Goal: Task Accomplishment & Management: Manage account settings

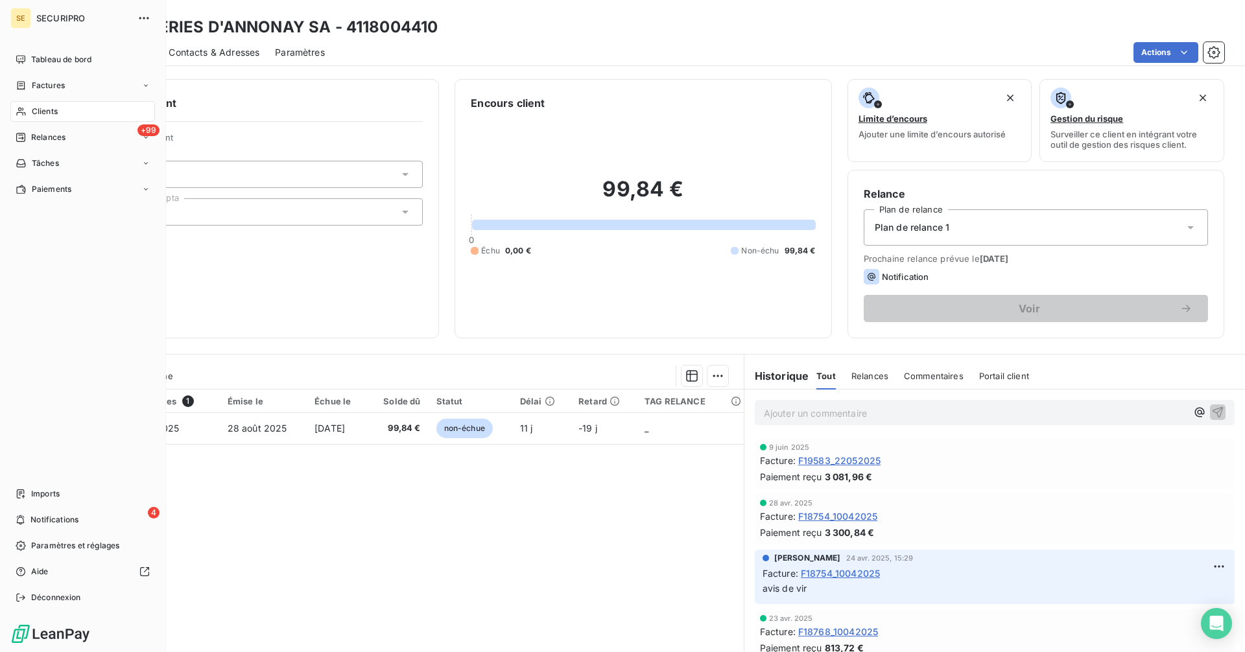
click at [25, 137] on icon at bounding box center [20, 137] width 9 height 9
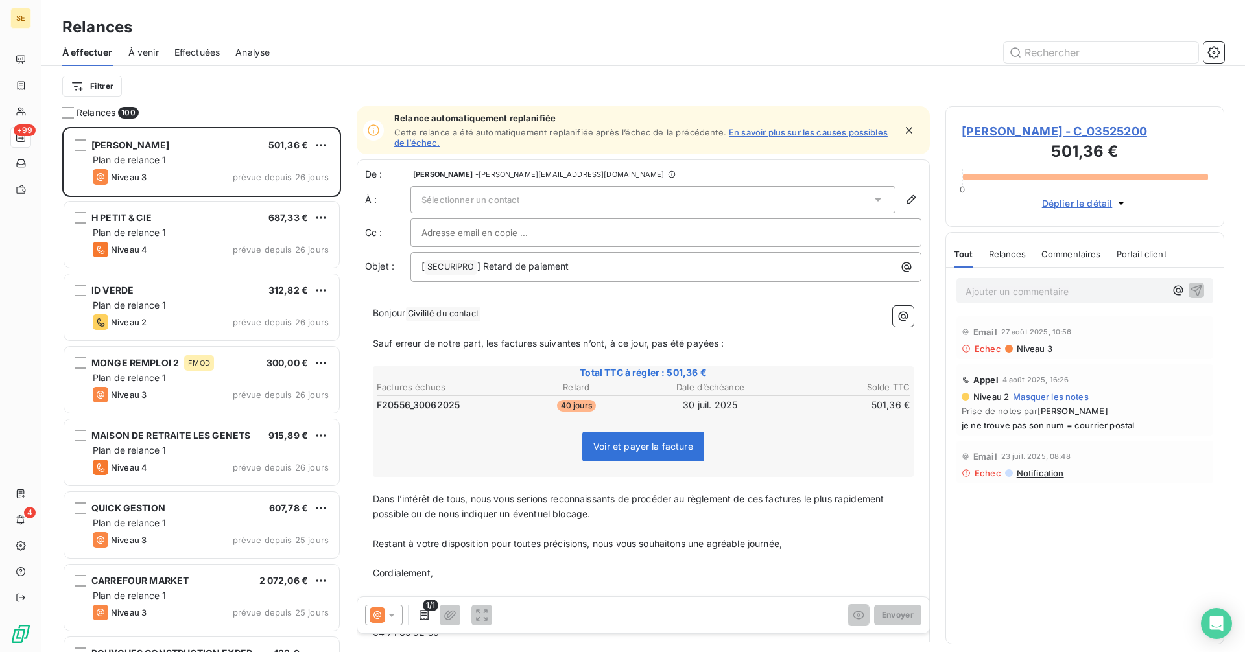
scroll to position [516, 269]
click at [108, 91] on html "SE +99 4 Relances À effectuer À venir Effectuées Analyse Filtrer Relances 100 […" at bounding box center [622, 326] width 1245 height 652
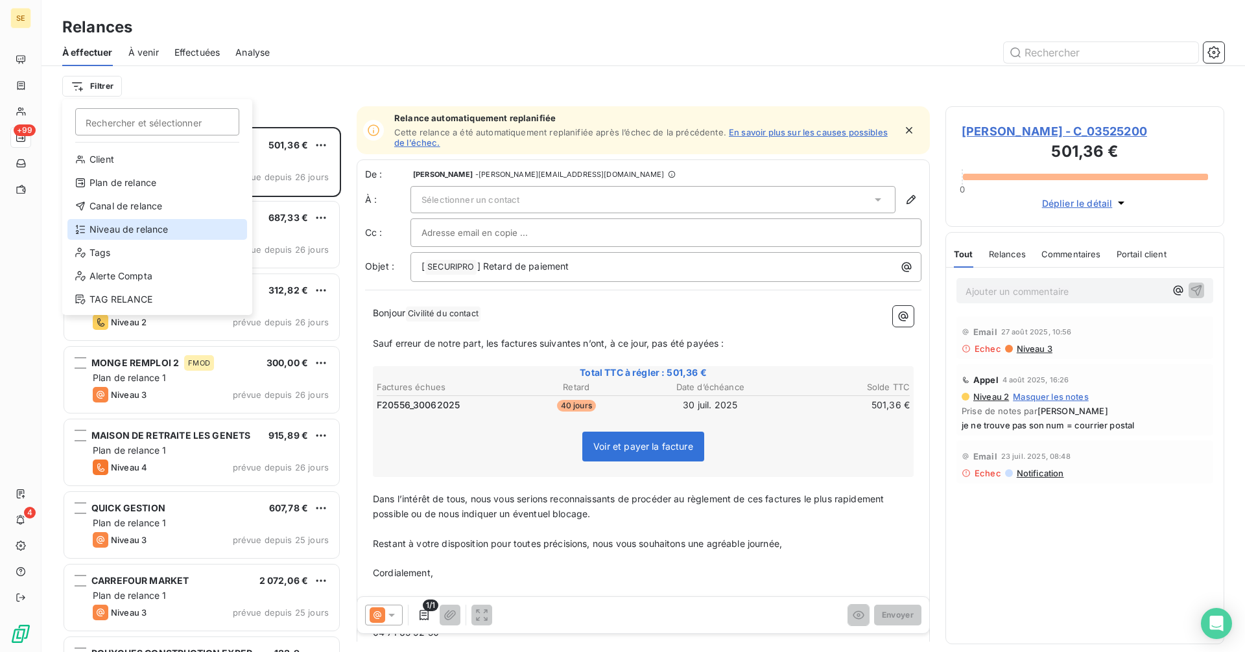
click at [113, 228] on div "Niveau de relance" at bounding box center [157, 229] width 180 height 21
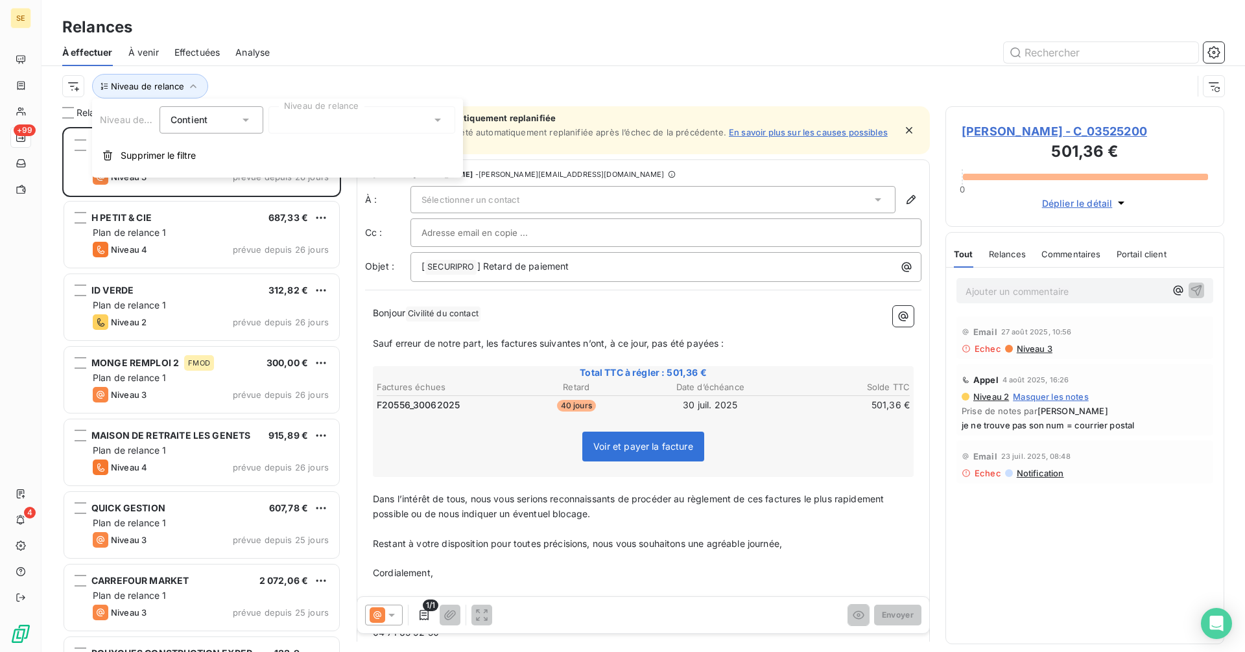
click at [308, 121] on div at bounding box center [361, 119] width 187 height 27
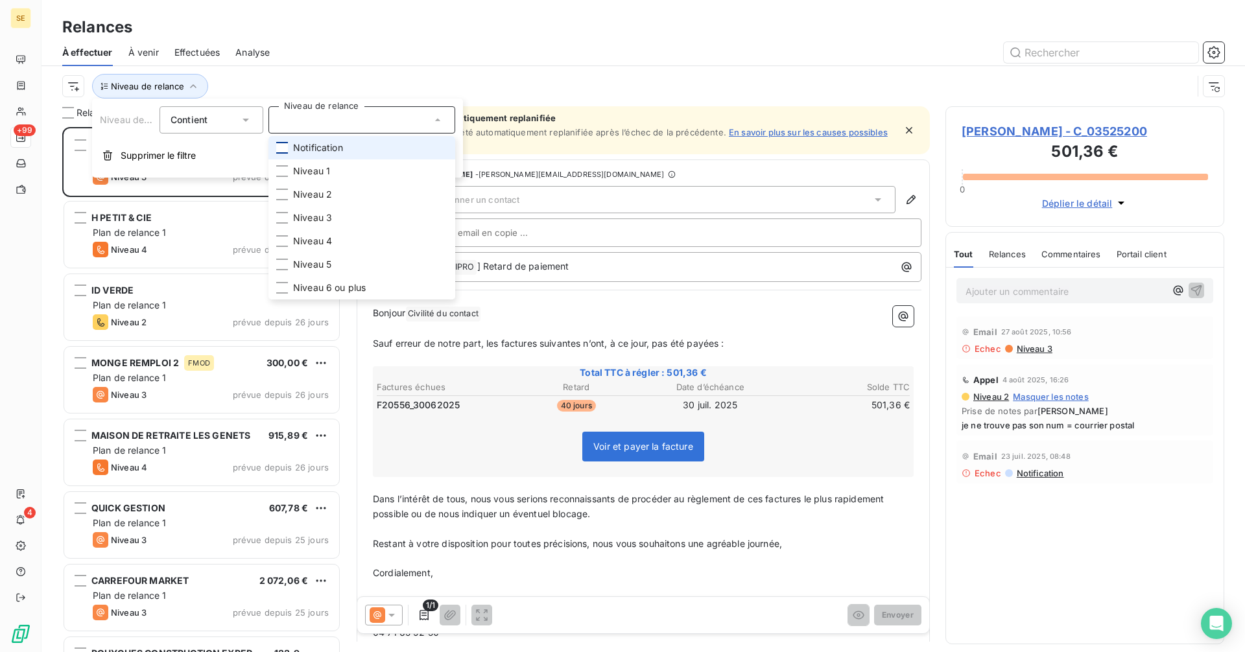
click at [284, 147] on div at bounding box center [282, 148] width 12 height 12
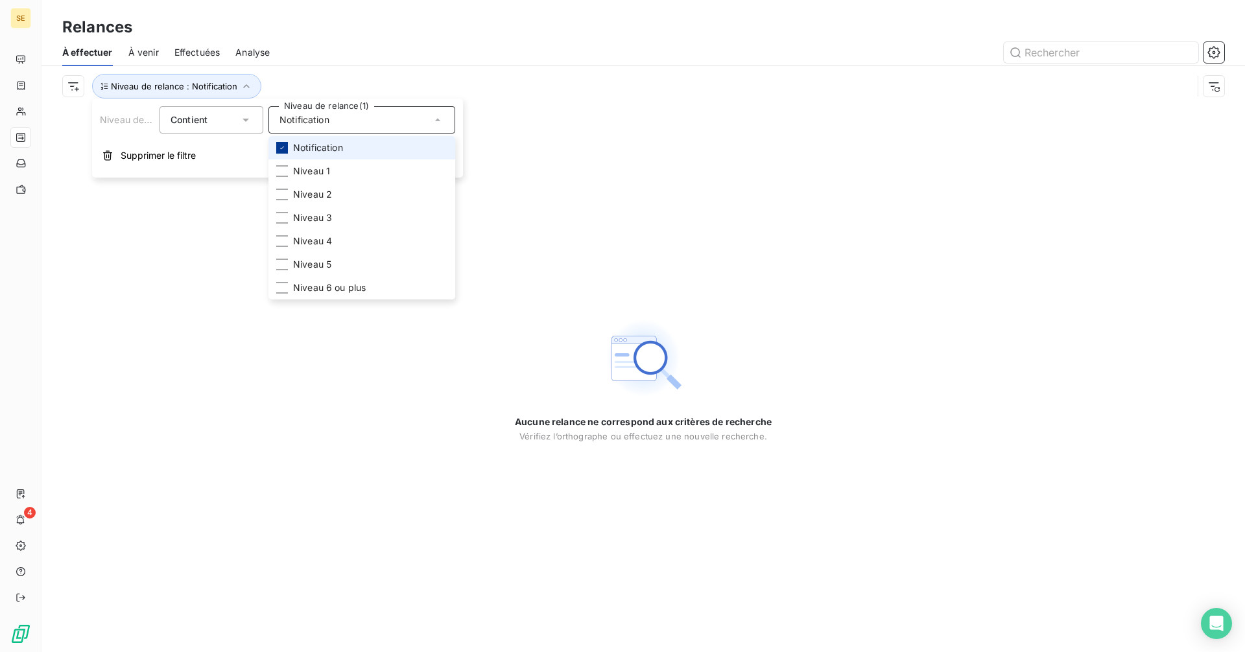
click at [280, 147] on icon at bounding box center [282, 148] width 8 height 8
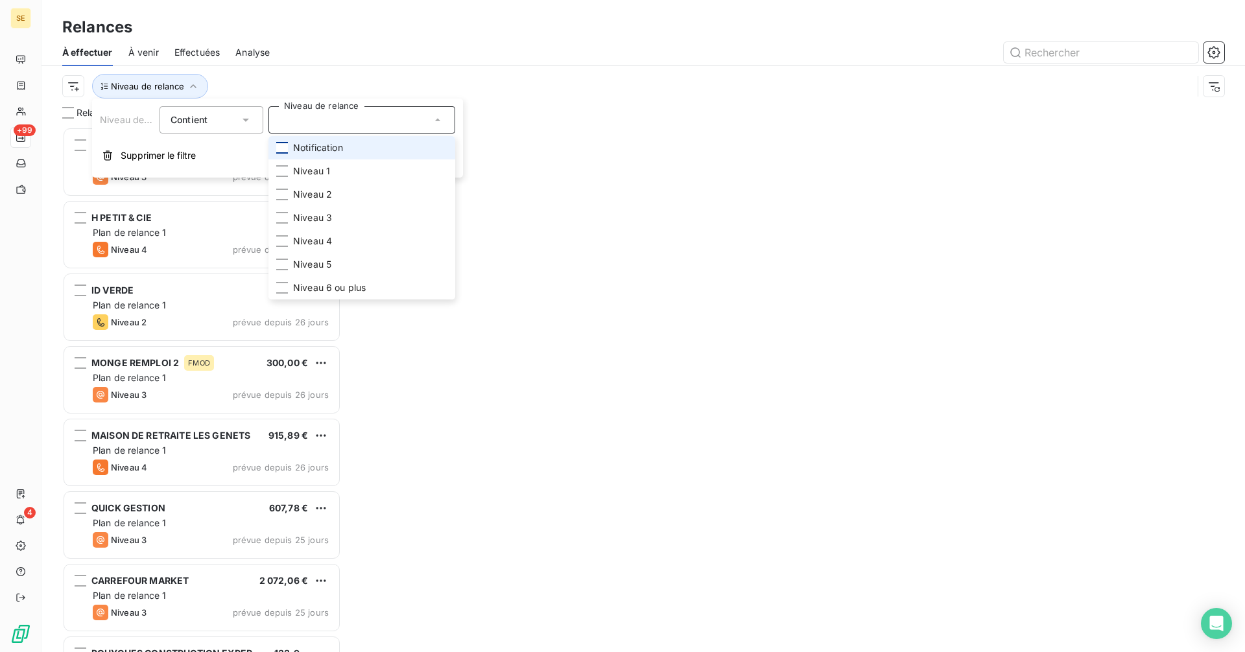
scroll to position [516, 269]
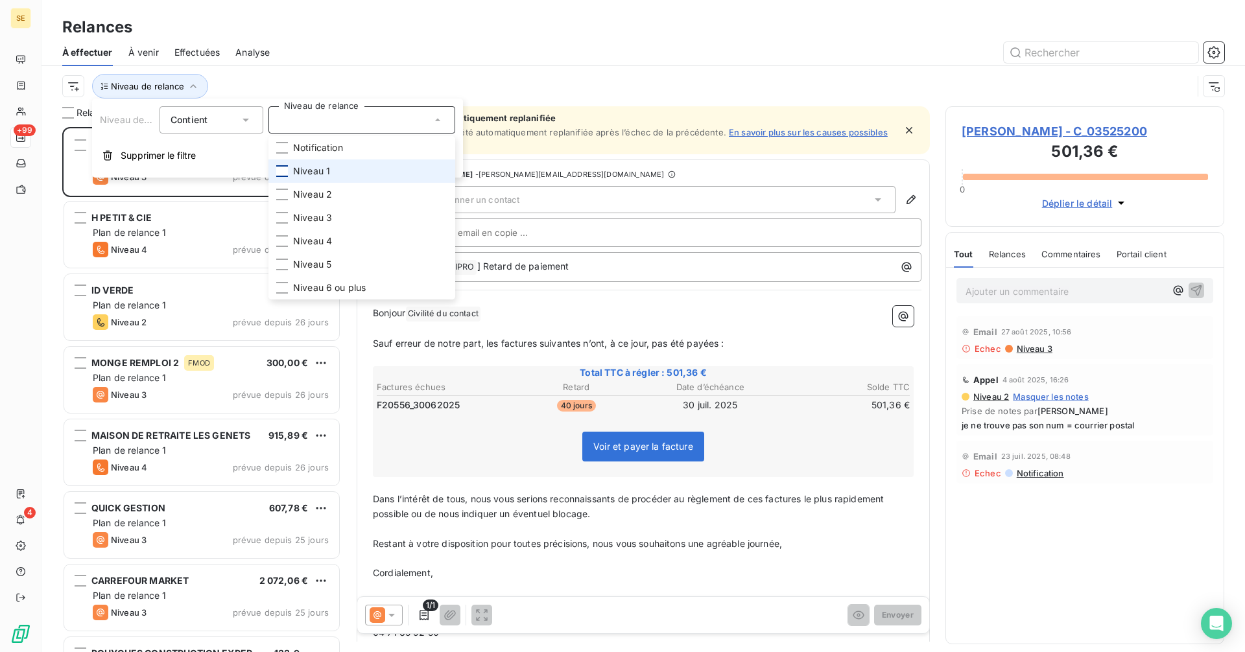
click at [280, 173] on div at bounding box center [282, 171] width 12 height 12
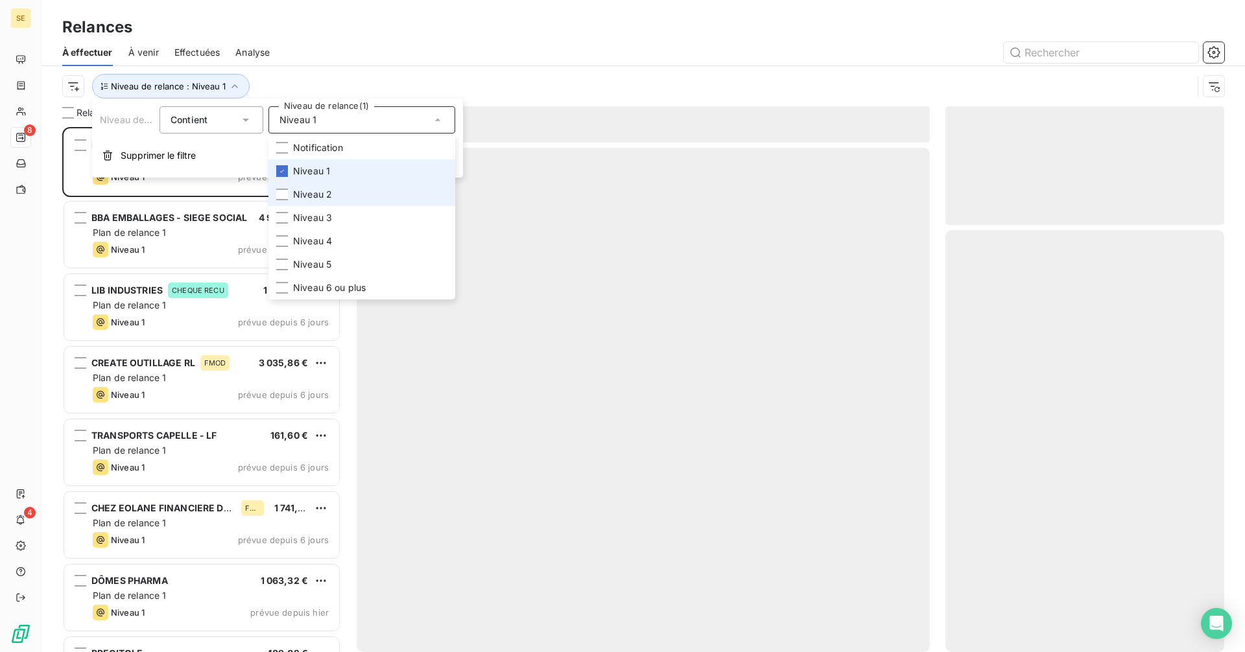
scroll to position [516, 269]
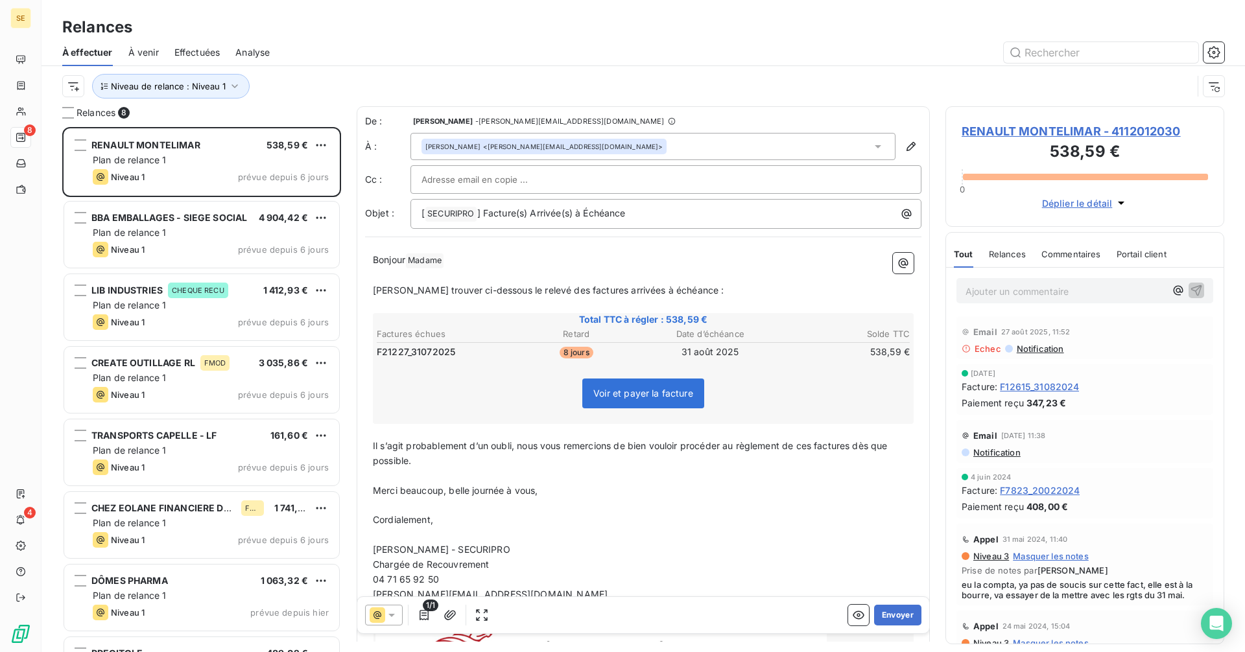
click at [378, 38] on div "Relances" at bounding box center [644, 27] width 1204 height 23
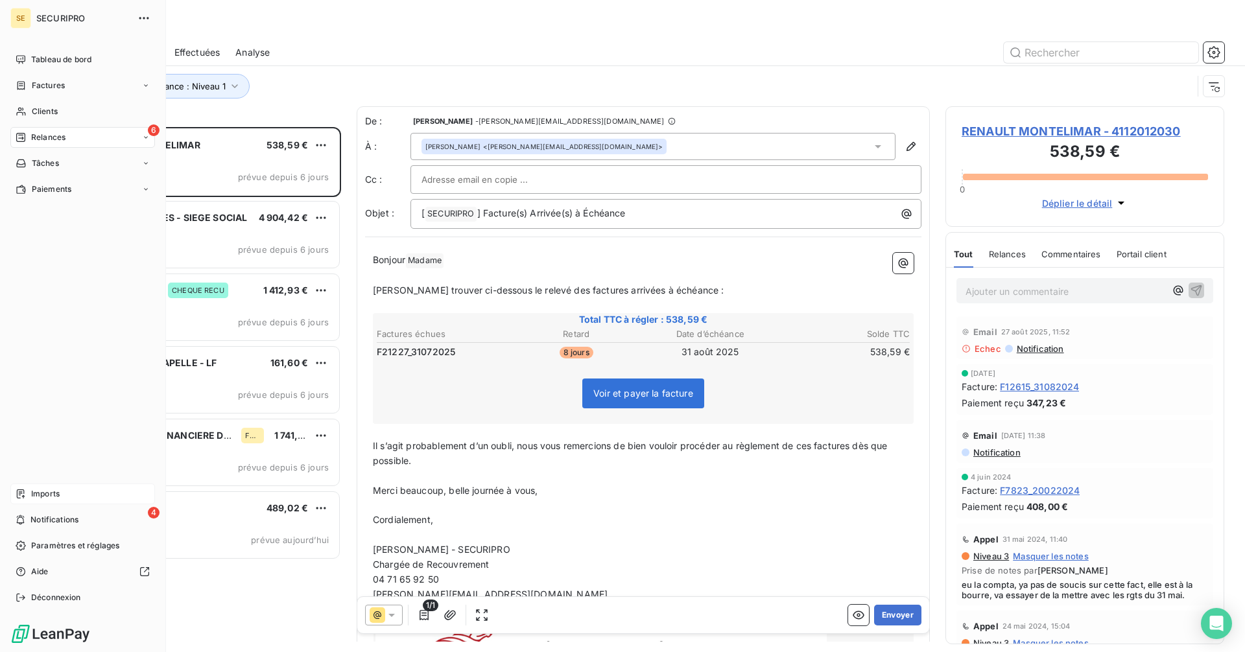
click at [18, 494] on icon at bounding box center [21, 494] width 8 height 9
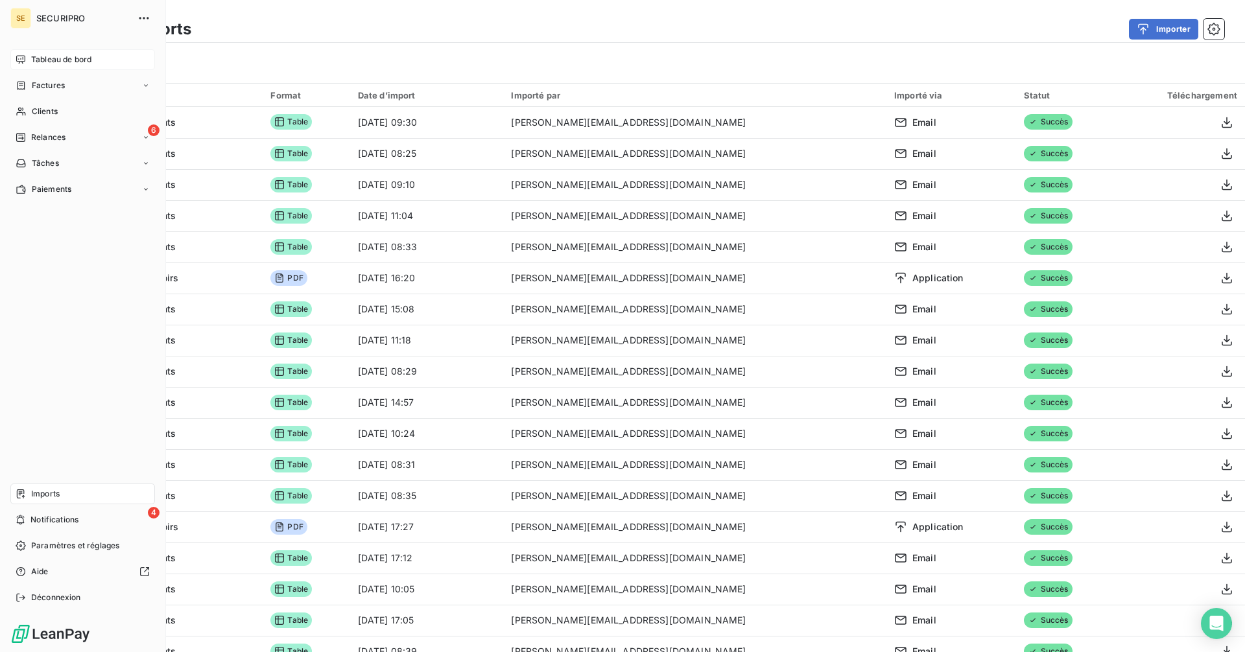
click at [51, 60] on span "Tableau de bord" at bounding box center [61, 60] width 60 height 12
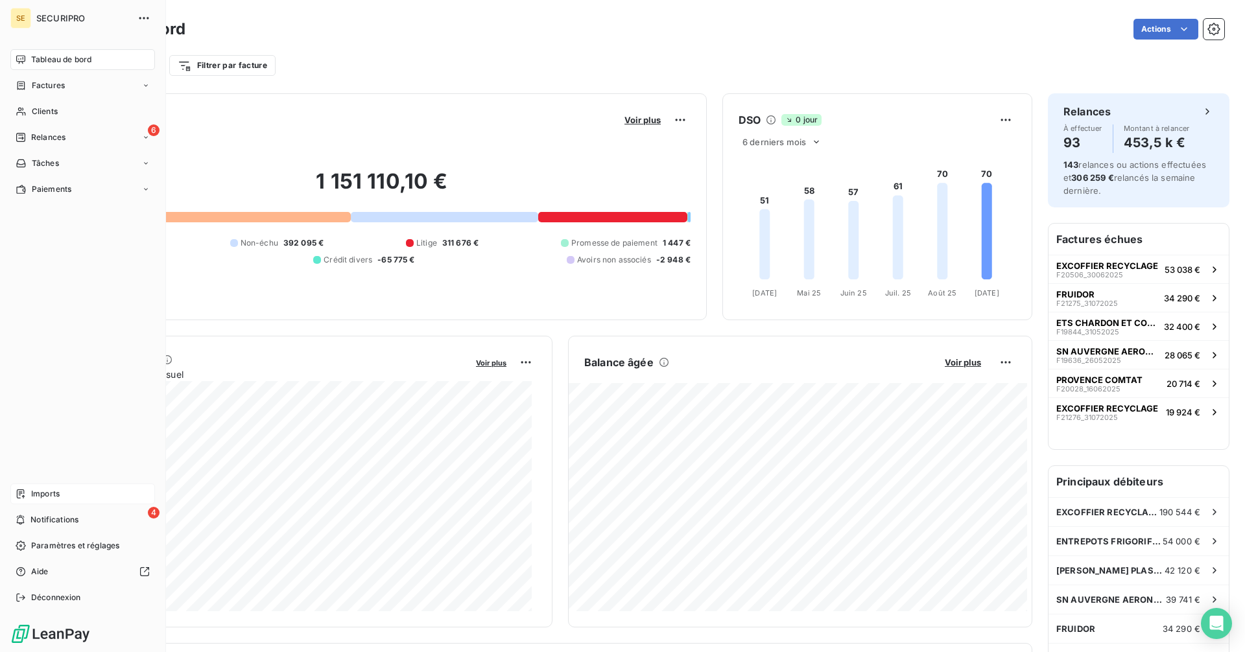
click at [29, 486] on div "Imports" at bounding box center [82, 494] width 145 height 21
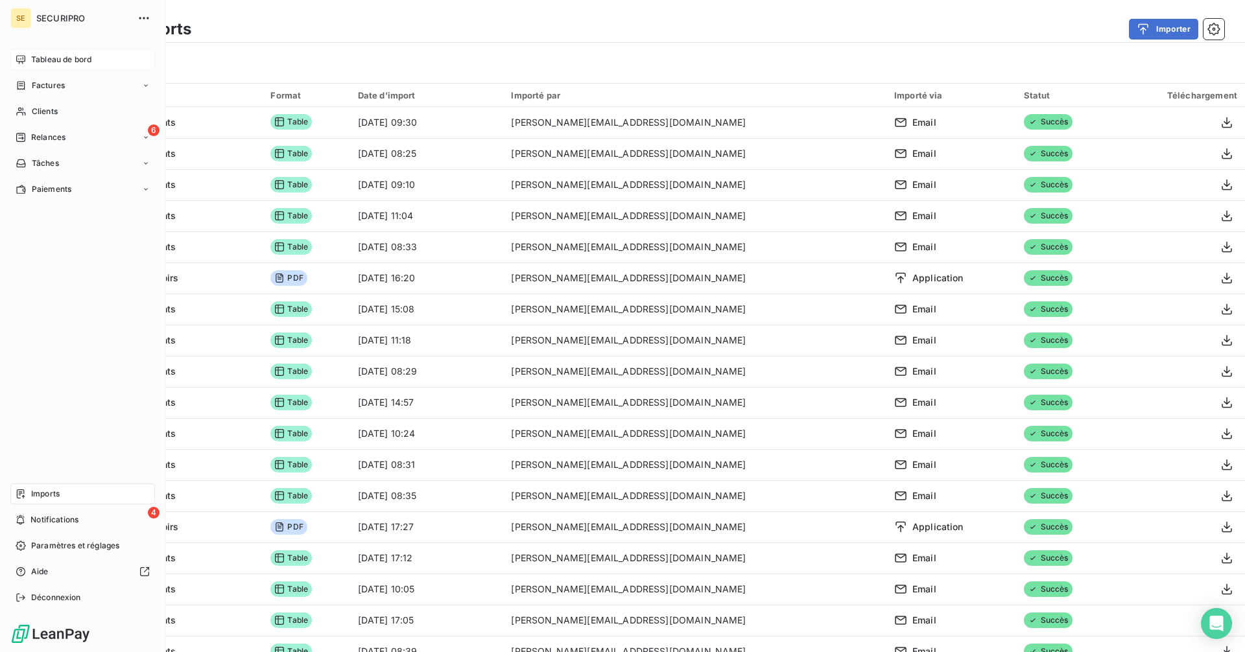
click at [45, 64] on span "Tableau de bord" at bounding box center [61, 60] width 60 height 12
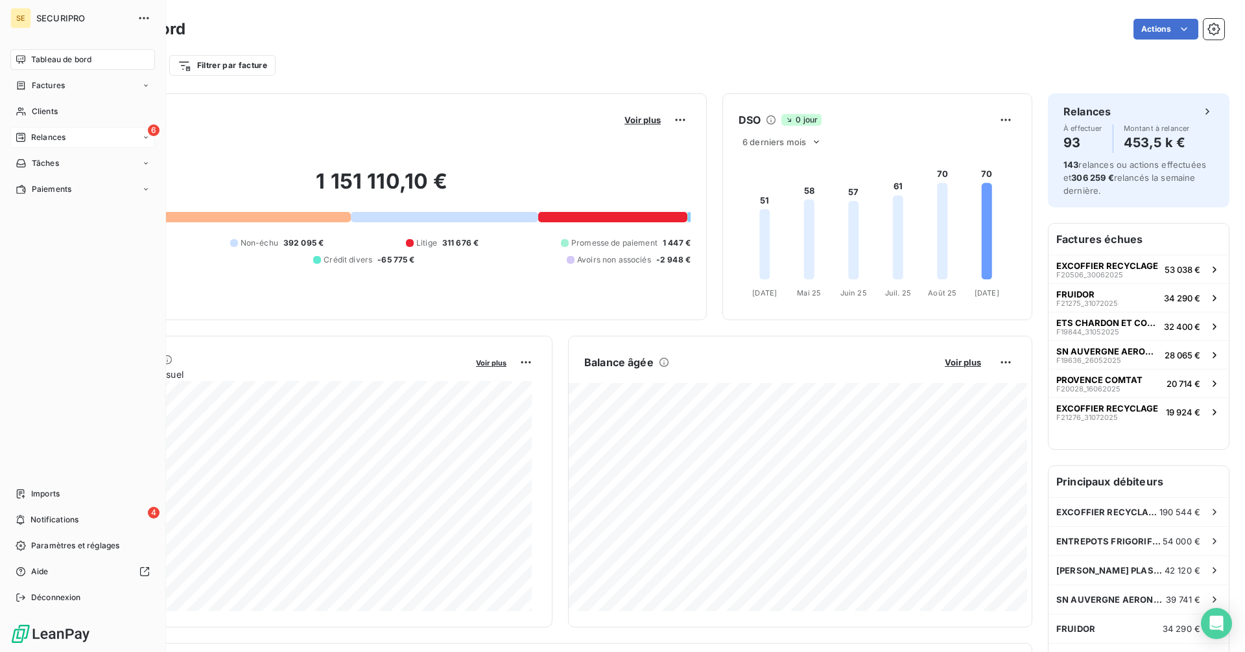
click at [46, 141] on span "Relances" at bounding box center [48, 138] width 34 height 12
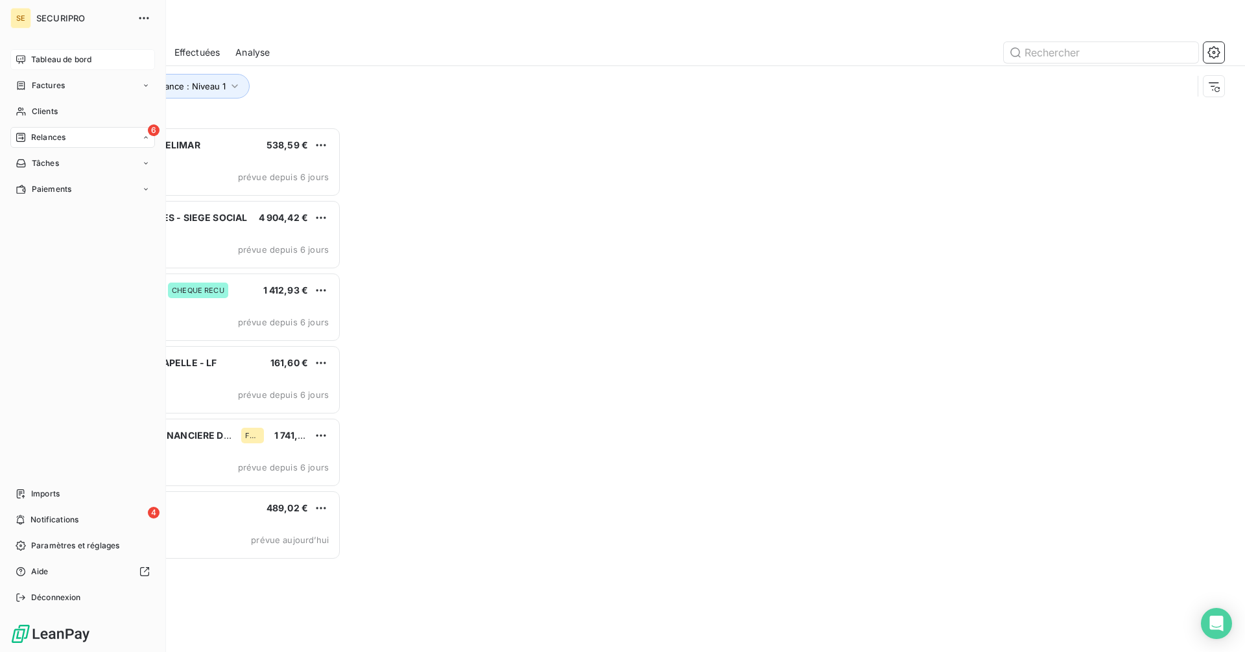
scroll to position [516, 269]
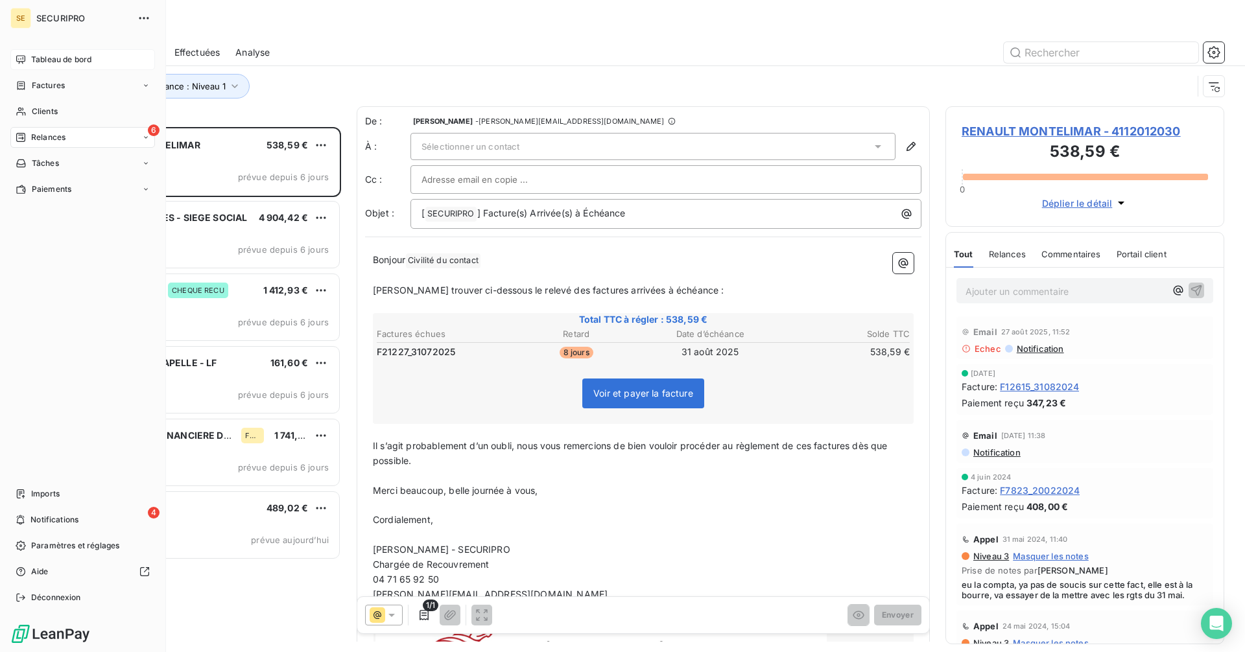
click at [25, 58] on icon at bounding box center [20, 59] width 9 height 8
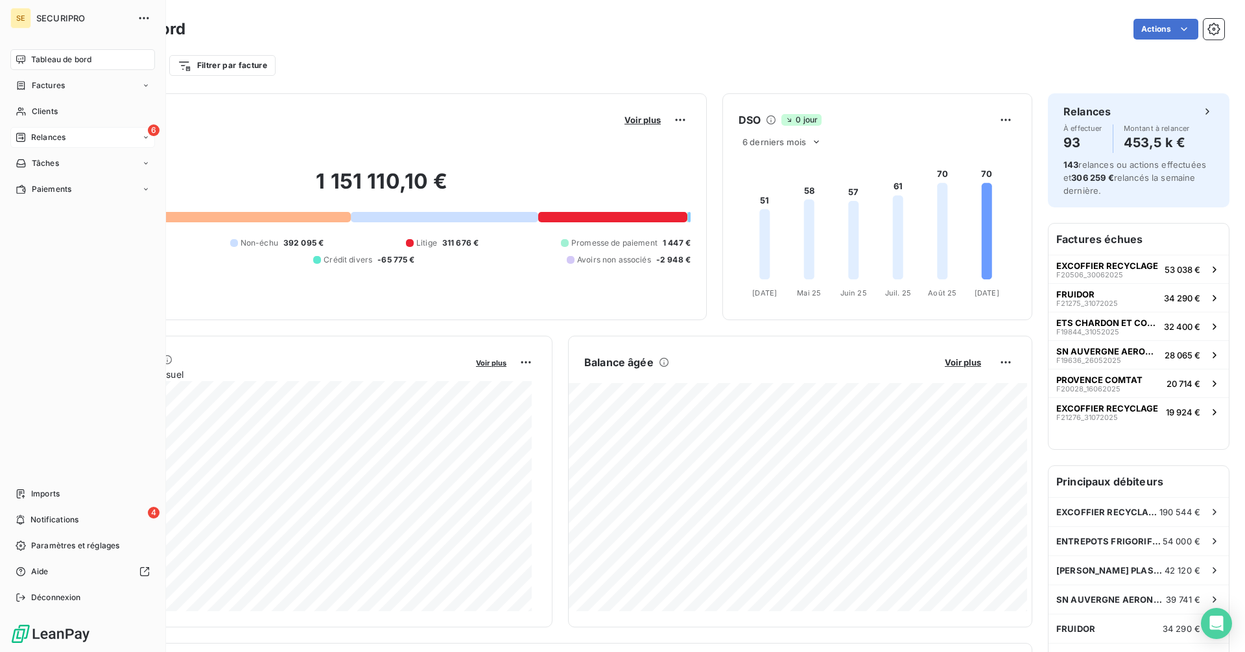
click at [30, 134] on div "Relances" at bounding box center [41, 138] width 50 height 12
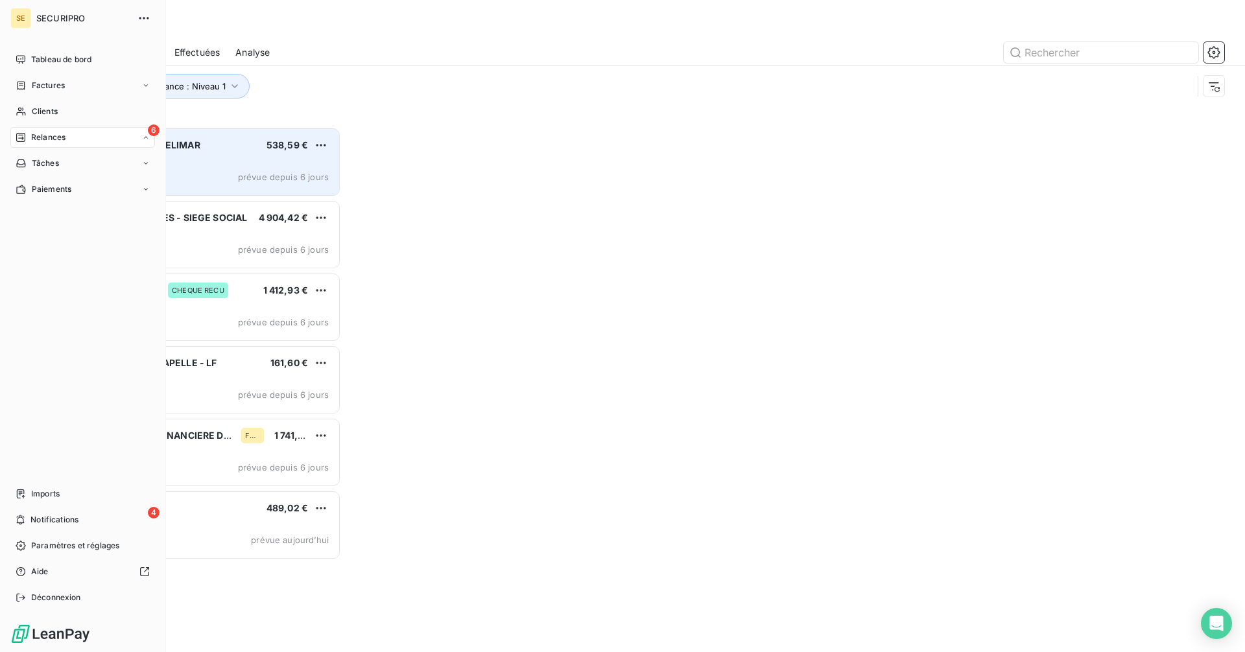
scroll to position [516, 269]
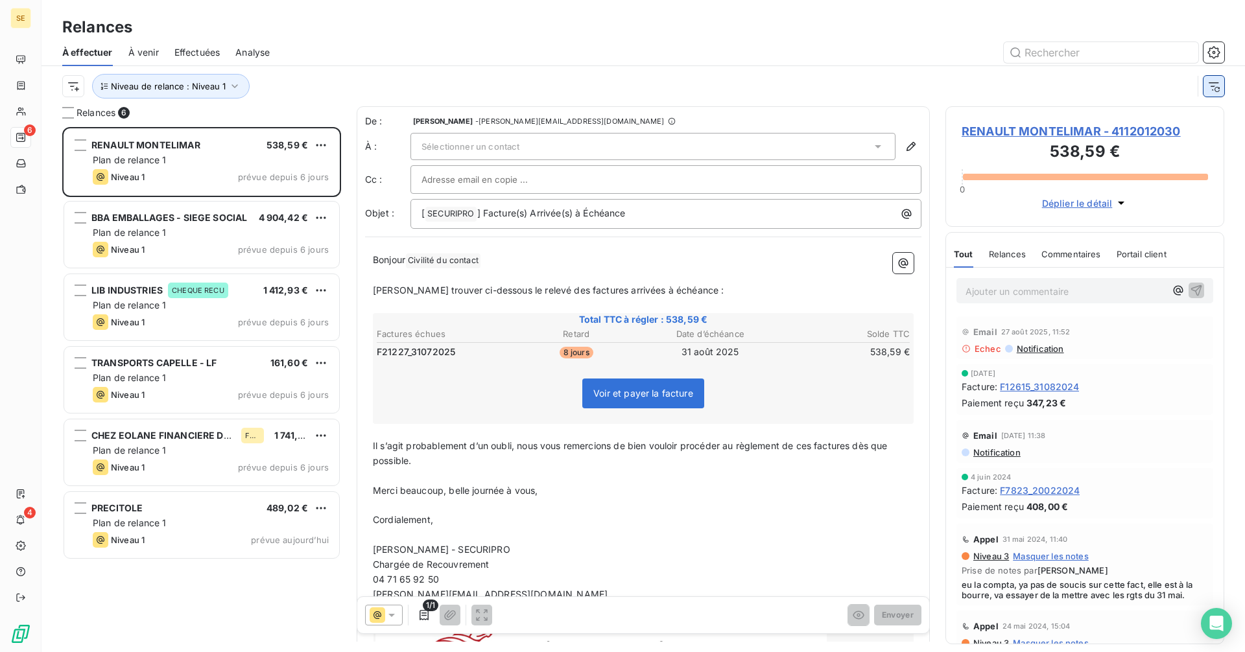
click at [1211, 85] on icon "button" at bounding box center [1214, 86] width 13 height 13
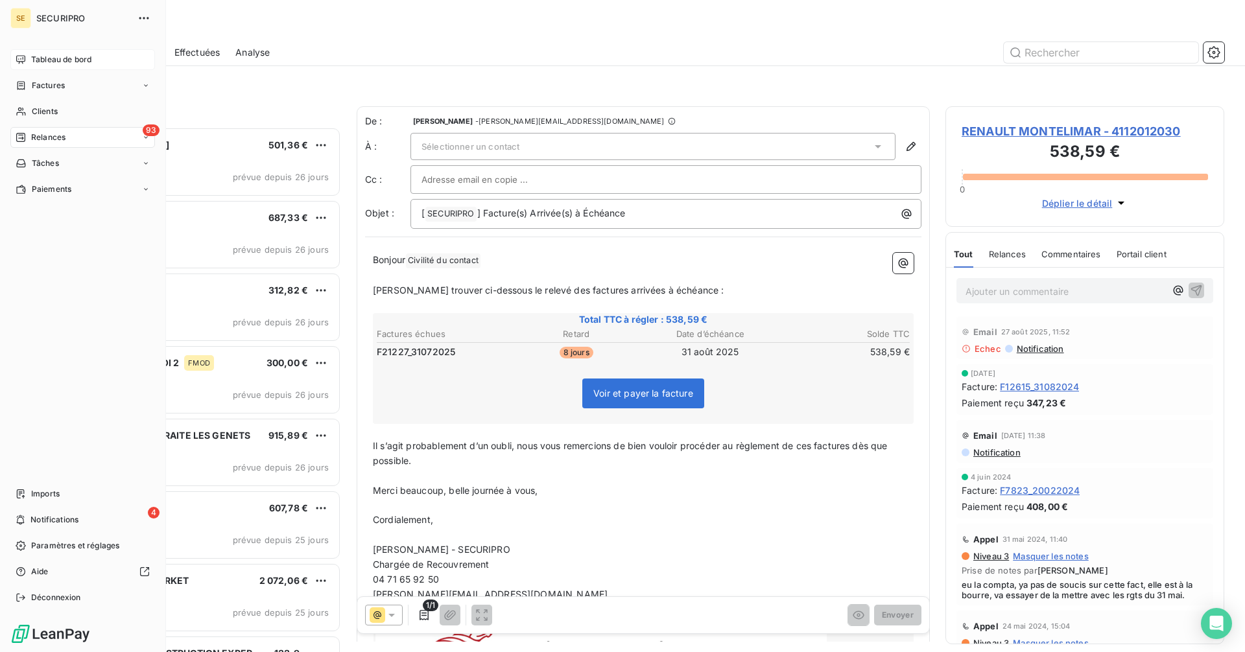
click at [32, 60] on span "Tableau de bord" at bounding box center [61, 60] width 60 height 12
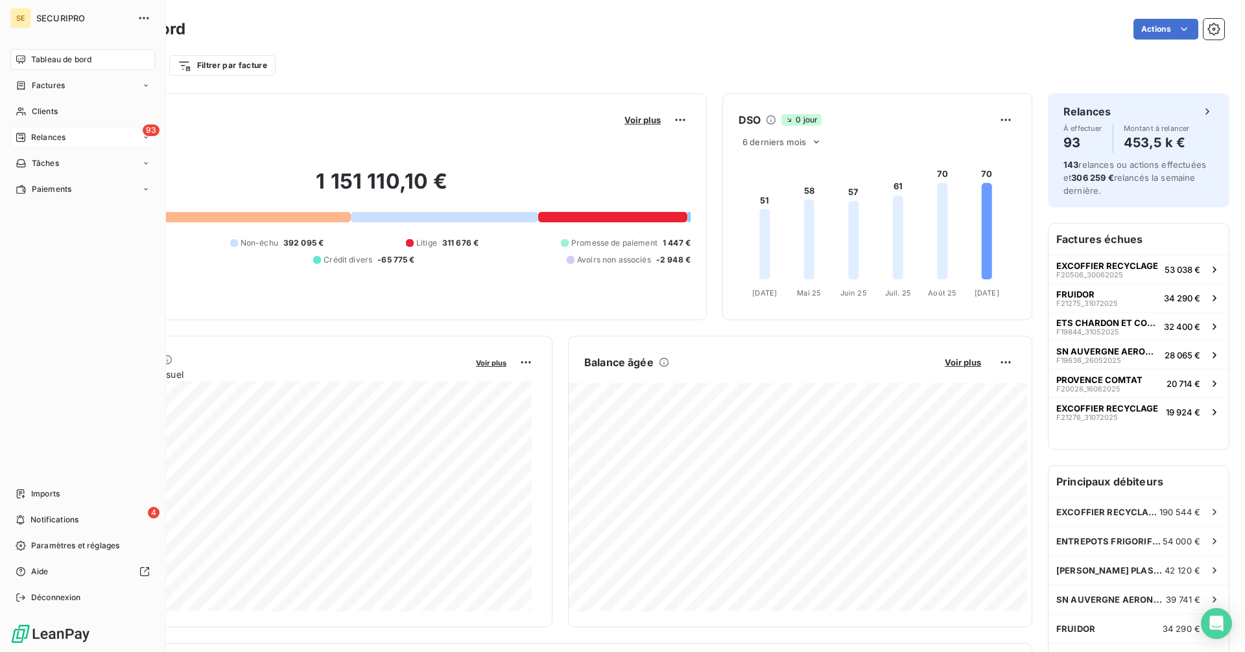
click at [29, 134] on div "Relances" at bounding box center [41, 138] width 50 height 12
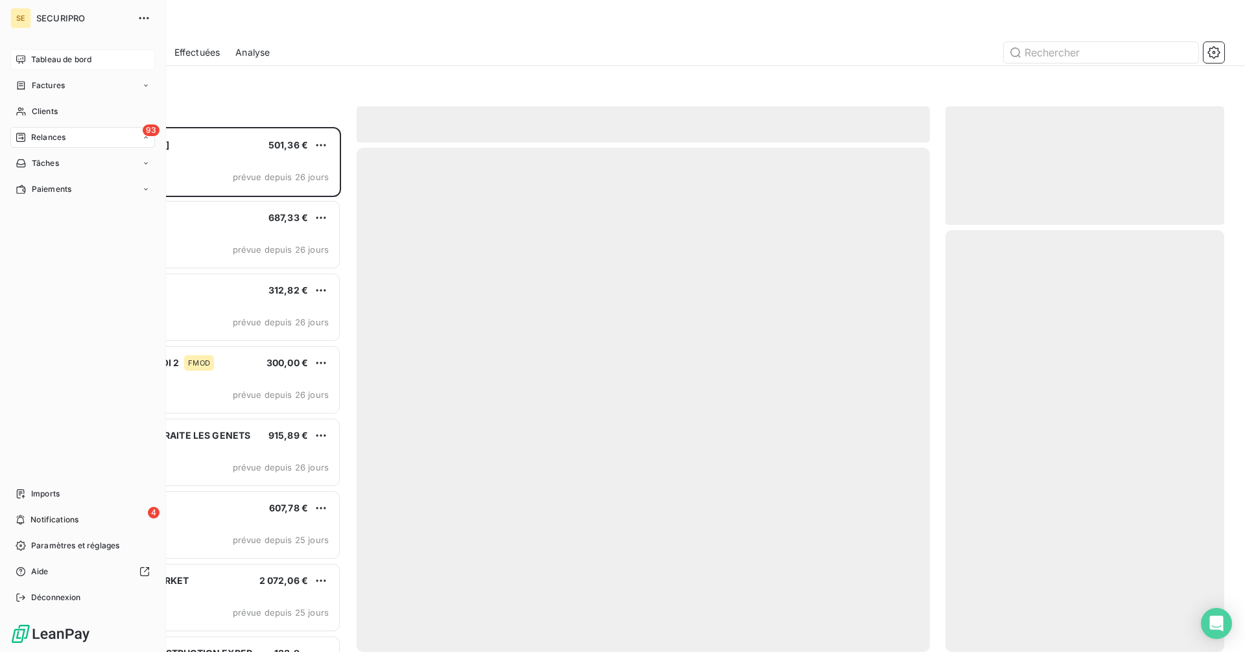
scroll to position [516, 269]
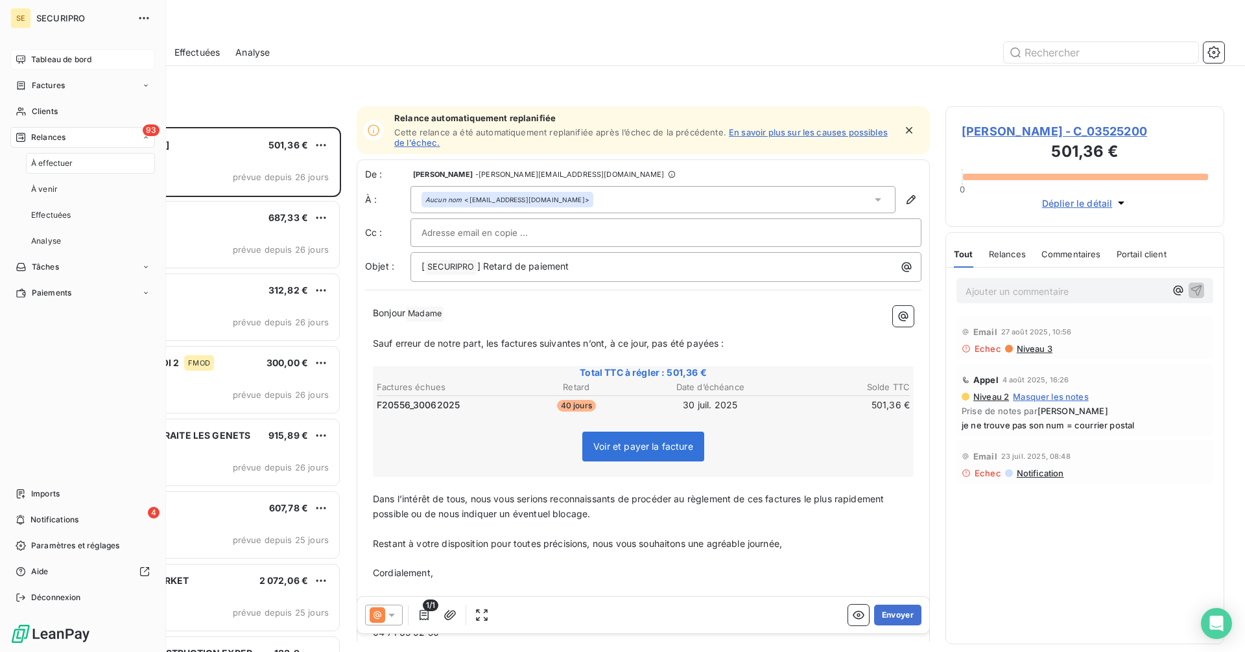
click at [43, 65] on span "Tableau de bord" at bounding box center [61, 60] width 60 height 12
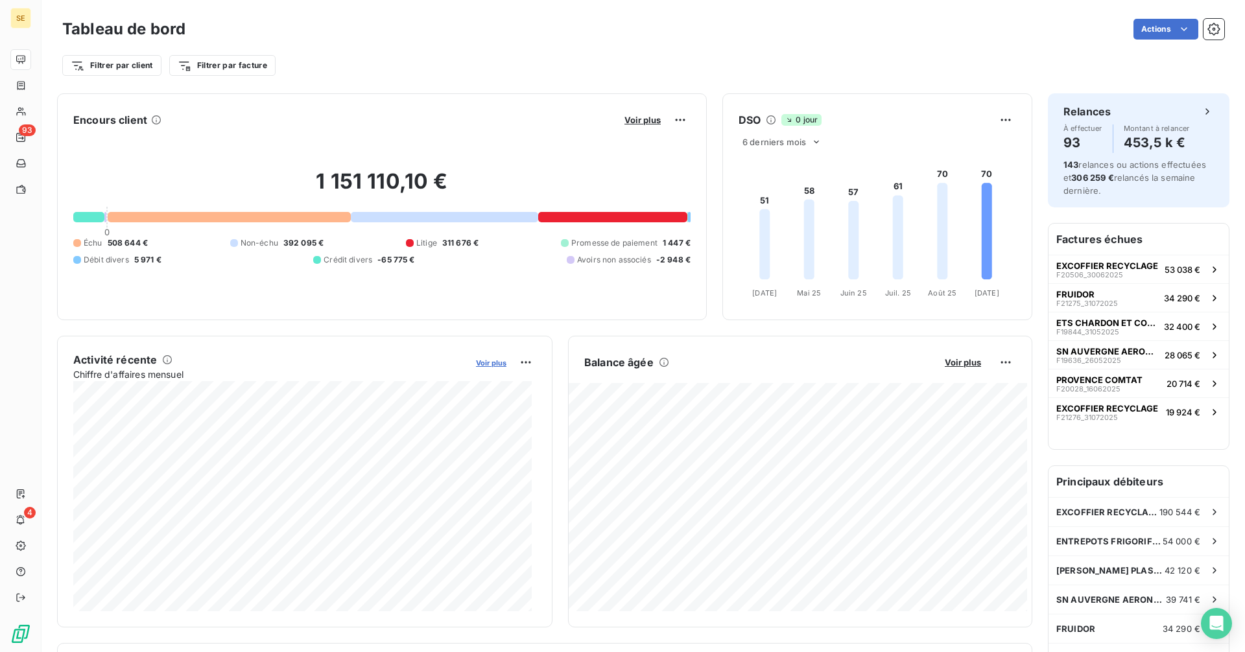
click at [487, 366] on span "Voir plus" at bounding box center [491, 363] width 30 height 9
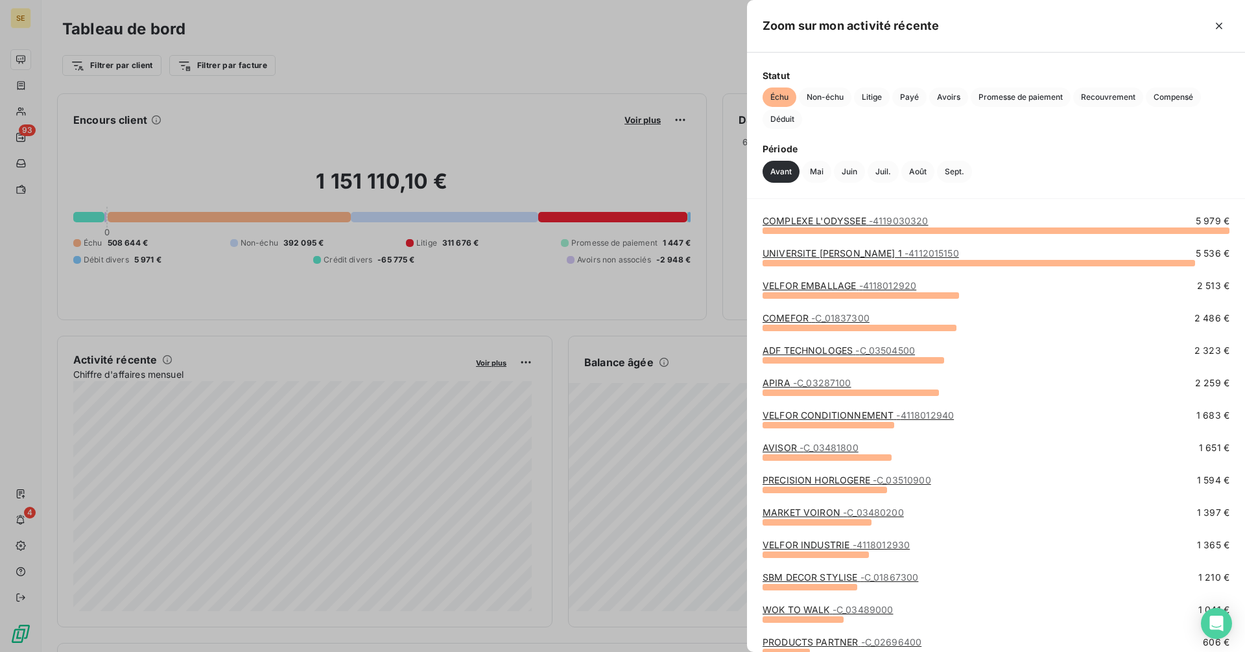
click at [363, 351] on div at bounding box center [622, 326] width 1245 height 652
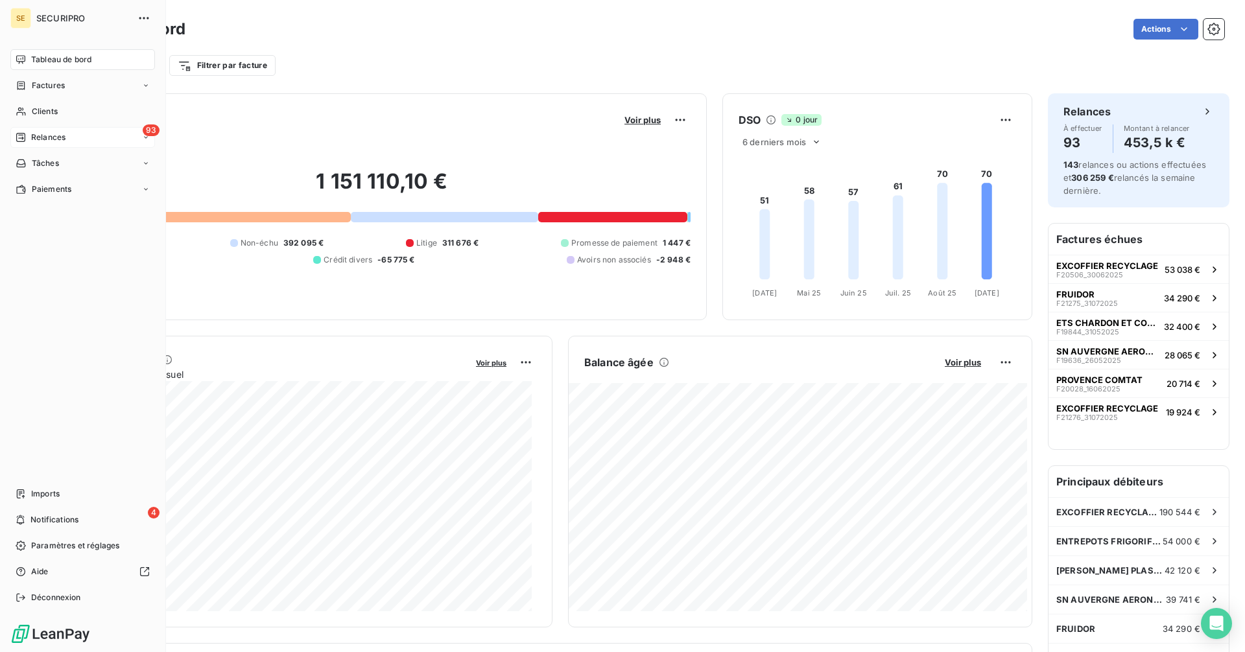
click at [25, 140] on icon at bounding box center [20, 137] width 9 height 9
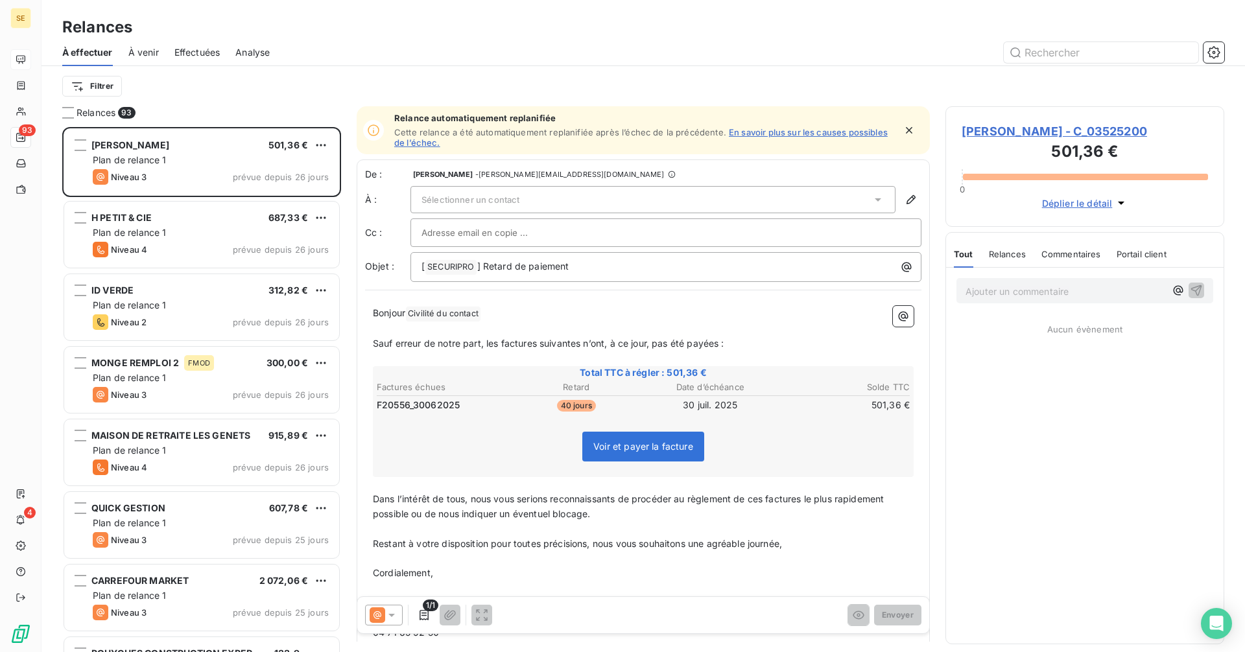
scroll to position [516, 269]
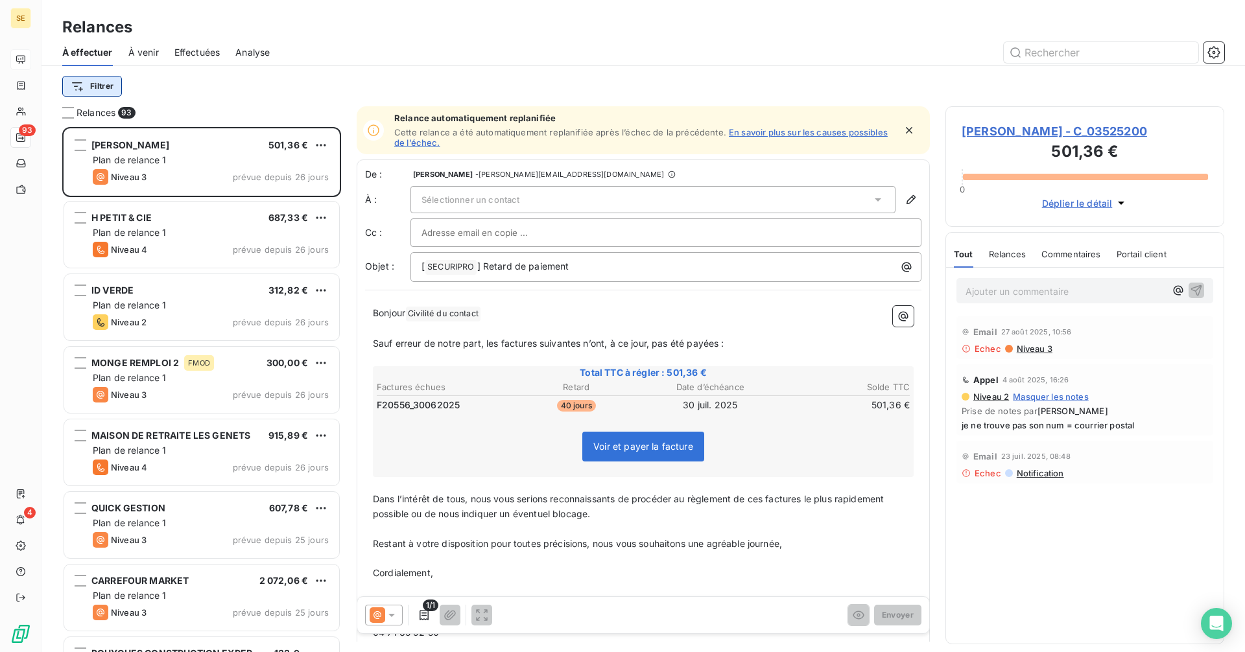
click at [115, 89] on html "SE 93 4 Relances À effectuer À venir Effectuées Analyse Filtrer Relances 93 [PE…" at bounding box center [622, 326] width 1245 height 652
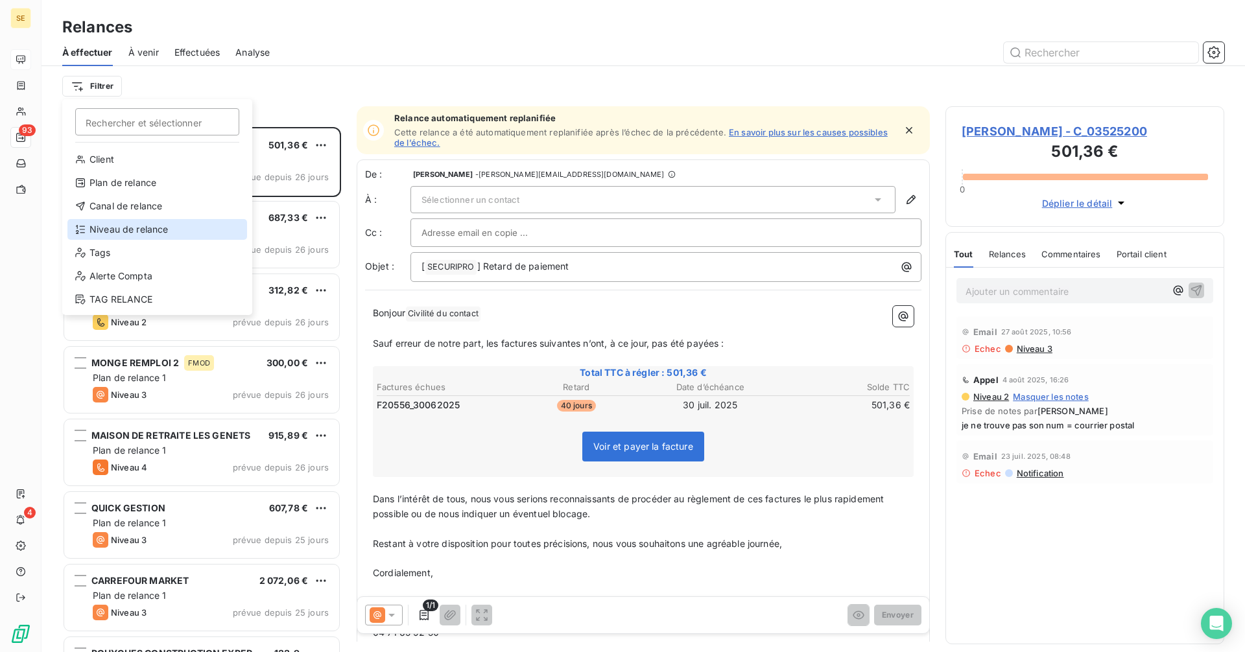
click at [117, 224] on div "Niveau de relance" at bounding box center [157, 229] width 180 height 21
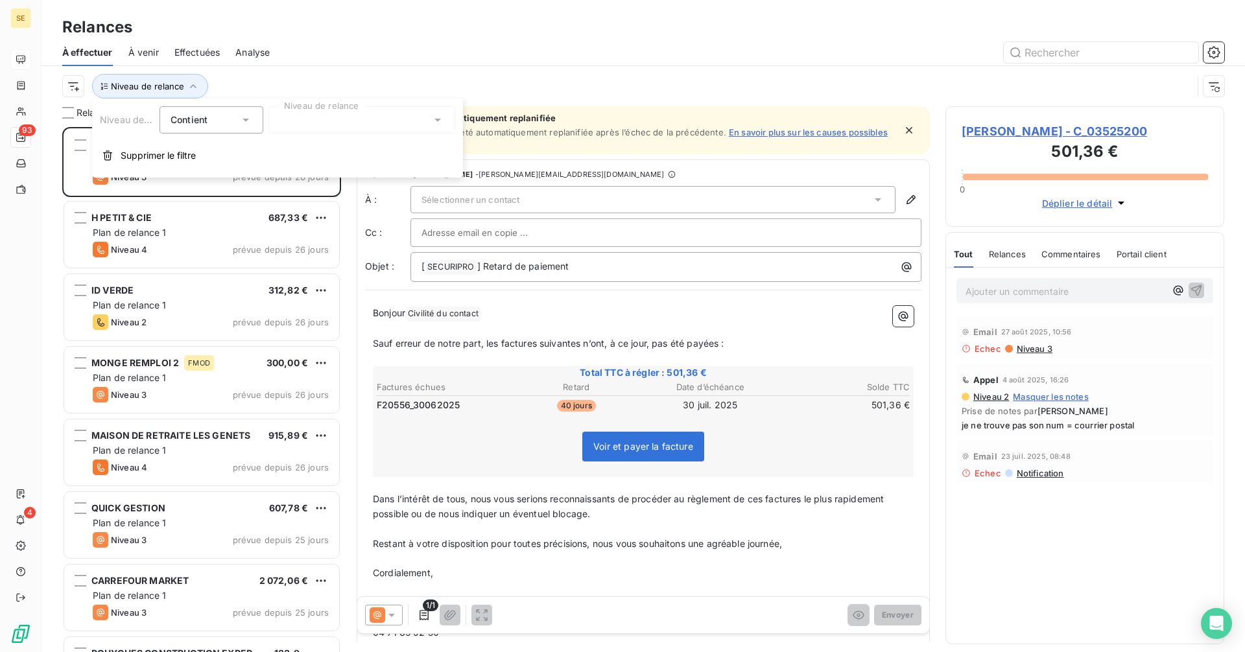
click at [314, 113] on div at bounding box center [361, 119] width 187 height 27
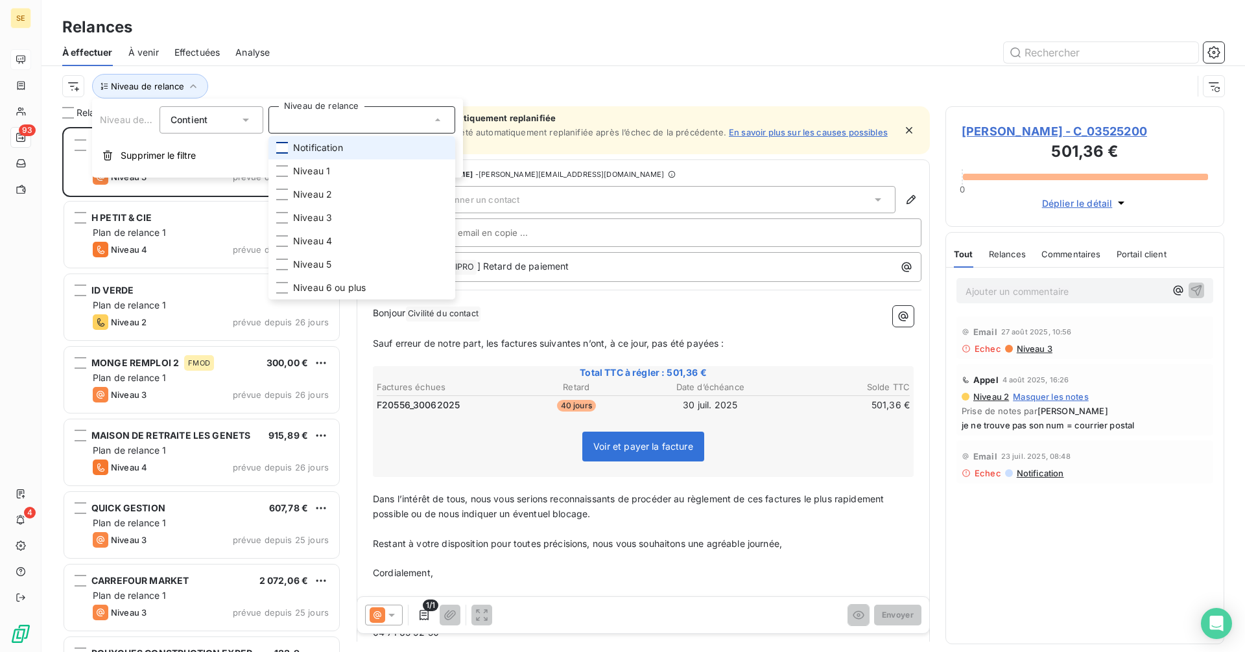
click at [285, 147] on div at bounding box center [282, 148] width 12 height 12
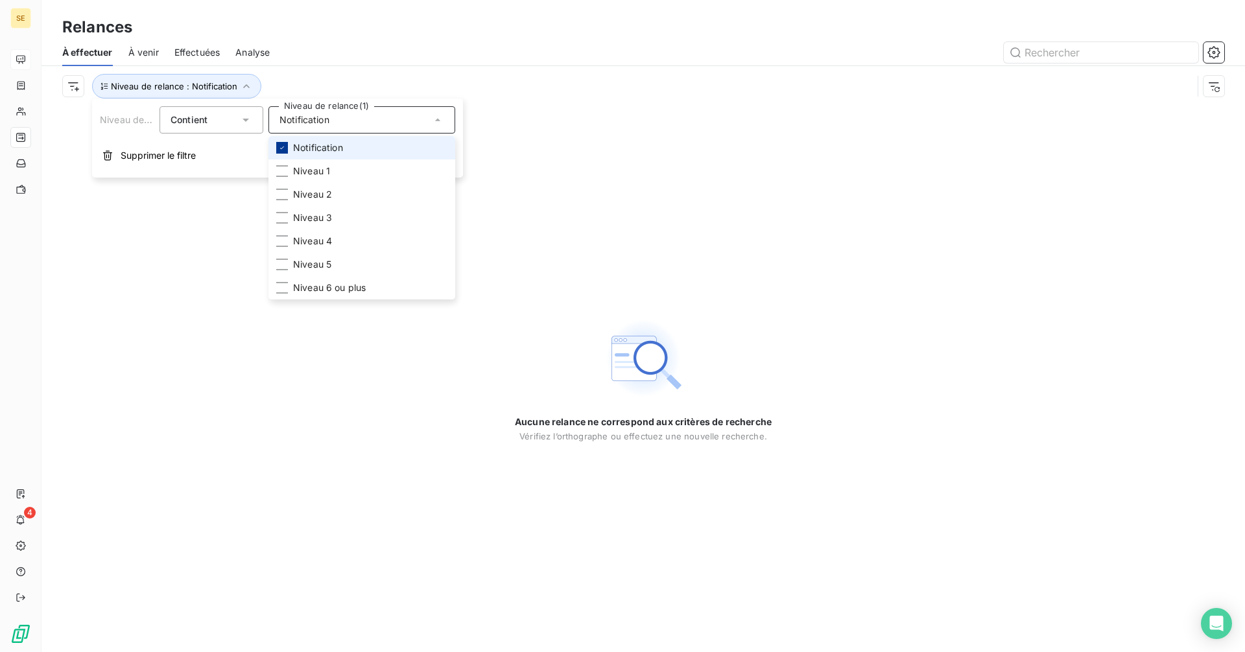
click at [280, 150] on icon at bounding box center [282, 148] width 8 height 8
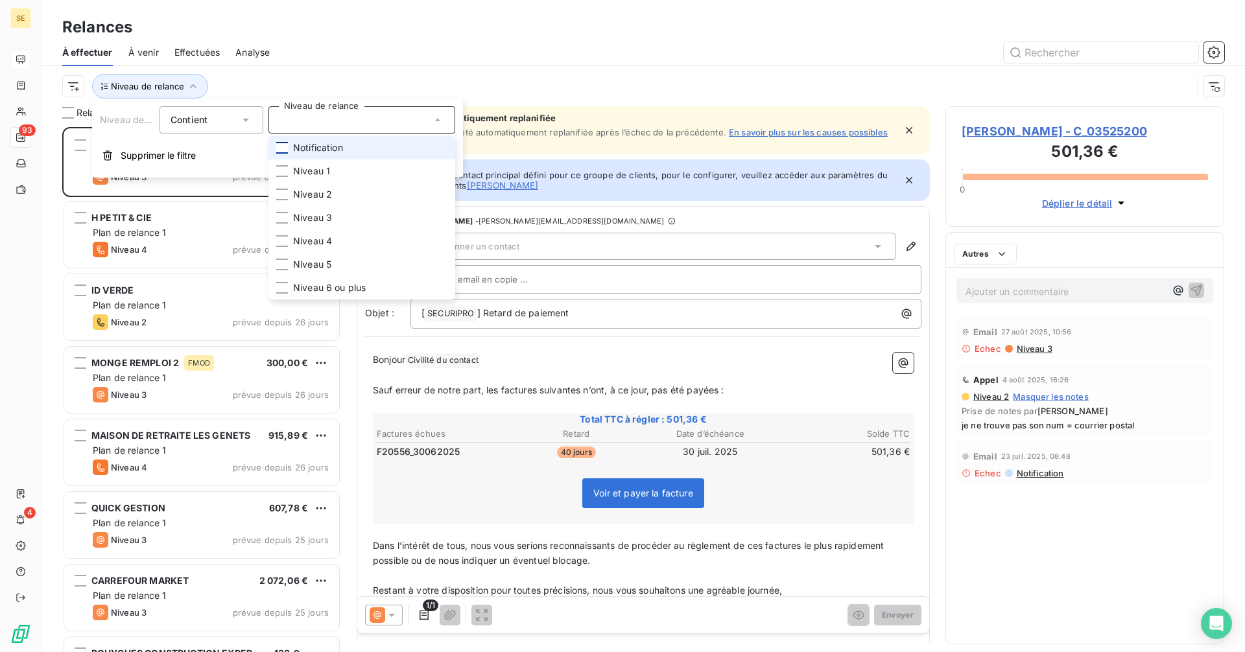
scroll to position [516, 269]
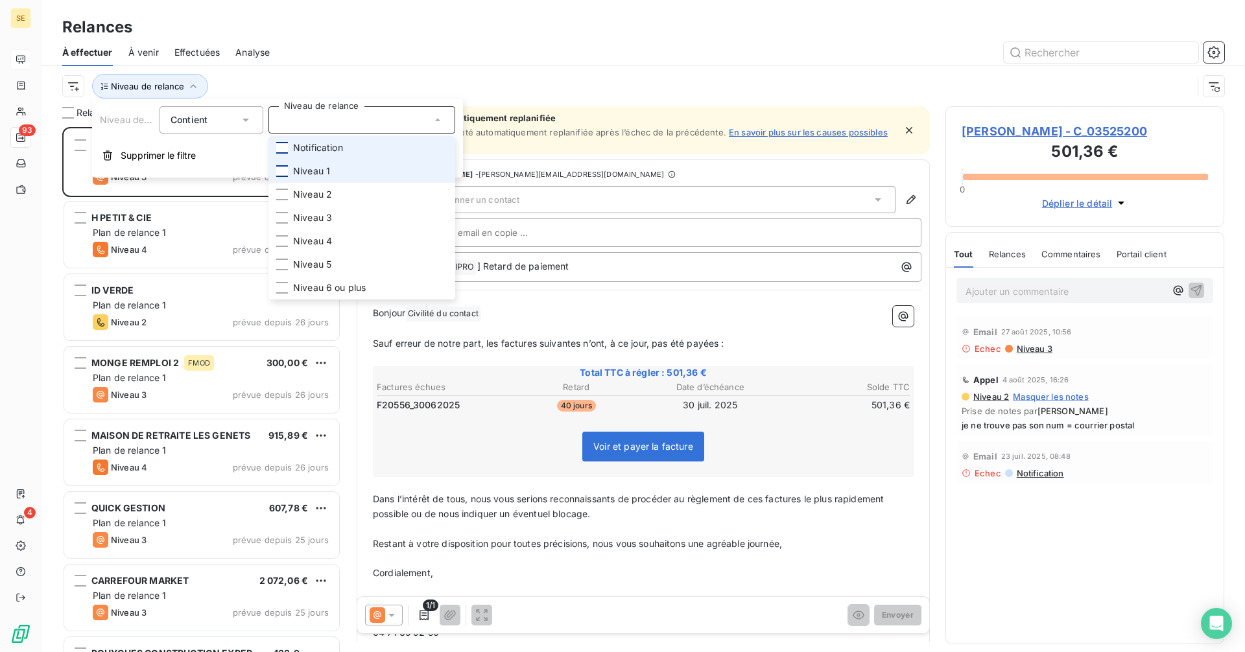
click at [279, 171] on div at bounding box center [282, 171] width 12 height 12
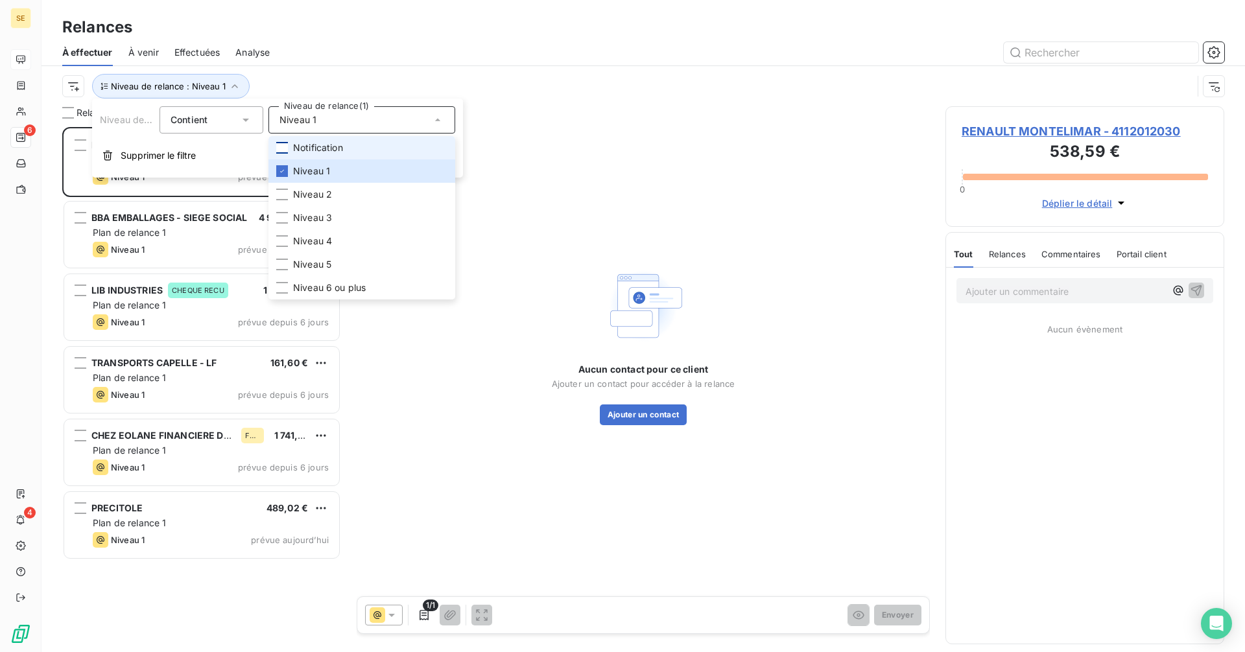
scroll to position [516, 269]
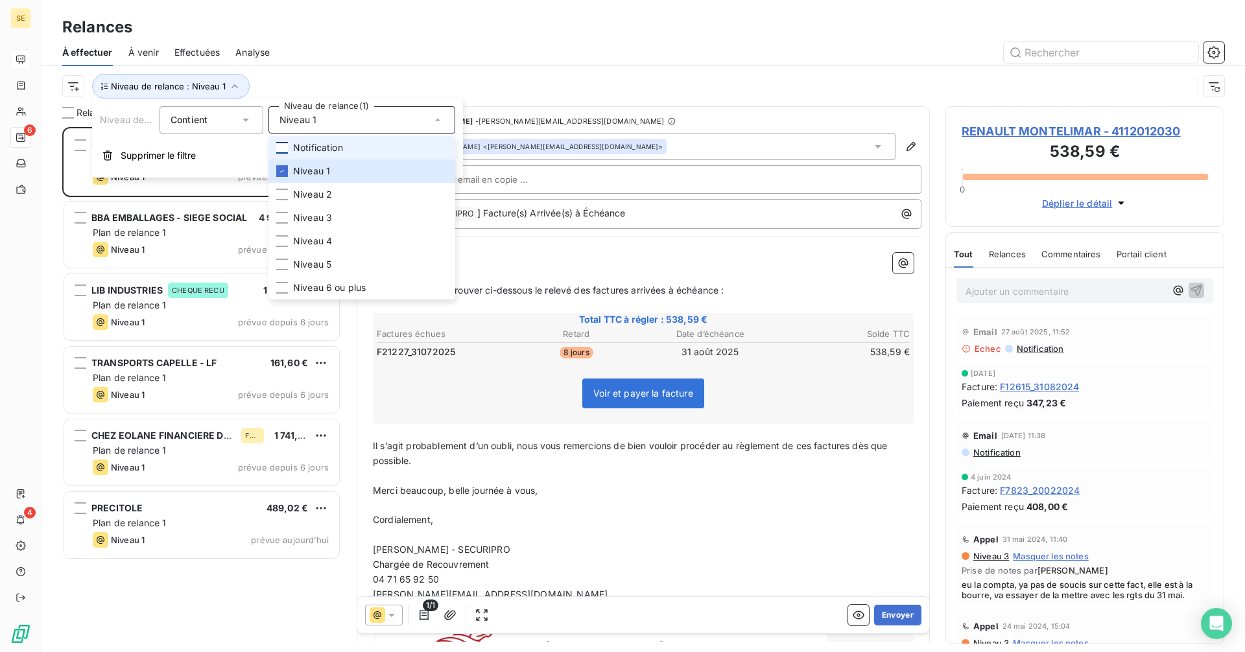
click at [191, 599] on div "RENAULT MONTELIMAR 538,59 € Plan de relance 1 Niveau 1 prévue depuis 6 jours BB…" at bounding box center [201, 389] width 279 height 525
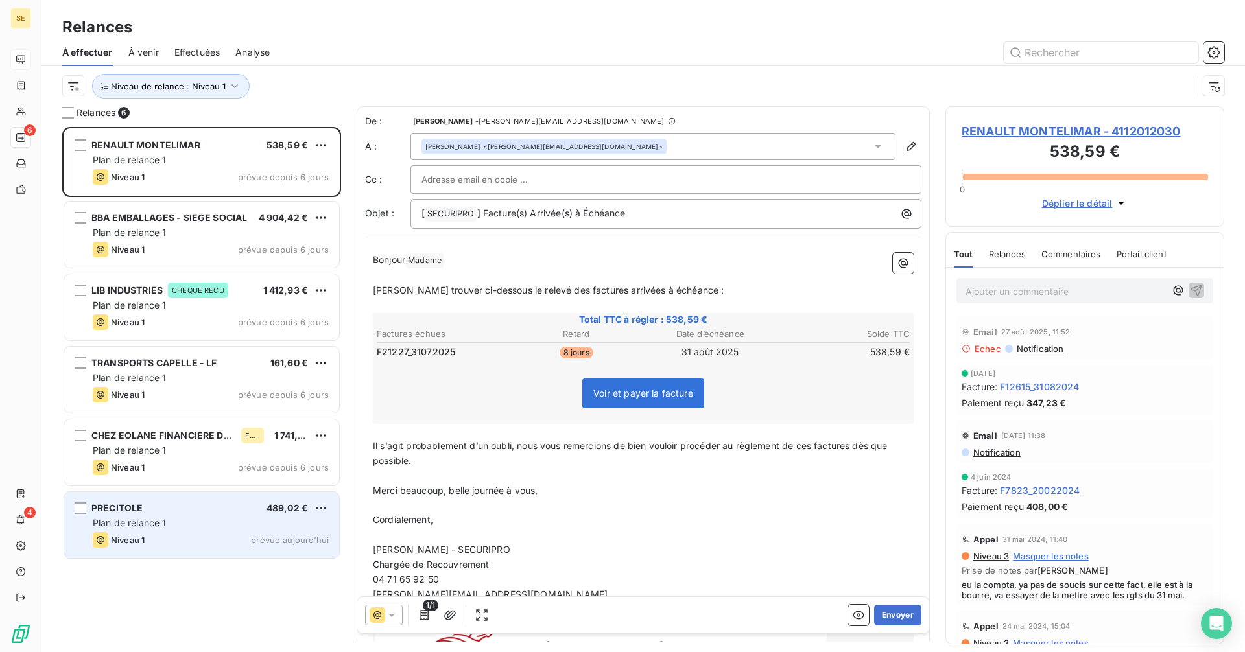
click at [192, 527] on div "Plan de relance 1" at bounding box center [211, 523] width 236 height 13
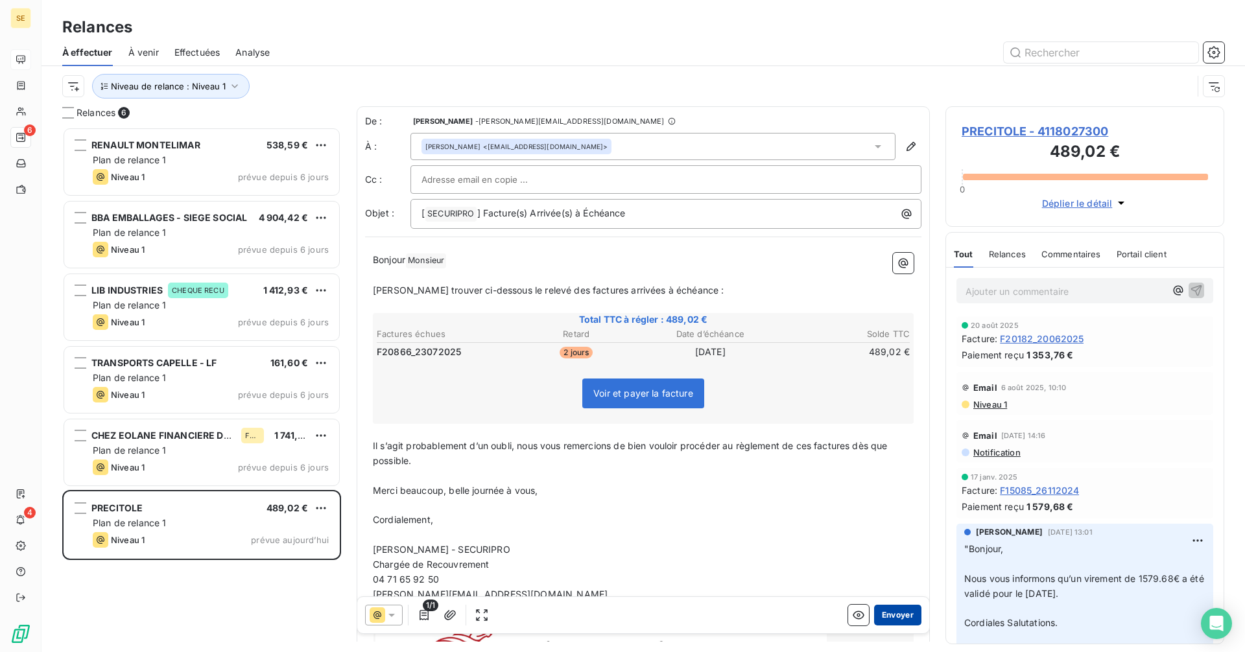
click at [885, 610] on button "Envoyer" at bounding box center [897, 615] width 47 height 21
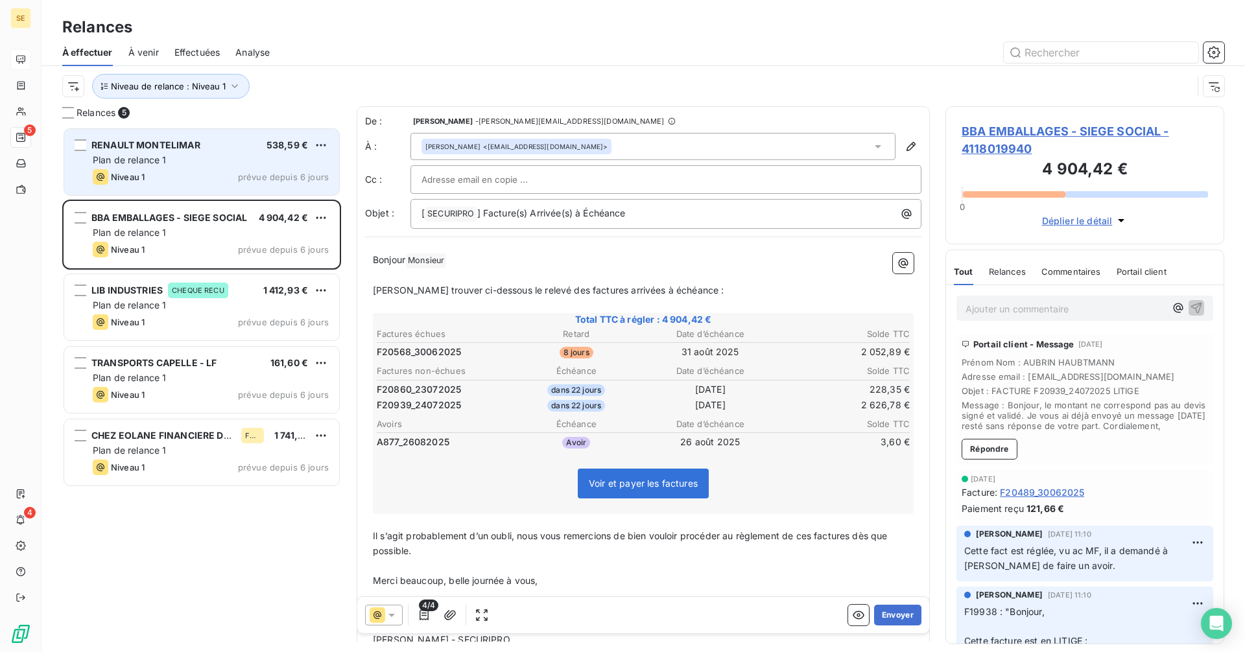
click at [169, 178] on div "Niveau 1 prévue depuis 6 jours" at bounding box center [211, 177] width 236 height 16
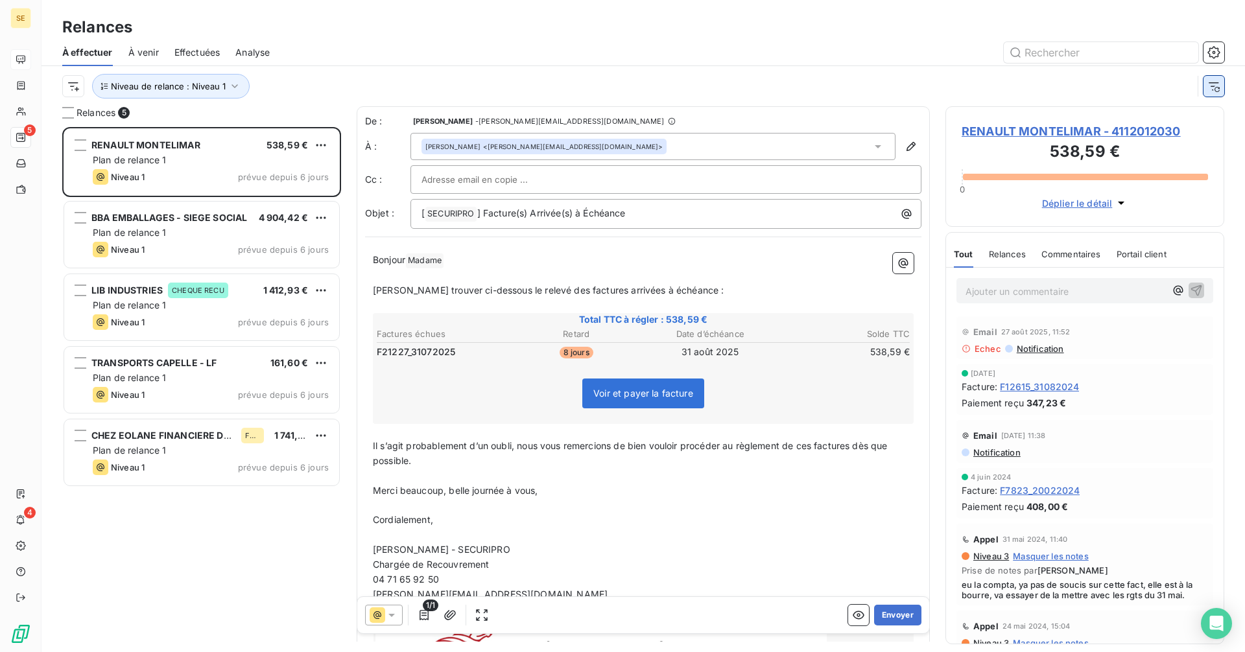
click at [1223, 77] on button "button" at bounding box center [1214, 86] width 21 height 21
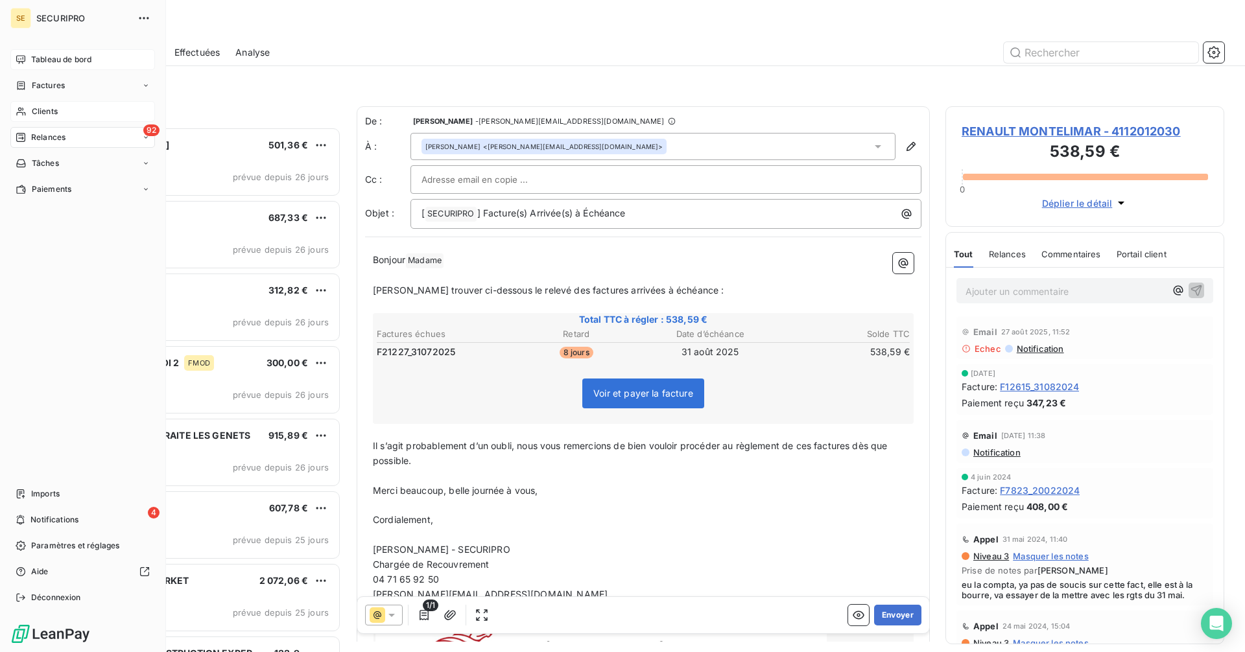
drag, startPoint x: 36, startPoint y: 106, endPoint x: 58, endPoint y: 105, distance: 22.1
click at [36, 106] on span "Clients" at bounding box center [45, 112] width 26 height 12
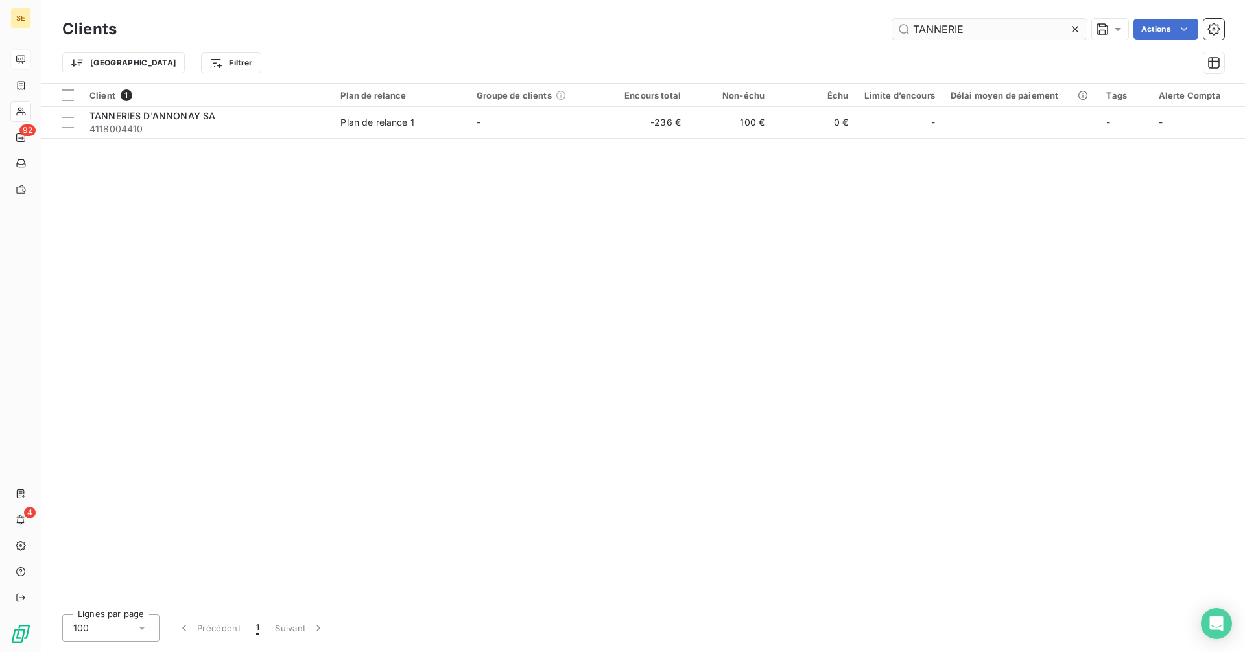
drag, startPoint x: 973, startPoint y: 29, endPoint x: 891, endPoint y: 23, distance: 81.9
click at [892, 23] on input "TANNERIE" at bounding box center [989, 29] width 195 height 21
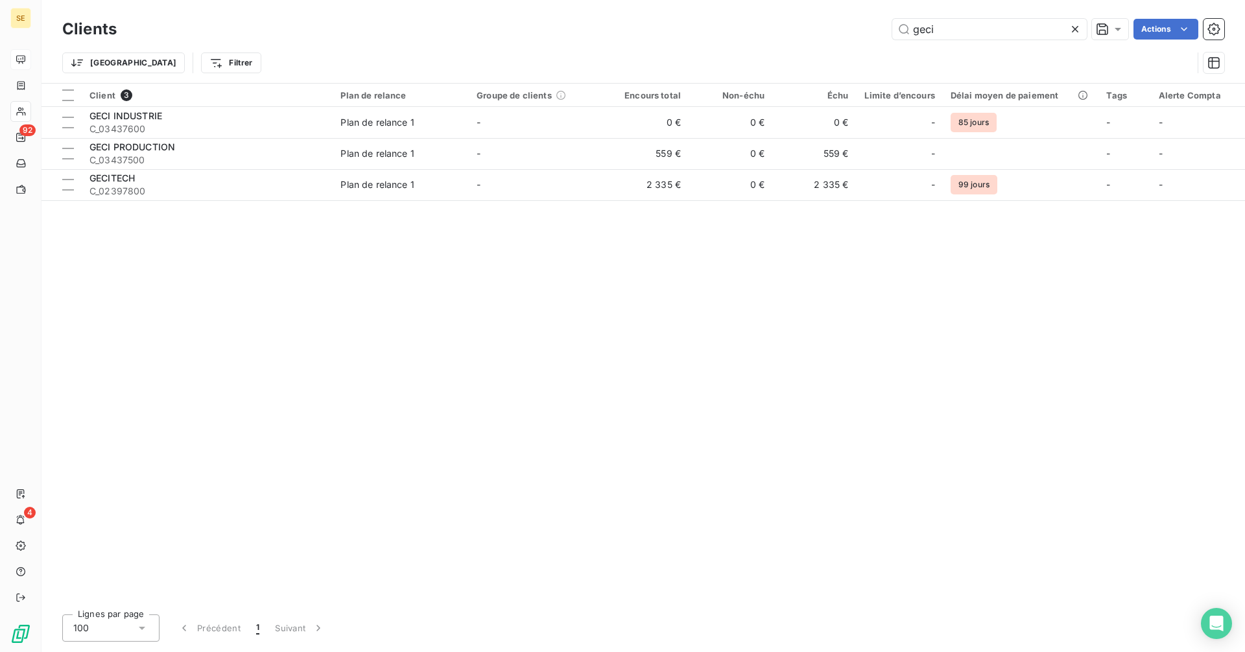
type input "geci"
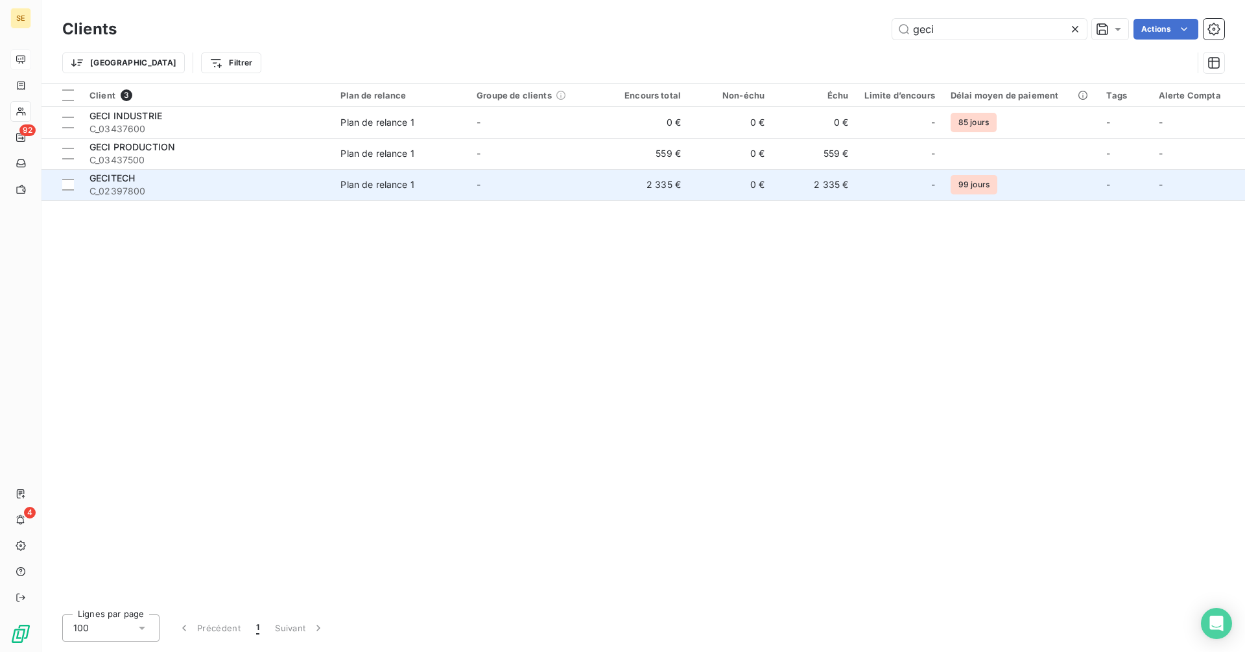
click at [663, 177] on td "2 335 €" at bounding box center [647, 184] width 84 height 31
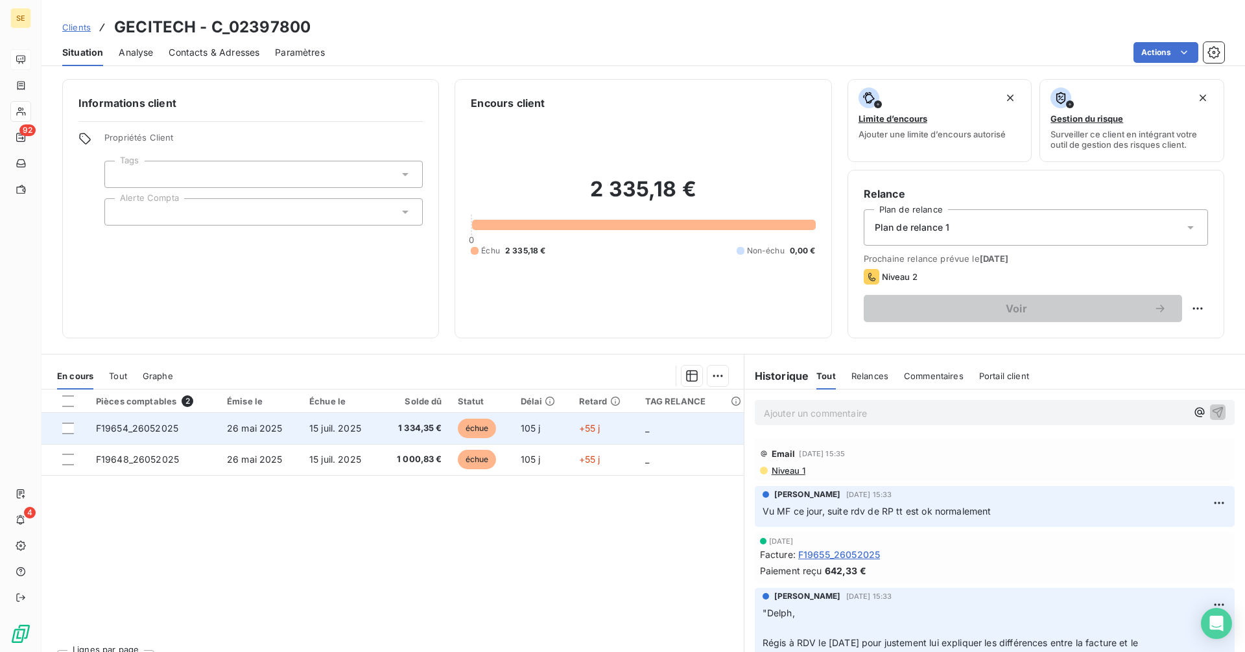
click at [394, 437] on td "1 334,35 €" at bounding box center [414, 428] width 70 height 31
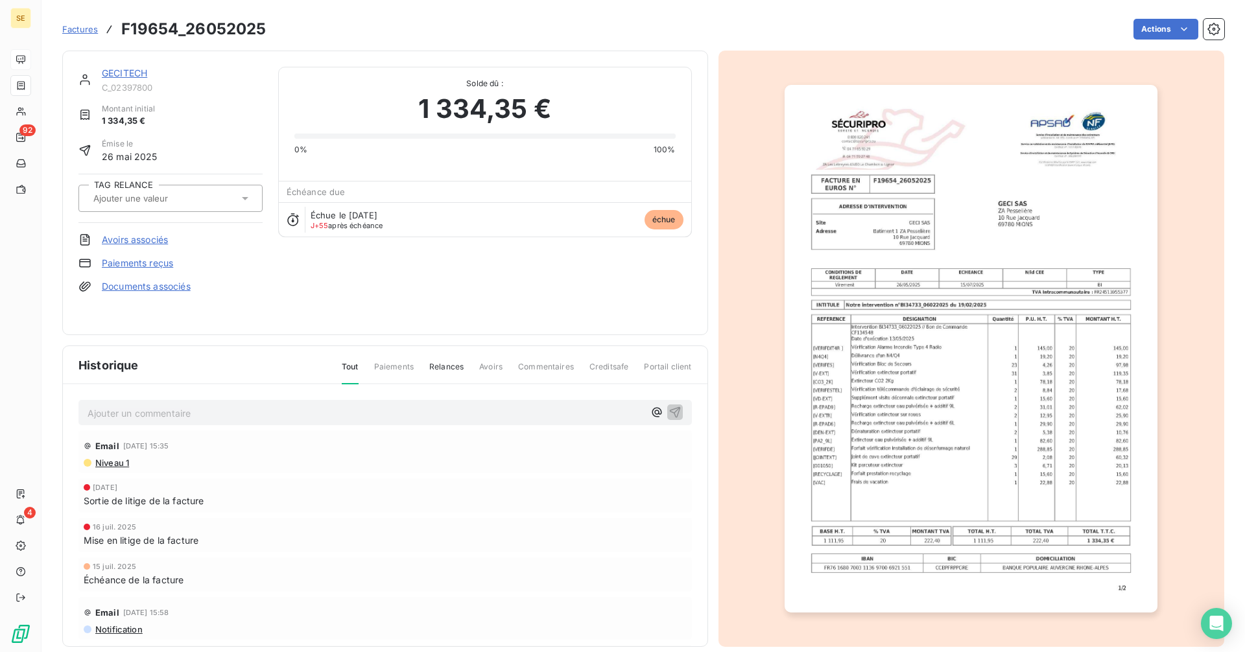
click at [914, 313] on img "button" at bounding box center [971, 349] width 373 height 528
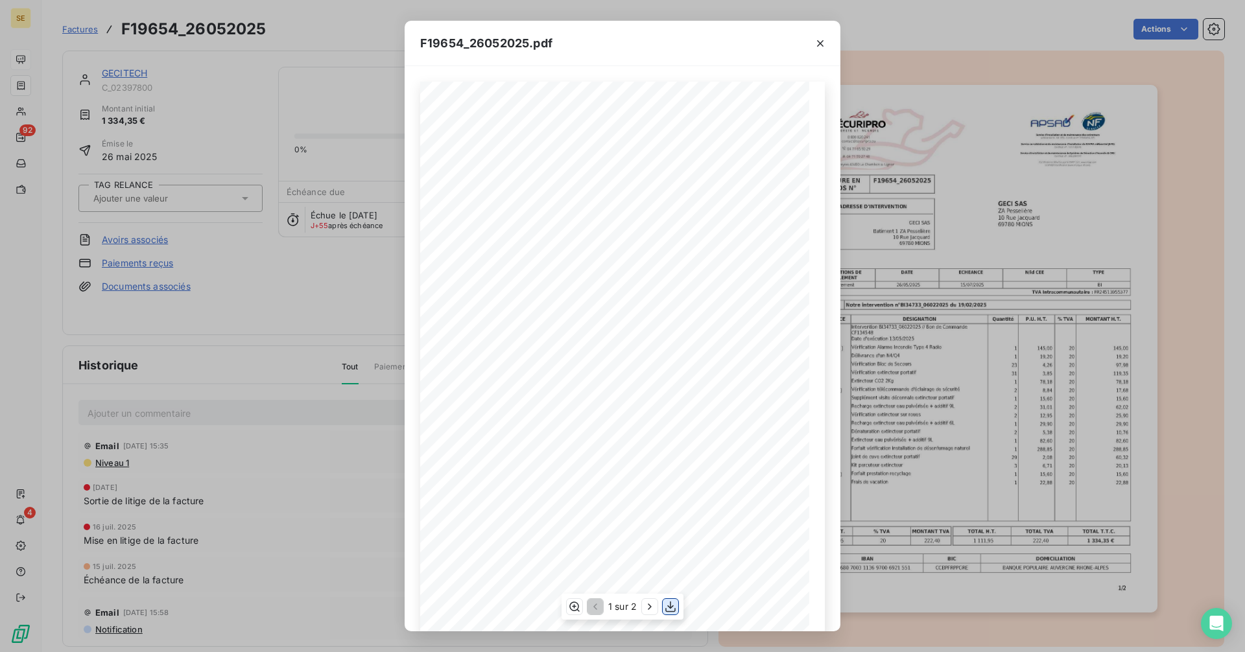
click at [677, 606] on icon "button" at bounding box center [670, 607] width 13 height 13
drag, startPoint x: 824, startPoint y: 43, endPoint x: 777, endPoint y: 49, distance: 47.7
click at [824, 43] on icon "button" at bounding box center [820, 43] width 13 height 13
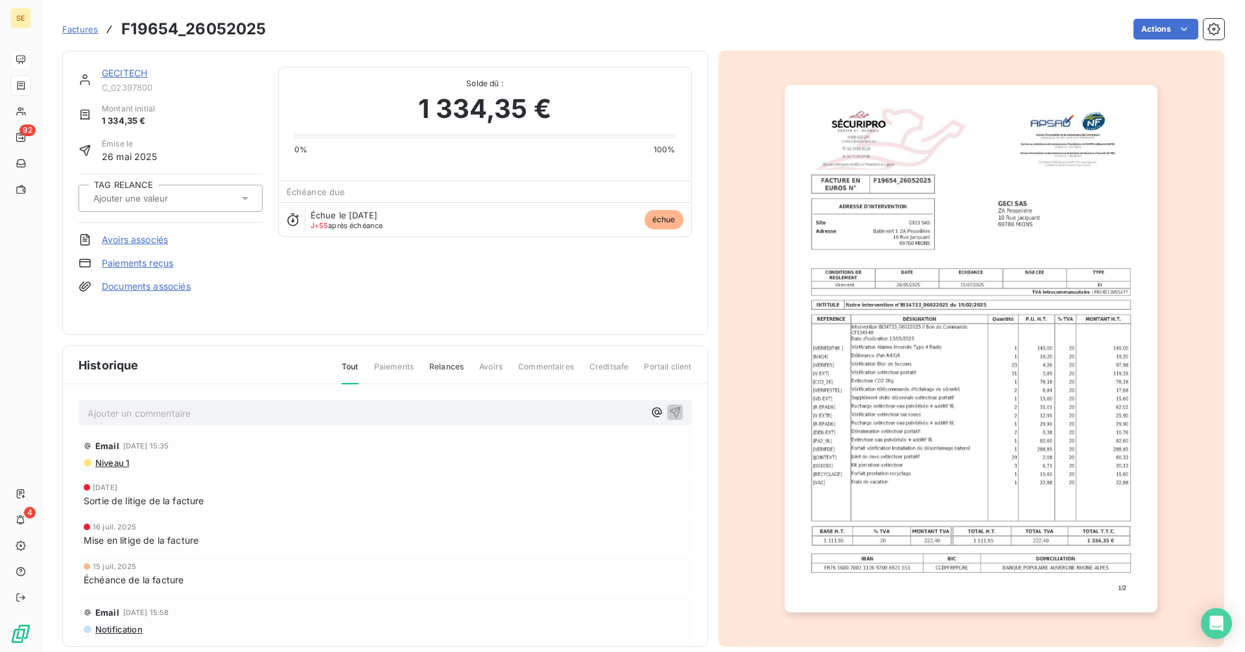
click at [120, 69] on link "GECITECH" at bounding box center [124, 72] width 45 height 11
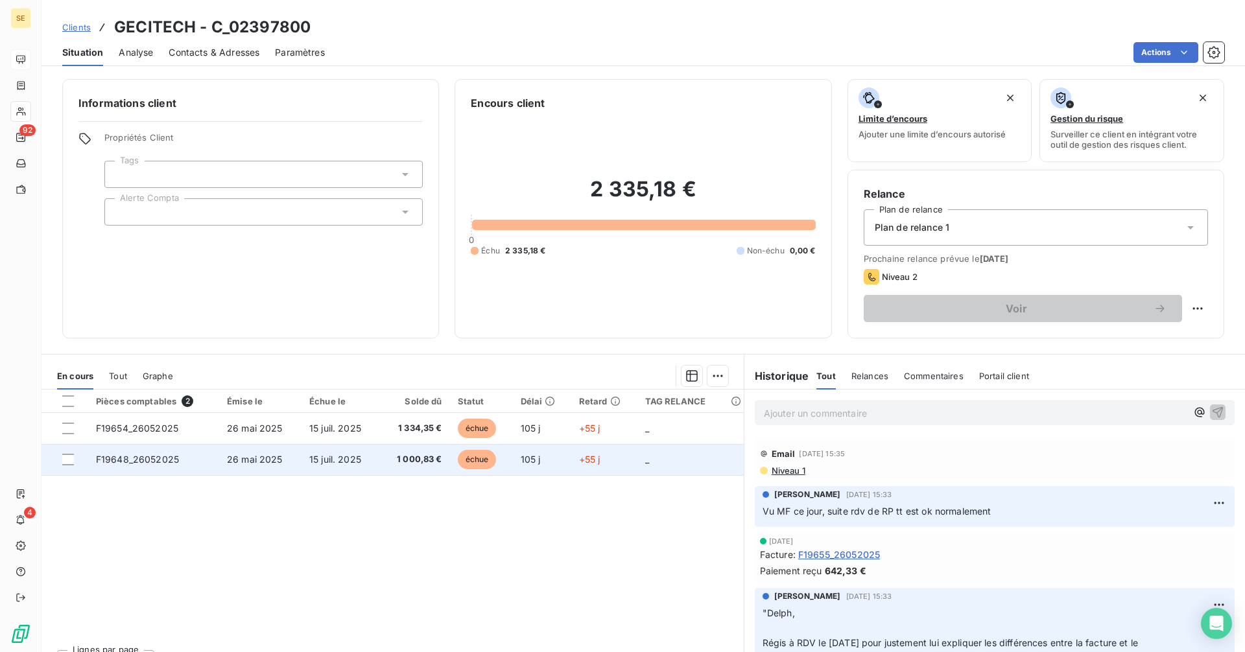
click at [325, 457] on span "15 juil. 2025" at bounding box center [335, 459] width 52 height 11
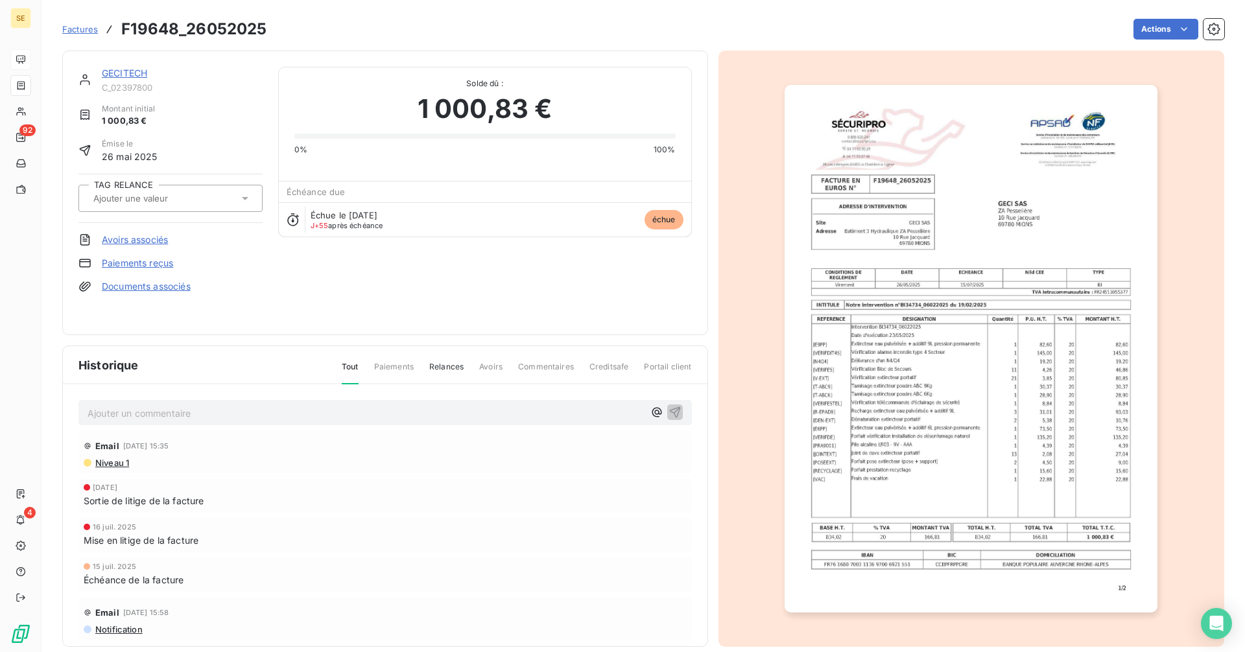
click at [962, 328] on img "button" at bounding box center [971, 349] width 373 height 528
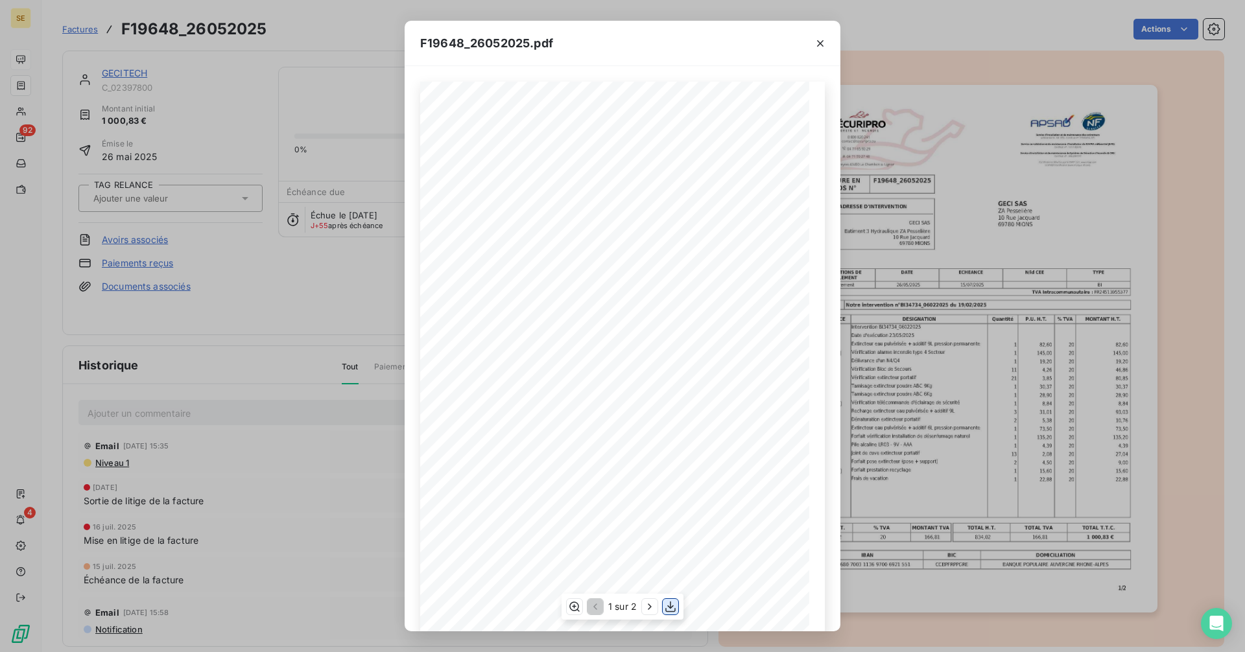
click at [673, 606] on icon "button" at bounding box center [670, 606] width 10 height 11
click at [819, 42] on icon "button" at bounding box center [820, 43] width 6 height 6
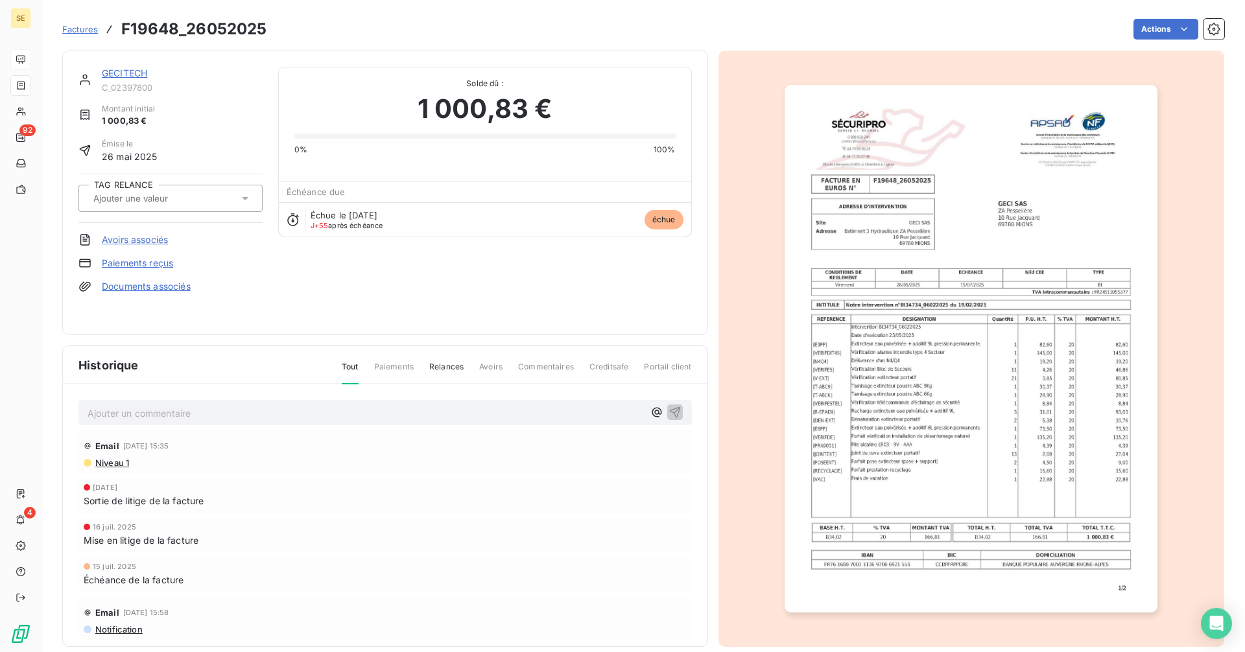
click at [125, 73] on link "GECITECH" at bounding box center [124, 72] width 45 height 11
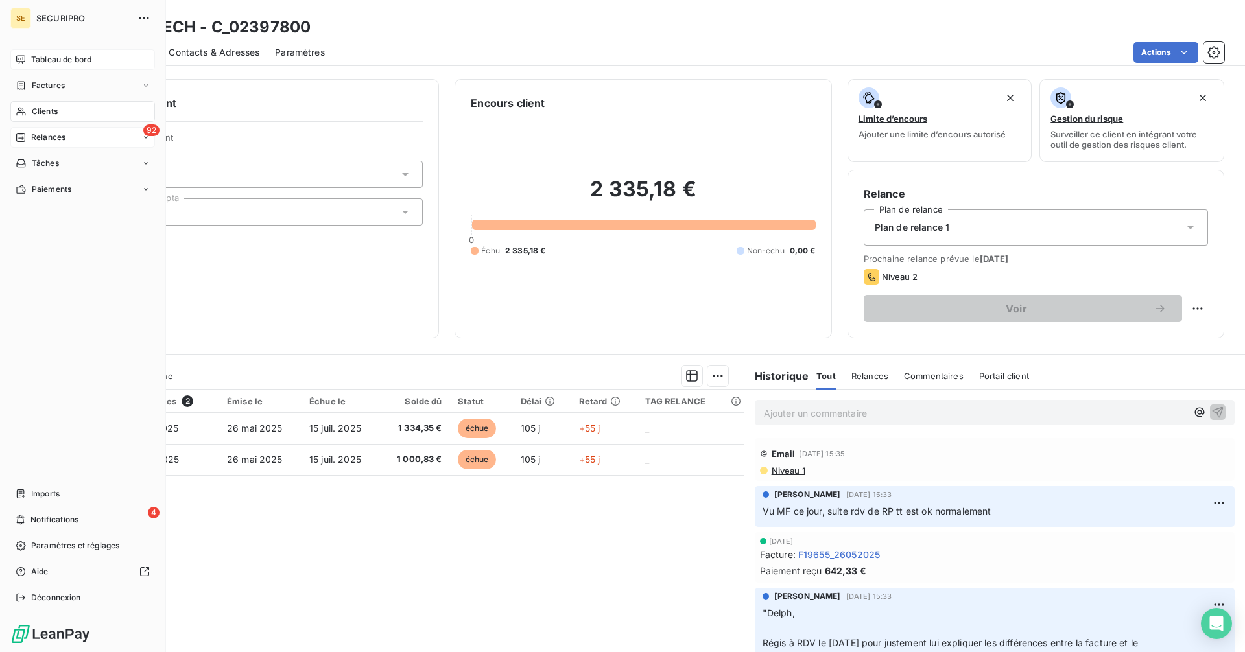
click at [41, 134] on span "Relances" at bounding box center [48, 138] width 34 height 12
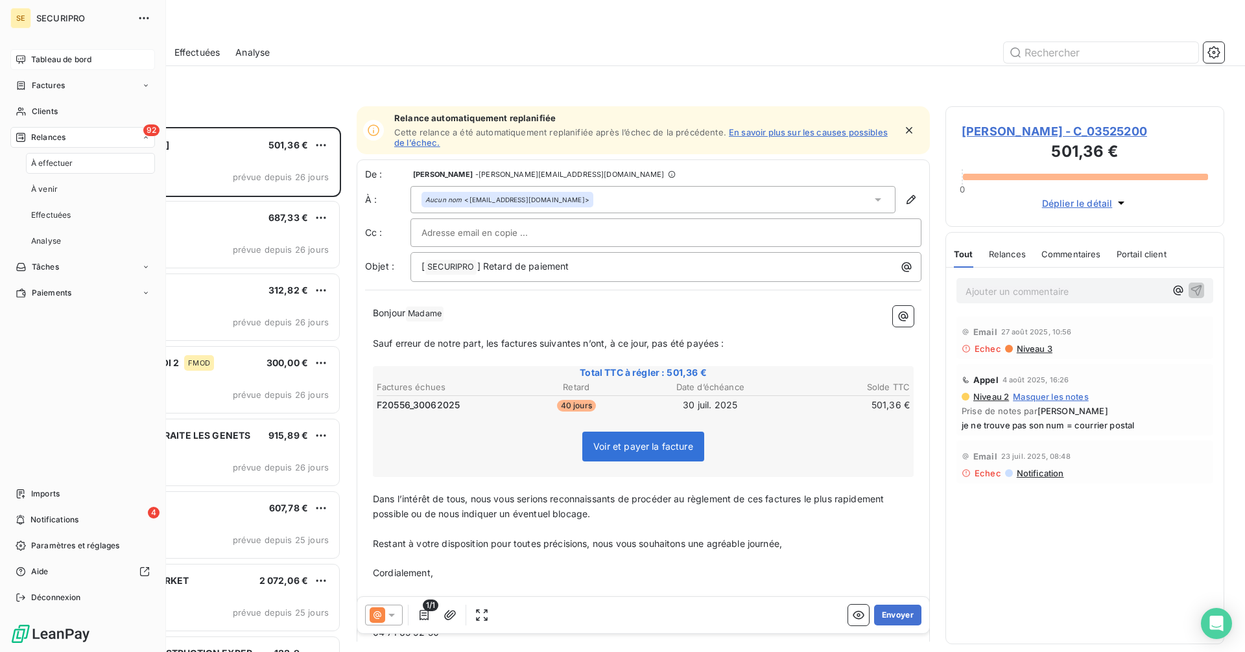
scroll to position [516, 269]
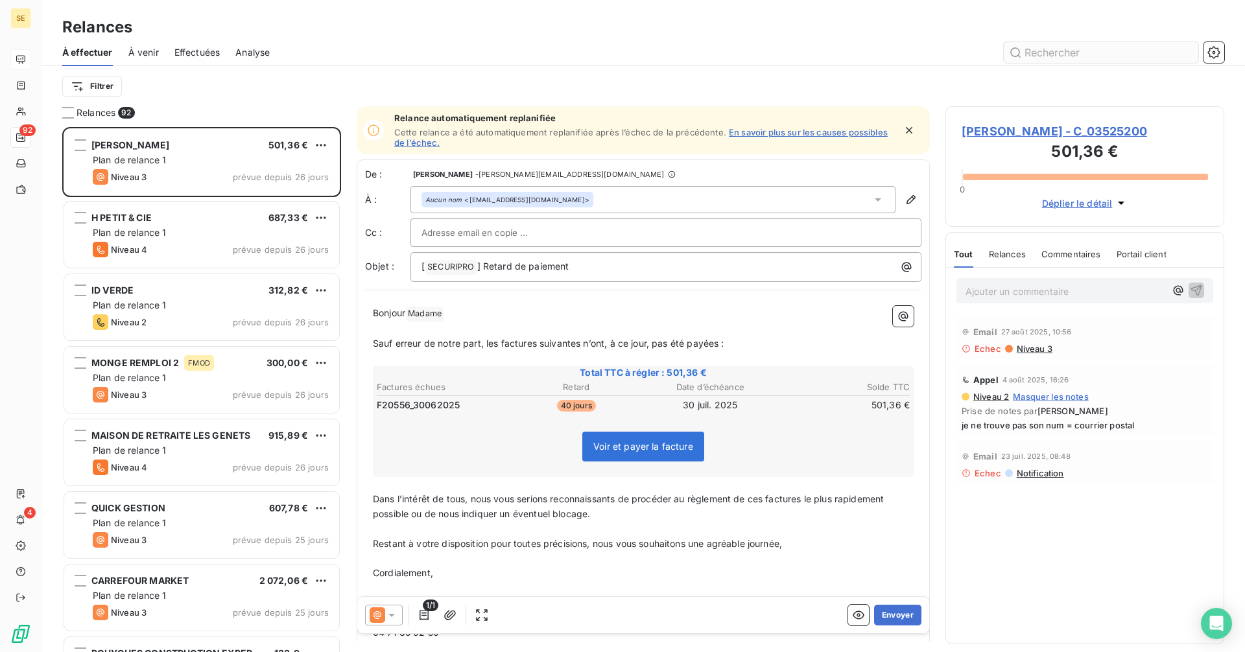
click at [1045, 54] on input "text" at bounding box center [1101, 52] width 195 height 21
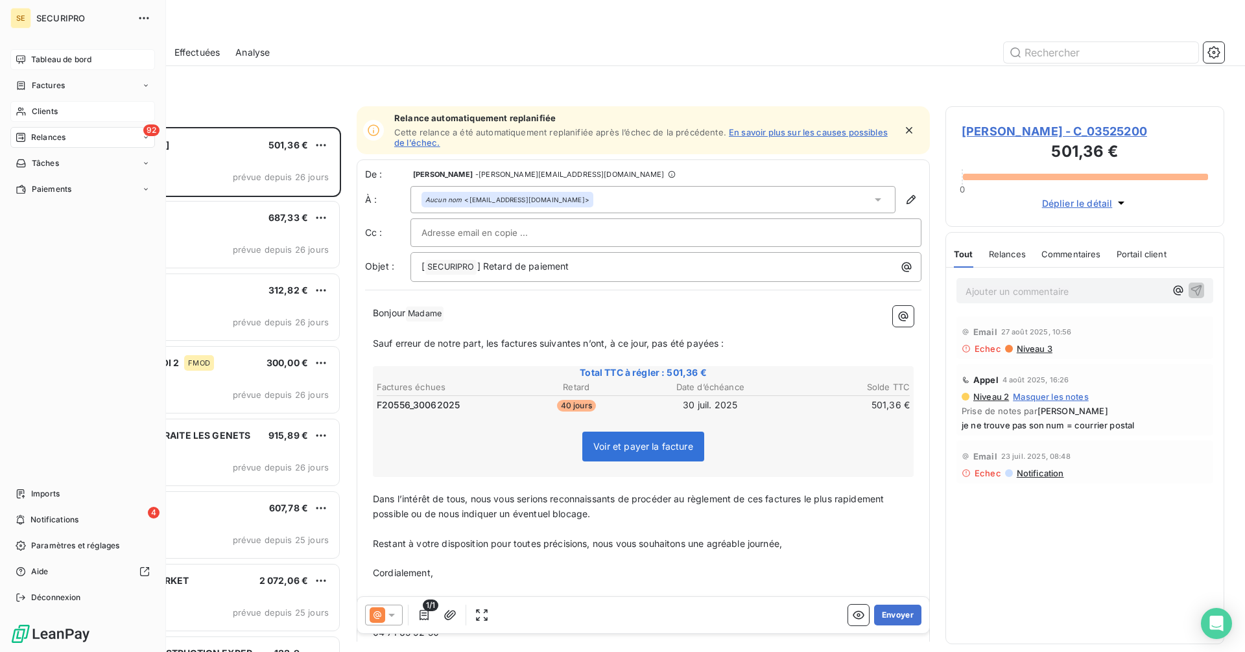
click at [26, 110] on icon at bounding box center [21, 111] width 11 height 10
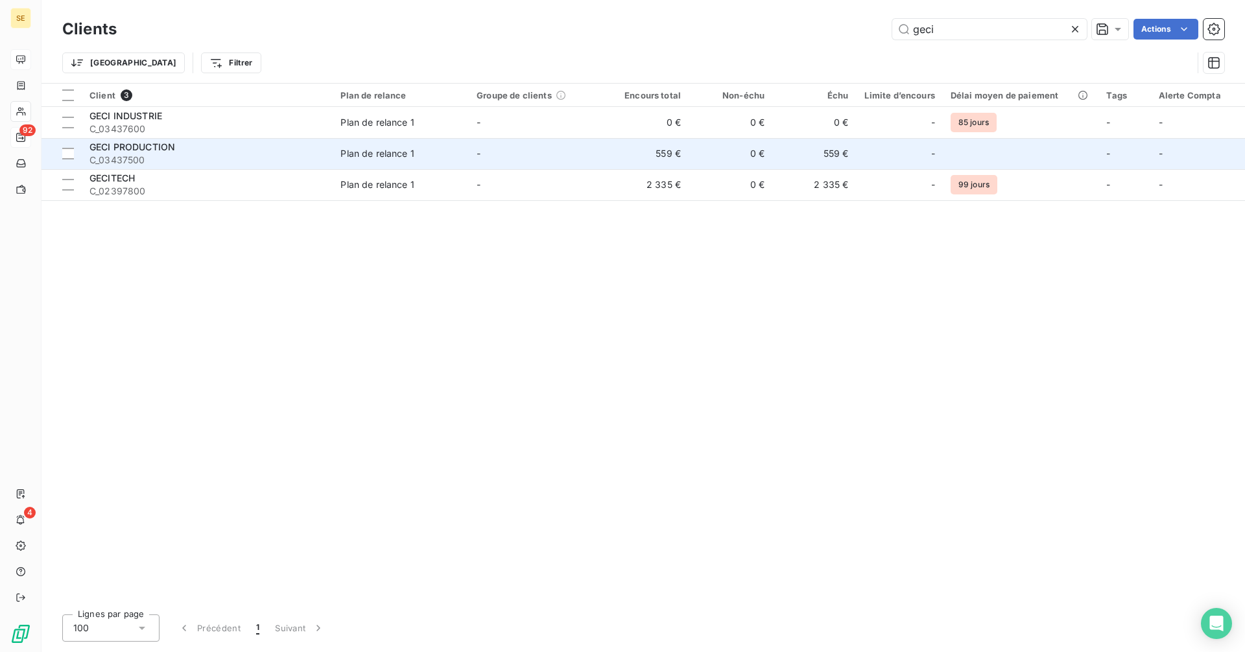
click at [715, 159] on td "0 €" at bounding box center [731, 153] width 84 height 31
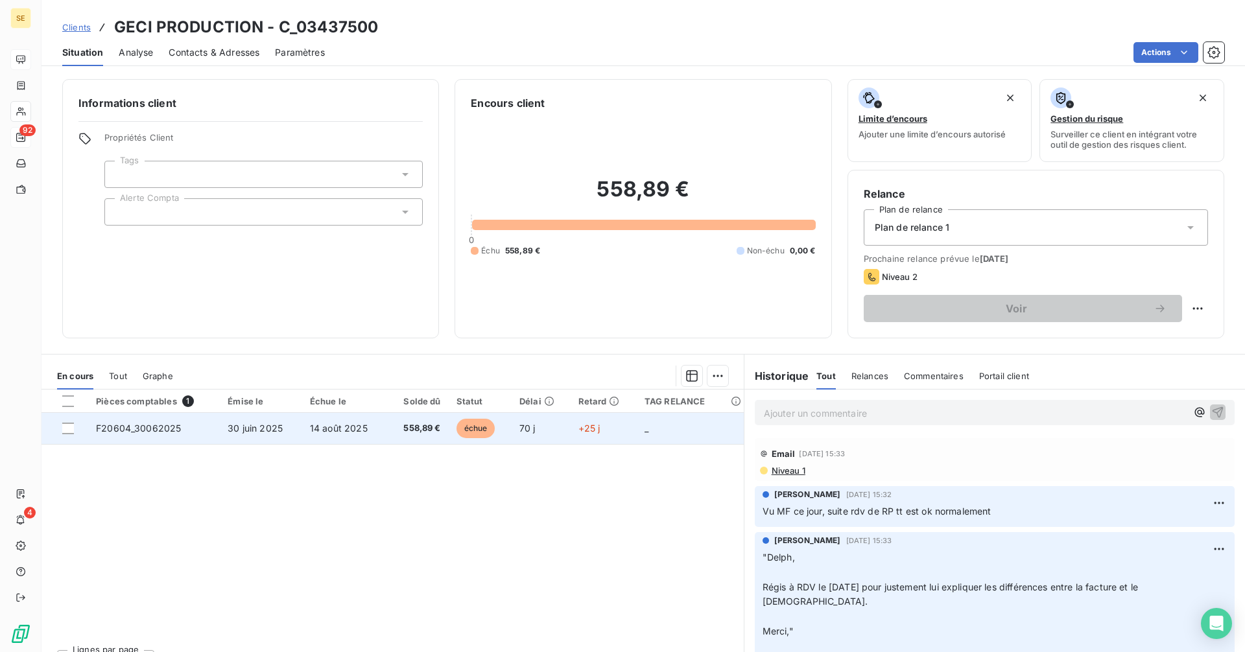
click at [463, 433] on span "échue" at bounding box center [476, 428] width 39 height 19
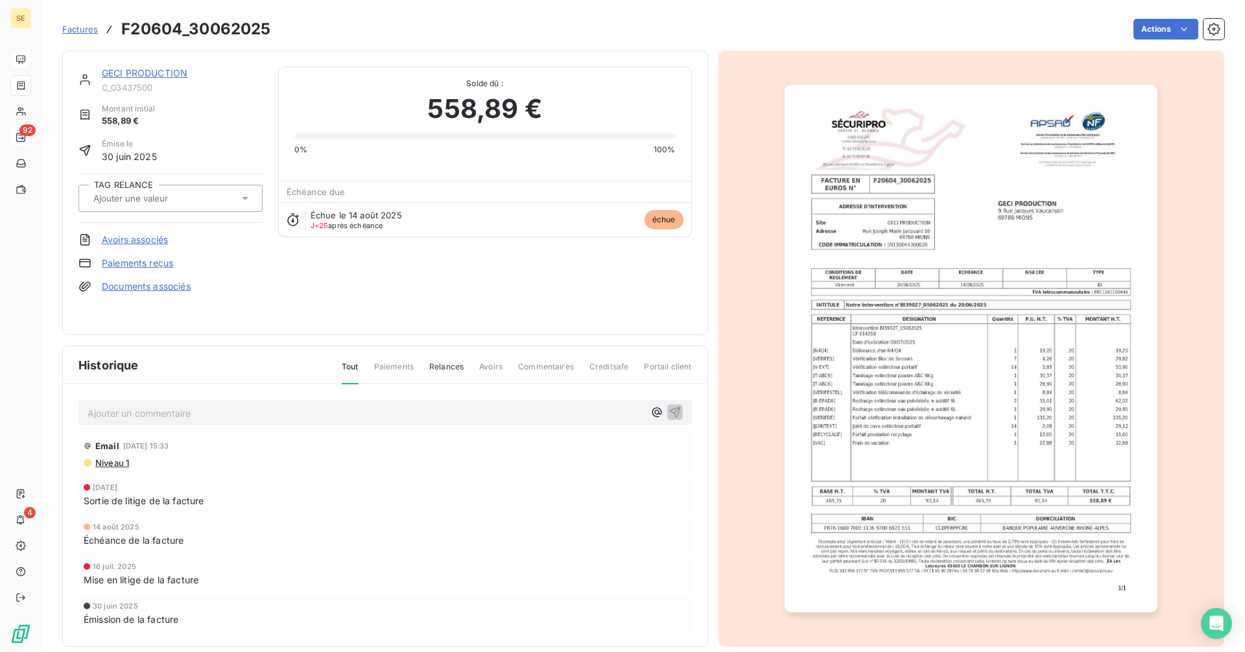
click at [912, 286] on img "button" at bounding box center [971, 349] width 373 height 528
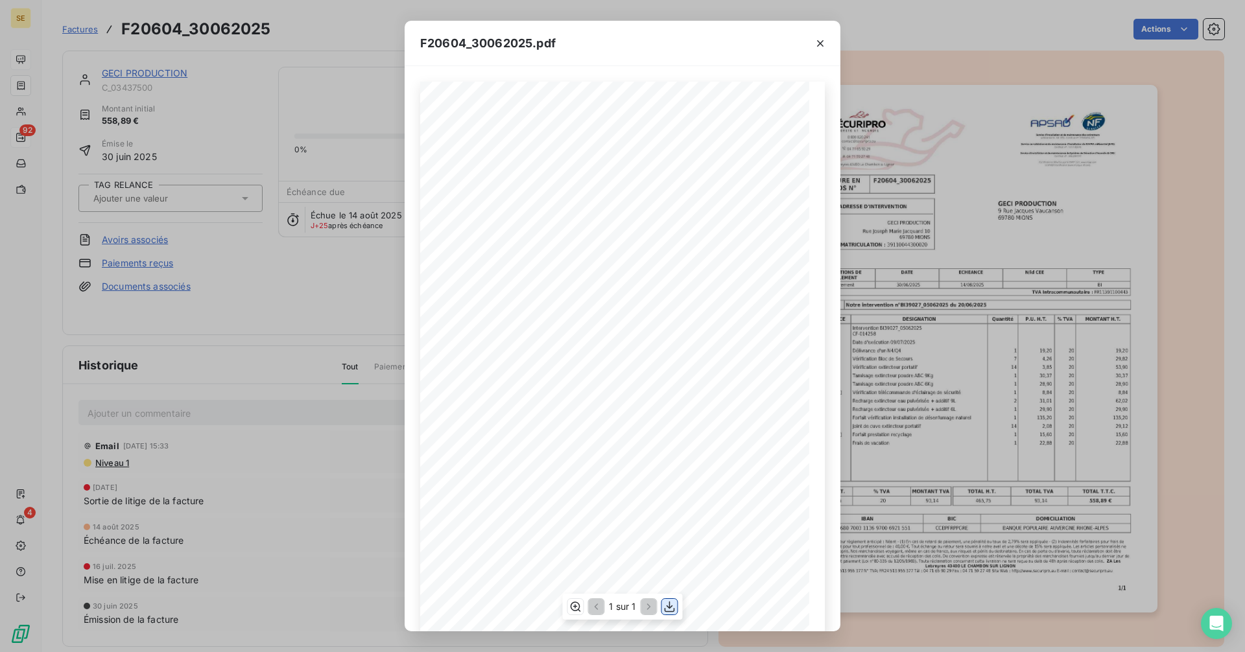
click at [673, 608] on icon "button" at bounding box center [669, 607] width 13 height 13
click at [823, 42] on icon "button" at bounding box center [820, 43] width 13 height 13
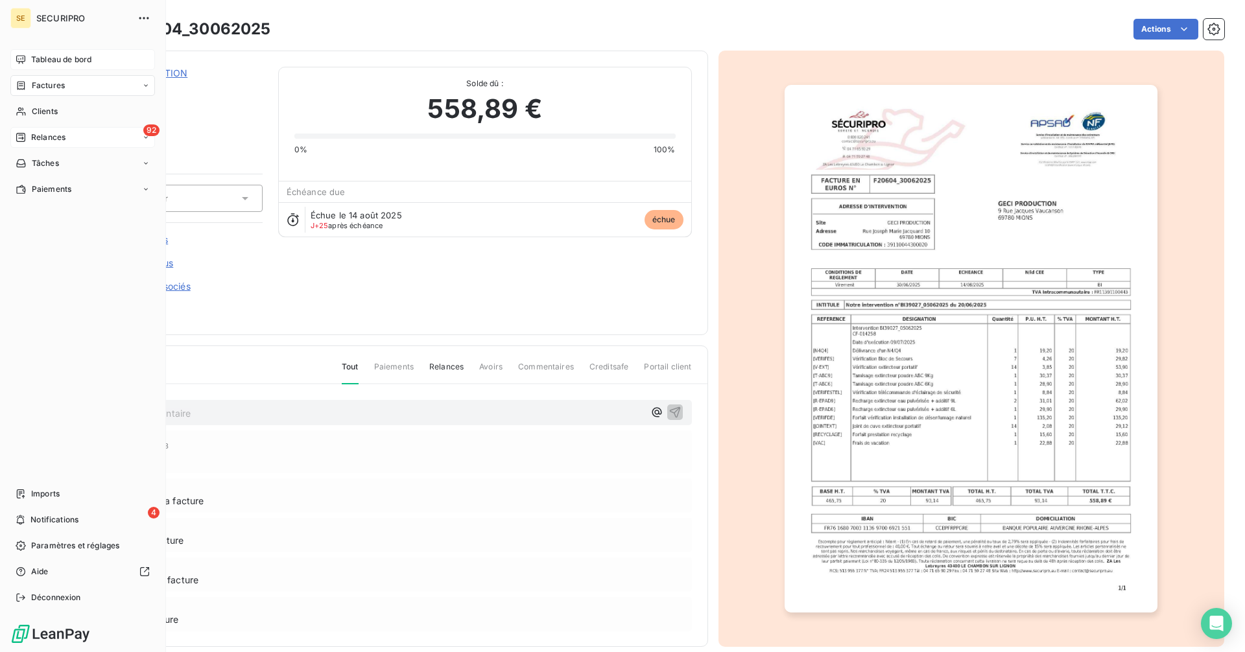
click at [48, 132] on span "Relances" at bounding box center [48, 138] width 34 height 12
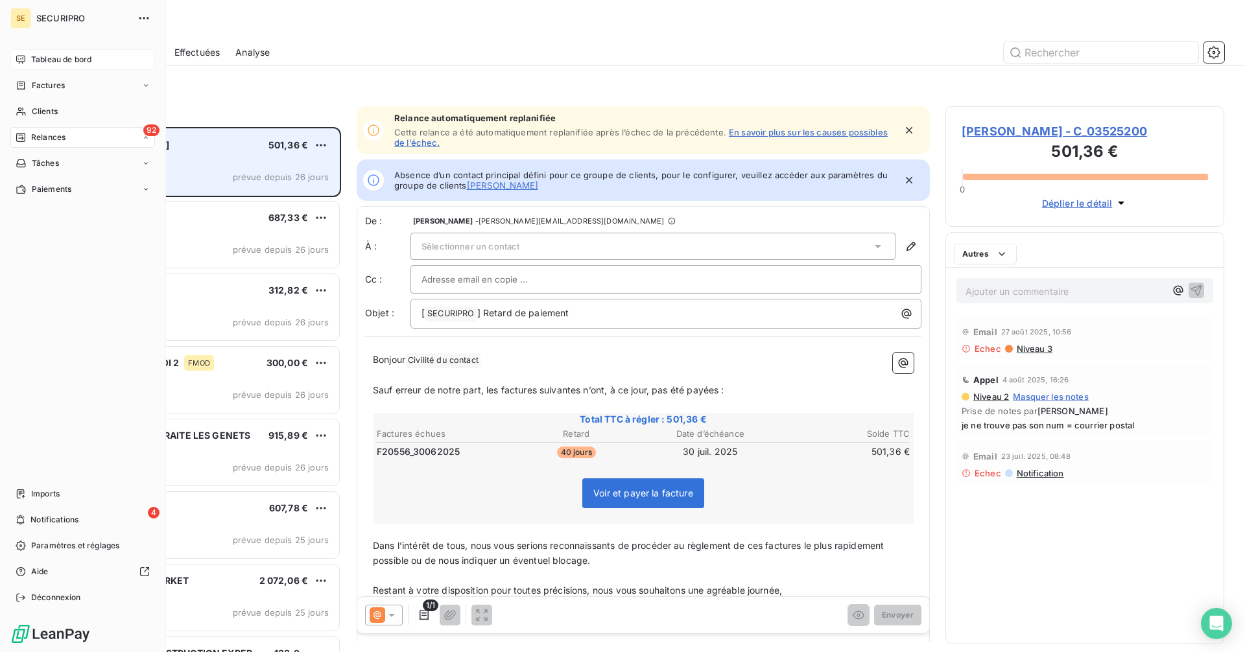
scroll to position [516, 269]
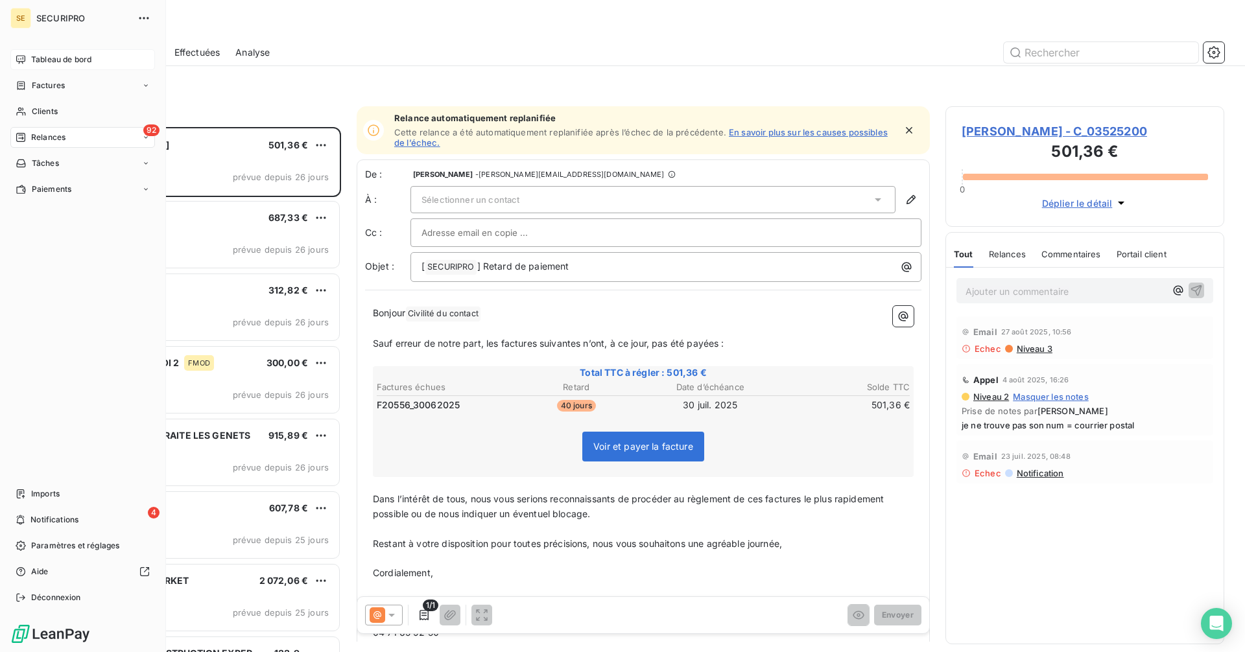
click at [30, 60] on div "Tableau de bord" at bounding box center [82, 59] width 145 height 21
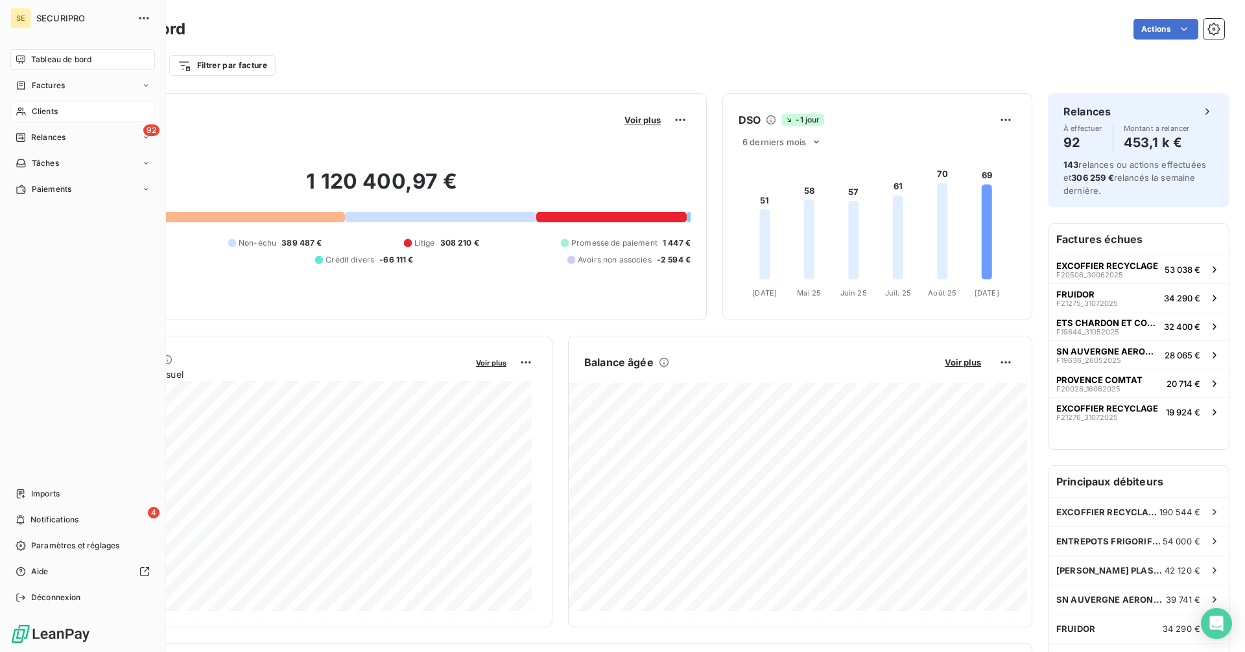
drag, startPoint x: 53, startPoint y: 113, endPoint x: 150, endPoint y: 104, distance: 97.8
click at [53, 113] on span "Clients" at bounding box center [45, 112] width 26 height 12
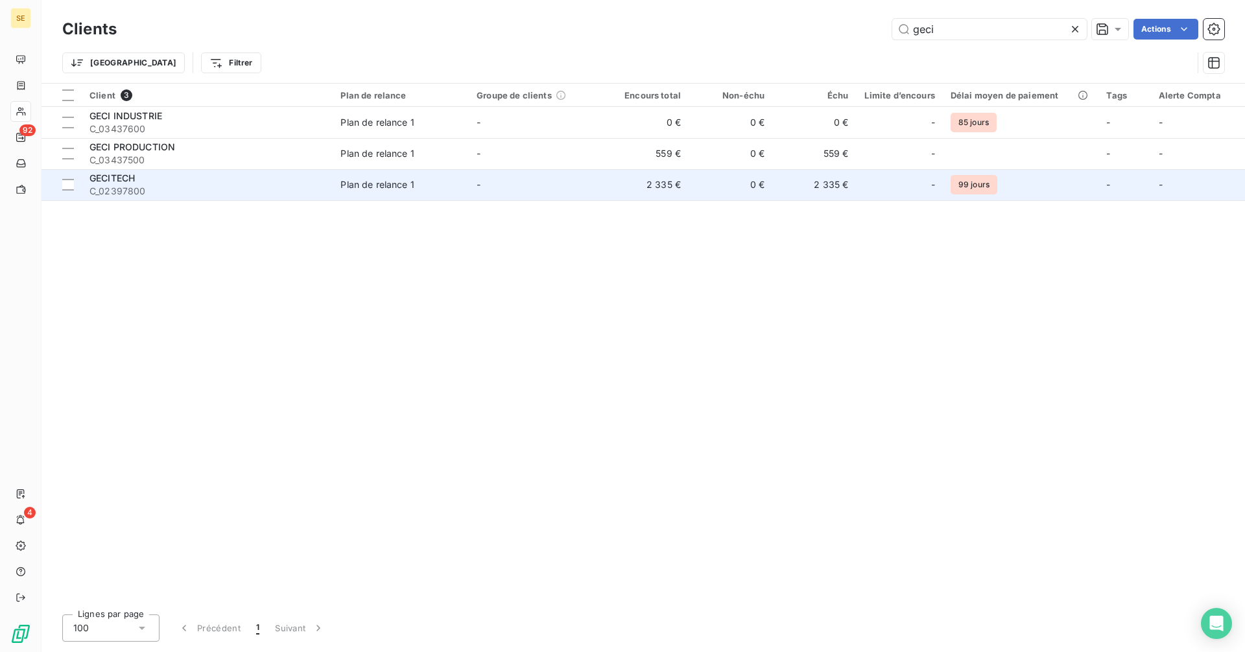
click at [650, 191] on td "2 335 €" at bounding box center [647, 184] width 84 height 31
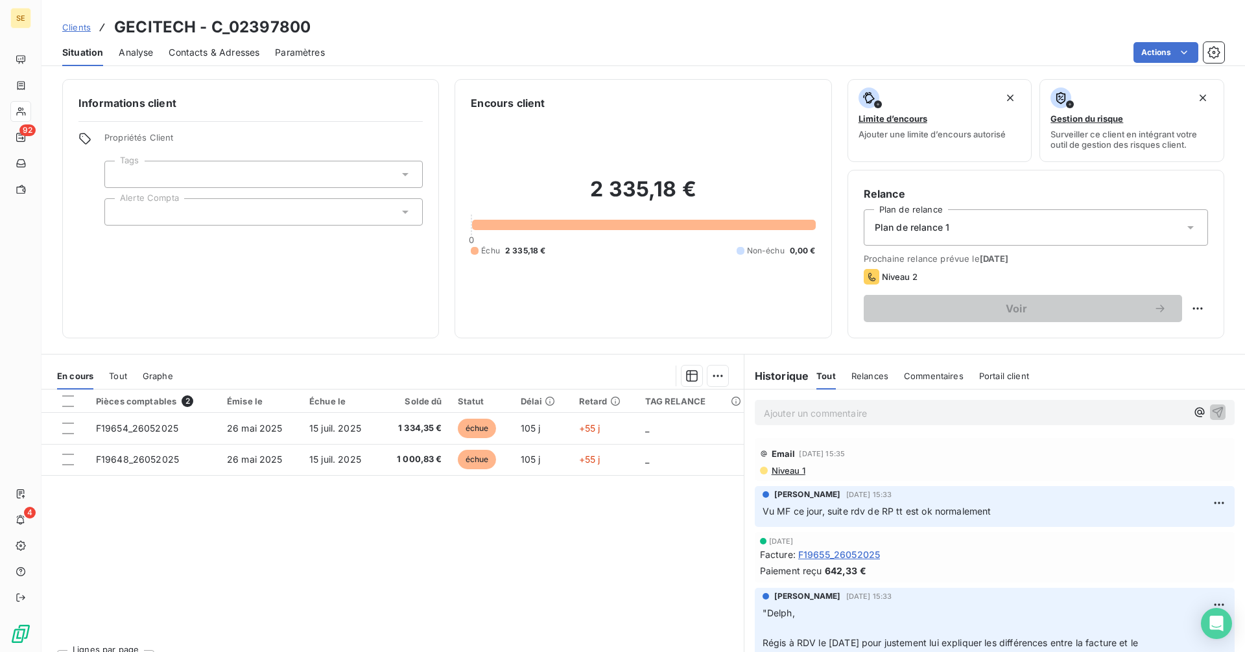
click at [808, 411] on p "Ajouter un commentaire ﻿" at bounding box center [975, 413] width 423 height 16
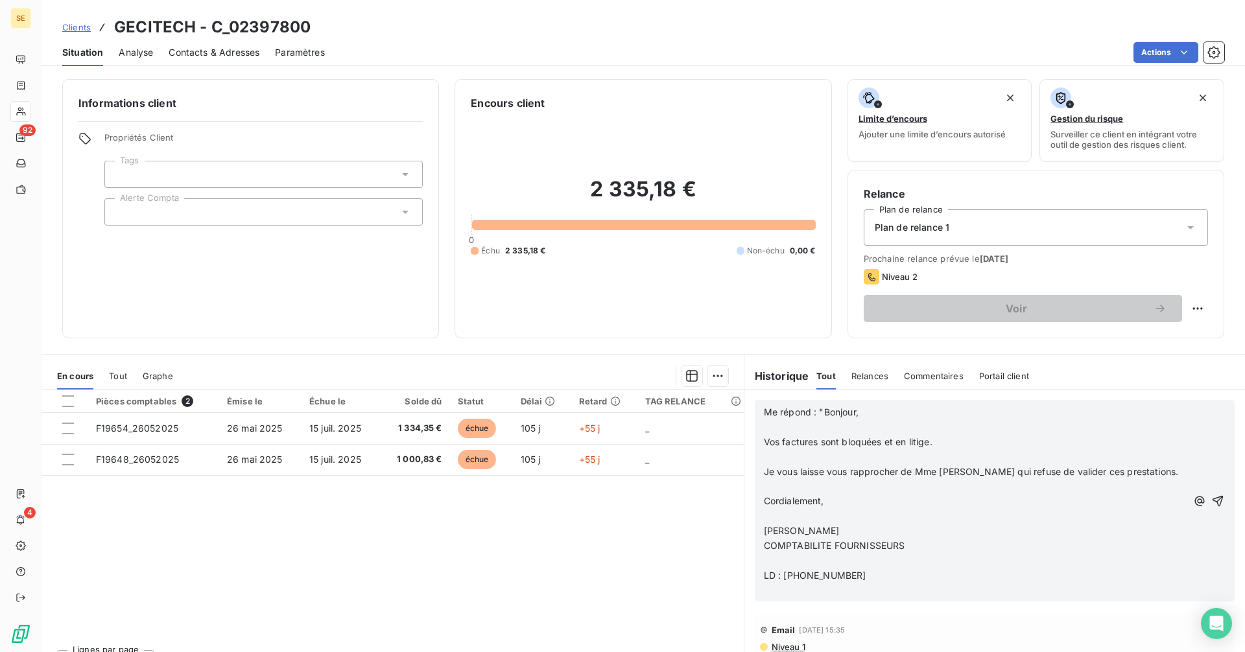
click at [883, 579] on p "LD : [PHONE_NUMBER]" at bounding box center [975, 576] width 423 height 15
click at [1213, 503] on icon "button" at bounding box center [1218, 500] width 11 height 11
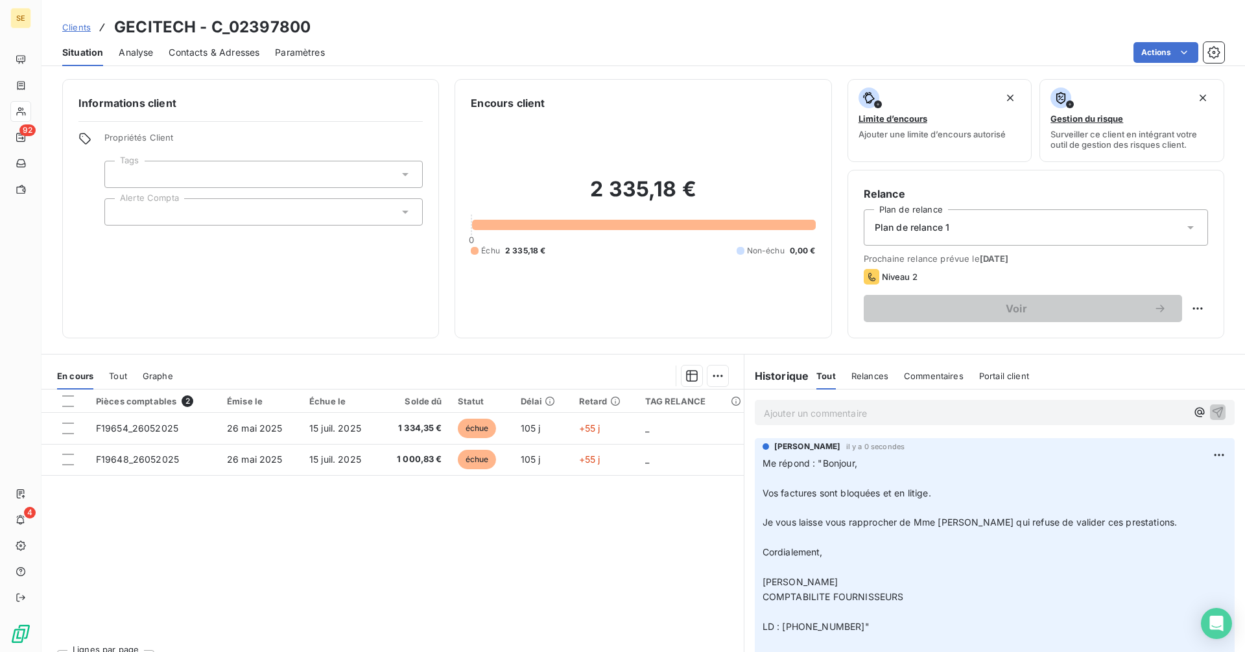
click at [66, 23] on span "Clients" at bounding box center [76, 27] width 29 height 10
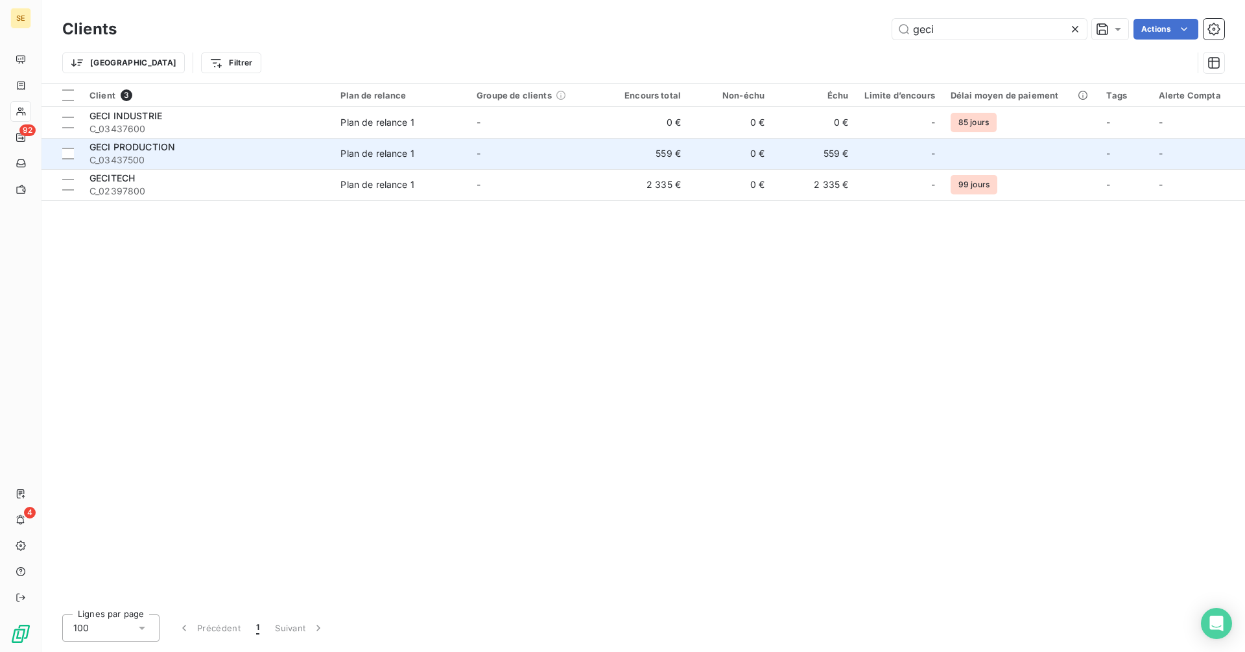
click at [793, 167] on td "559 €" at bounding box center [814, 153] width 84 height 31
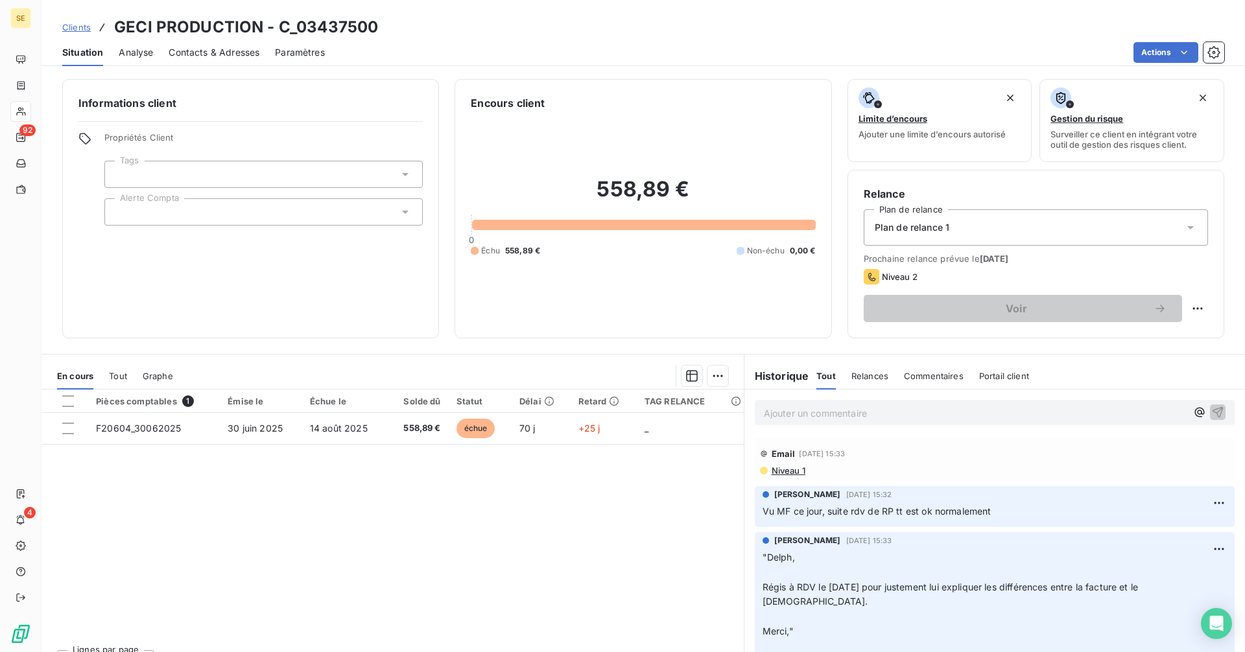
click at [823, 410] on p "Ajouter un commentaire ﻿" at bounding box center [975, 413] width 423 height 16
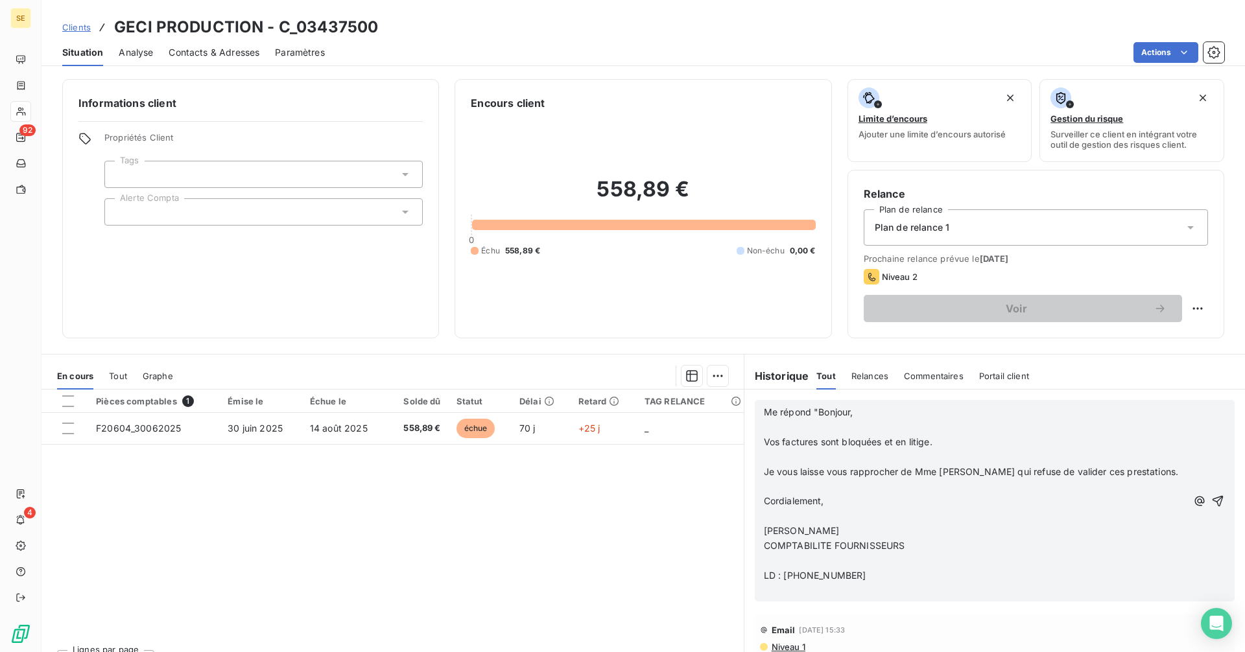
click at [894, 578] on p "LD : [PHONE_NUMBER]" at bounding box center [975, 576] width 423 height 15
click at [1211, 495] on icon "button" at bounding box center [1217, 501] width 13 height 13
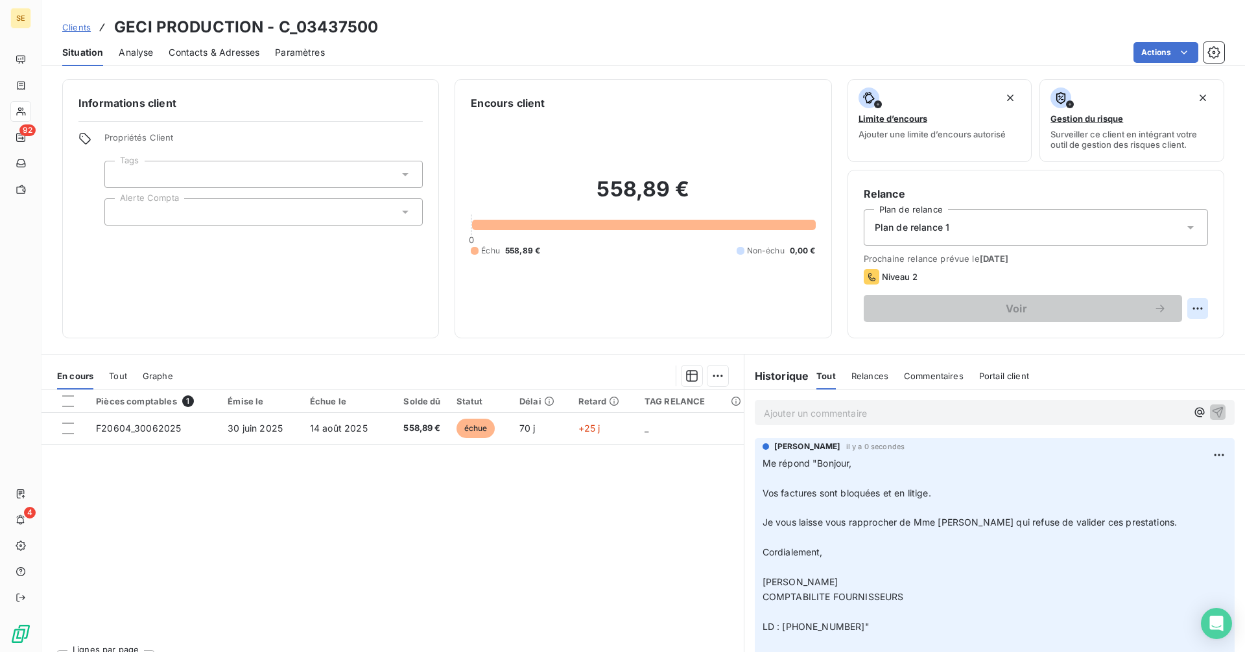
click at [1185, 311] on html "SE 92 4 Clients GECI PRODUCTION - C_03437500 Situation Analyse Contacts & Adres…" at bounding box center [622, 326] width 1245 height 652
click at [1128, 336] on div "Replanifier cette action" at bounding box center [1135, 337] width 116 height 21
select select "8"
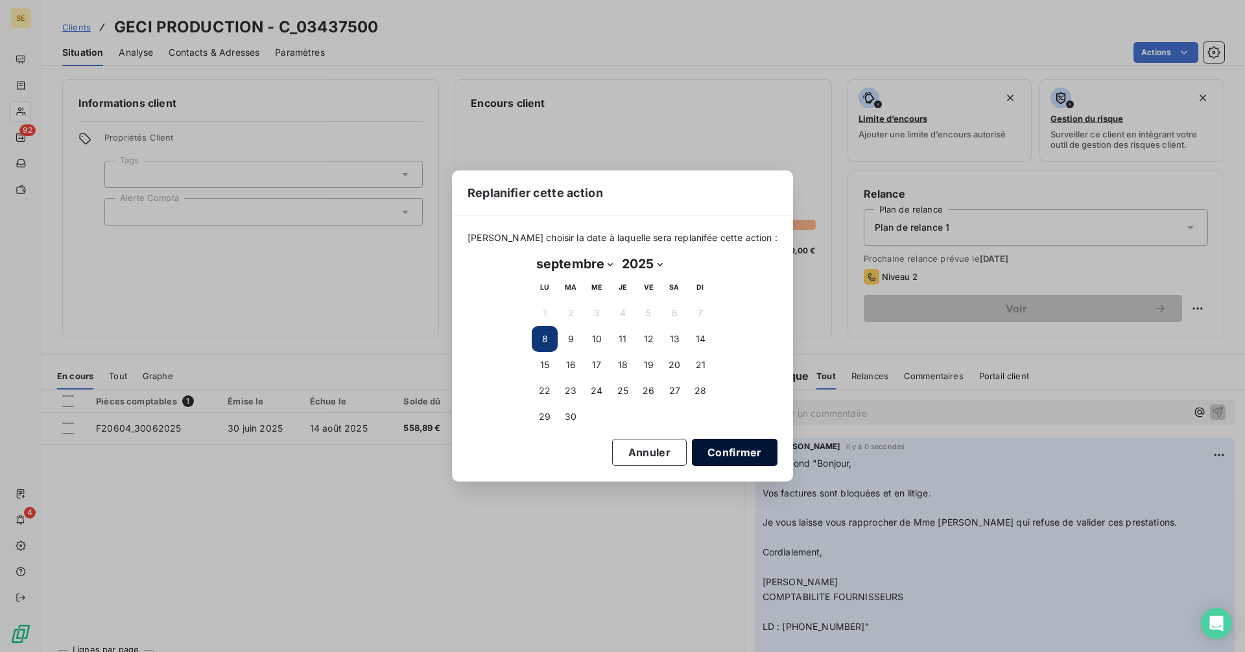
click at [712, 452] on button "Confirmer" at bounding box center [735, 452] width 86 height 27
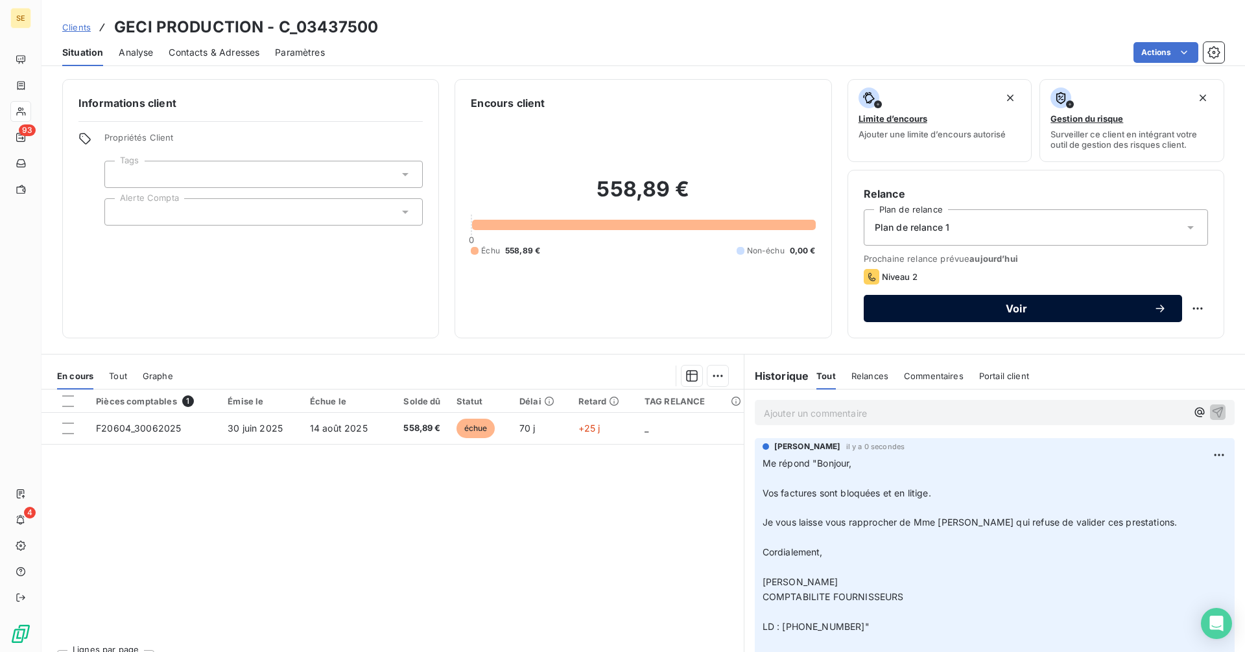
click at [890, 309] on span "Voir" at bounding box center [1016, 309] width 274 height 10
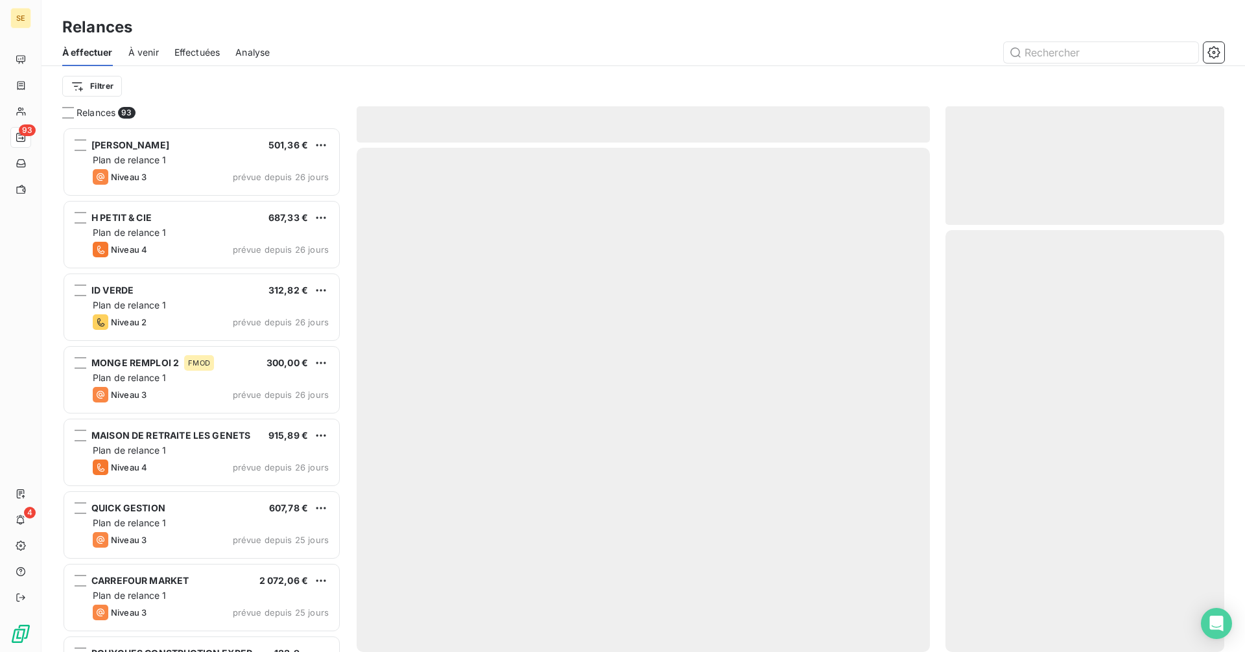
scroll to position [516, 269]
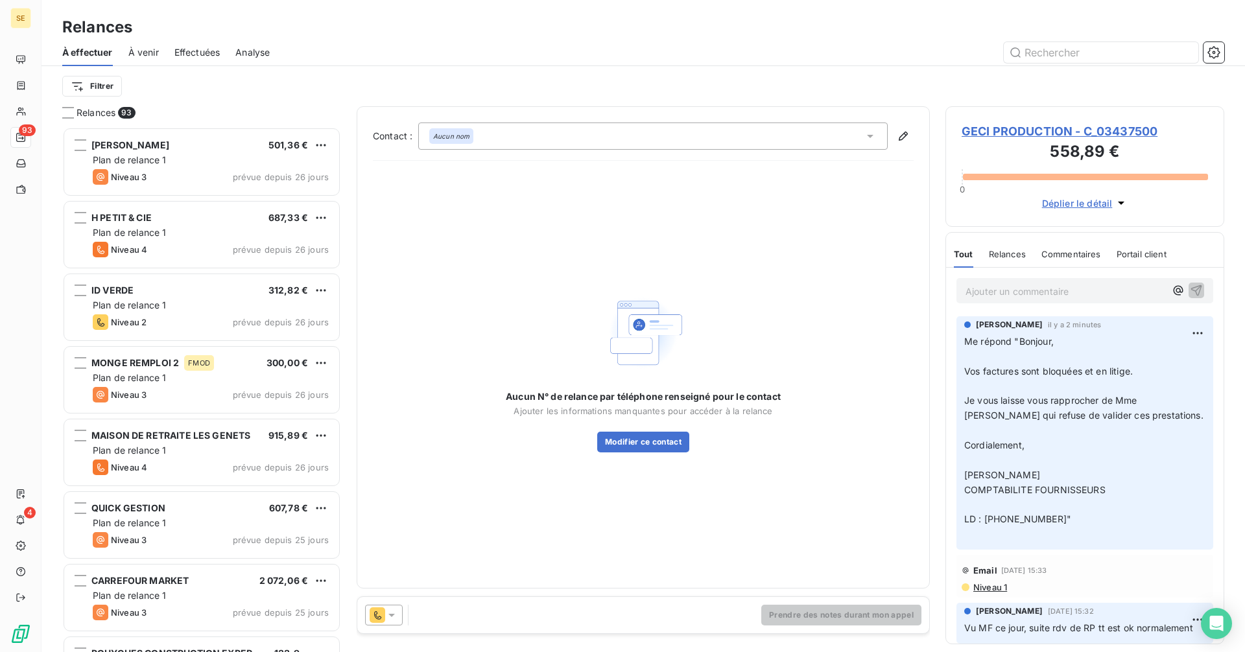
click at [481, 134] on div "Aucun nom" at bounding box center [653, 136] width 470 height 27
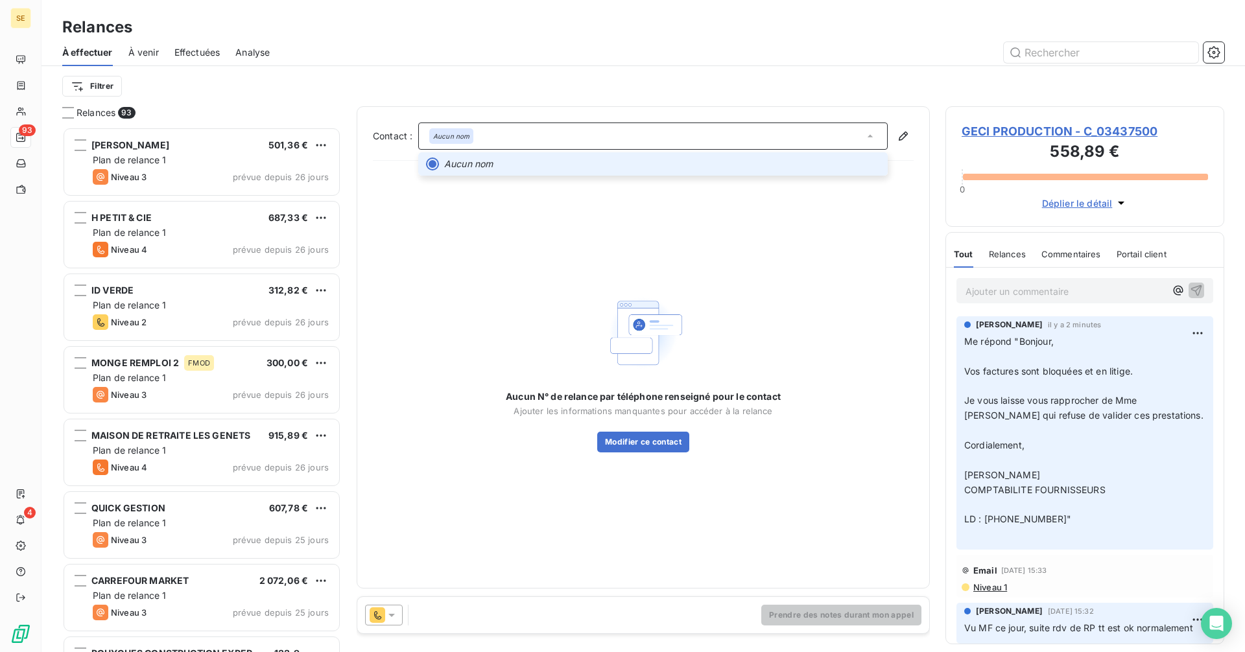
click at [501, 152] on div "Contact : Aucun nom Aucun nom Aucun N° de relance par téléphone renseigné pour …" at bounding box center [643, 348] width 541 height 450
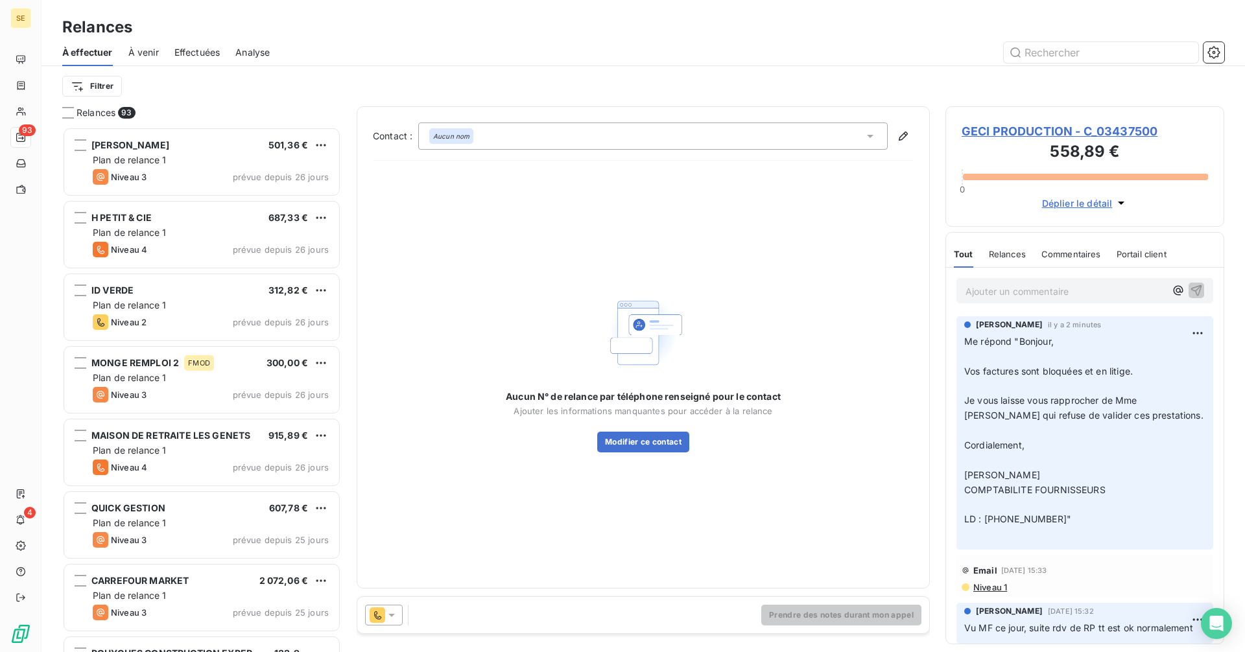
click at [866, 136] on icon at bounding box center [870, 136] width 13 height 13
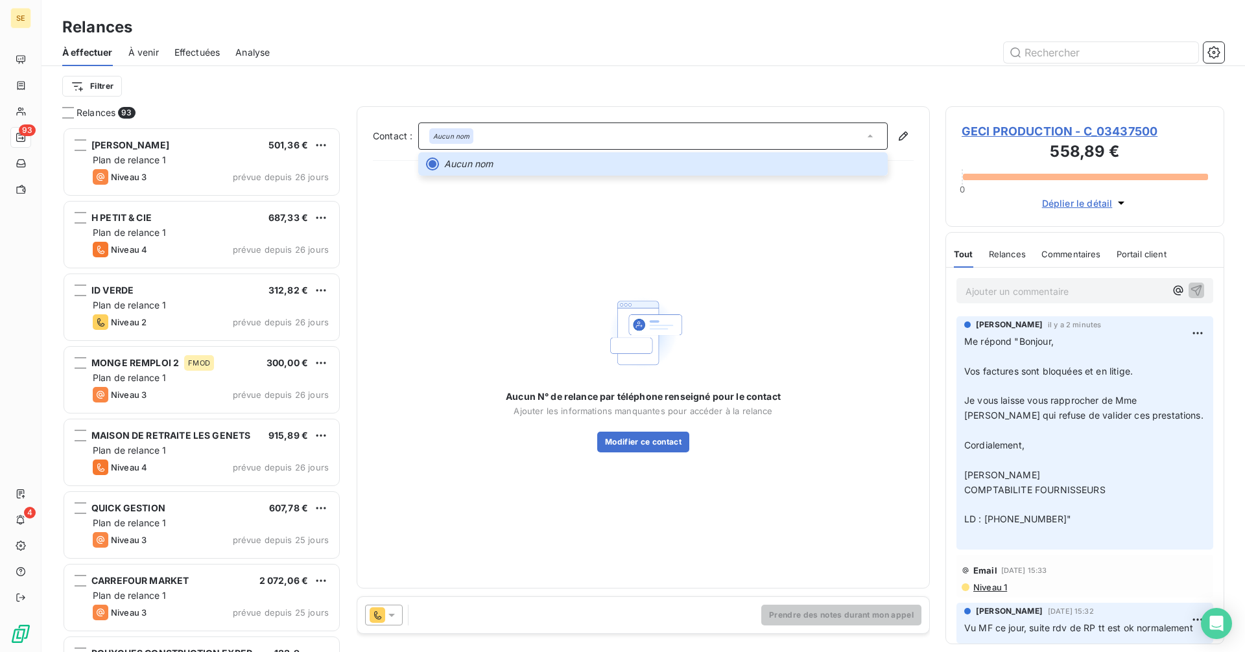
click at [722, 296] on div "Aucun N° de relance par téléphone renseigné pour le contact Ajouter les informa…" at bounding box center [643, 371] width 275 height 161
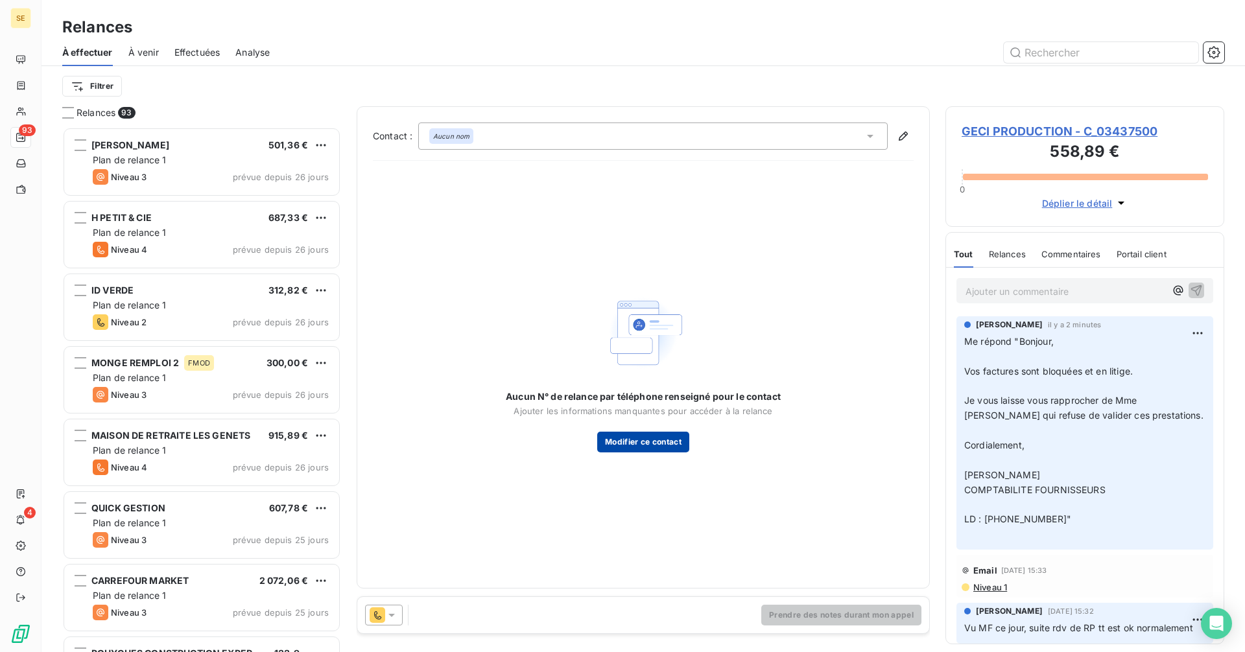
click at [674, 441] on button "Modifier ce contact" at bounding box center [643, 442] width 92 height 21
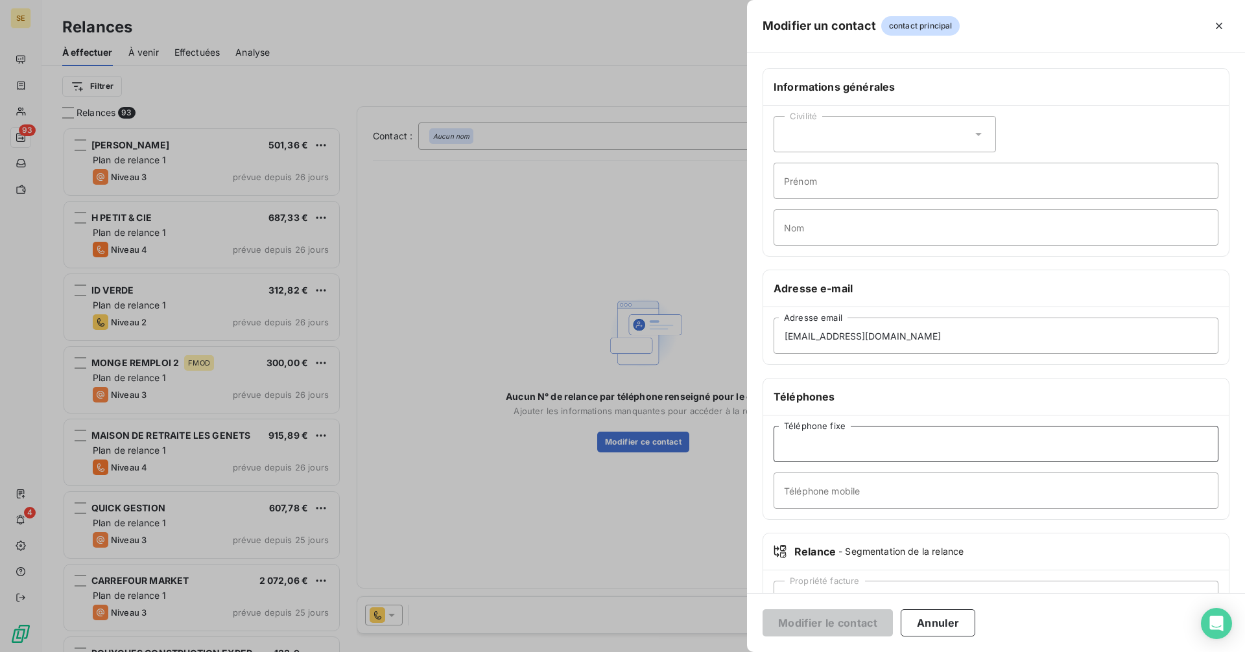
click at [796, 438] on input "Téléphone fixe" at bounding box center [996, 444] width 445 height 36
type input "fff"
click at [858, 628] on button "Modifier le contact" at bounding box center [828, 623] width 130 height 27
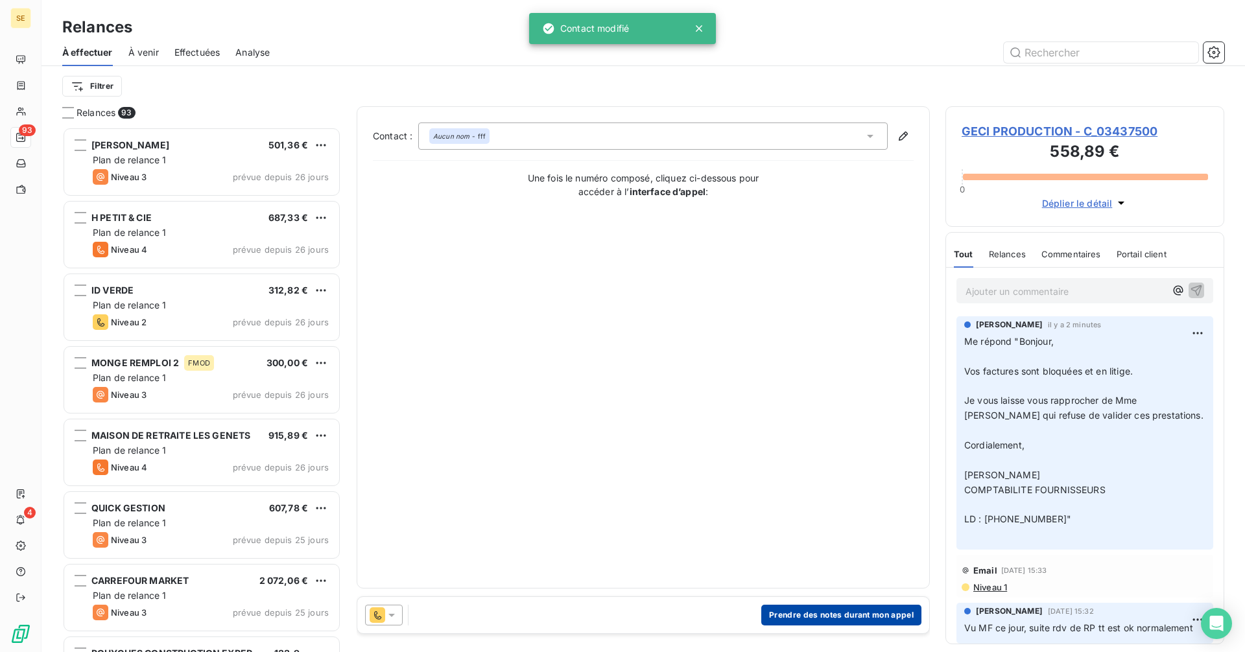
click at [816, 612] on button "Prendre des notes durant mon appel" at bounding box center [841, 615] width 160 height 21
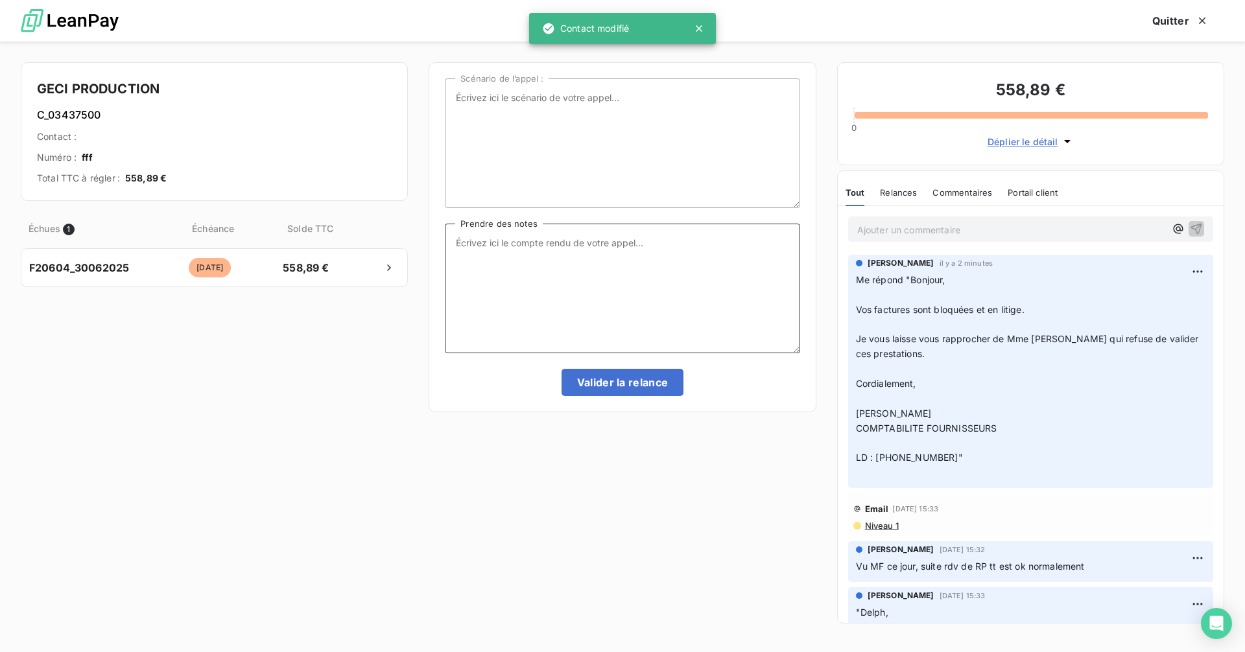
click at [518, 246] on textarea "Prendre des notes" at bounding box center [622, 289] width 355 height 130
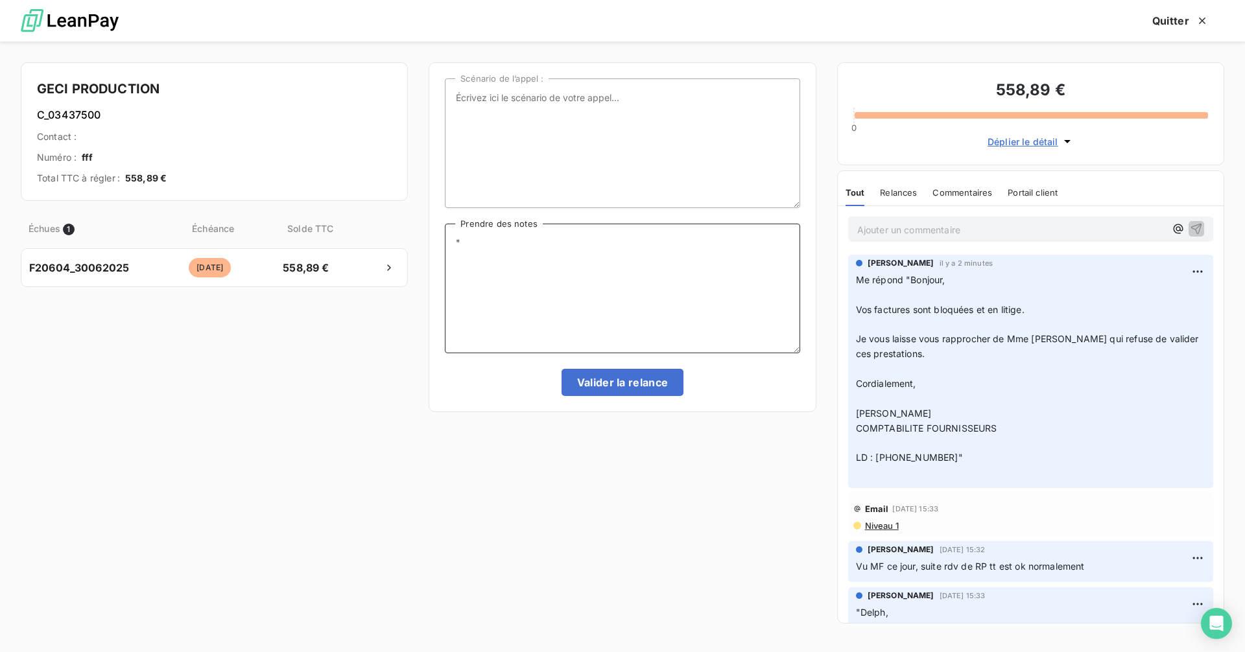
paste textarea "[PERSON_NAME], J’ai relancé ces factures, Voici ce que la compta me répond…. « …"
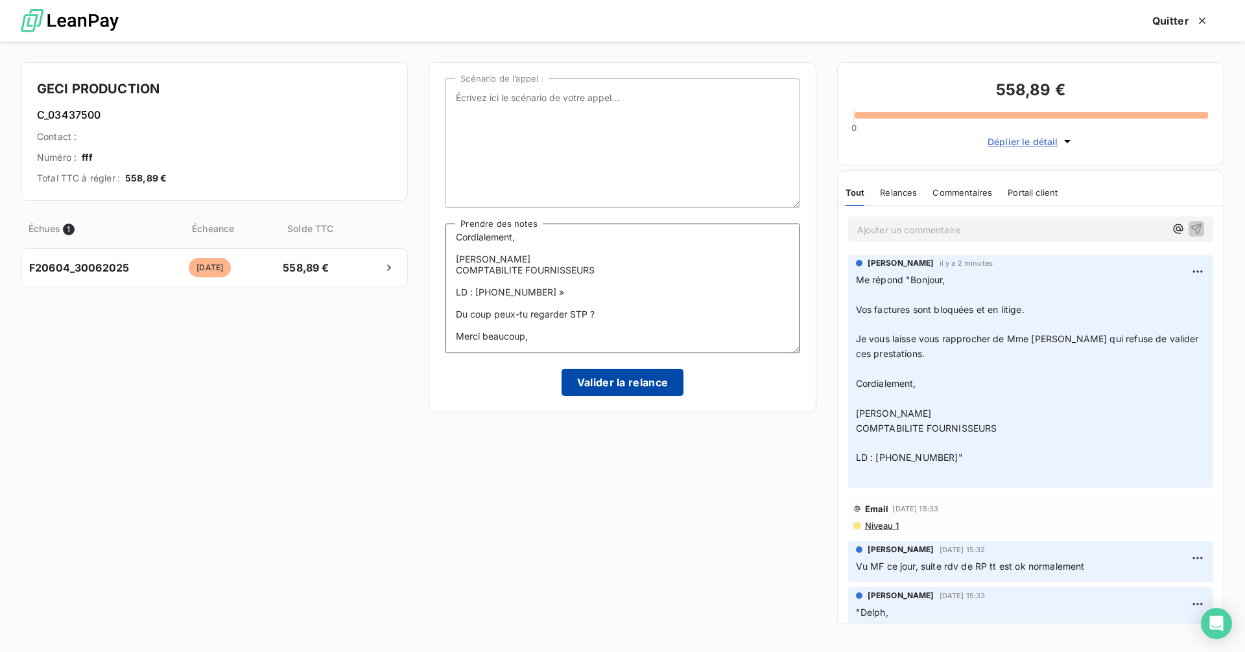
type textarea ""Mattéo, J’ai relancé ces factures, Voici ce que la compta me répond…. « Bonjou…"
click at [645, 386] on button "Valider la relance" at bounding box center [623, 382] width 123 height 27
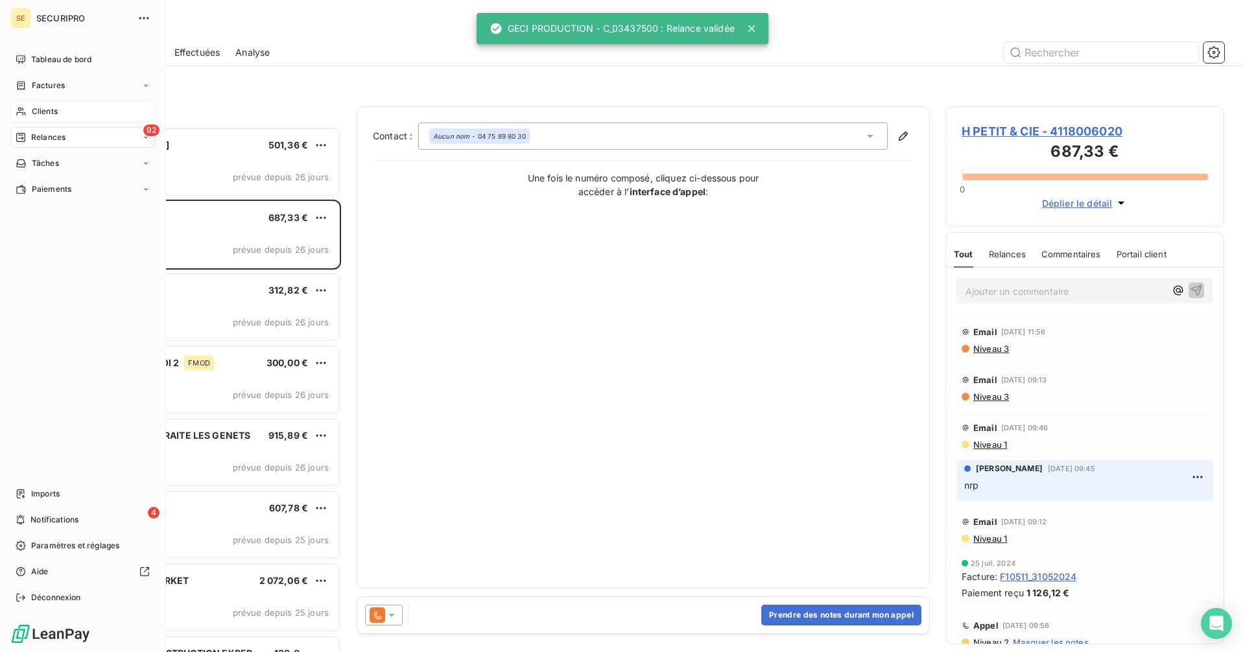
click at [32, 117] on span "Clients" at bounding box center [45, 112] width 26 height 12
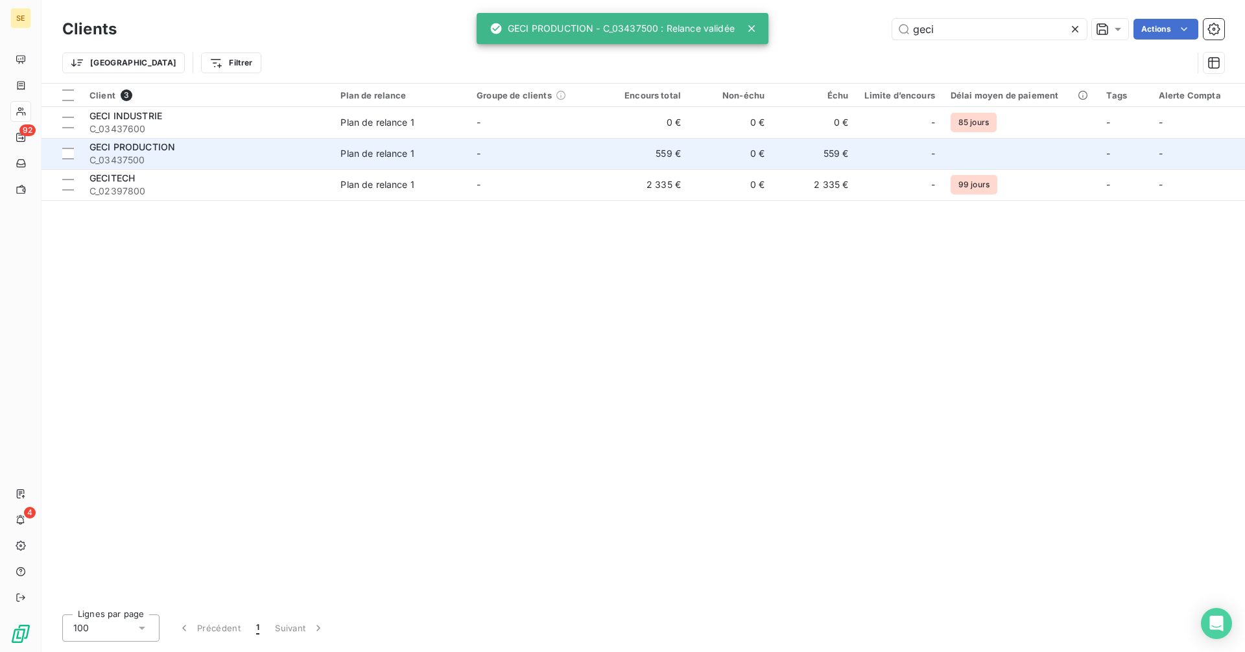
click at [662, 153] on td "559 €" at bounding box center [647, 153] width 84 height 31
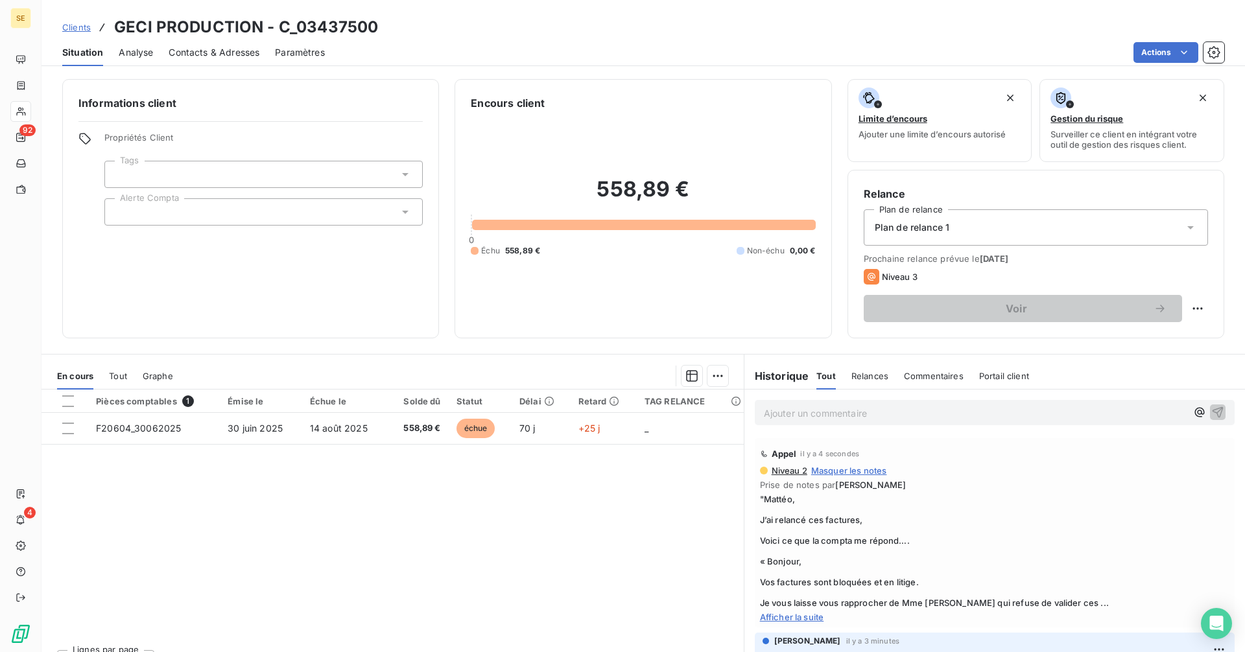
click at [69, 29] on span "Clients" at bounding box center [76, 27] width 29 height 10
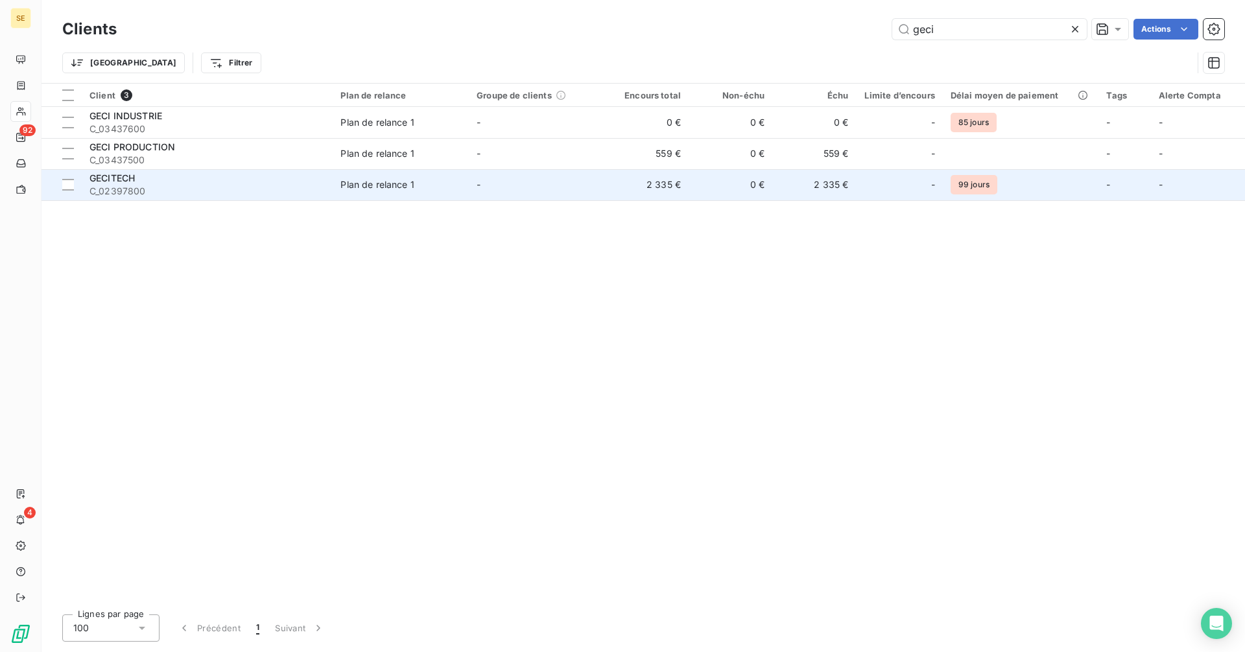
click at [782, 185] on td "2 335 €" at bounding box center [814, 184] width 84 height 31
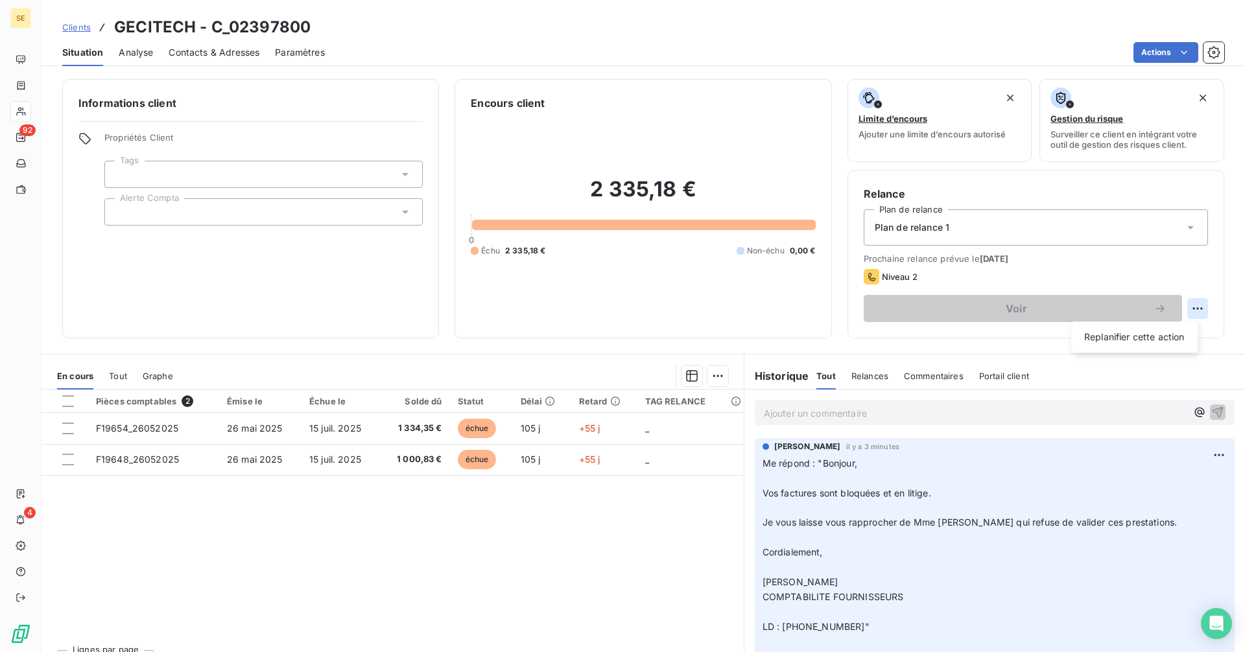
click at [1195, 307] on html "SE 92 4 Clients GECITECH - C_02397800 Situation Analyse Contacts & Adresses Par…" at bounding box center [622, 326] width 1245 height 652
click at [1156, 333] on div "Replanifier cette action" at bounding box center [1135, 337] width 116 height 21
select select "8"
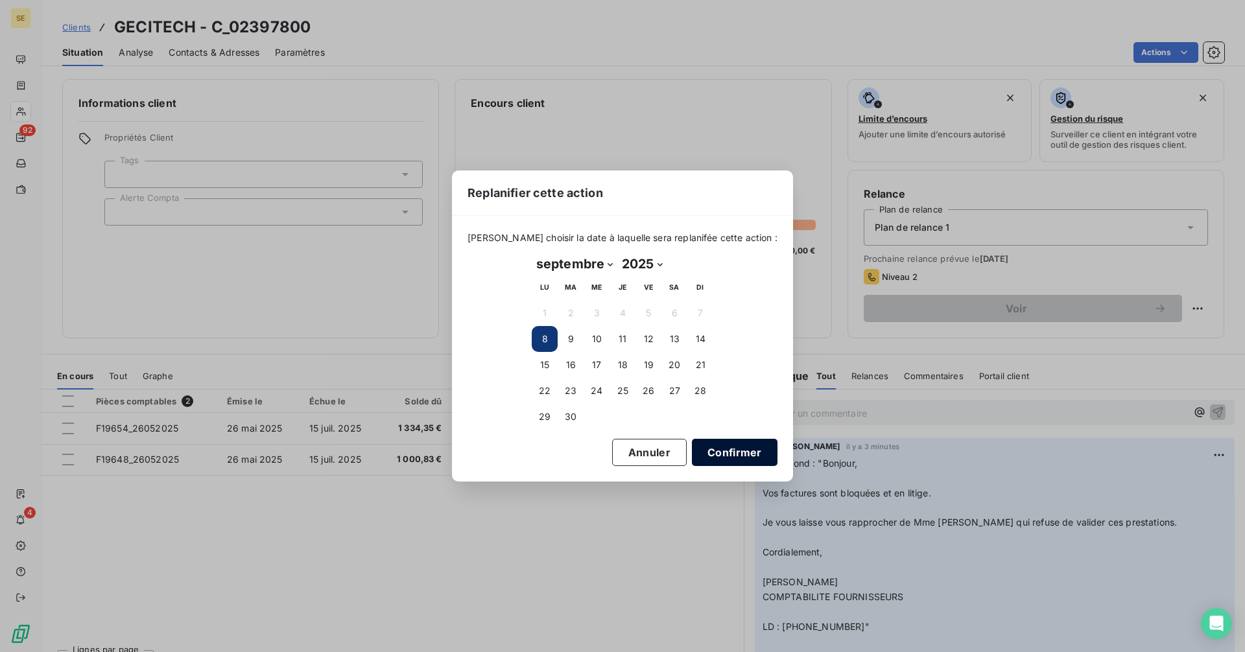
click at [709, 452] on button "Confirmer" at bounding box center [735, 452] width 86 height 27
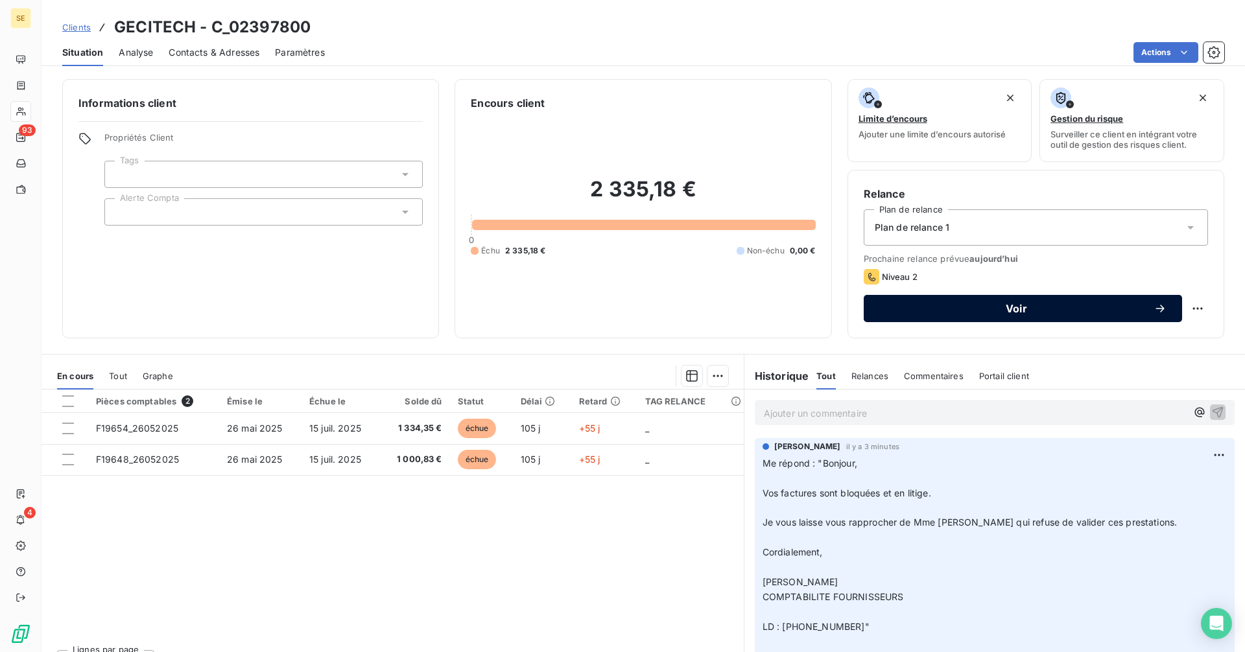
click at [906, 307] on span "Voir" at bounding box center [1016, 309] width 274 height 10
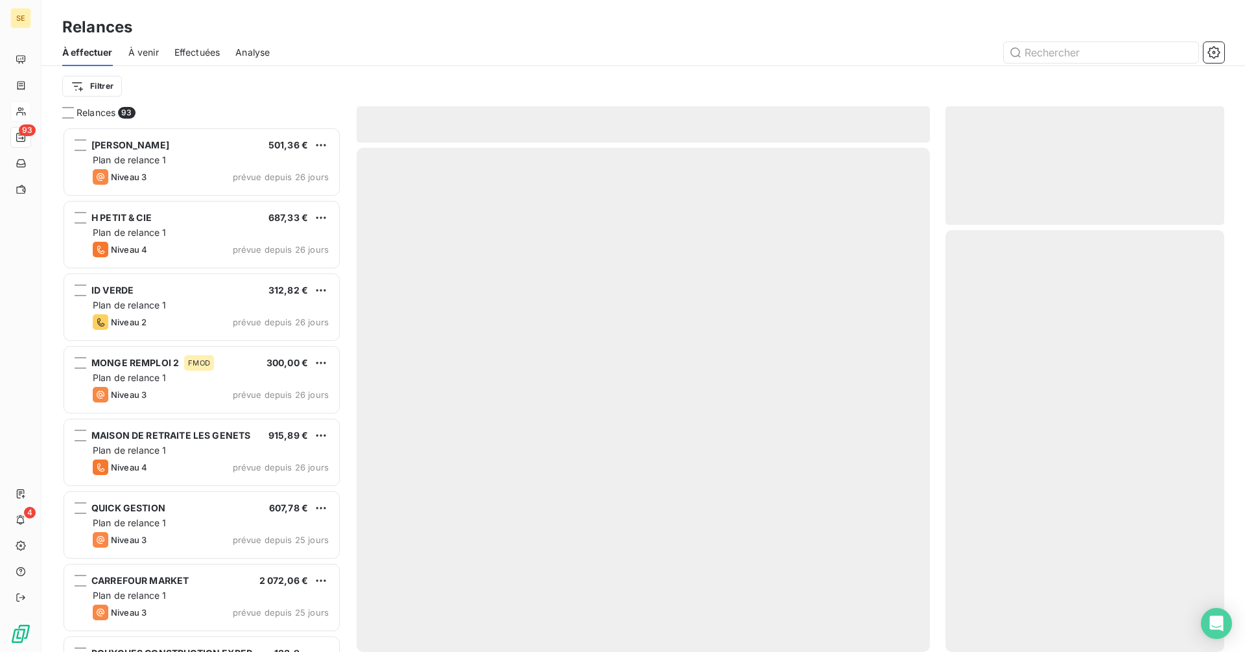
scroll to position [516, 269]
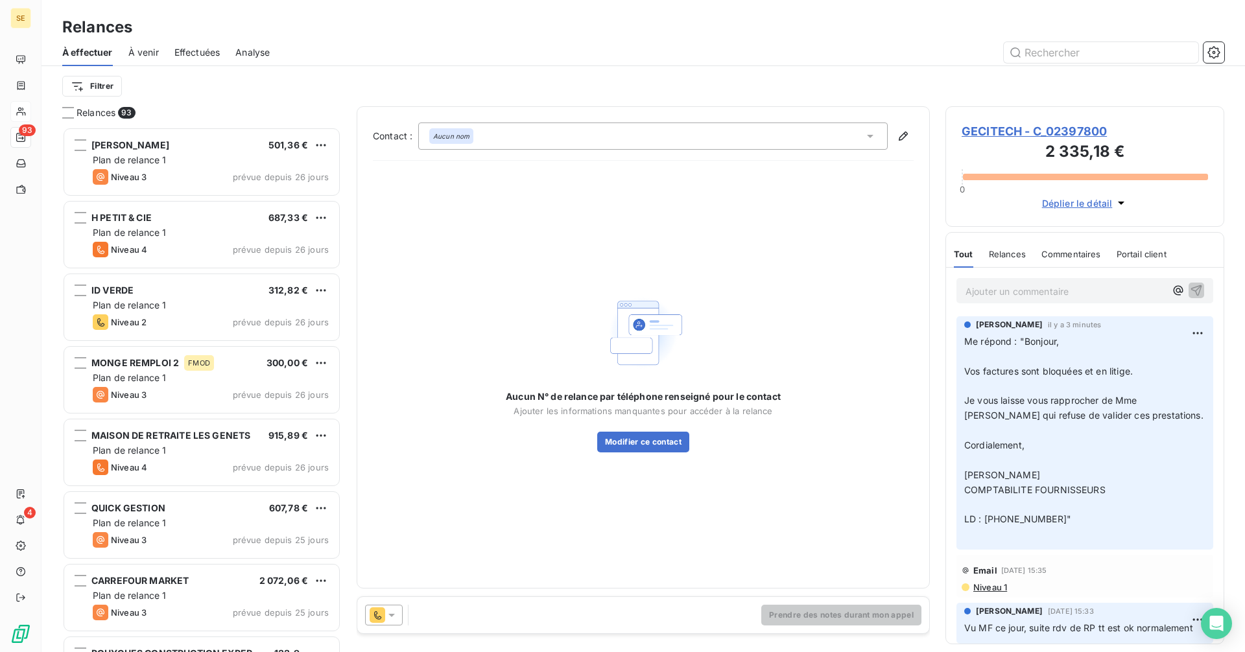
click at [501, 132] on div "Aucun nom" at bounding box center [653, 136] width 470 height 27
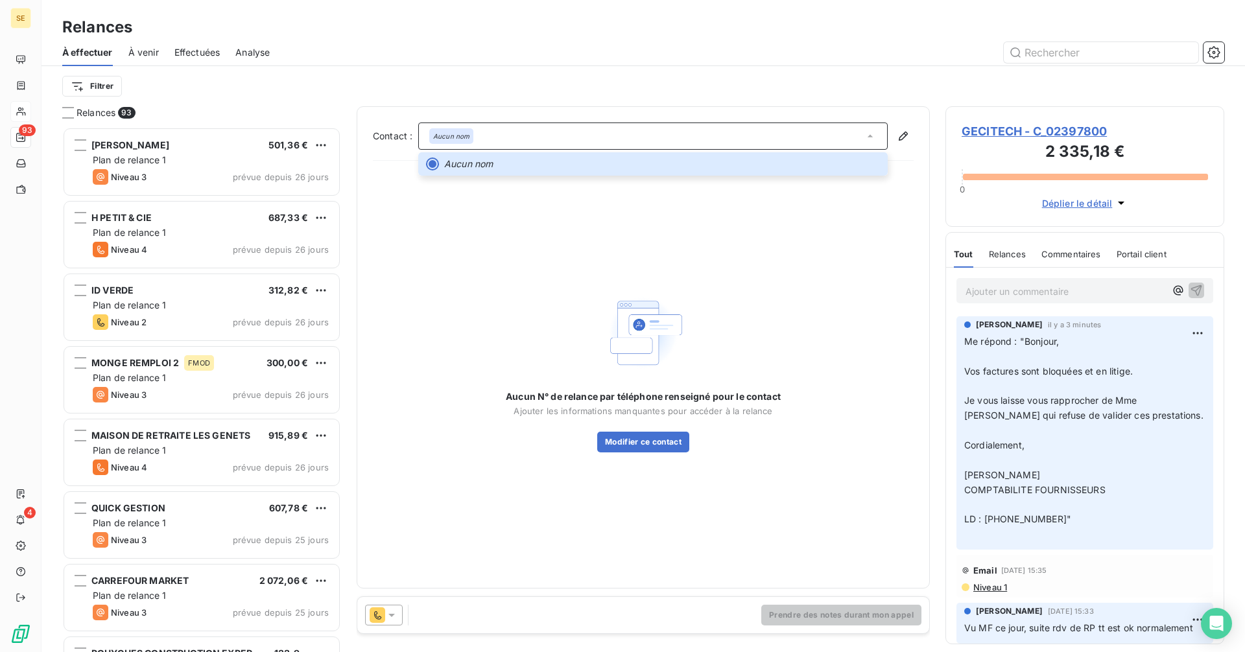
click at [496, 140] on div "Aucun nom" at bounding box center [653, 136] width 470 height 27
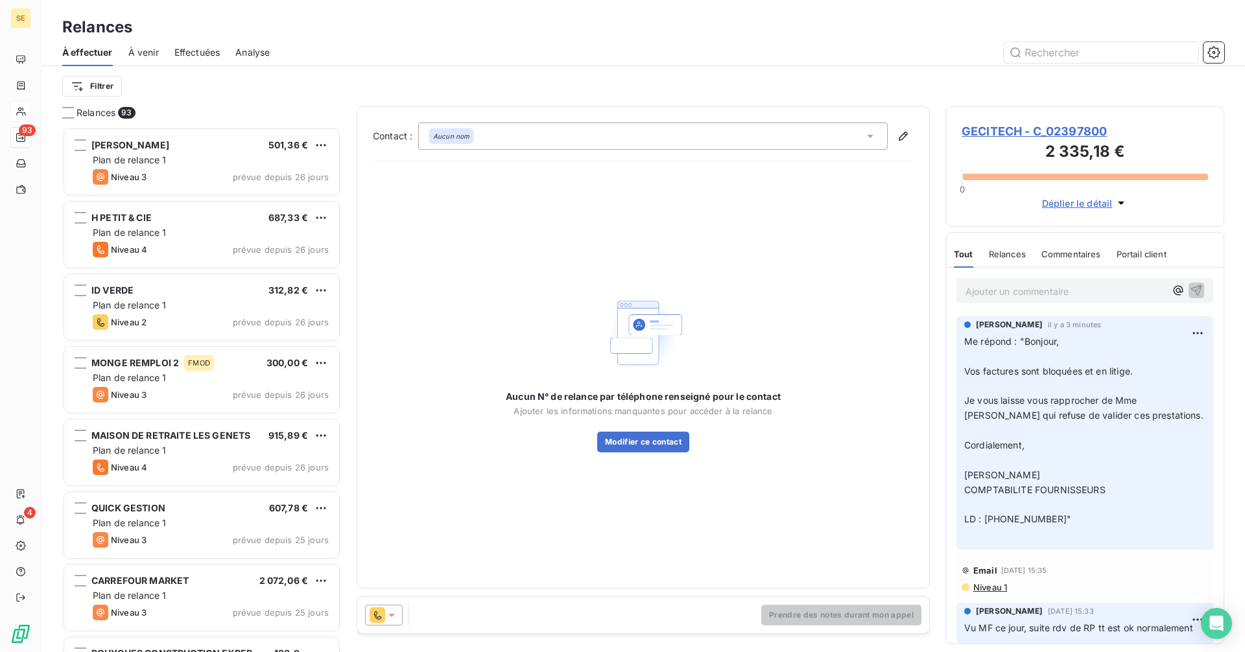
click at [869, 130] on icon at bounding box center [870, 136] width 13 height 13
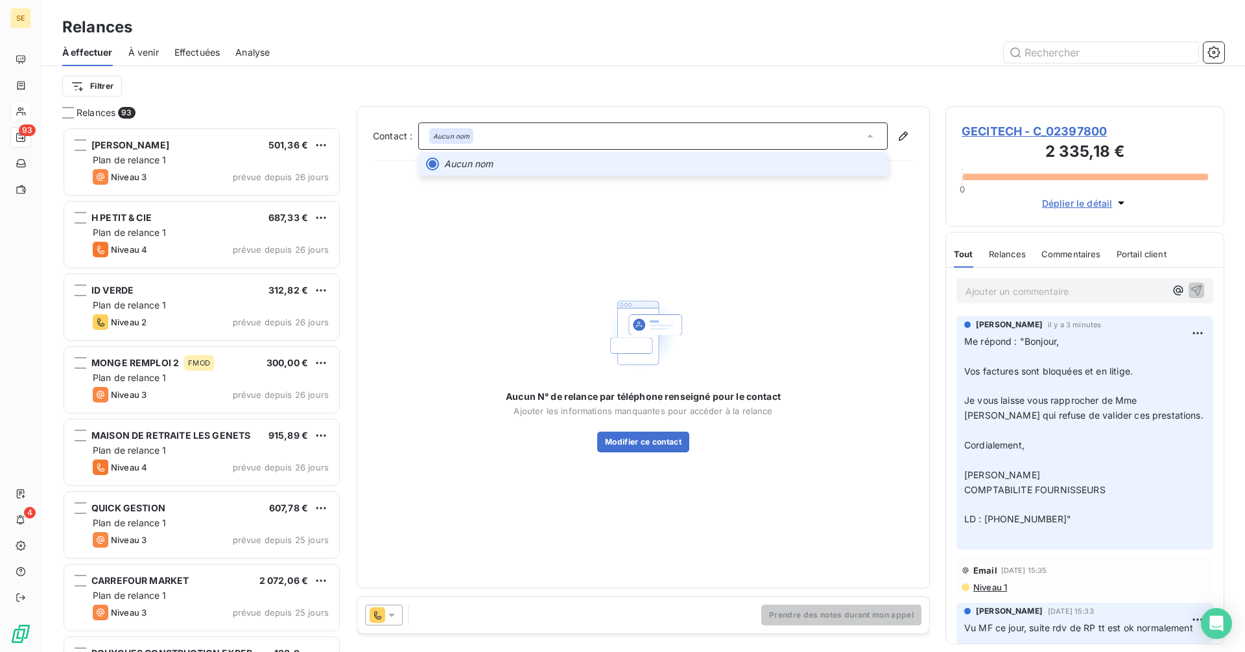
click at [869, 130] on icon at bounding box center [870, 136] width 13 height 13
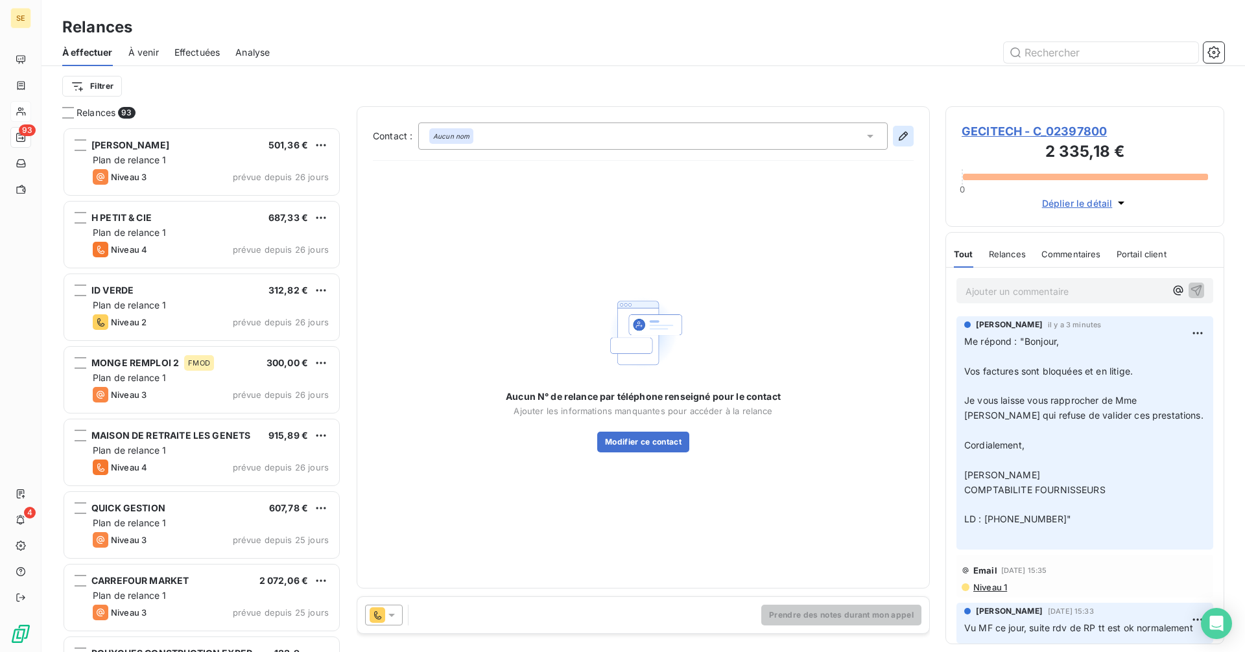
click at [903, 130] on icon "button" at bounding box center [903, 136] width 13 height 13
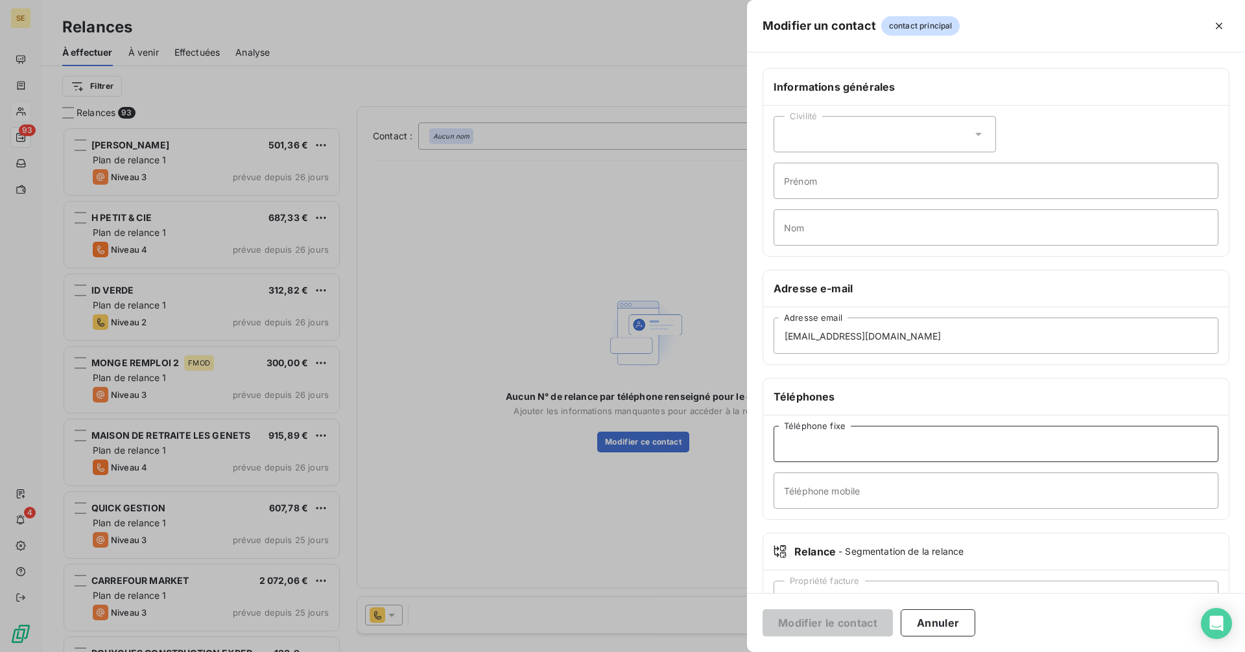
click at [822, 453] on input "Téléphone fixe" at bounding box center [996, 444] width 445 height 36
type input "fff"
click at [844, 632] on button "Modifier le contact" at bounding box center [828, 623] width 130 height 27
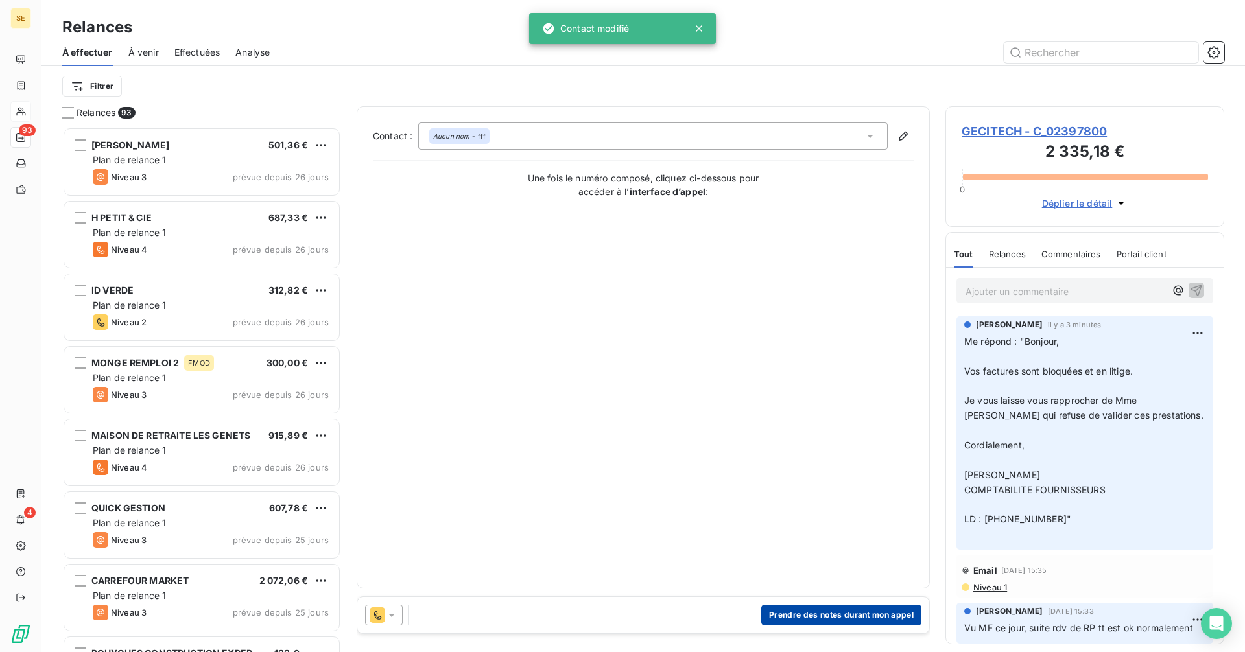
click at [804, 619] on button "Prendre des notes durant mon appel" at bounding box center [841, 615] width 160 height 21
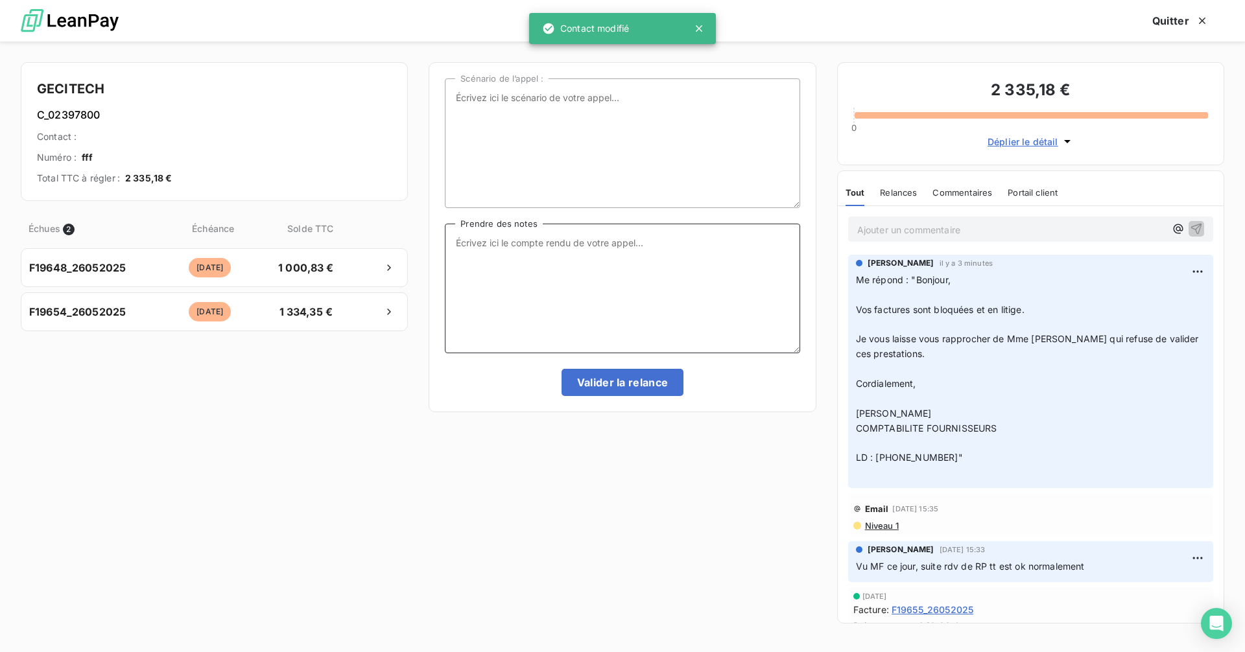
click at [459, 238] on textarea "Prendre des notes" at bounding box center [622, 289] width 355 height 130
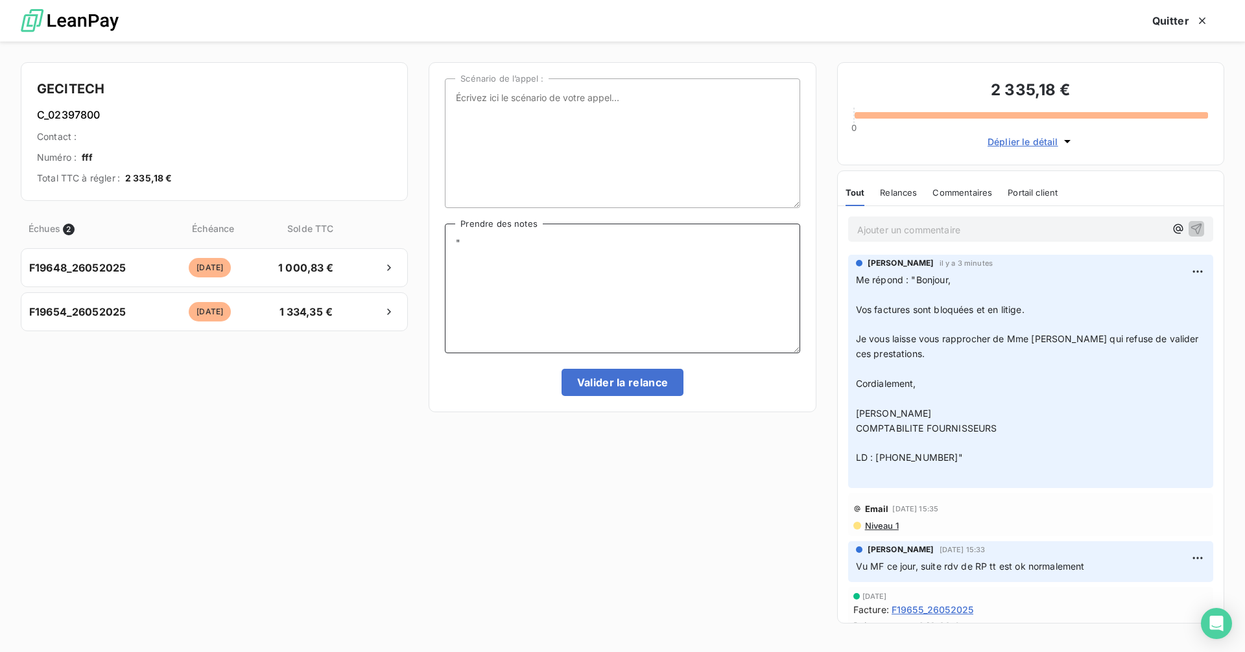
paste textarea "[PERSON_NAME], J’ai relancé ces factures, Voici ce que la compta me répond…. « …"
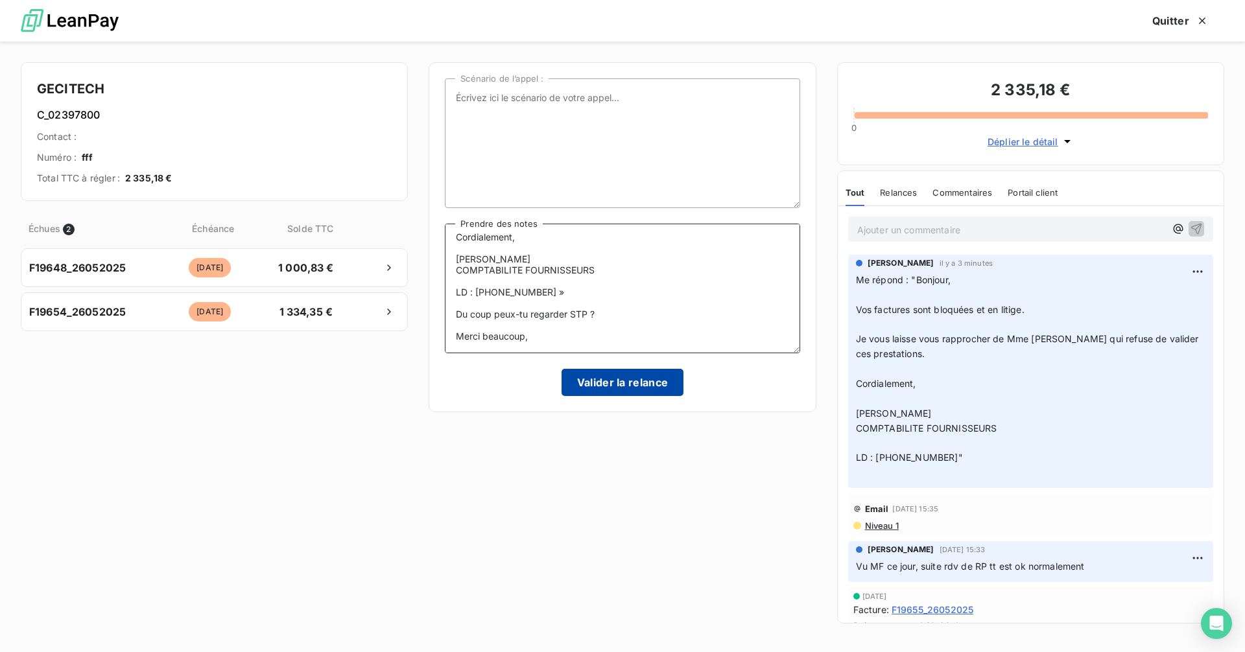
type textarea ""Mattéo, J’ai relancé ces factures, Voici ce que la compta me répond…. « Bonjou…"
click at [635, 385] on button "Valider la relance" at bounding box center [623, 382] width 123 height 27
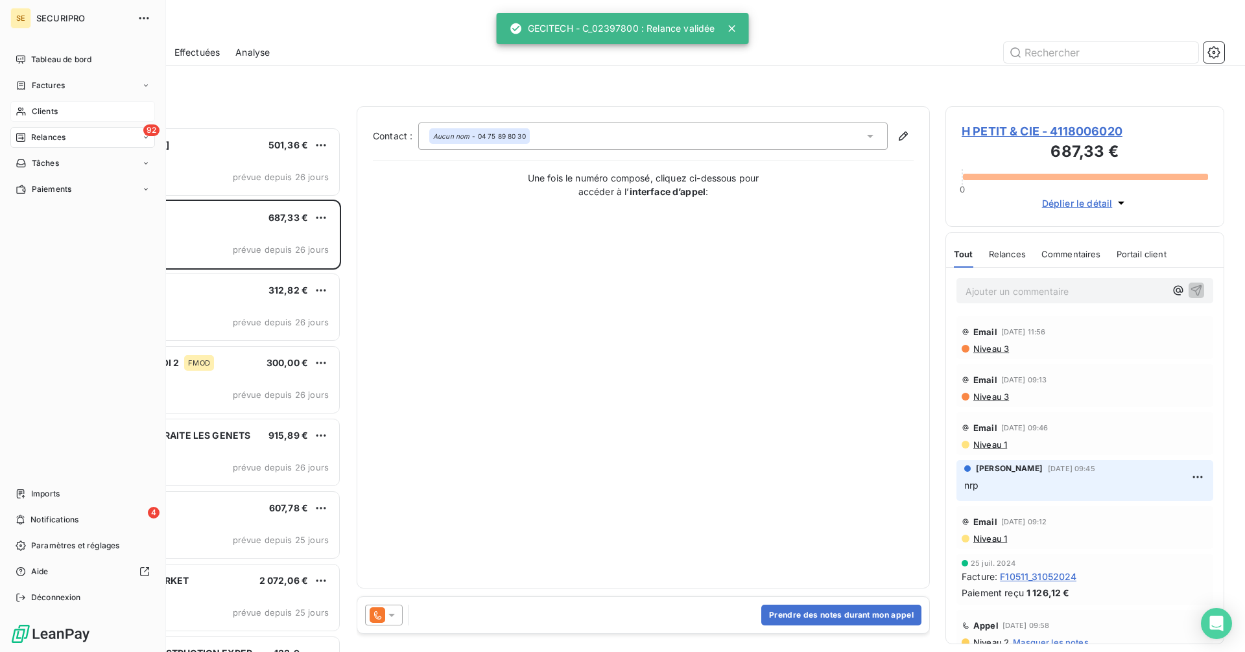
click at [47, 115] on span "Clients" at bounding box center [45, 112] width 26 height 12
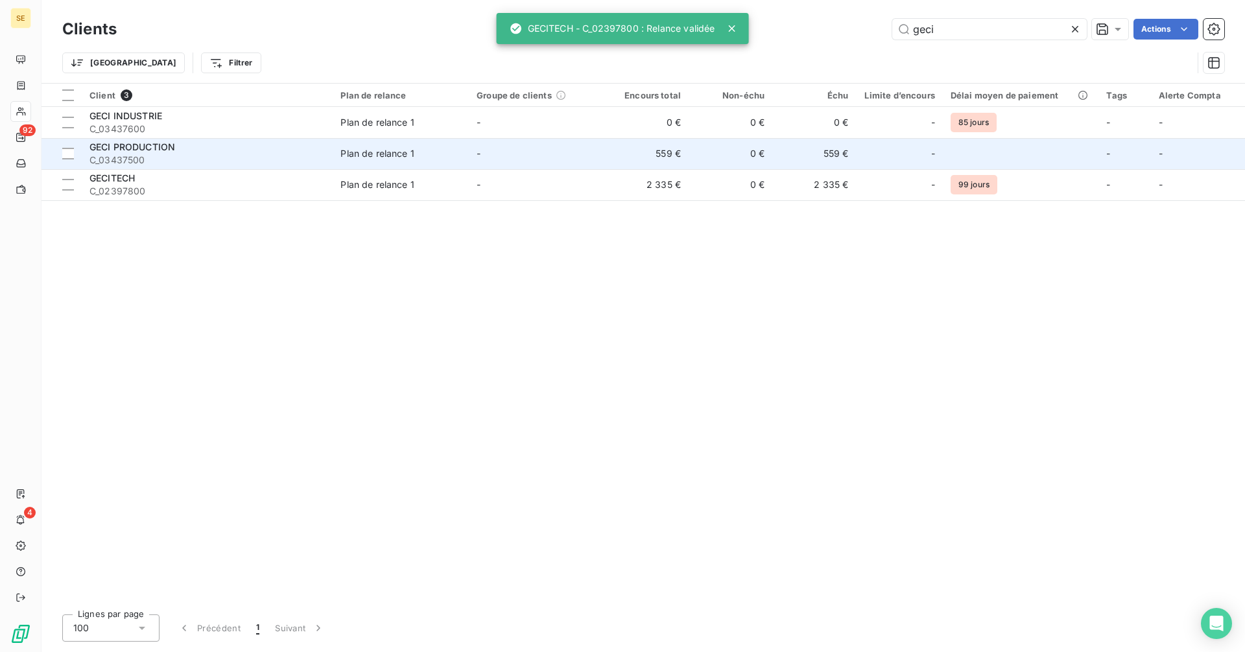
click at [794, 155] on td "559 €" at bounding box center [814, 153] width 84 height 31
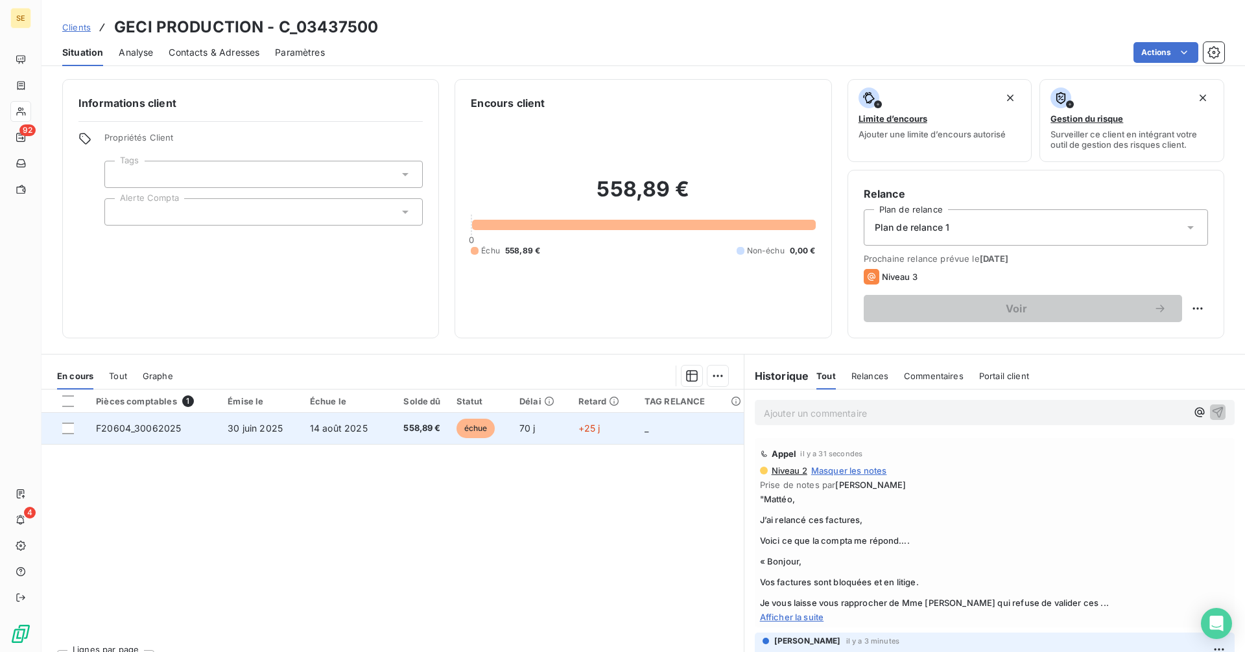
click at [433, 431] on span "558,89 €" at bounding box center [417, 428] width 45 height 13
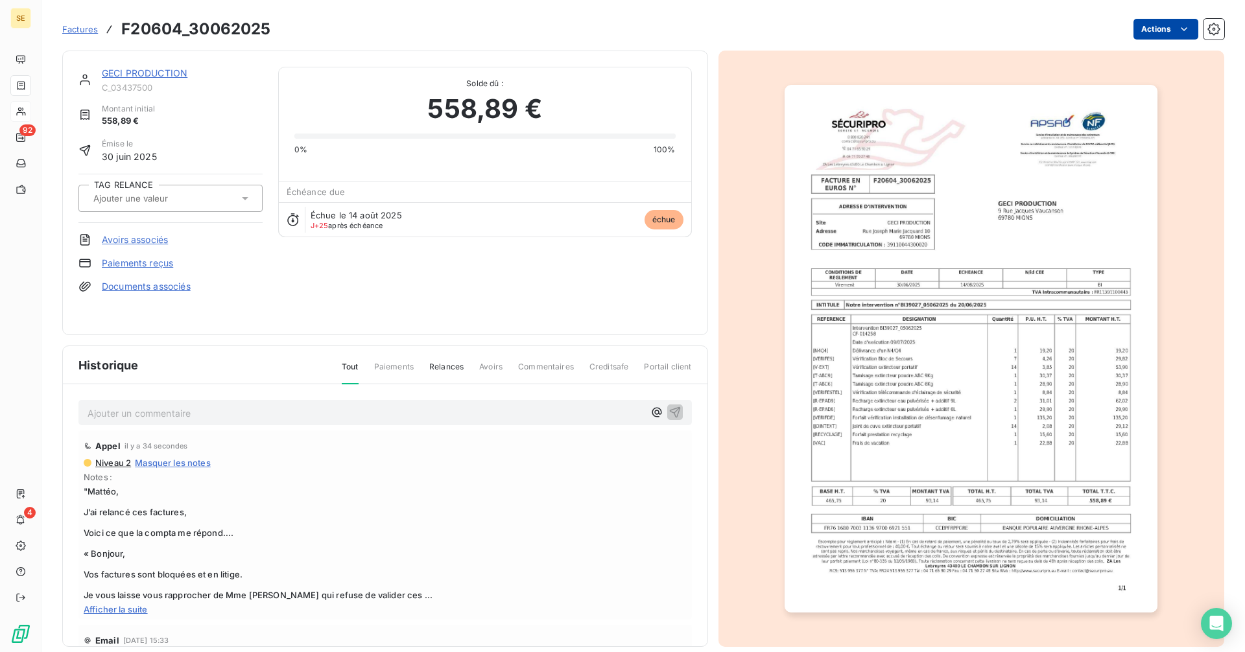
click at [1137, 33] on html "SE 92 4 Factures F20604_30062025 Actions GECI PRODUCTION C_03437500 Montant ini…" at bounding box center [622, 326] width 1245 height 652
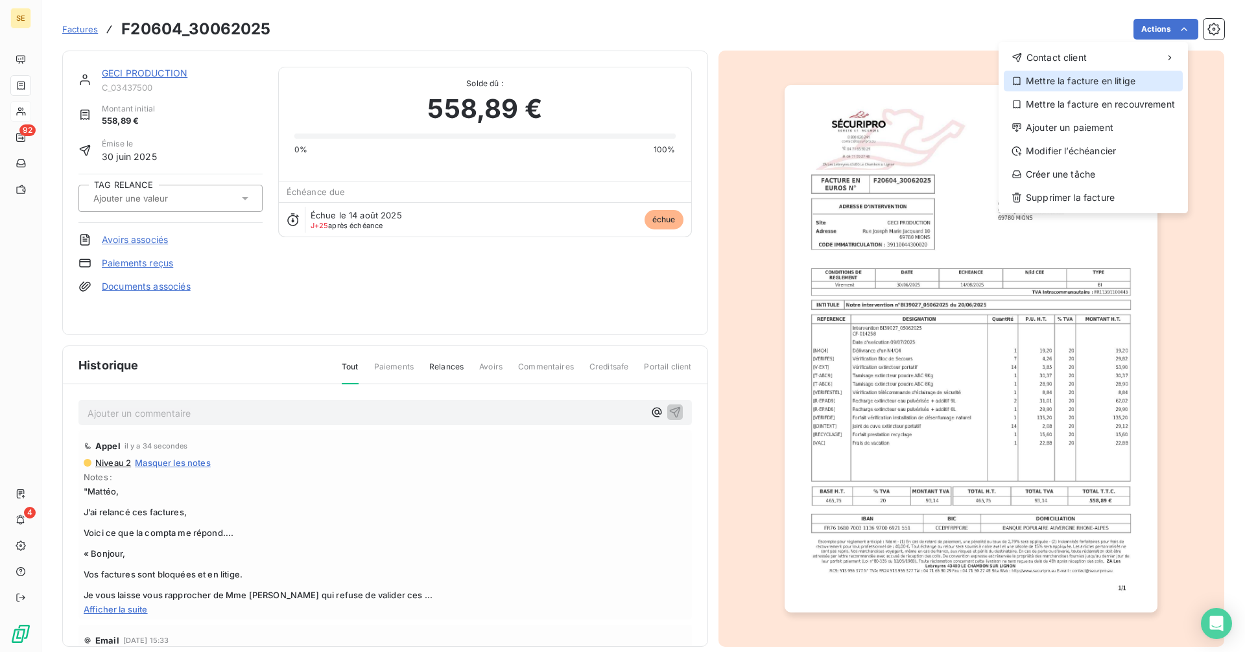
click at [1093, 81] on div "Mettre la facture en litige" at bounding box center [1093, 81] width 179 height 21
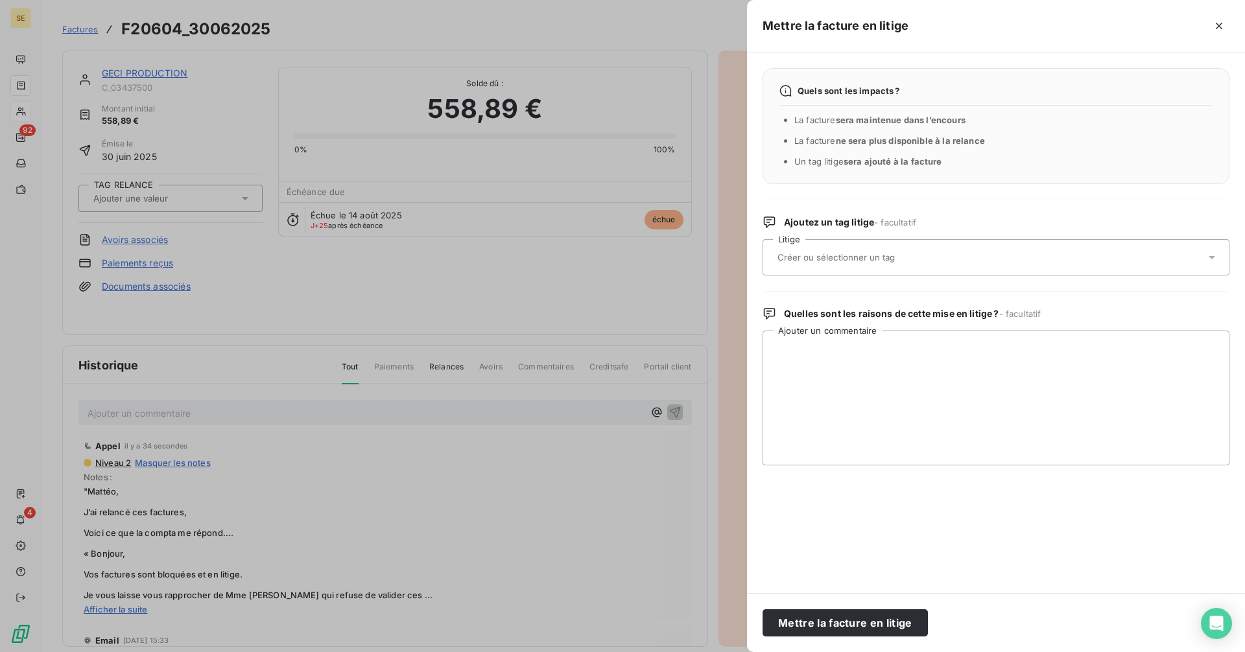
click at [802, 257] on input "text" at bounding box center [870, 258] width 189 height 12
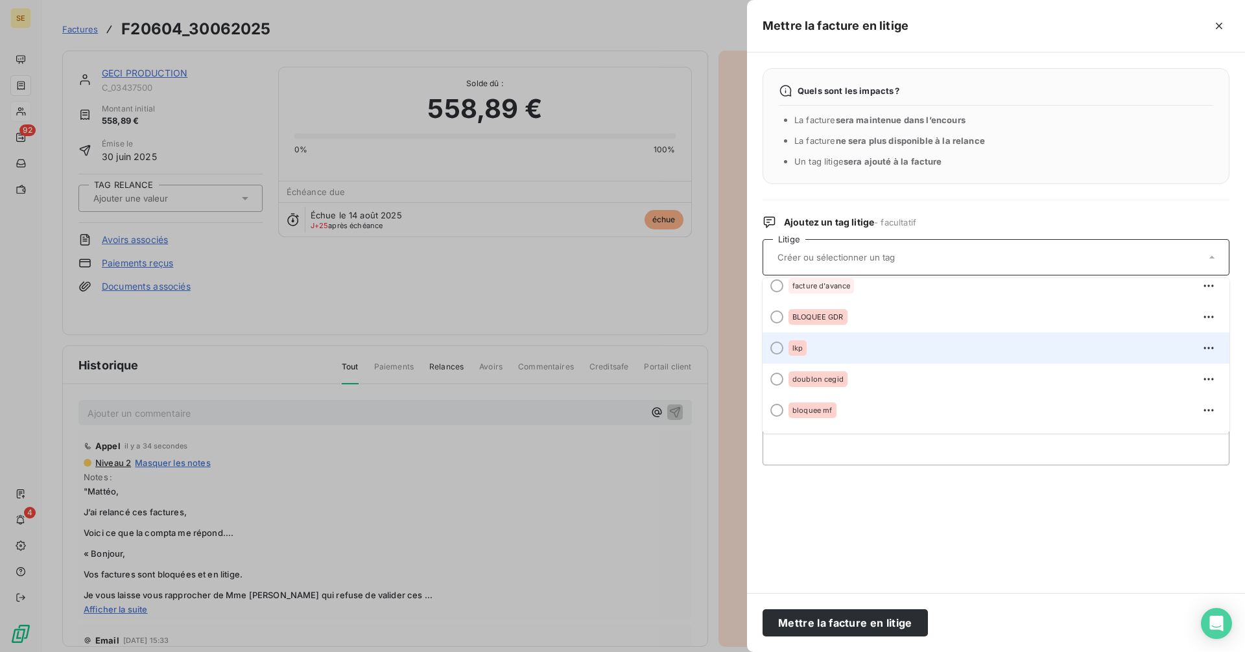
scroll to position [324, 0]
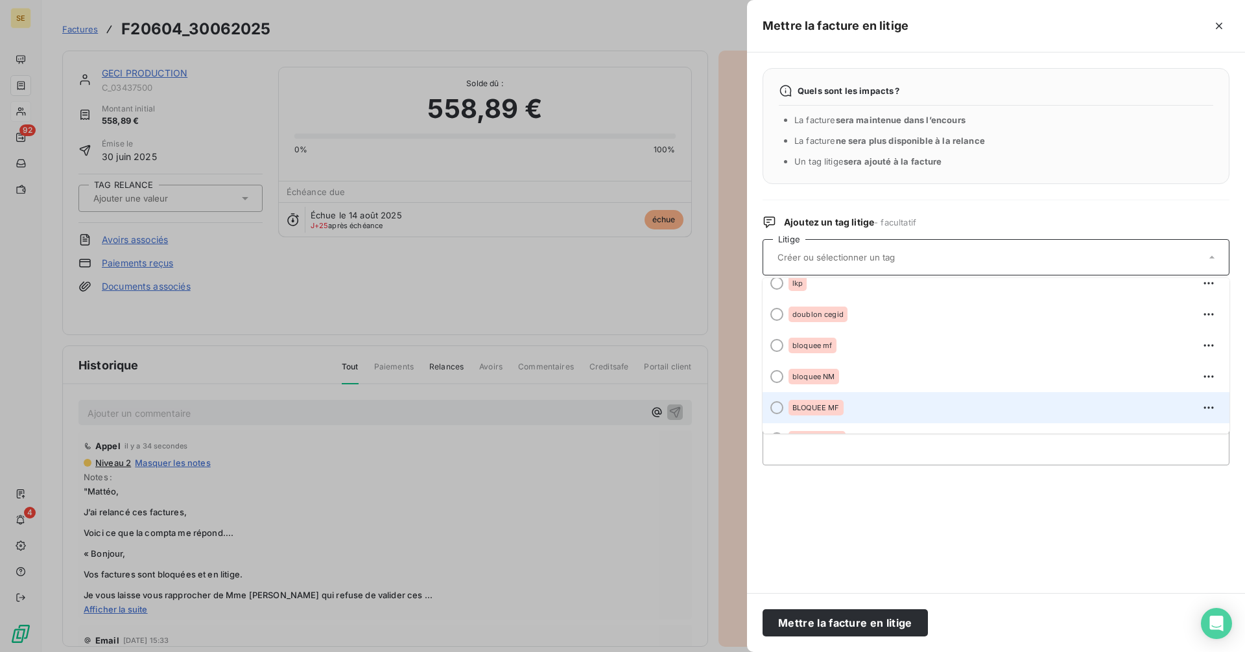
click at [836, 399] on div "BLOQUEE MF" at bounding box center [1004, 408] width 431 height 21
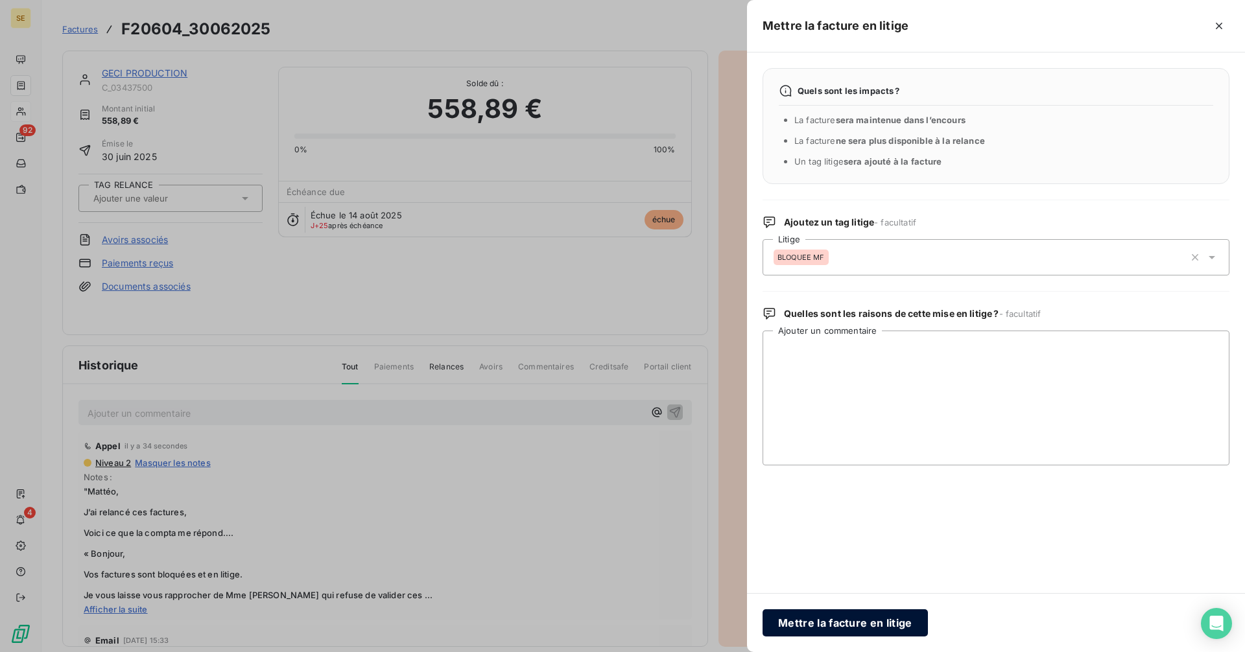
click at [870, 625] on button "Mettre la facture en litige" at bounding box center [845, 623] width 165 height 27
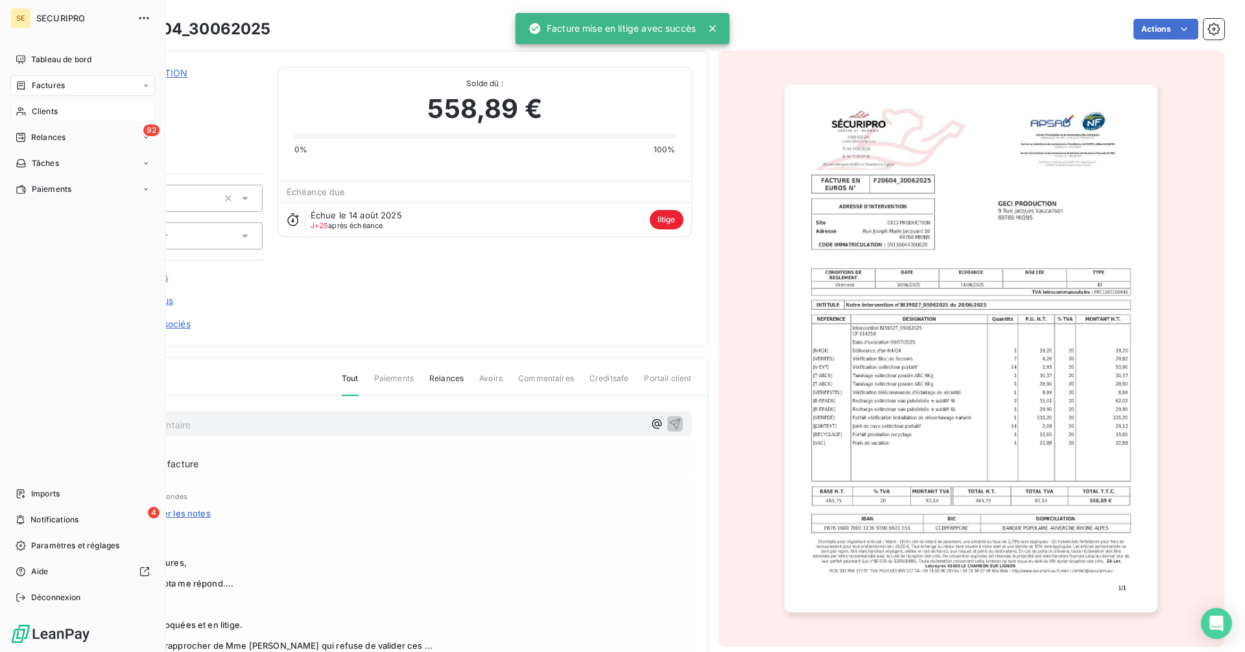
click at [55, 113] on span "Clients" at bounding box center [45, 112] width 26 height 12
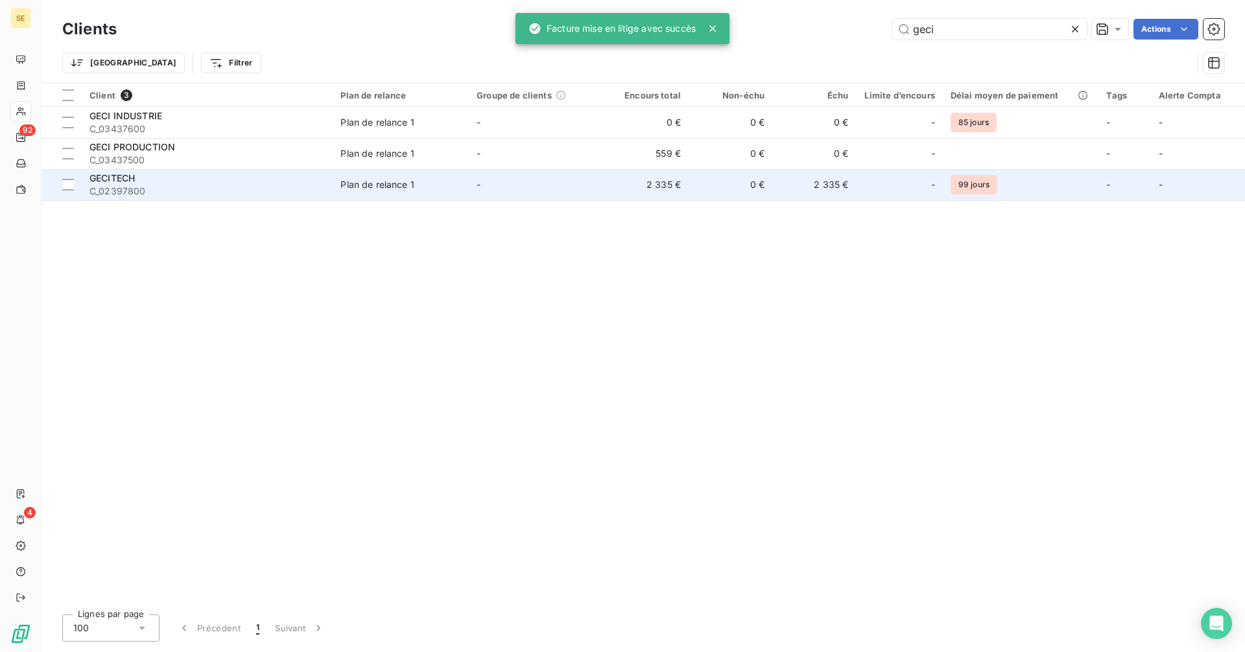
click at [787, 181] on td "2 335 €" at bounding box center [814, 184] width 84 height 31
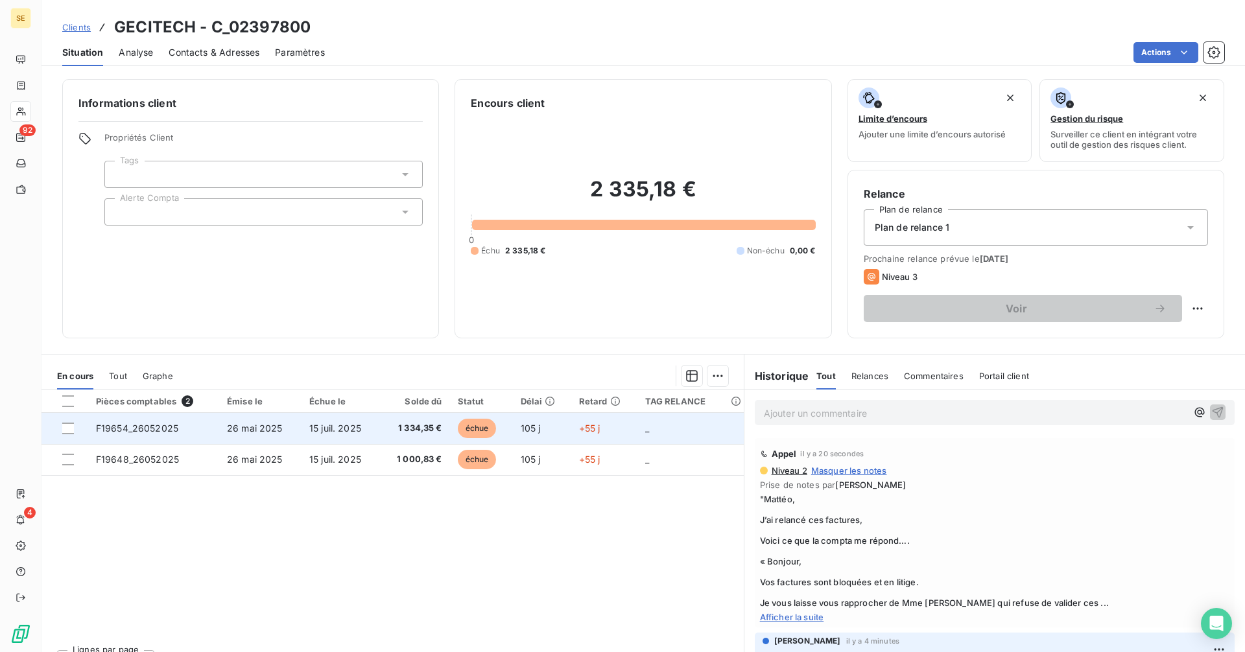
click at [387, 423] on span "1 334,35 €" at bounding box center [414, 428] width 54 height 13
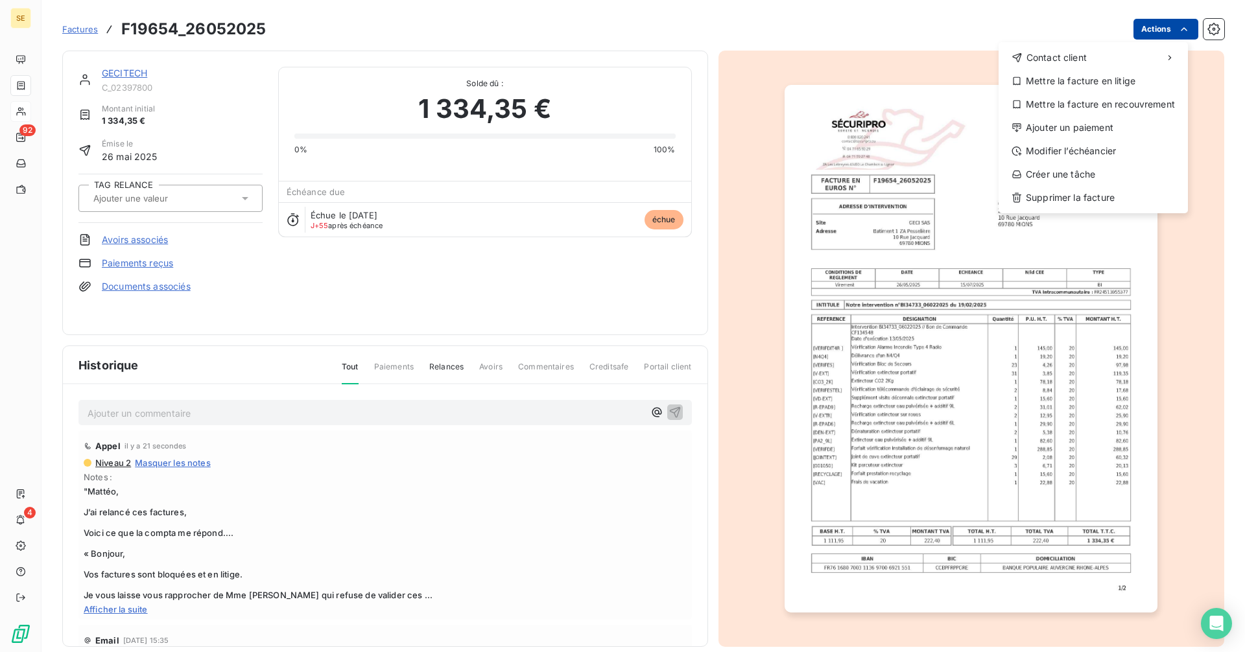
click at [1145, 27] on html "SE 92 4 Factures F19654_26052025 Actions Contact client Mettre la facture en li…" at bounding box center [622, 326] width 1245 height 652
click at [1072, 82] on div "Mettre la facture en litige" at bounding box center [1093, 81] width 179 height 21
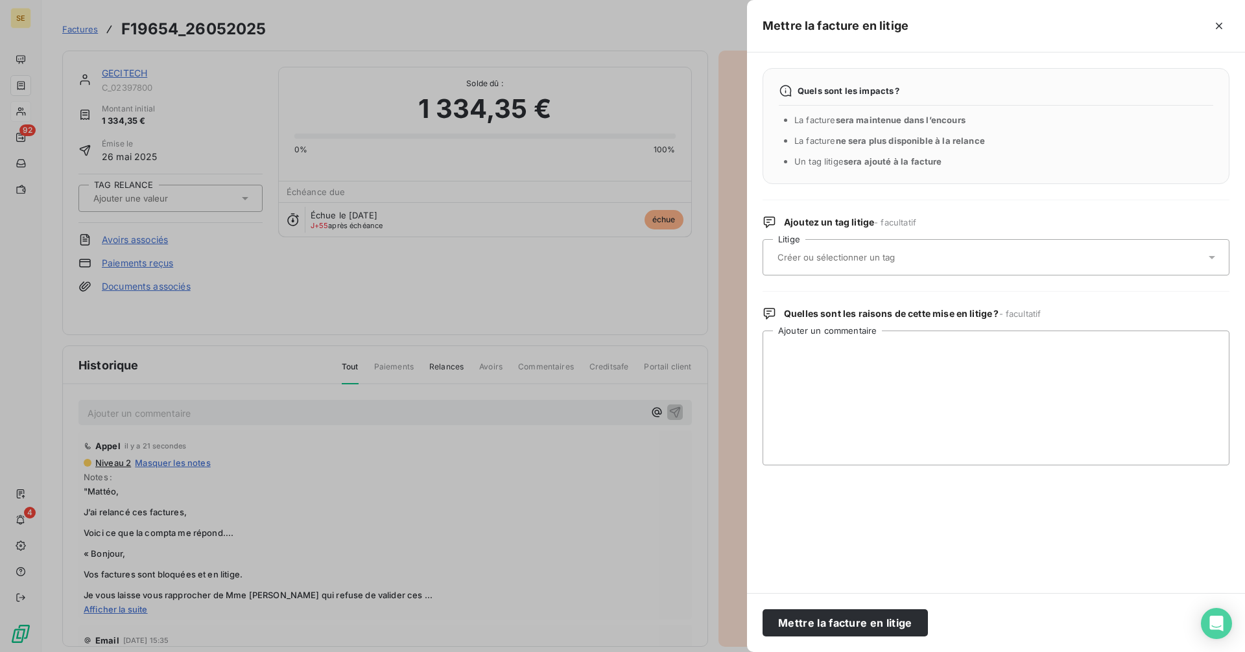
click at [855, 263] on input "text" at bounding box center [870, 258] width 189 height 12
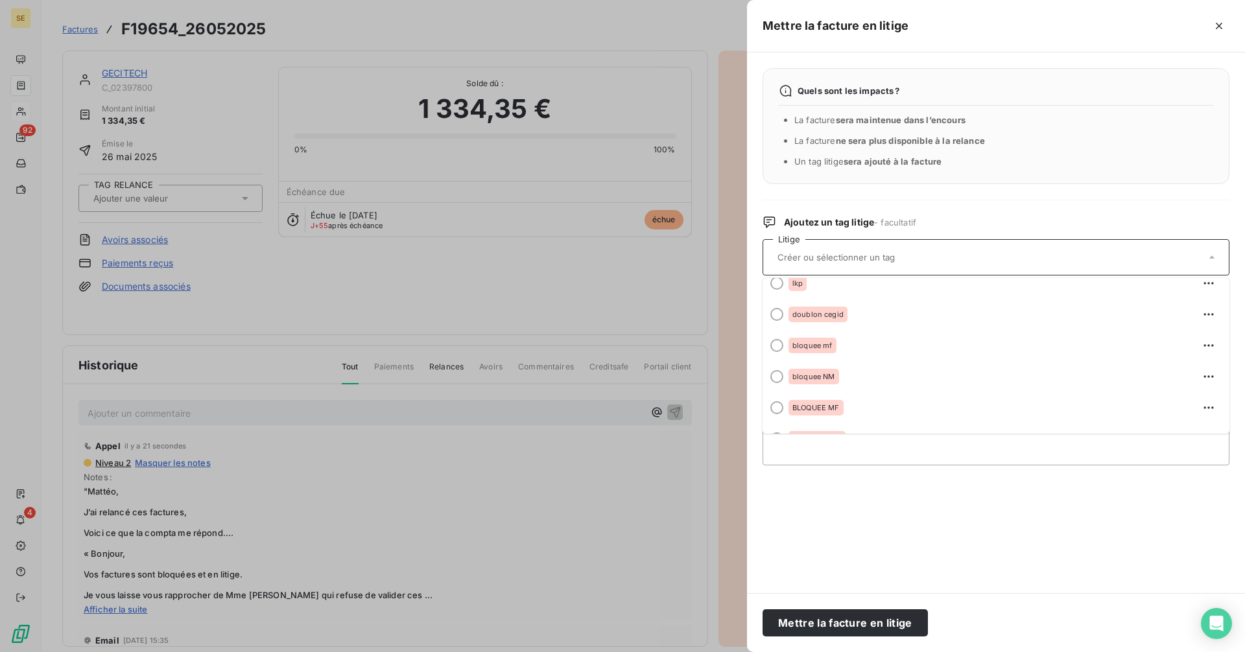
scroll to position [348, 0]
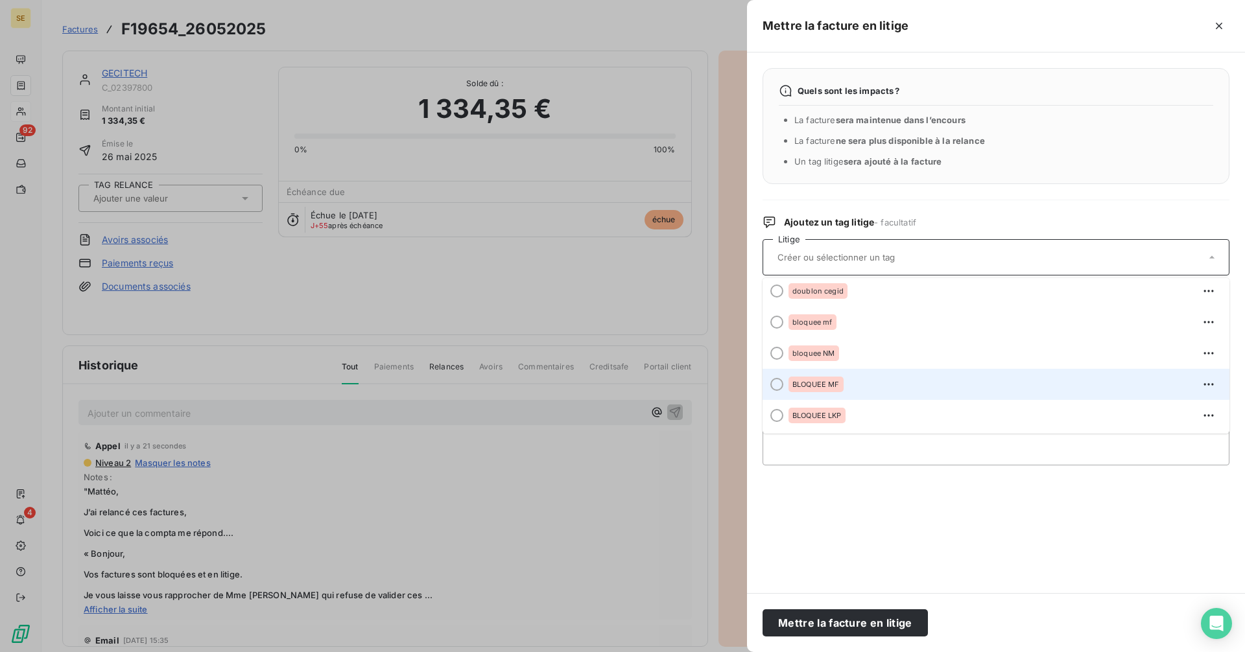
click at [844, 378] on div "BLOQUEE MF" at bounding box center [1004, 384] width 431 height 21
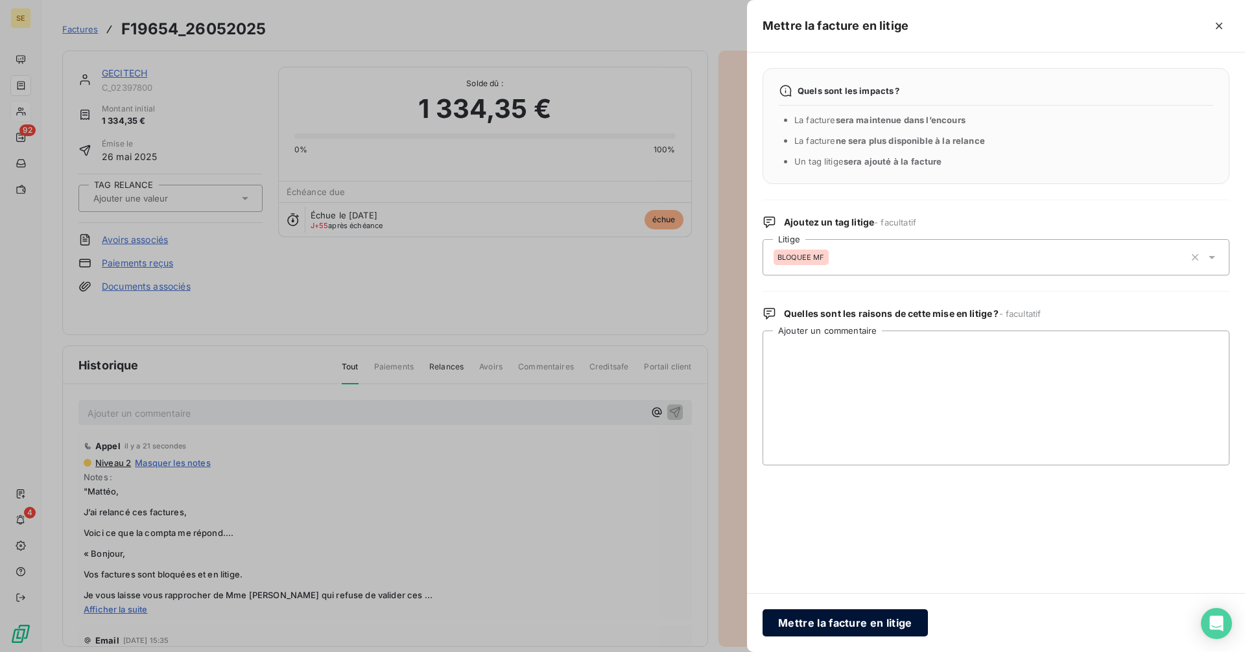
click at [854, 628] on button "Mettre la facture en litige" at bounding box center [845, 623] width 165 height 27
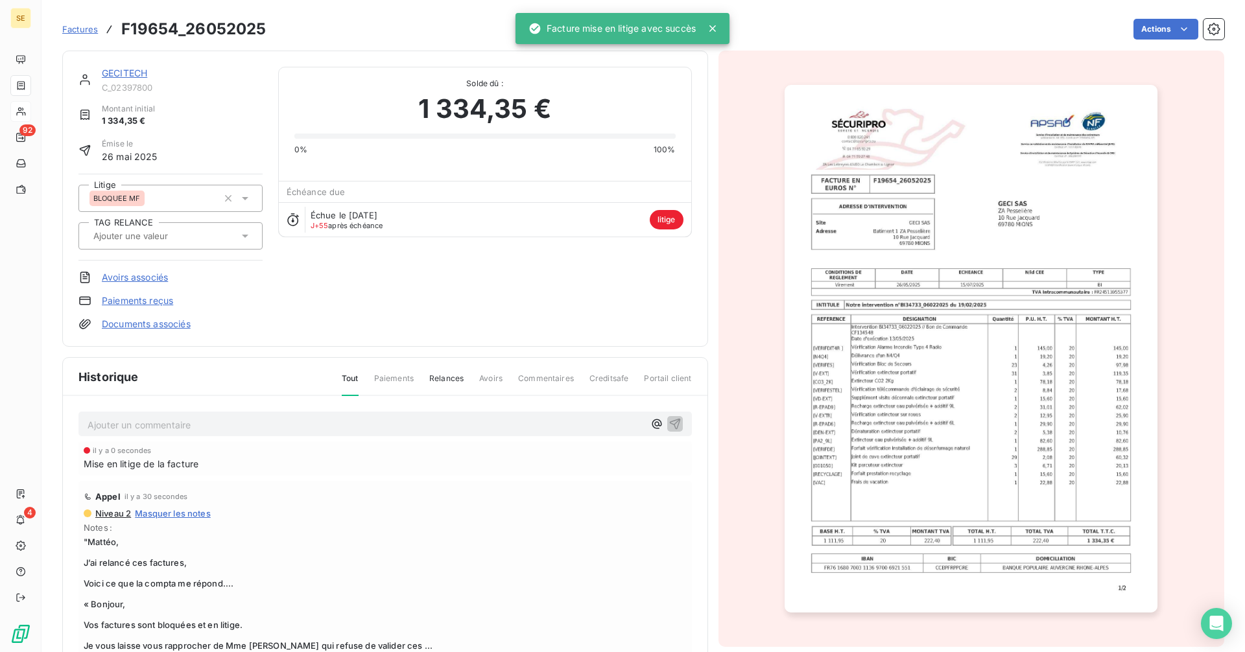
click at [128, 73] on link "GECITECH" at bounding box center [124, 72] width 45 height 11
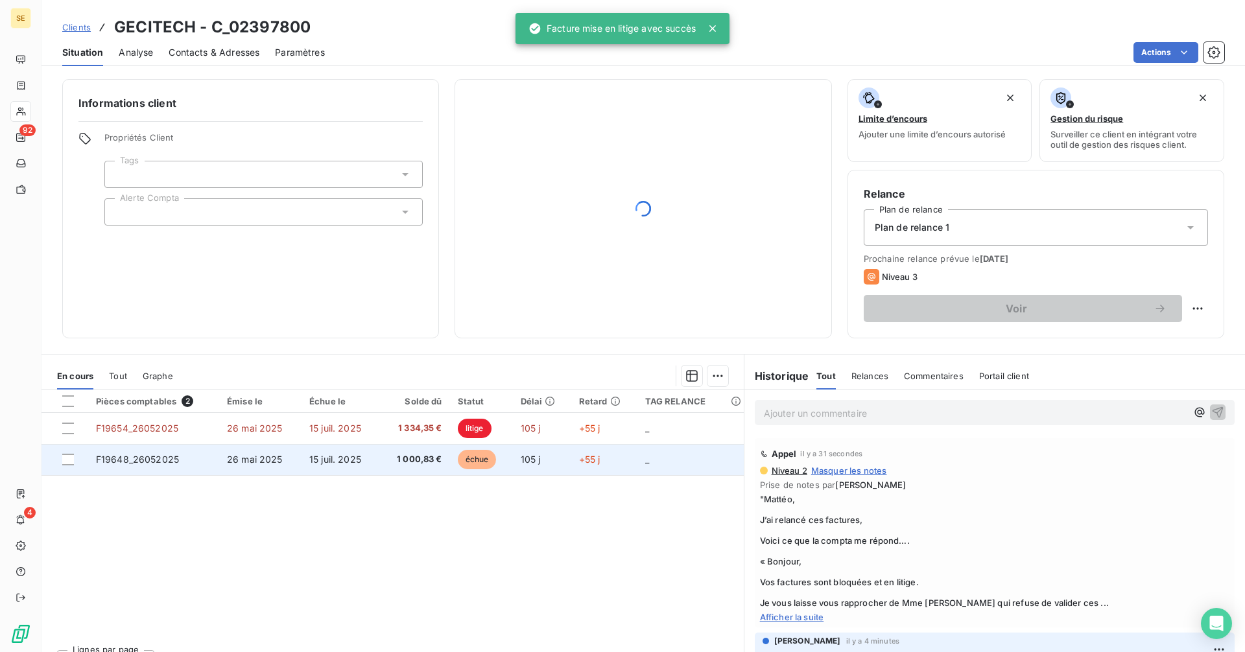
click at [487, 455] on span "échue" at bounding box center [477, 459] width 39 height 19
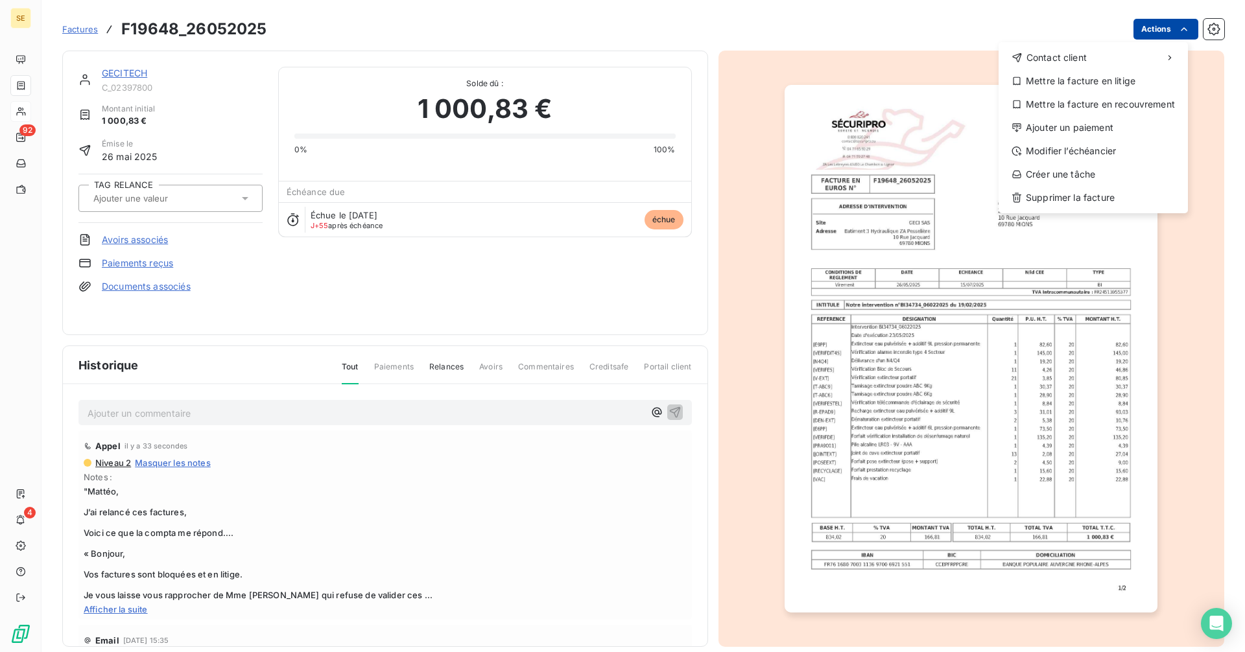
click at [1146, 29] on html "SE 92 4 Factures F19648_26052025 Actions Contact client Mettre la facture en li…" at bounding box center [622, 326] width 1245 height 652
click at [1114, 80] on div "Mettre la facture en litige" at bounding box center [1093, 81] width 179 height 21
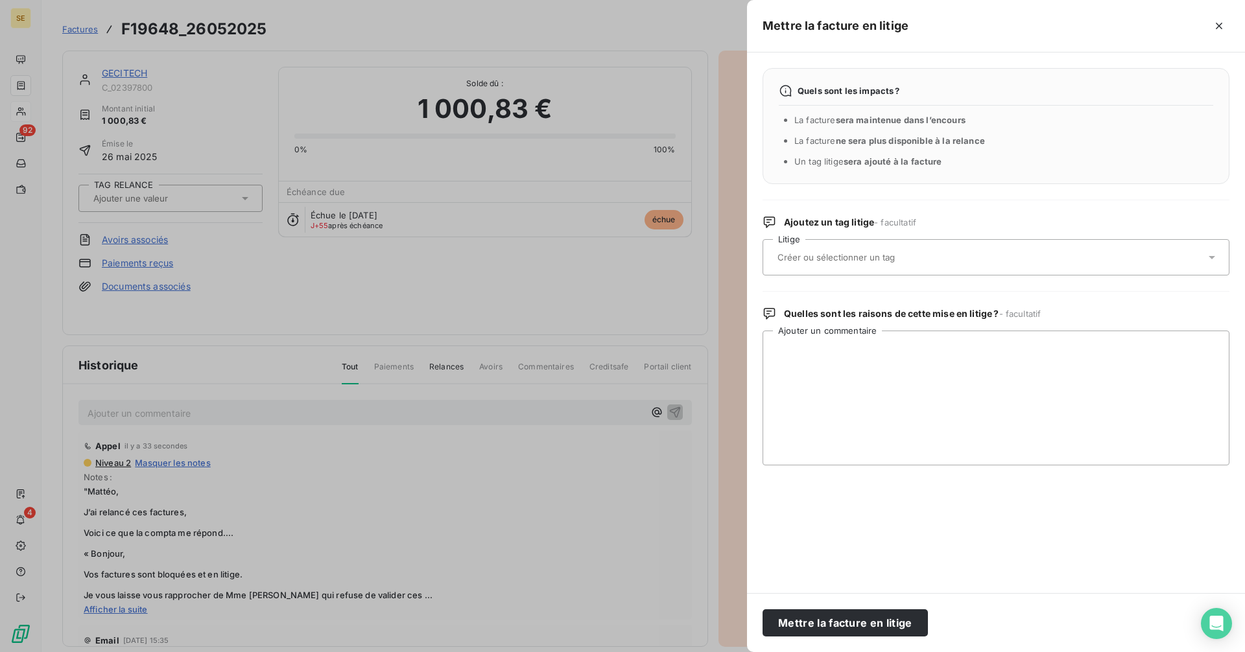
click at [857, 257] on input "text" at bounding box center [870, 258] width 189 height 12
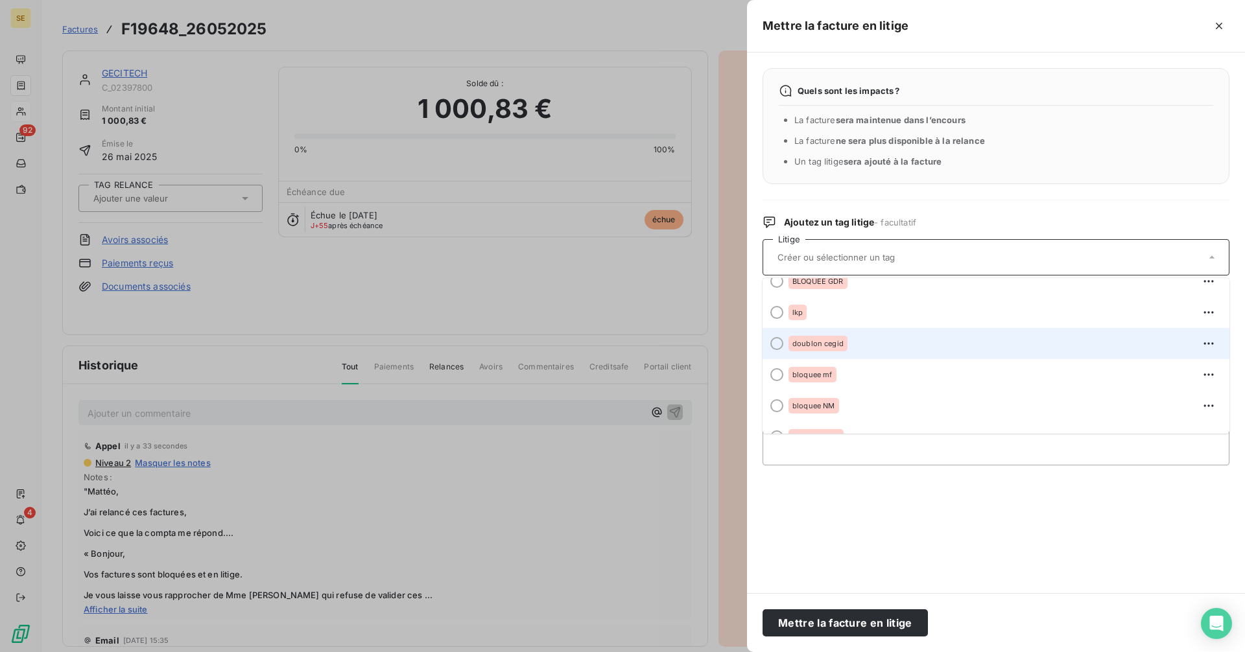
scroll to position [348, 0]
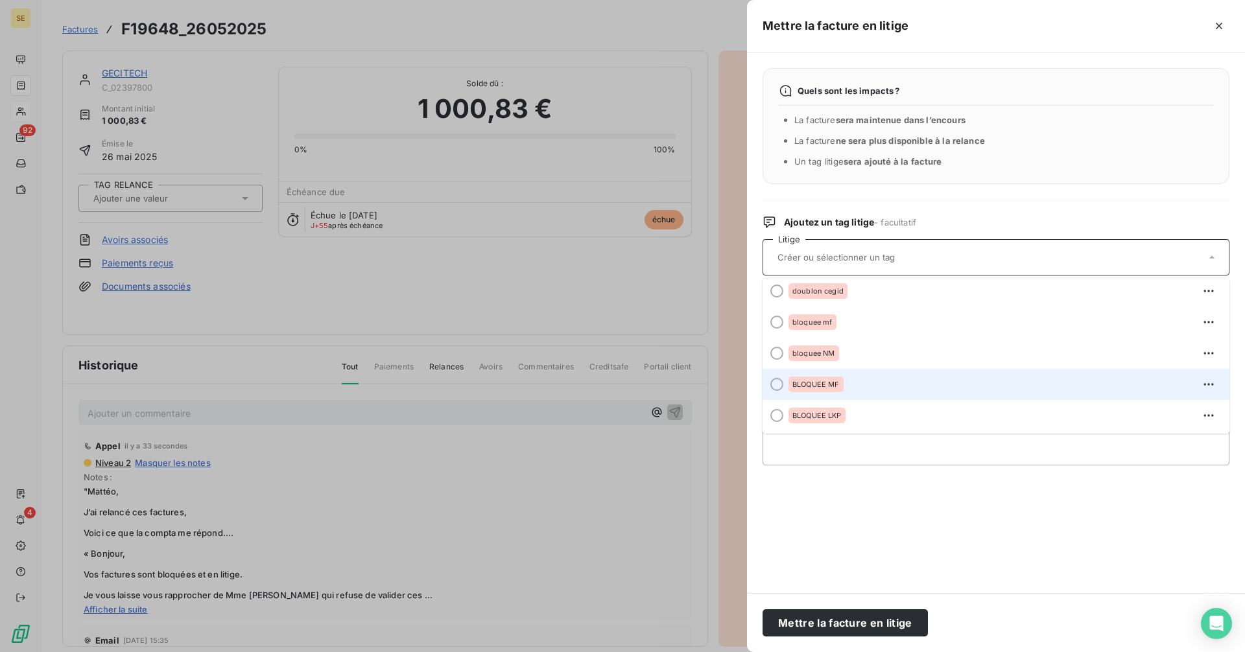
click at [852, 382] on div "BLOQUEE MF" at bounding box center [1004, 384] width 431 height 21
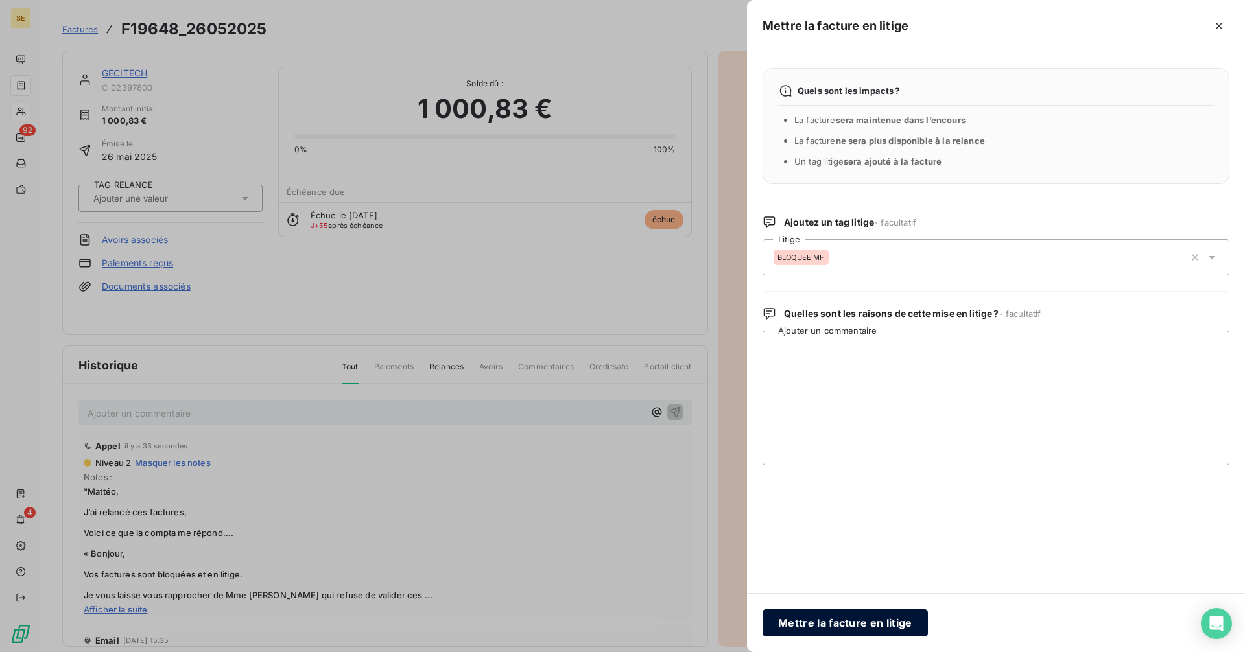
click at [862, 624] on button "Mettre la facture en litige" at bounding box center [845, 623] width 165 height 27
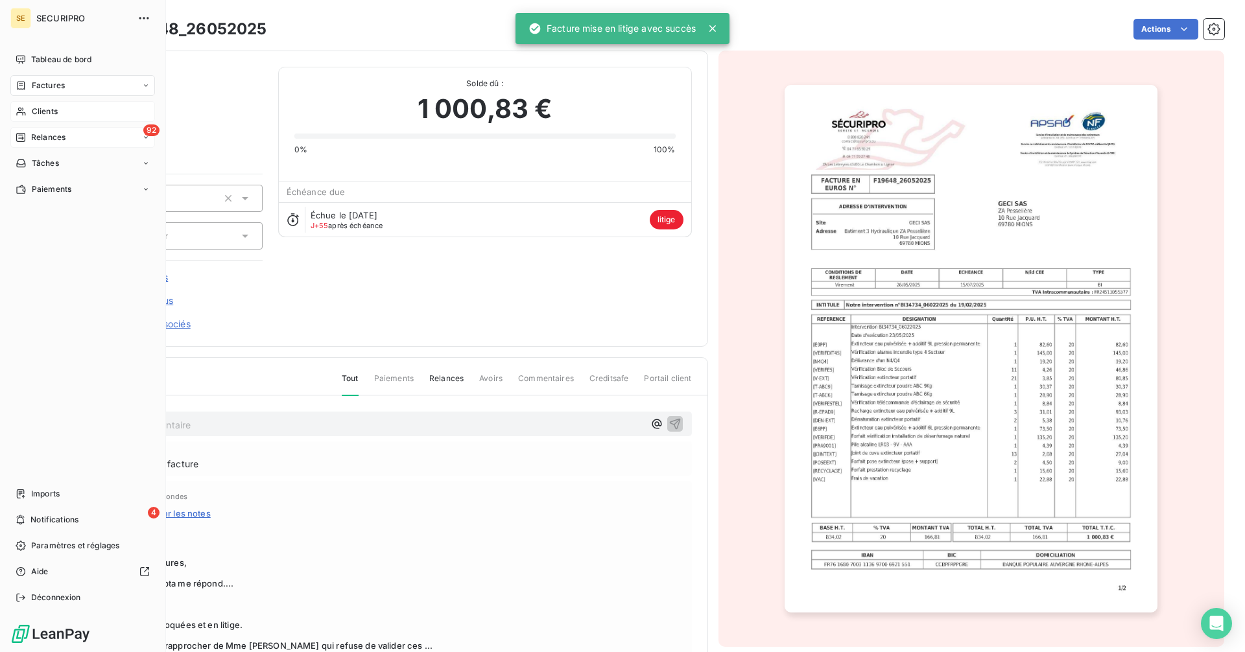
click at [30, 130] on div "92 Relances" at bounding box center [82, 137] width 145 height 21
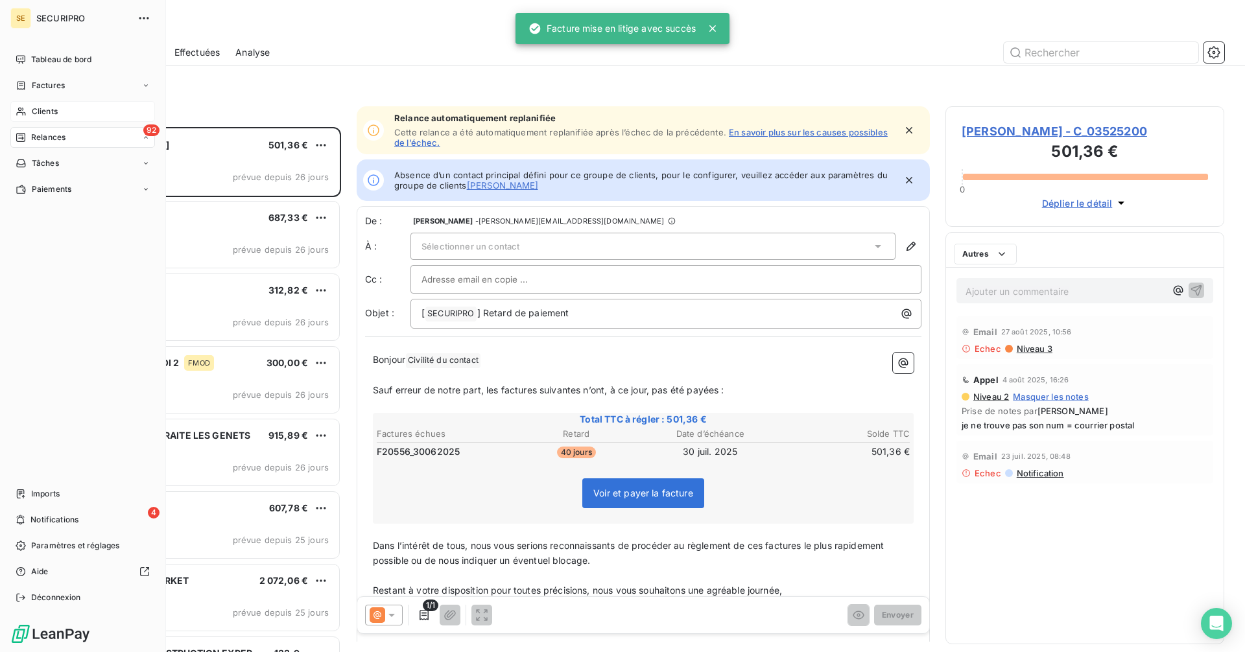
scroll to position [516, 269]
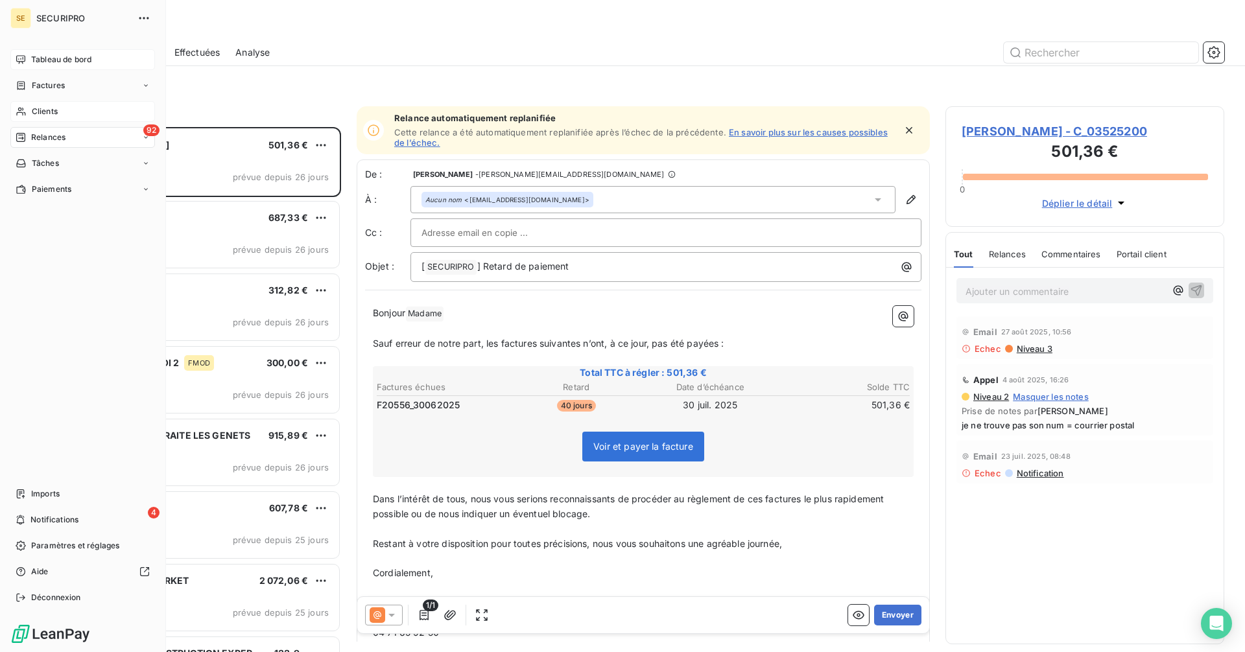
click at [28, 51] on div "Tableau de bord" at bounding box center [82, 59] width 145 height 21
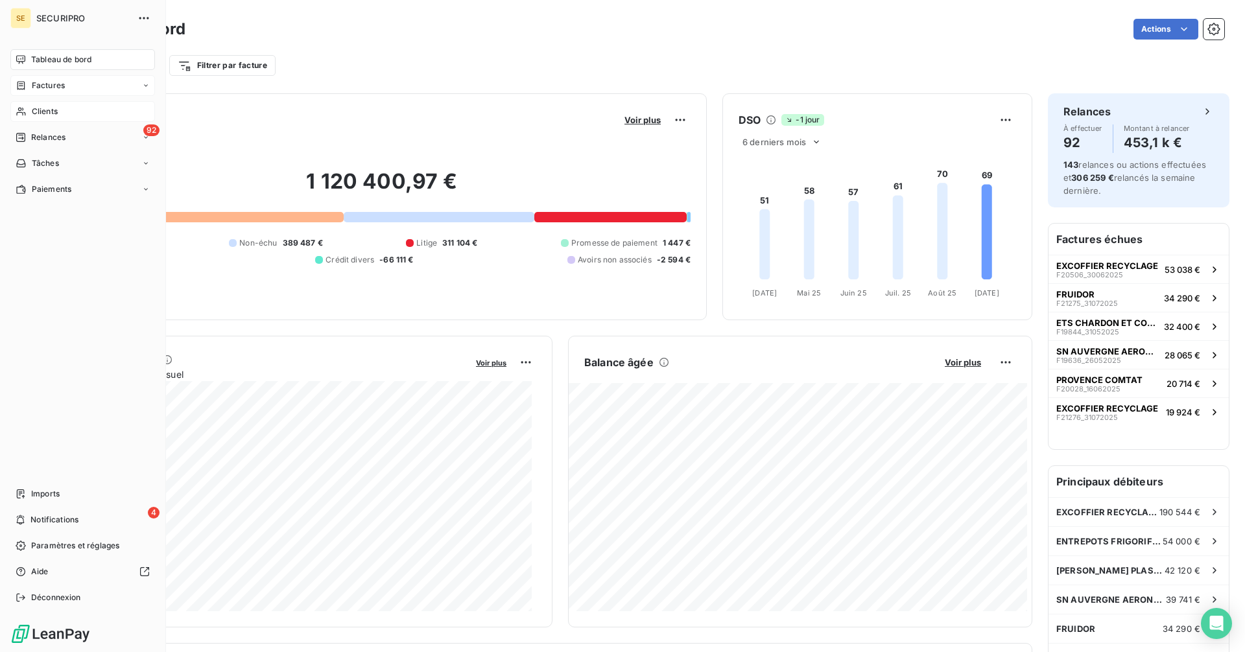
click at [32, 86] on span "Factures" at bounding box center [48, 86] width 33 height 12
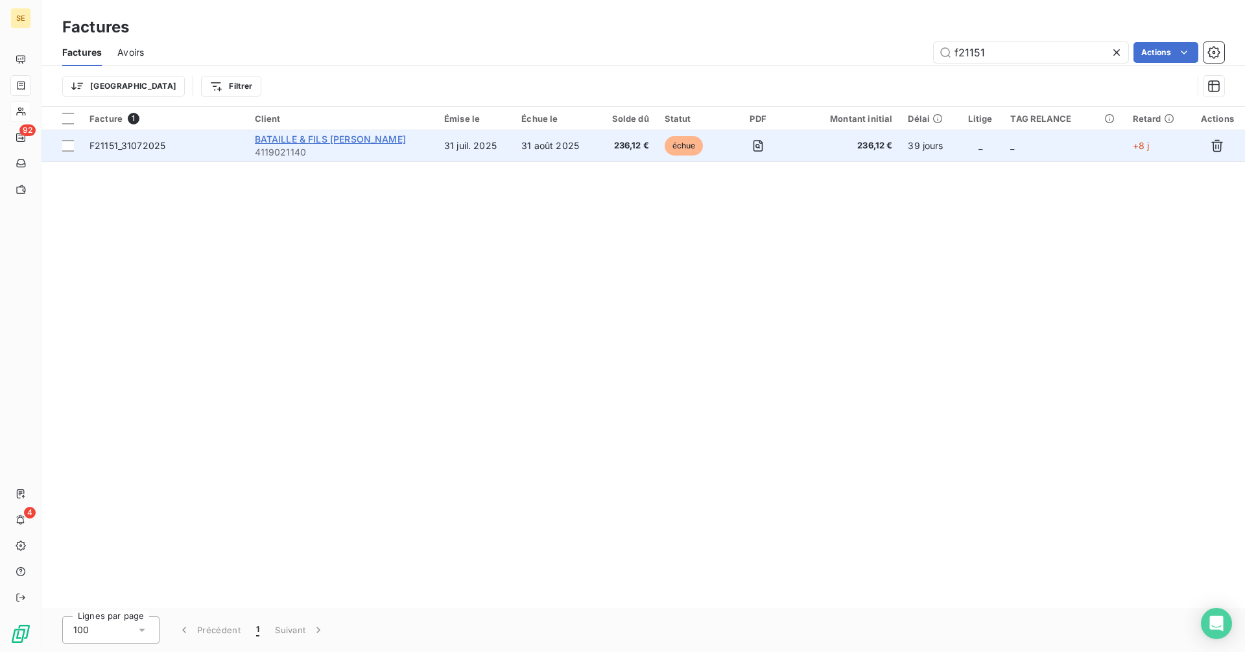
type input "f21151"
click at [329, 141] on span "BATAILLE & FILS [PERSON_NAME]" at bounding box center [330, 139] width 151 height 11
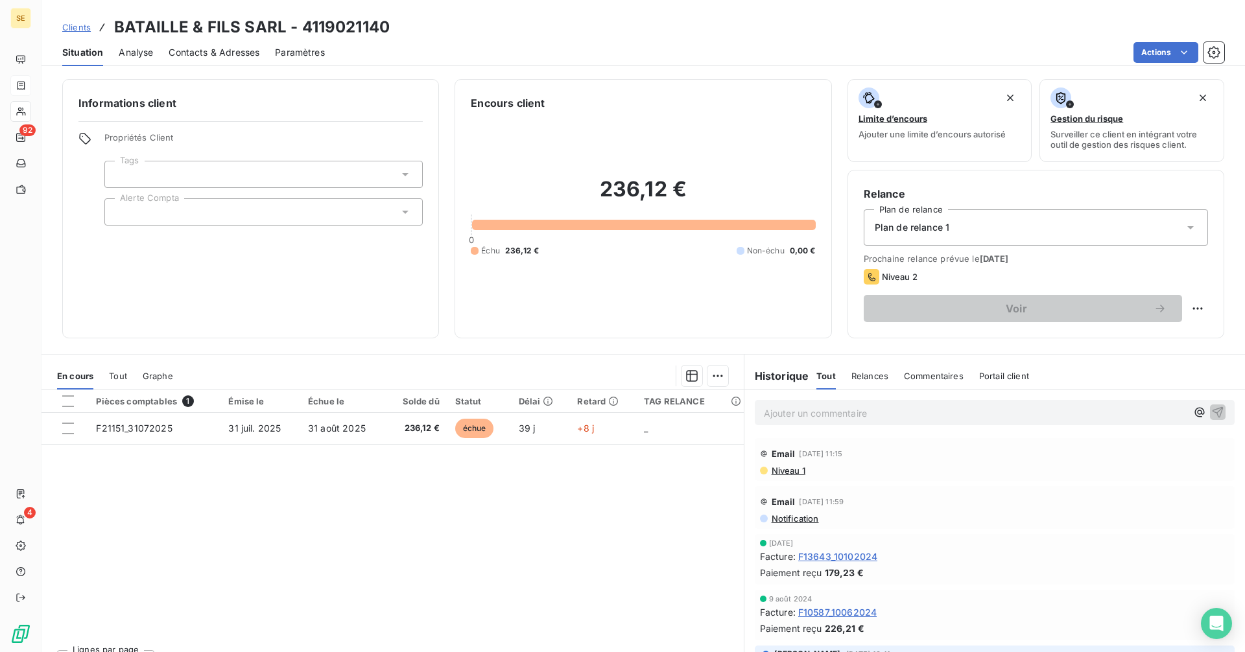
click at [189, 54] on span "Contacts & Adresses" at bounding box center [214, 52] width 91 height 13
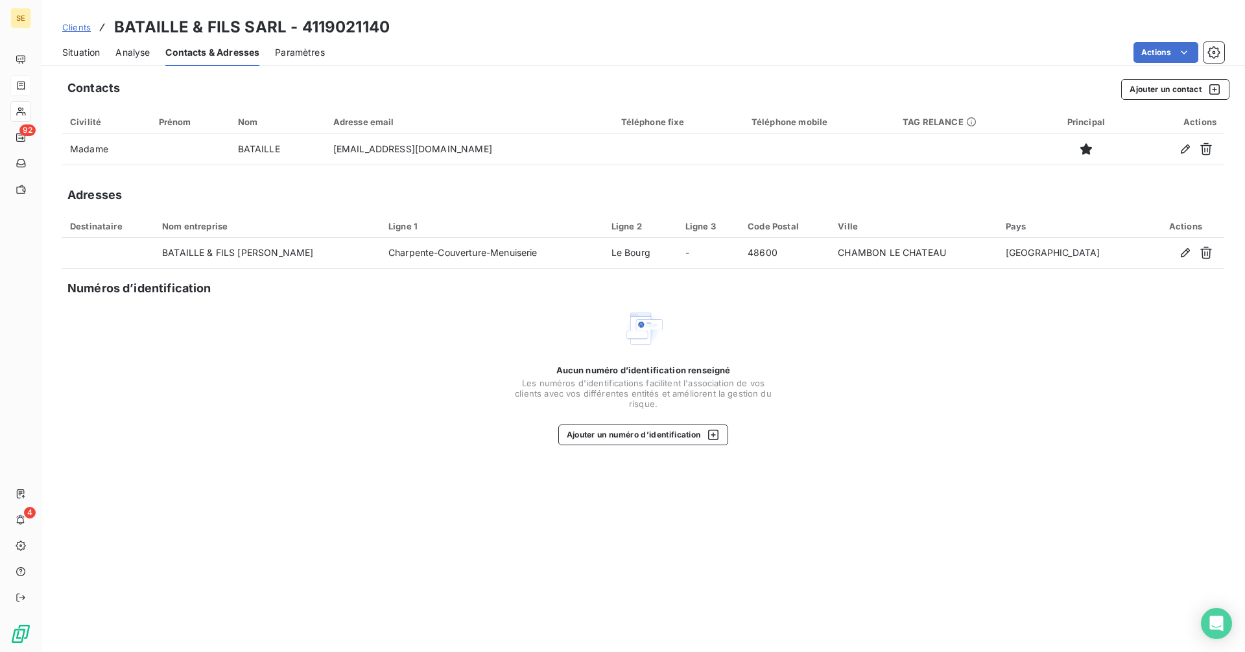
click at [80, 51] on span "Situation" at bounding box center [81, 52] width 38 height 13
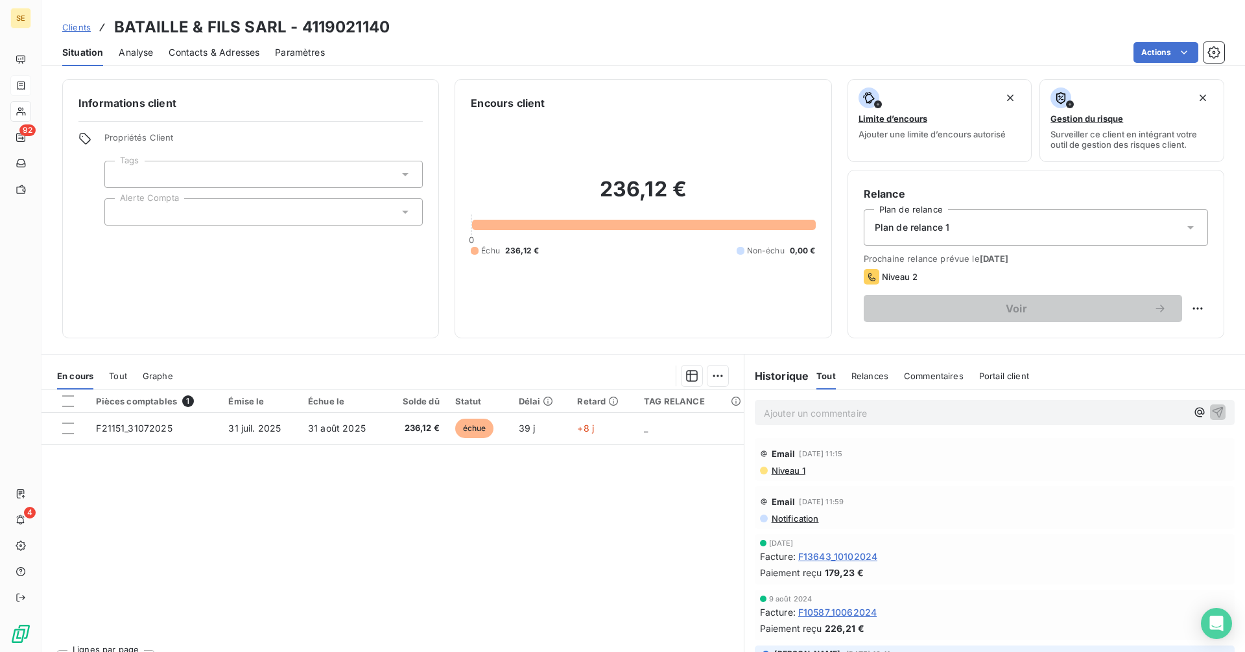
click at [797, 405] on p "Ajouter un commentaire ﻿" at bounding box center [975, 413] width 423 height 16
click at [825, 409] on p "Ajouter un commentaire ﻿" at bounding box center [975, 413] width 423 height 16
click at [830, 412] on p "Me répond : "" at bounding box center [975, 412] width 423 height 15
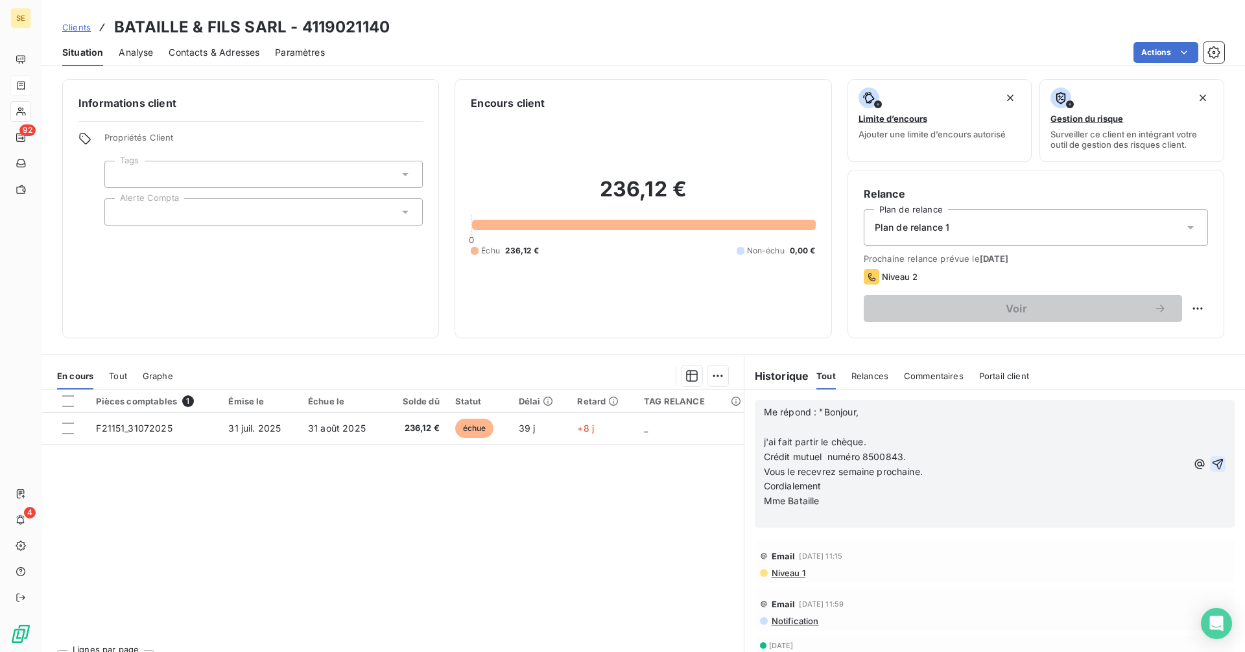
click at [1213, 464] on icon "button" at bounding box center [1218, 464] width 11 height 11
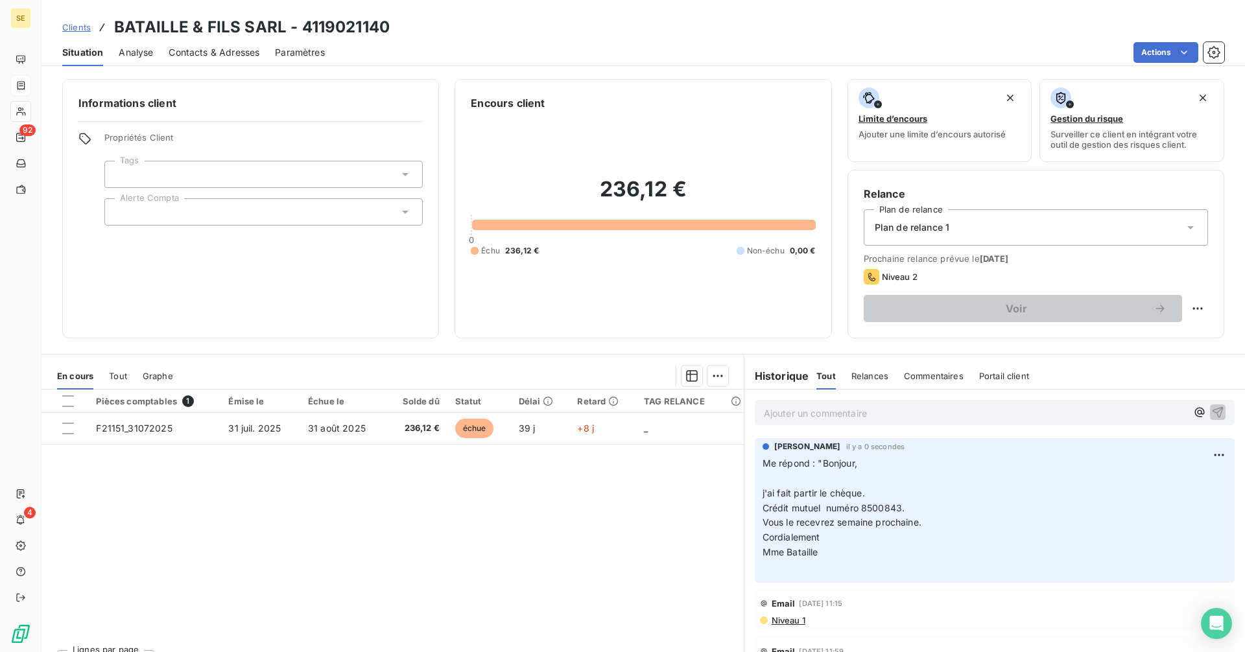
click at [75, 23] on span "Clients" at bounding box center [76, 27] width 29 height 10
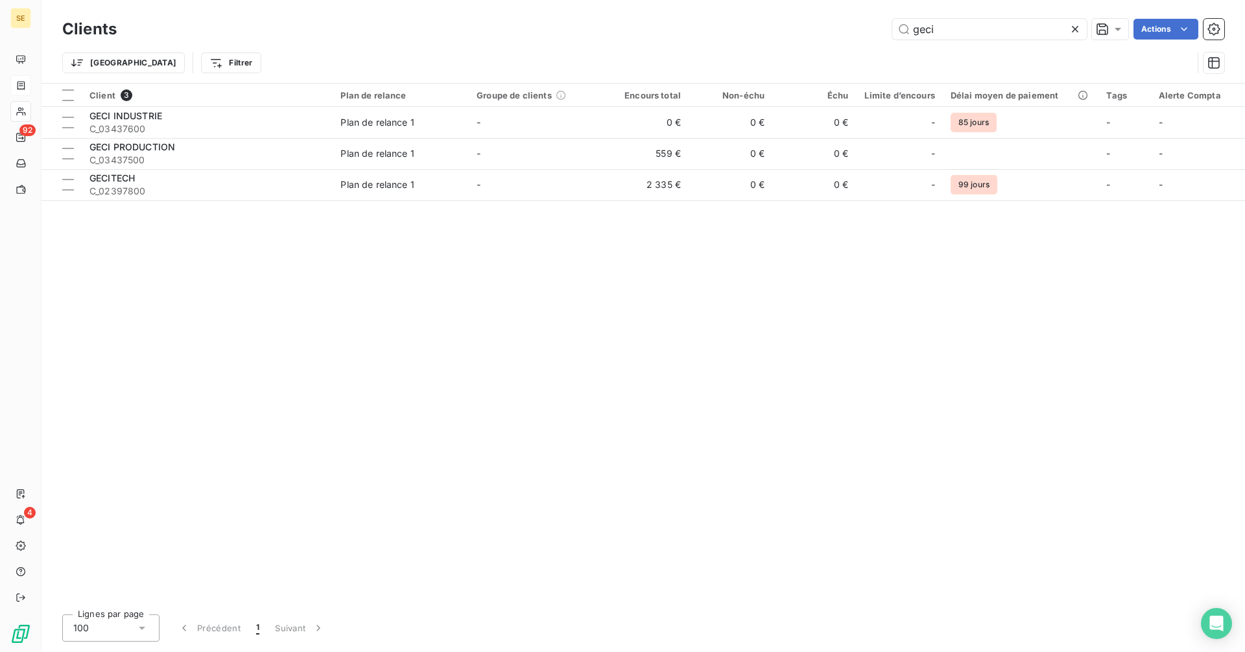
drag, startPoint x: 887, startPoint y: 31, endPoint x: 865, endPoint y: 31, distance: 22.1
click at [865, 31] on div "geci Actions" at bounding box center [678, 29] width 1092 height 21
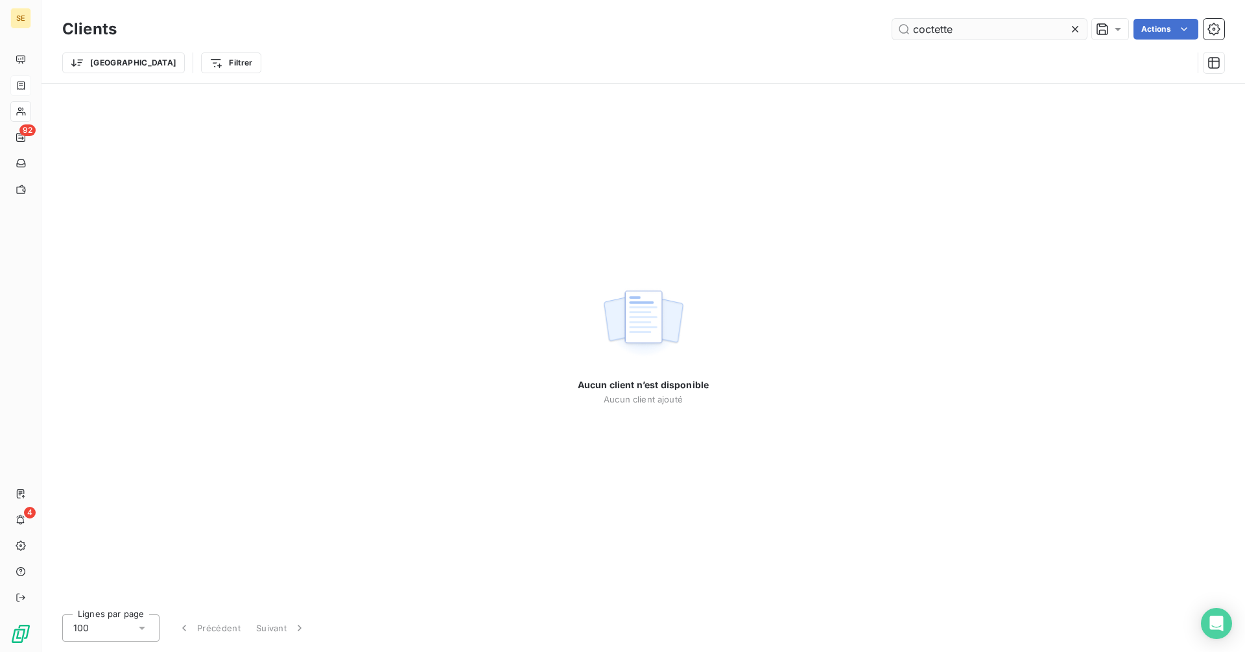
click at [929, 29] on input "coctette" at bounding box center [989, 29] width 195 height 21
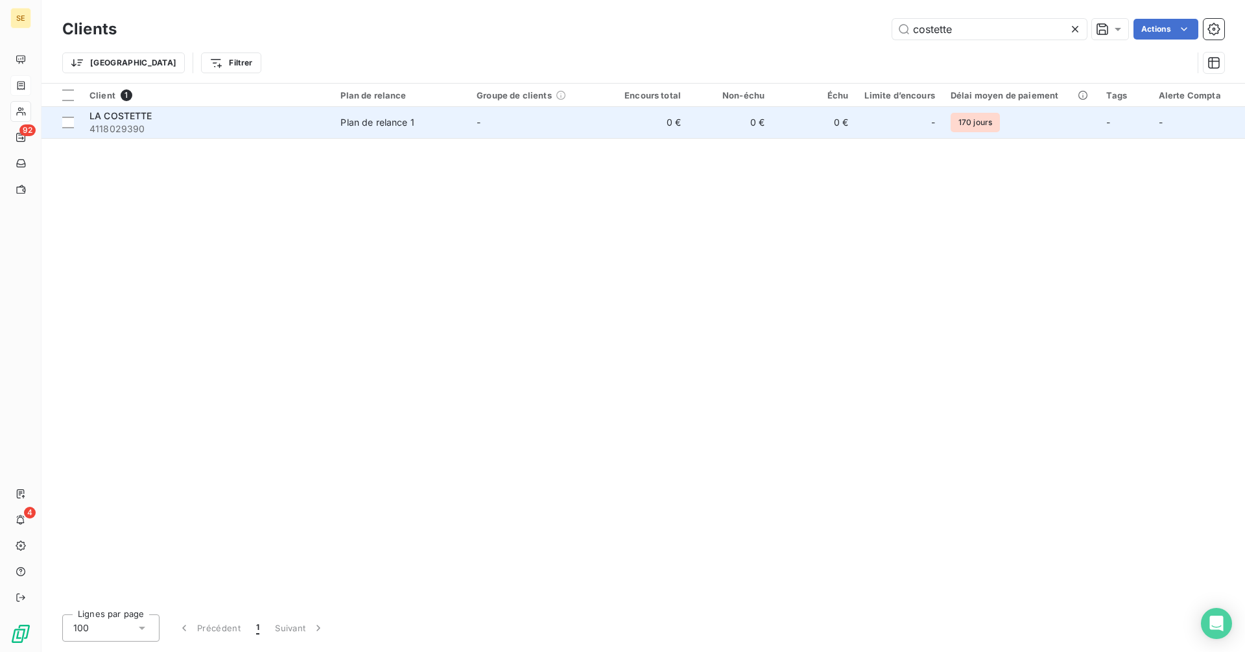
type input "costette"
click at [325, 117] on div "LA COSTETTE" at bounding box center [206, 116] width 235 height 13
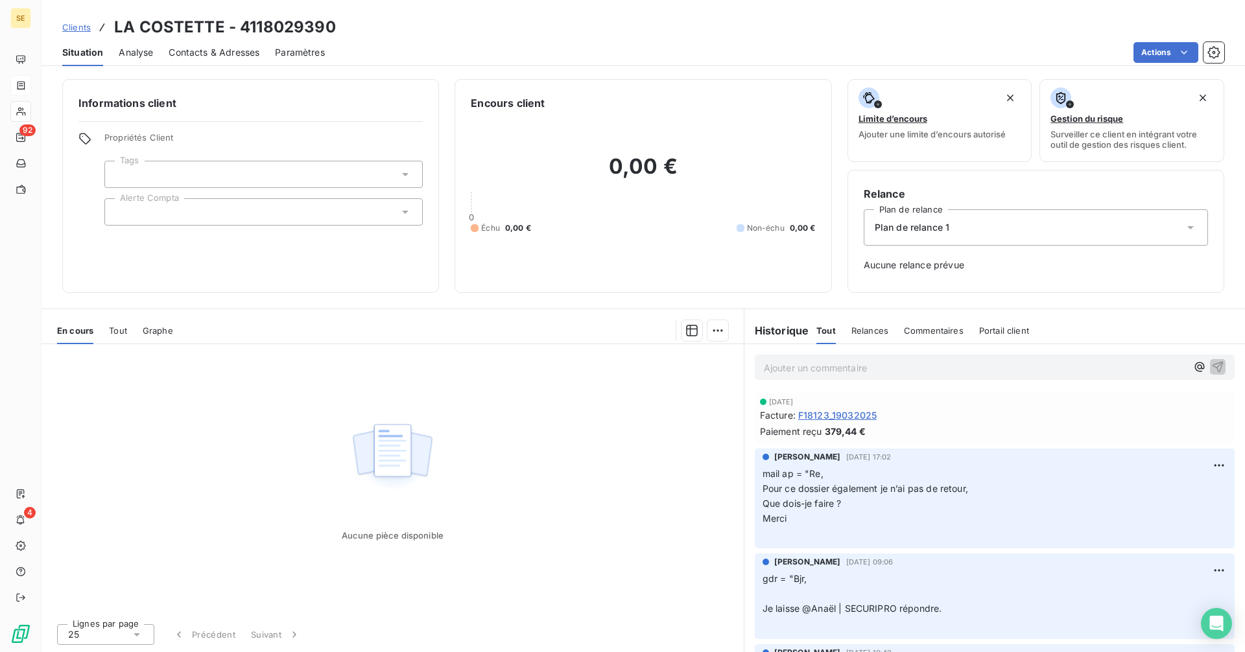
click at [77, 28] on span "Clients" at bounding box center [76, 27] width 29 height 10
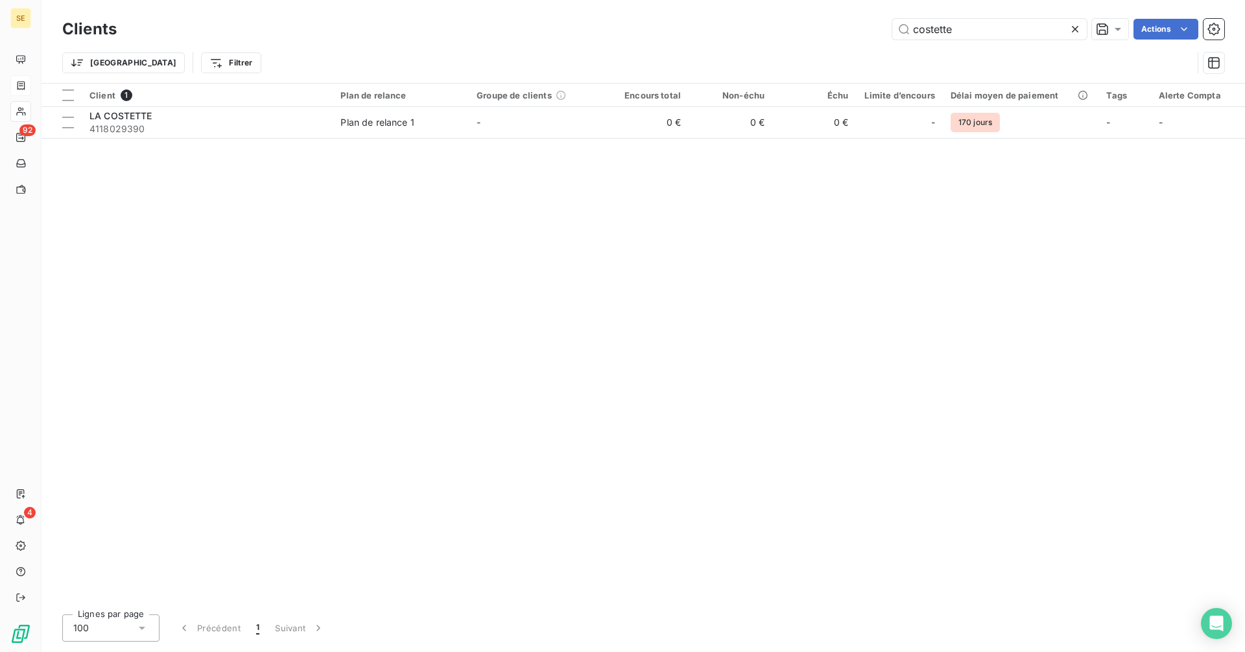
drag, startPoint x: 980, startPoint y: 27, endPoint x: 796, endPoint y: 30, distance: 183.6
click at [796, 30] on div "costette Actions" at bounding box center [678, 29] width 1092 height 21
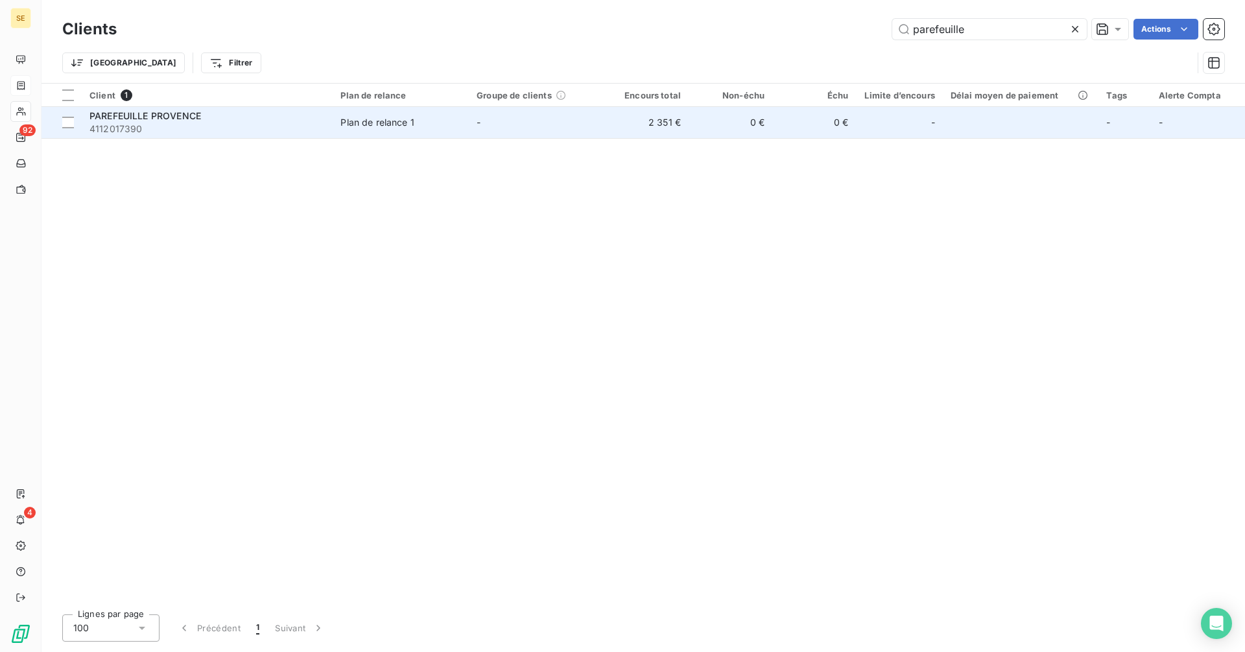
type input "parefeuille"
click at [233, 121] on div "PAREFEUILLE PROVENCE" at bounding box center [206, 116] width 235 height 13
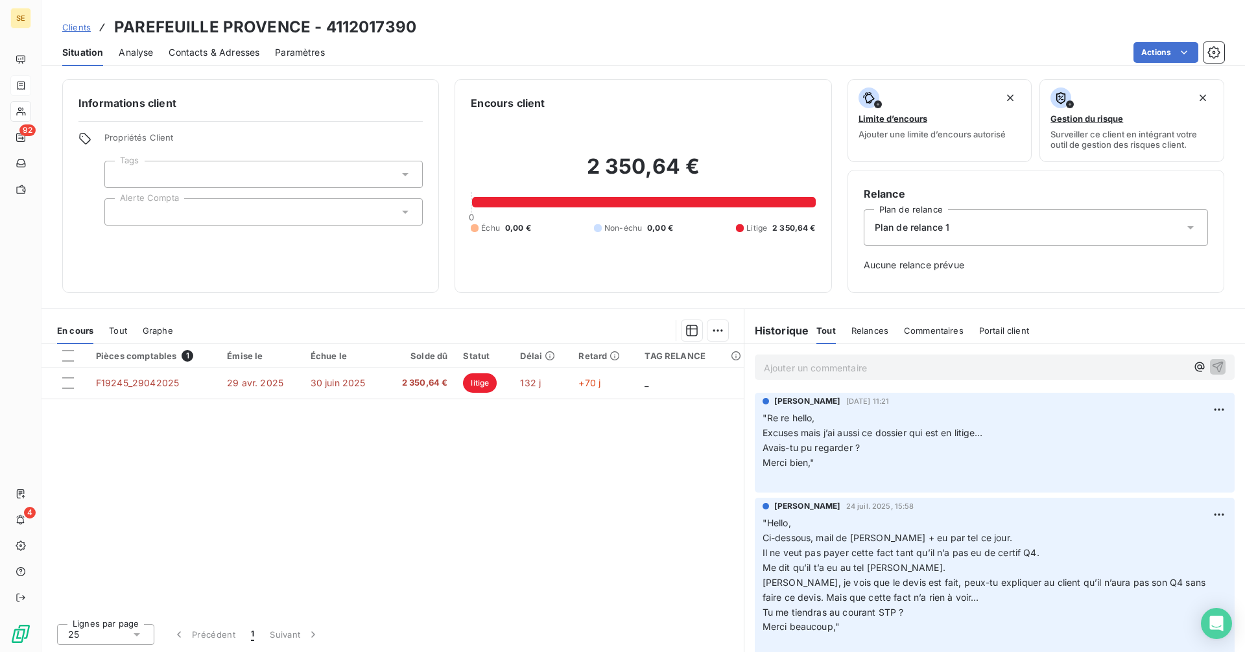
click at [839, 363] on p "Ajouter un commentaire ﻿" at bounding box center [975, 368] width 423 height 16
click at [900, 368] on p "Réponse de Mattéo : "" at bounding box center [975, 367] width 423 height 15
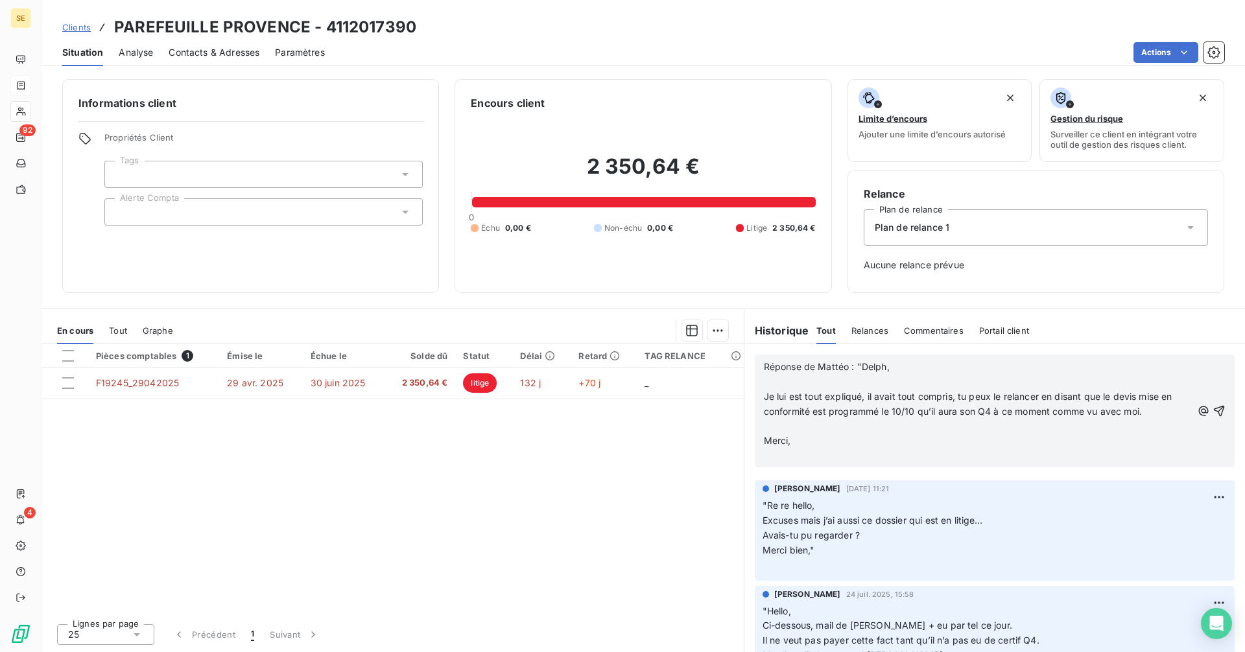
click at [874, 444] on p "Merci," at bounding box center [978, 441] width 428 height 15
click at [1213, 411] on icon "button" at bounding box center [1219, 411] width 13 height 13
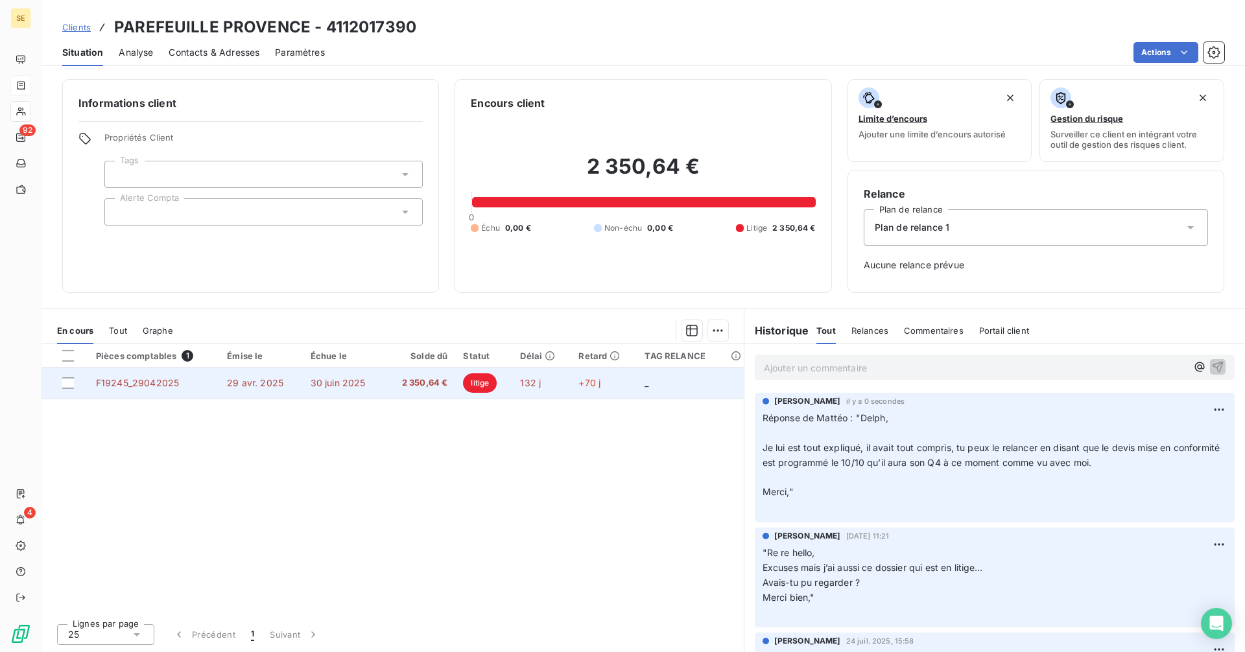
click at [392, 386] on span "2 350,64 €" at bounding box center [420, 383] width 56 height 13
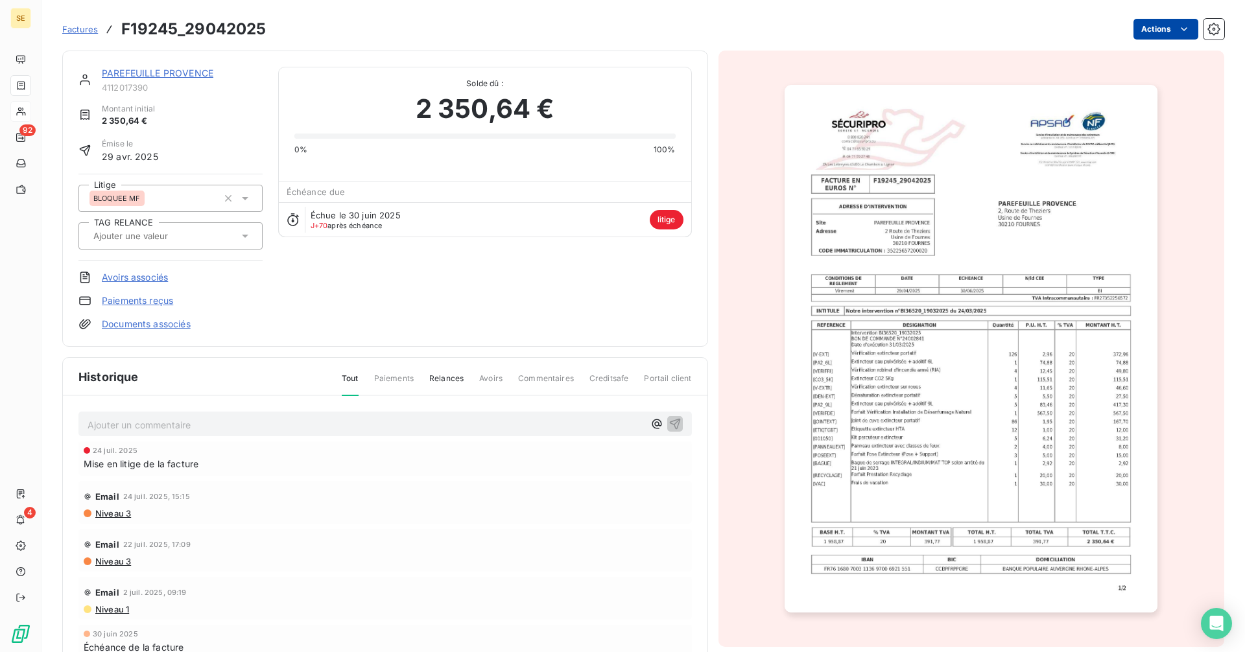
click at [1149, 30] on html "SE 92 4 Factures F19245_29042025 Actions PAREFEUILLE PROVENCE 4112017390 Montan…" at bounding box center [622, 326] width 1245 height 652
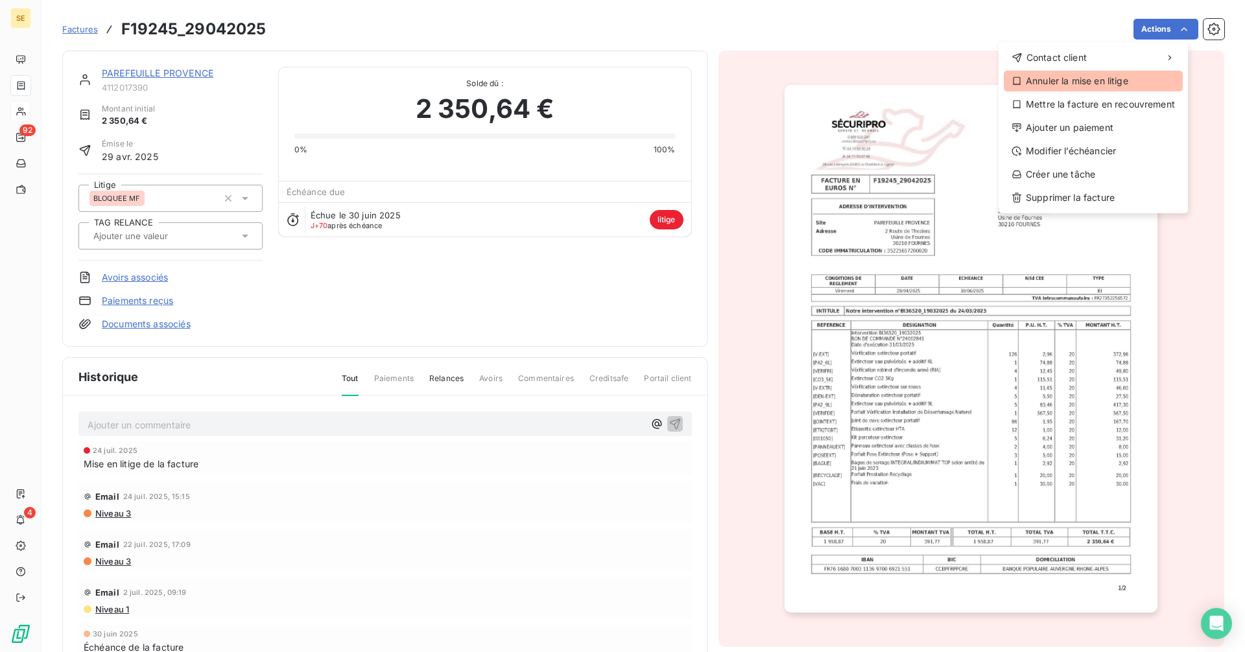
click at [1095, 80] on div "Annuler la mise en litige" at bounding box center [1093, 81] width 179 height 21
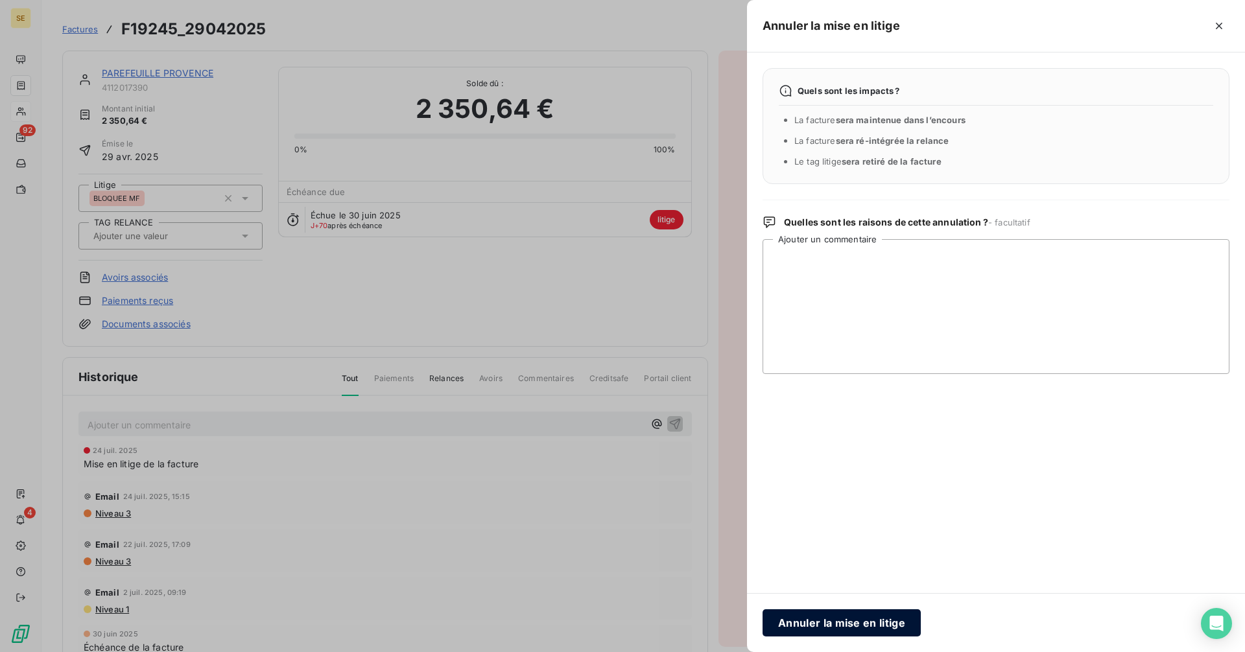
click at [842, 630] on button "Annuler la mise en litige" at bounding box center [842, 623] width 158 height 27
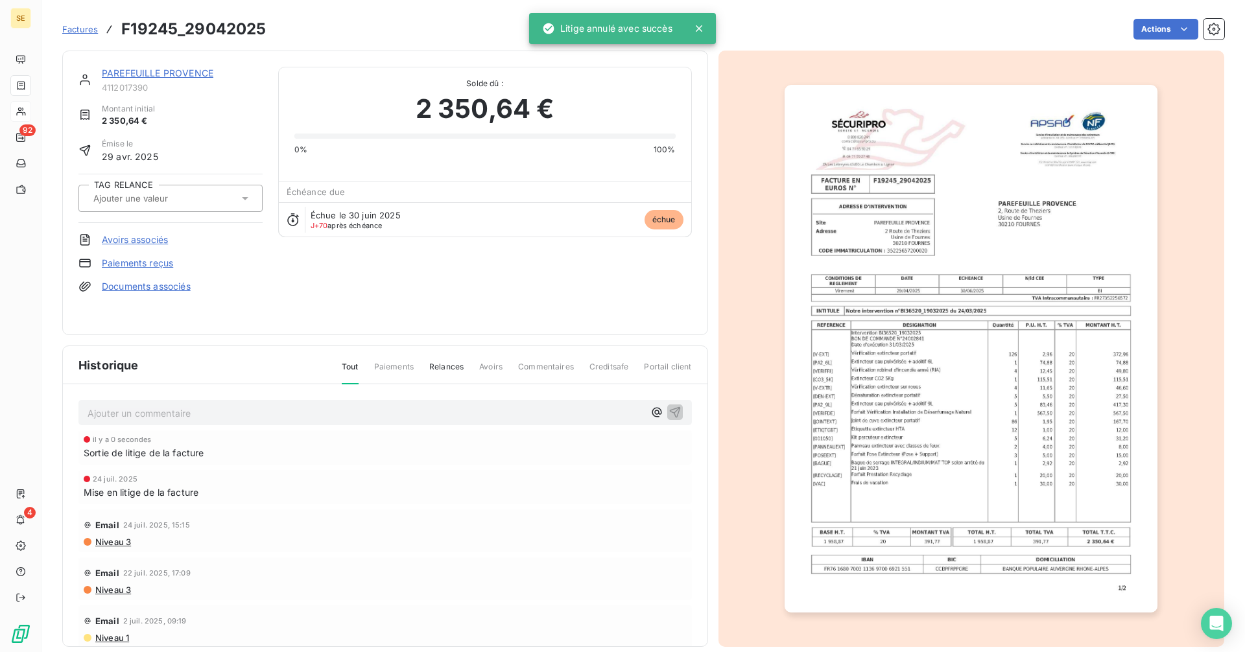
click at [176, 75] on link "PAREFEUILLE PROVENCE" at bounding box center [158, 72] width 112 height 11
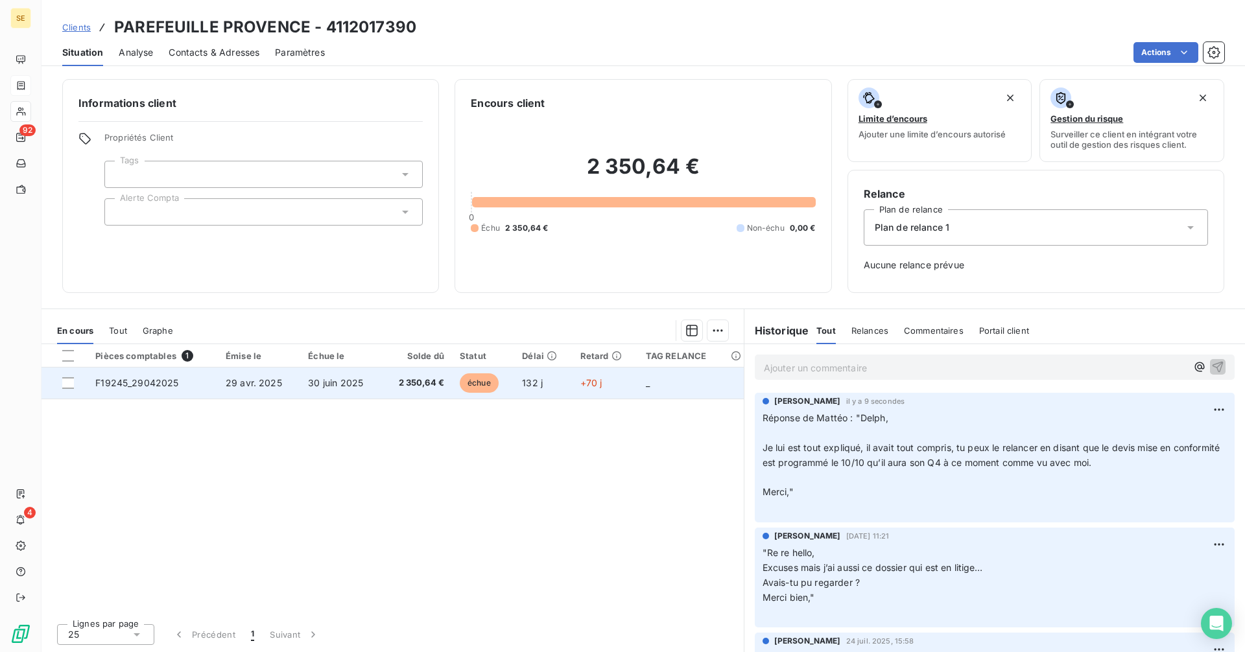
click at [340, 377] on span "30 juin 2025" at bounding box center [335, 382] width 55 height 11
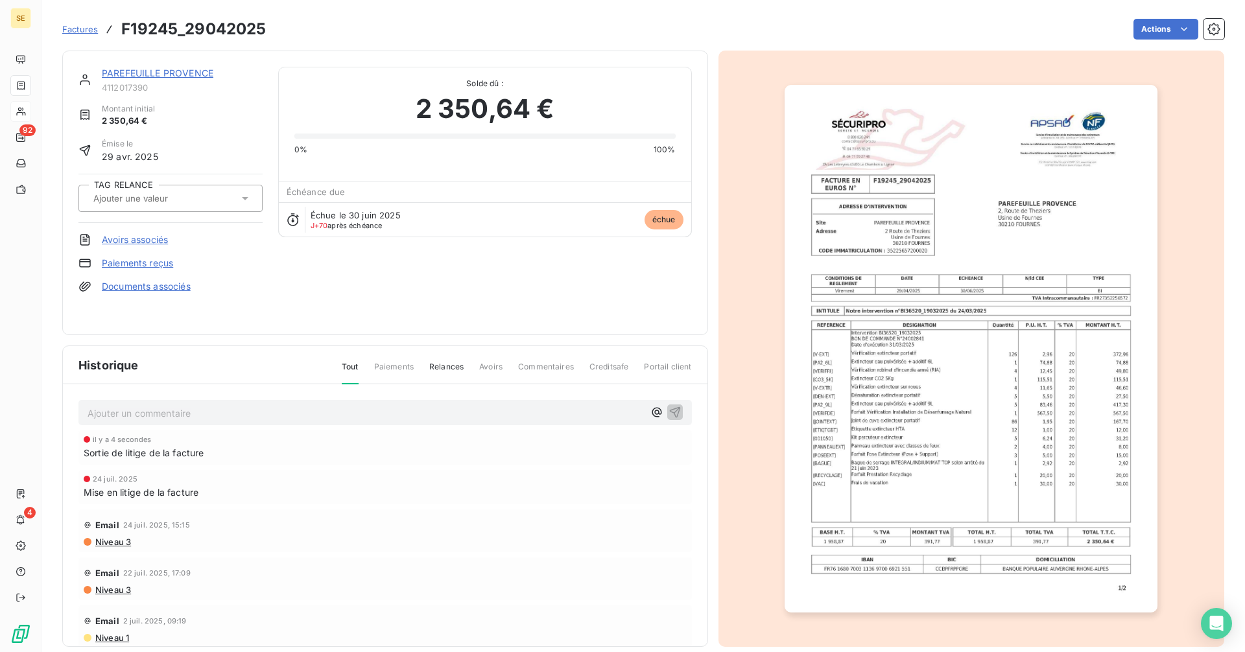
click at [161, 75] on link "PAREFEUILLE PROVENCE" at bounding box center [158, 72] width 112 height 11
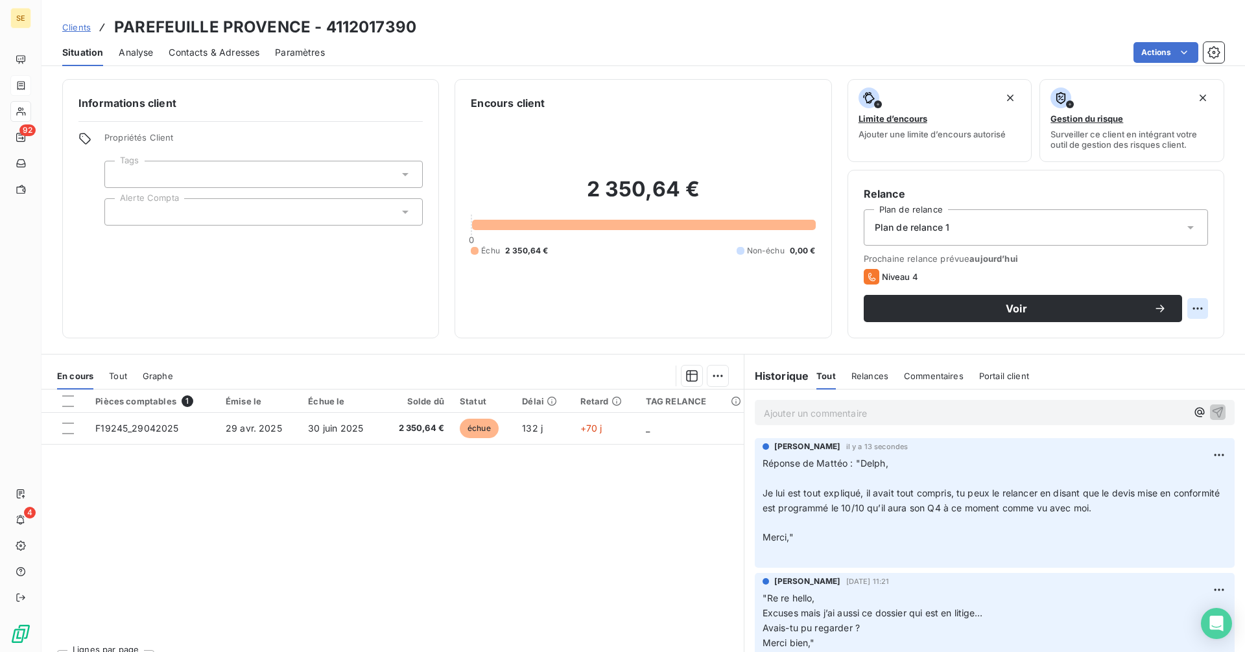
click at [1184, 302] on html "SE 92 4 Clients PAREFEUILLE PROVENCE - 4112017390 Situation Analyse Contacts & …" at bounding box center [622, 326] width 1245 height 652
click at [1159, 333] on div "Replanifier cette action" at bounding box center [1135, 337] width 116 height 21
select select "8"
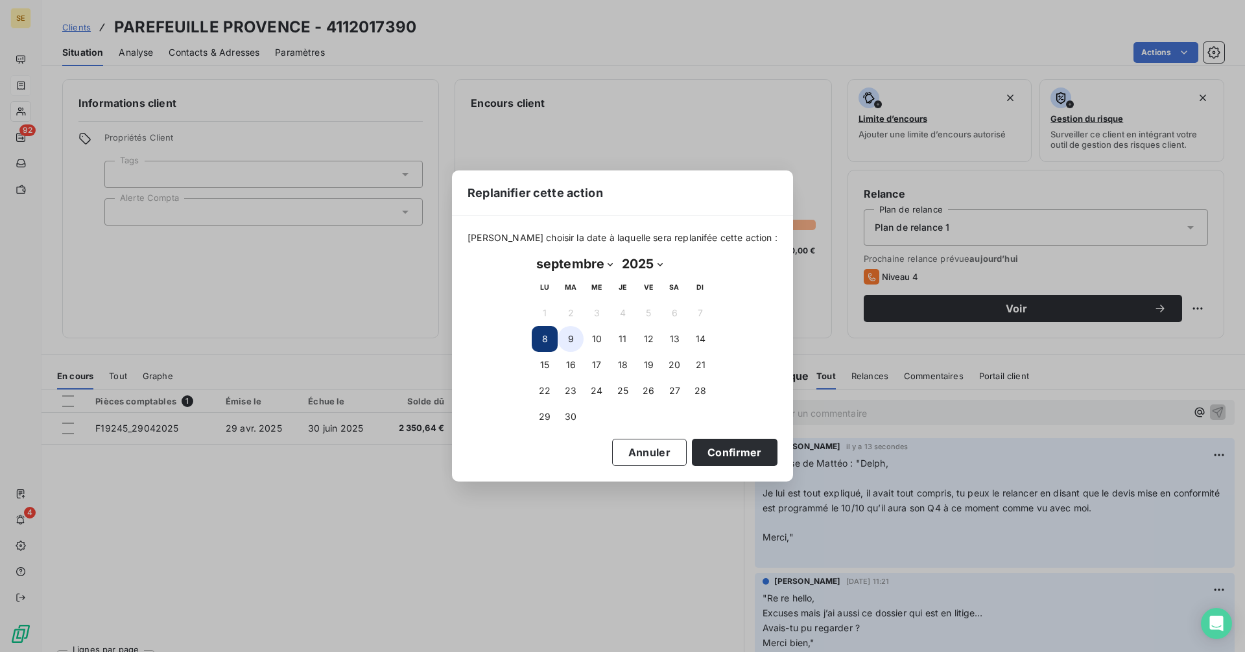
click at [575, 336] on button "9" at bounding box center [571, 339] width 26 height 26
click at [706, 453] on button "Confirmer" at bounding box center [735, 452] width 86 height 27
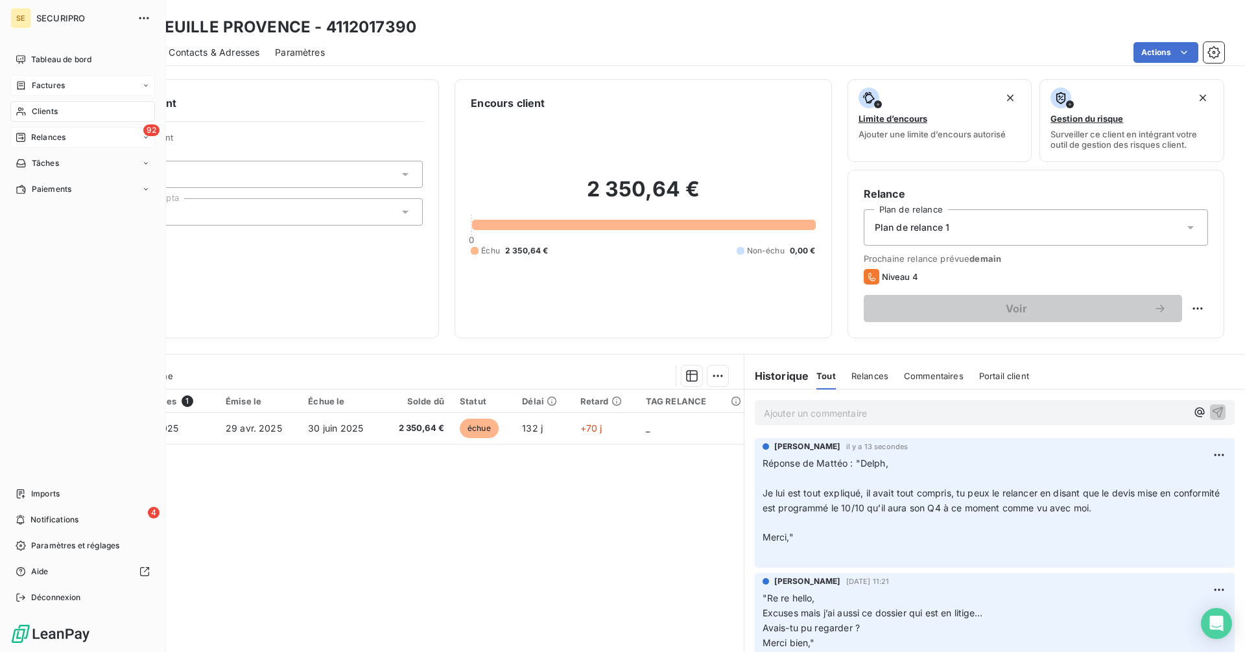
click at [32, 137] on span "Relances" at bounding box center [48, 138] width 34 height 12
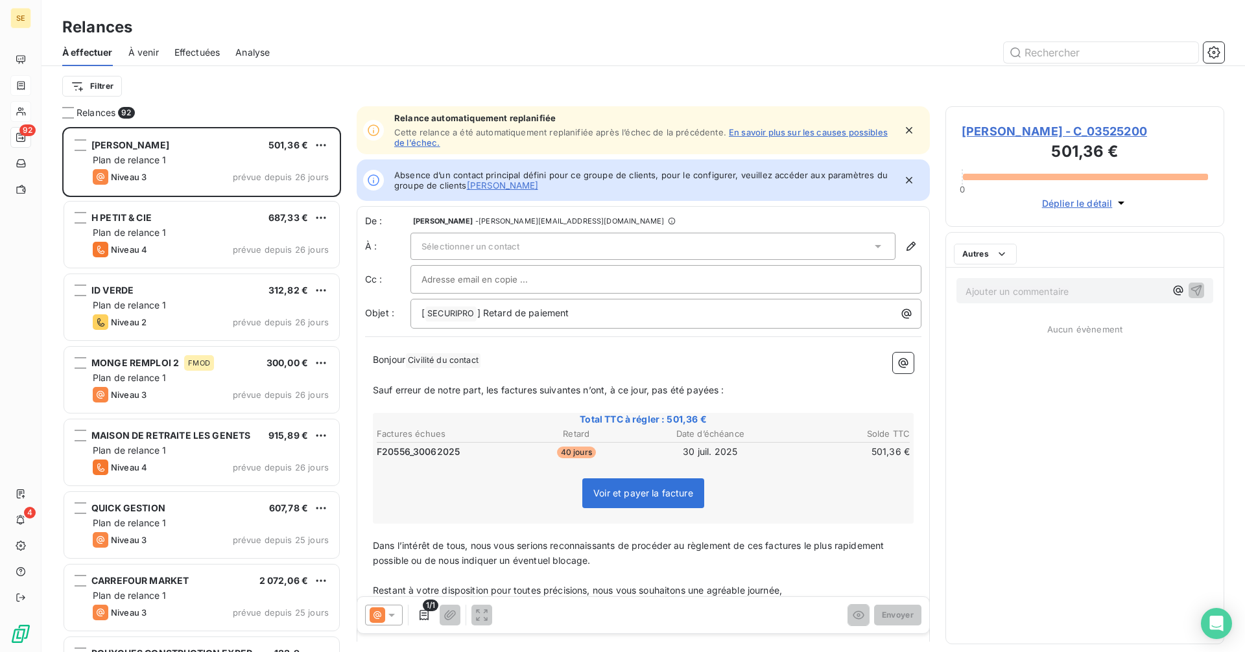
scroll to position [516, 269]
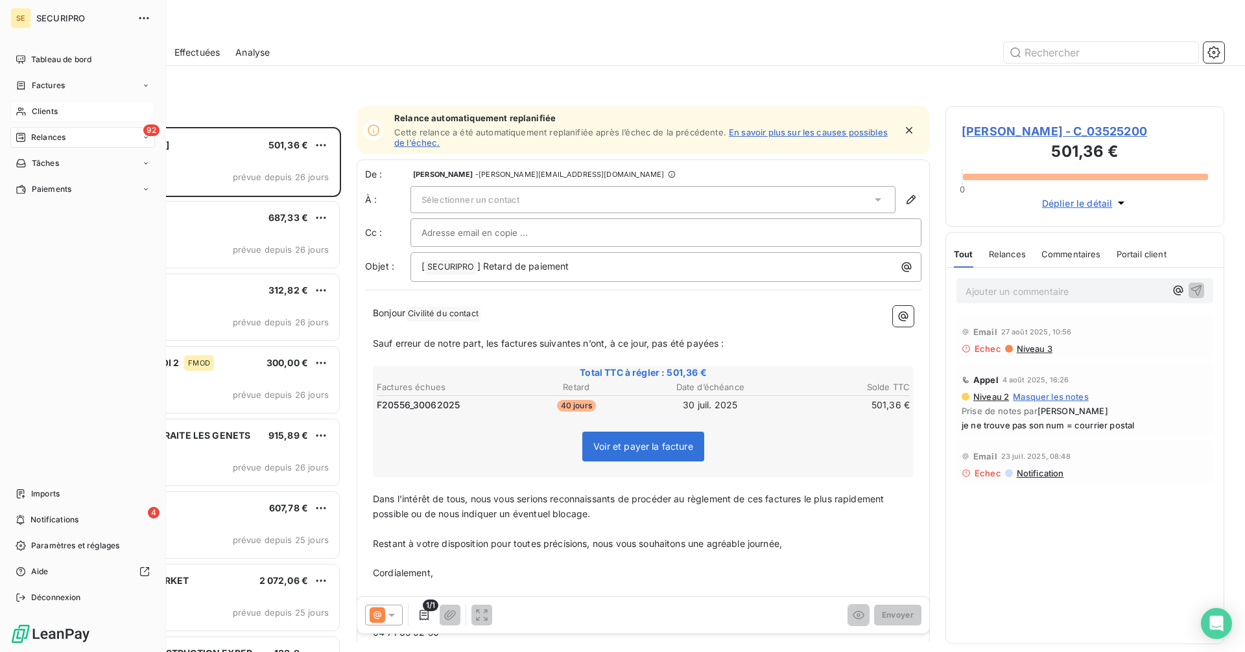
click at [34, 80] on span "Factures" at bounding box center [48, 86] width 33 height 12
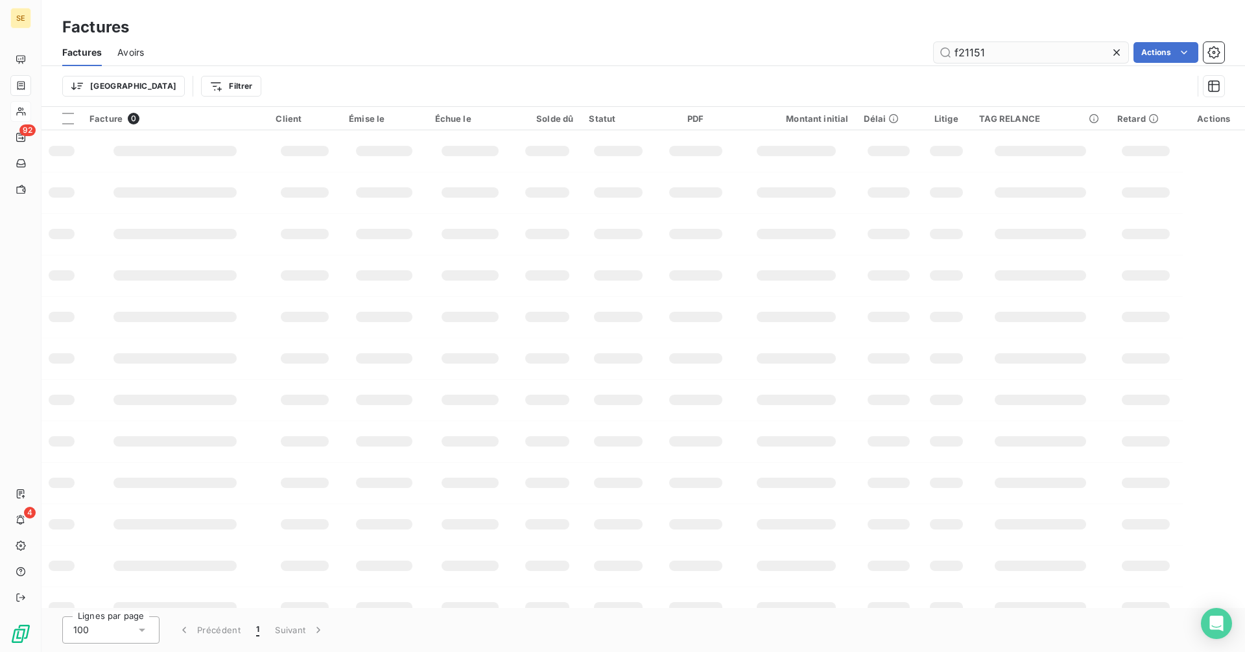
click at [1021, 58] on input "f21151" at bounding box center [1031, 52] width 195 height 21
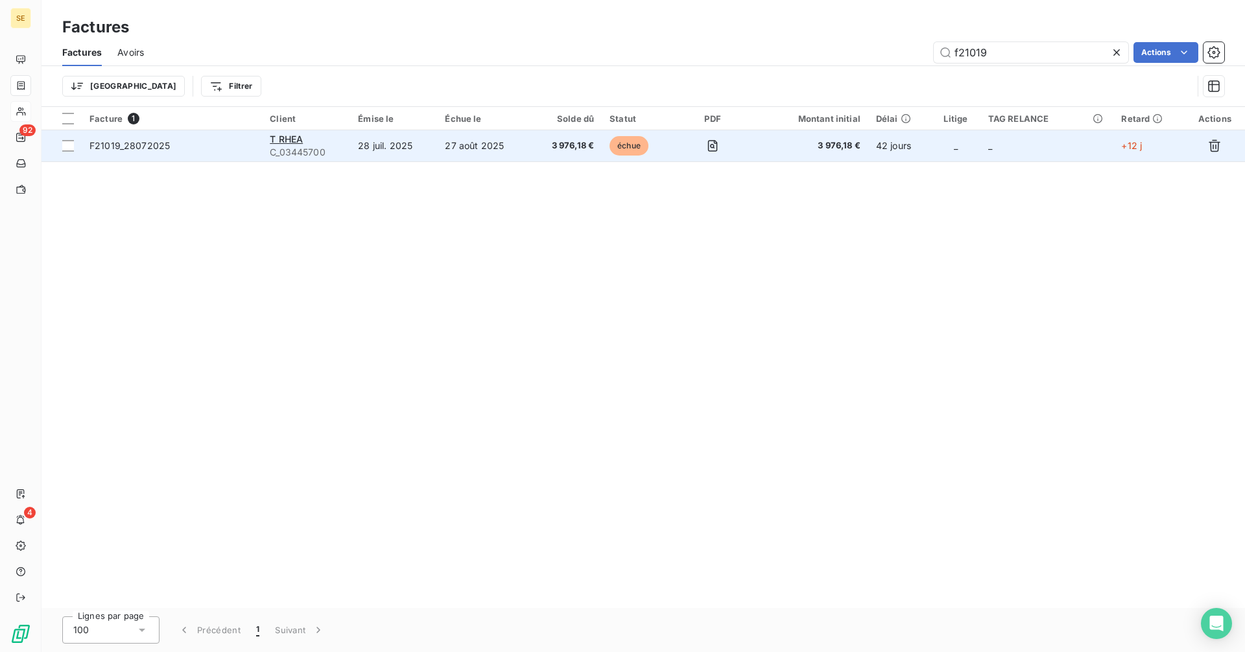
type input "f21019"
click at [359, 142] on td "28 juil. 2025" at bounding box center [393, 145] width 87 height 31
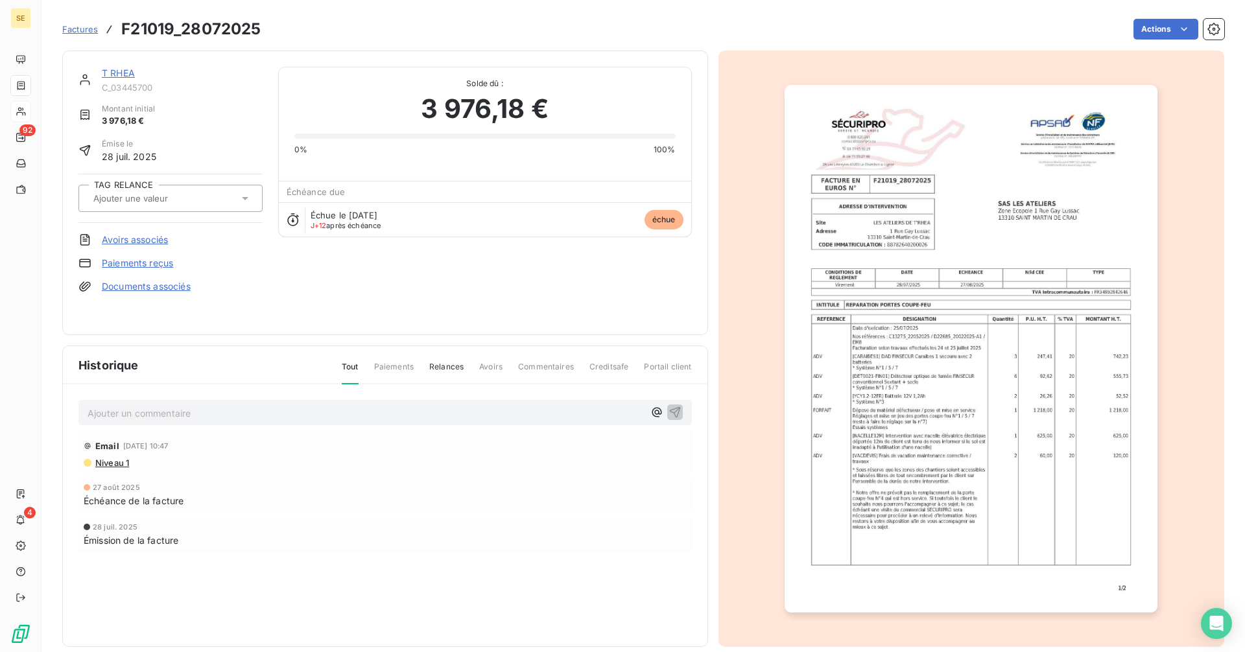
click at [113, 75] on link "T RHEA" at bounding box center [118, 72] width 33 height 11
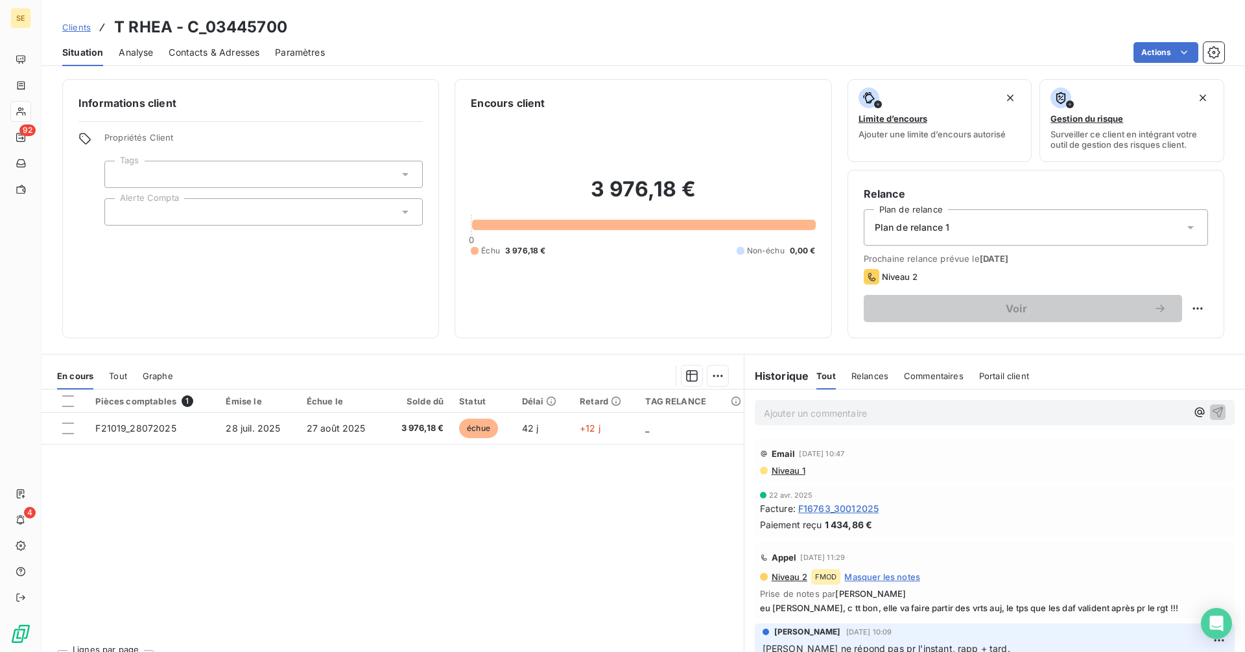
click at [790, 414] on p "Ajouter un commentaire ﻿" at bounding box center [975, 413] width 423 height 16
click at [848, 412] on p "Ajouter un commentaire ﻿" at bounding box center [975, 413] width 423 height 16
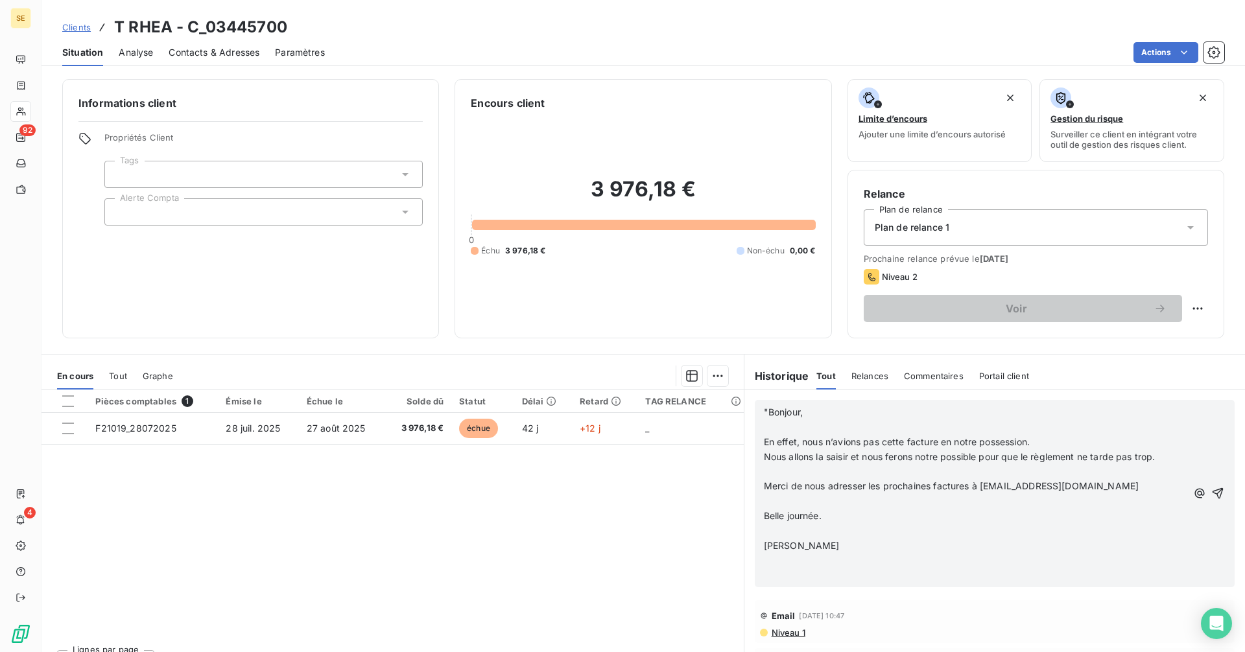
click at [839, 546] on p "[PERSON_NAME]" at bounding box center [975, 546] width 423 height 15
click at [1211, 487] on icon "button" at bounding box center [1217, 493] width 13 height 13
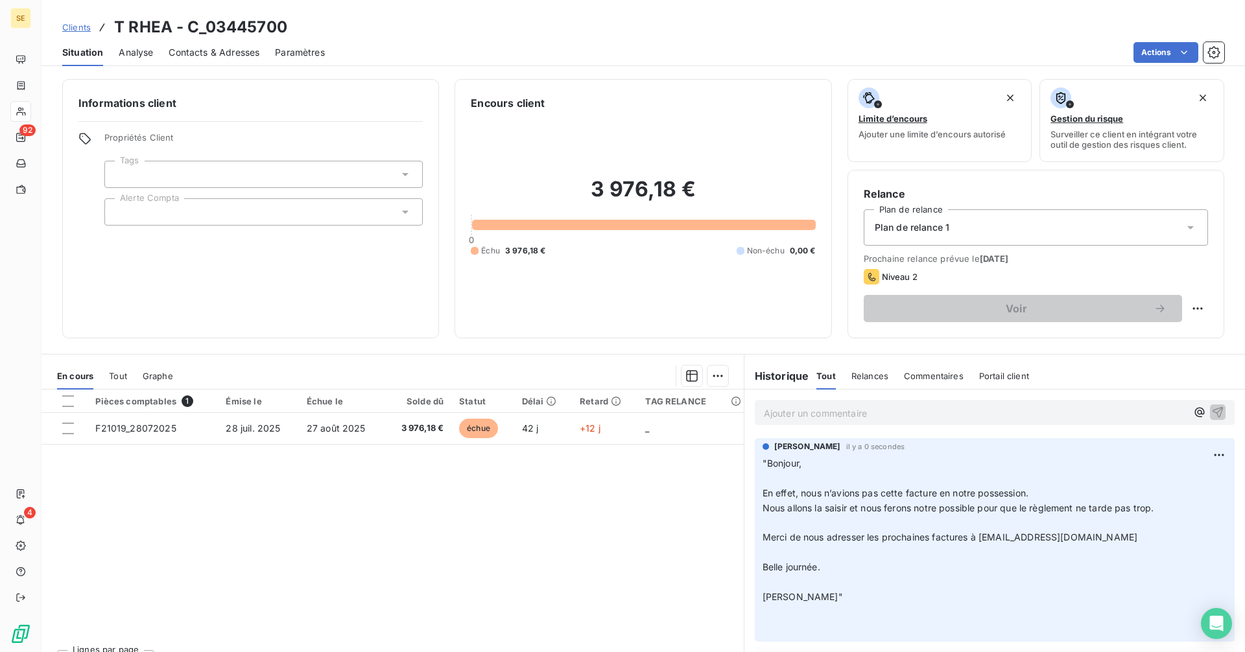
click at [182, 46] on span "Contacts & Adresses" at bounding box center [214, 52] width 91 height 13
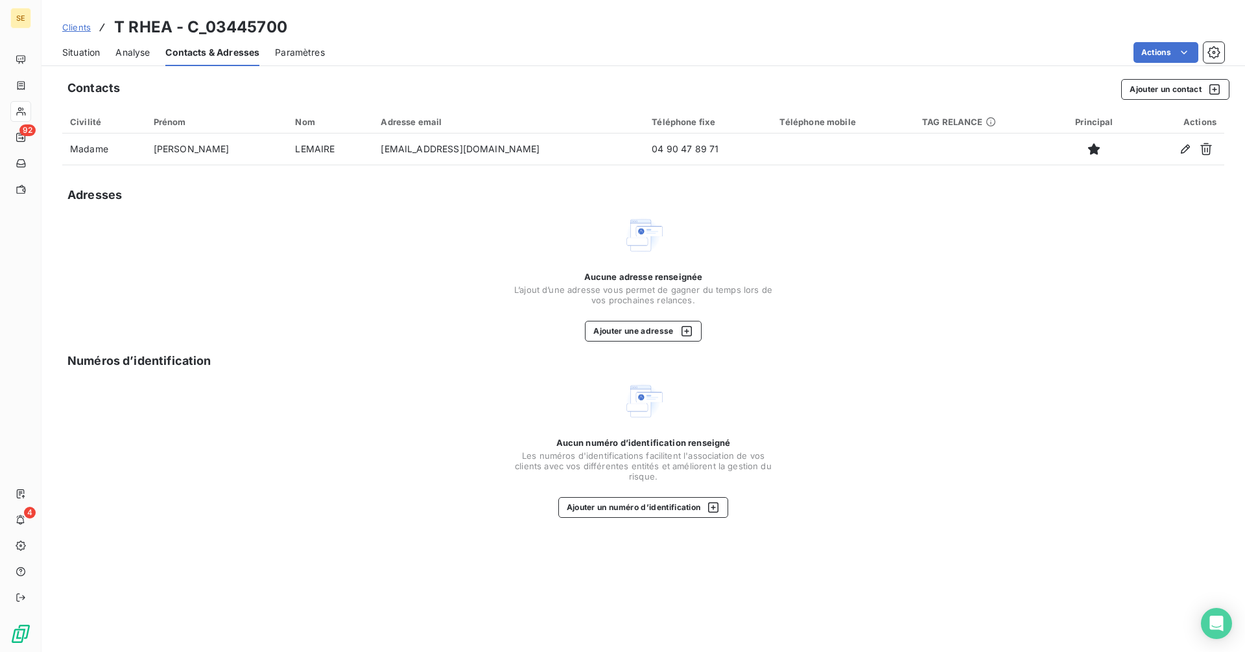
click at [84, 49] on span "Situation" at bounding box center [81, 52] width 38 height 13
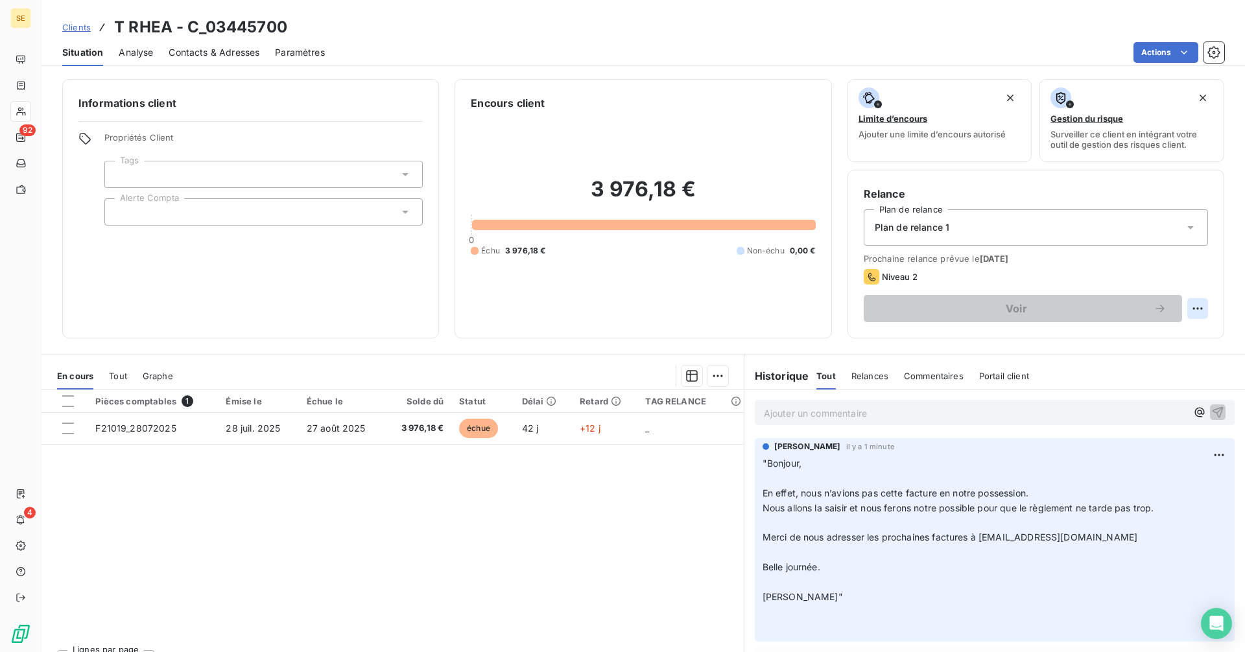
click at [1195, 307] on html "SE 92 4 Clients T RHEA - C_03445700 Situation Analyse Contacts & Adresses Param…" at bounding box center [622, 326] width 1245 height 652
click at [1145, 342] on div "Replanifier cette action" at bounding box center [1135, 337] width 116 height 21
select select "8"
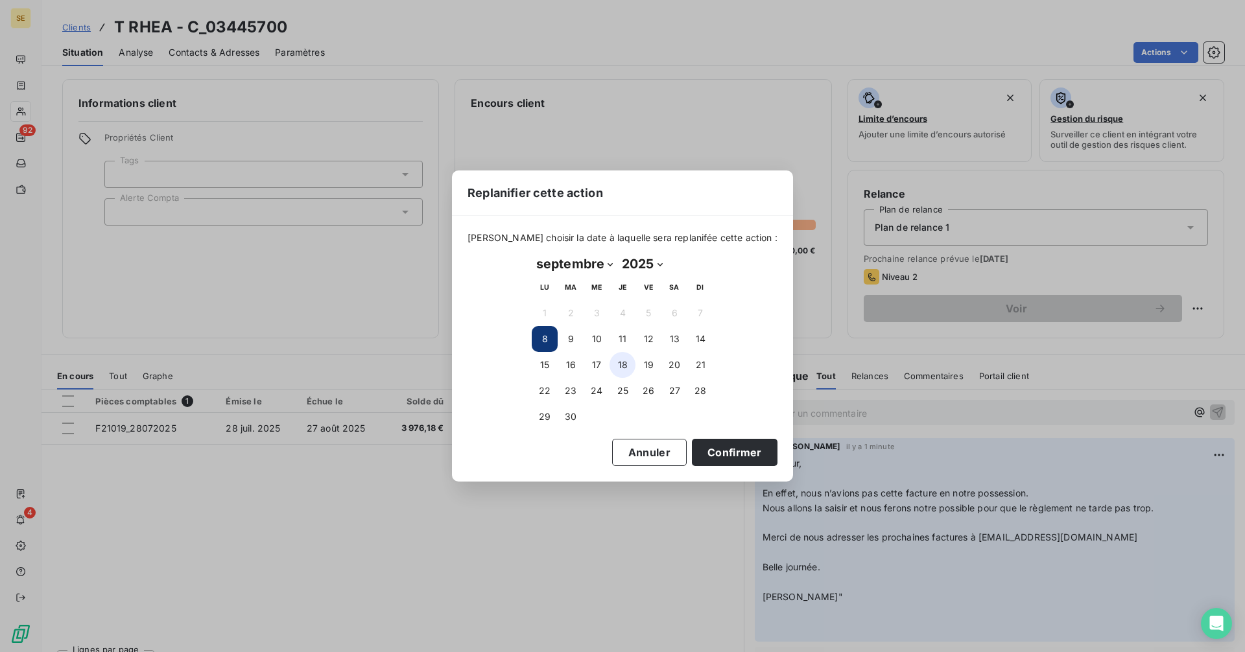
click at [623, 366] on button "18" at bounding box center [623, 365] width 26 height 26
click at [722, 453] on button "Confirmer" at bounding box center [735, 452] width 86 height 27
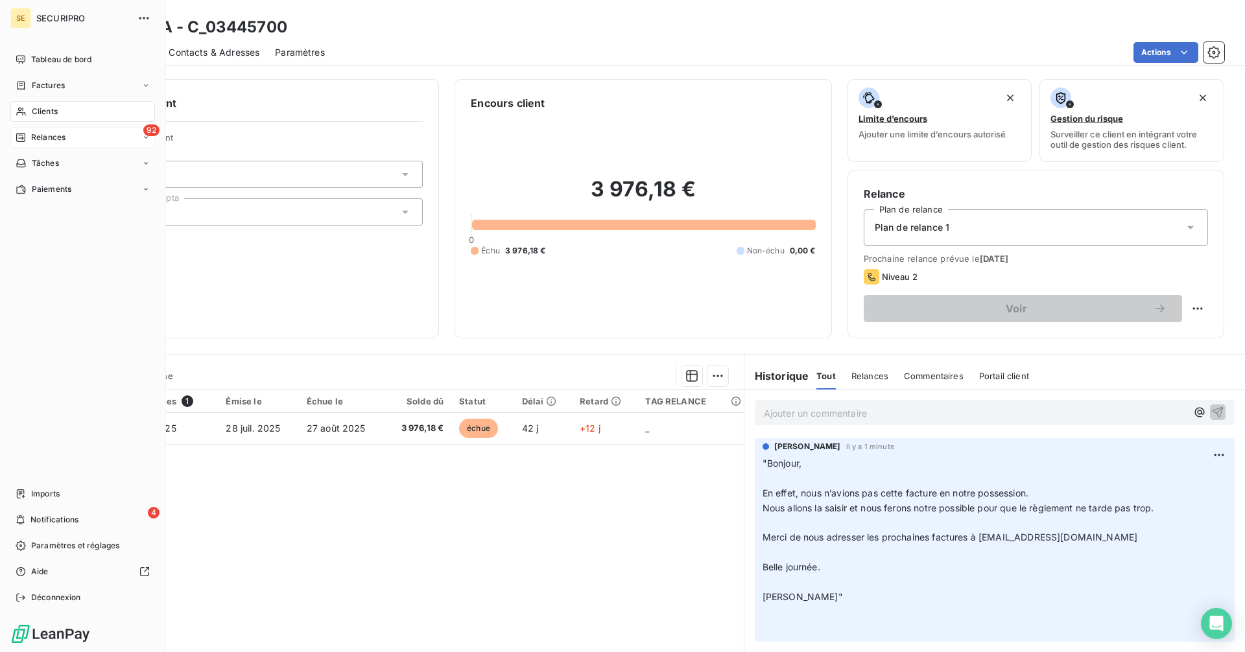
click at [71, 134] on div "92 Relances" at bounding box center [82, 137] width 145 height 21
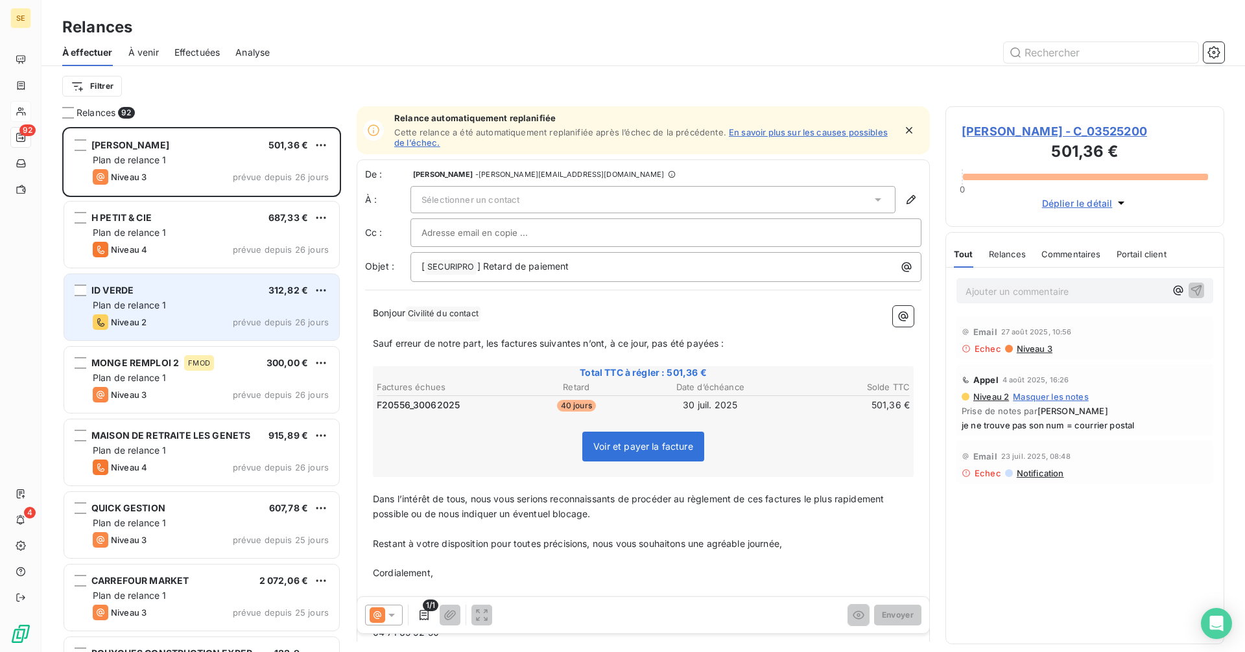
scroll to position [516, 269]
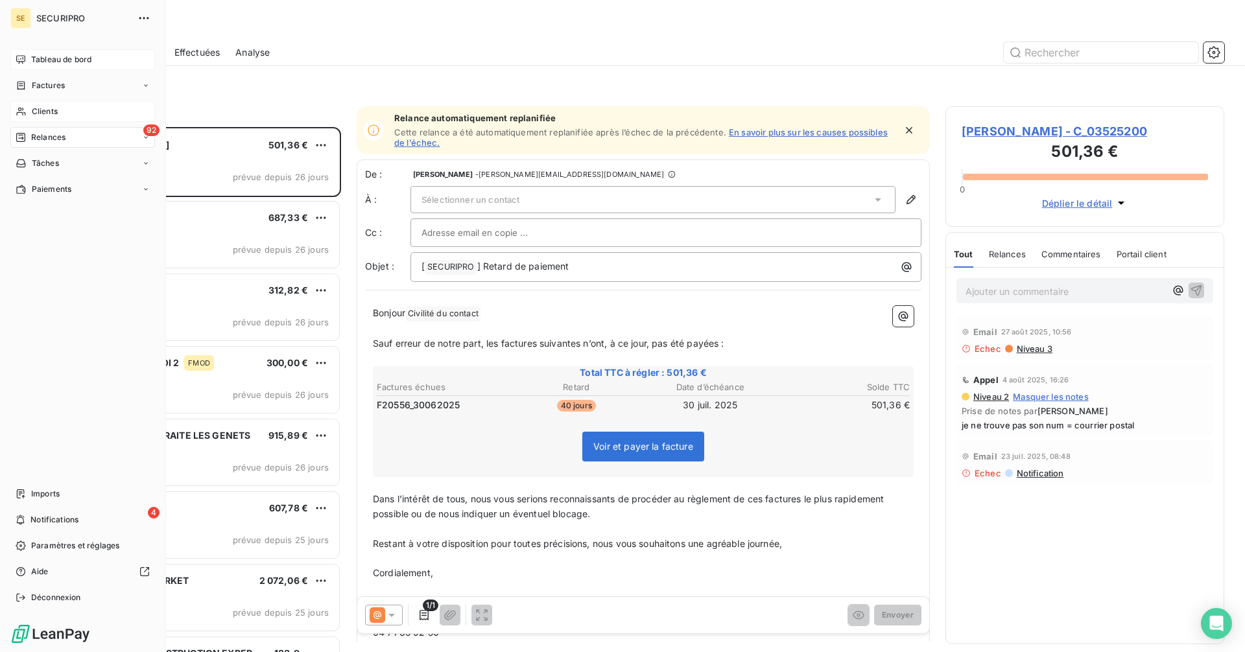
click at [30, 58] on div "Tableau de bord" at bounding box center [82, 59] width 145 height 21
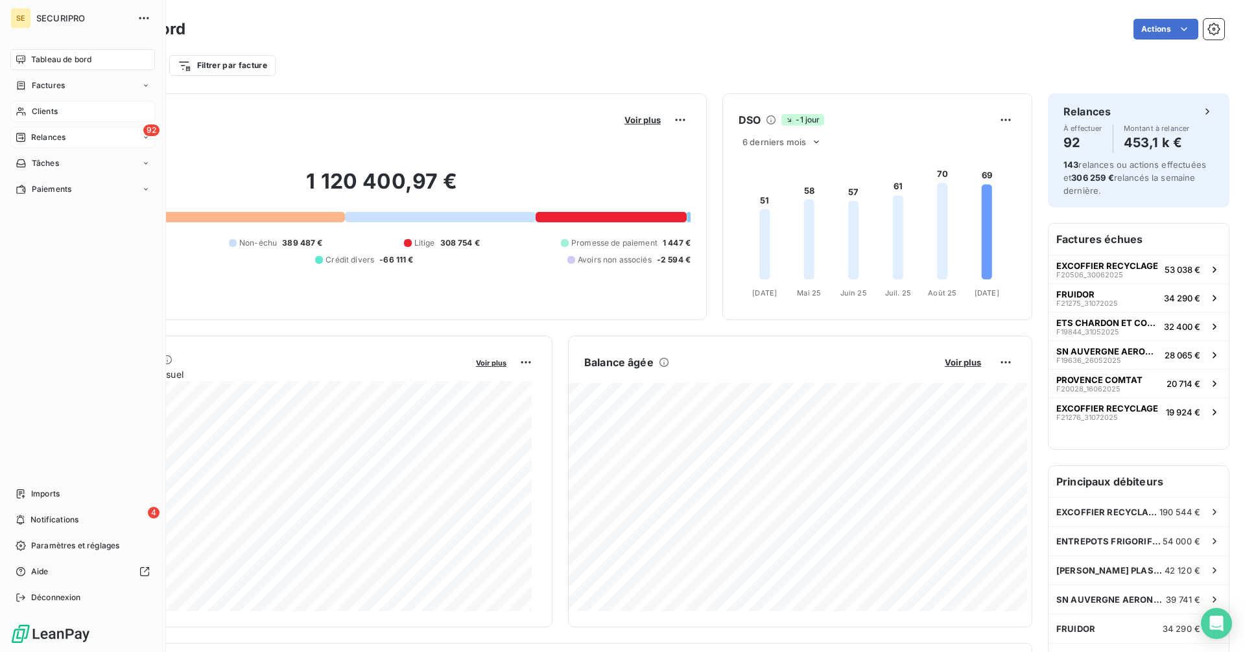
click at [30, 141] on div "Relances" at bounding box center [41, 138] width 50 height 12
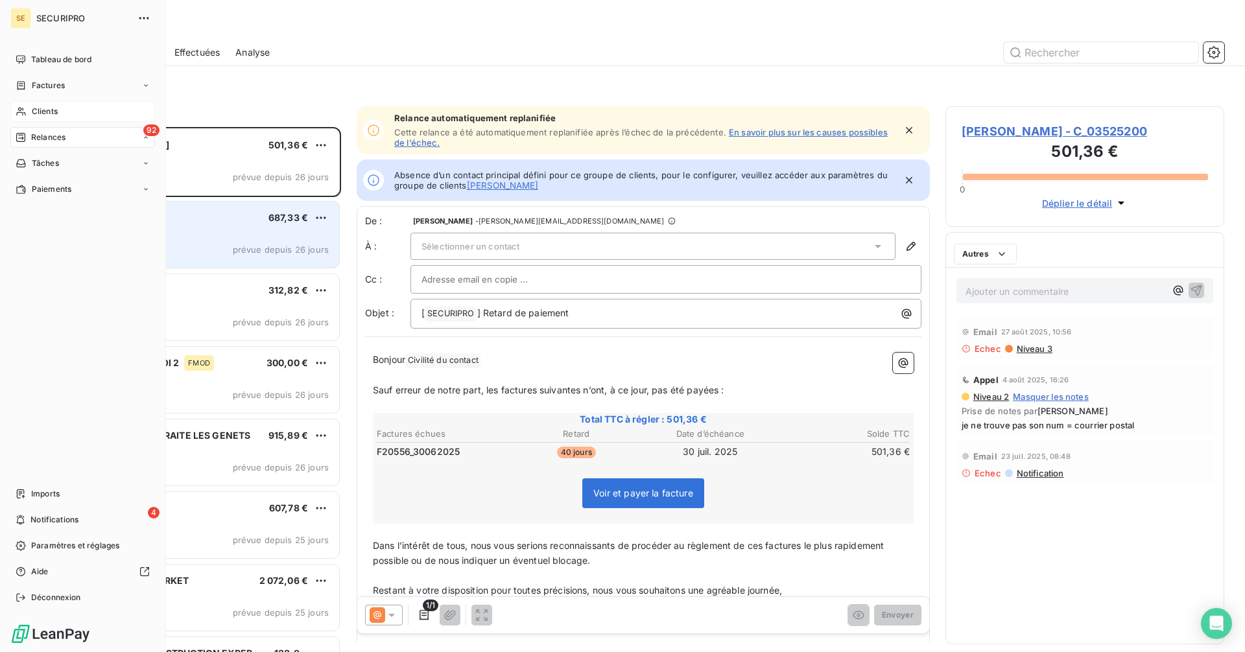
scroll to position [516, 269]
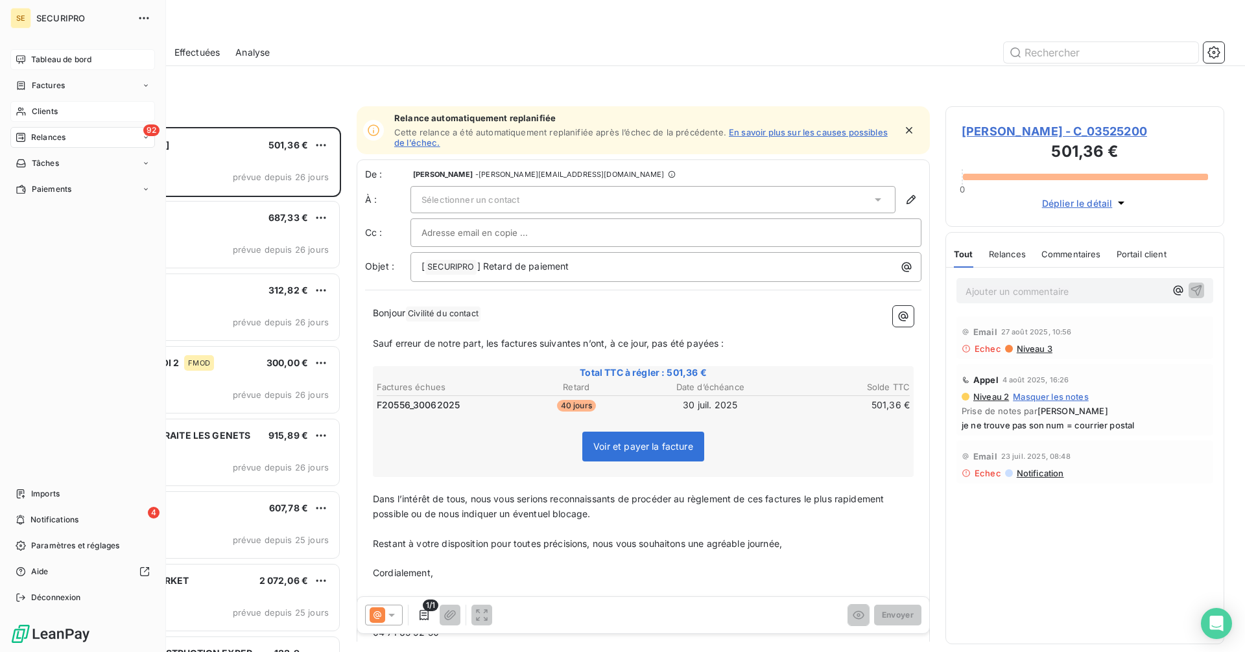
click at [58, 59] on span "Tableau de bord" at bounding box center [61, 60] width 60 height 12
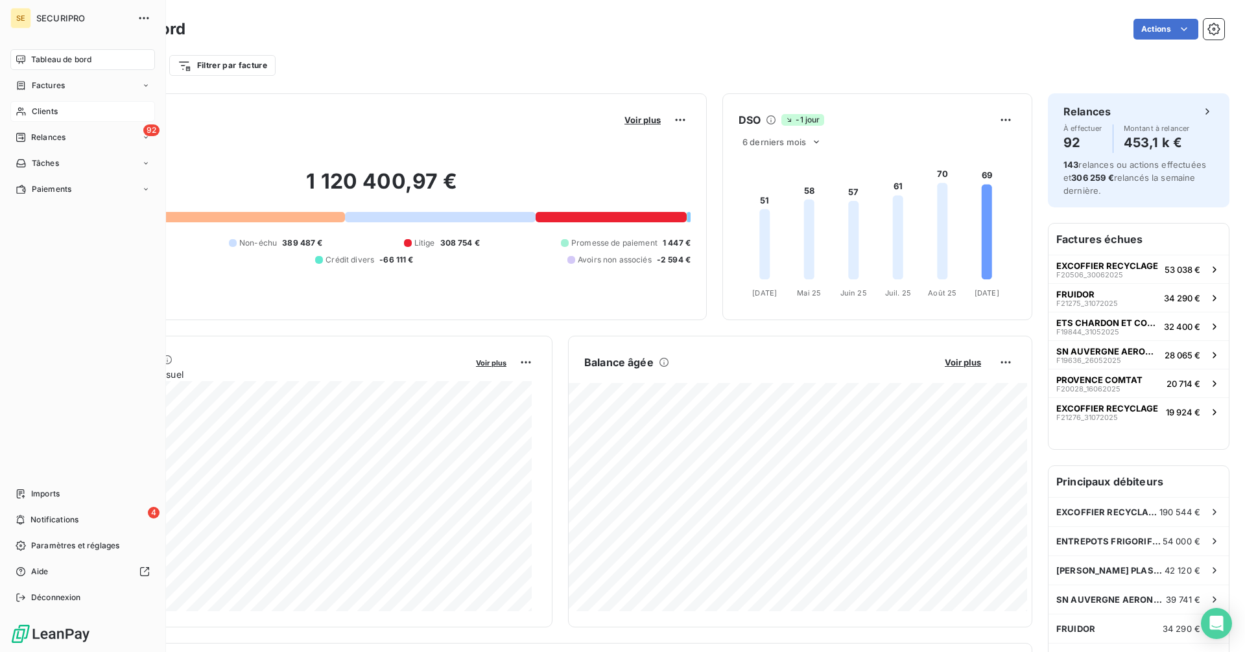
click at [51, 83] on span "Factures" at bounding box center [48, 86] width 33 height 12
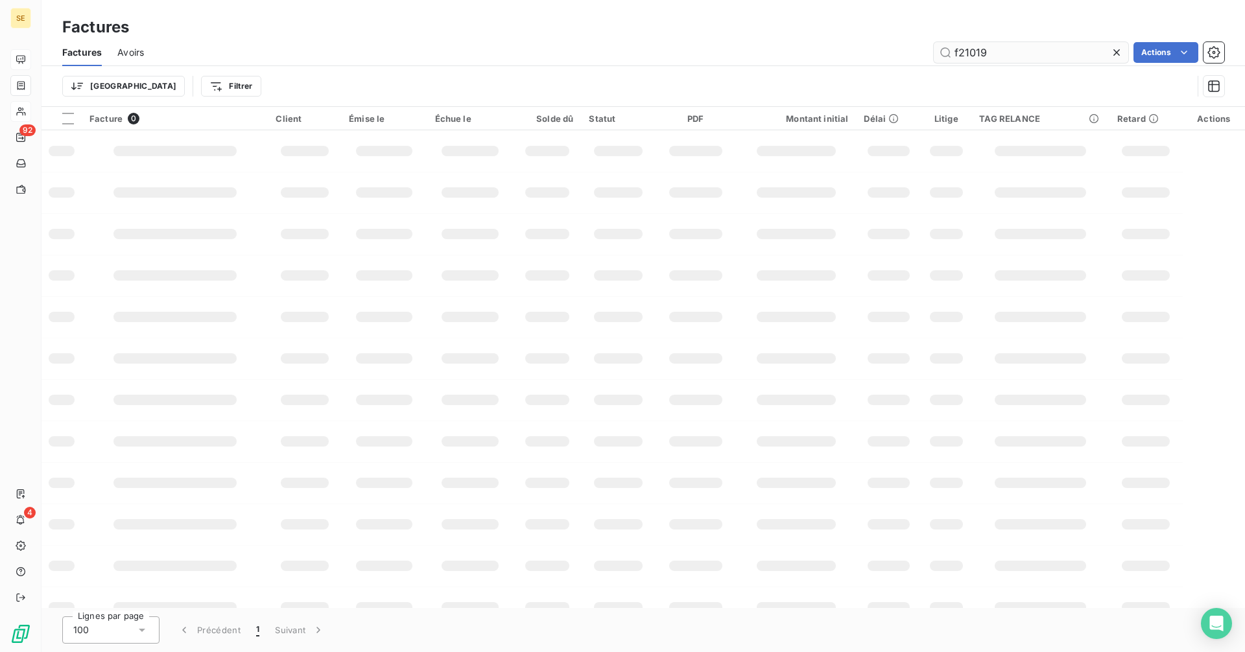
click at [1023, 53] on input "f21019" at bounding box center [1031, 52] width 195 height 21
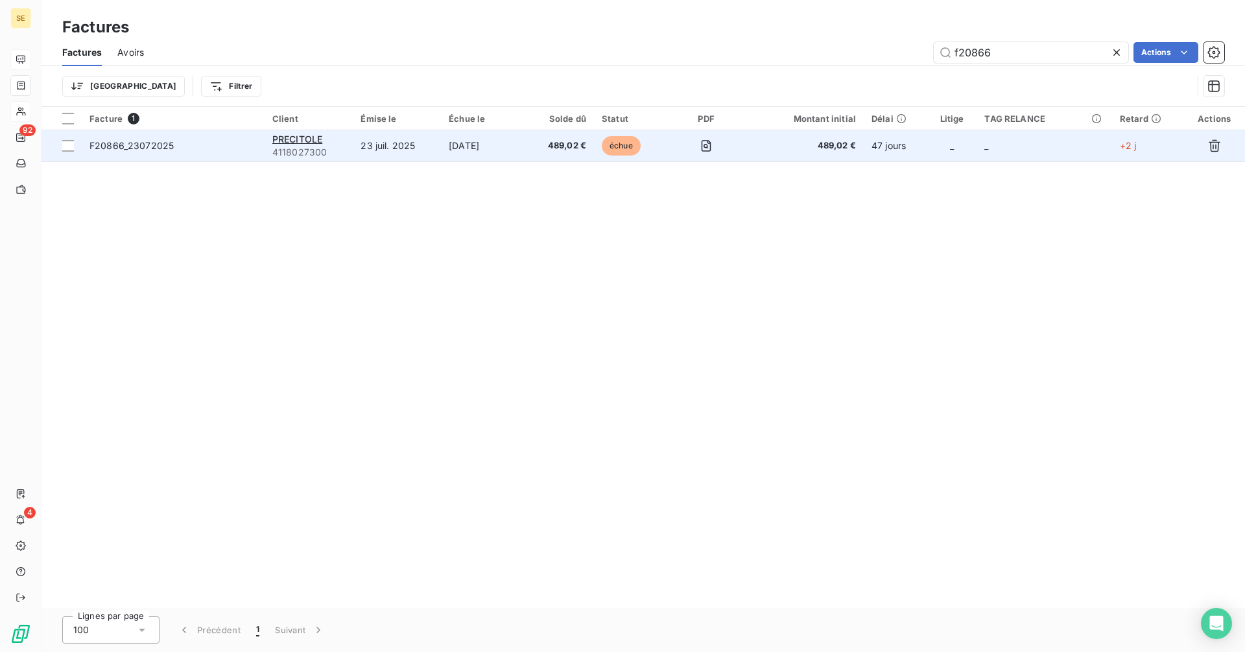
type input "f20866"
click at [292, 146] on span "4118027300" at bounding box center [308, 152] width 73 height 13
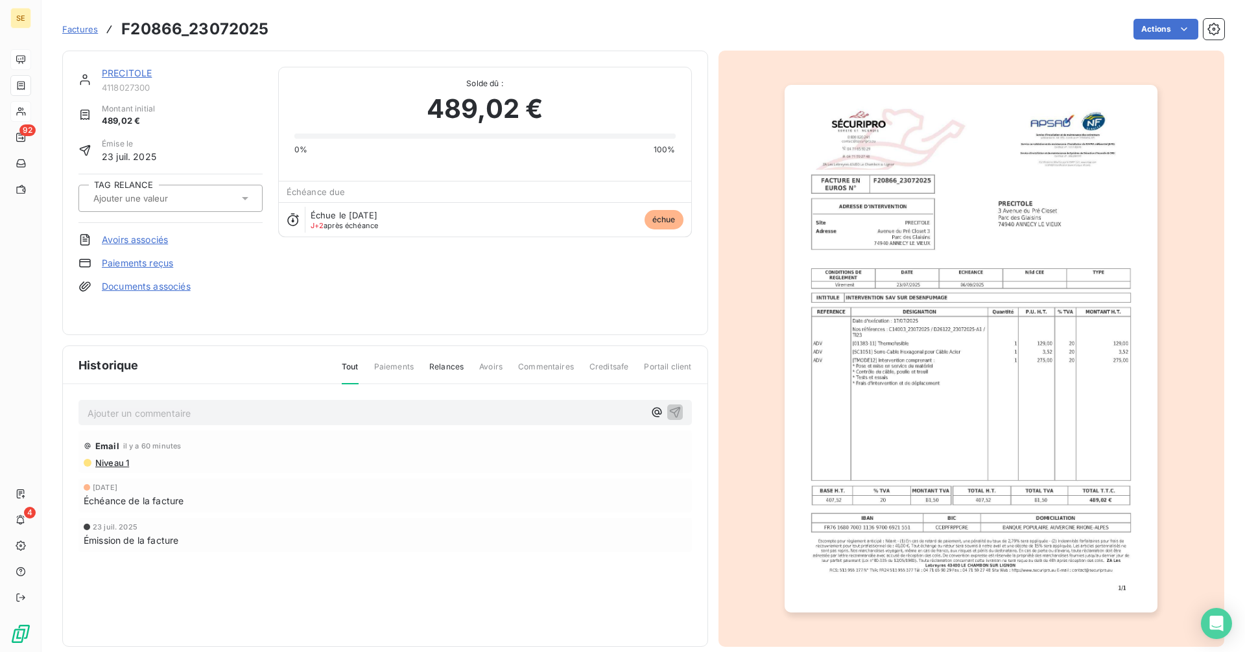
click at [124, 73] on link "PRECITOLE" at bounding box center [127, 72] width 50 height 11
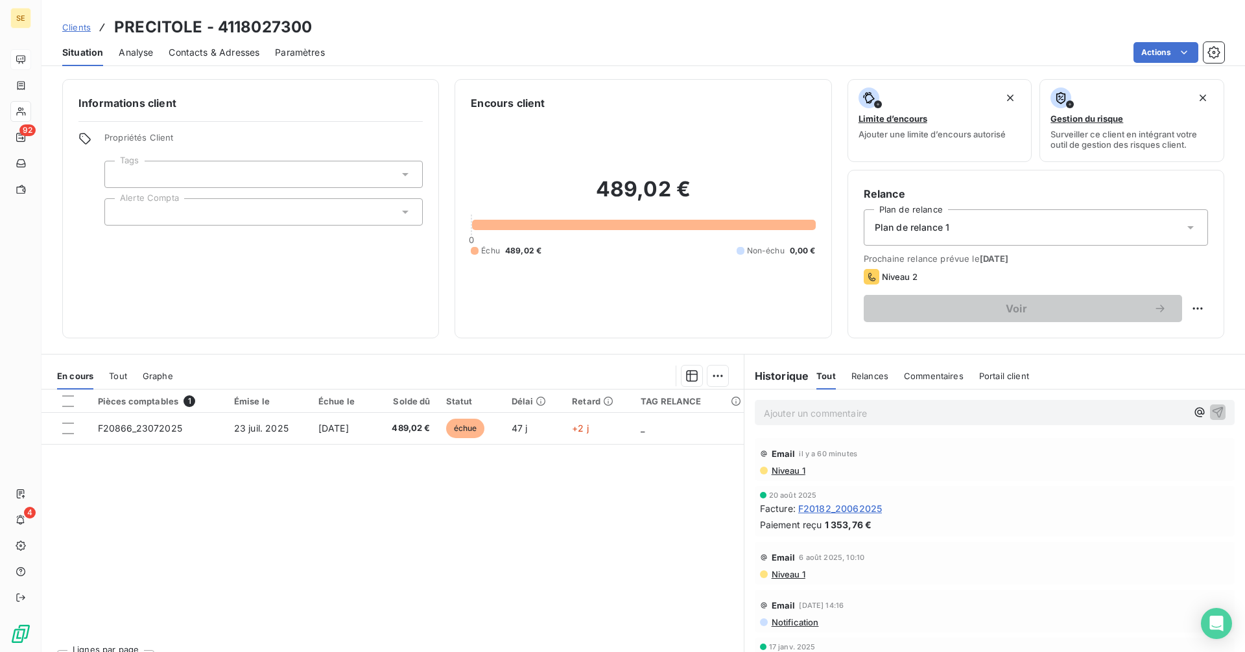
click at [804, 412] on p "Ajouter un commentaire ﻿" at bounding box center [975, 413] width 423 height 16
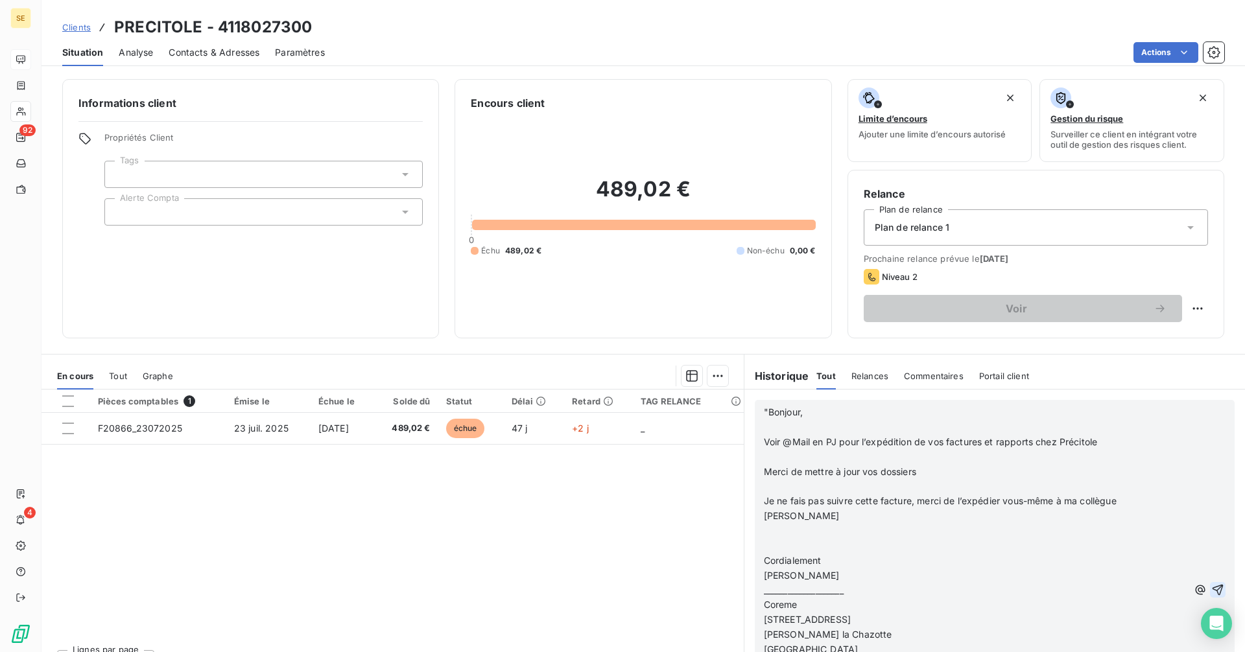
click at [1213, 591] on icon "button" at bounding box center [1218, 590] width 11 height 11
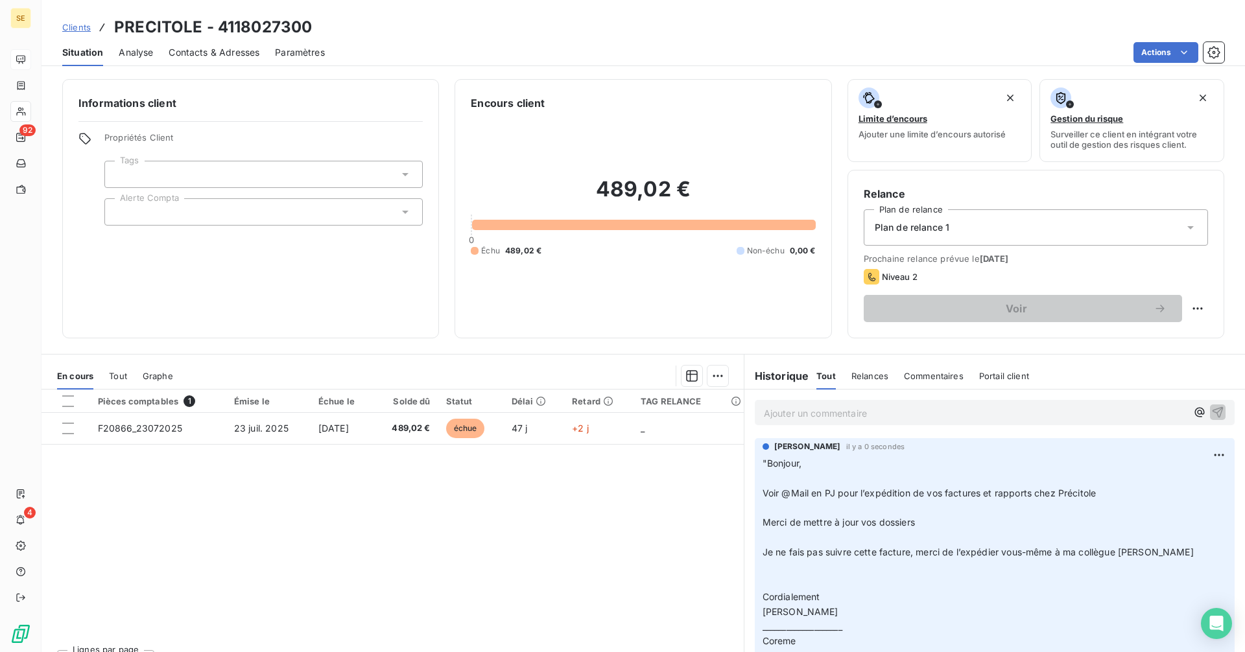
click at [224, 56] on span "Contacts & Adresses" at bounding box center [214, 52] width 91 height 13
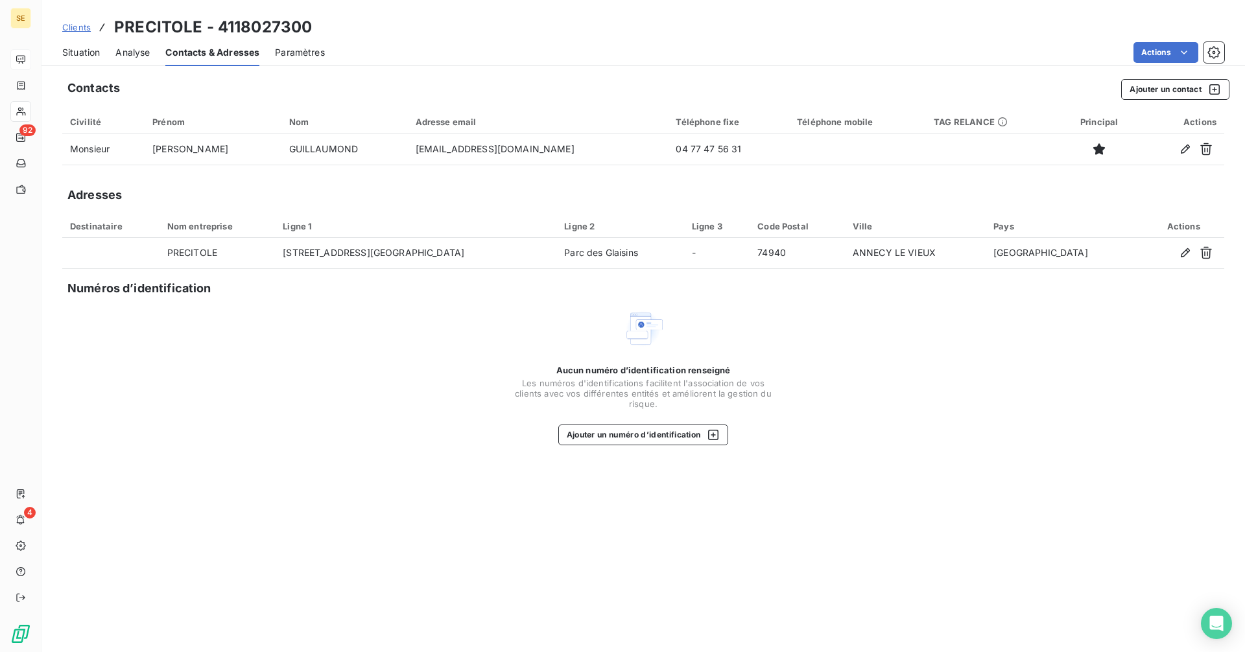
click at [75, 47] on span "Situation" at bounding box center [81, 52] width 38 height 13
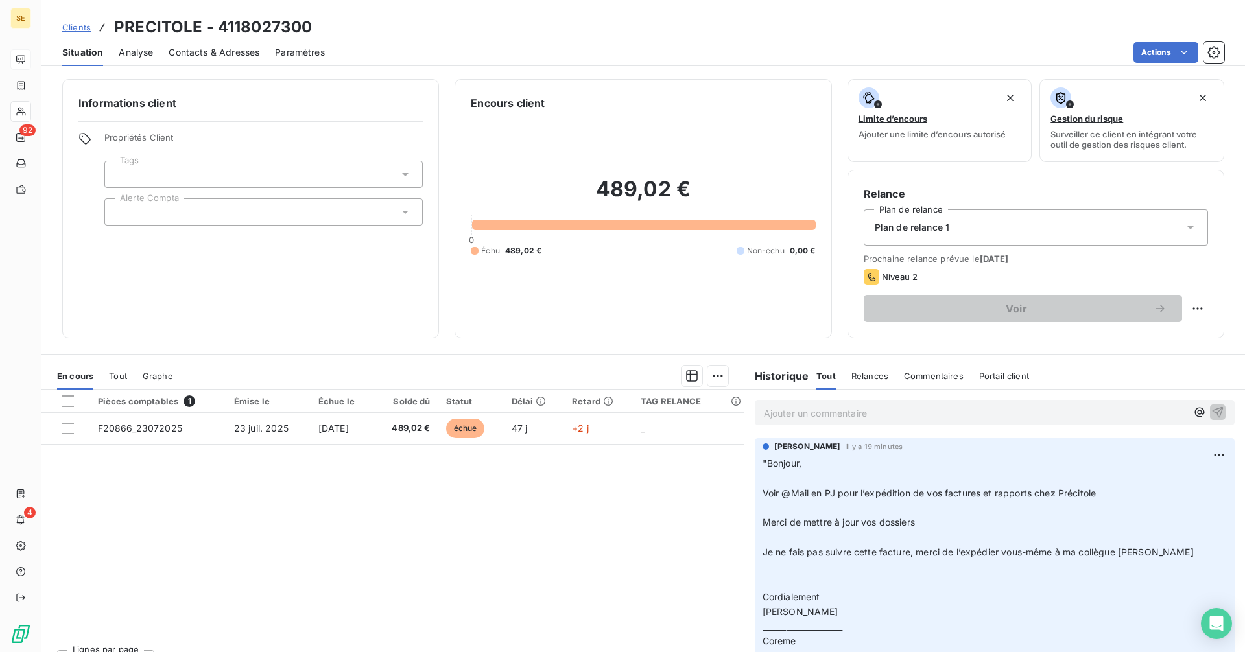
click at [807, 411] on p "Ajouter un commentaire ﻿" at bounding box center [975, 413] width 423 height 16
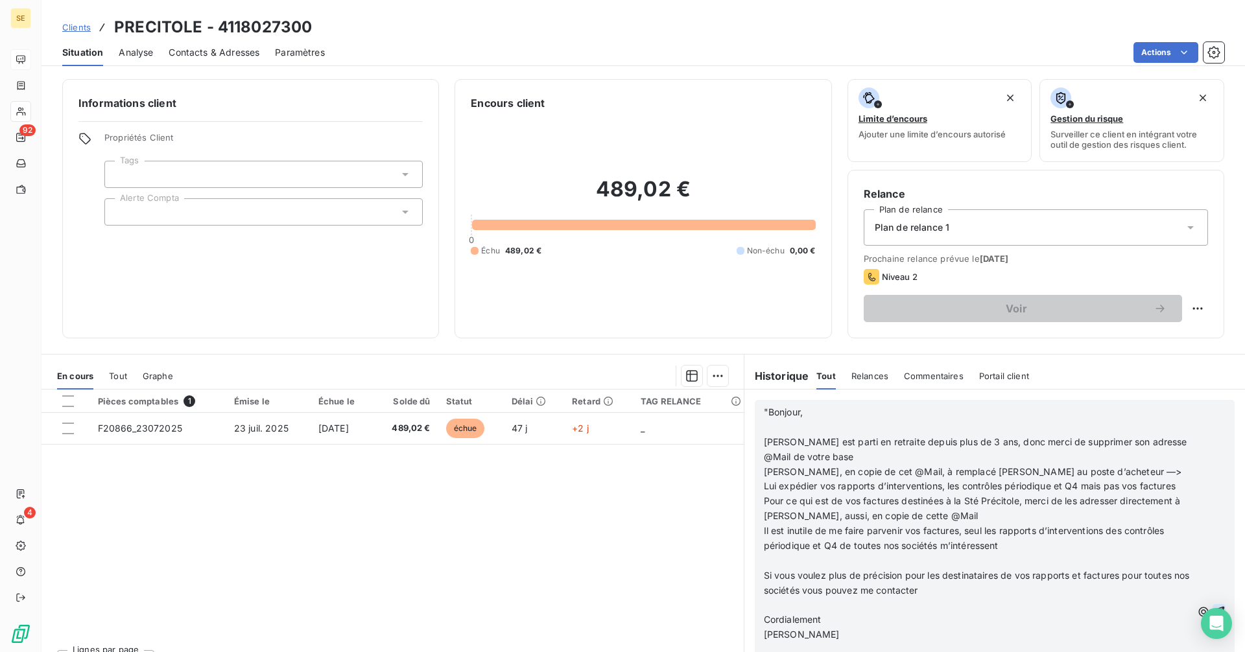
click at [1214, 609] on icon "button" at bounding box center [1219, 612] width 11 height 11
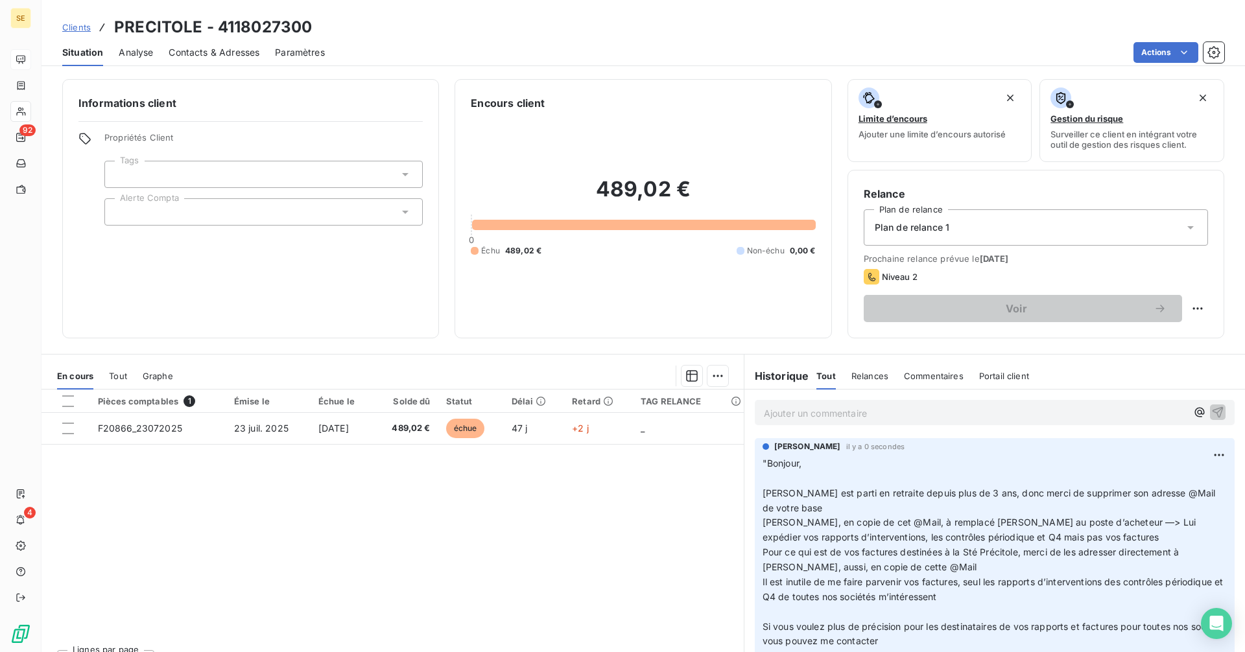
click at [223, 48] on span "Contacts & Adresses" at bounding box center [214, 52] width 91 height 13
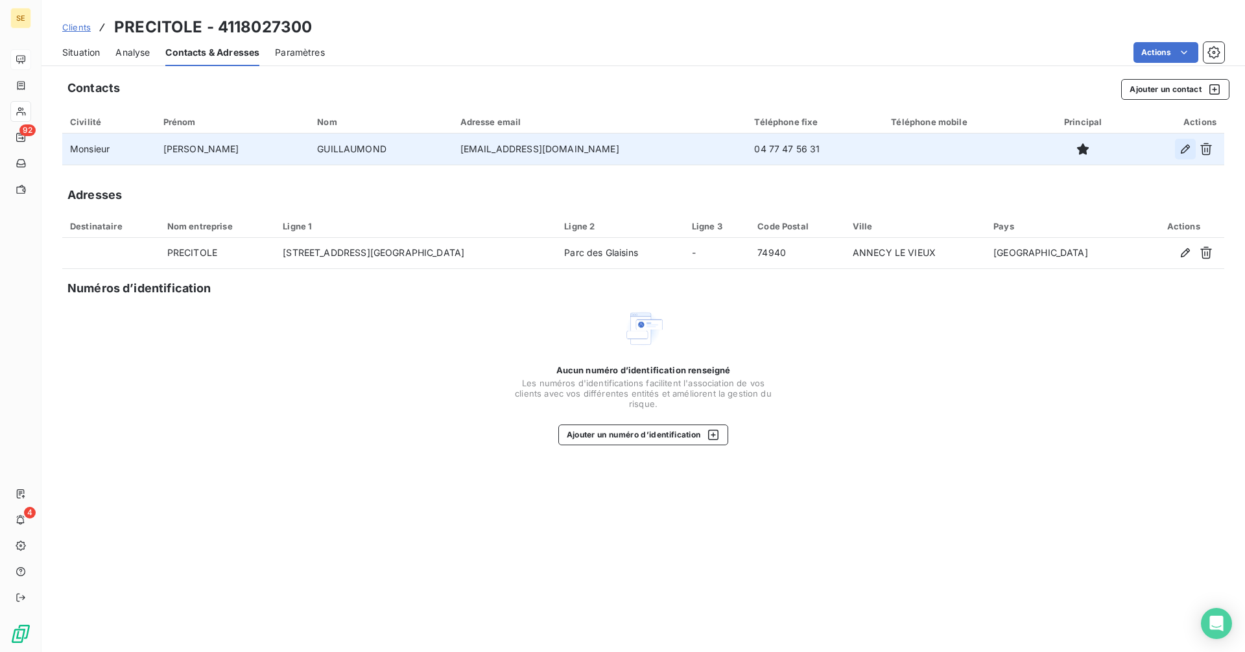
click at [1182, 148] on icon "button" at bounding box center [1185, 149] width 13 height 13
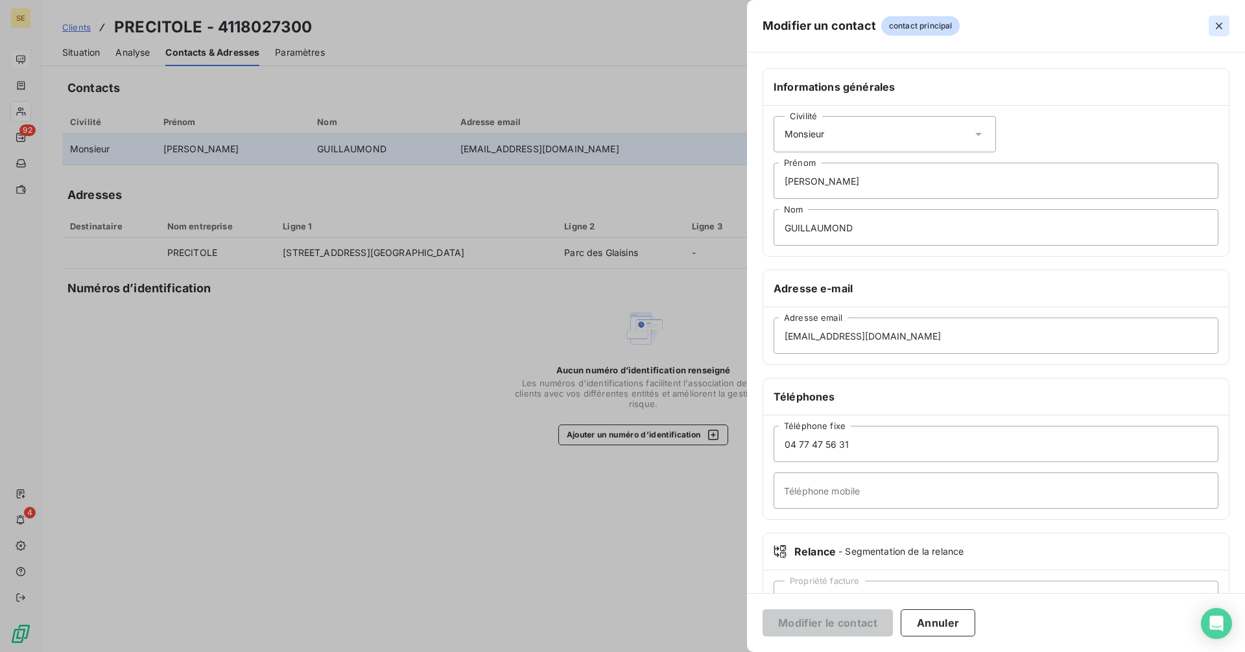
click at [1219, 26] on icon "button" at bounding box center [1219, 26] width 6 height 6
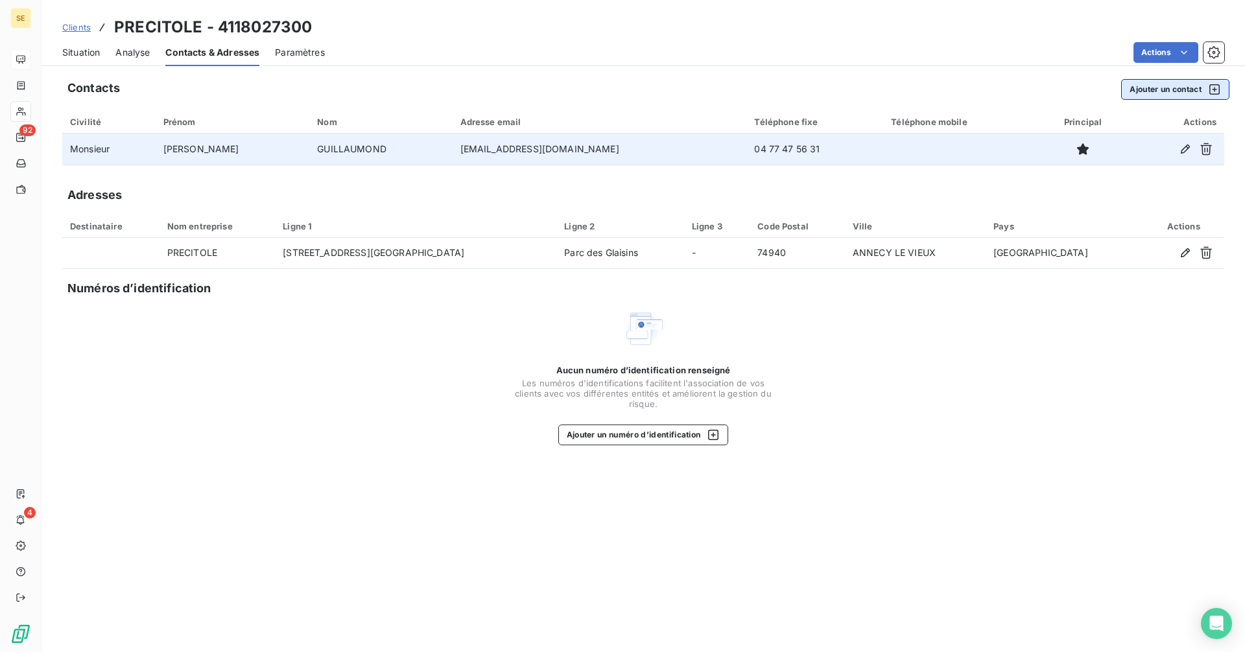
click at [1148, 90] on button "Ajouter un contact" at bounding box center [1175, 89] width 108 height 21
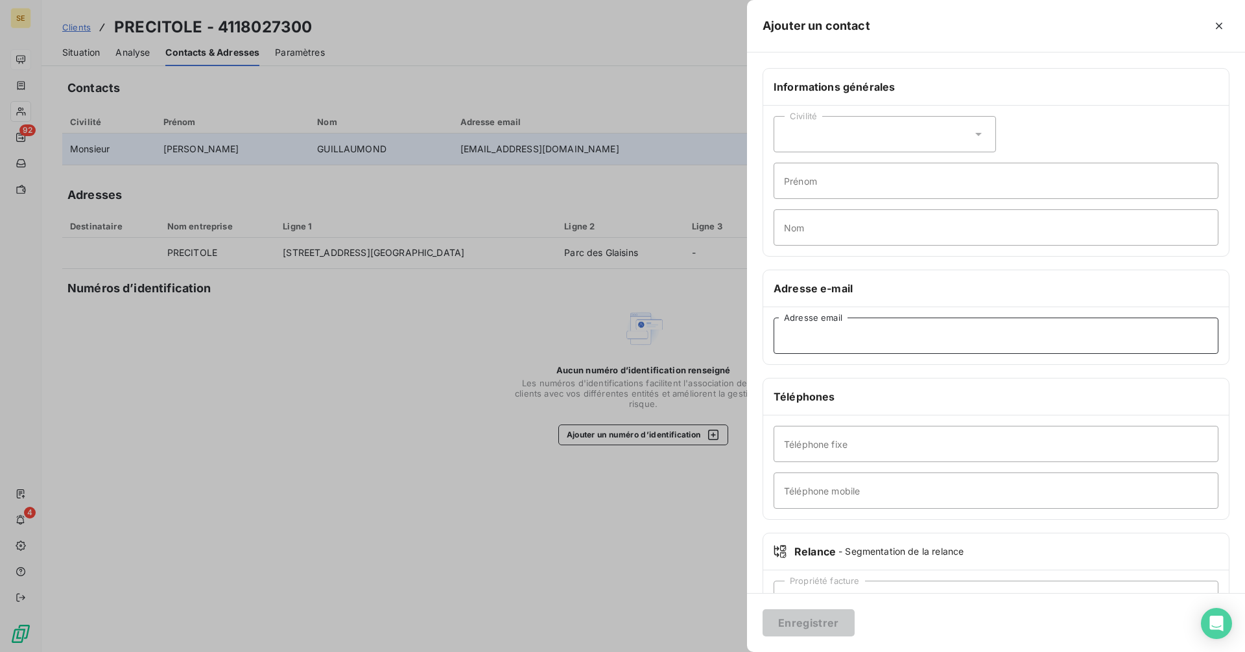
paste input "[EMAIL_ADDRESS][DOMAIN_NAME]"
type input "[EMAIL_ADDRESS][DOMAIN_NAME]"
click at [835, 132] on div "Civilité" at bounding box center [885, 134] width 222 height 36
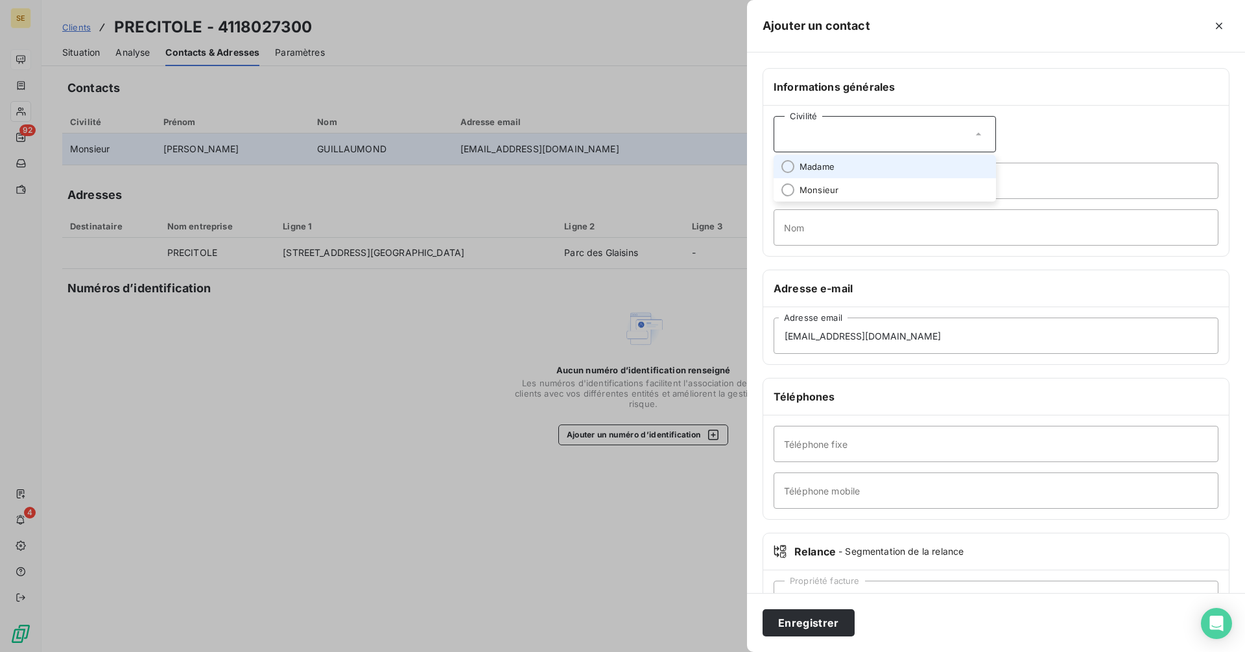
click at [819, 165] on span "Madame" at bounding box center [817, 167] width 35 height 12
click at [835, 225] on input "Nom" at bounding box center [996, 227] width 445 height 36
type input "p"
type input "PATUREL"
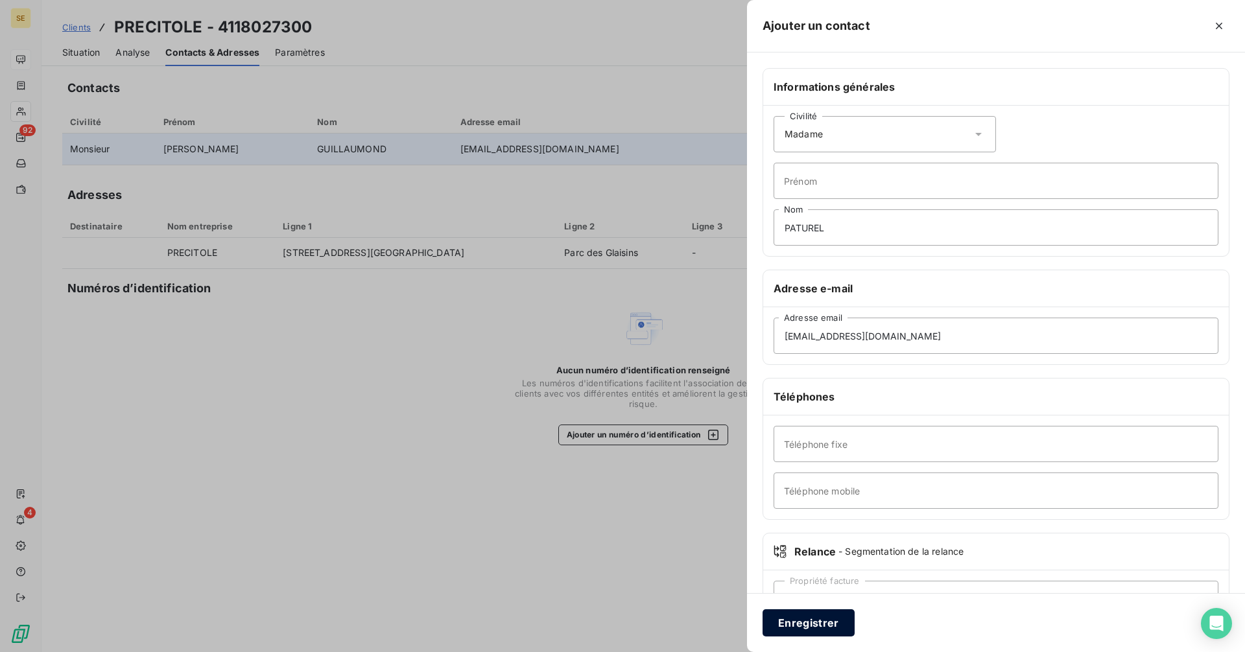
click at [829, 625] on button "Enregistrer" at bounding box center [809, 623] width 92 height 27
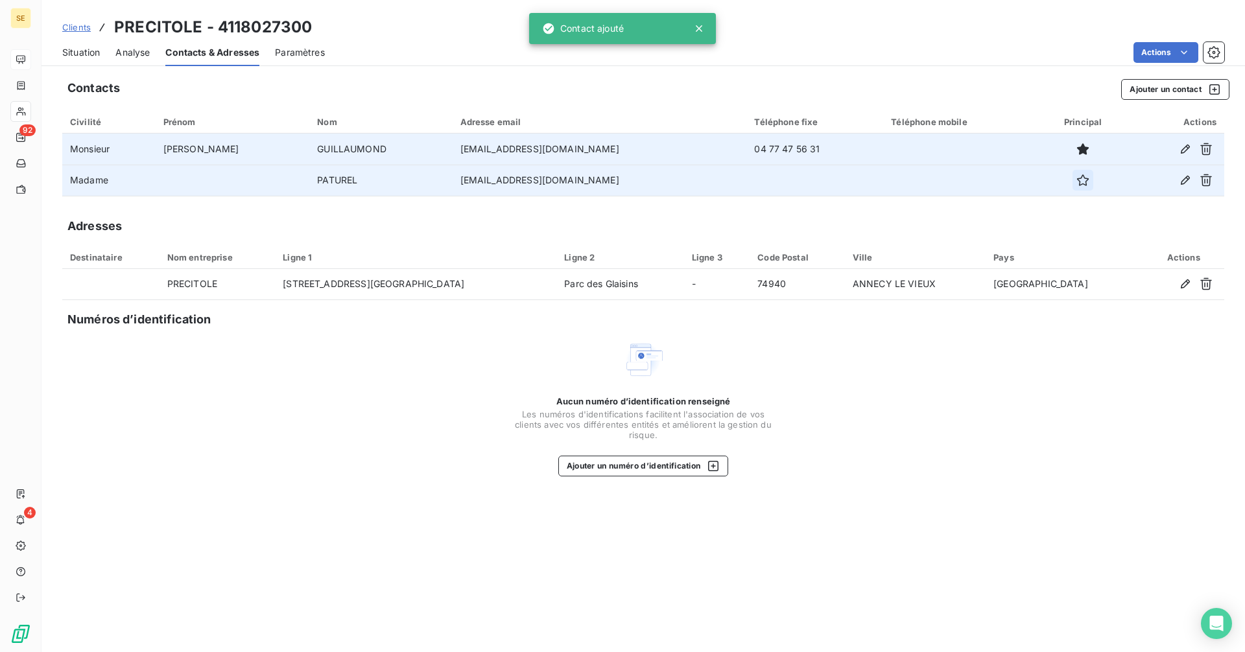
click at [1077, 181] on icon "button" at bounding box center [1083, 180] width 13 height 13
click at [77, 53] on span "Situation" at bounding box center [81, 52] width 38 height 13
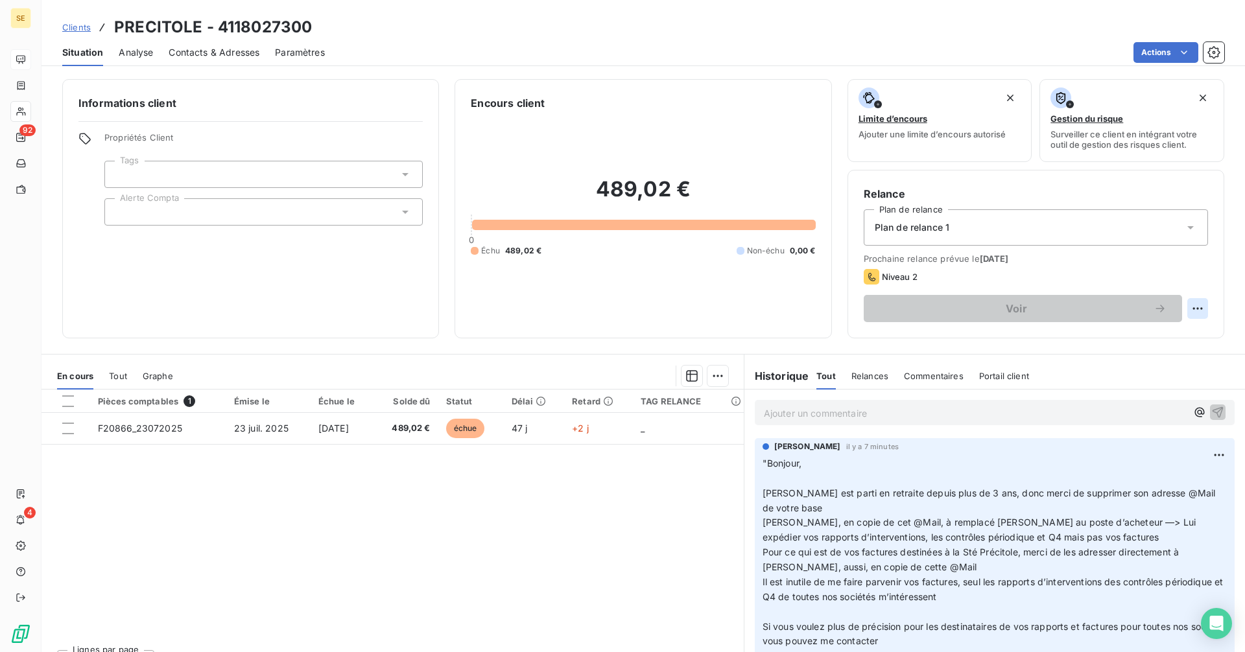
click at [1187, 307] on html "SE 92 4 Clients PRECITOLE - 4118027300 Situation Analyse Contacts & Adresses Pa…" at bounding box center [622, 326] width 1245 height 652
click at [939, 267] on html "SE 92 4 Clients PRECITOLE - 4118027300 Situation Analyse Contacts & Adresses Pa…" at bounding box center [622, 326] width 1245 height 652
click at [1183, 307] on html "SE 92 4 Clients PRECITOLE - 4118027300 Situation Analyse Contacts & Adresses Pa…" at bounding box center [622, 326] width 1245 height 652
click at [1016, 315] on html "SE 92 4 Clients PRECITOLE - 4118027300 Situation Analyse Contacts & Adresses Pa…" at bounding box center [622, 326] width 1245 height 652
click at [1185, 303] on html "SE 92 4 Clients PRECITOLE - 4118027300 Situation Analyse Contacts & Adresses Pa…" at bounding box center [622, 326] width 1245 height 652
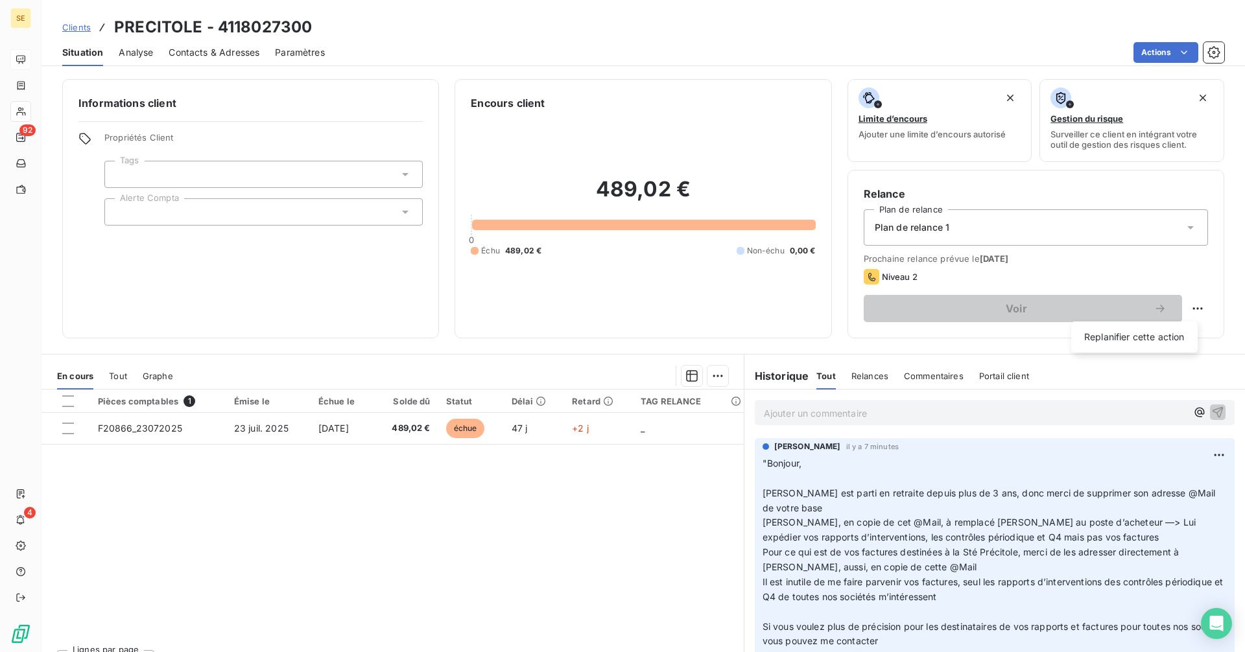
click at [1183, 326] on div "Replanifier cette action" at bounding box center [1134, 337] width 126 height 31
click at [1179, 333] on div "Replanifier cette action" at bounding box center [1135, 337] width 116 height 21
select select "8"
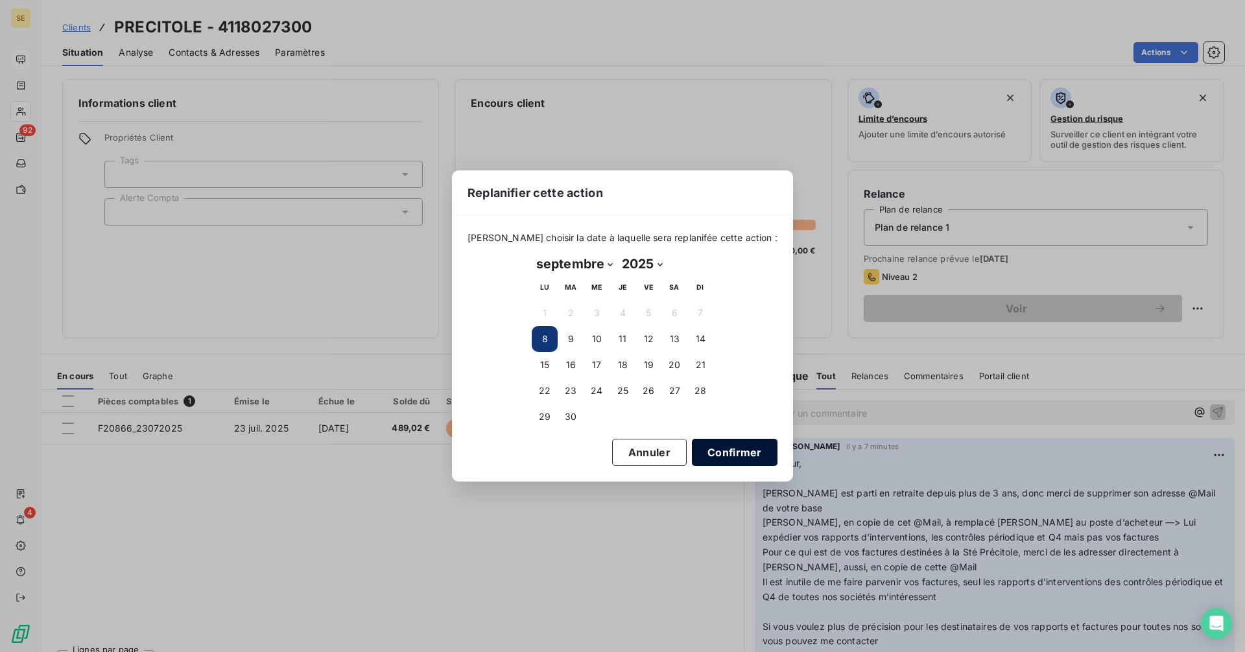
click at [723, 464] on button "Confirmer" at bounding box center [735, 452] width 86 height 27
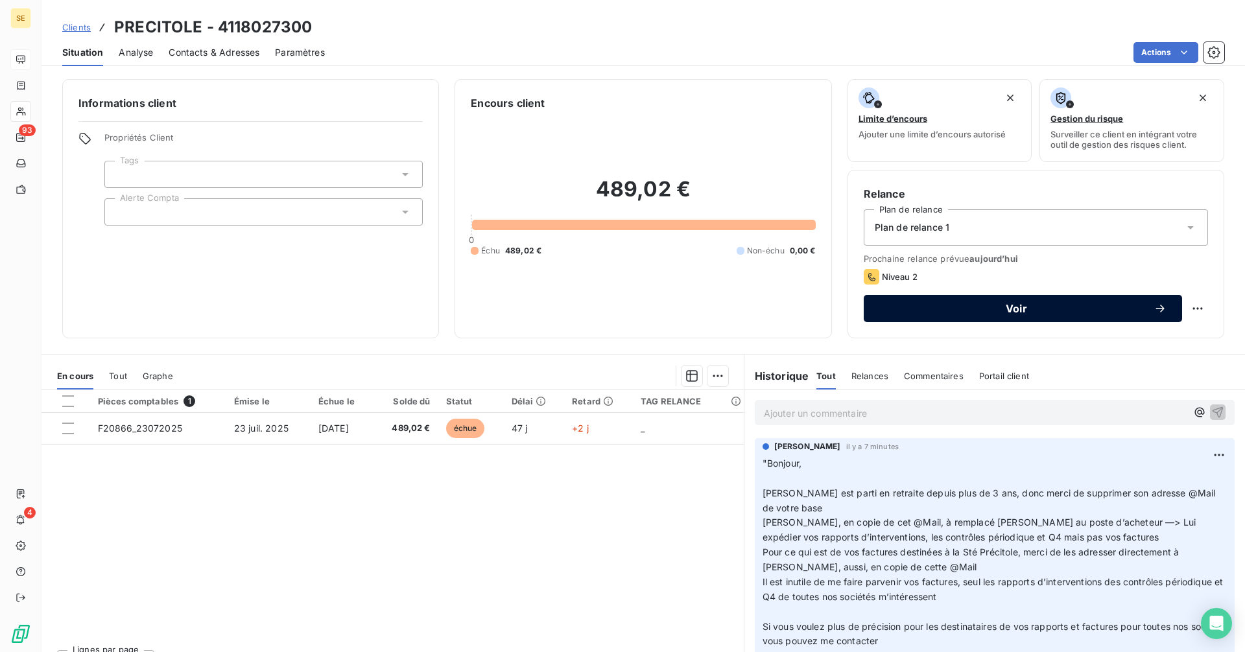
click at [979, 315] on div "Voir" at bounding box center [1022, 308] width 287 height 13
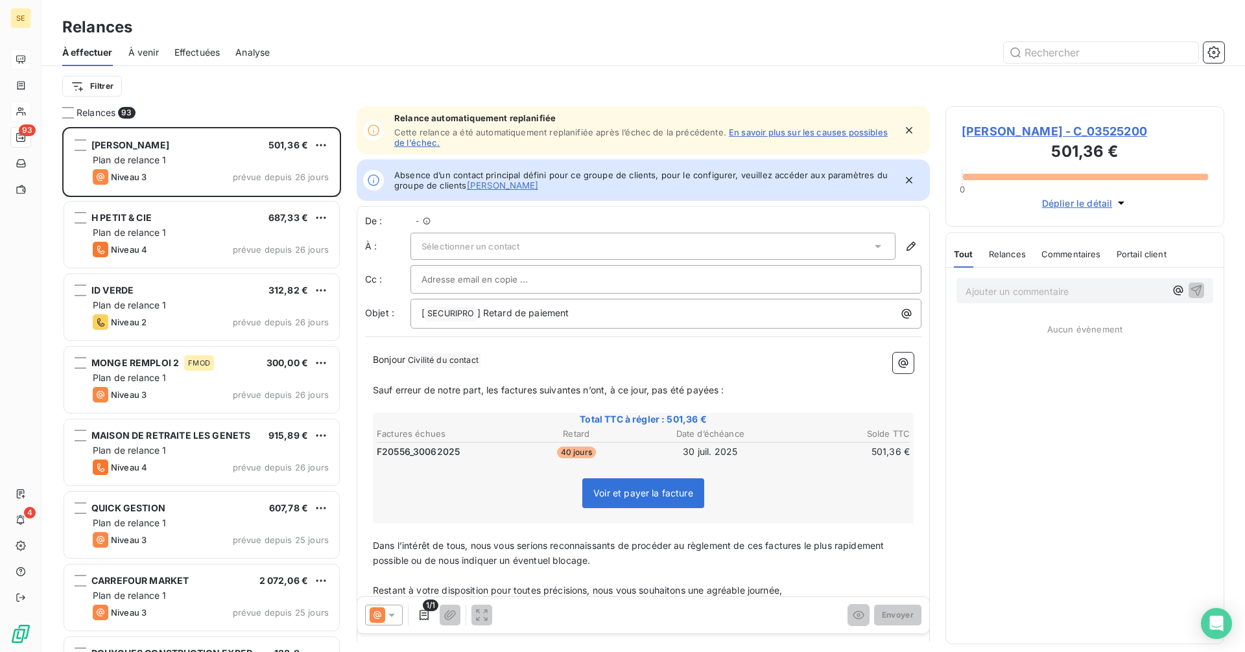
scroll to position [10, 10]
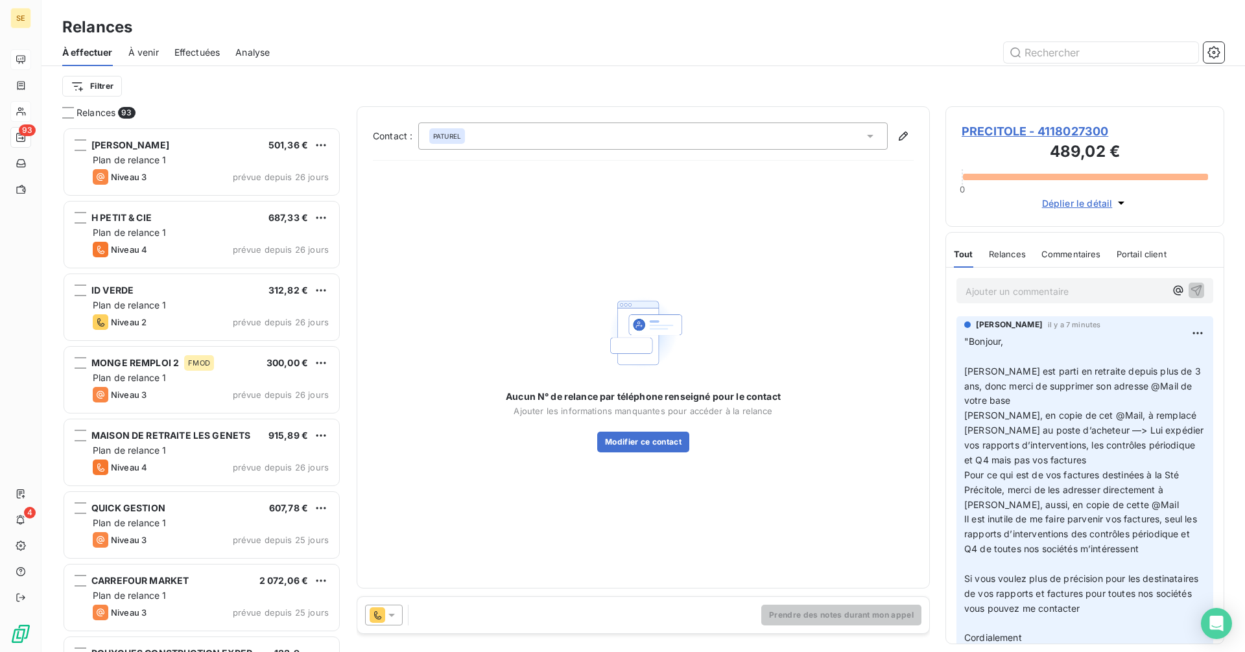
click at [390, 615] on icon at bounding box center [391, 615] width 6 height 3
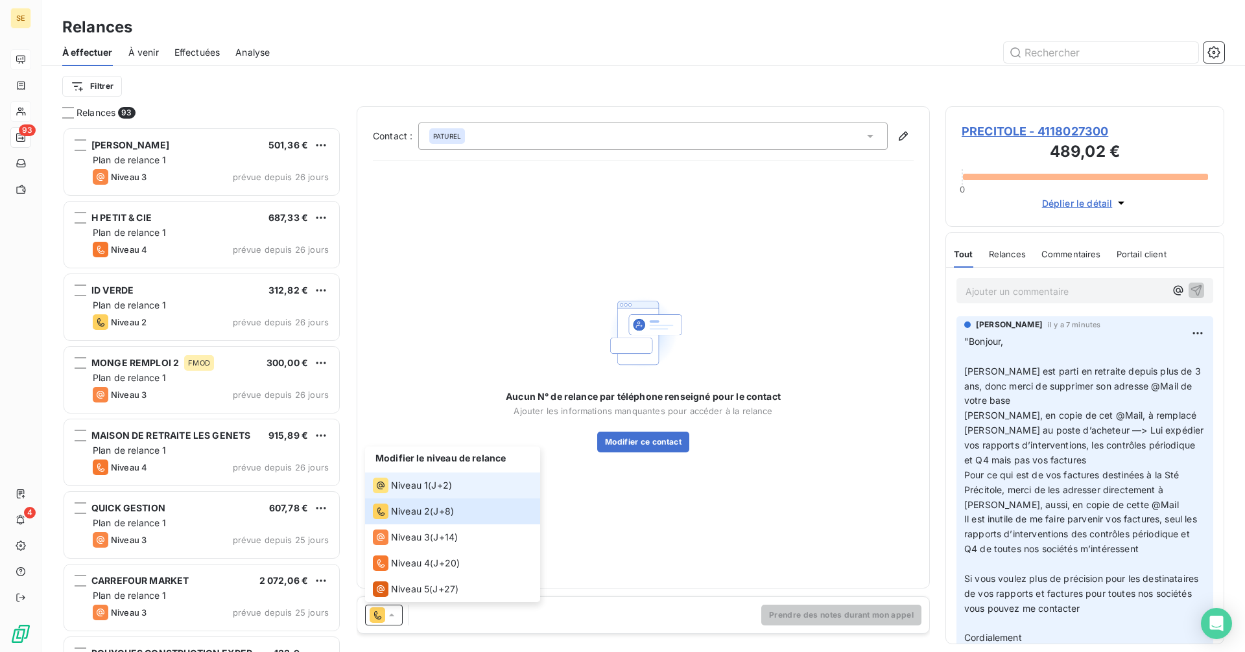
click at [411, 487] on span "Niveau 1" at bounding box center [409, 485] width 37 height 13
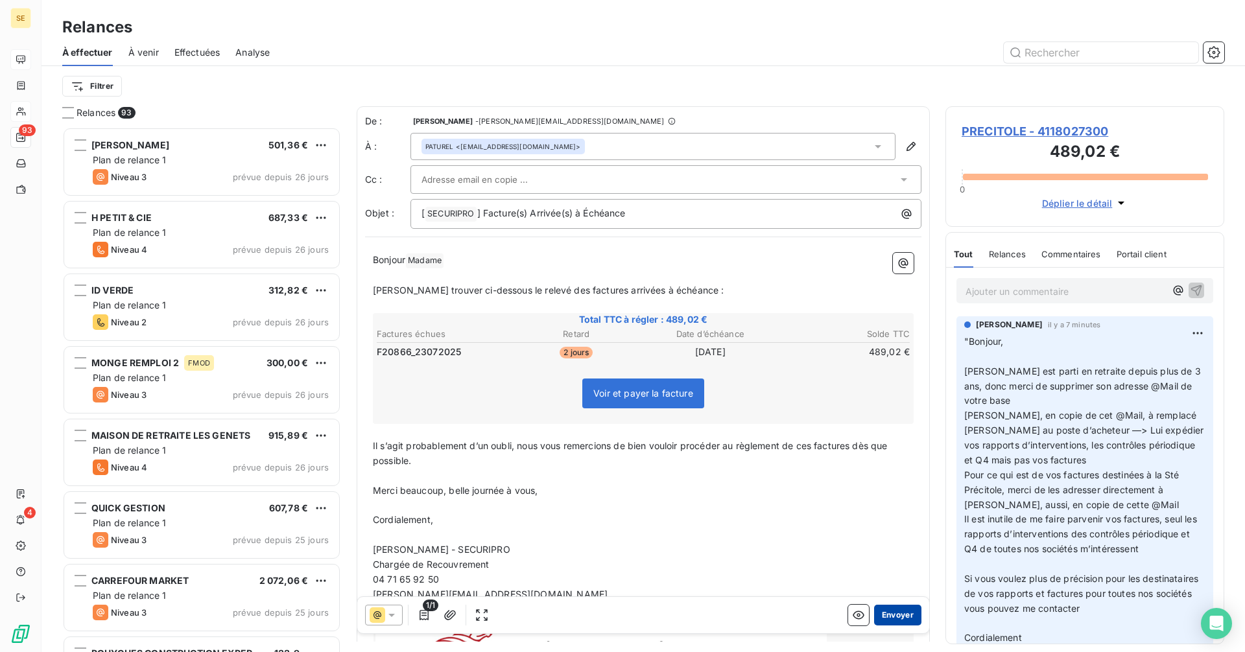
click at [895, 618] on button "Envoyer" at bounding box center [897, 615] width 47 height 21
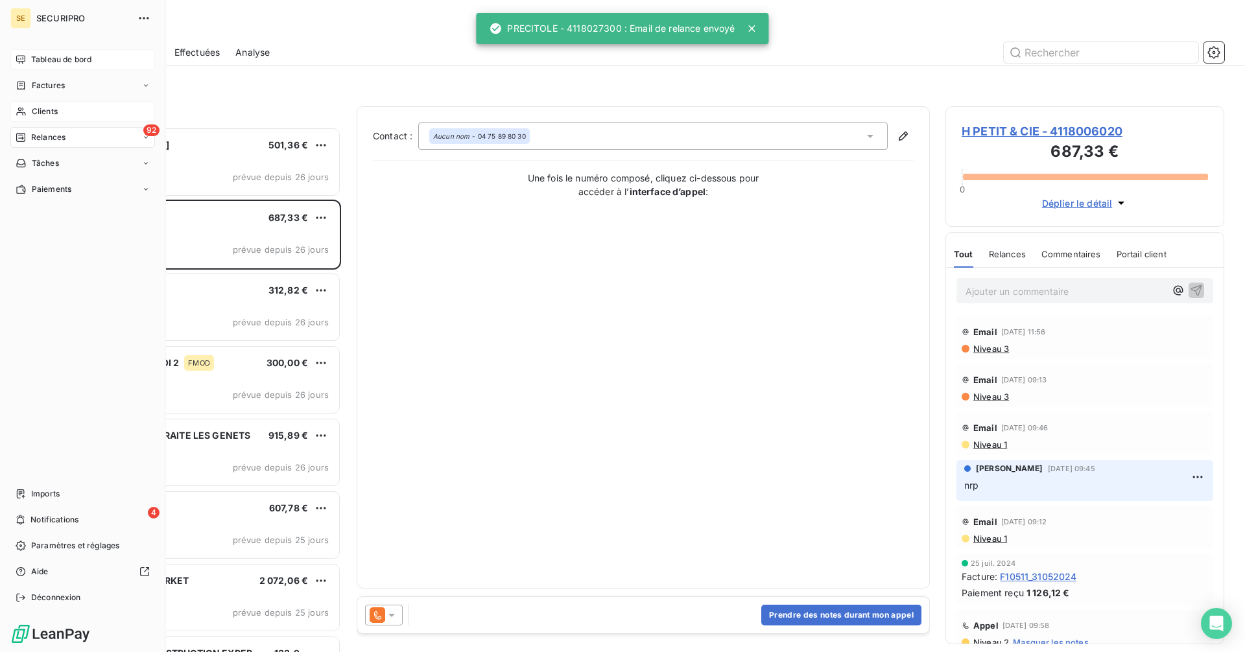
click at [23, 62] on icon at bounding box center [21, 59] width 10 height 10
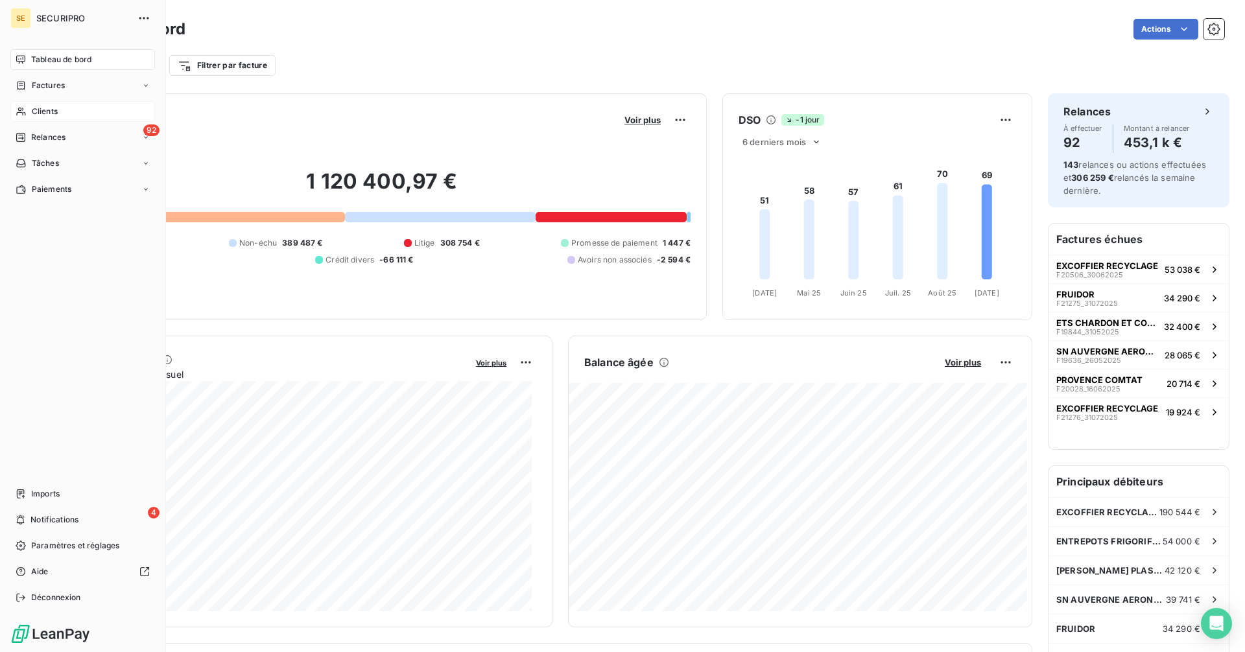
click at [37, 115] on span "Clients" at bounding box center [45, 112] width 26 height 12
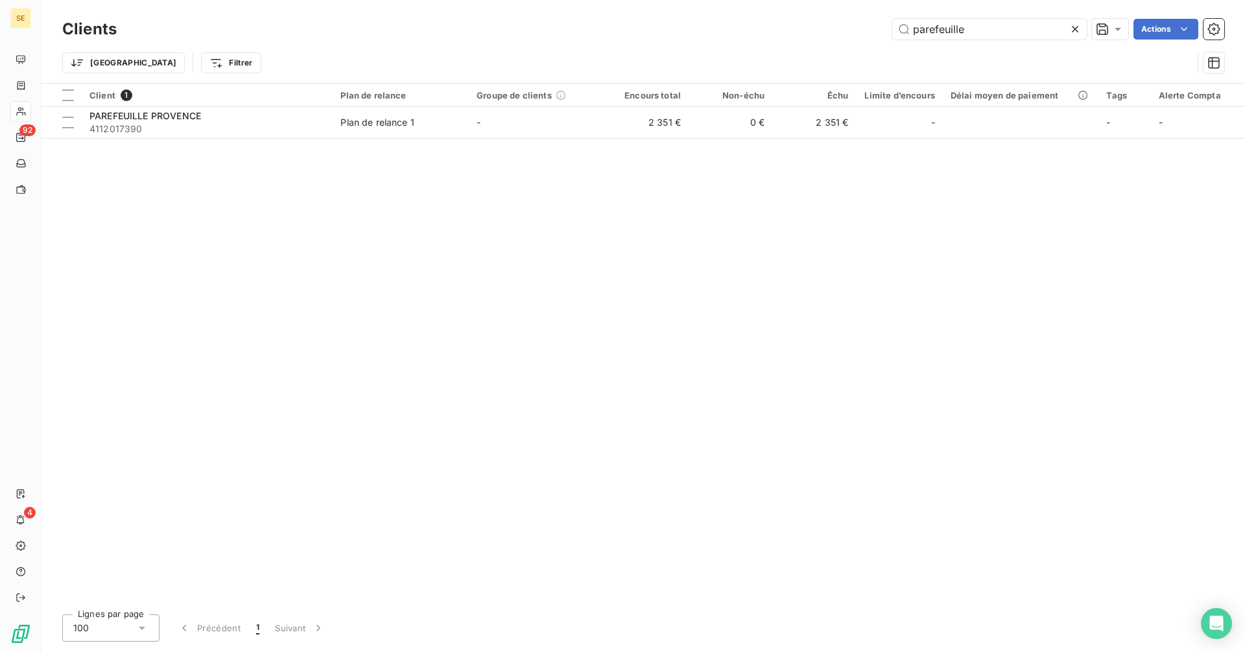
click at [870, 32] on div "parefeuille Actions" at bounding box center [678, 29] width 1092 height 21
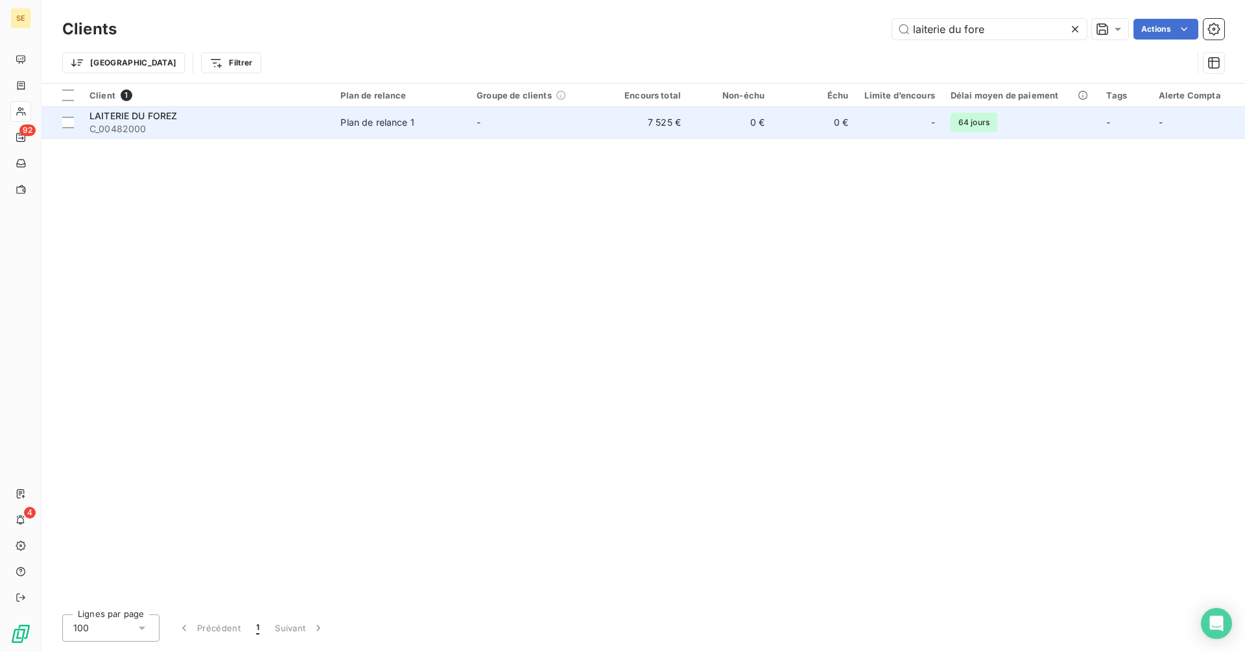
type input "laiterie du fore"
click at [382, 124] on div "Plan de relance 1" at bounding box center [377, 122] width 74 height 13
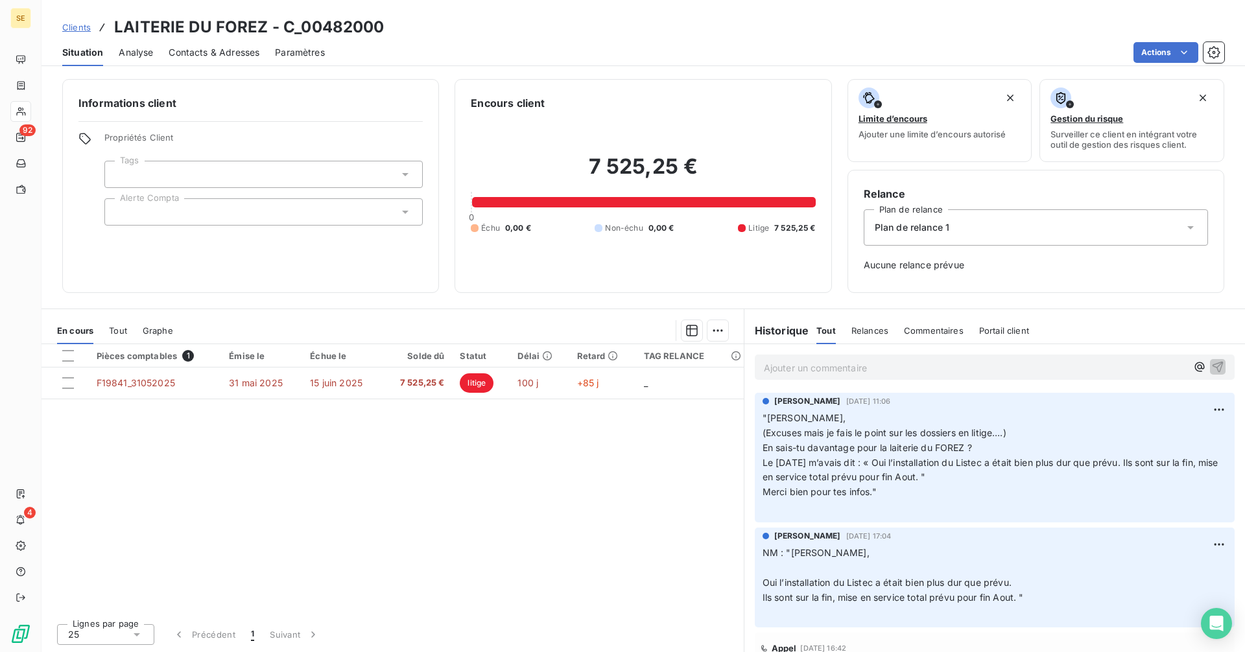
click at [807, 368] on p "Ajouter un commentaire ﻿" at bounding box center [975, 368] width 423 height 16
click at [822, 370] on p "Ajouter un commentaire ﻿" at bounding box center [975, 368] width 423 height 16
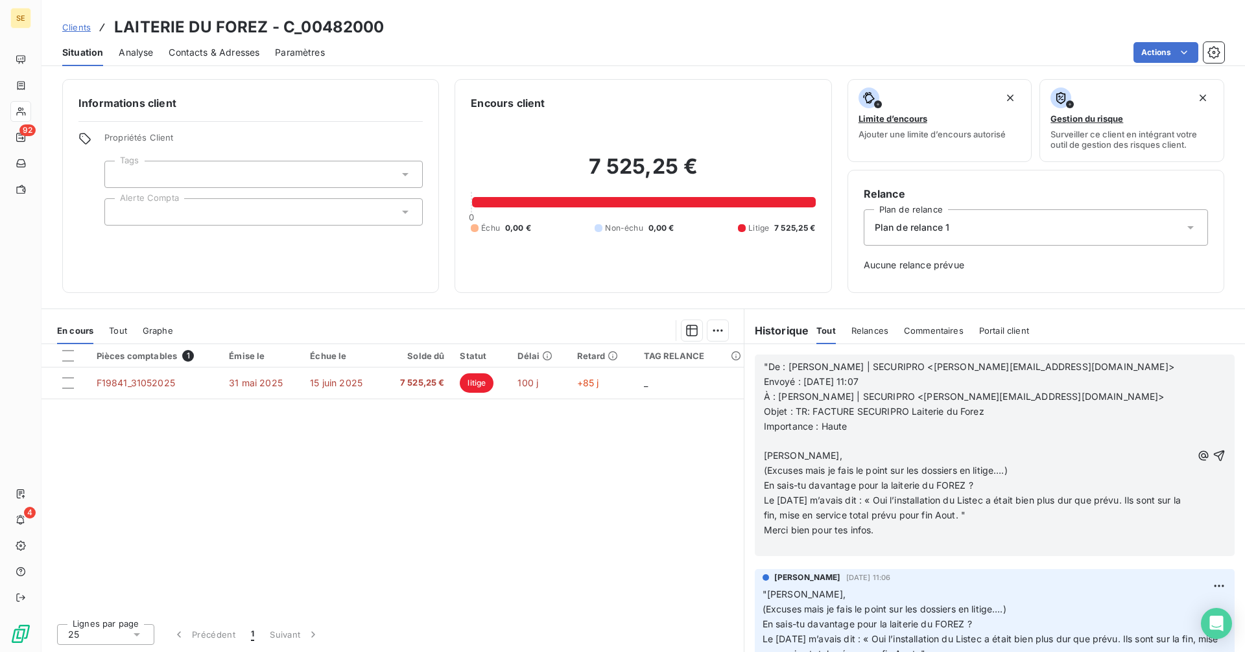
click at [901, 530] on p "Merci bien pour tes infos." at bounding box center [978, 530] width 428 height 15
click at [1213, 457] on icon "button" at bounding box center [1219, 455] width 13 height 13
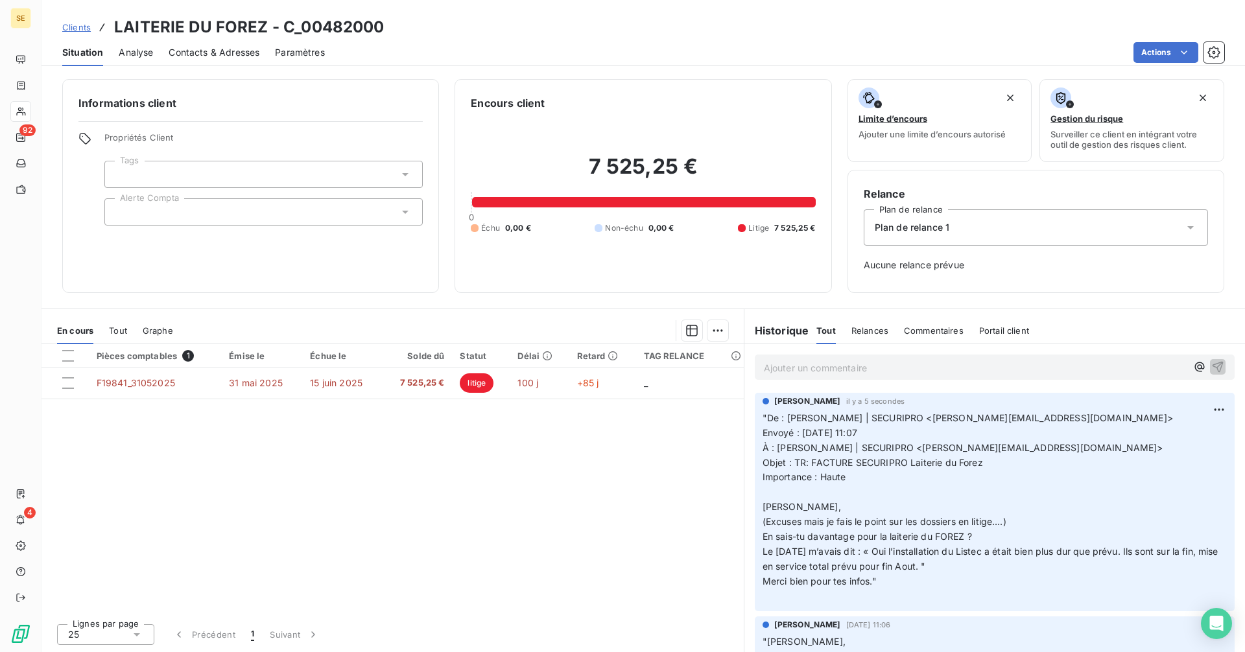
click at [805, 369] on p "Ajouter un commentaire ﻿" at bounding box center [975, 368] width 423 height 16
click at [804, 365] on p "Ajouter un commentaire ﻿" at bounding box center [975, 368] width 423 height 16
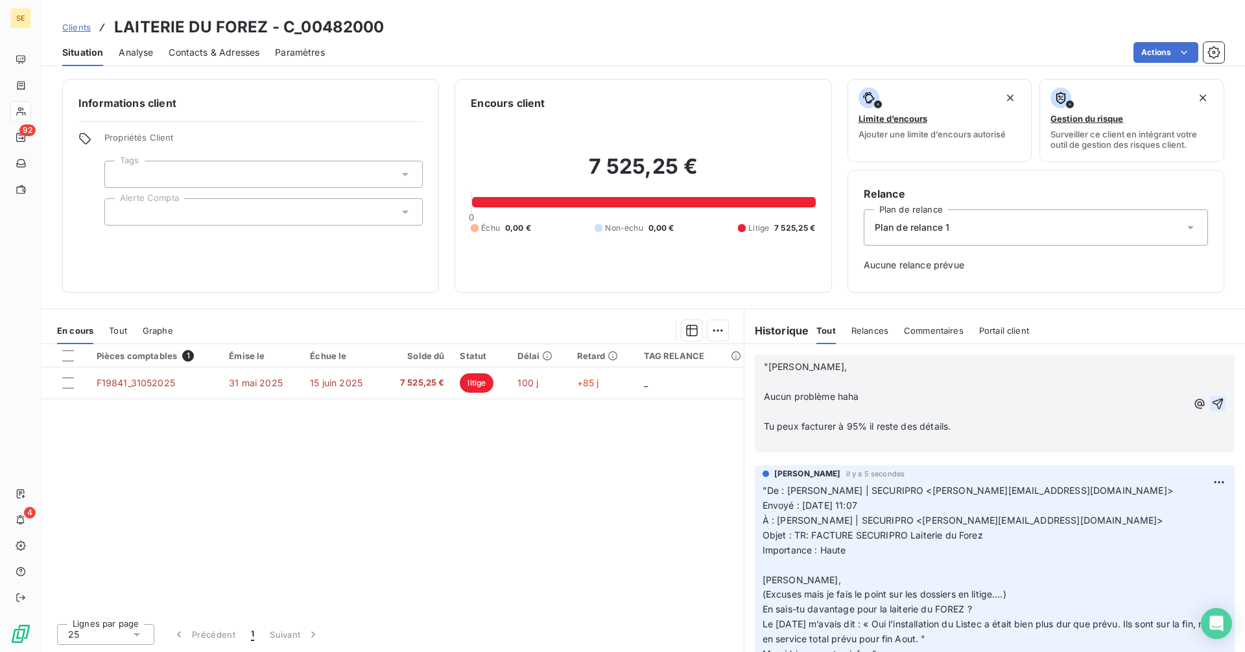
click at [1211, 403] on icon "button" at bounding box center [1217, 404] width 13 height 13
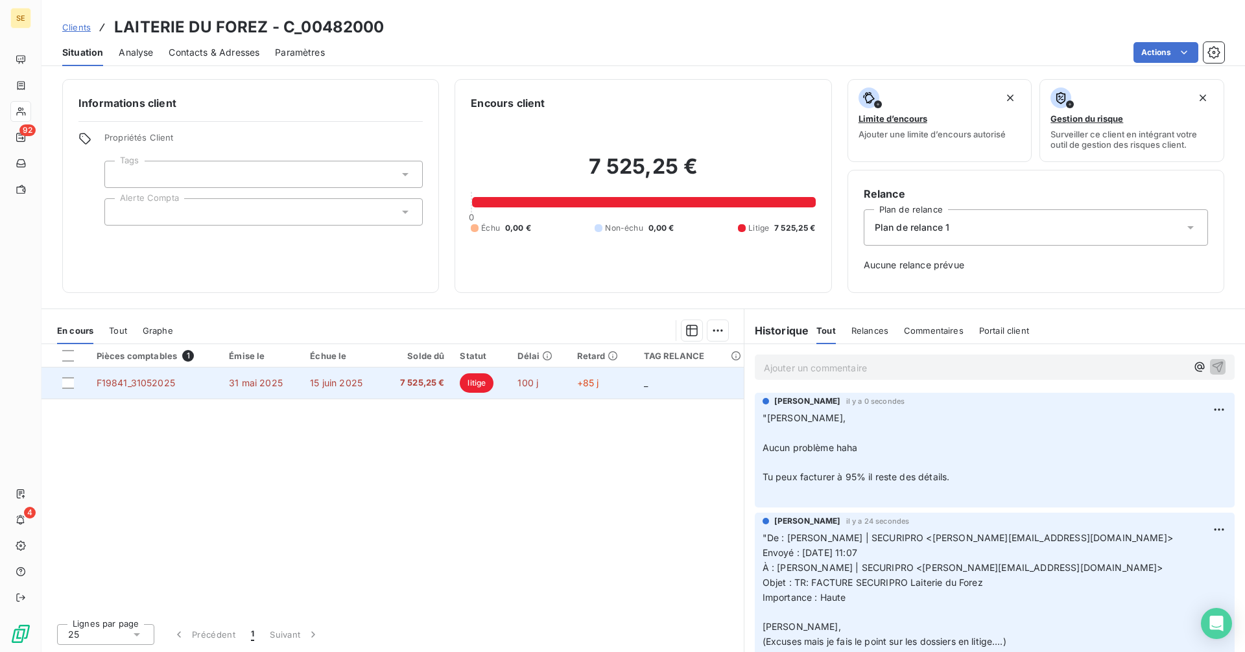
click at [353, 382] on span "15 juin 2025" at bounding box center [336, 382] width 53 height 11
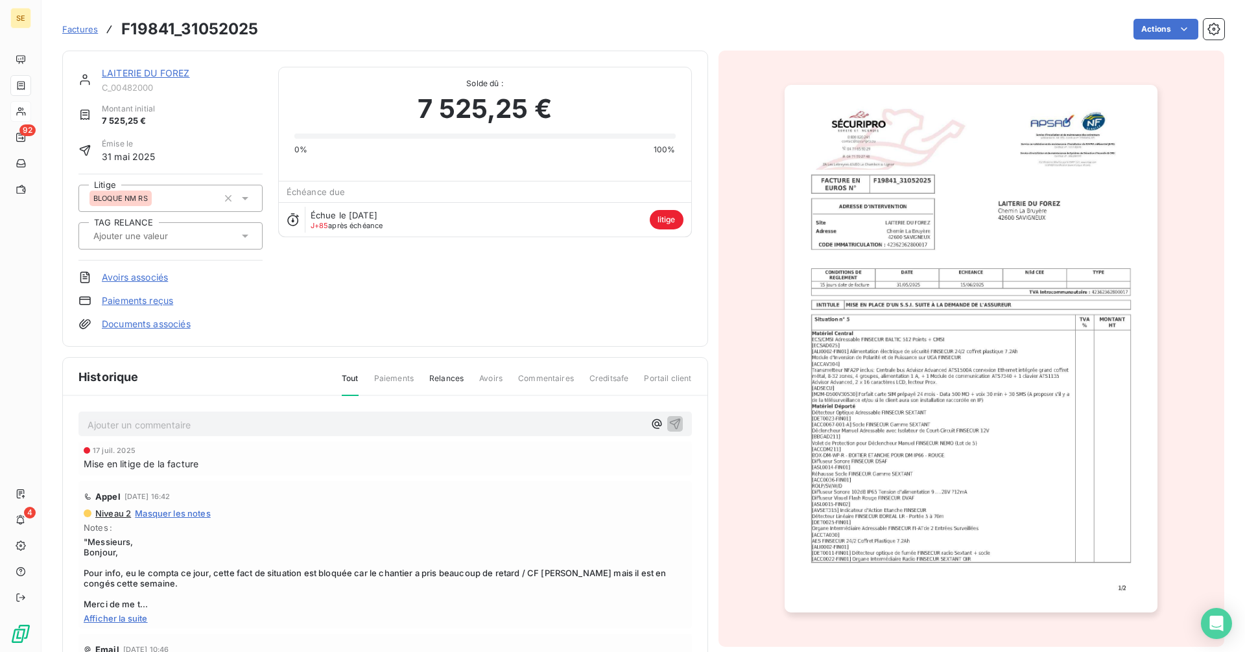
click at [922, 357] on img "button" at bounding box center [971, 349] width 373 height 528
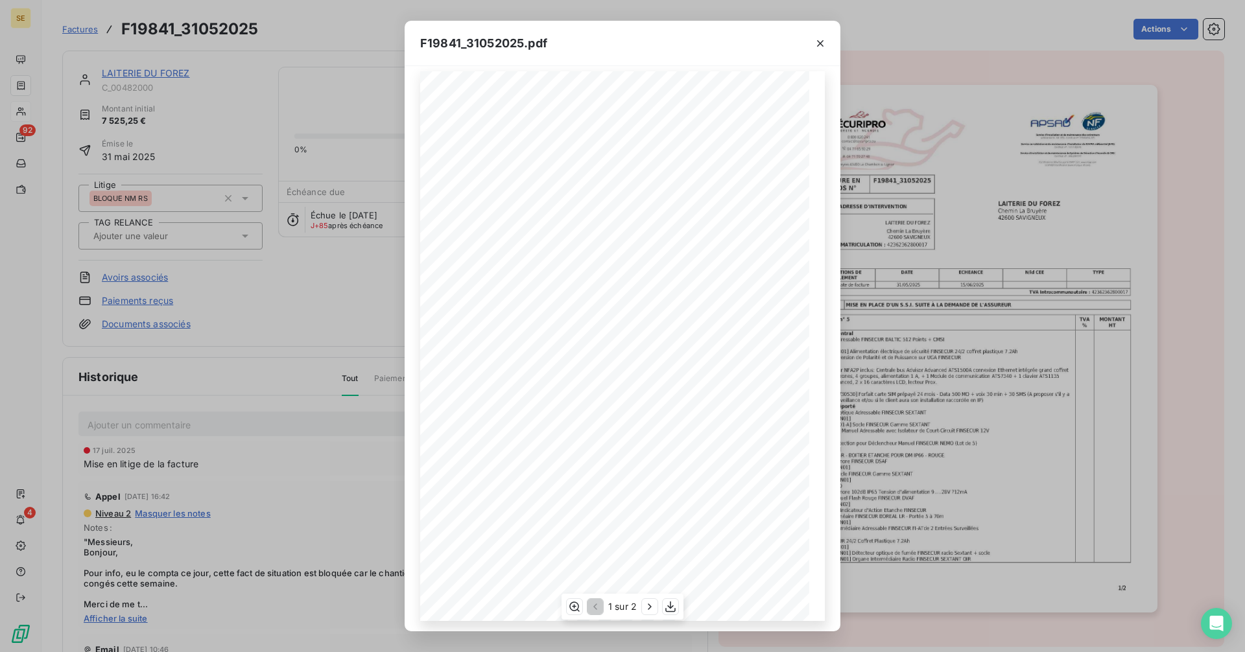
scroll to position [16, 0]
click at [651, 608] on icon "button" at bounding box center [649, 607] width 13 height 13
click at [824, 41] on icon "button" at bounding box center [820, 43] width 13 height 13
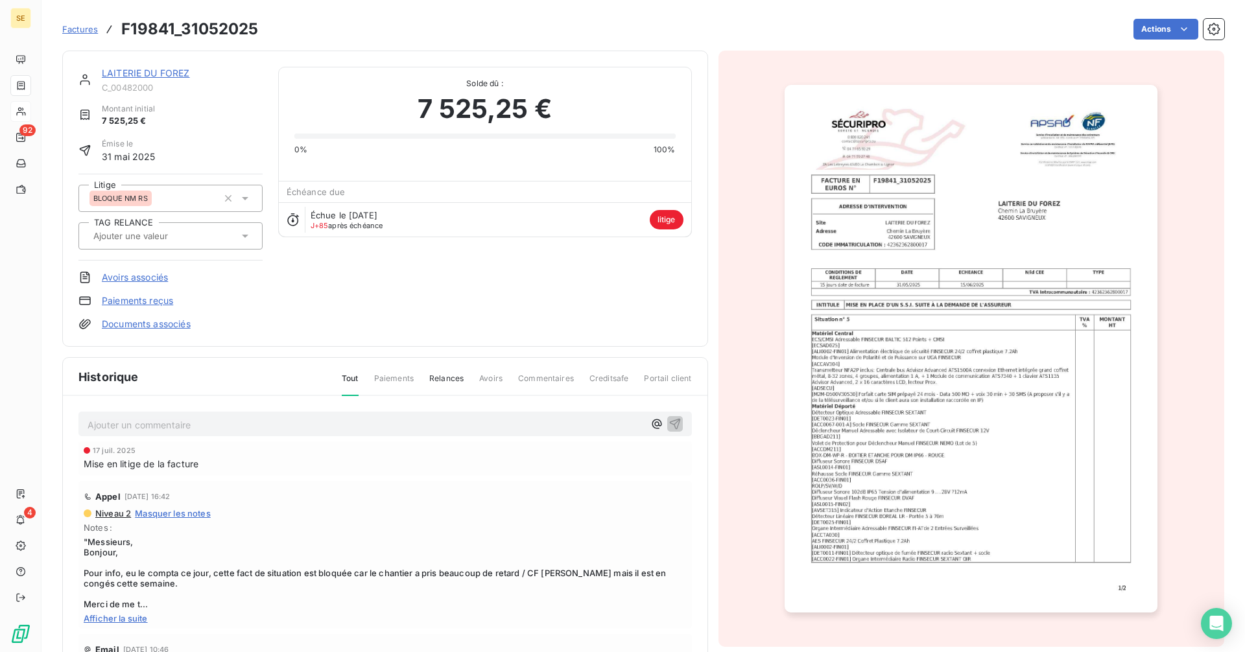
click at [174, 68] on link "LAITERIE DU FOREZ" at bounding box center [146, 72] width 88 height 11
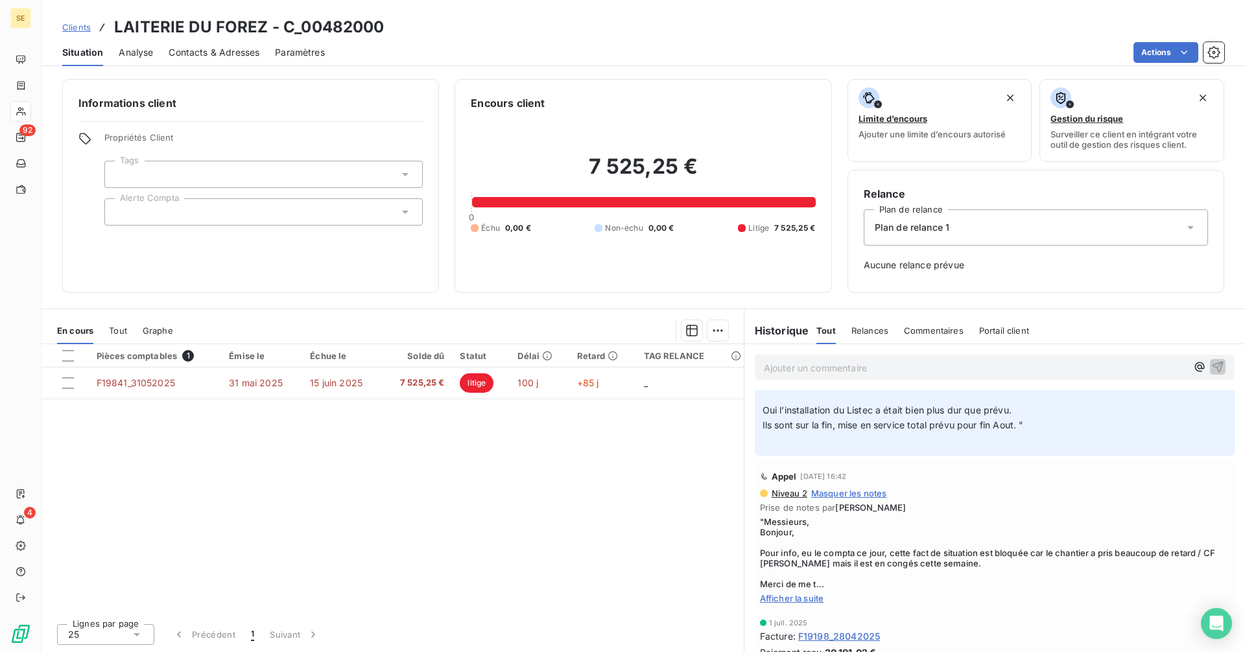
scroll to position [649, 0]
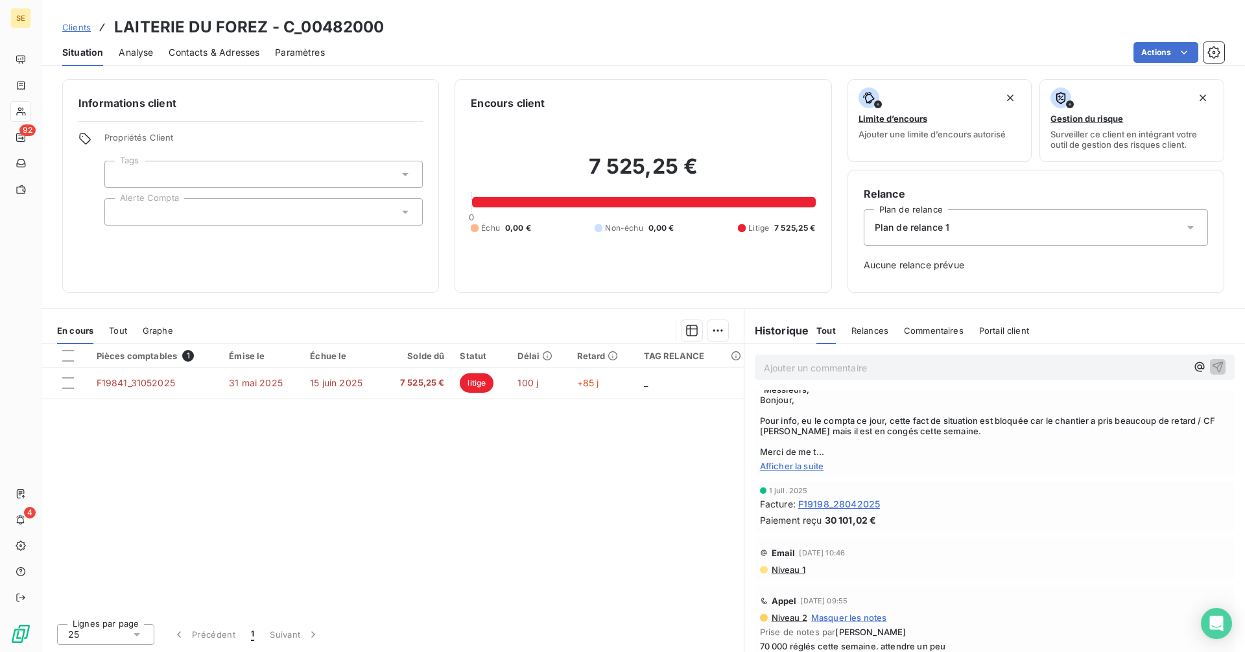
click at [816, 470] on span "Afficher la suite" at bounding box center [995, 466] width 470 height 10
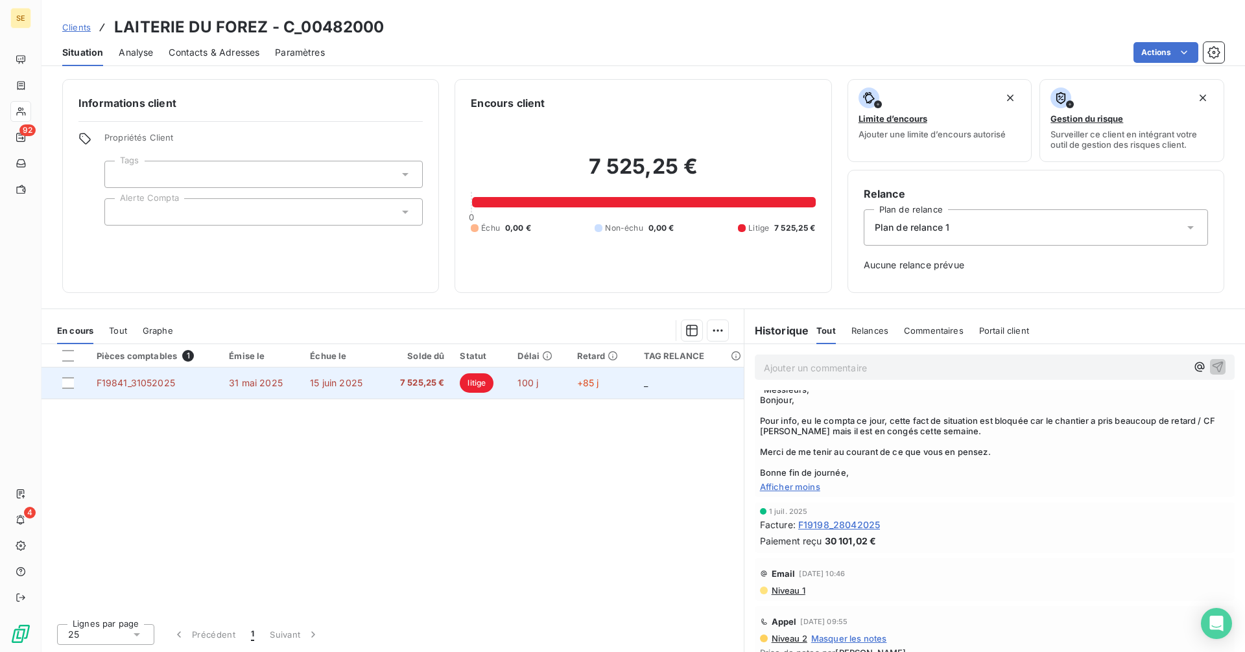
click at [315, 385] on span "15 juin 2025" at bounding box center [336, 382] width 53 height 11
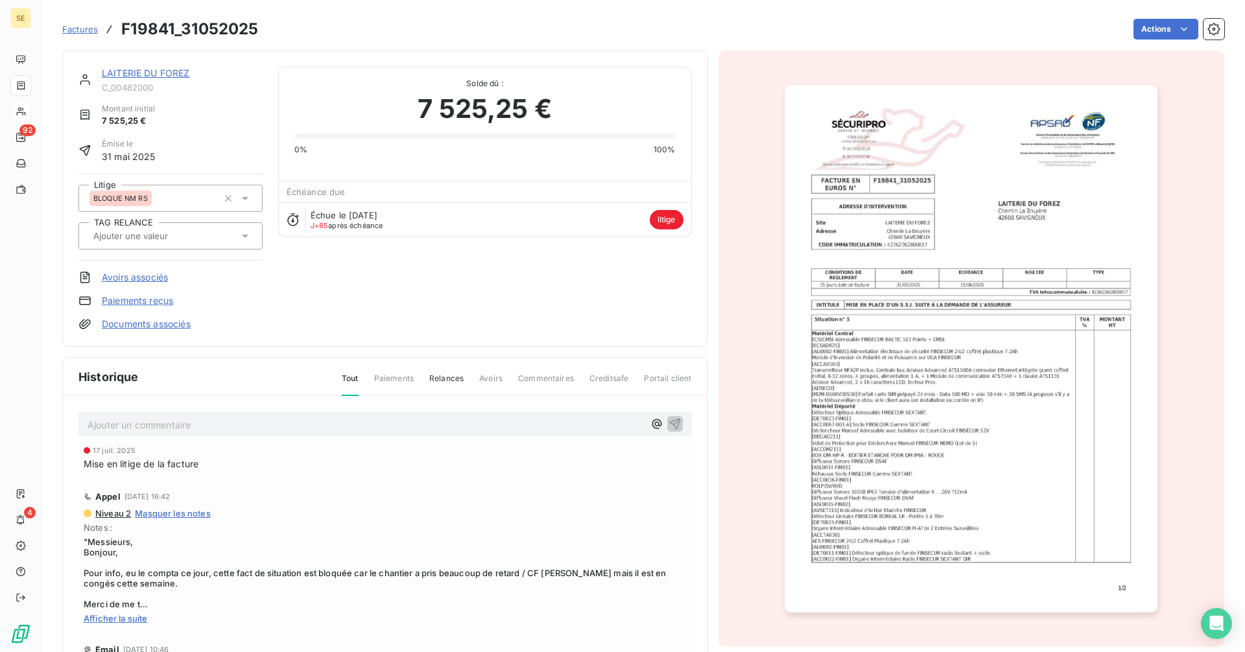
click at [898, 346] on img "button" at bounding box center [971, 349] width 373 height 528
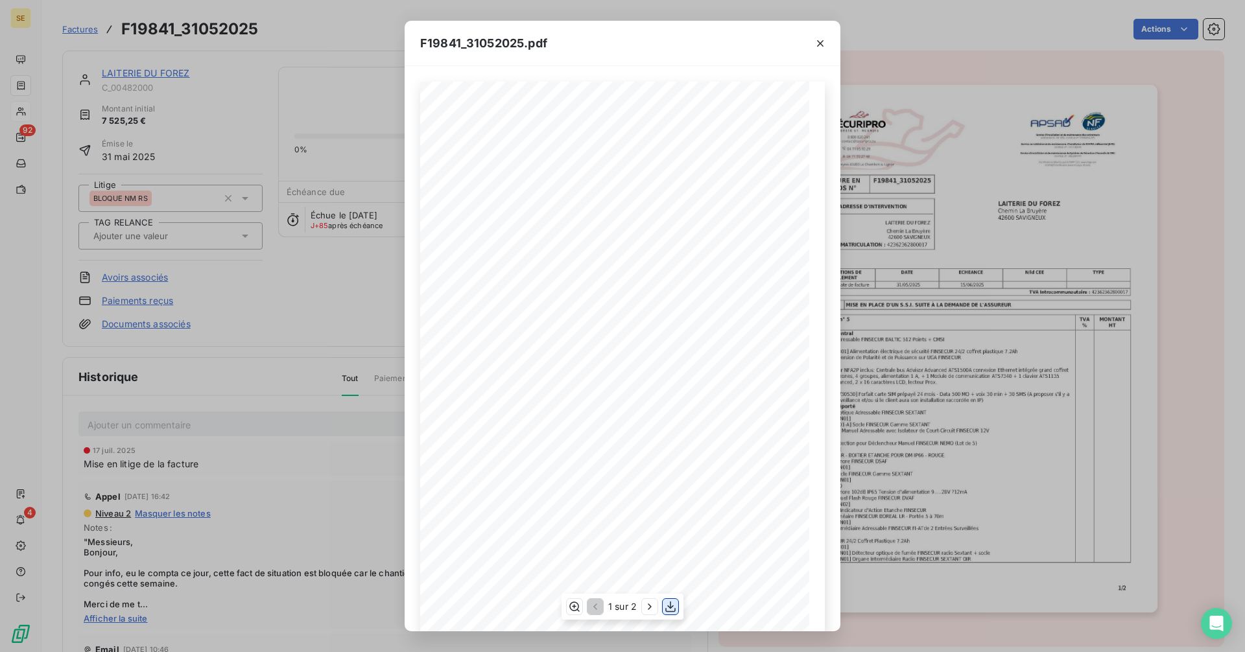
click at [671, 607] on icon "button" at bounding box center [670, 607] width 13 height 13
click at [828, 37] on button "button" at bounding box center [820, 43] width 21 height 21
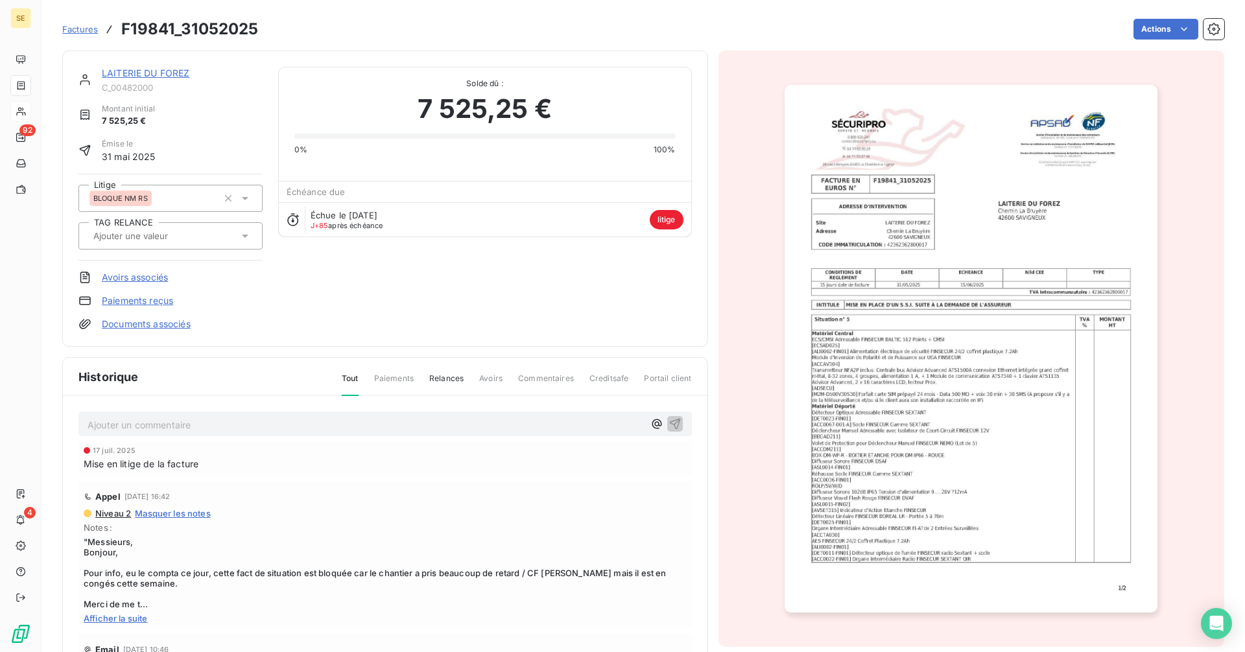
click at [156, 73] on link "LAITERIE DU FOREZ" at bounding box center [146, 72] width 88 height 11
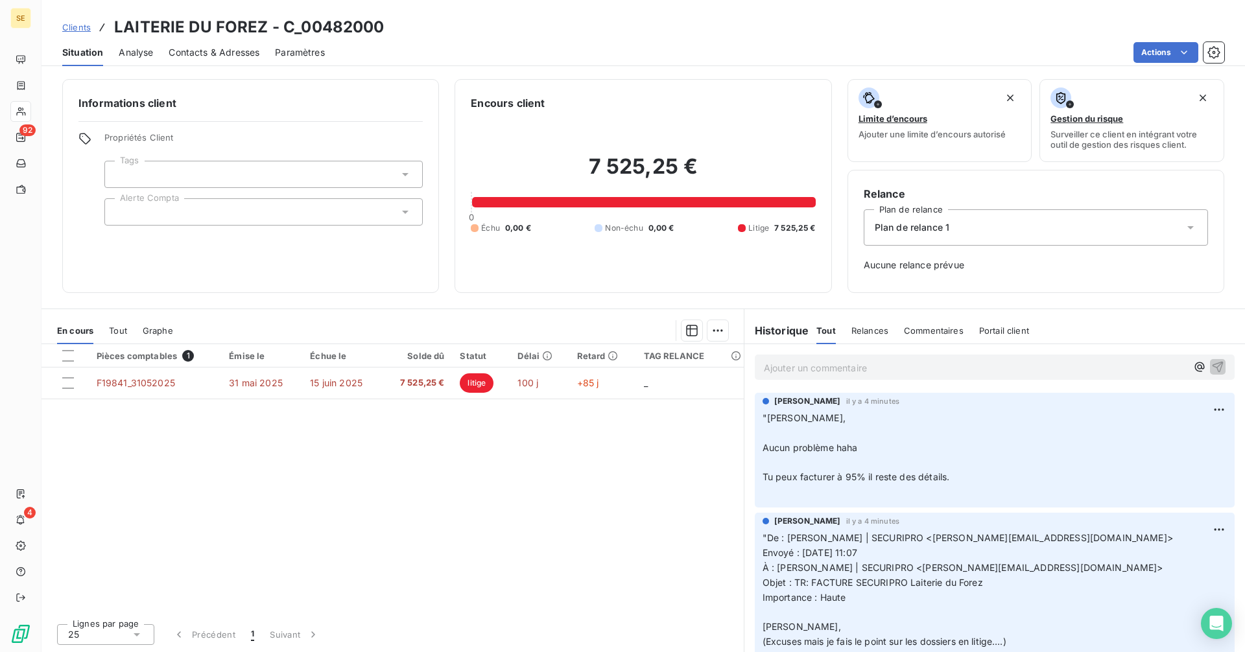
click at [780, 372] on p "Ajouter un commentaire ﻿" at bounding box center [975, 368] width 423 height 16
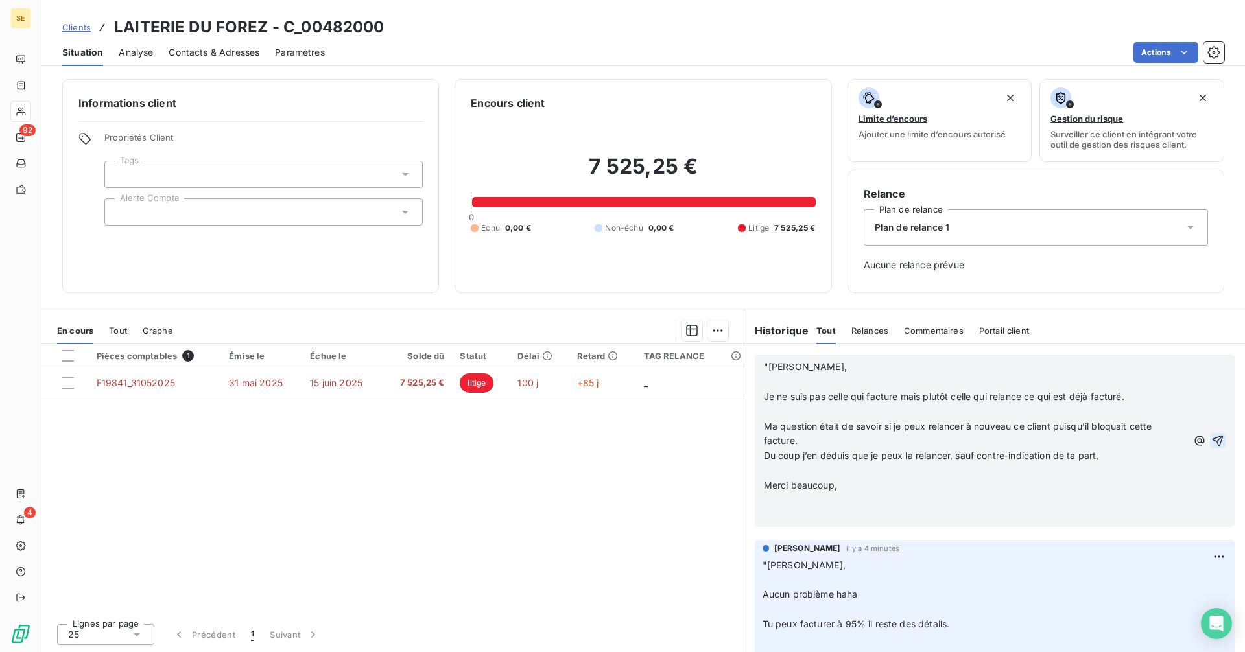
click at [1213, 438] on icon "button" at bounding box center [1218, 440] width 11 height 11
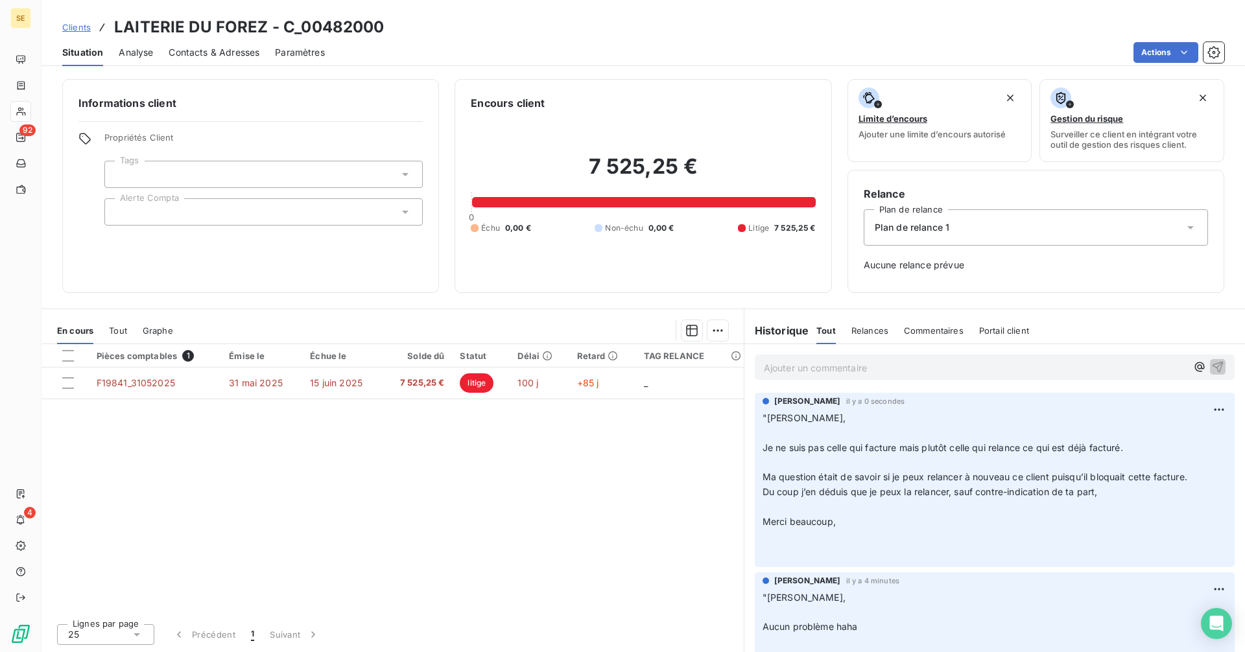
click at [72, 23] on span "Clients" at bounding box center [76, 27] width 29 height 10
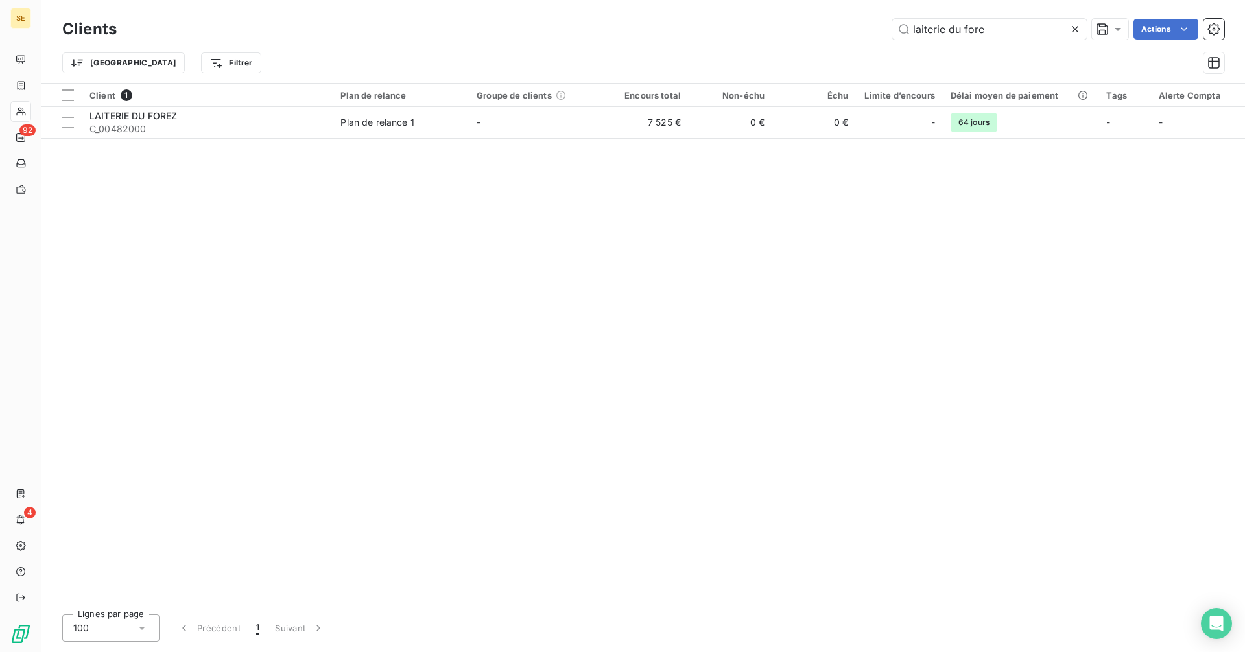
drag, startPoint x: 1008, startPoint y: 25, endPoint x: 885, endPoint y: 27, distance: 123.9
click at [885, 27] on div "laiterie du fore Actions" at bounding box center [678, 29] width 1092 height 21
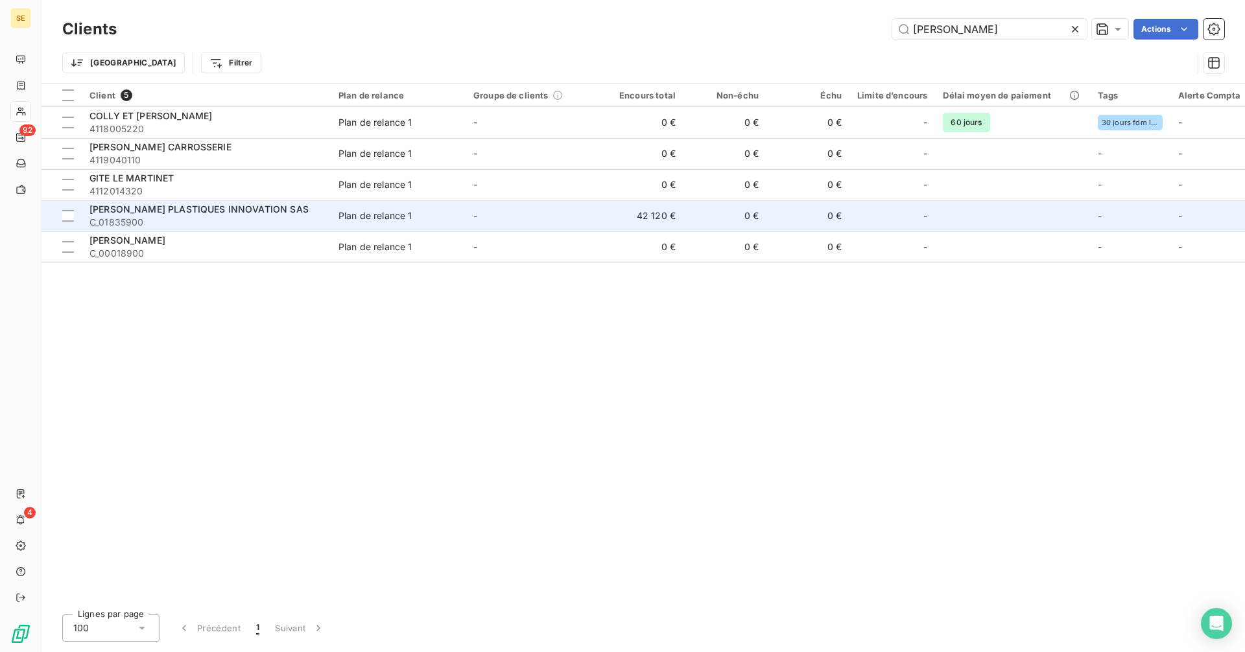
type input "[PERSON_NAME]"
click at [205, 219] on span "C_01835900" at bounding box center [205, 222] width 233 height 13
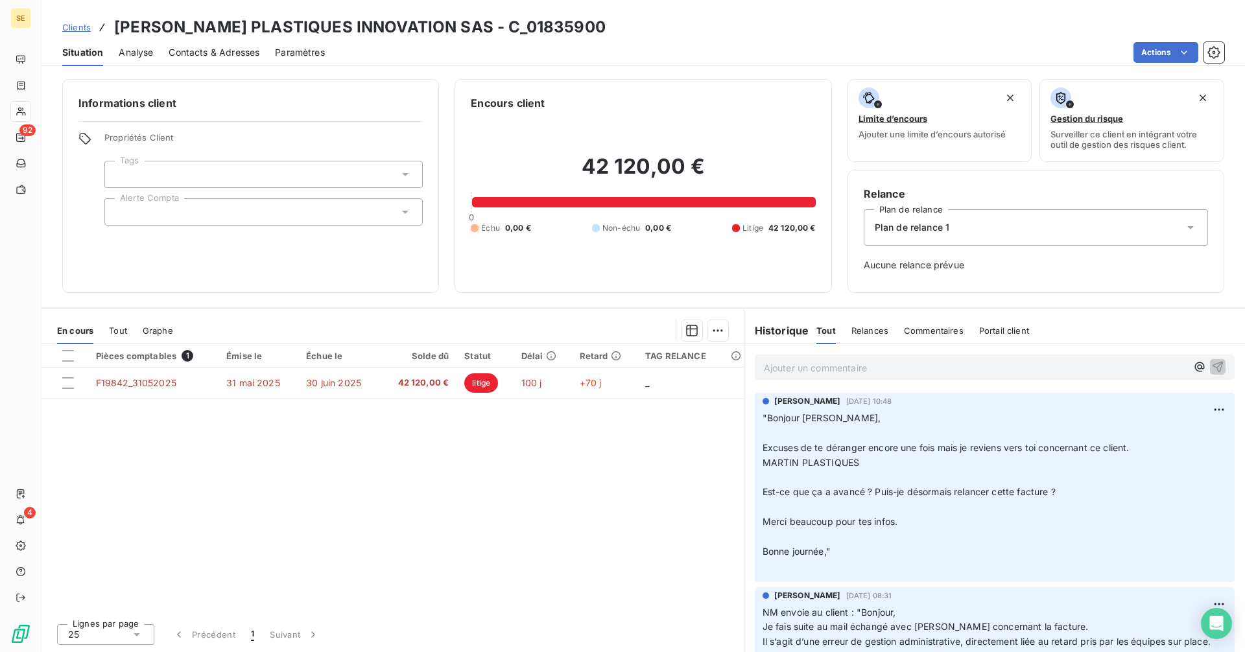
click at [831, 366] on p "Ajouter un commentaire ﻿" at bounding box center [975, 368] width 423 height 16
click at [825, 366] on p "Ajouter un commentaire ﻿" at bounding box center [975, 368] width 423 height 16
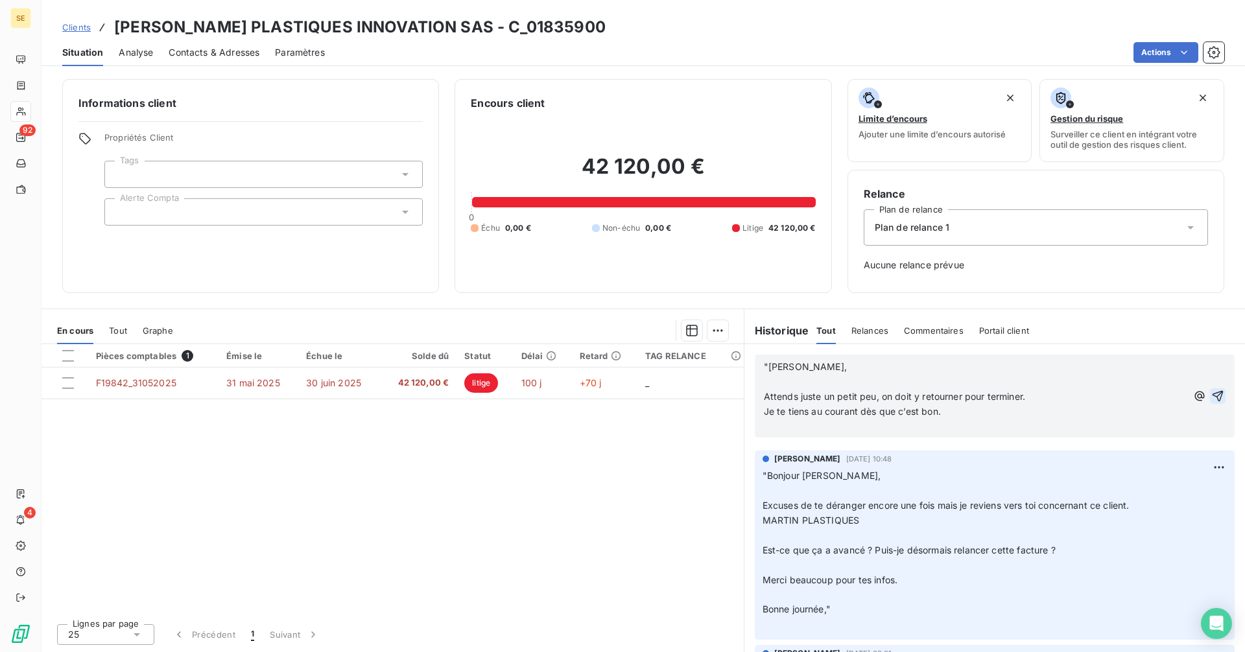
click at [1211, 394] on icon "button" at bounding box center [1217, 396] width 13 height 13
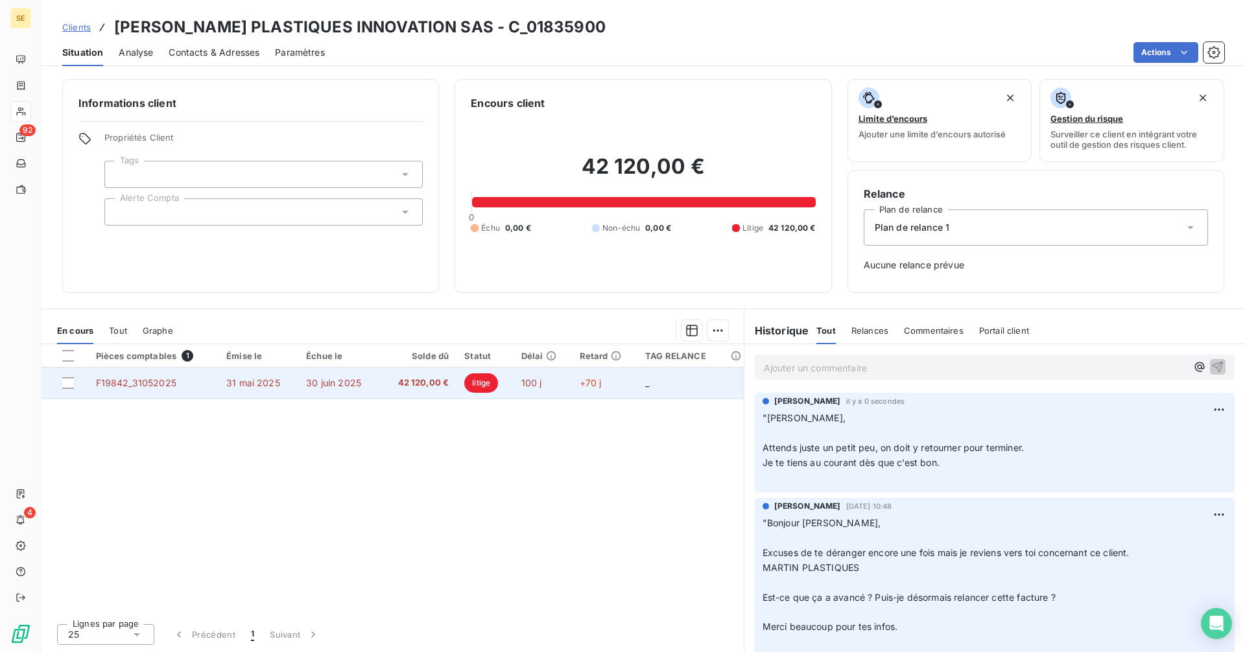
click at [356, 383] on span "30 juin 2025" at bounding box center [333, 382] width 55 height 11
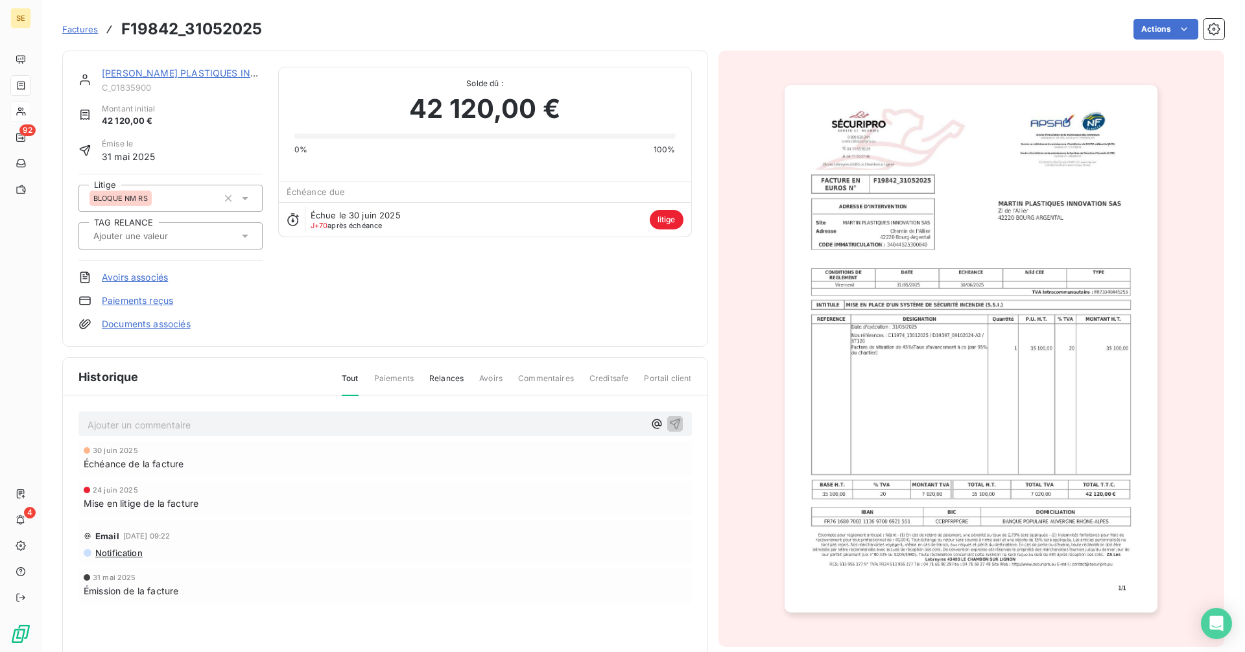
click at [900, 371] on img "button" at bounding box center [971, 349] width 373 height 528
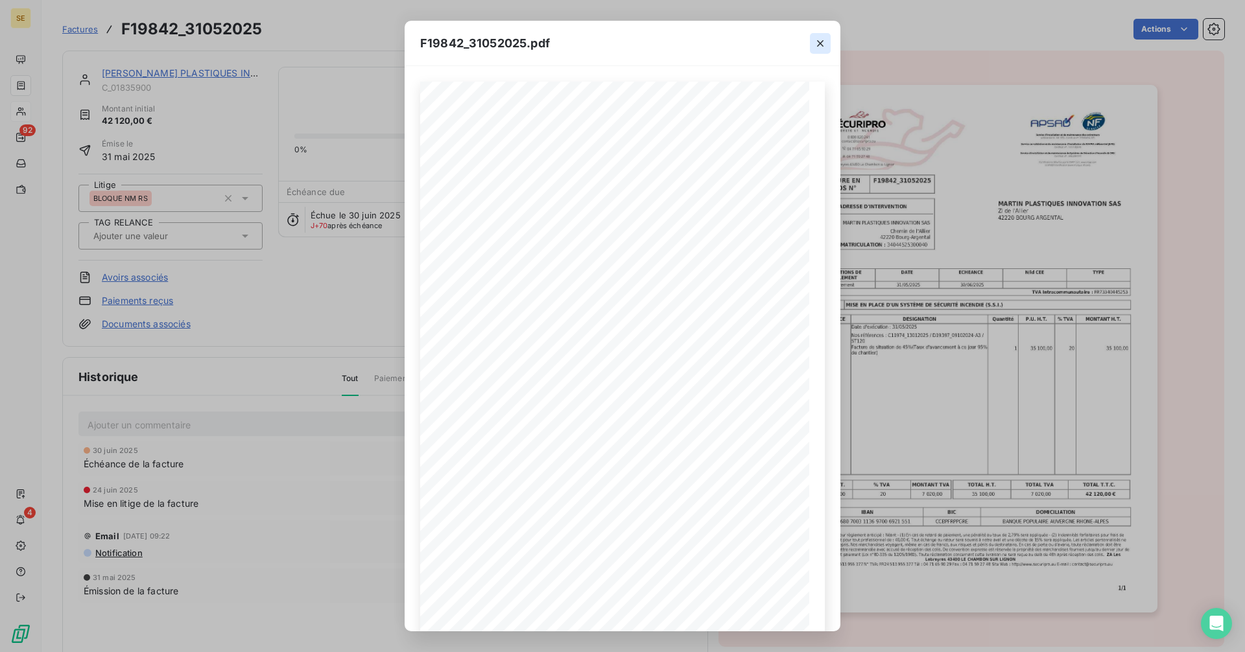
click at [821, 42] on icon "button" at bounding box center [820, 43] width 6 height 6
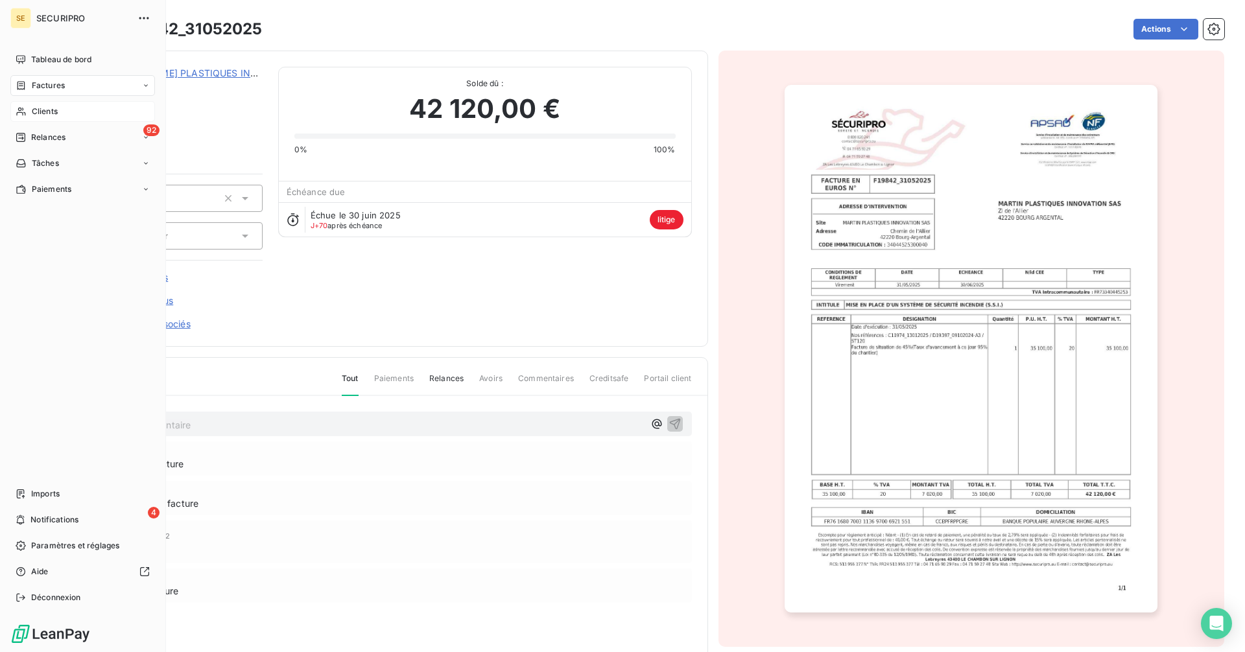
drag, startPoint x: 29, startPoint y: 114, endPoint x: 121, endPoint y: 104, distance: 92.7
click at [29, 114] on div "Clients" at bounding box center [82, 111] width 145 height 21
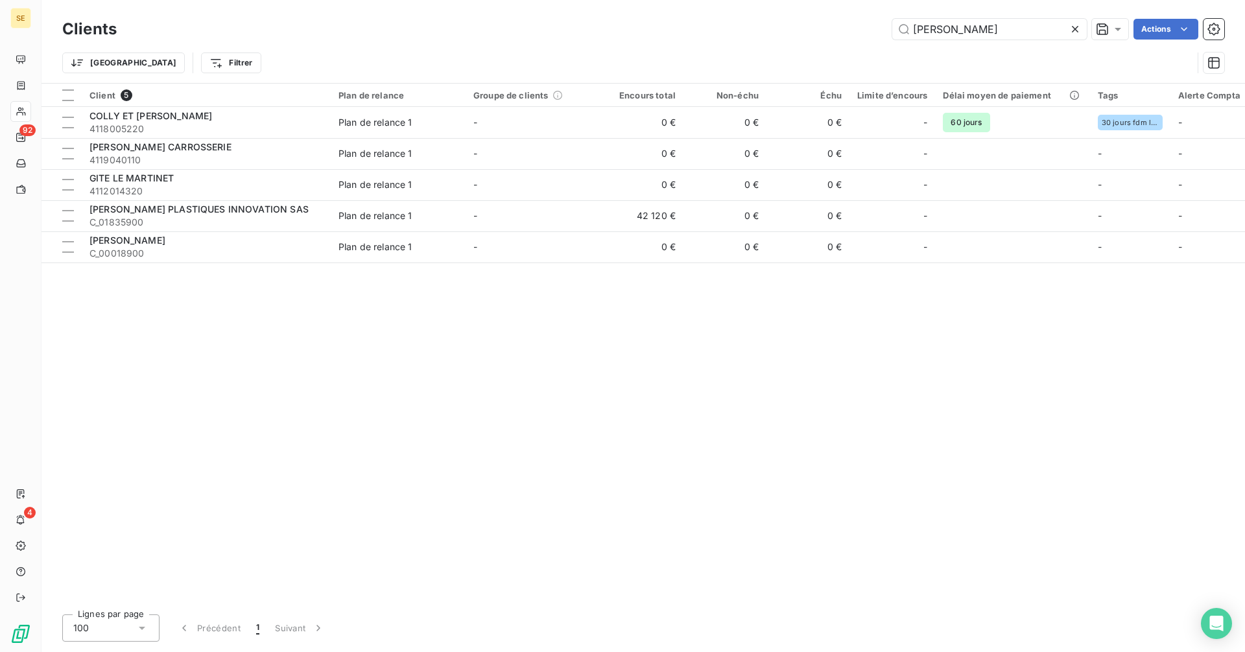
drag, startPoint x: 947, startPoint y: 26, endPoint x: 841, endPoint y: 32, distance: 105.9
click at [841, 32] on div "martin Actions" at bounding box center [678, 29] width 1092 height 21
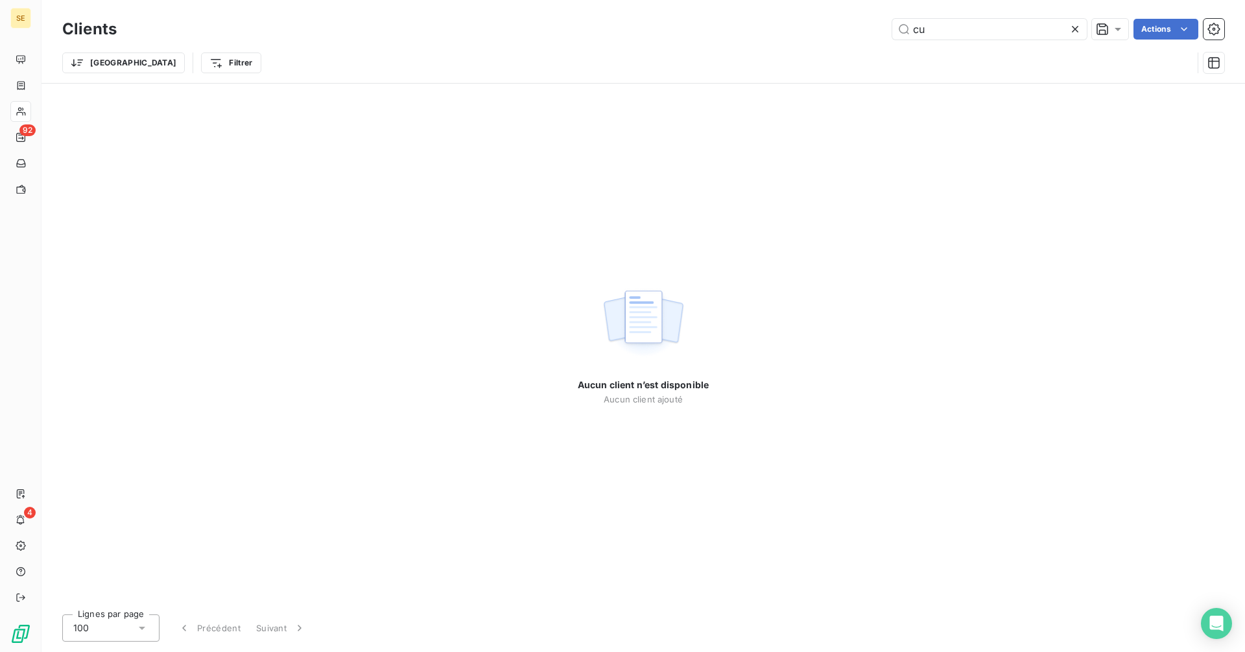
type input "c"
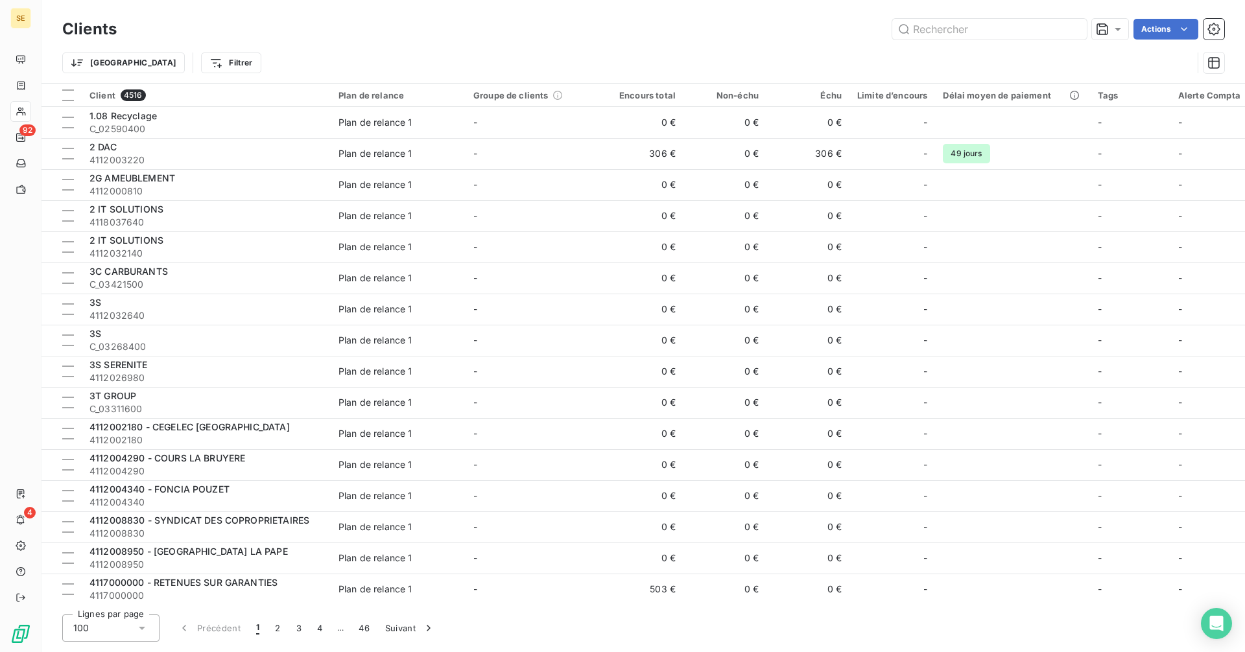
click at [924, 17] on div "Clients Actions" at bounding box center [643, 29] width 1162 height 27
click at [935, 31] on input "text" at bounding box center [989, 29] width 195 height 21
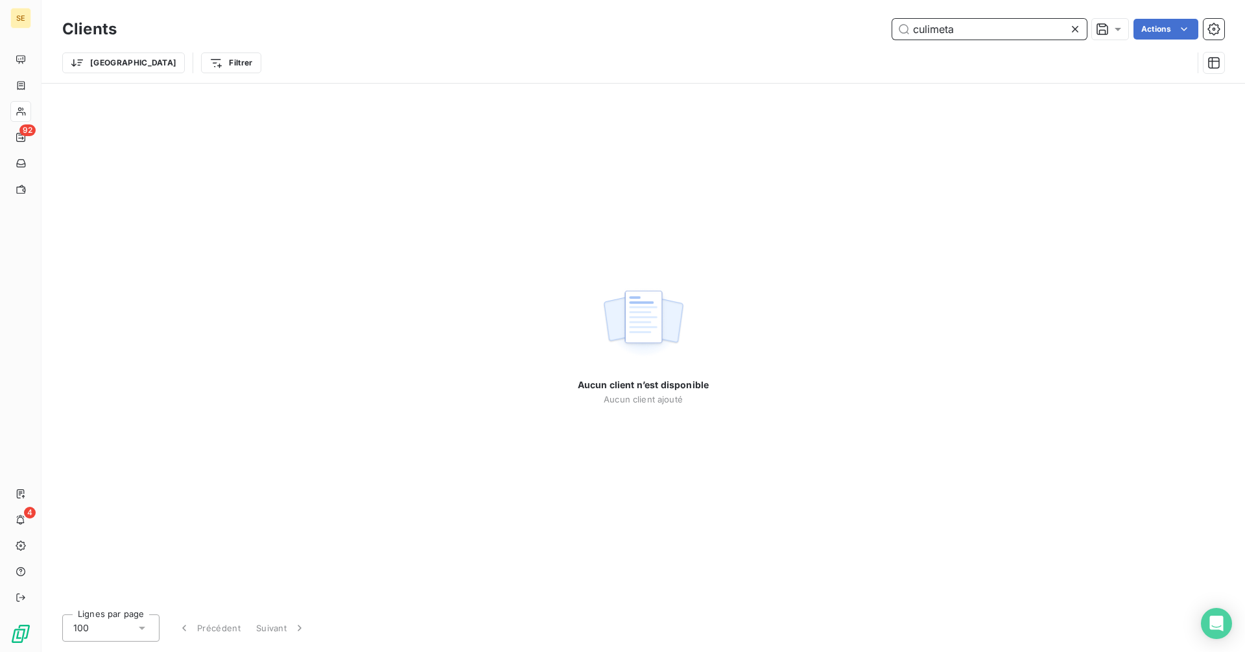
type input "culimeta"
click at [1076, 29] on icon at bounding box center [1075, 29] width 13 height 13
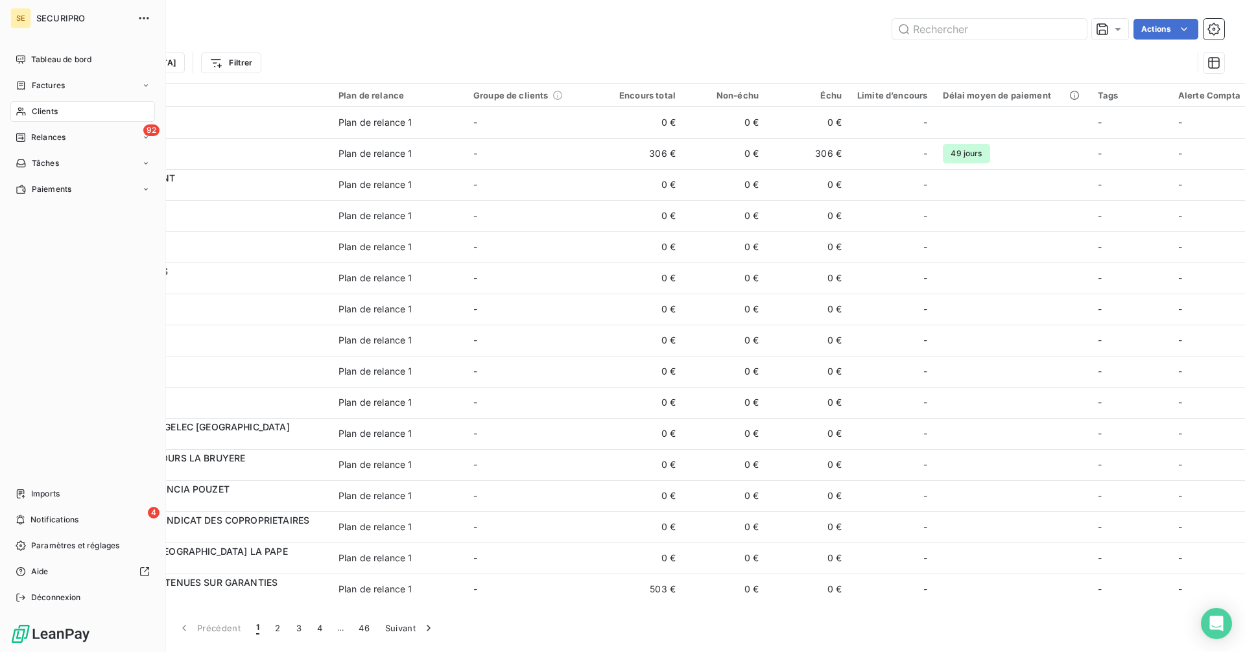
click at [40, 86] on span "Factures" at bounding box center [48, 86] width 33 height 12
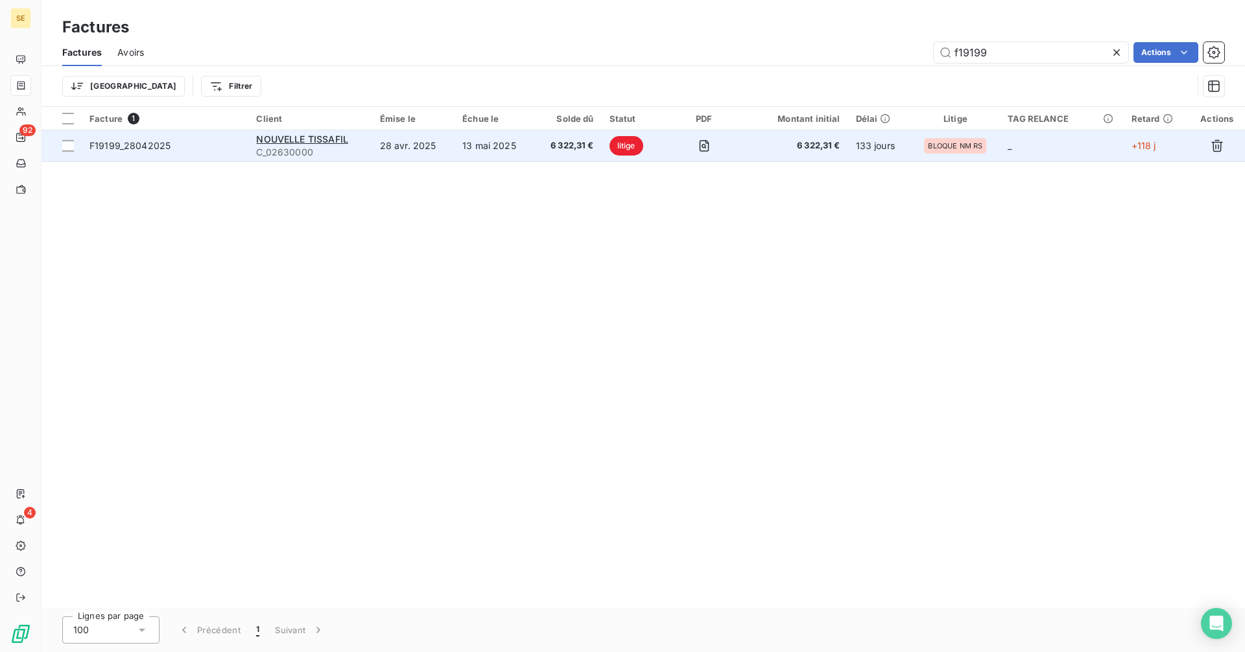
type input "f19199"
click at [542, 147] on span "6 322,31 €" at bounding box center [568, 145] width 52 height 13
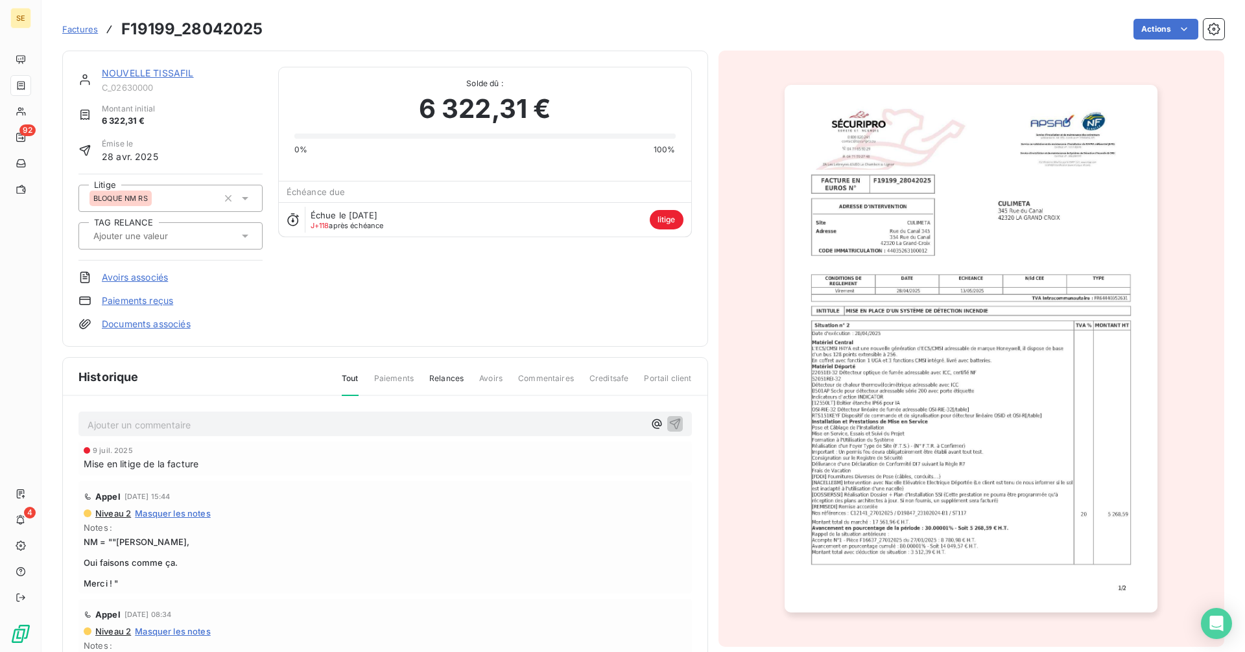
click at [136, 77] on link "NOUVELLE TISSAFIL" at bounding box center [148, 72] width 92 height 11
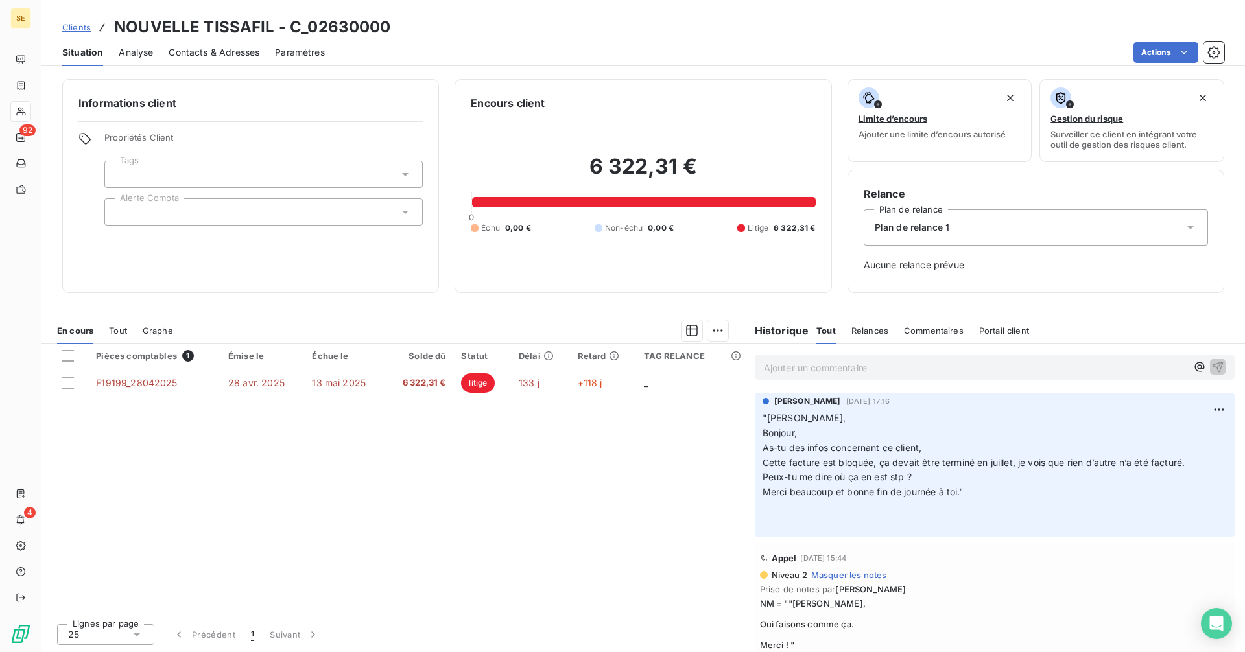
click at [819, 370] on p "Ajouter un commentaire ﻿" at bounding box center [975, 368] width 423 height 16
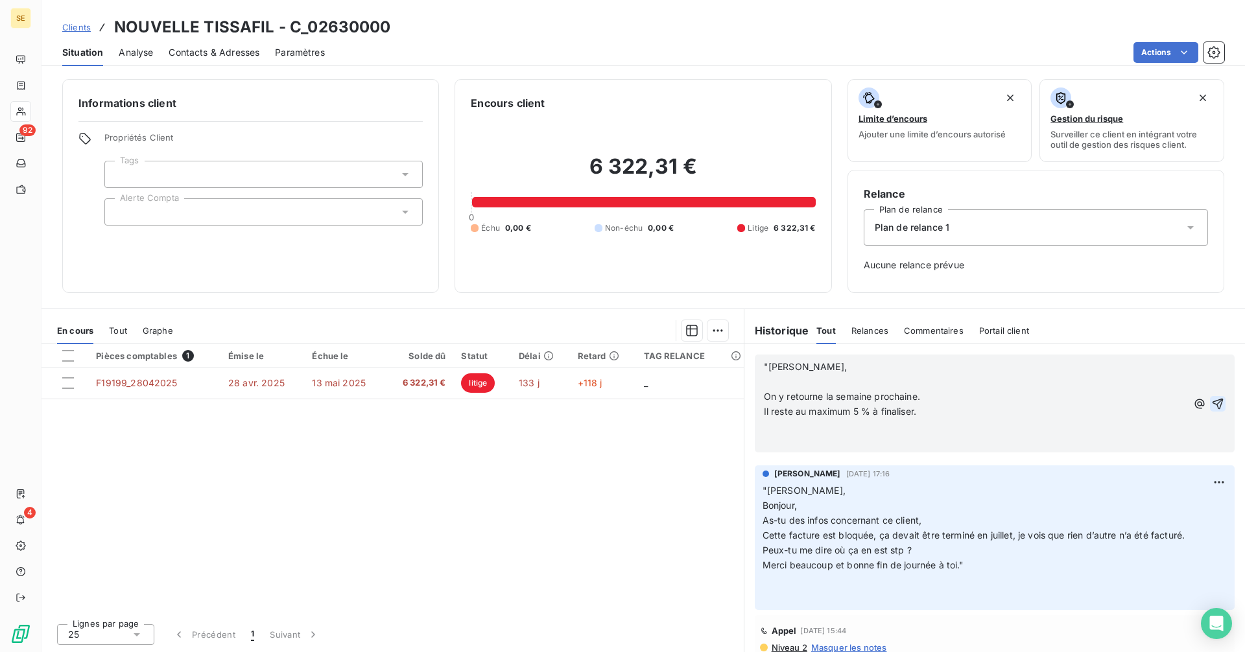
click at [1213, 404] on icon "button" at bounding box center [1218, 403] width 11 height 11
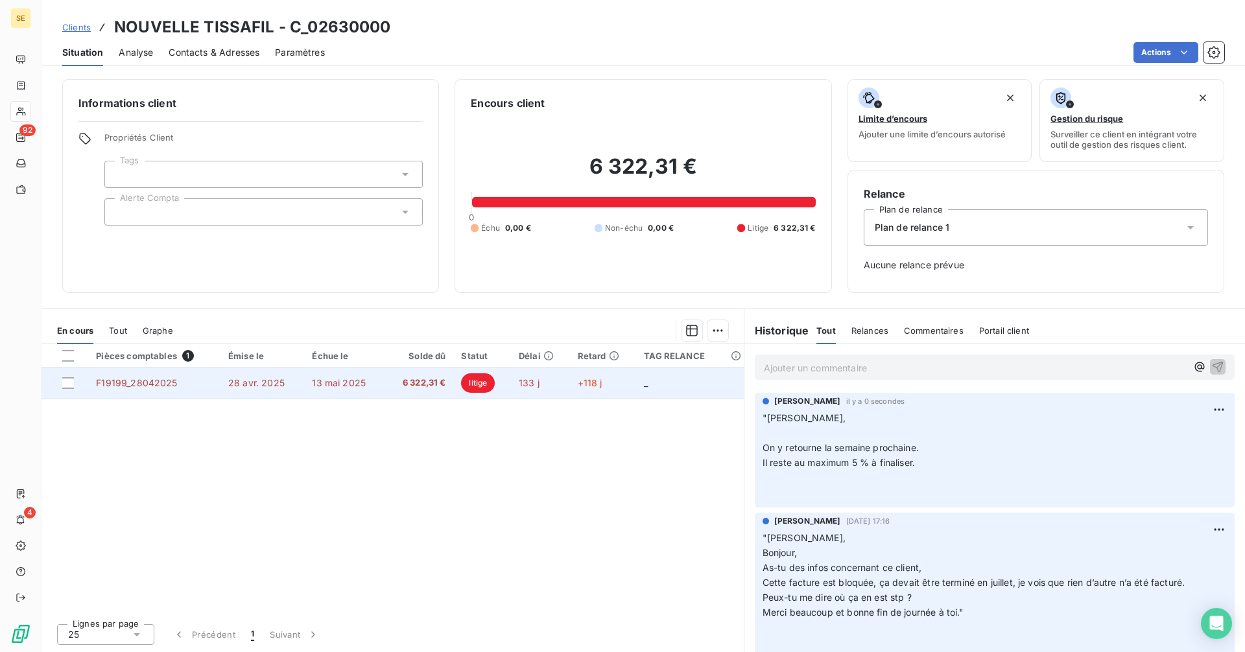
click at [361, 385] on span "13 mai 2025" at bounding box center [339, 382] width 54 height 11
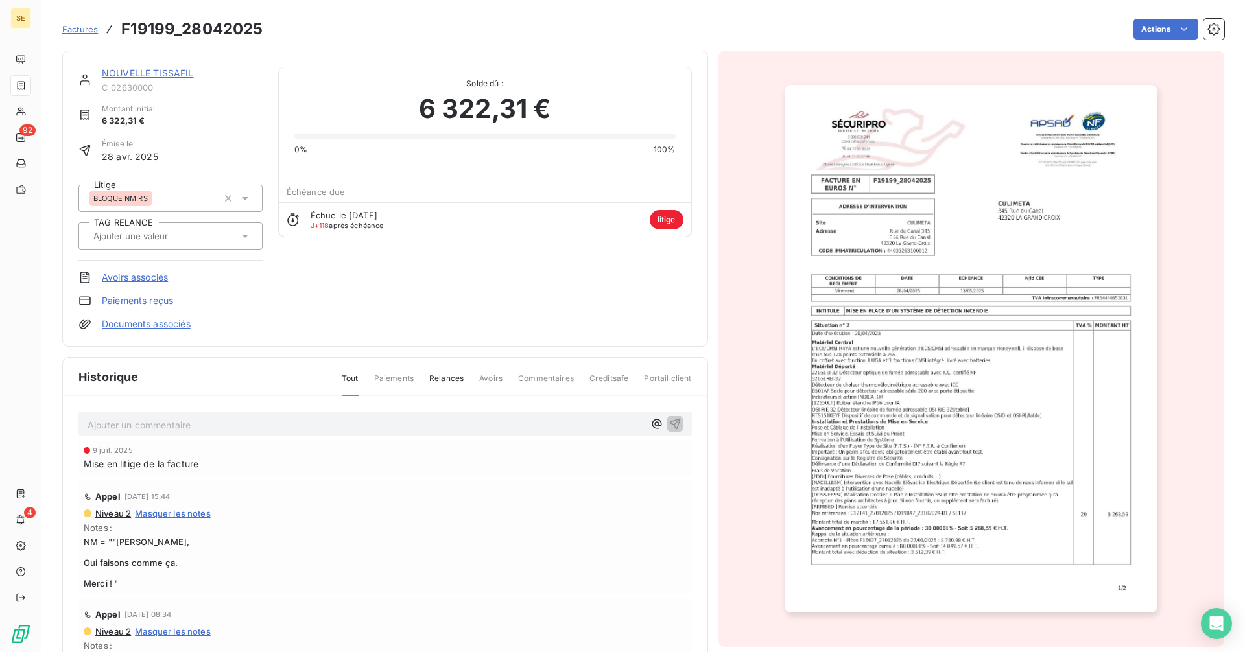
click at [846, 460] on img "button" at bounding box center [971, 349] width 373 height 528
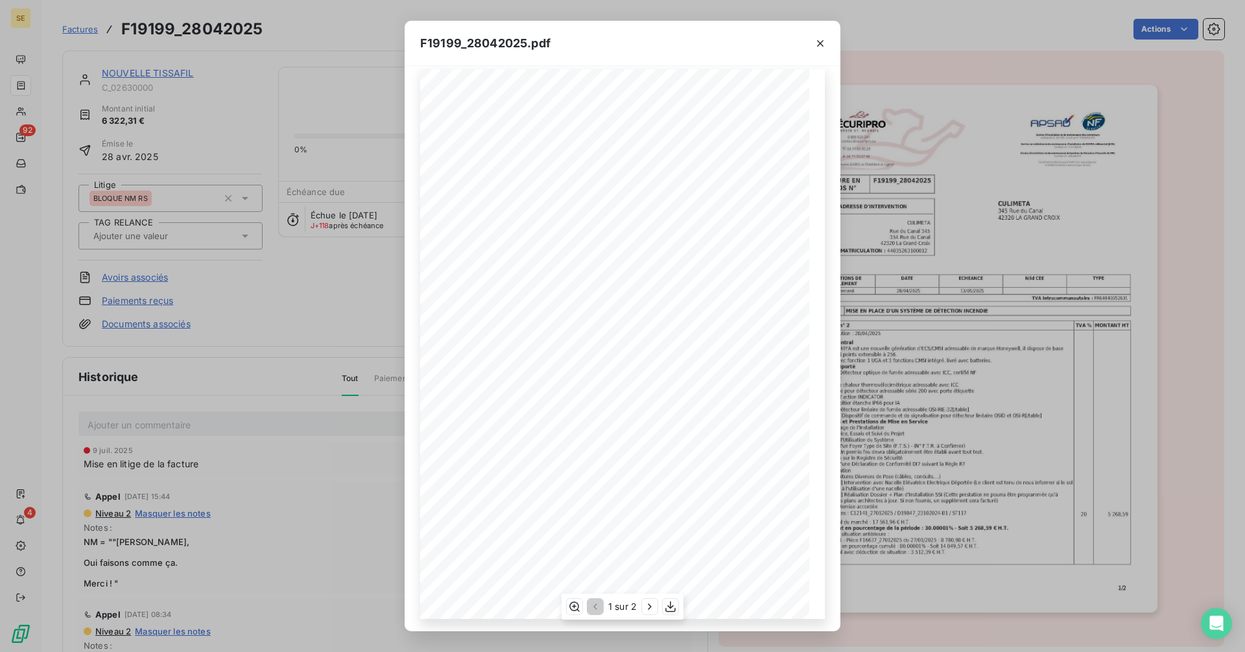
scroll to position [16, 0]
click at [649, 609] on icon "button" at bounding box center [649, 607] width 3 height 6
click at [599, 606] on icon "button" at bounding box center [594, 607] width 13 height 13
click at [822, 41] on icon "button" at bounding box center [820, 43] width 13 height 13
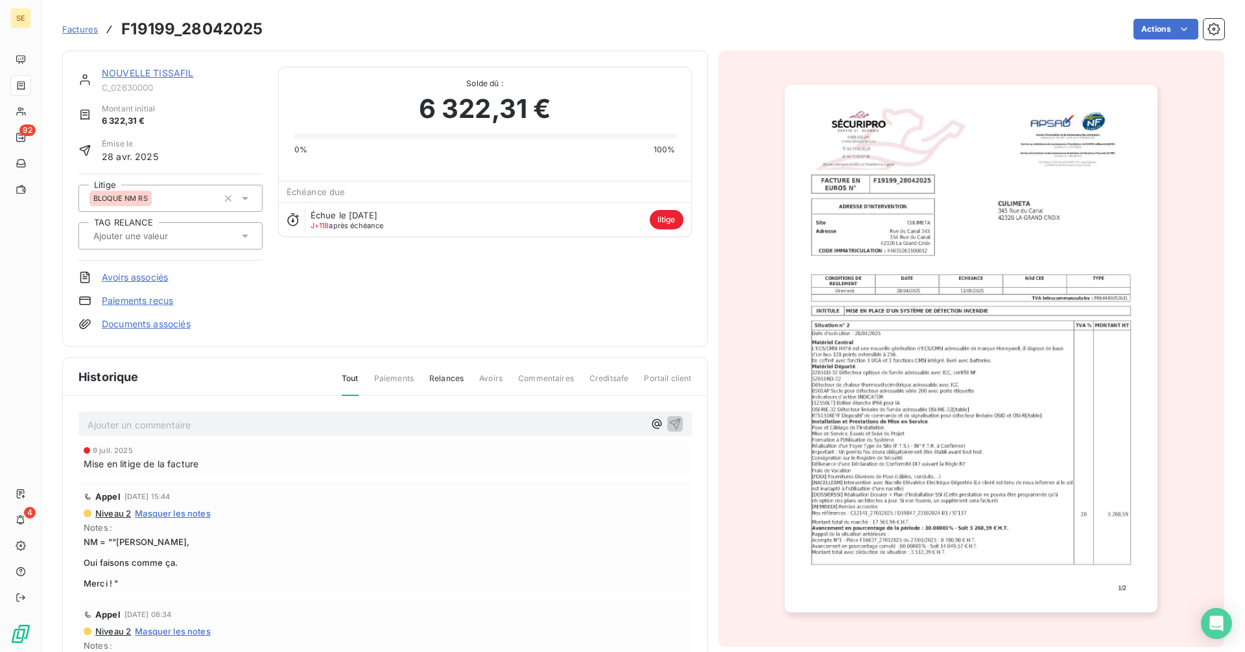
click at [151, 71] on link "NOUVELLE TISSAFIL" at bounding box center [148, 72] width 92 height 11
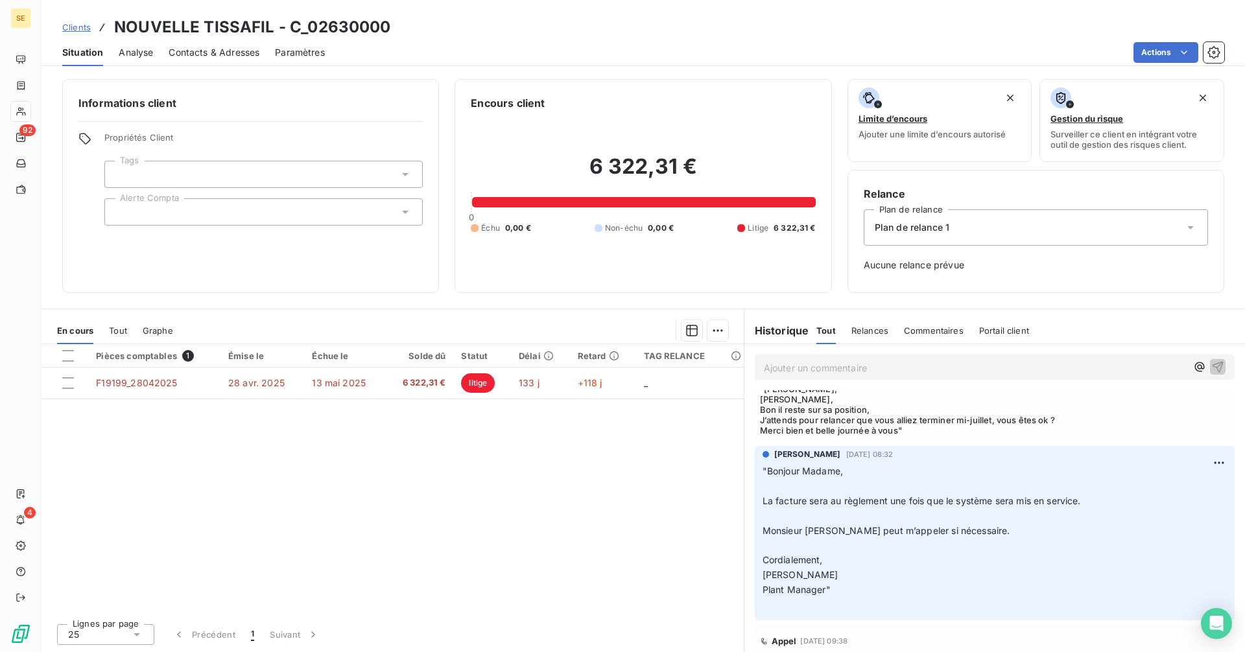
scroll to position [454, 0]
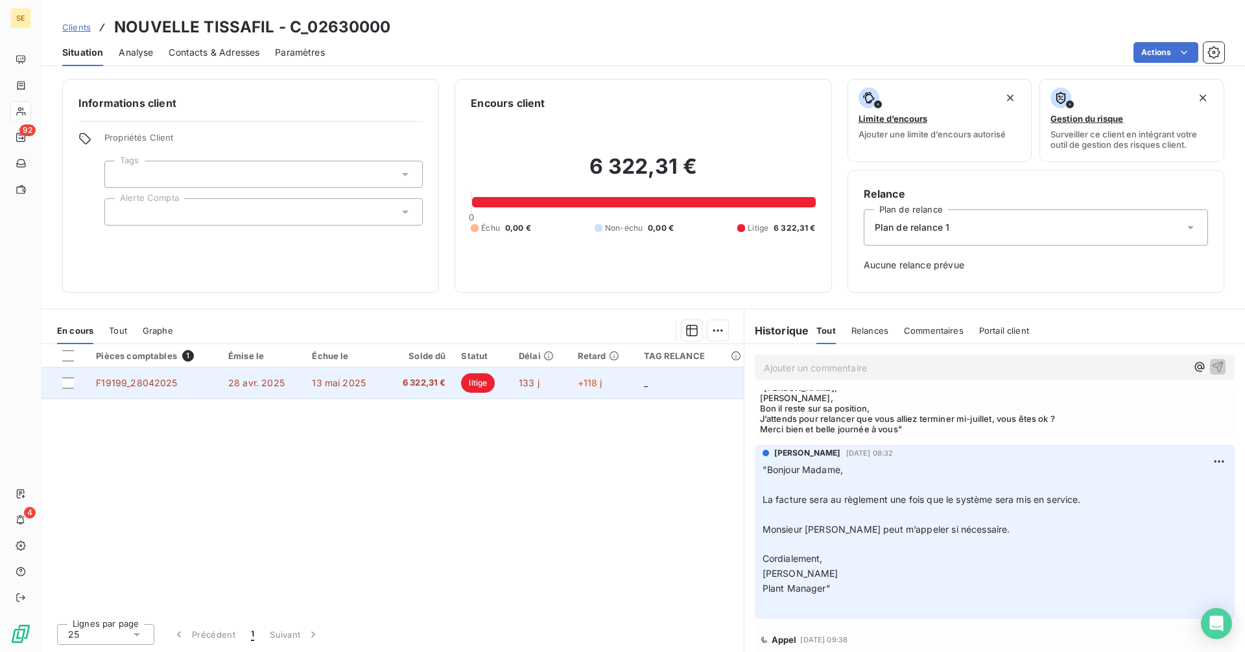
click at [371, 388] on td "13 mai 2025" at bounding box center [344, 383] width 80 height 31
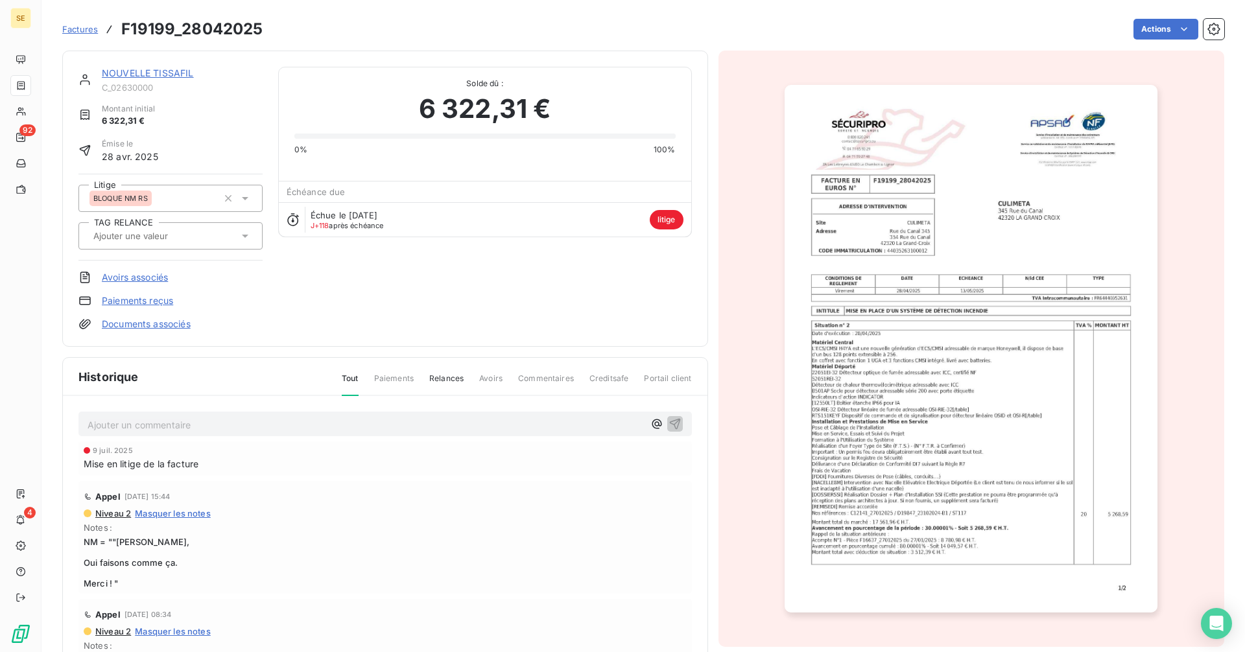
click at [912, 385] on img "button" at bounding box center [971, 349] width 373 height 528
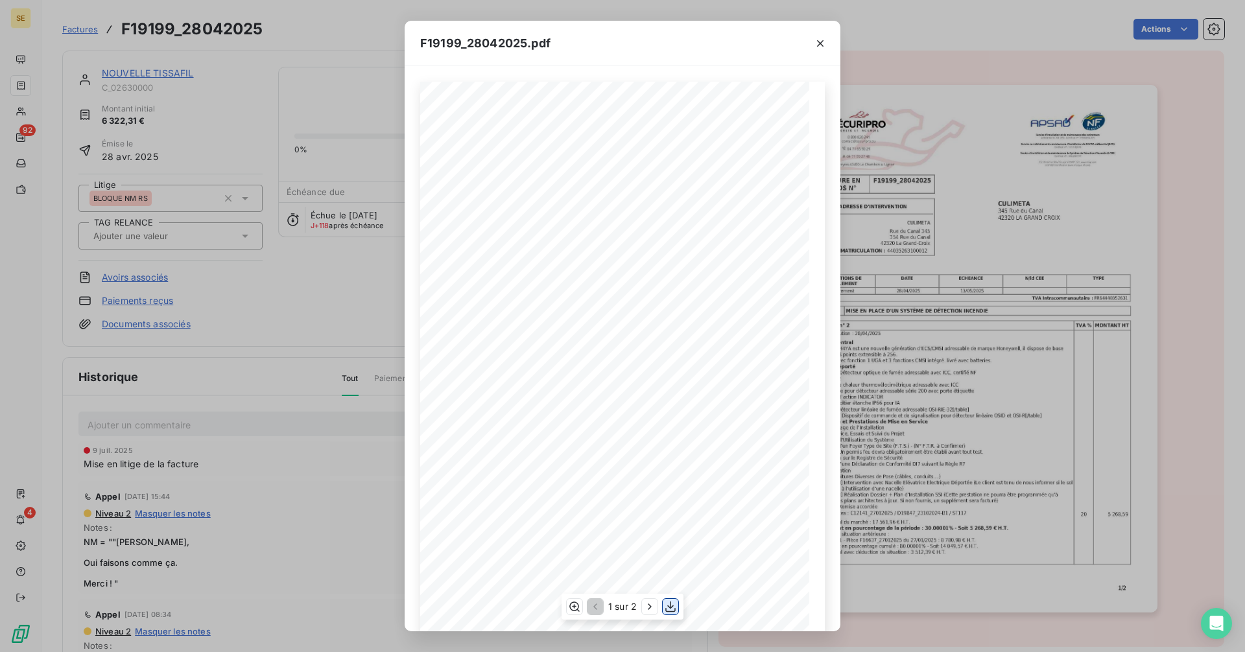
click at [674, 608] on icon "button" at bounding box center [670, 607] width 13 height 13
drag, startPoint x: 822, startPoint y: 42, endPoint x: 756, endPoint y: 57, distance: 68.4
click at [822, 42] on icon "button" at bounding box center [820, 43] width 13 height 13
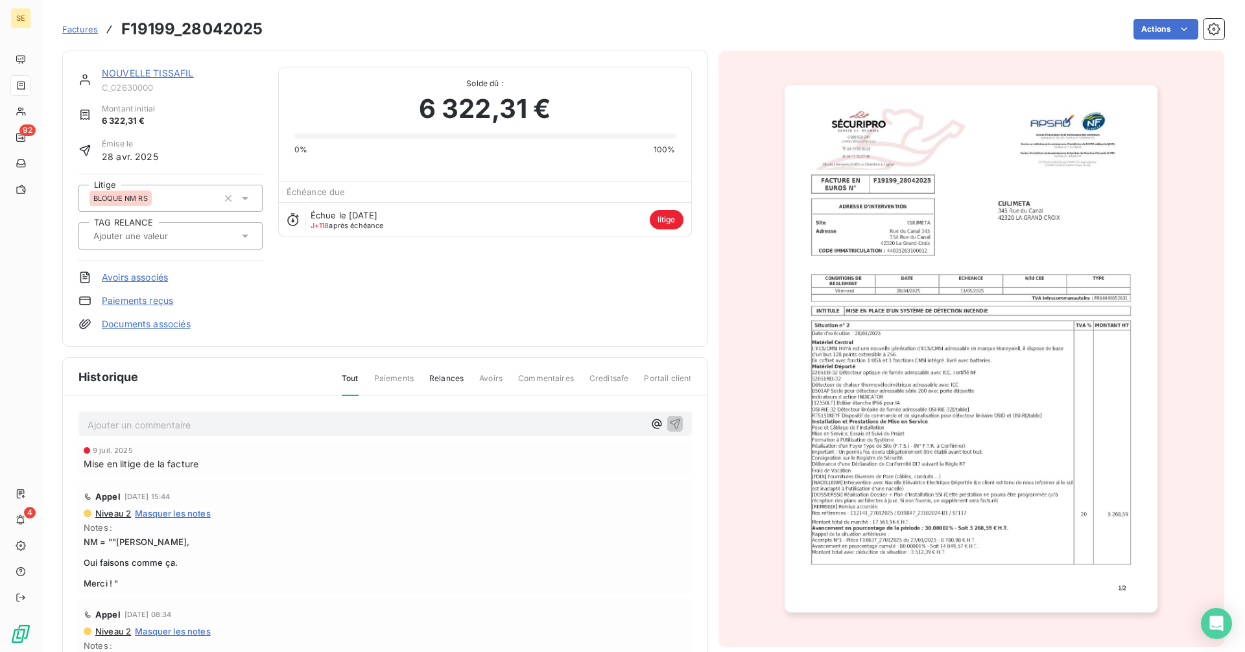
click at [169, 72] on link "NOUVELLE TISSAFIL" at bounding box center [148, 72] width 92 height 11
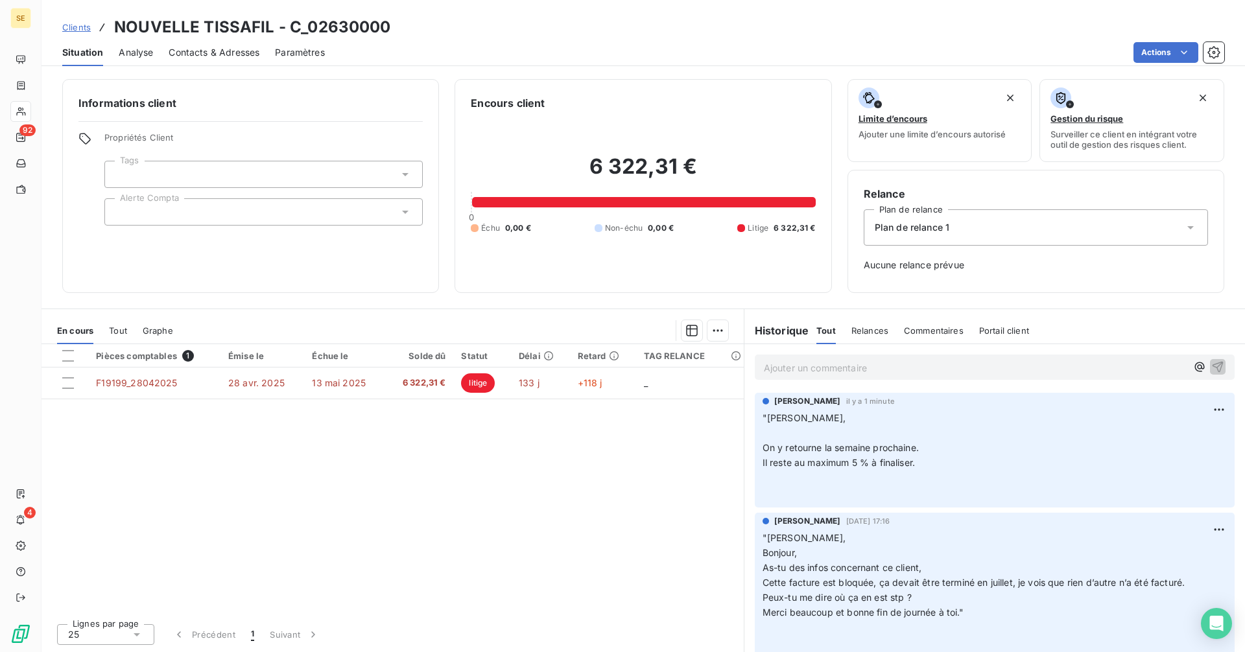
click at [115, 333] on span "Tout" at bounding box center [118, 331] width 18 height 10
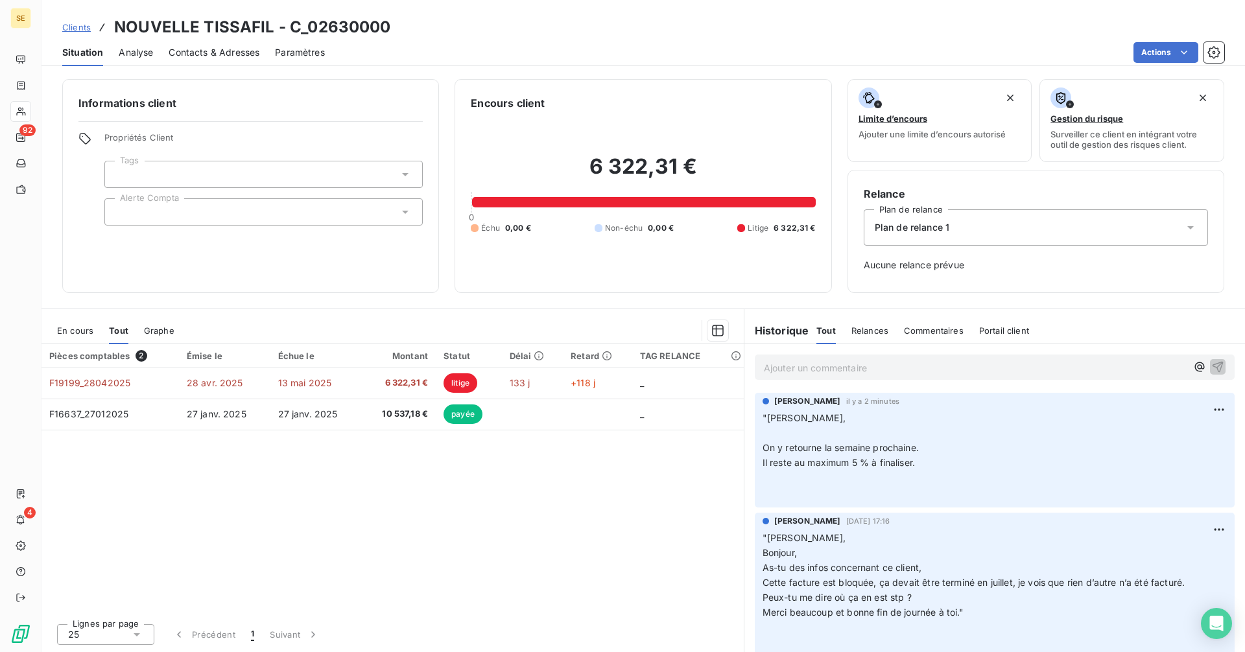
click at [805, 370] on p "Ajouter un commentaire ﻿" at bounding box center [975, 368] width 423 height 16
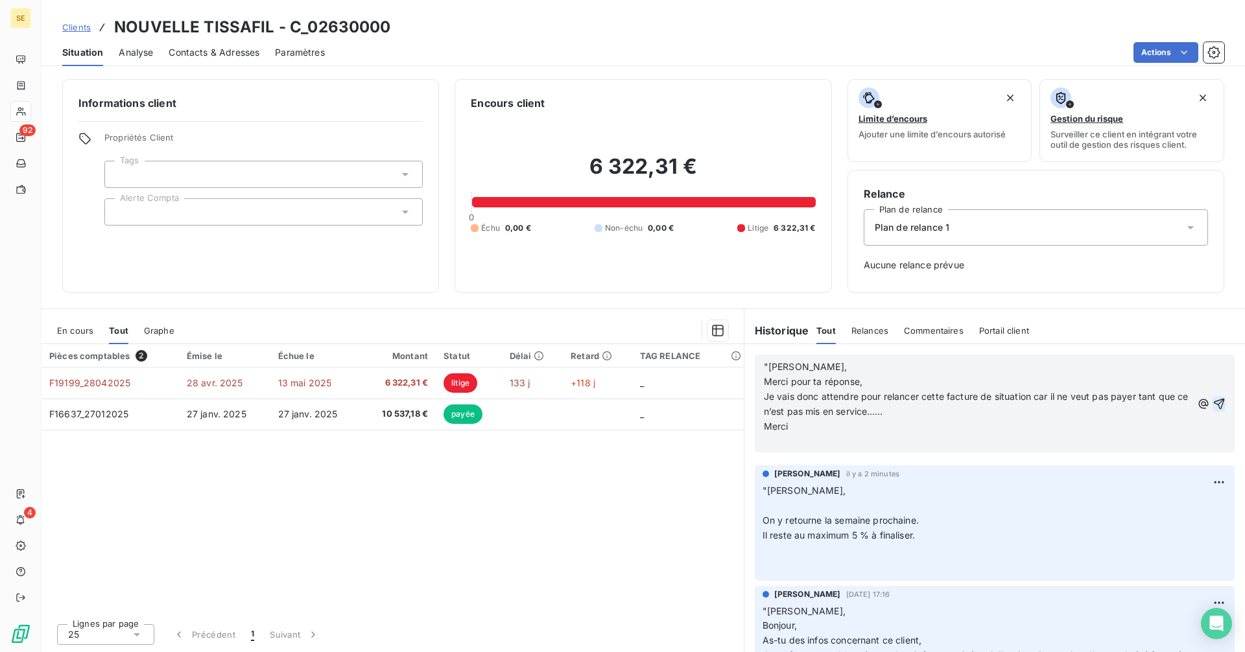
click at [1213, 403] on icon "button" at bounding box center [1219, 404] width 13 height 13
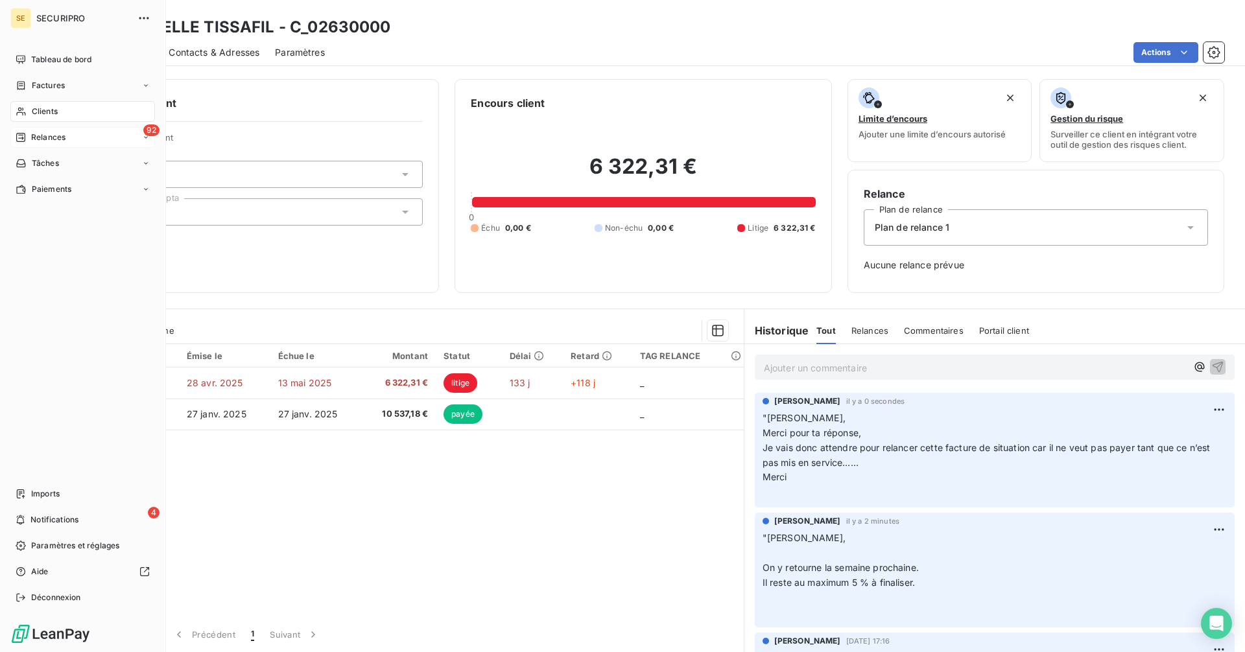
click at [43, 139] on span "Relances" at bounding box center [48, 138] width 34 height 12
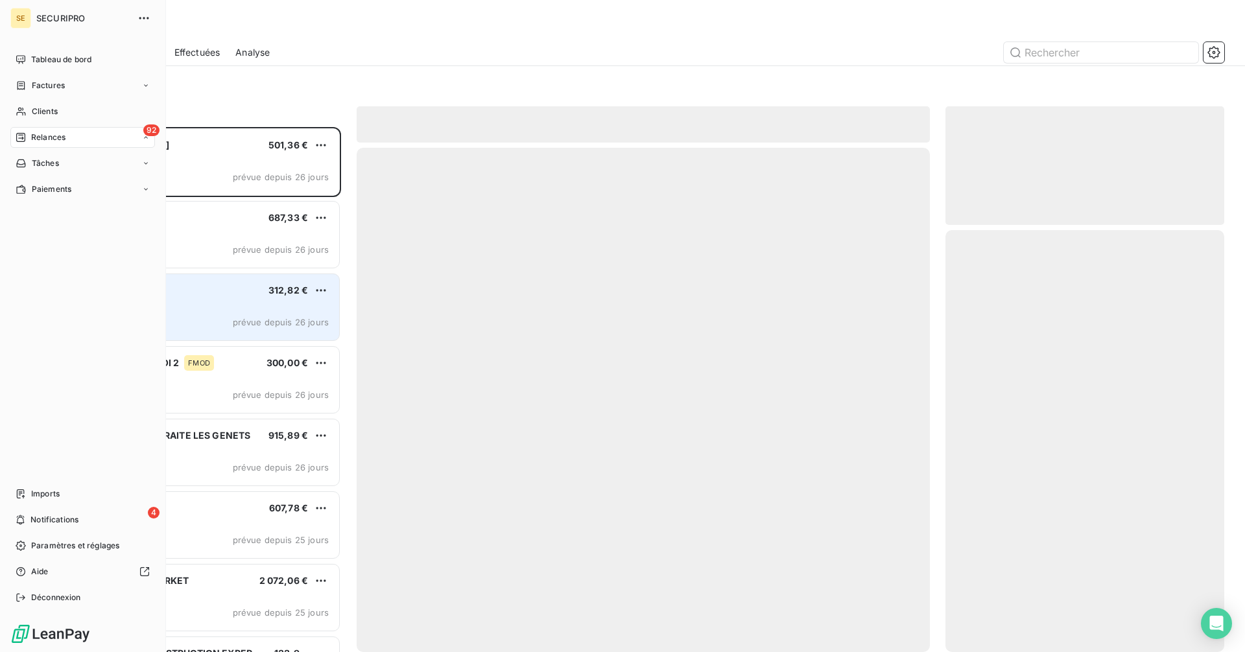
scroll to position [516, 269]
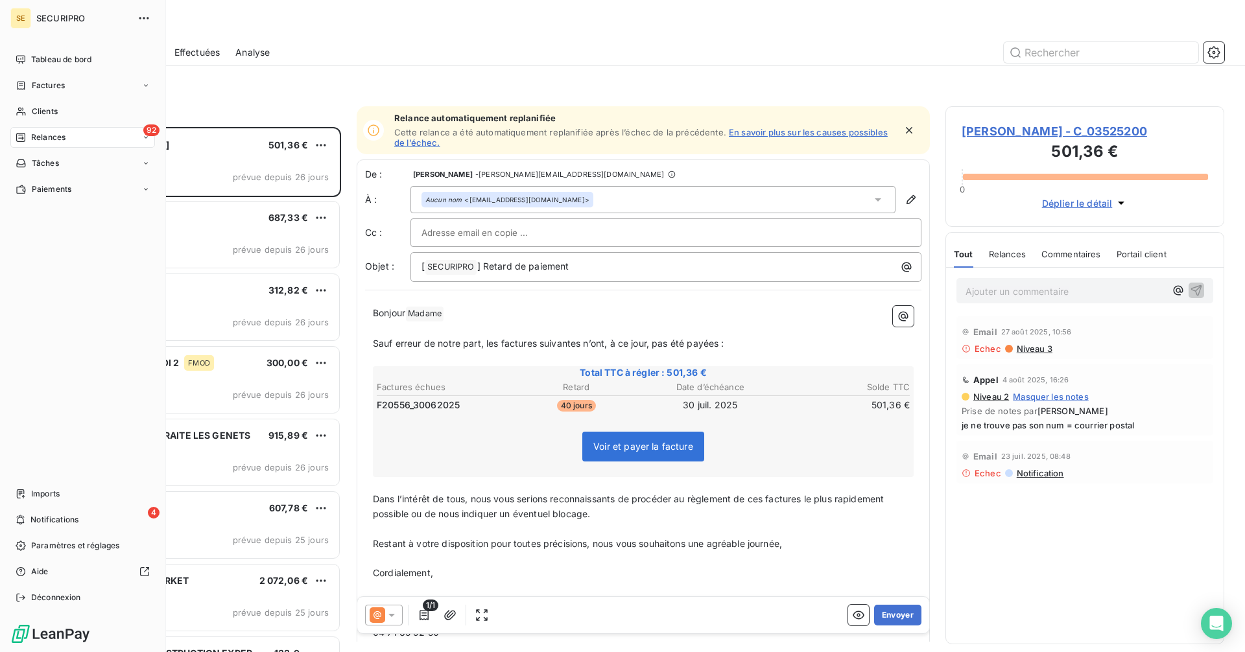
drag, startPoint x: 33, startPoint y: 86, endPoint x: 159, endPoint y: 79, distance: 126.0
click at [33, 86] on span "Factures" at bounding box center [48, 86] width 33 height 12
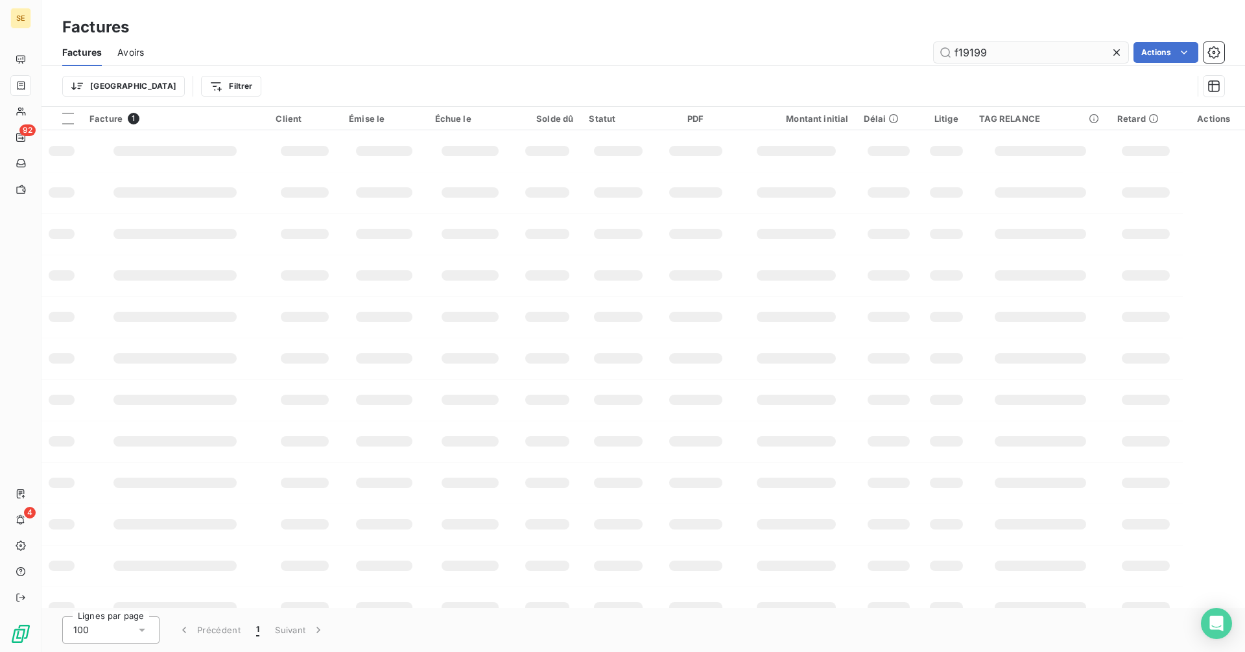
click at [1004, 48] on input "f19199" at bounding box center [1031, 52] width 195 height 21
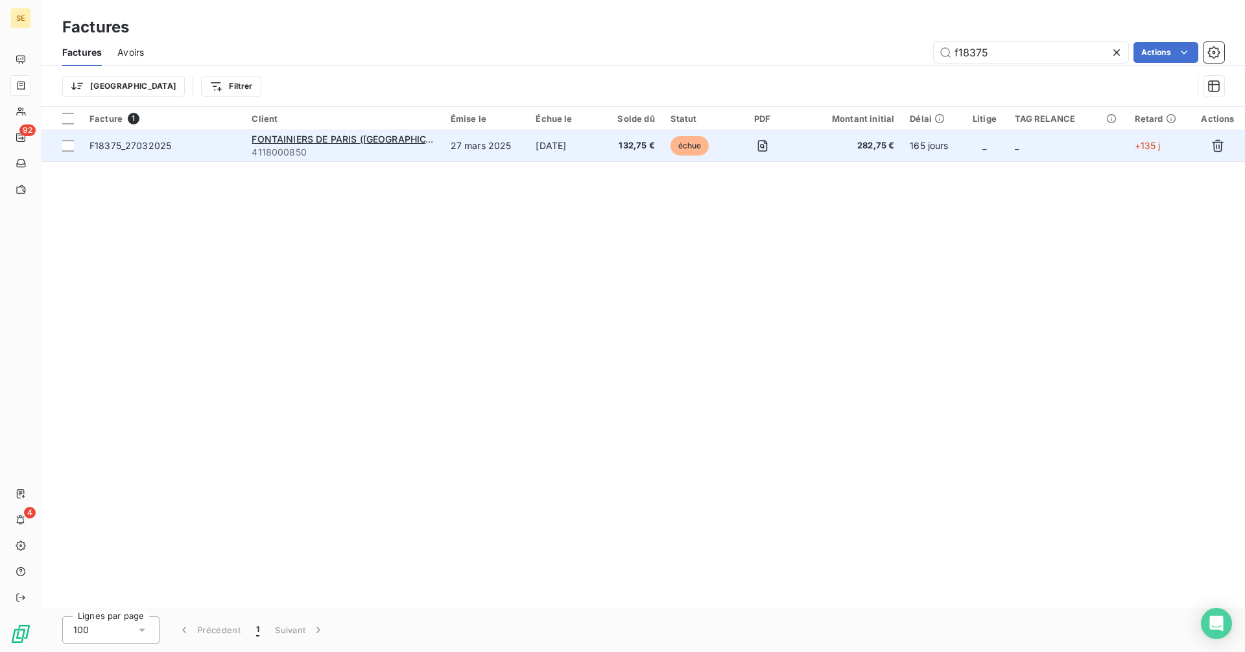
type input "f18375"
click at [503, 142] on td "27 mars 2025" at bounding box center [486, 145] width 86 height 31
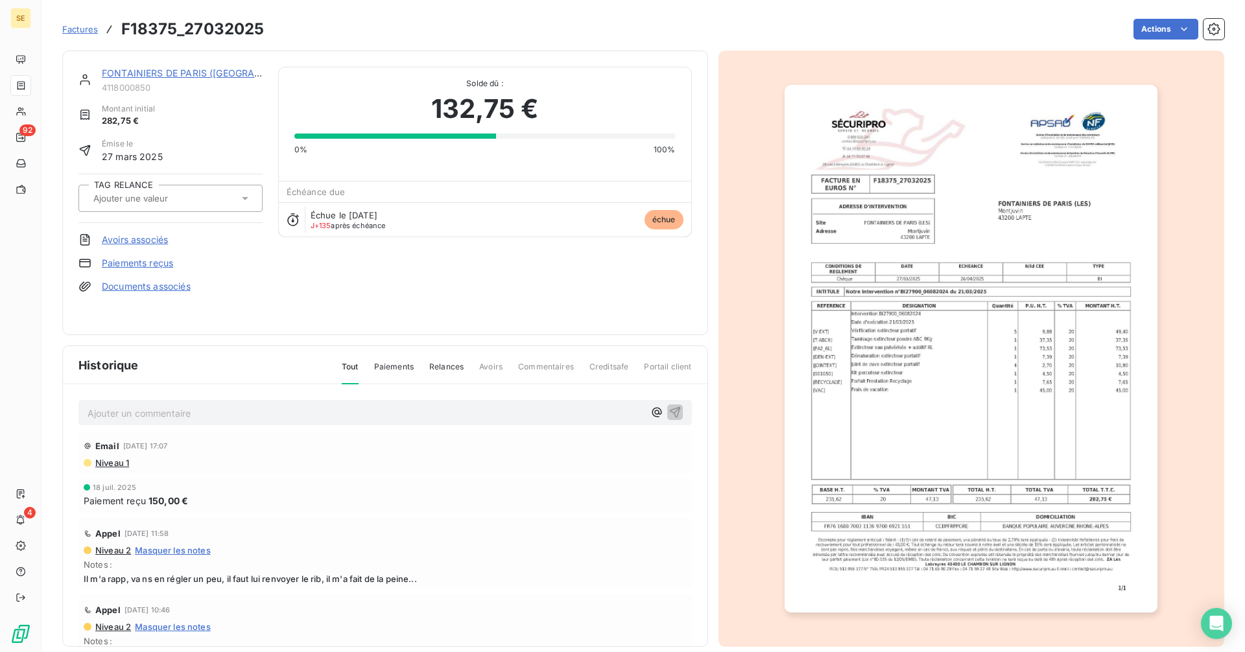
click at [131, 71] on link "FONTAINIERS DE PARIS ([GEOGRAPHIC_DATA])" at bounding box center [206, 72] width 209 height 11
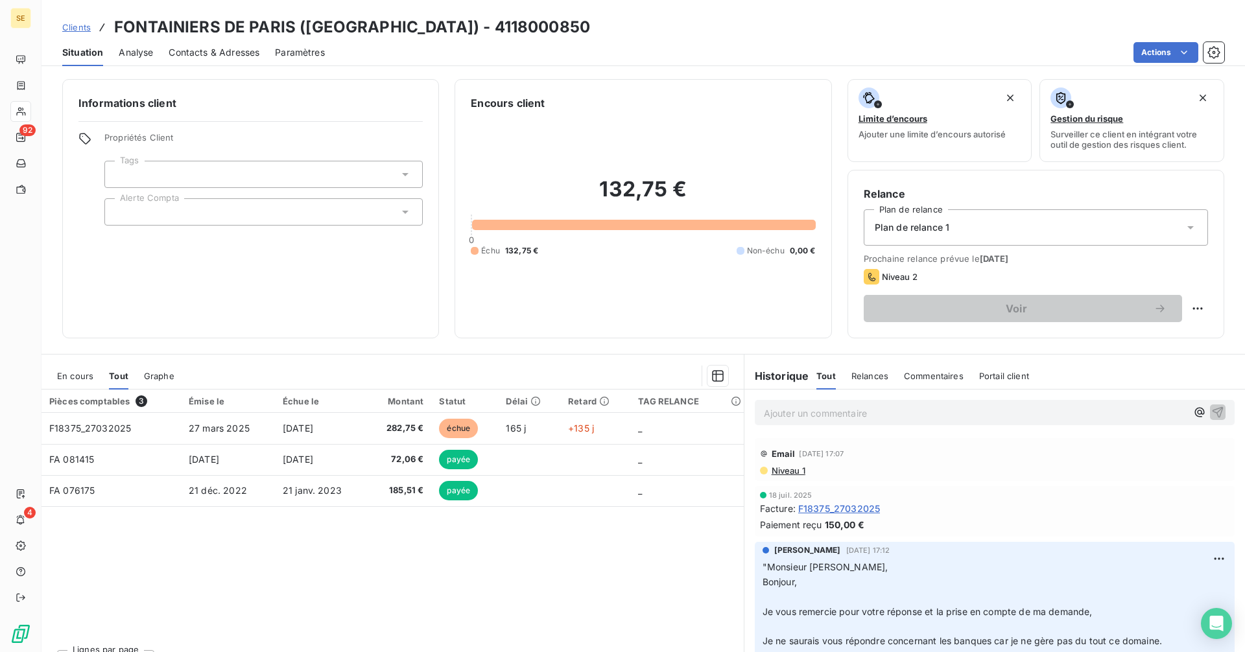
click at [814, 413] on p "Ajouter un commentaire ﻿" at bounding box center [975, 413] width 423 height 16
click at [857, 418] on p "me répond : "" at bounding box center [975, 412] width 423 height 15
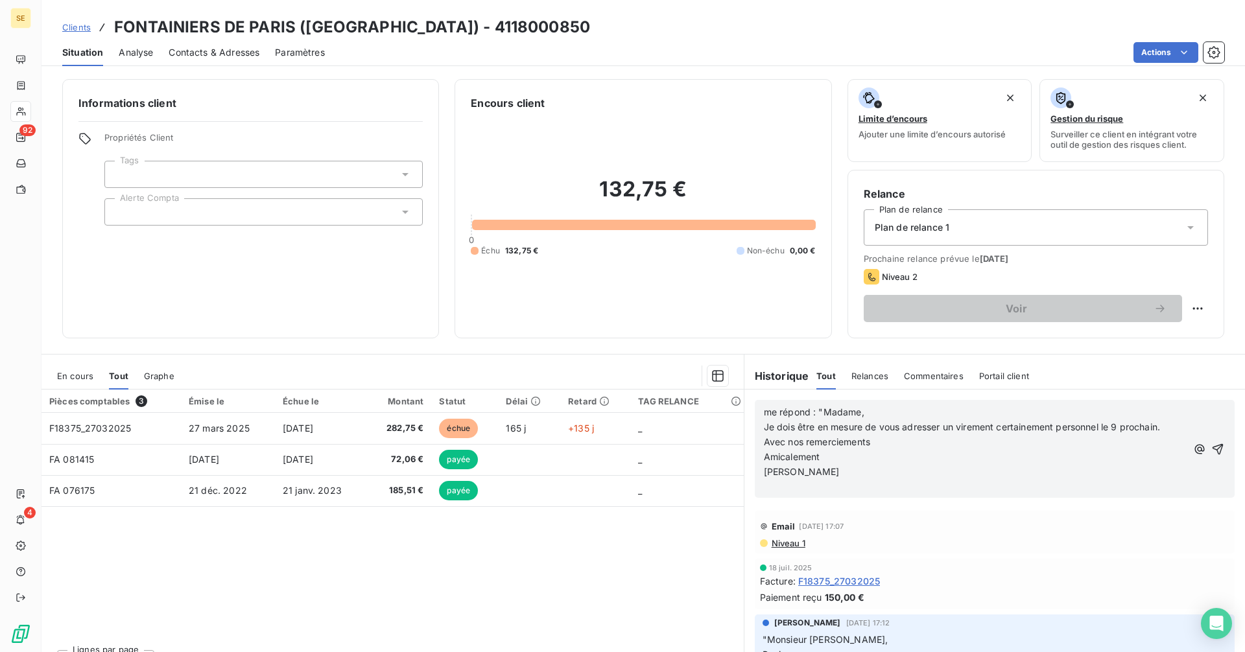
click at [806, 455] on span "Amicalement" at bounding box center [792, 456] width 56 height 11
click at [818, 468] on p "[PERSON_NAME]" at bounding box center [975, 472] width 423 height 15
click at [1213, 446] on icon "button" at bounding box center [1218, 449] width 11 height 11
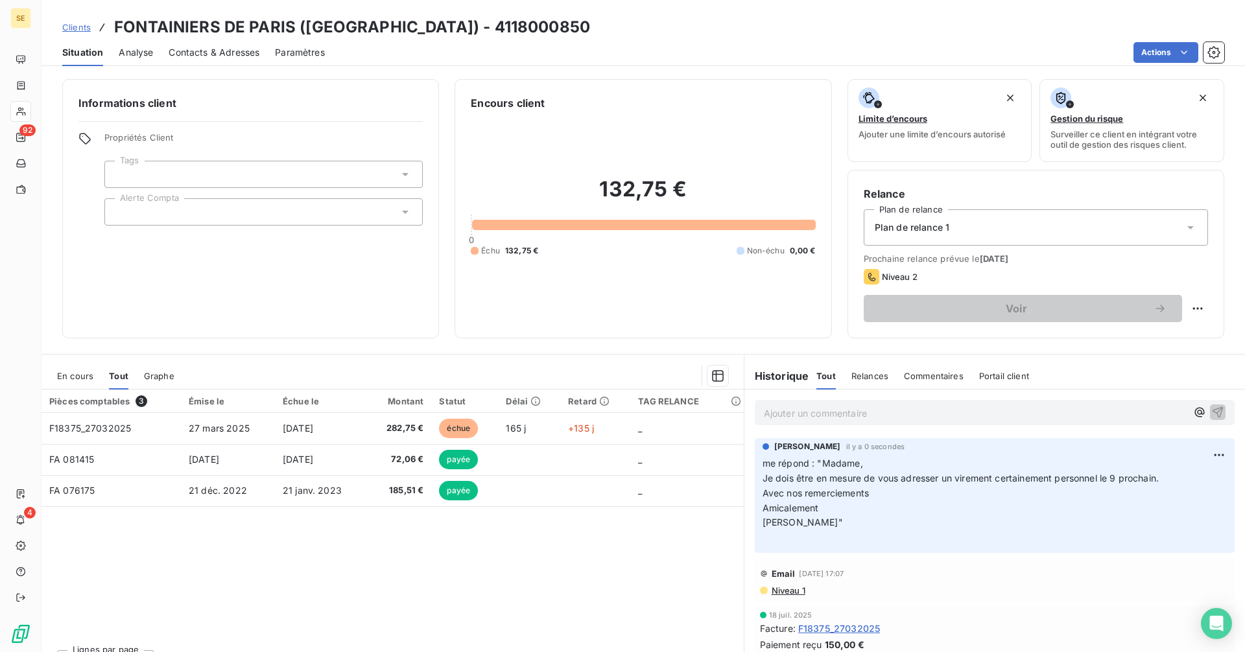
click at [86, 25] on span "Clients" at bounding box center [76, 27] width 29 height 10
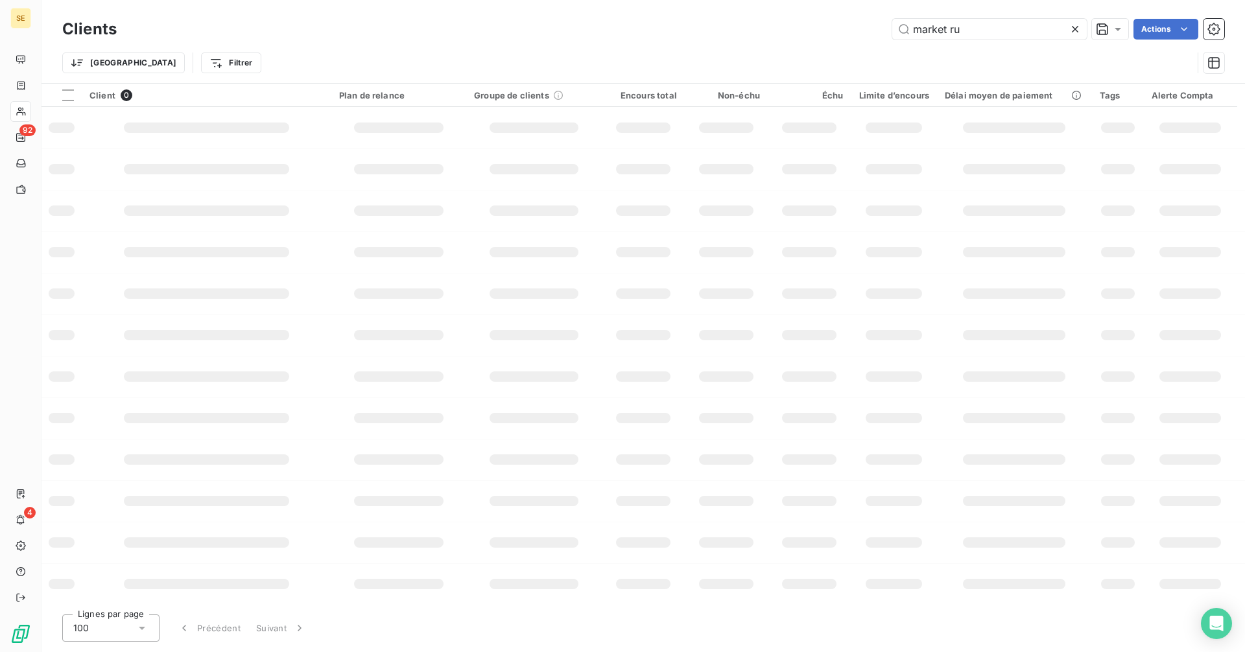
type input "market ruy"
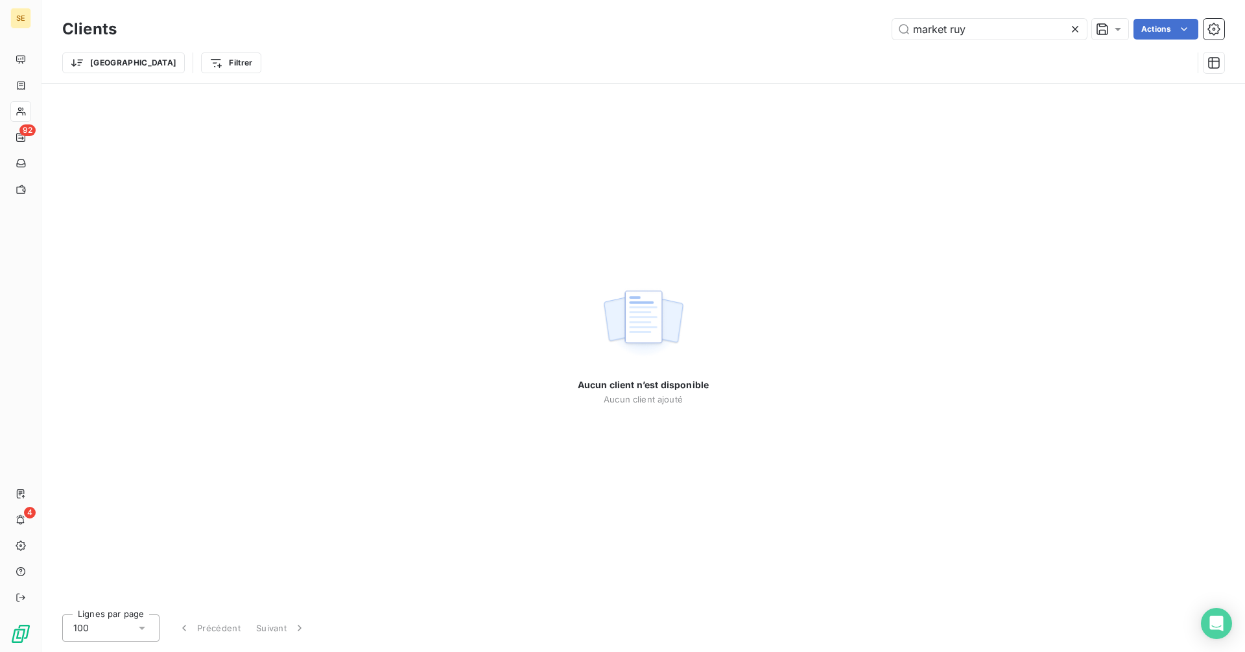
drag, startPoint x: 1002, startPoint y: 30, endPoint x: 853, endPoint y: 34, distance: 148.6
click at [853, 34] on div "market ruy Actions" at bounding box center [678, 29] width 1092 height 21
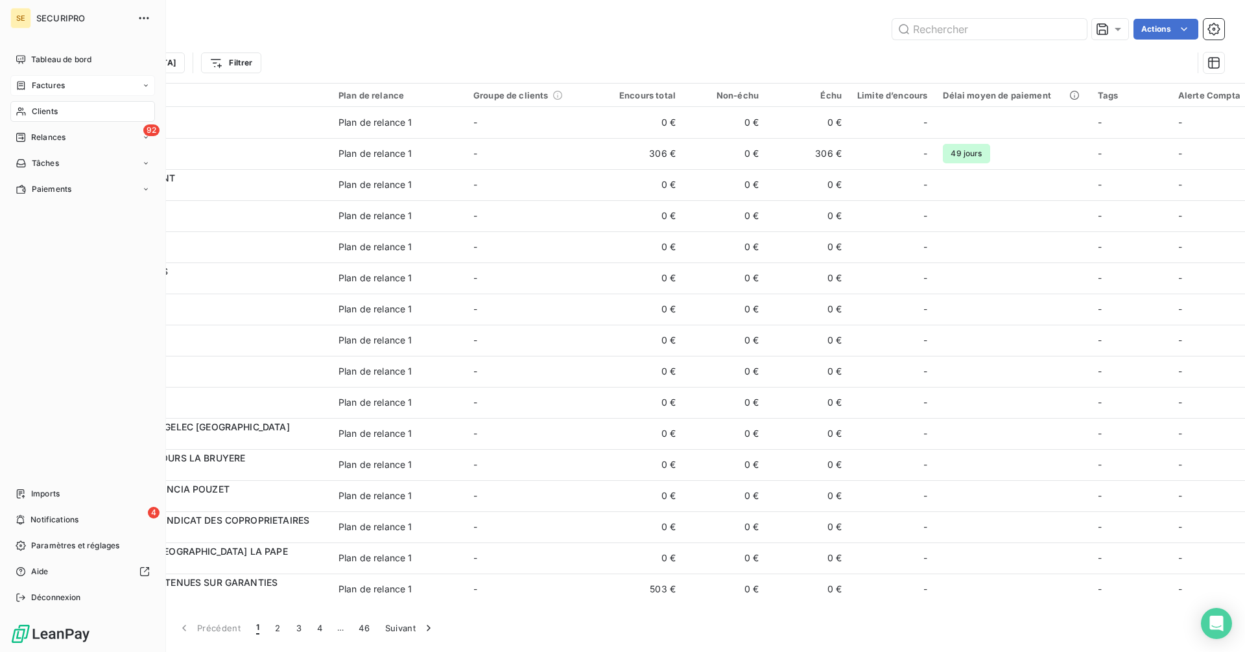
drag, startPoint x: 38, startPoint y: 89, endPoint x: 53, endPoint y: 78, distance: 18.4
click at [32, 82] on span "Factures" at bounding box center [48, 86] width 33 height 12
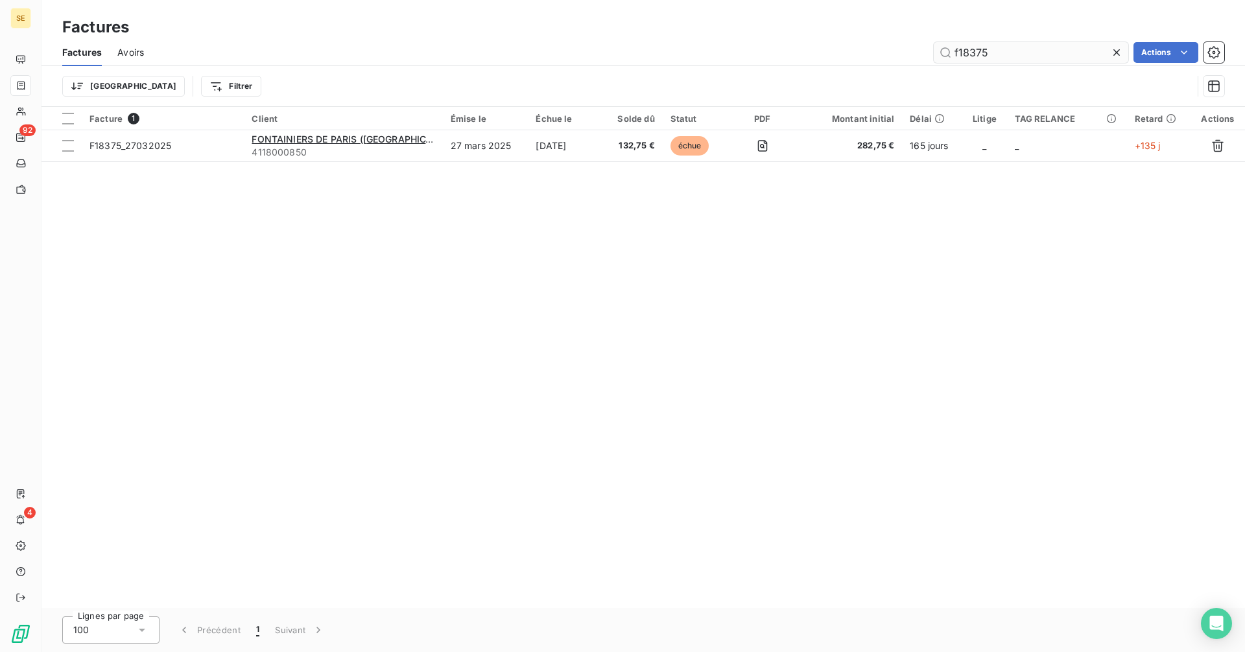
click at [1010, 51] on input "f18375" at bounding box center [1031, 52] width 195 height 21
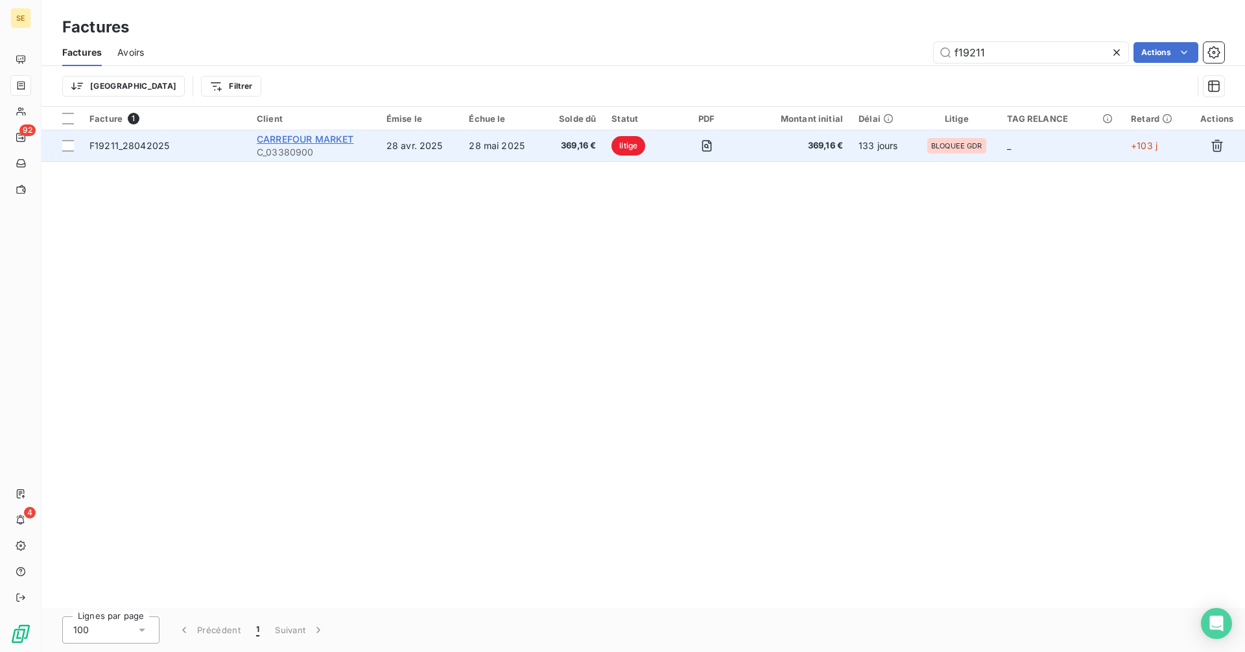
type input "f19211"
click at [296, 141] on span "CARREFOUR MARKET" at bounding box center [305, 139] width 97 height 11
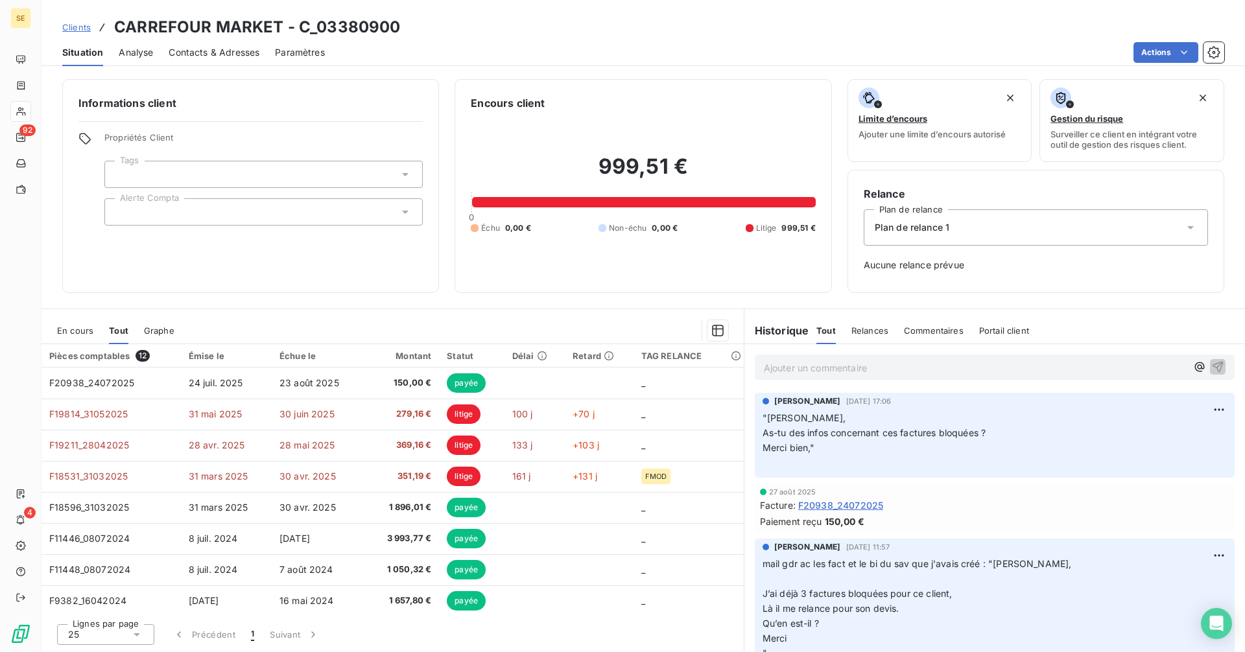
click at [865, 366] on p "Ajouter un commentaire ﻿" at bounding box center [975, 368] width 423 height 16
click at [798, 365] on p "Ajouter un commentaire ﻿" at bounding box center [975, 368] width 423 height 16
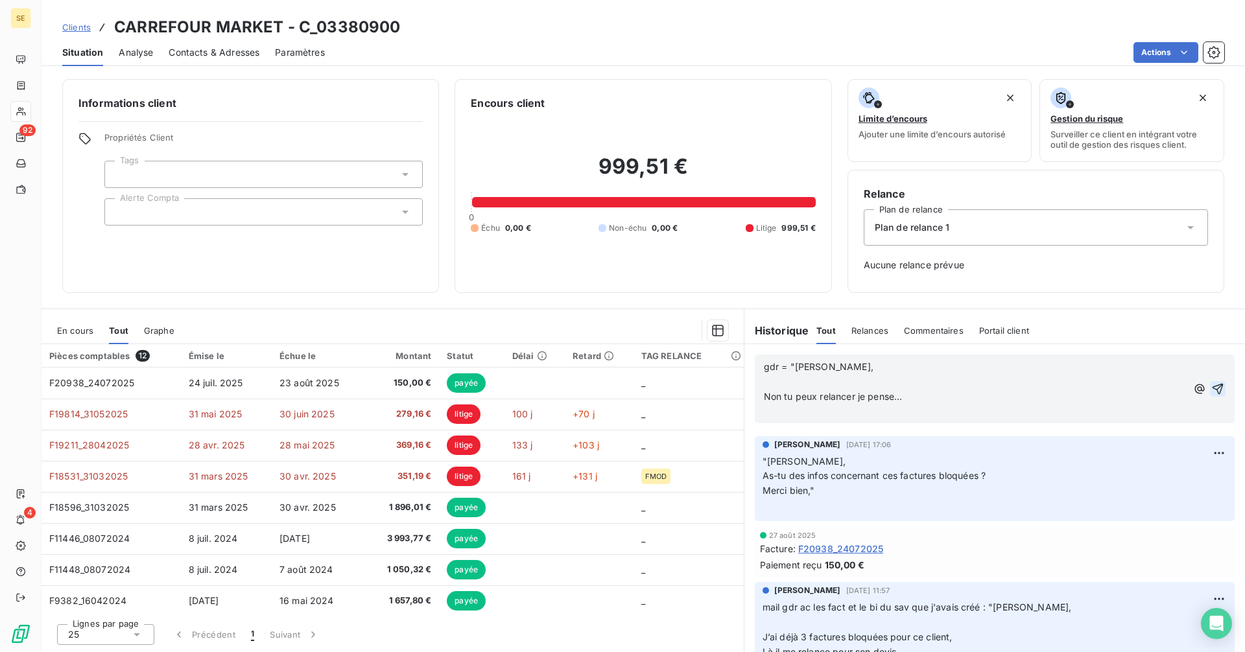
click at [1213, 388] on icon "button" at bounding box center [1217, 389] width 13 height 13
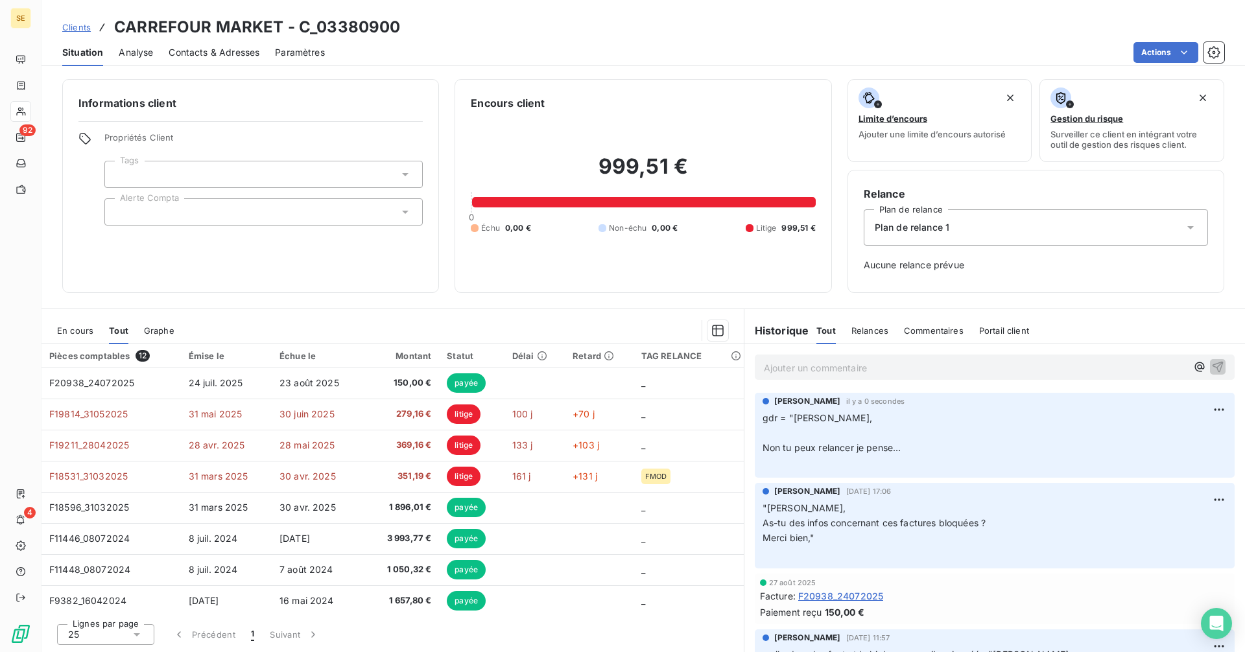
click at [837, 357] on div "Ajouter un commentaire ﻿" at bounding box center [995, 367] width 480 height 25
click at [826, 368] on p "Ajouter un commentaire ﻿" at bounding box center [975, 368] width 423 height 16
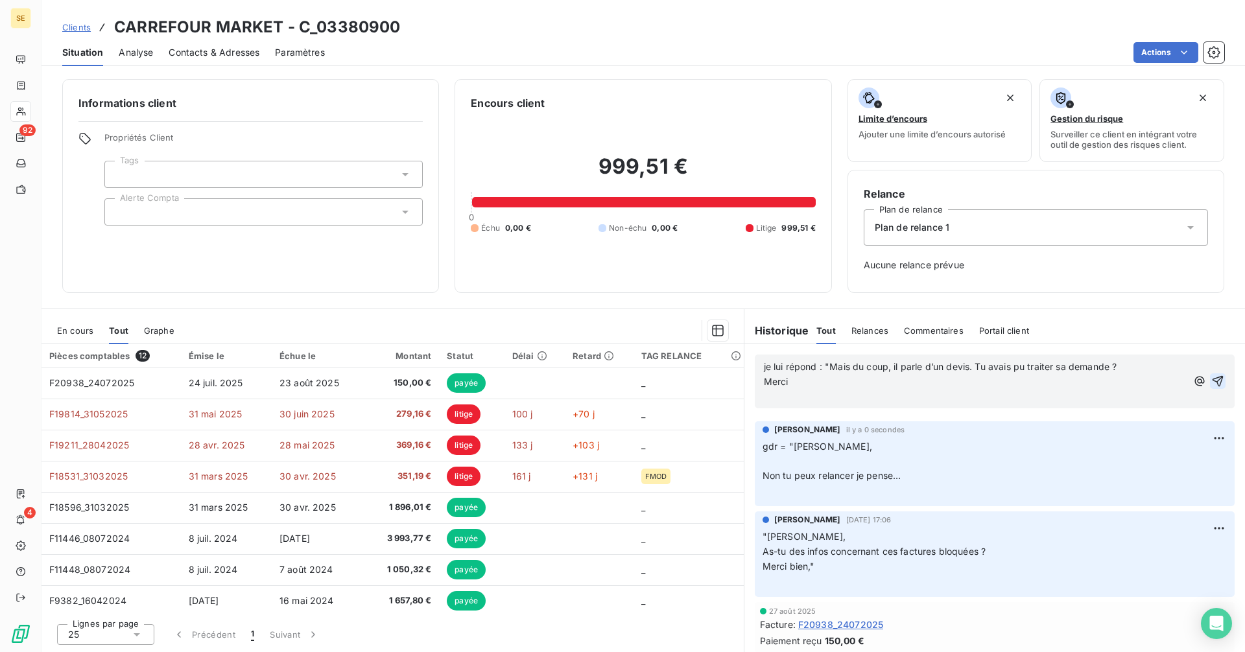
click at [1213, 378] on icon "button" at bounding box center [1218, 381] width 11 height 11
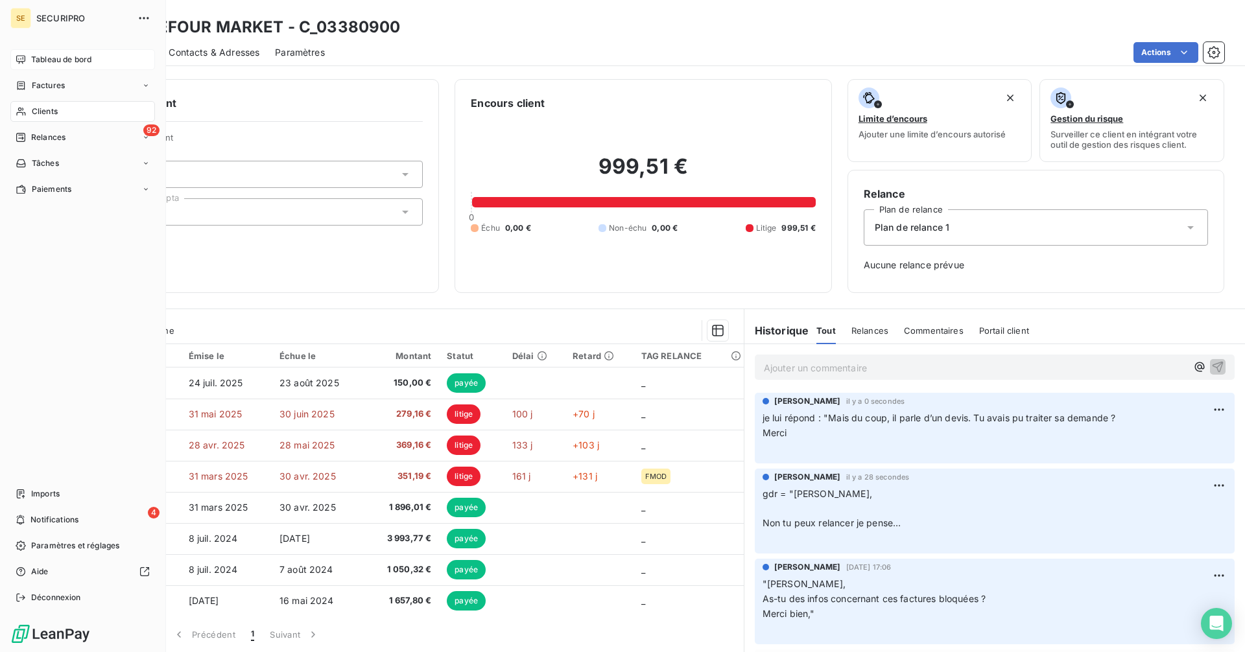
click at [33, 58] on span "Tableau de bord" at bounding box center [61, 60] width 60 height 12
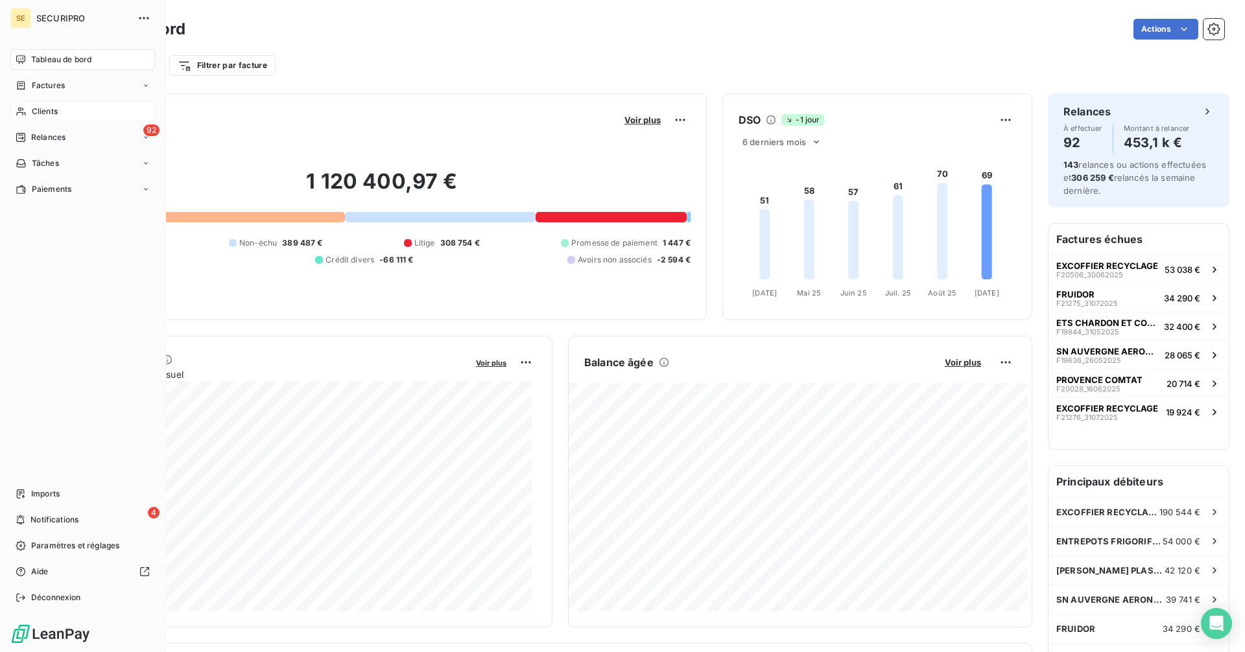
click at [30, 118] on div "Clients" at bounding box center [82, 111] width 145 height 21
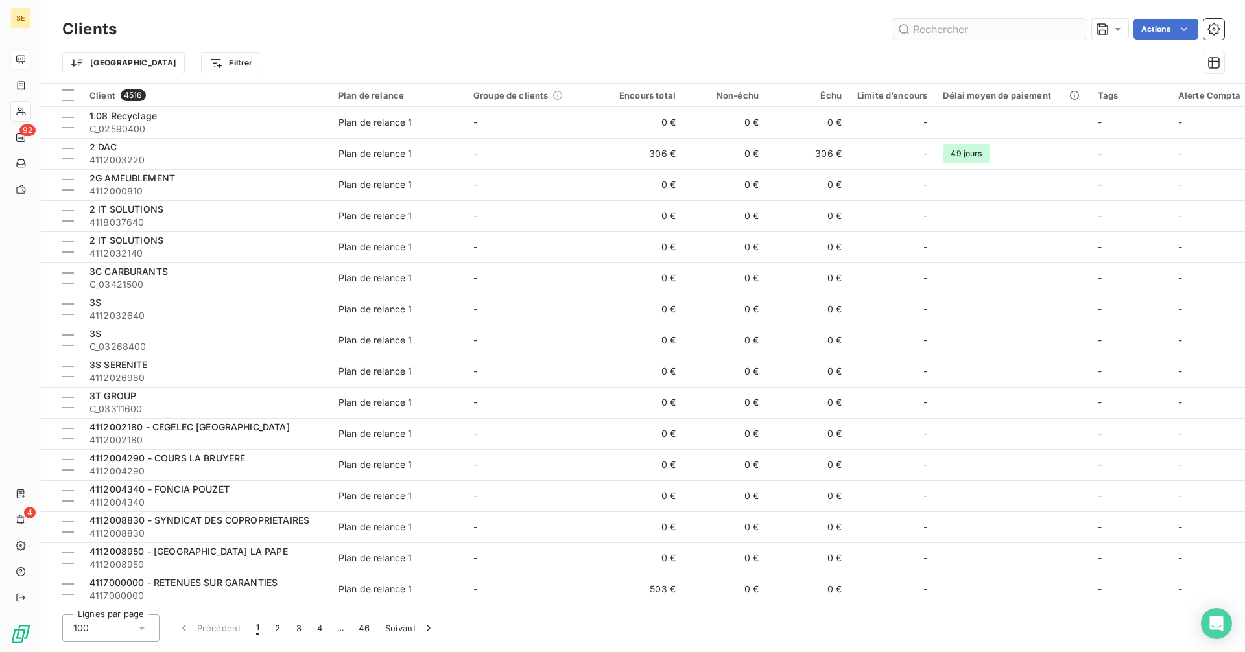
click at [966, 27] on input "text" at bounding box center [989, 29] width 195 height 21
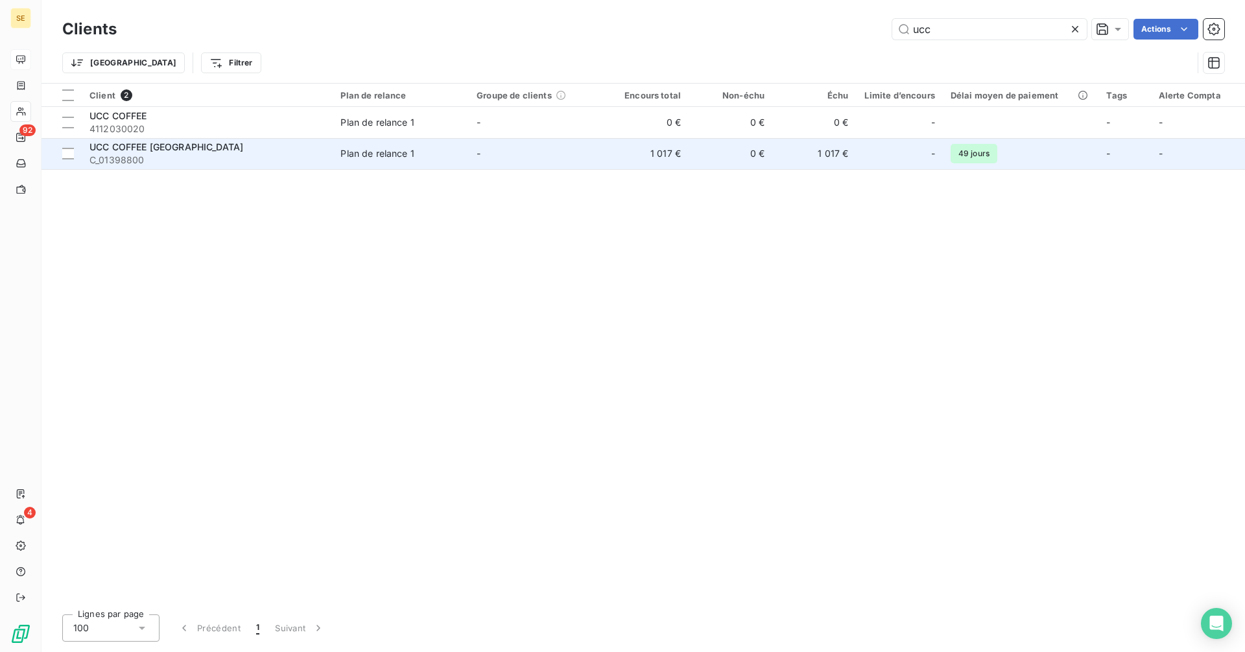
type input "ucc"
click at [822, 149] on td "1 017 €" at bounding box center [814, 153] width 84 height 31
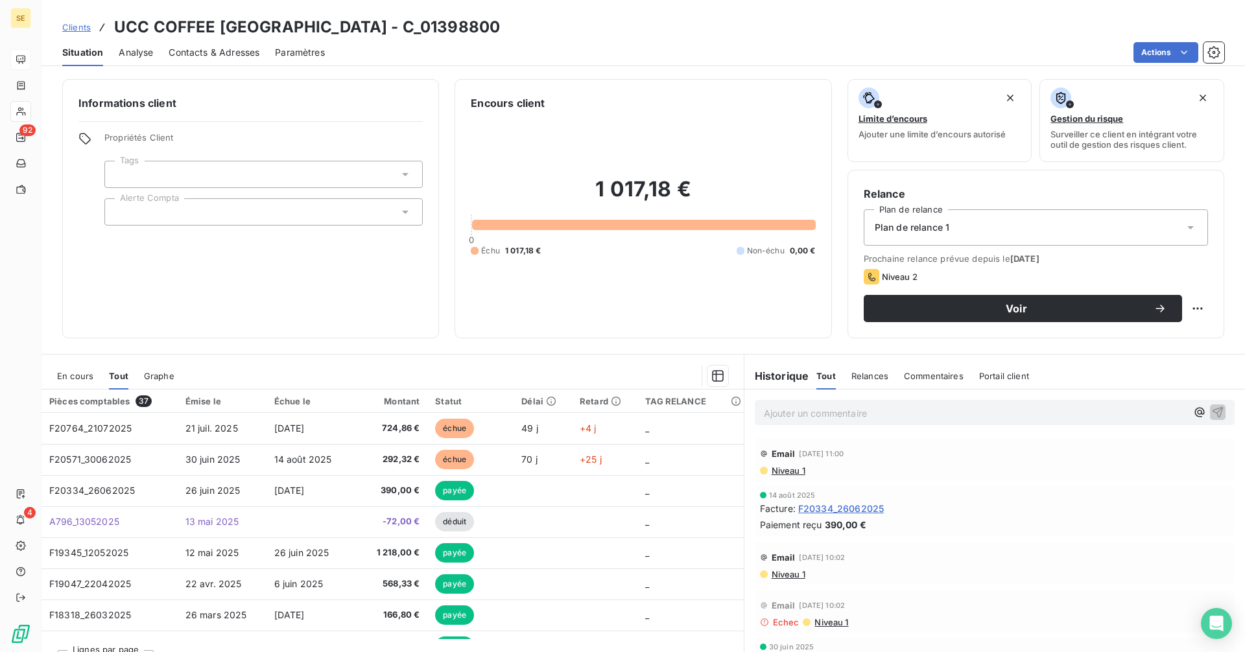
click at [822, 412] on p "Ajouter un commentaire ﻿" at bounding box center [975, 413] width 423 height 16
click at [883, 416] on p "MF = "" at bounding box center [975, 412] width 423 height 15
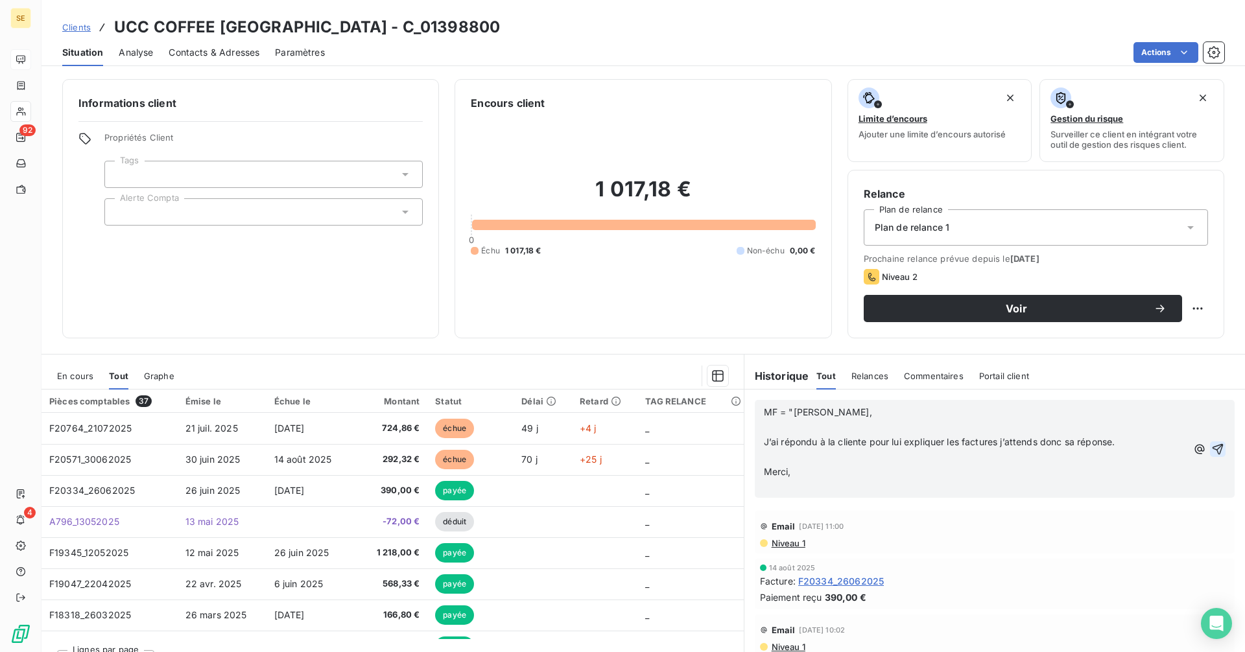
click at [1211, 444] on icon "button" at bounding box center [1217, 449] width 13 height 13
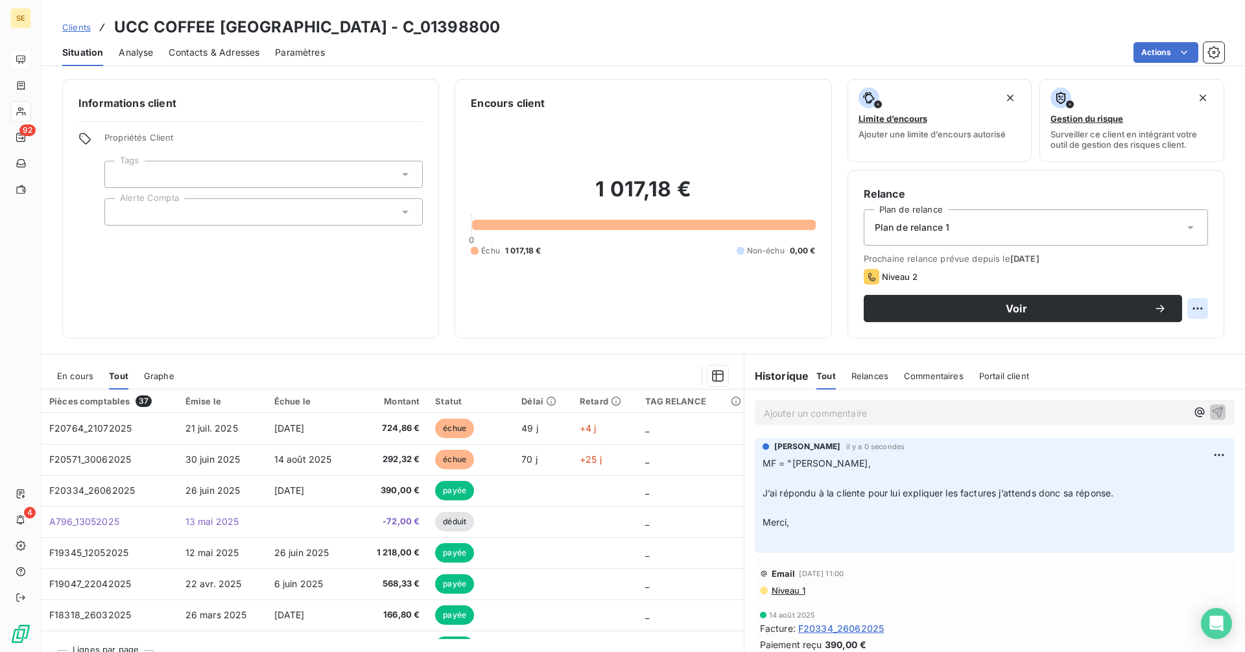
click at [1182, 304] on html "SE 92 4 Clients UCC COFFEE [GEOGRAPHIC_DATA] - C_01398800 Situation Analyse Con…" at bounding box center [622, 326] width 1245 height 652
click at [1172, 329] on div "Replanifier cette action" at bounding box center [1135, 337] width 116 height 21
select select "8"
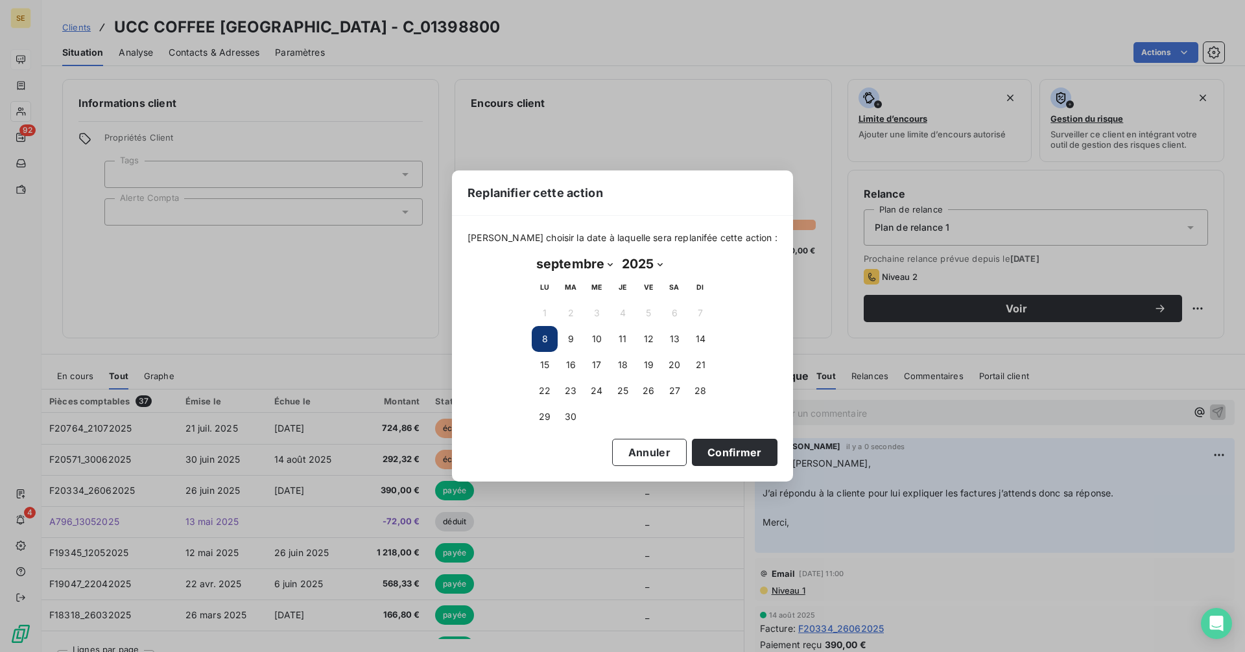
click at [920, 540] on div "Replanifier cette action [PERSON_NAME] choisir la date à laquelle sera replanif…" at bounding box center [622, 326] width 1245 height 652
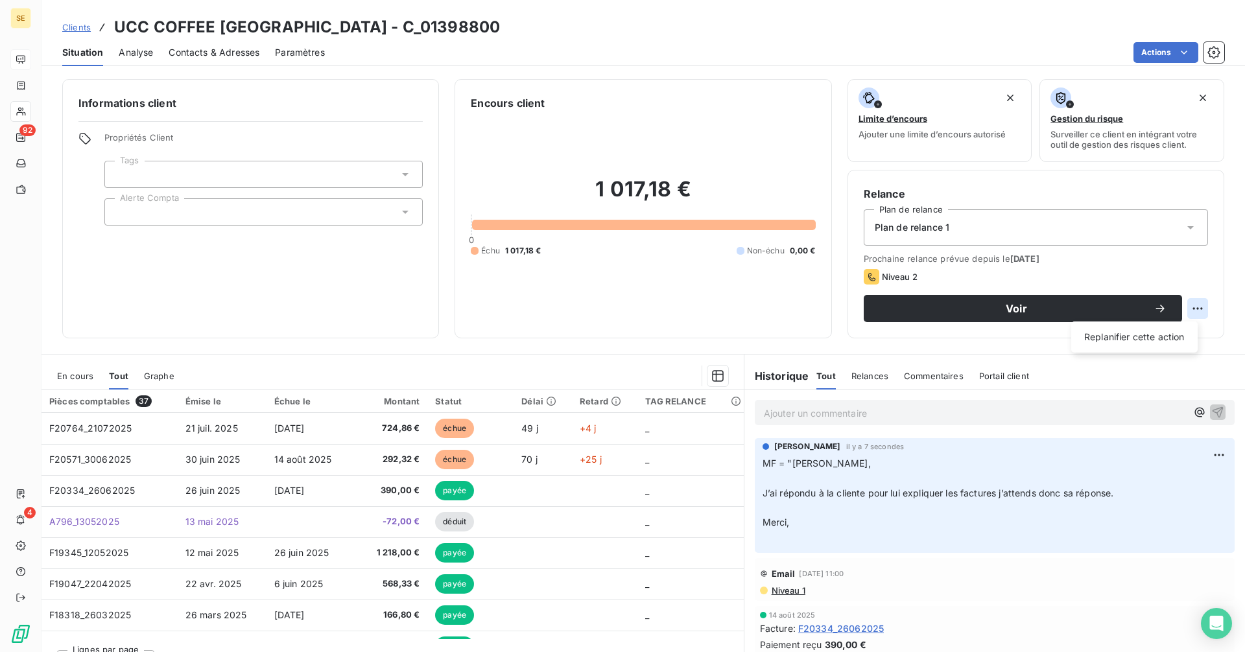
click at [1187, 304] on html "SE 92 4 Clients UCC COFFEE [GEOGRAPHIC_DATA] - C_01398800 Situation Analyse Con…" at bounding box center [622, 326] width 1245 height 652
click at [1163, 340] on div "Replanifier cette action" at bounding box center [1135, 337] width 116 height 21
select select "8"
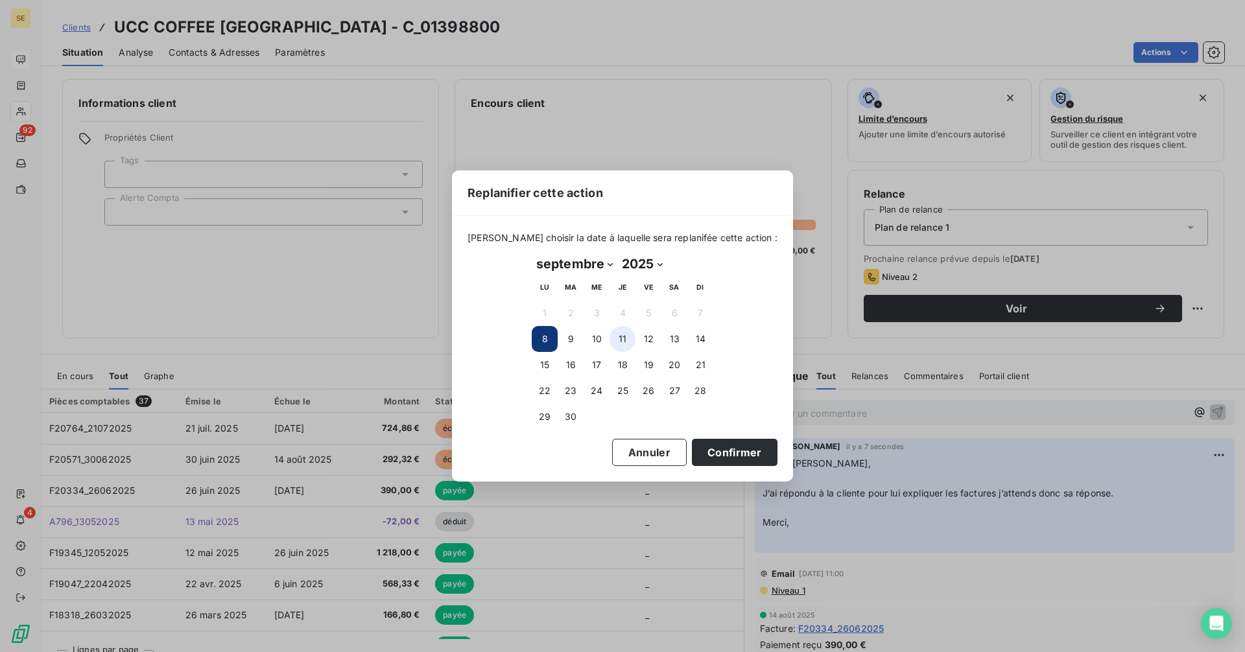
click at [621, 339] on button "11" at bounding box center [623, 339] width 26 height 26
click at [704, 457] on button "Confirmer" at bounding box center [735, 452] width 86 height 27
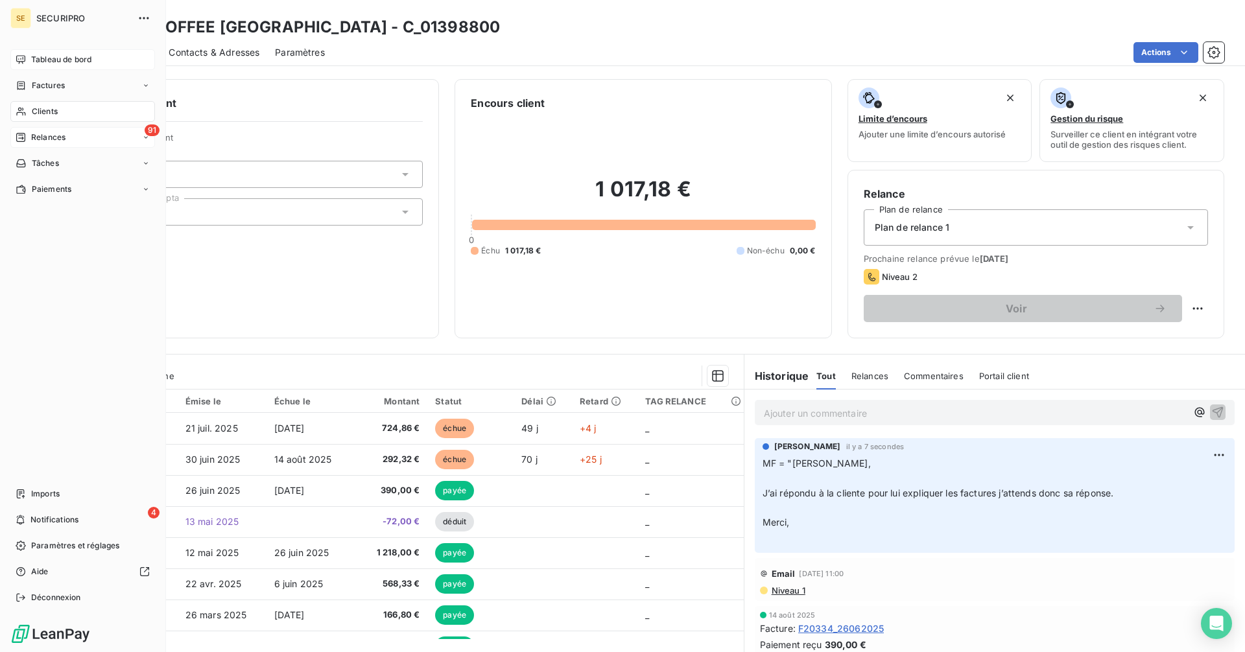
click at [29, 138] on div "Relances" at bounding box center [41, 138] width 50 height 12
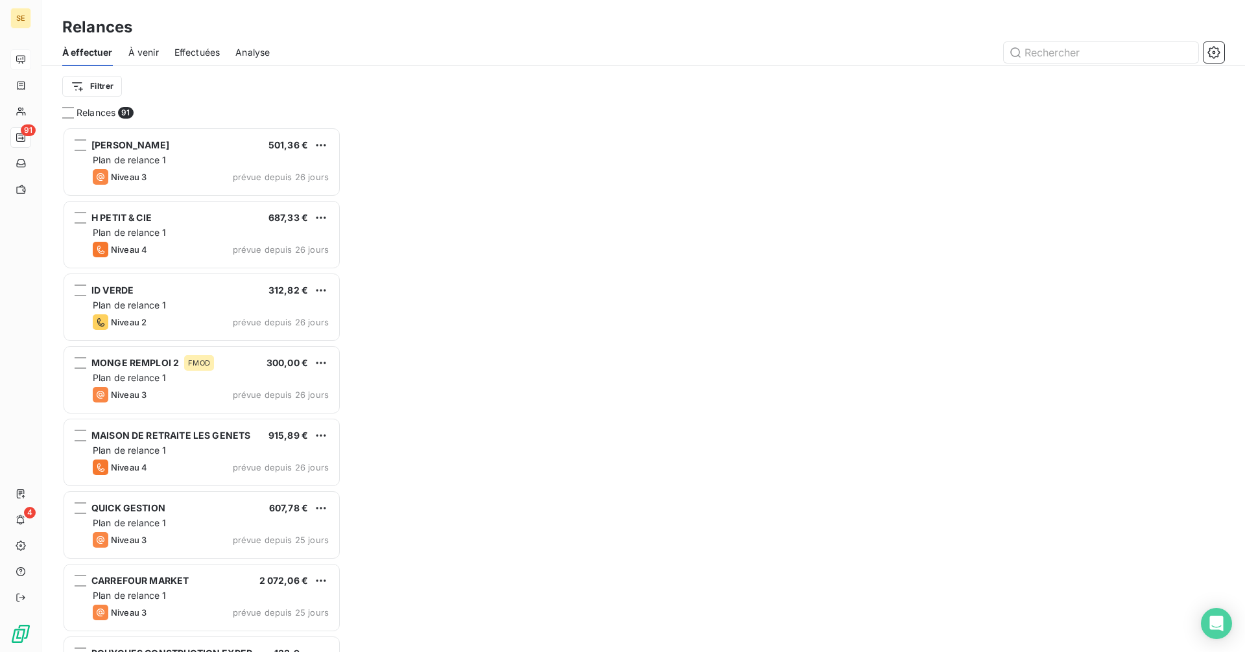
scroll to position [516, 269]
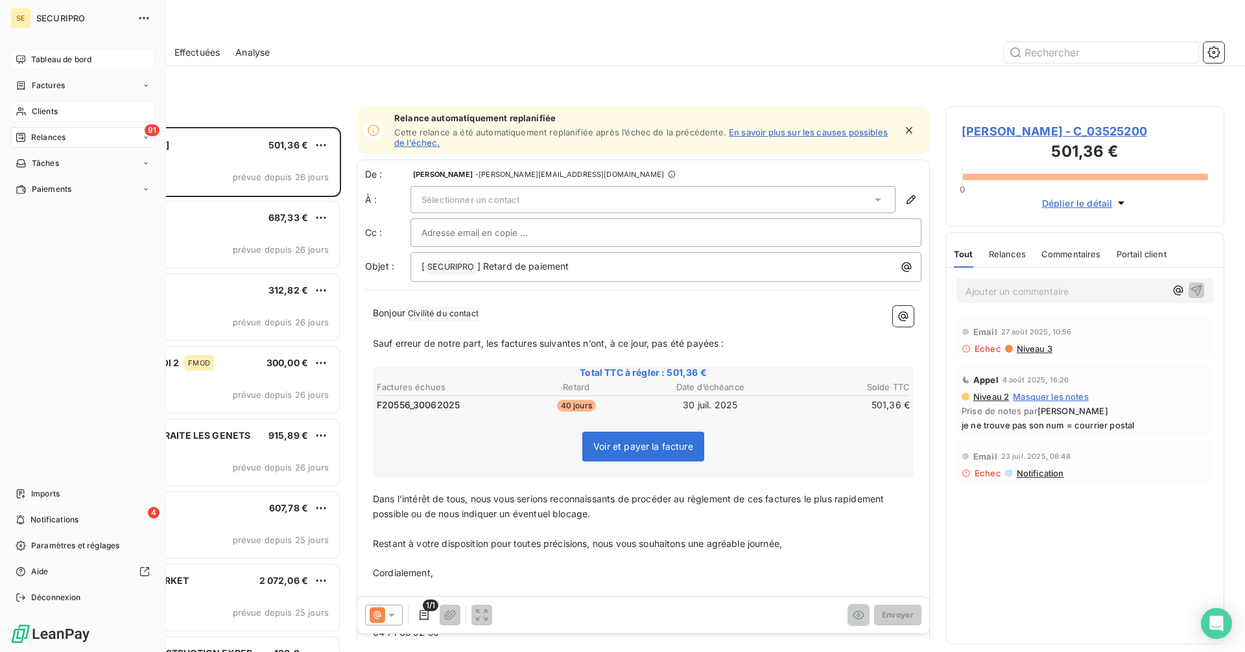
click at [27, 106] on div "Clients" at bounding box center [82, 111] width 145 height 21
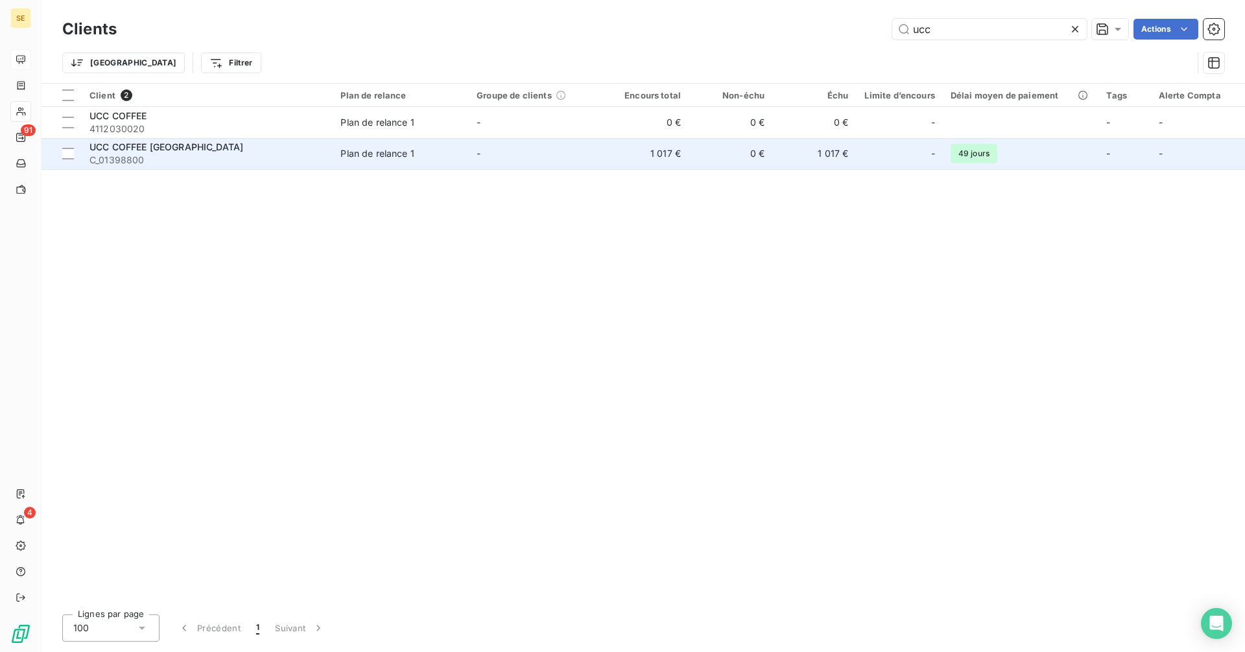
click at [822, 153] on td "1 017 €" at bounding box center [814, 153] width 84 height 31
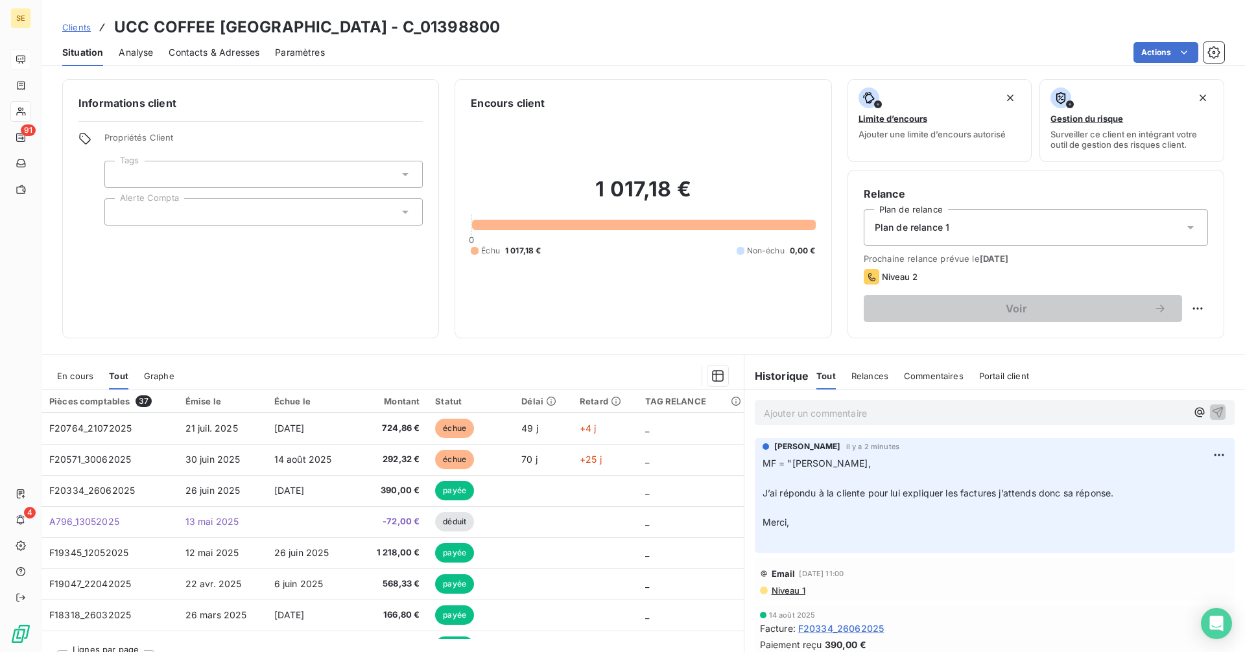
click at [827, 416] on p "Ajouter un commentaire ﻿" at bounding box center [975, 413] width 423 height 16
click at [827, 416] on span "je lui réponds que je note une relance" at bounding box center [845, 412] width 162 height 11
drag, startPoint x: 1132, startPoint y: 420, endPoint x: 706, endPoint y: 412, distance: 426.2
click at [706, 412] on div "En cours Tout Graphe Pièces comptables 37 Émise le Échue le Montant Statut Déla…" at bounding box center [644, 516] width 1204 height 324
click at [1213, 409] on icon "button" at bounding box center [1218, 412] width 11 height 11
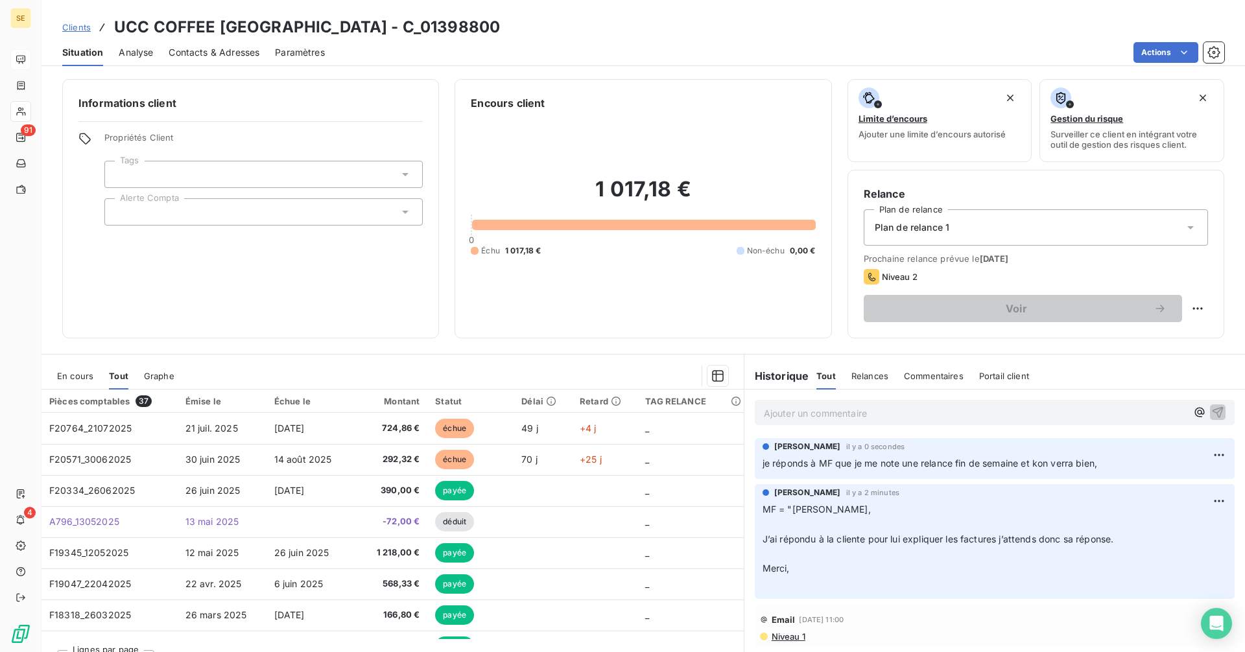
click at [76, 28] on span "Clients" at bounding box center [76, 27] width 29 height 10
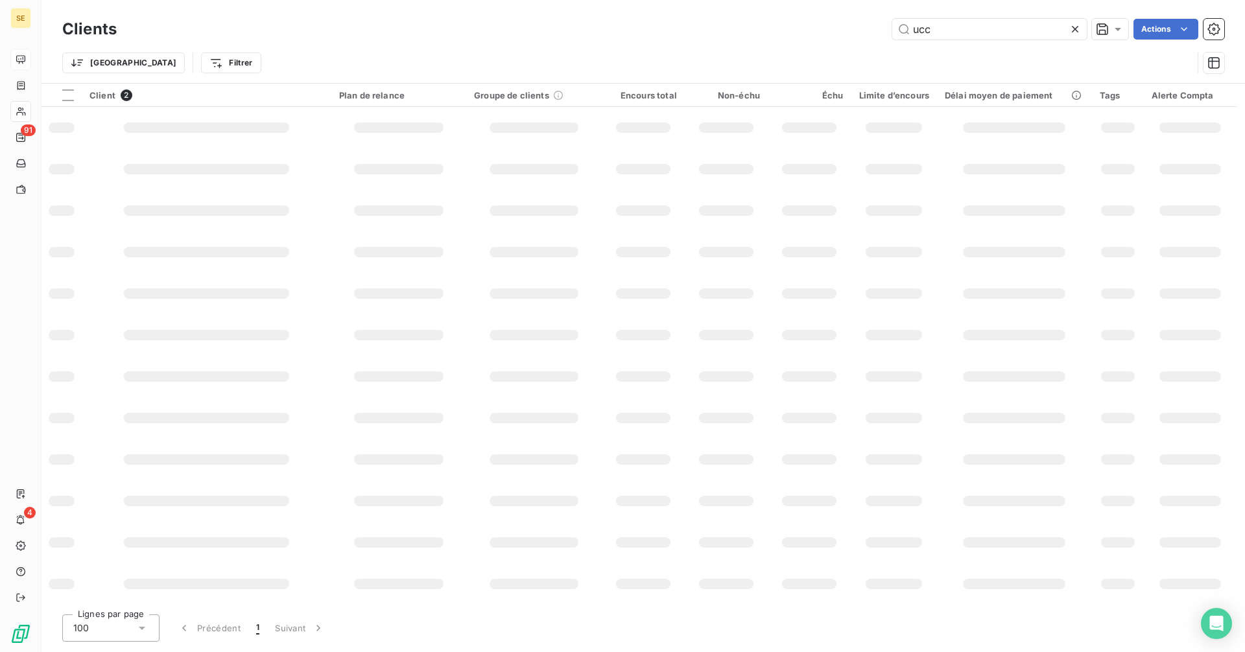
drag, startPoint x: 972, startPoint y: 26, endPoint x: 841, endPoint y: 31, distance: 131.1
click at [843, 32] on div "ucc Actions" at bounding box center [678, 29] width 1092 height 21
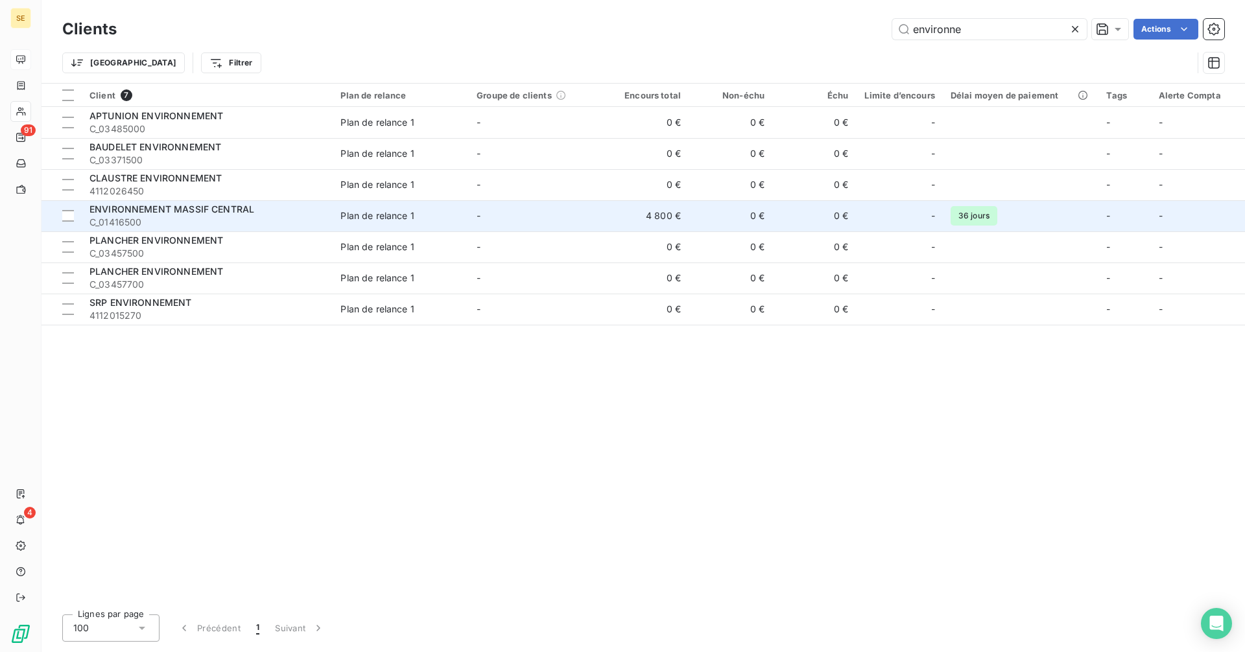
type input "environne"
click at [272, 209] on div "ENVIRONNEMENT MASSIF CENTRAL" at bounding box center [206, 209] width 235 height 13
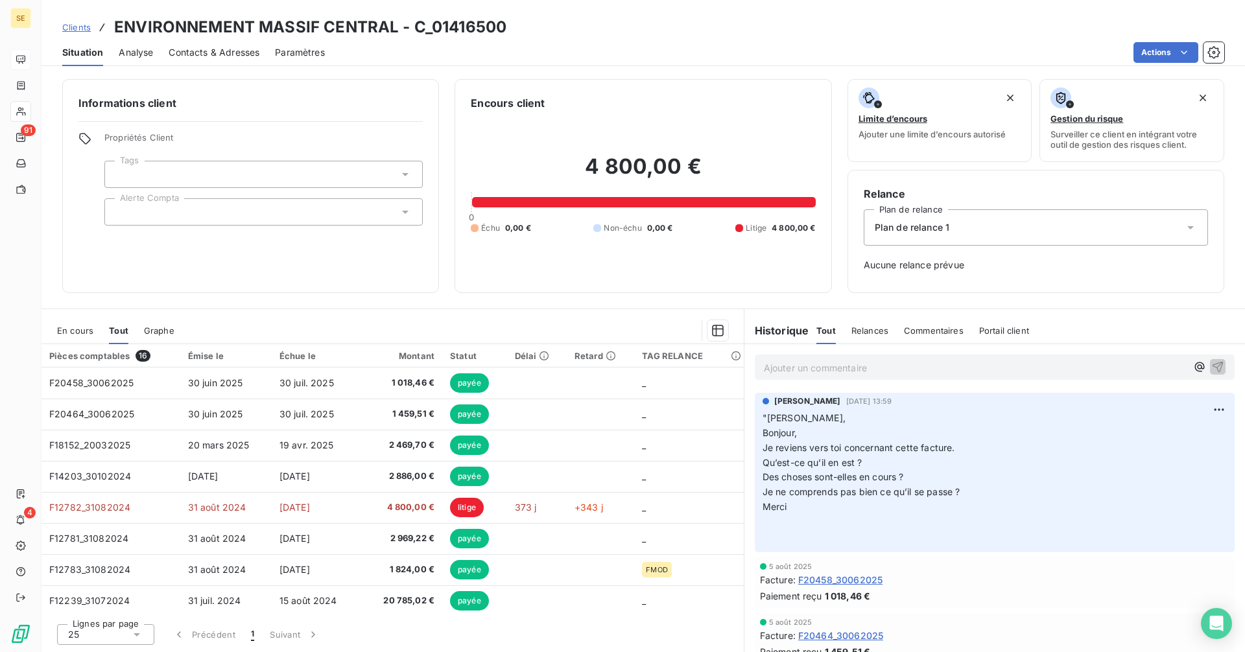
click at [818, 370] on p "Ajouter un commentaire ﻿" at bounding box center [975, 368] width 423 height 16
click at [825, 371] on p "Ajouter un commentaire ﻿" at bounding box center [975, 368] width 423 height 16
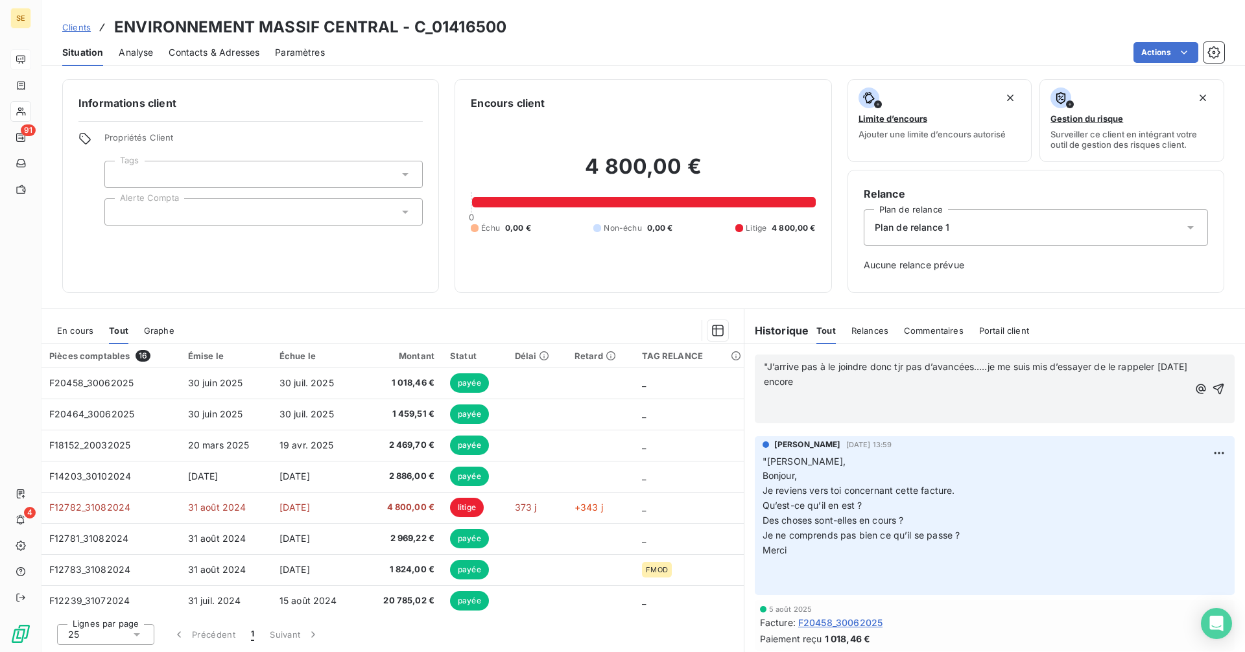
click at [868, 385] on p ""J’arrive pas à le joindre donc tjr pas d’avancées…..je me suis mis d’essayer d…" at bounding box center [976, 375] width 425 height 30
click at [1212, 388] on icon "button" at bounding box center [1218, 389] width 13 height 13
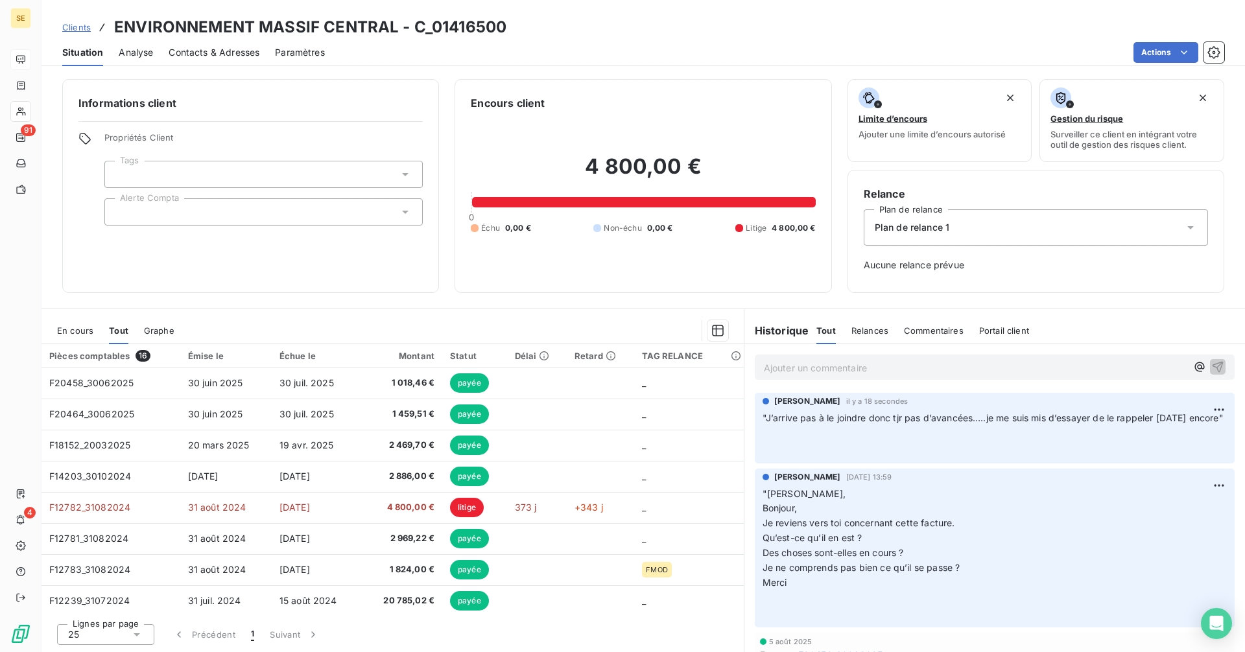
click at [807, 429] on p ""J’arrive pas à le joindre donc tjr pas d’avancées…..je me suis mis d’essayer d…" at bounding box center [995, 433] width 464 height 45
click at [1211, 407] on html "SE 91 4 Clients ENVIRONNEMENT MASSIF CENTRAL - C_01416500 Situation Analyse Con…" at bounding box center [622, 326] width 1245 height 652
click at [1181, 428] on div "Editer" at bounding box center [1178, 438] width 73 height 21
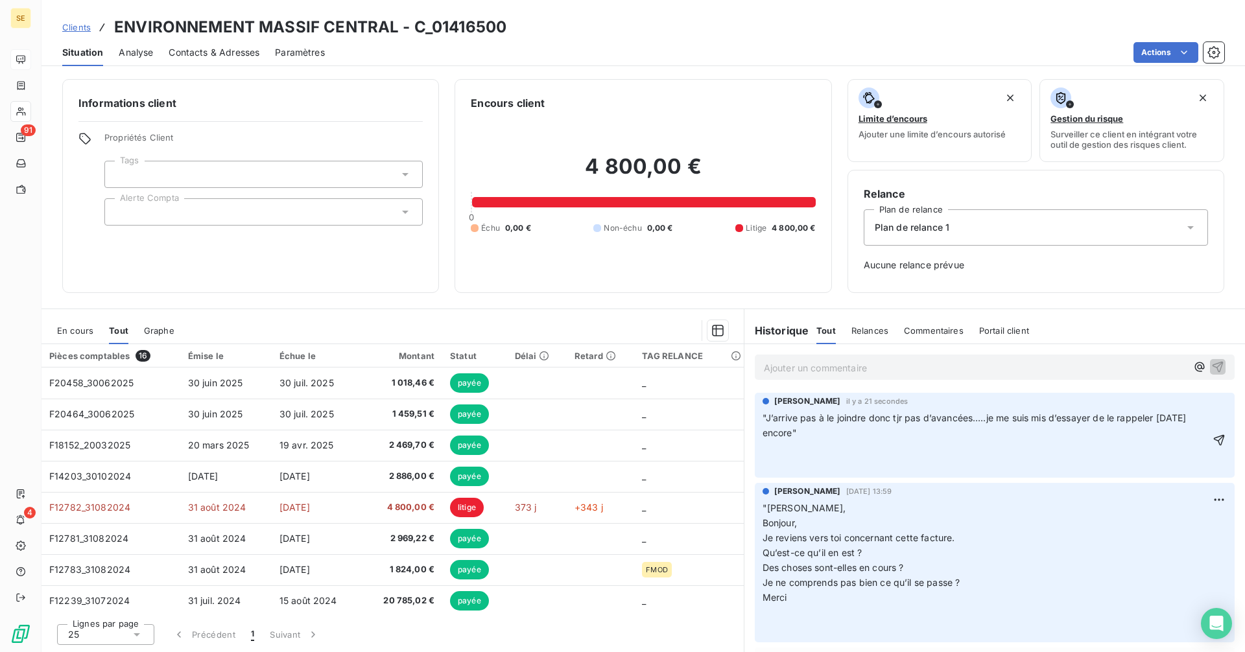
click at [764, 417] on span ""J’arrive pas à le joindre donc tjr pas d’avancées…..je me suis mis d’essayer d…" at bounding box center [976, 425] width 427 height 26
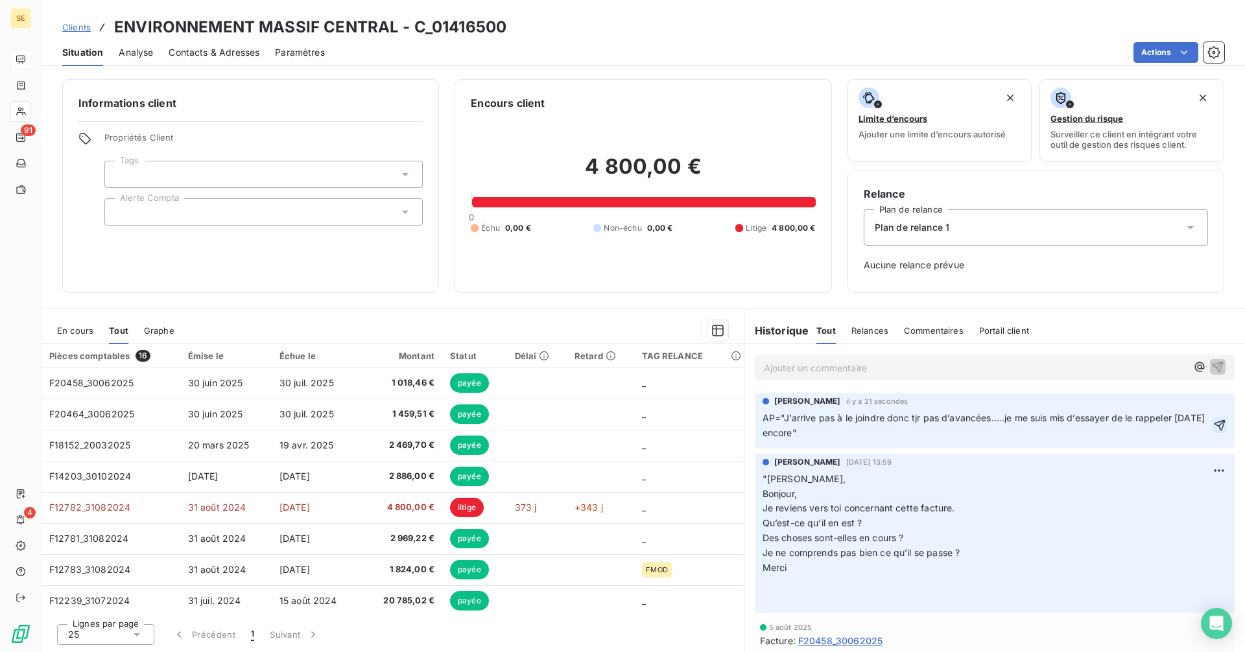
click at [1213, 432] on icon "button" at bounding box center [1219, 425] width 13 height 13
click at [88, 29] on span "Clients" at bounding box center [76, 27] width 29 height 10
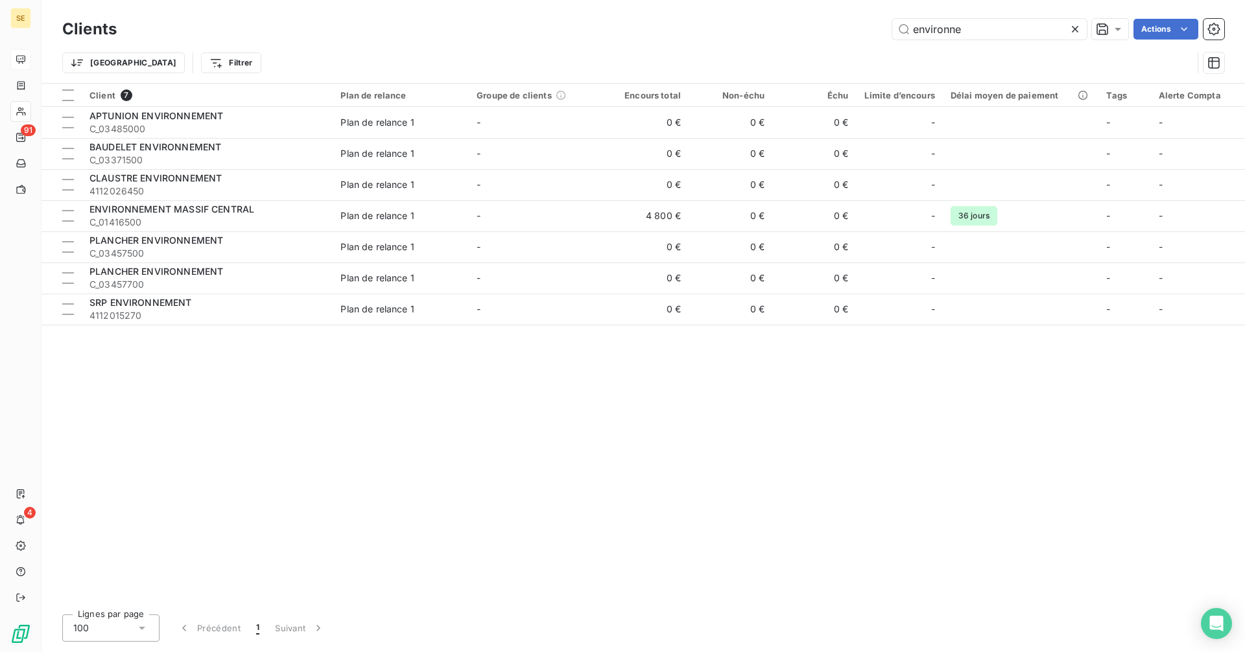
drag, startPoint x: 1015, startPoint y: 29, endPoint x: 820, endPoint y: 32, distance: 195.2
click at [820, 32] on div "environne Actions" at bounding box center [678, 29] width 1092 height 21
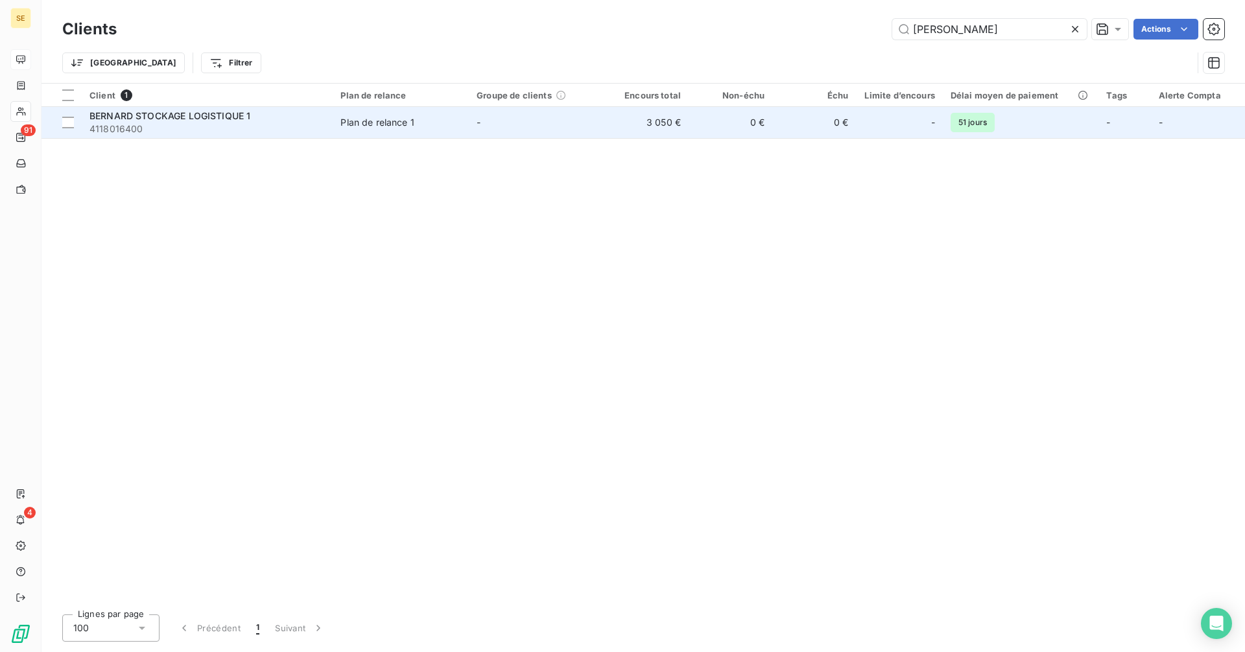
type input "[PERSON_NAME]"
click at [206, 123] on span "4118016400" at bounding box center [206, 129] width 235 height 13
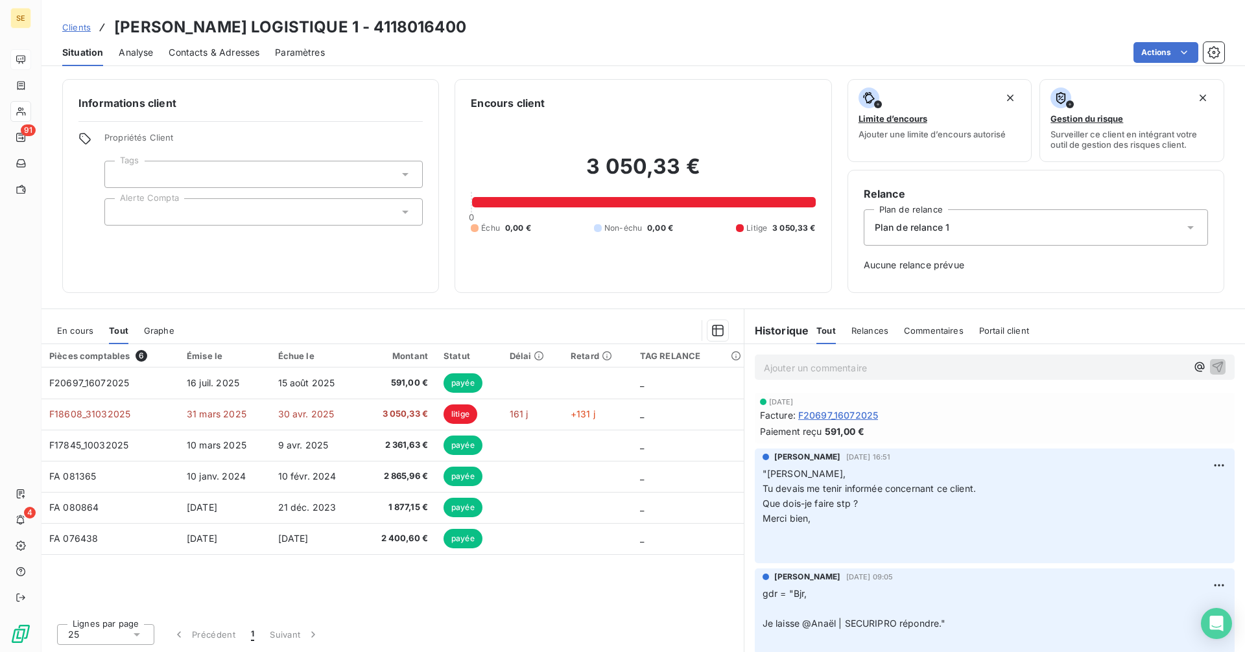
click at [787, 368] on p "Ajouter un commentaire ﻿" at bounding box center [975, 368] width 423 height 16
click at [843, 363] on p "ap = "" at bounding box center [975, 367] width 423 height 15
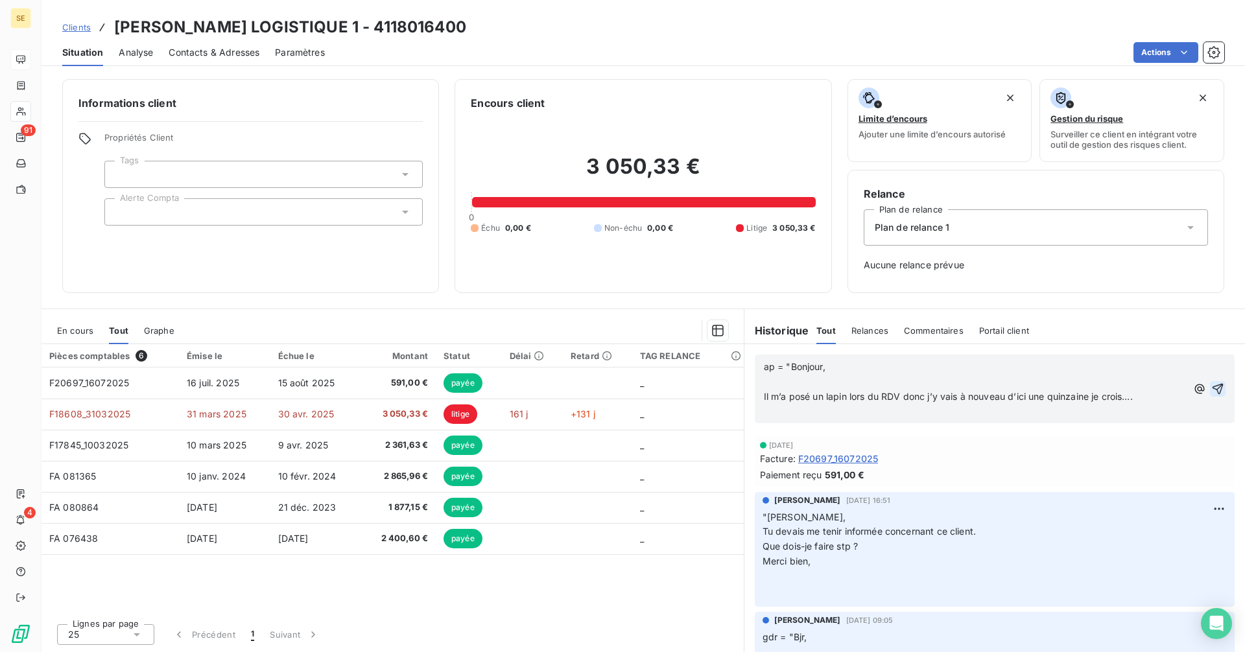
click at [1211, 385] on icon "button" at bounding box center [1217, 389] width 13 height 13
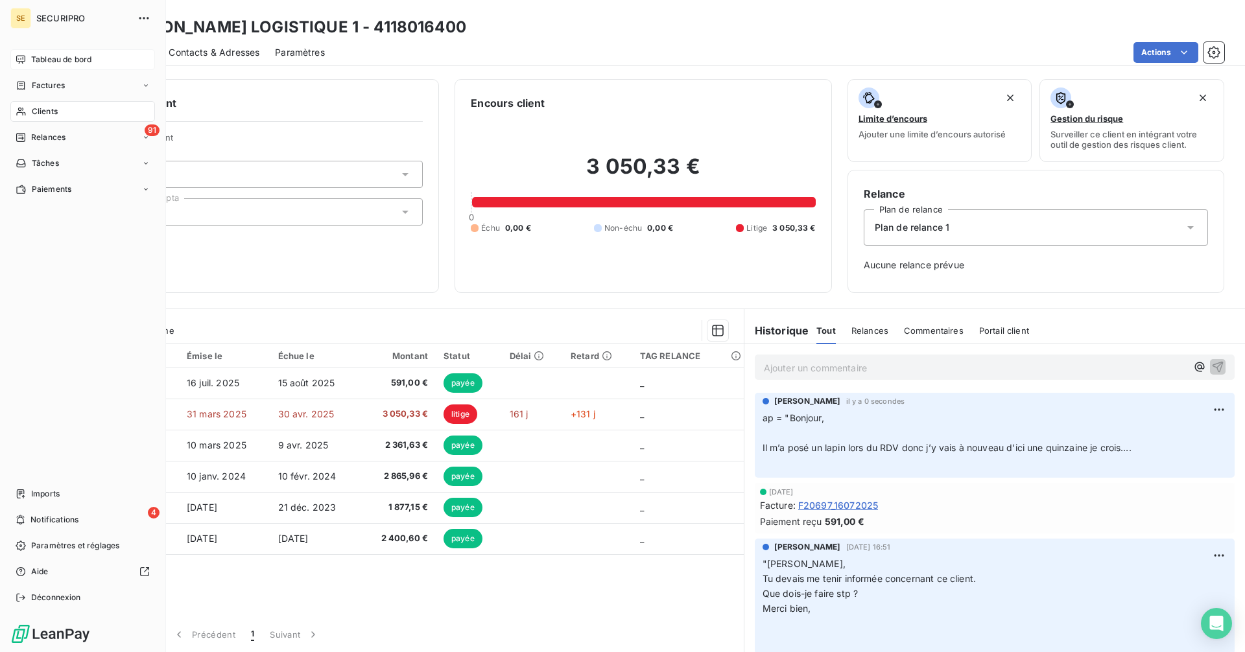
click at [51, 66] on div "Tableau de bord" at bounding box center [82, 59] width 145 height 21
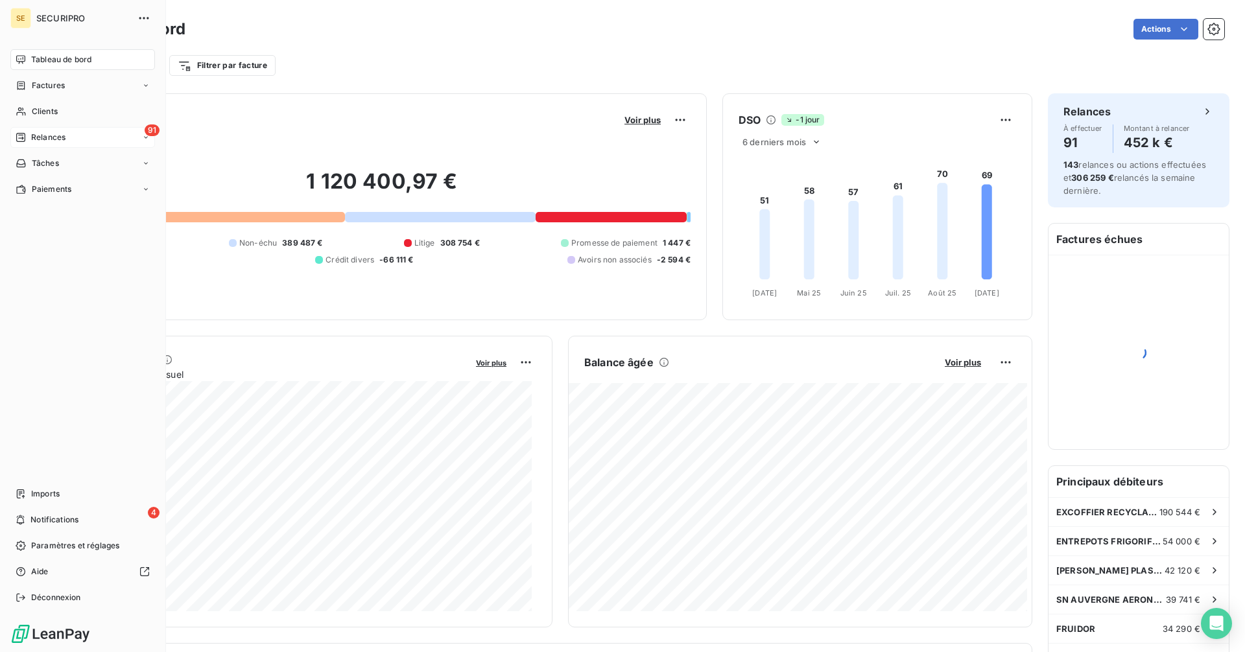
click at [48, 134] on span "Relances" at bounding box center [48, 138] width 34 height 12
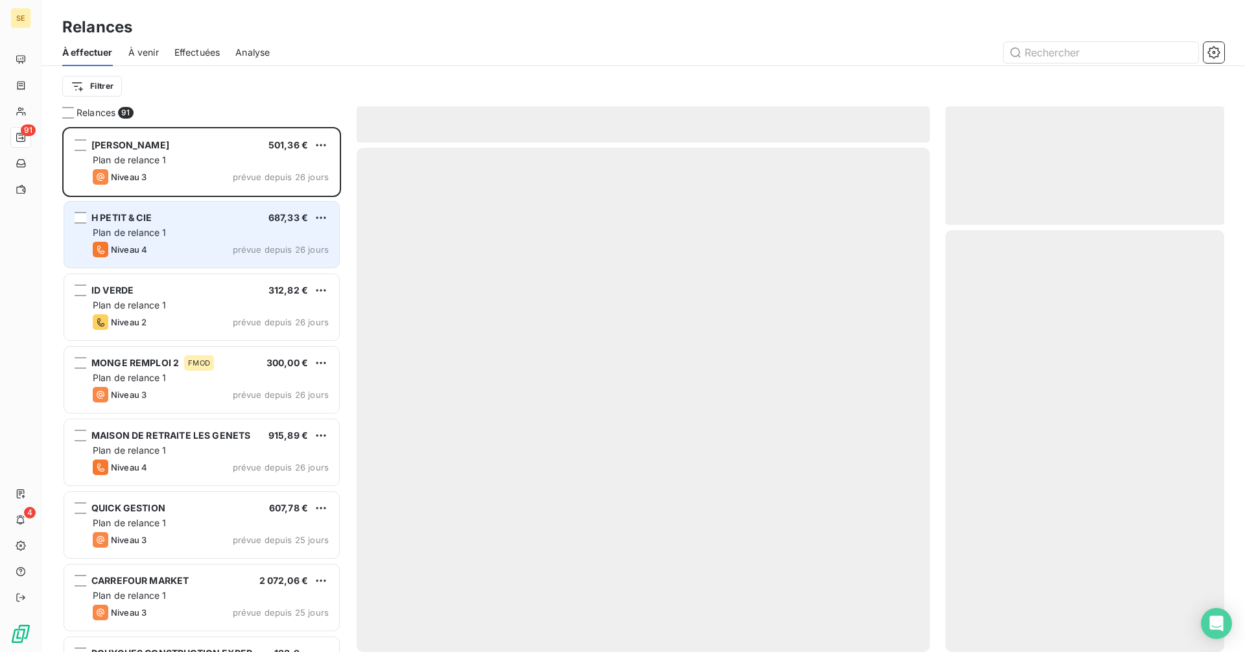
scroll to position [516, 269]
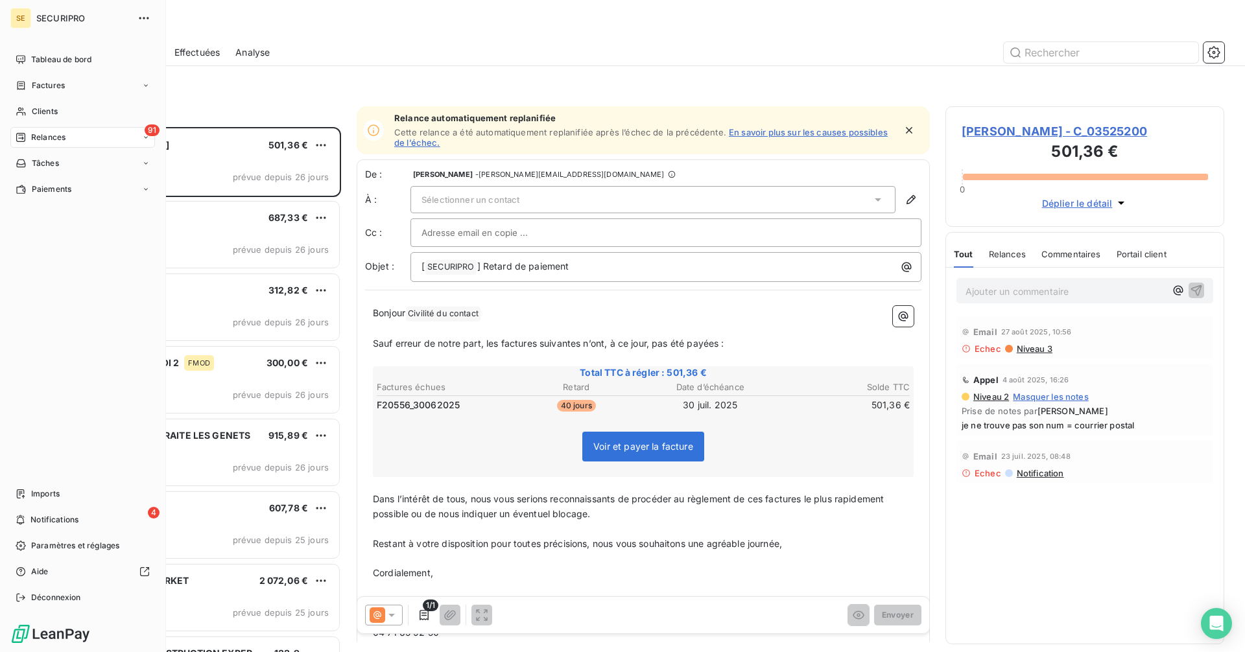
click at [32, 115] on span "Clients" at bounding box center [45, 112] width 26 height 12
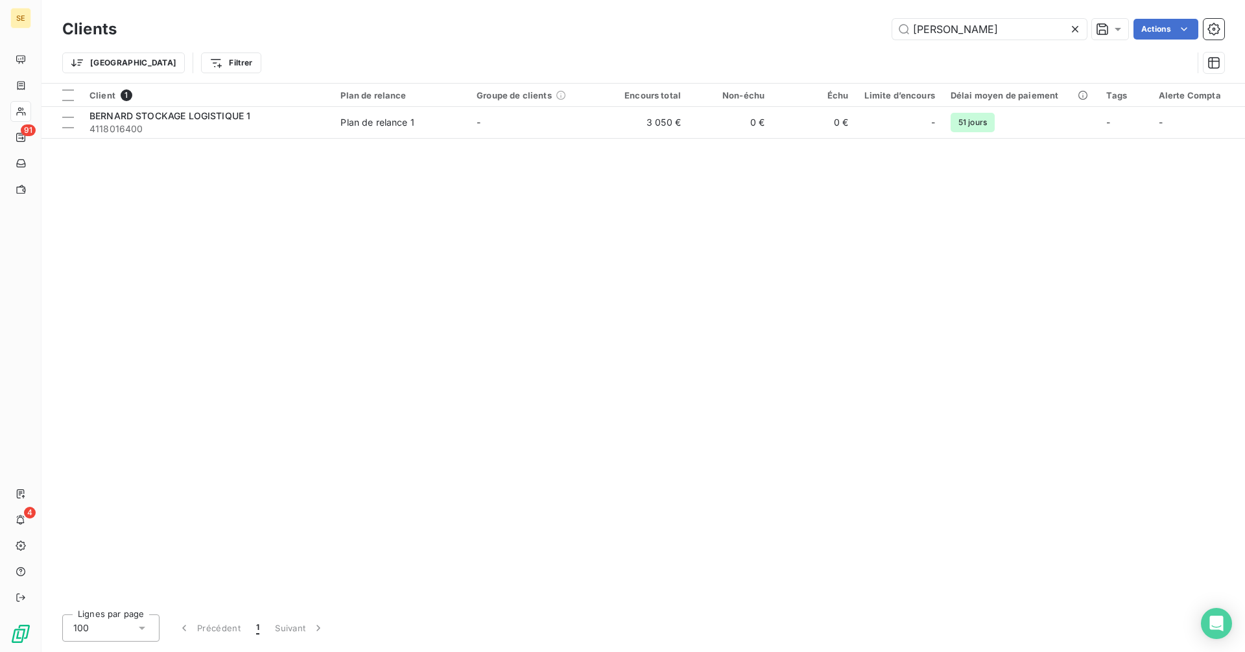
drag, startPoint x: 1022, startPoint y: 27, endPoint x: 834, endPoint y: 29, distance: 188.1
click at [834, 29] on div "[PERSON_NAME] Actions" at bounding box center [678, 29] width 1092 height 21
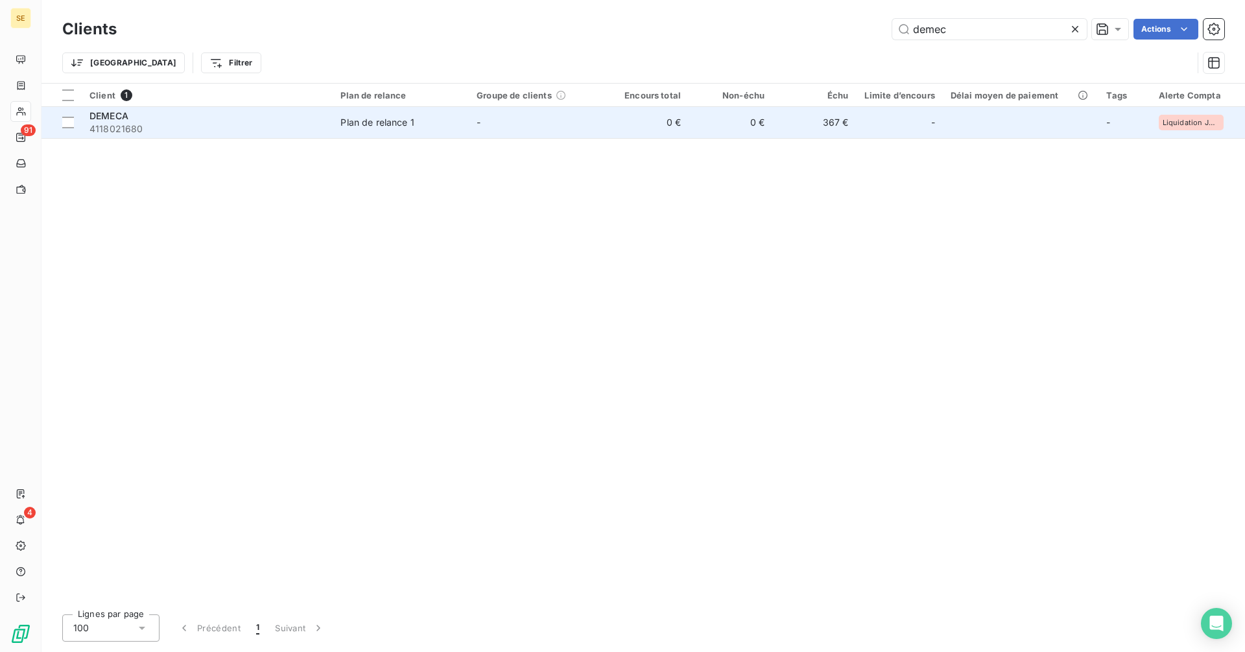
type input "demec"
click at [660, 128] on td "0 €" at bounding box center [647, 122] width 84 height 31
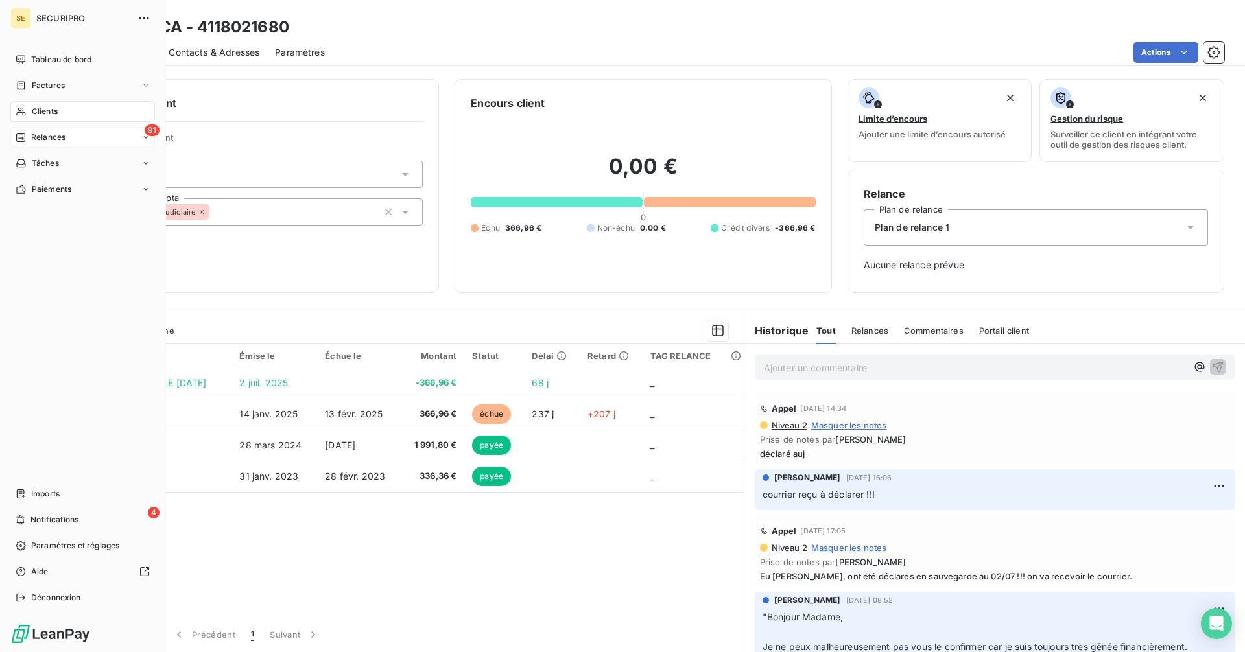
click at [47, 138] on span "Relances" at bounding box center [48, 138] width 34 height 12
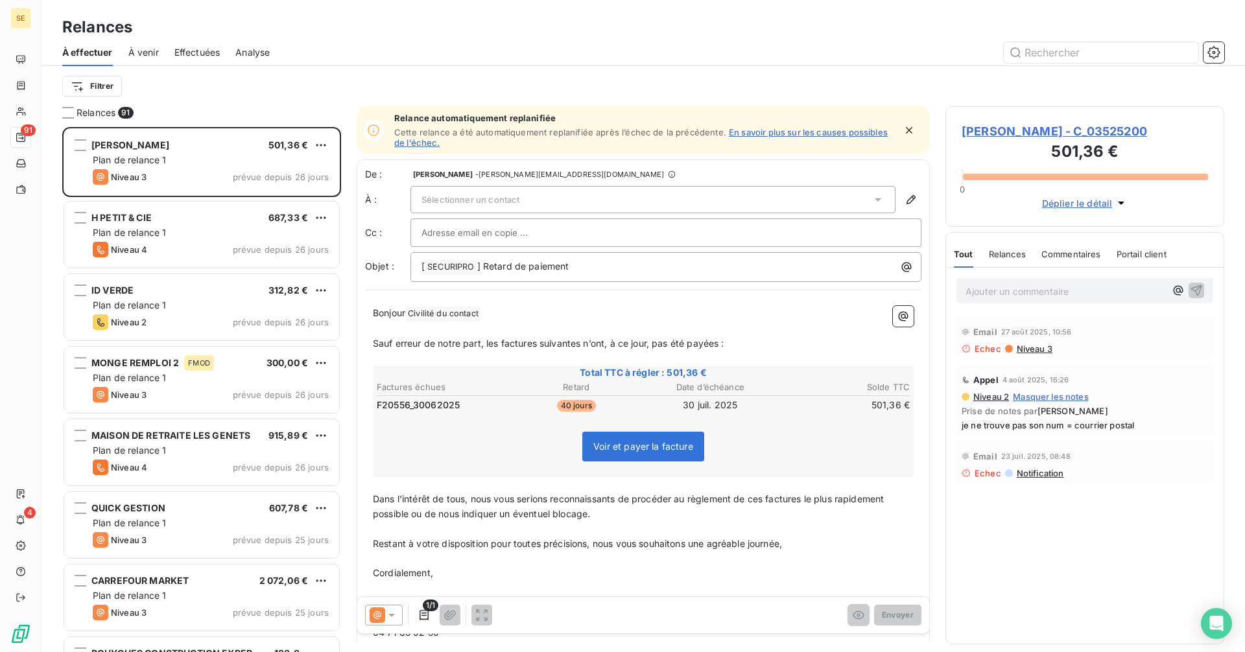
scroll to position [516, 269]
click at [1047, 59] on input "text" at bounding box center [1101, 52] width 195 height 21
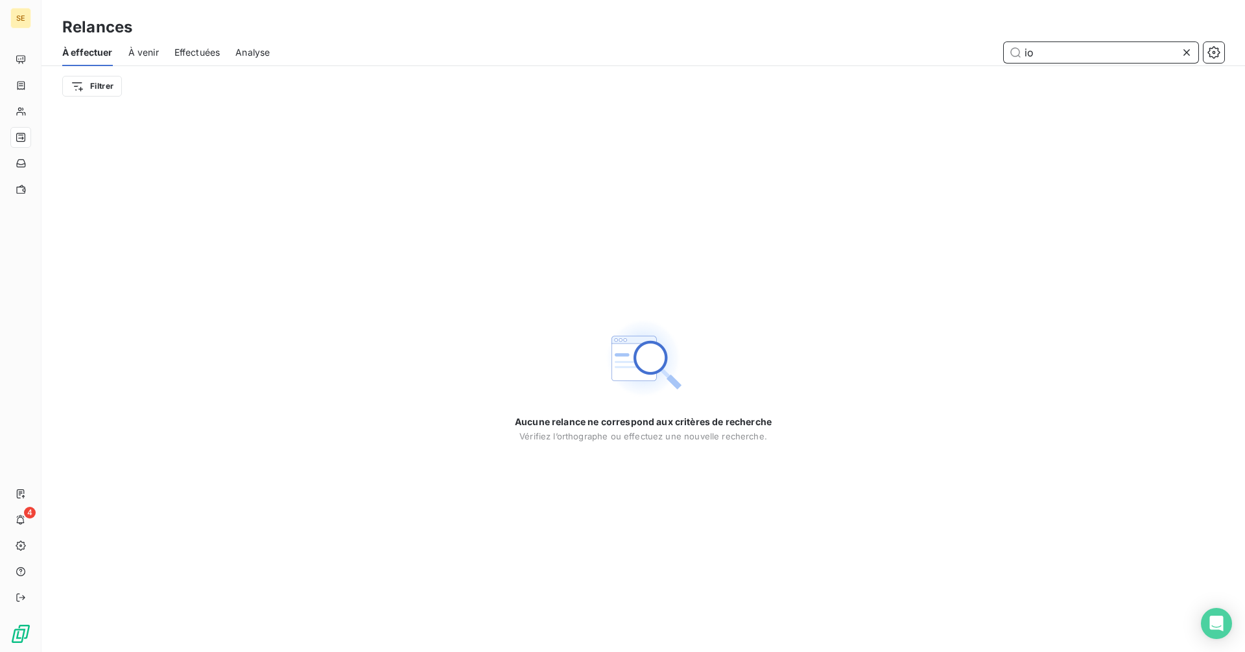
type input "i"
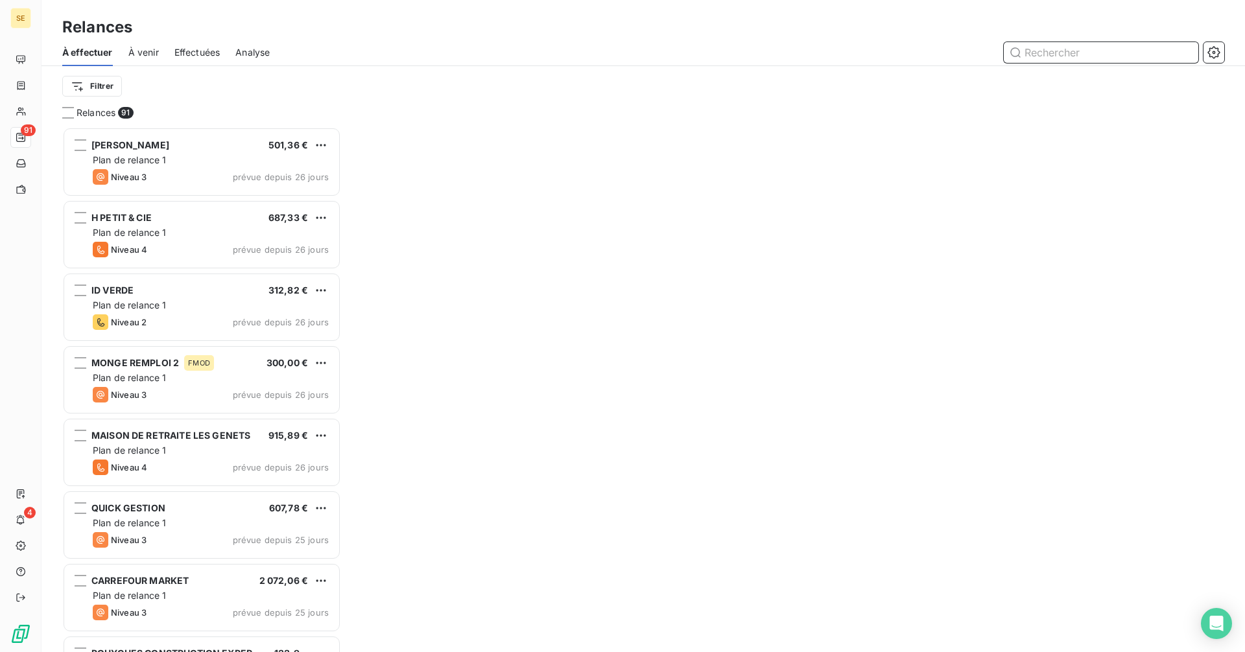
scroll to position [516, 269]
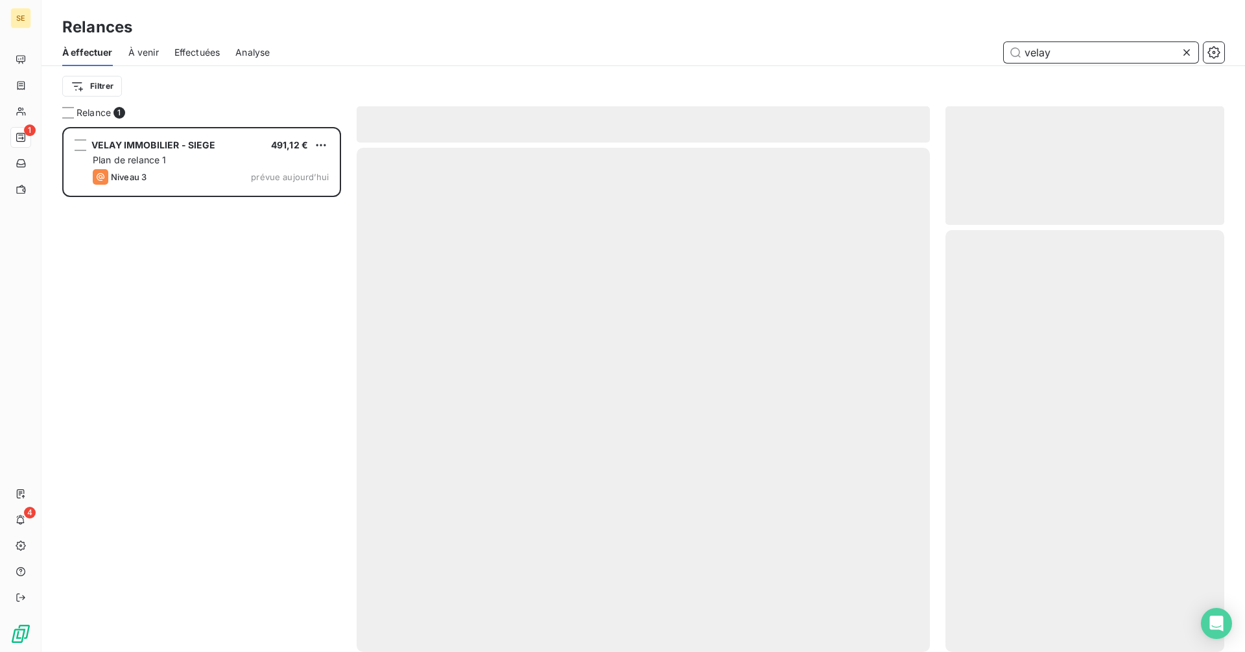
scroll to position [516, 269]
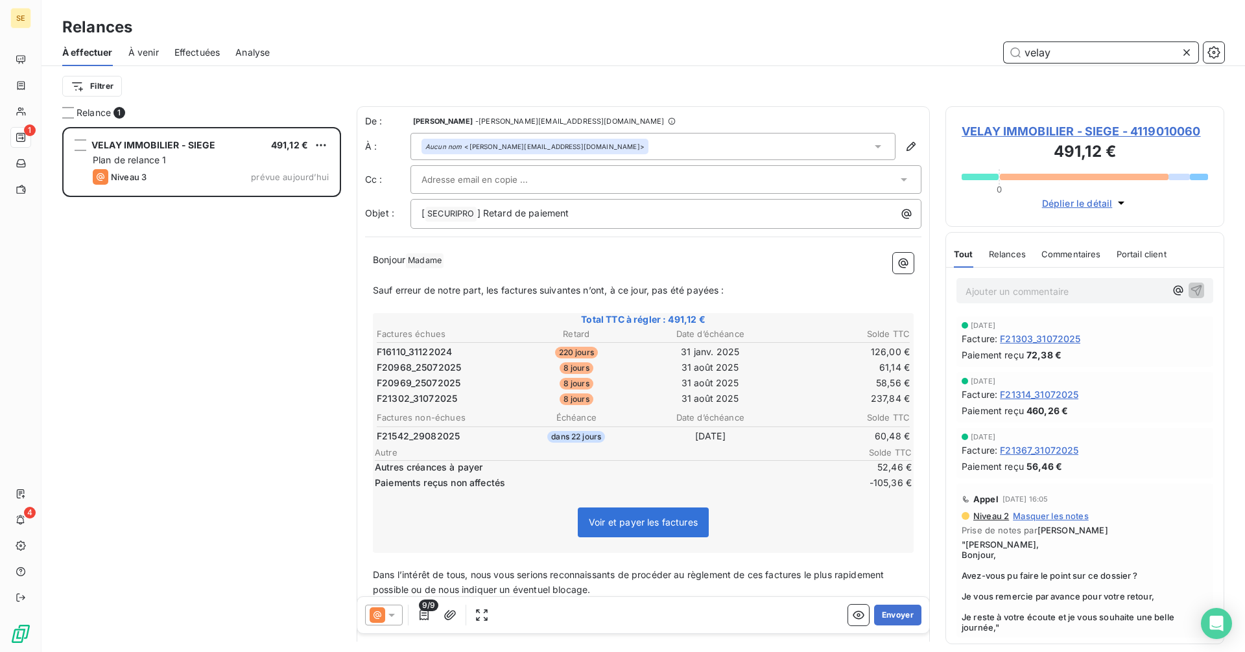
type input "velay"
click at [588, 137] on div "Aucun nom <[PERSON_NAME][EMAIL_ADDRESS][DOMAIN_NAME]>" at bounding box center [653, 146] width 485 height 27
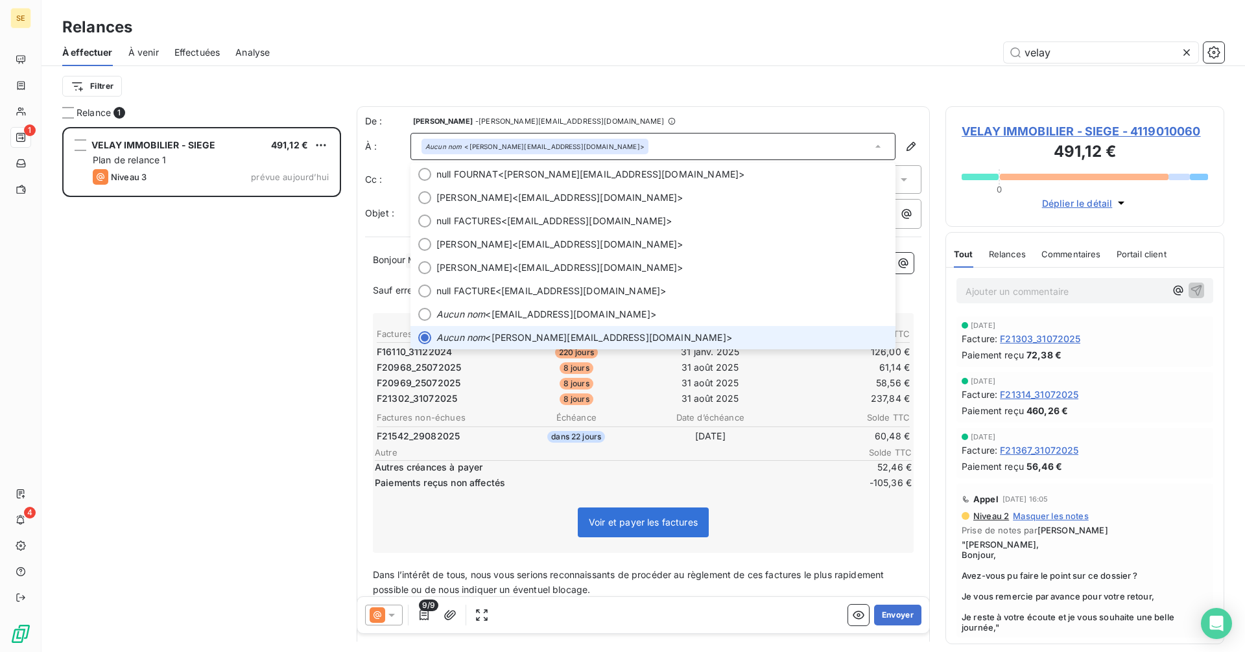
click at [610, 144] on div "Aucun nom <[PERSON_NAME][EMAIL_ADDRESS][DOMAIN_NAME]>" at bounding box center [653, 146] width 485 height 27
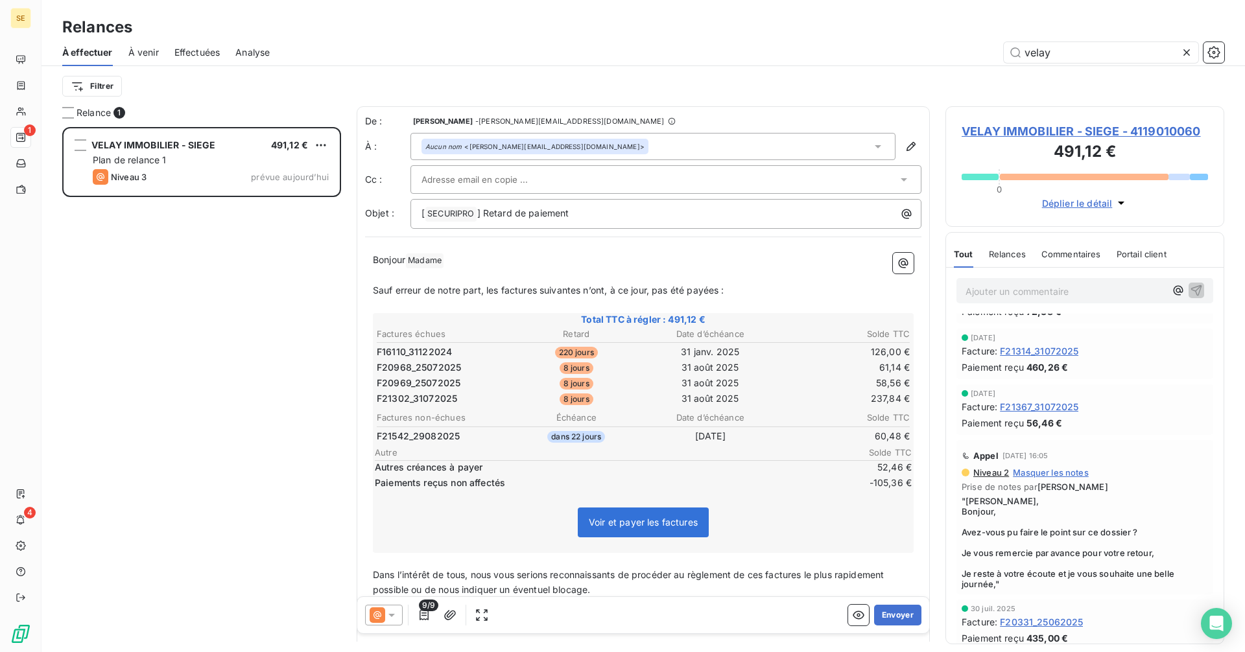
scroll to position [65, 0]
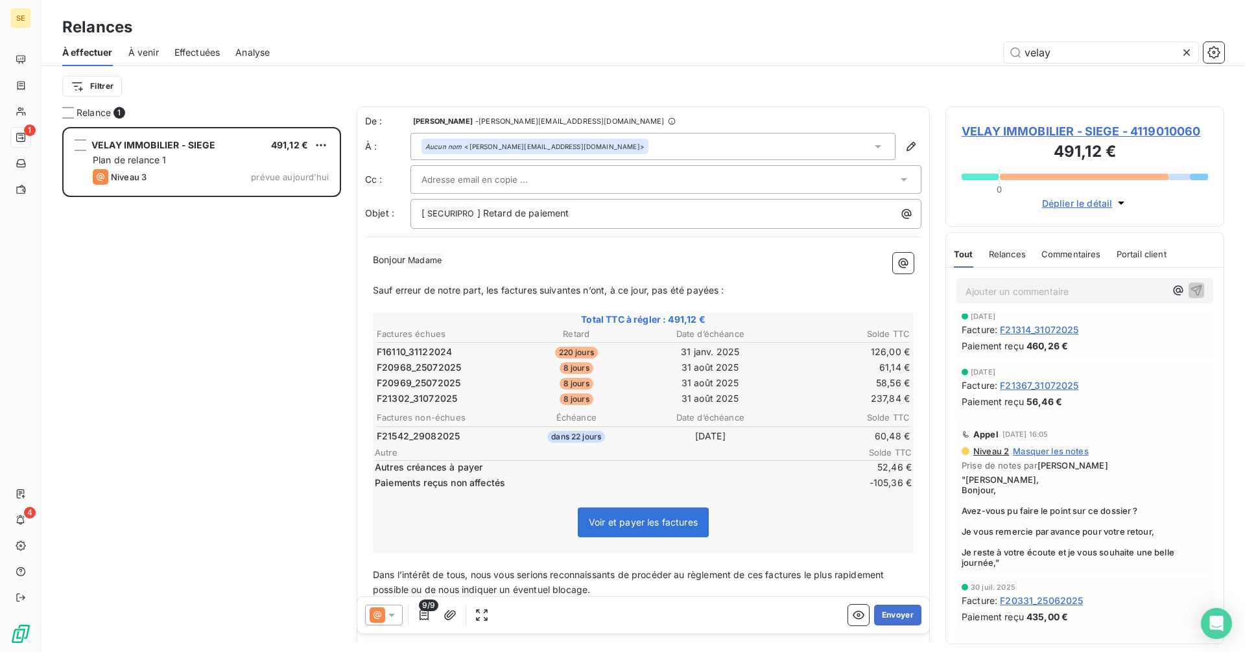
click at [427, 611] on span "9/9" at bounding box center [428, 606] width 19 height 12
click at [426, 611] on span "9/9" at bounding box center [428, 606] width 19 height 12
click at [424, 615] on icon "button" at bounding box center [424, 615] width 13 height 13
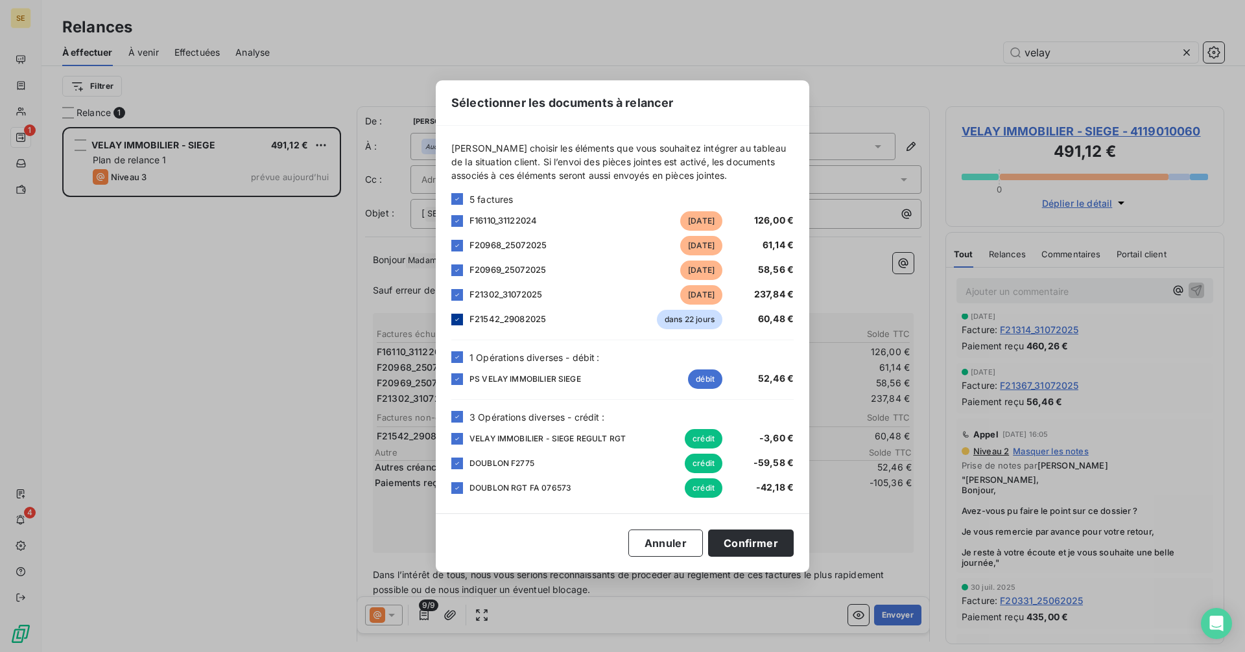
click at [455, 319] on icon at bounding box center [457, 320] width 8 height 8
click at [457, 352] on div at bounding box center [457, 358] width 12 height 12
click at [459, 416] on icon at bounding box center [457, 417] width 4 height 3
click at [774, 531] on button "Confirmer" at bounding box center [751, 543] width 86 height 27
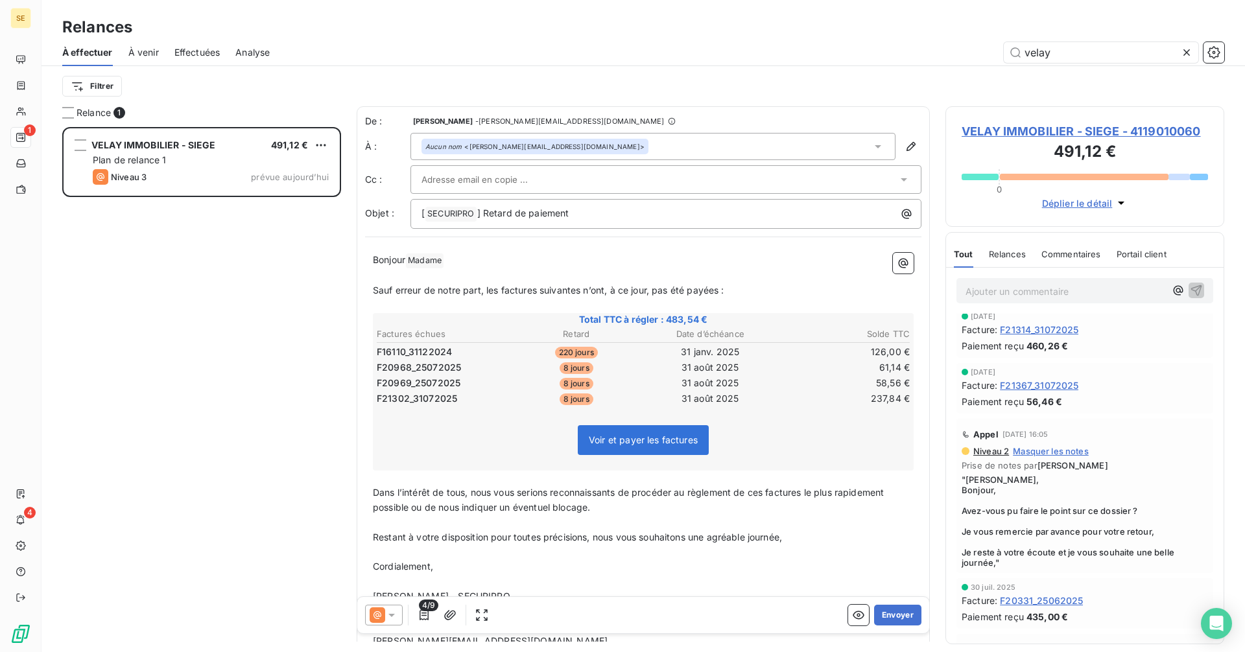
click at [630, 150] on div "Aucun nom <[PERSON_NAME][EMAIL_ADDRESS][DOMAIN_NAME]>" at bounding box center [653, 146] width 485 height 27
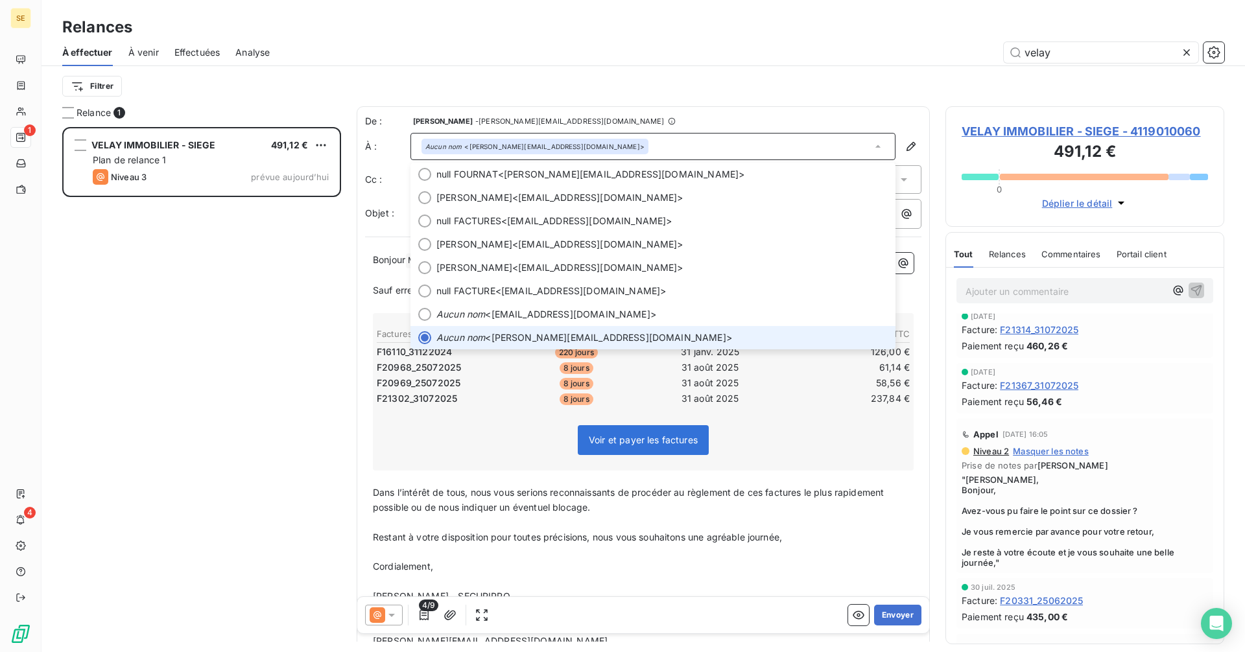
click at [630, 150] on div "Aucun nom <[PERSON_NAME][EMAIL_ADDRESS][DOMAIN_NAME]>" at bounding box center [653, 146] width 485 height 27
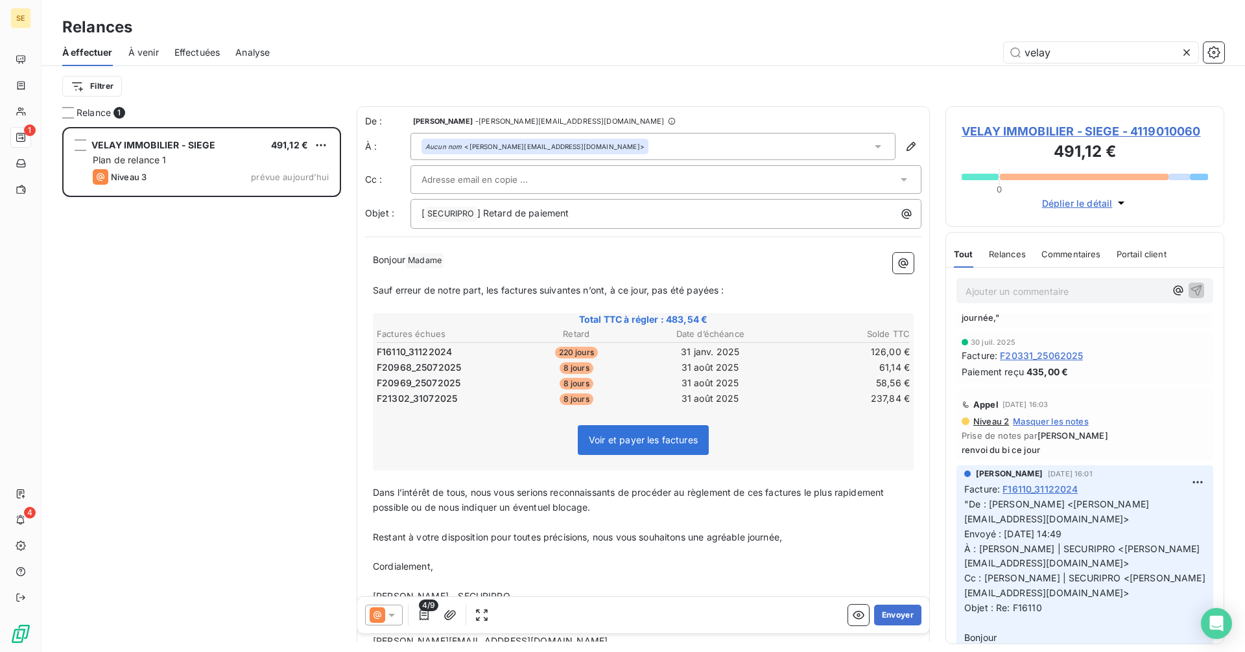
scroll to position [324, 0]
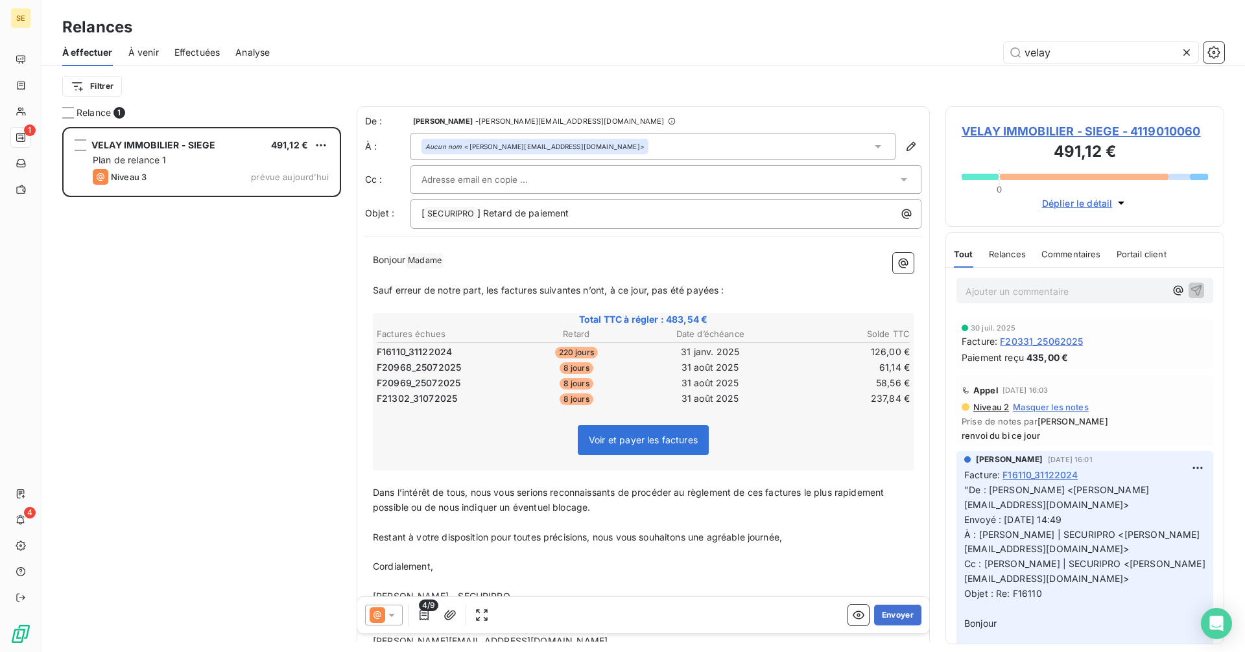
click at [608, 178] on div at bounding box center [660, 179] width 476 height 19
click at [323, 264] on div "VELAY IMMOBILIER - SIEGE 491,12 € Plan de relance 1 Niveau 3 prévue [DATE]" at bounding box center [201, 389] width 279 height 525
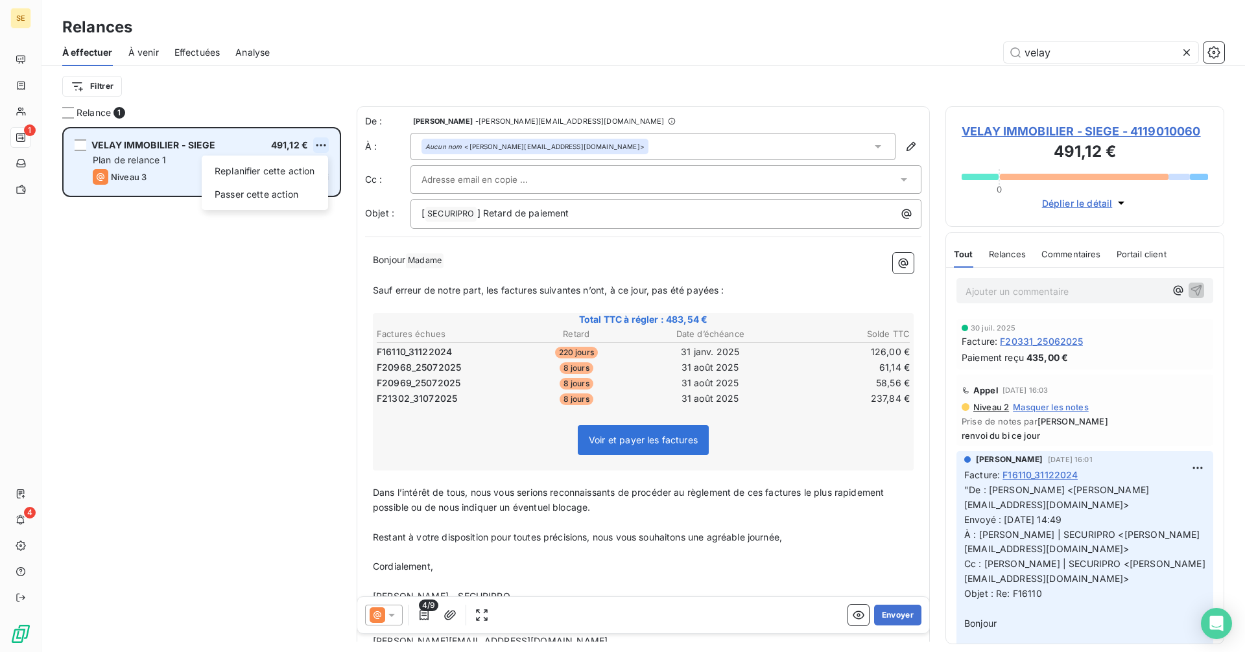
click at [320, 141] on html "SE 1 4 Relances À effectuer À venir Effectuées Analyse velay Filtrer Relance 1 …" at bounding box center [622, 326] width 1245 height 652
click at [295, 161] on div "Replanifier cette action" at bounding box center [265, 171] width 116 height 21
select select "8"
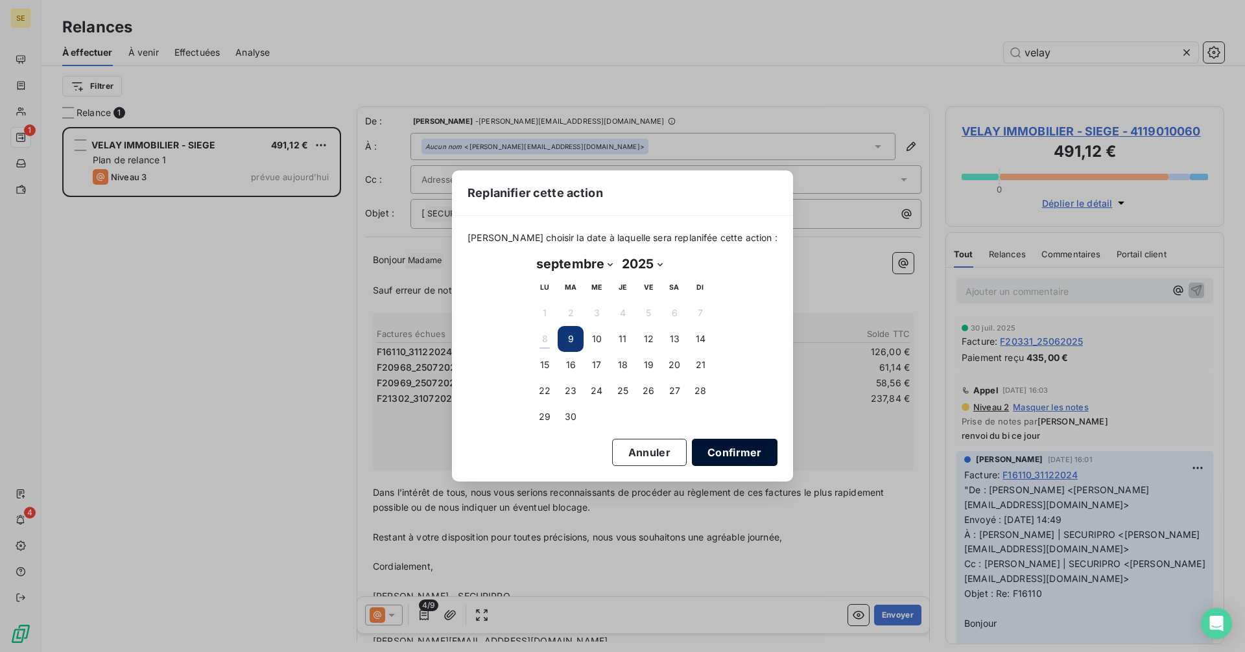
click at [724, 449] on button "Confirmer" at bounding box center [735, 452] width 86 height 27
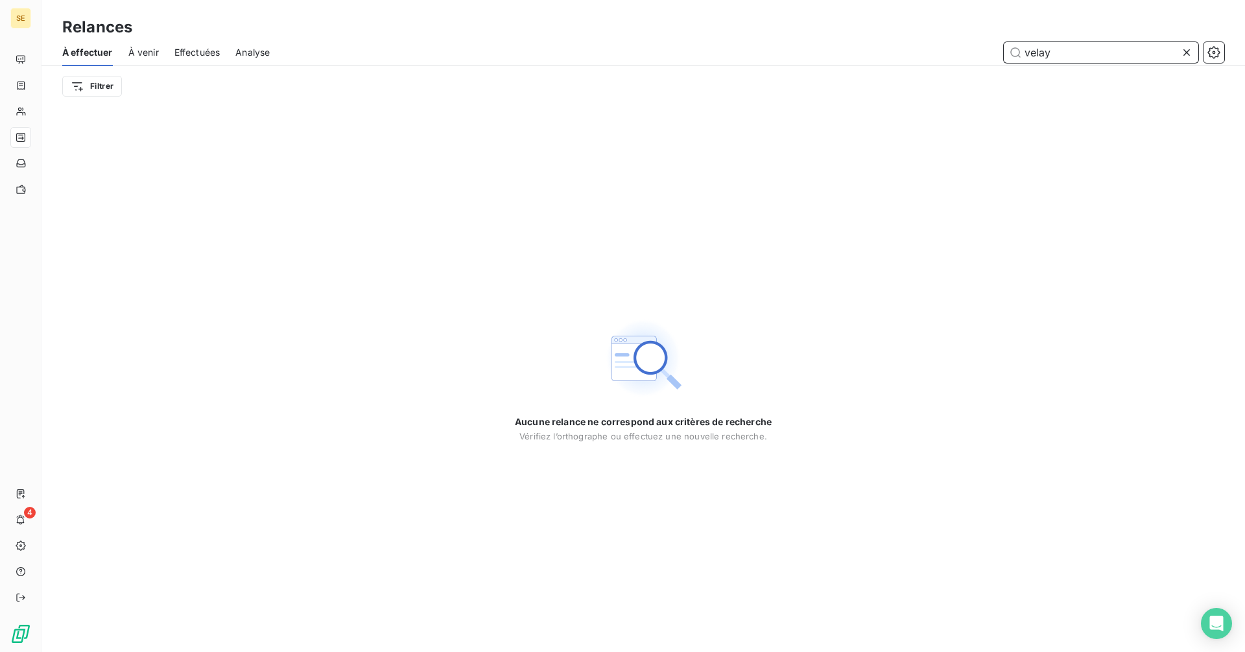
drag, startPoint x: 1073, startPoint y: 51, endPoint x: 1006, endPoint y: 53, distance: 67.5
click at [1006, 53] on input "velay" at bounding box center [1101, 52] width 195 height 21
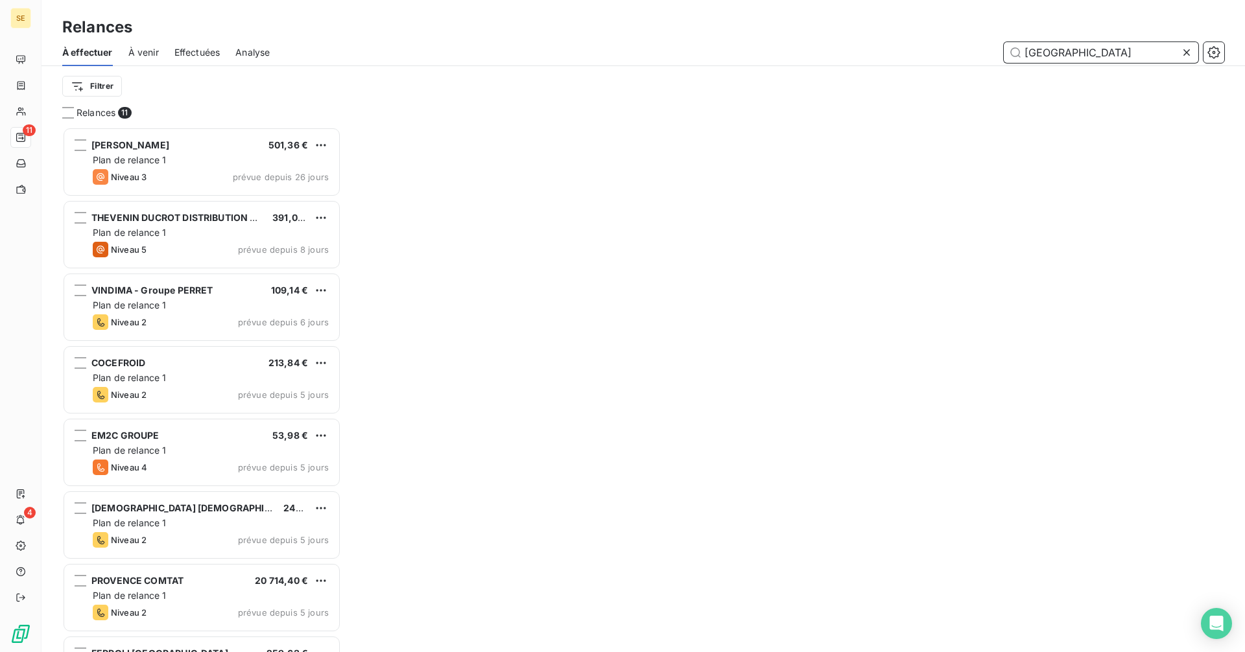
scroll to position [516, 269]
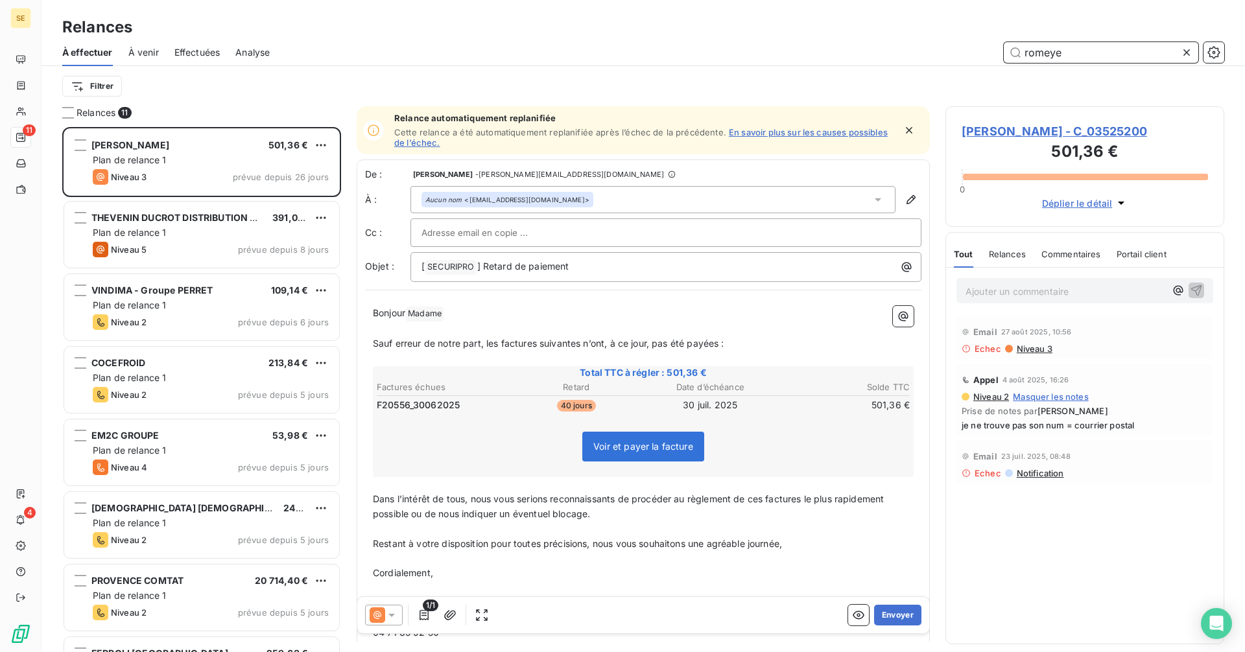
type input "romeyer"
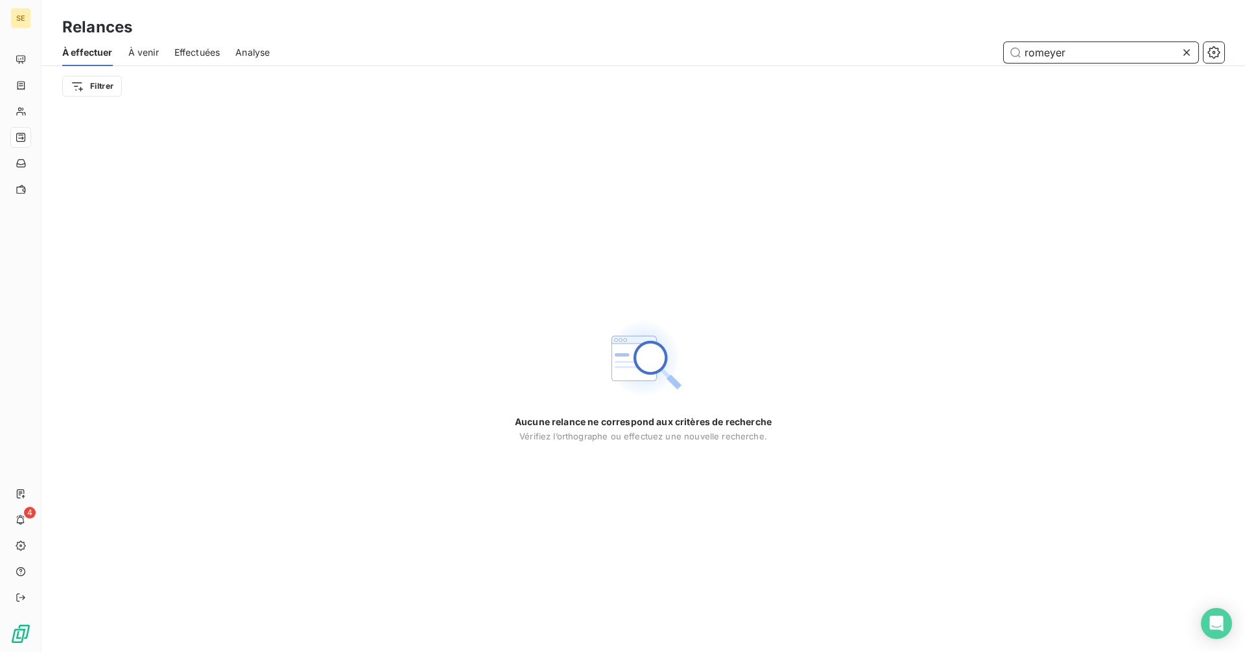
drag, startPoint x: 1085, startPoint y: 52, endPoint x: 1001, endPoint y: 62, distance: 84.3
click at [1001, 62] on div "romeyer" at bounding box center [754, 52] width 939 height 21
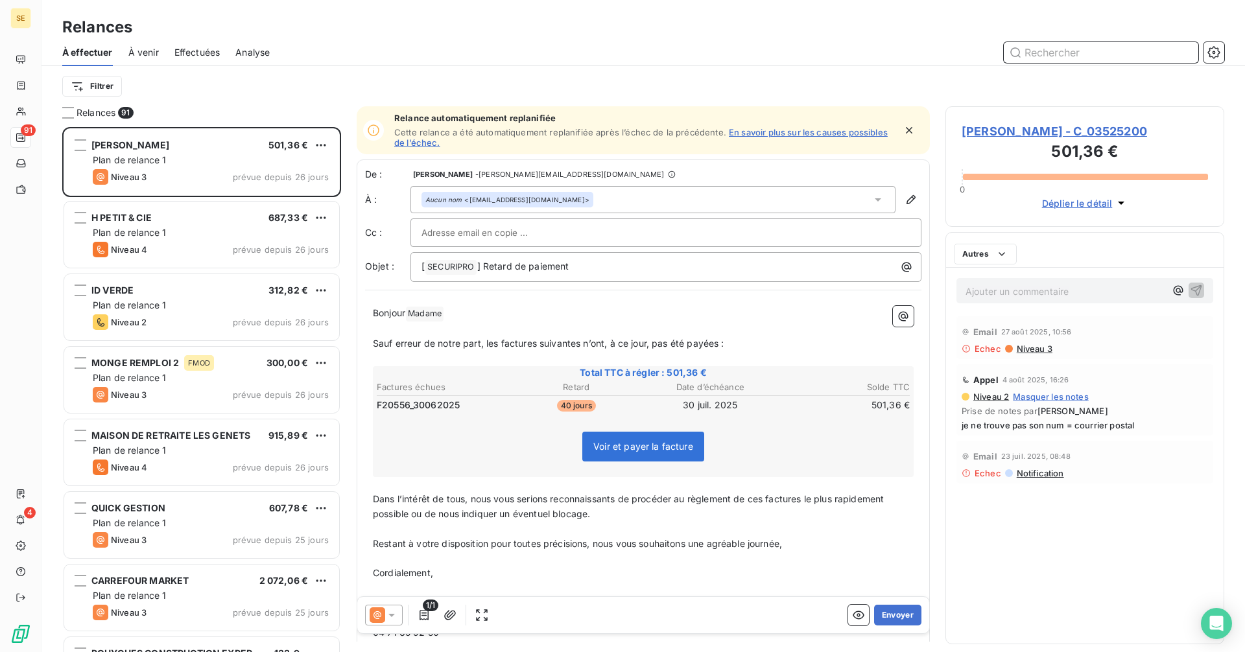
scroll to position [516, 269]
click at [1068, 58] on input "text" at bounding box center [1101, 52] width 195 height 21
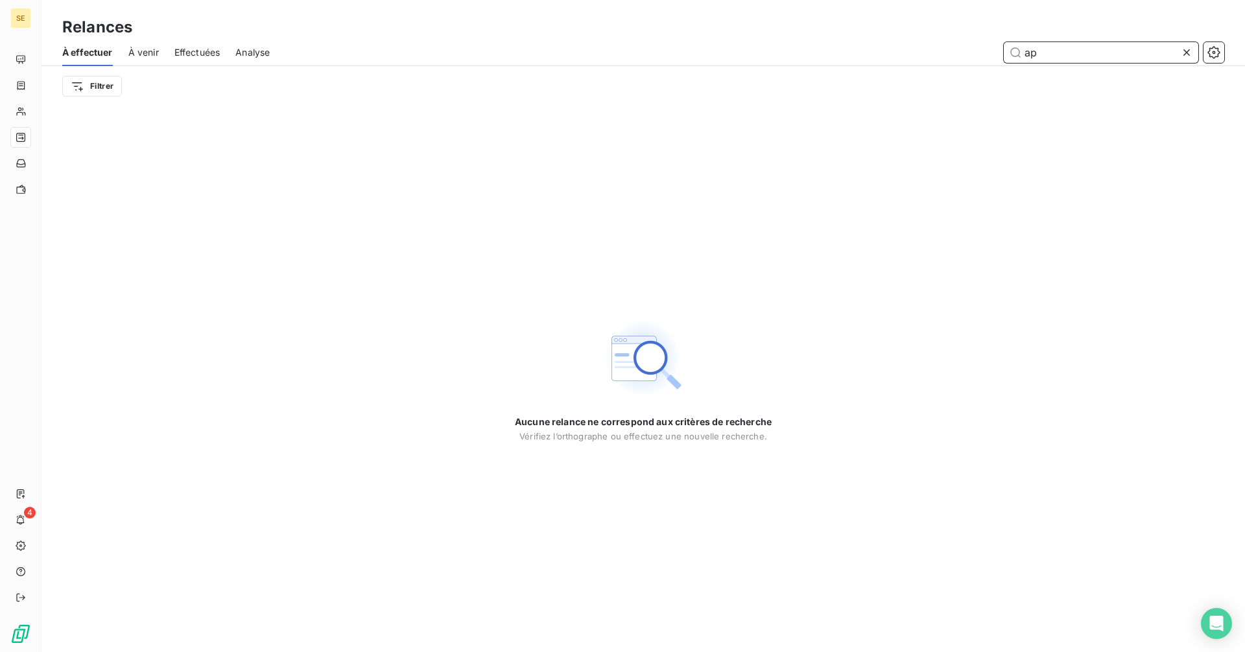
type input "a"
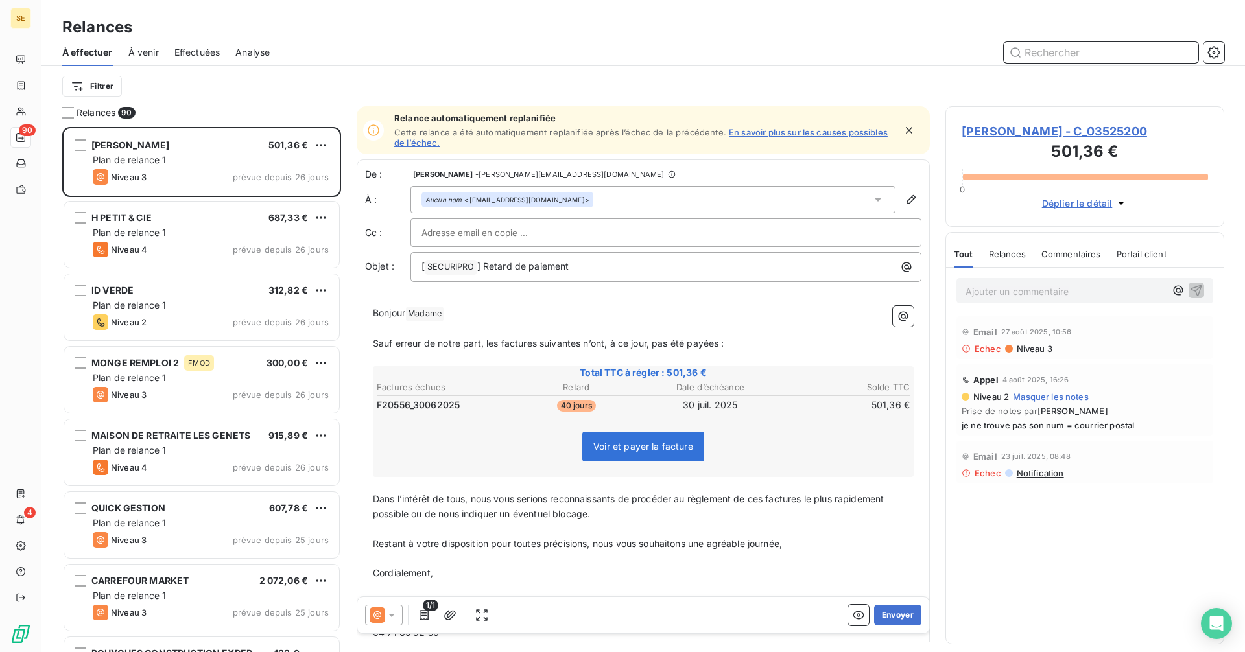
scroll to position [516, 269]
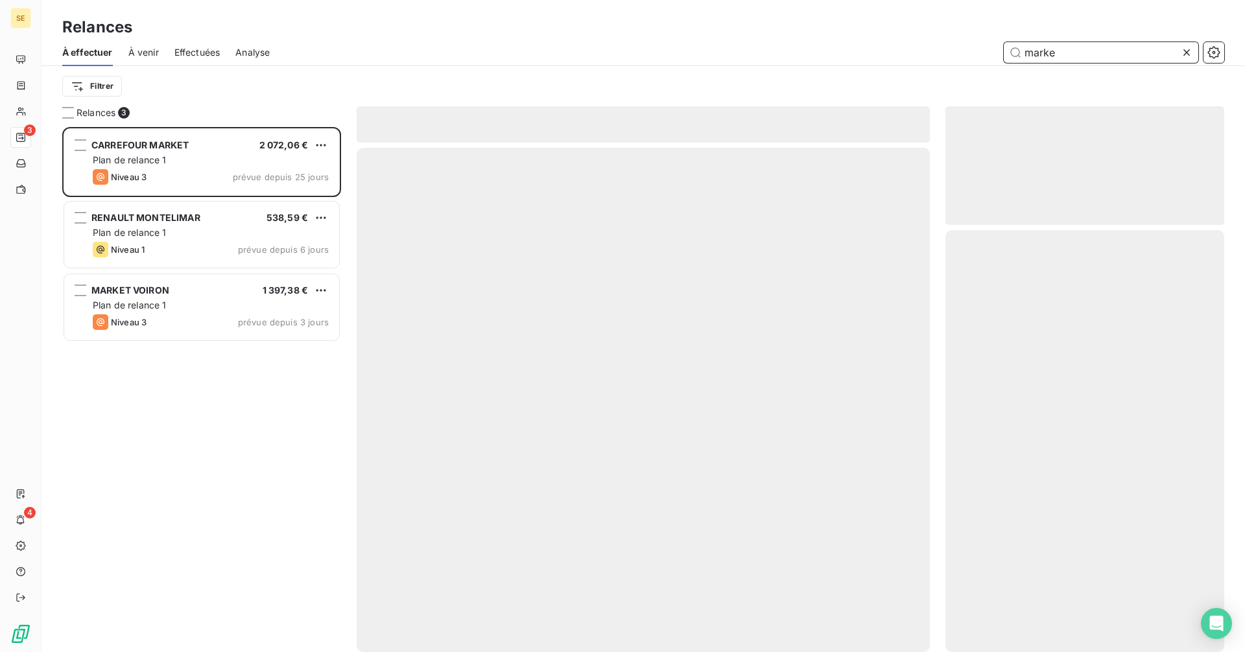
scroll to position [516, 269]
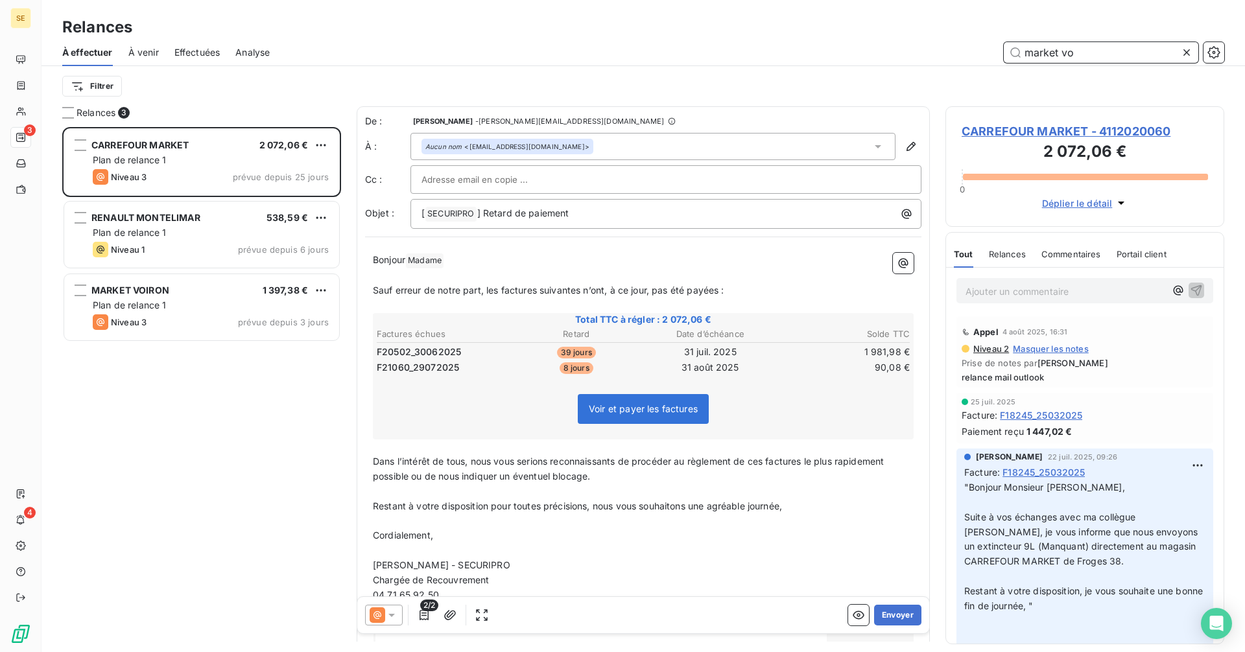
type input "market voi"
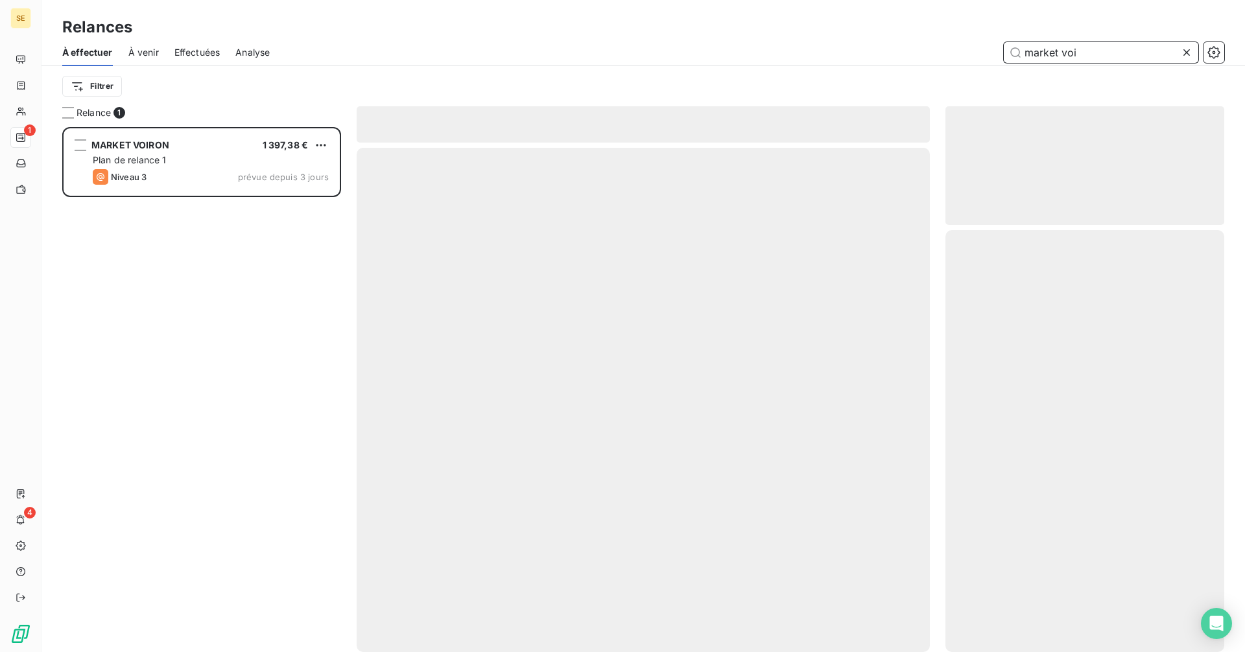
scroll to position [516, 269]
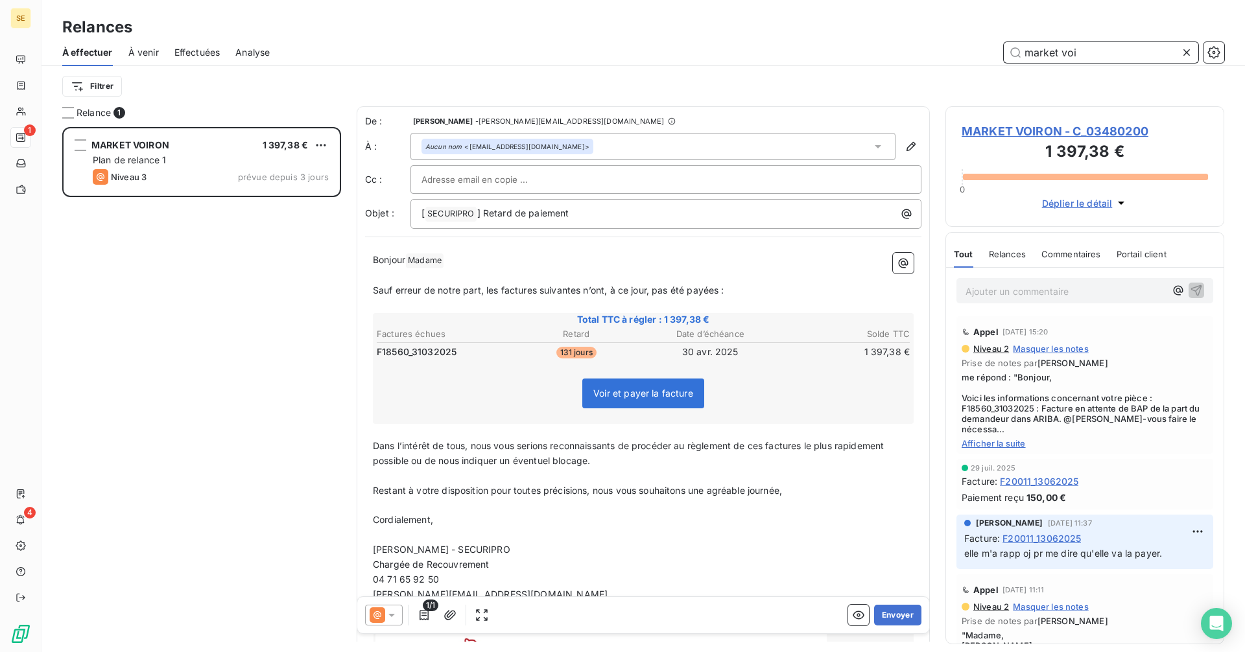
drag, startPoint x: 1087, startPoint y: 48, endPoint x: 923, endPoint y: 53, distance: 164.2
click at [923, 53] on div "market voi" at bounding box center [754, 52] width 939 height 21
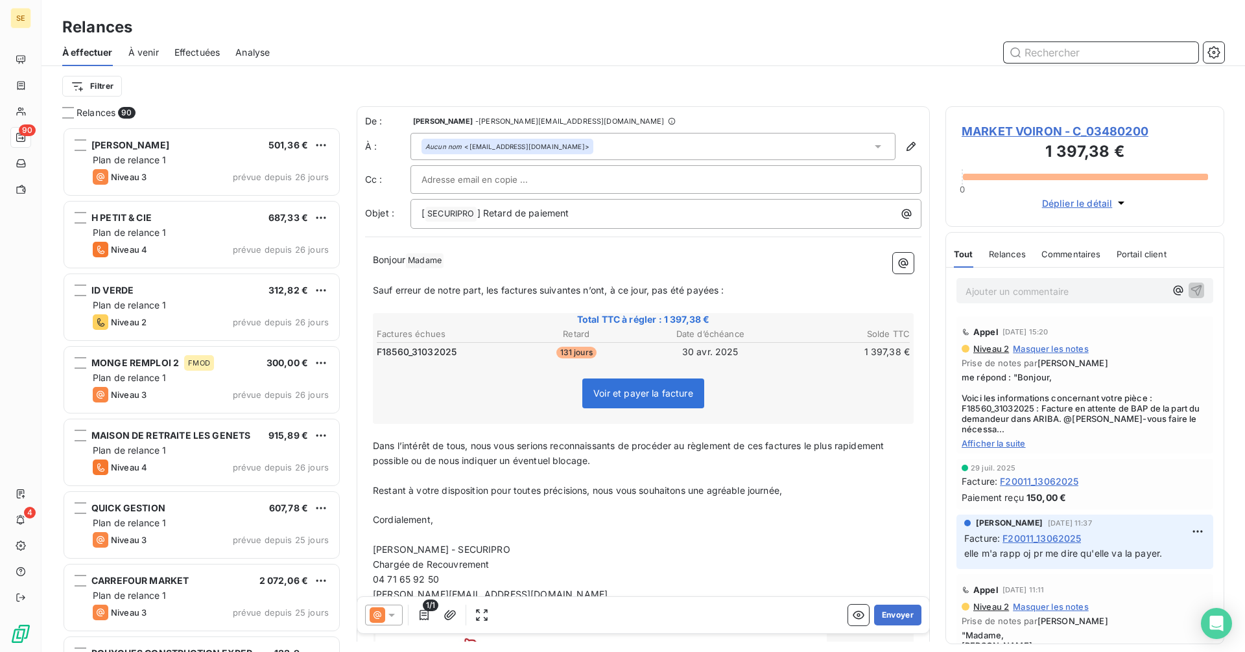
click at [1053, 55] on input "text" at bounding box center [1101, 52] width 195 height 21
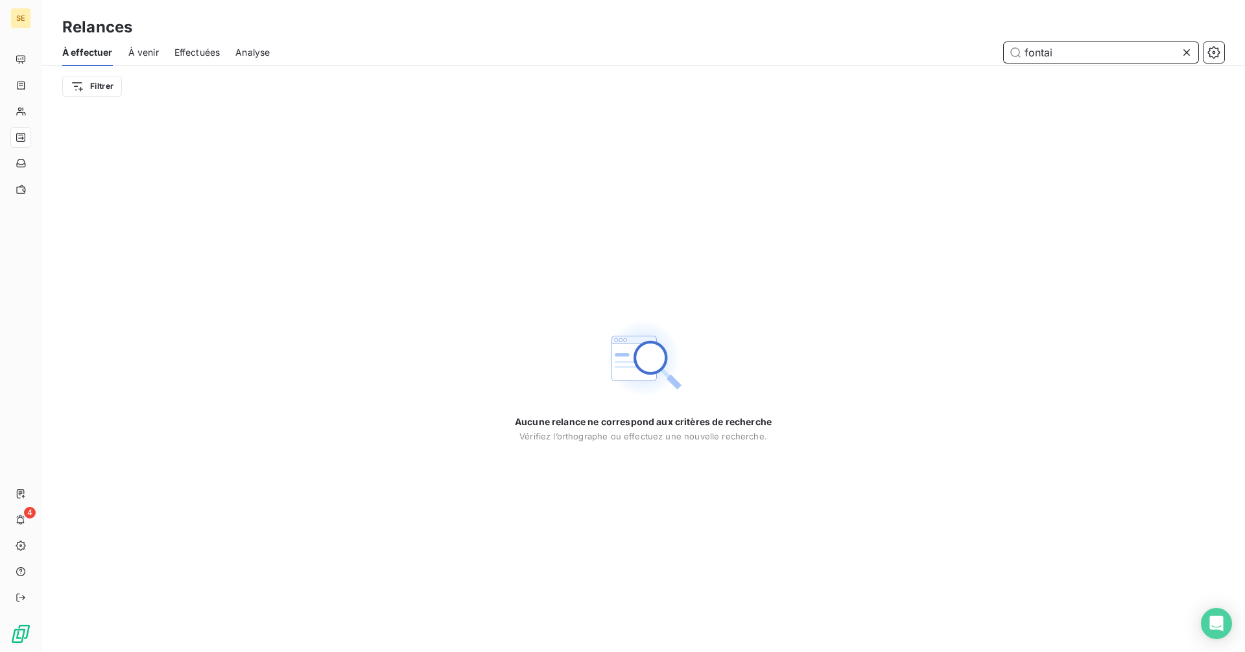
type input "fontai"
click at [1187, 47] on icon at bounding box center [1186, 52] width 13 height 13
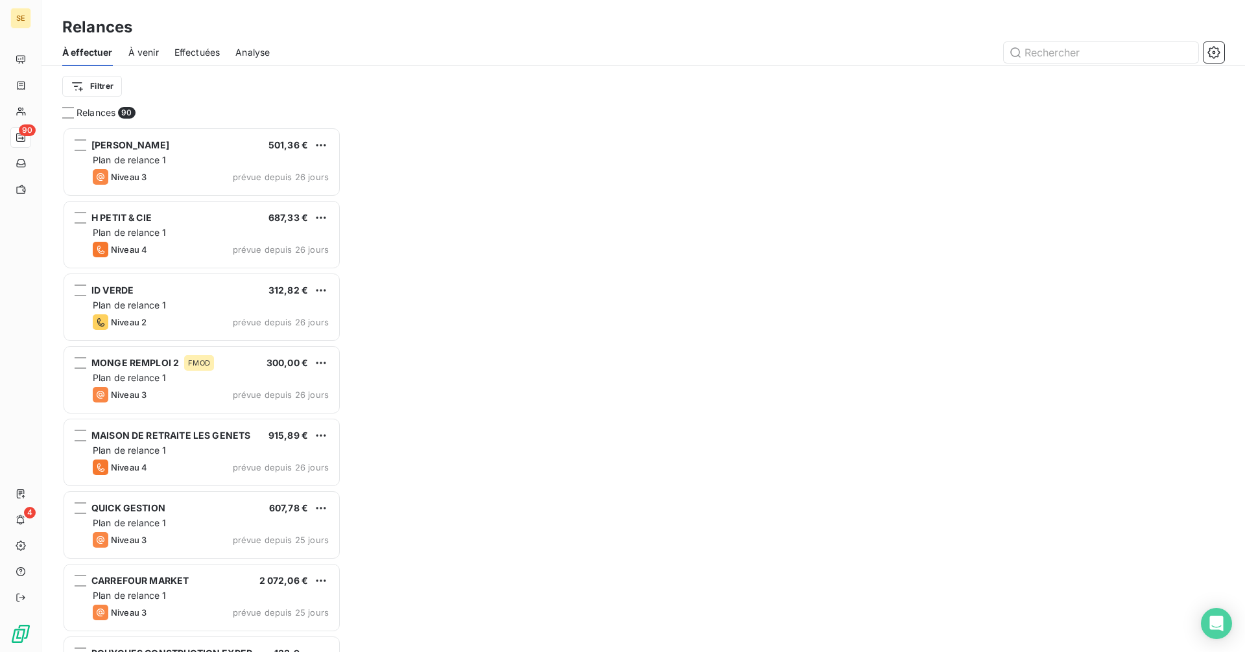
scroll to position [516, 269]
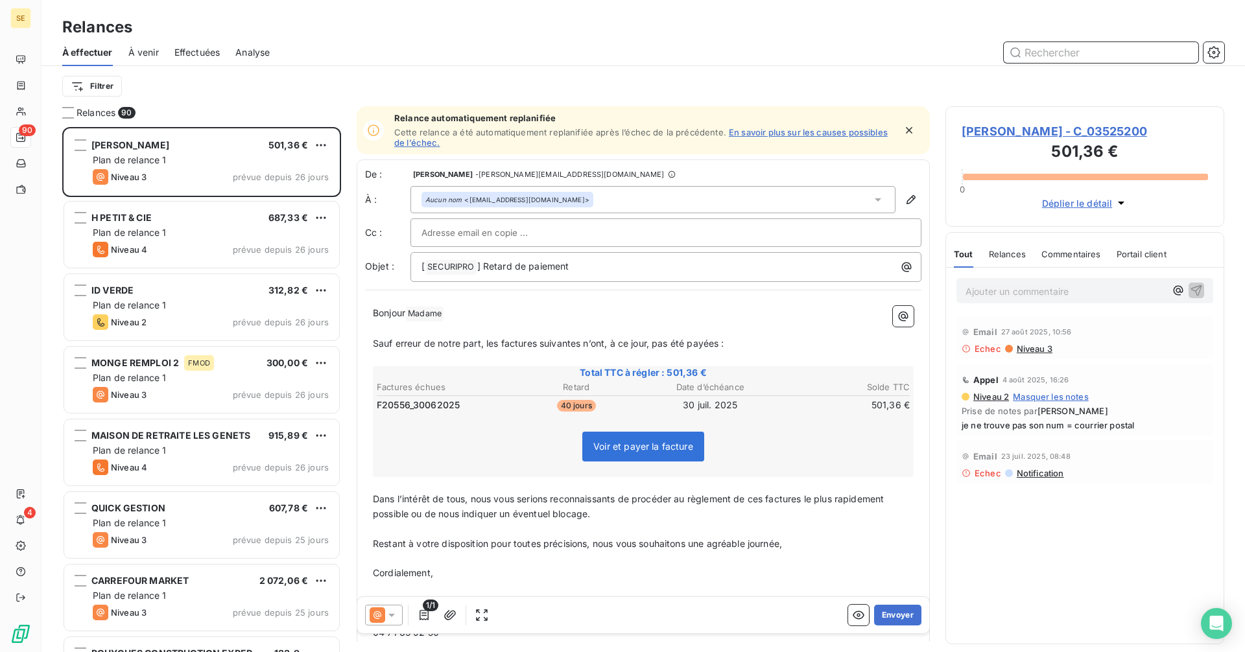
click at [1043, 50] on input "text" at bounding box center [1101, 52] width 195 height 21
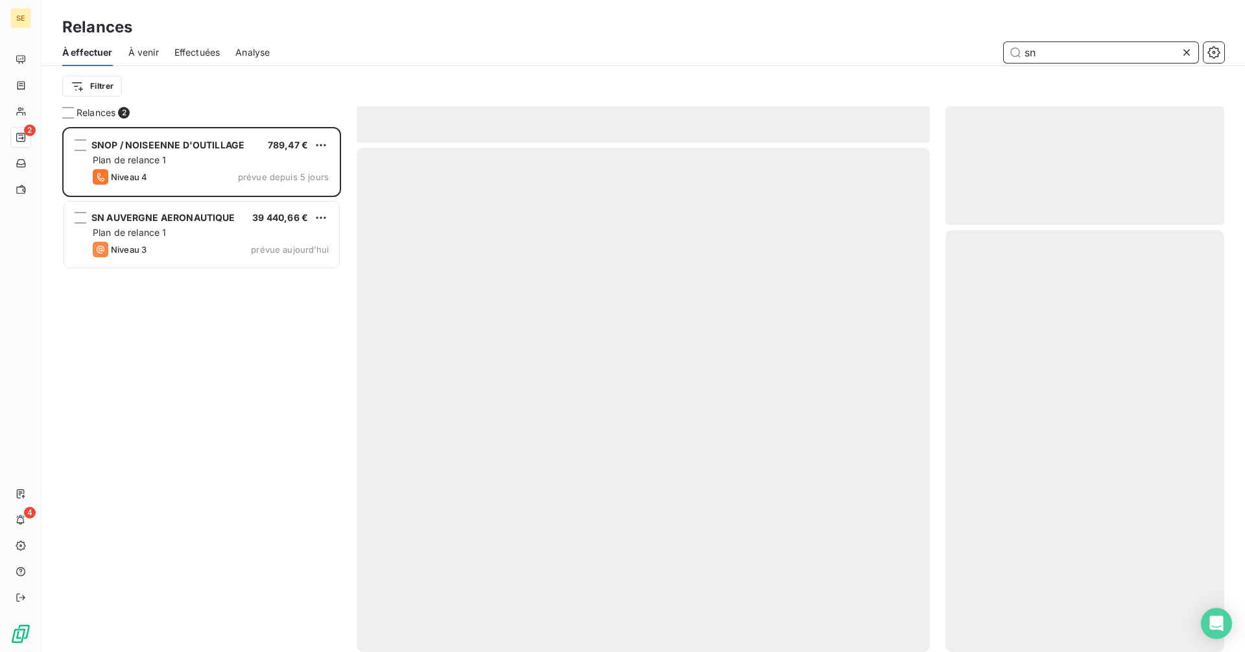
scroll to position [516, 269]
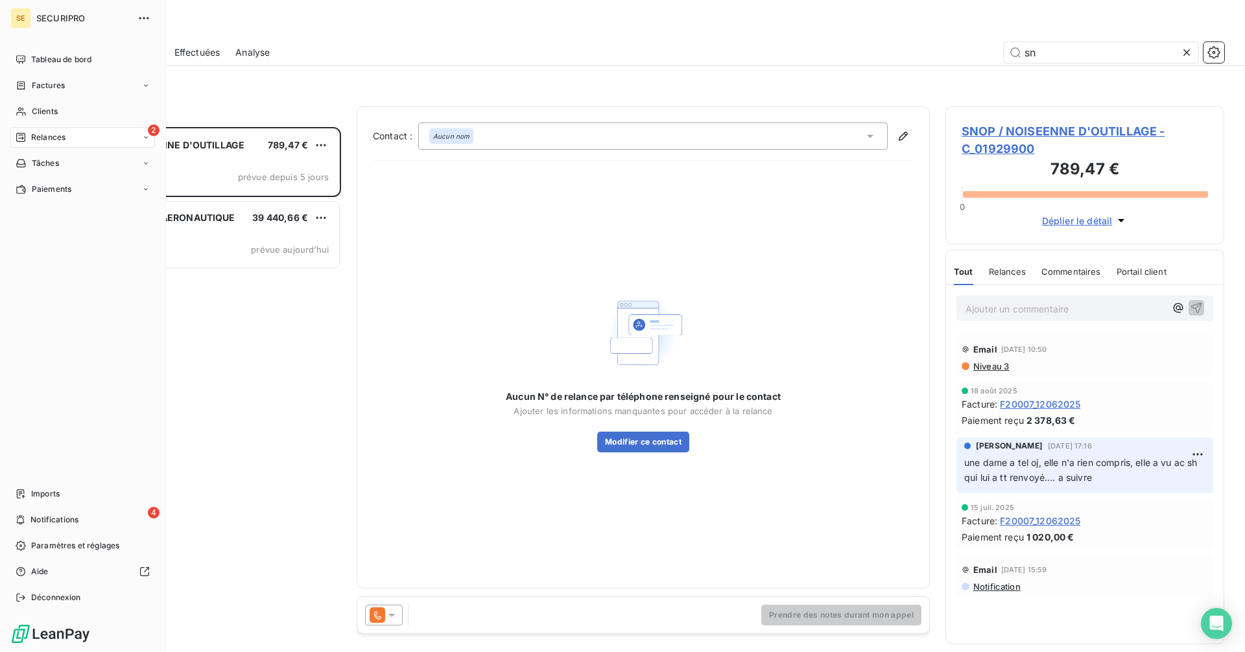
click at [64, 136] on span "Relances" at bounding box center [48, 138] width 34 height 12
click at [39, 141] on span "Relances" at bounding box center [48, 138] width 34 height 12
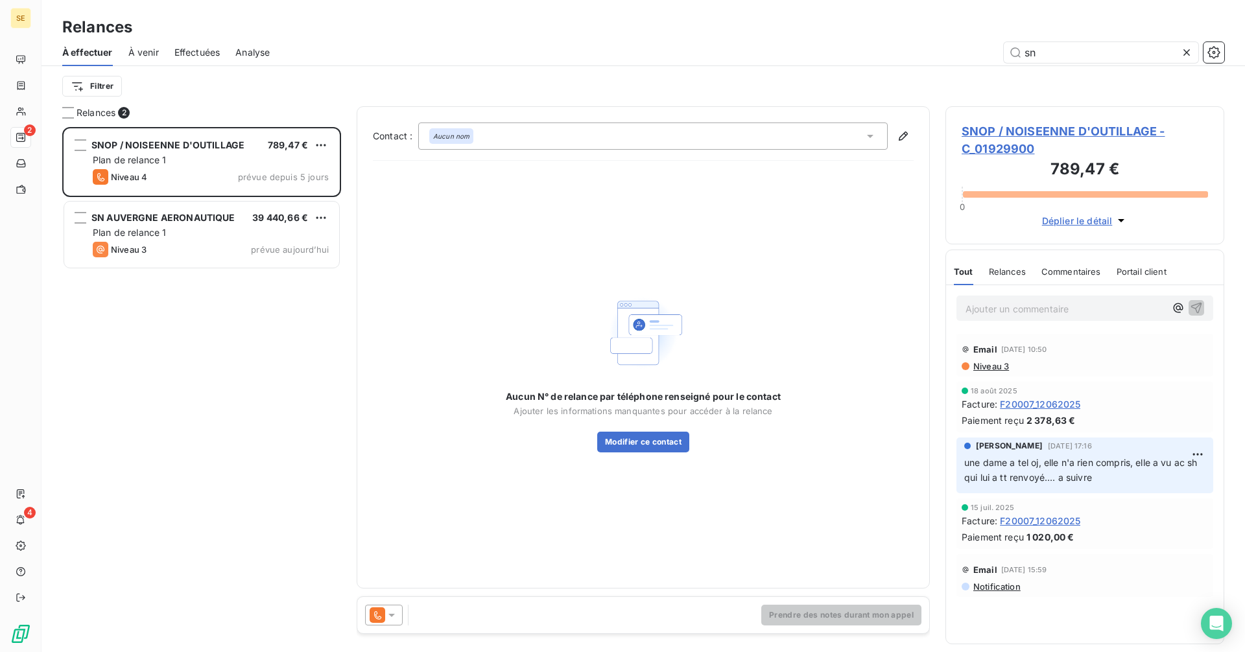
click at [431, 63] on div "À effectuer À venir Effectuées Analyse sn" at bounding box center [644, 52] width 1204 height 27
click at [1037, 51] on input "sn" at bounding box center [1101, 52] width 195 height 21
drag, startPoint x: 1037, startPoint y: 51, endPoint x: 982, endPoint y: 58, distance: 55.5
click at [982, 58] on div "sn" at bounding box center [754, 52] width 939 height 21
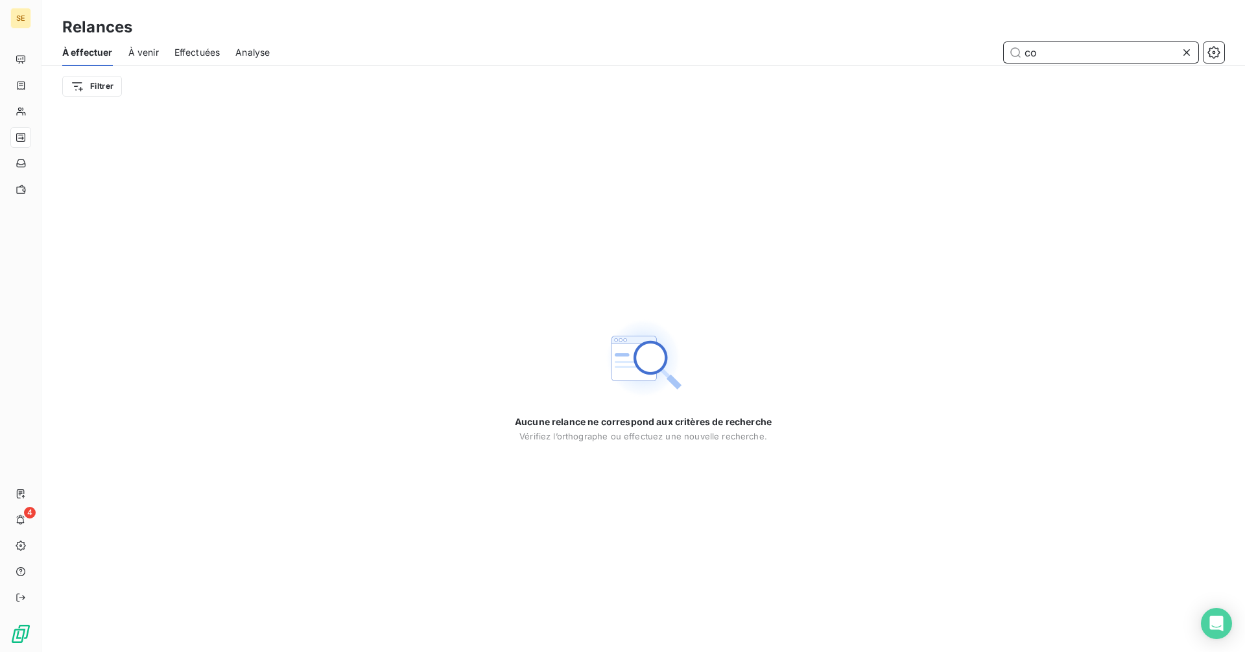
type input "c"
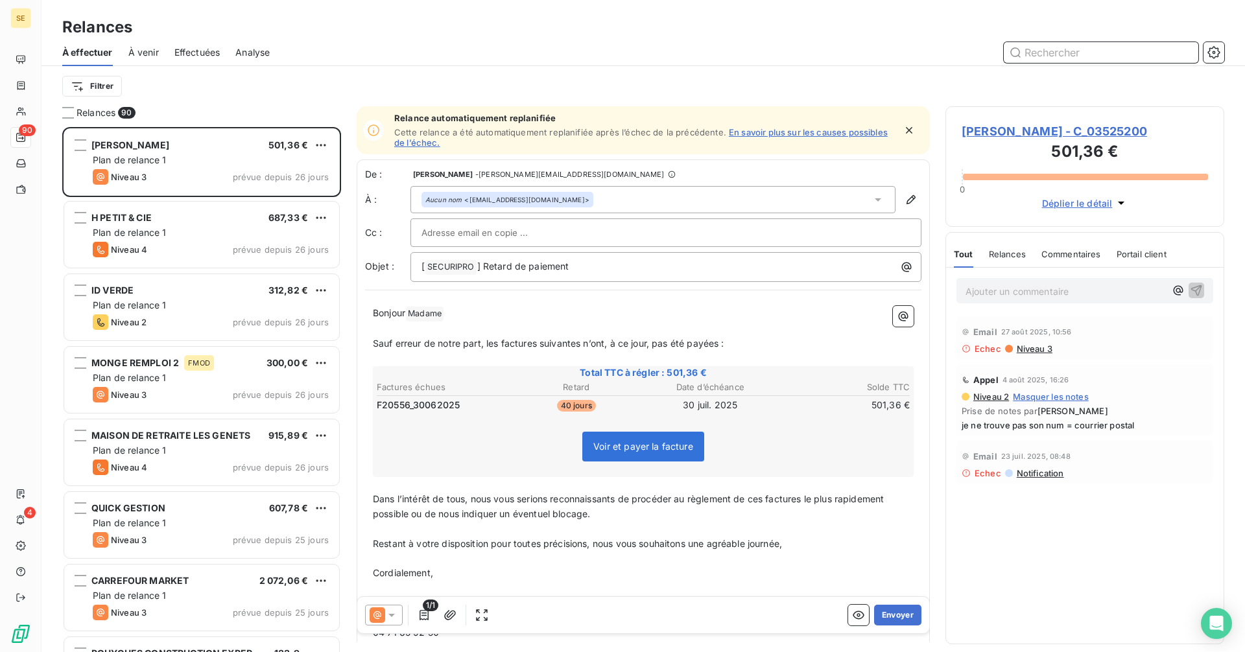
scroll to position [516, 269]
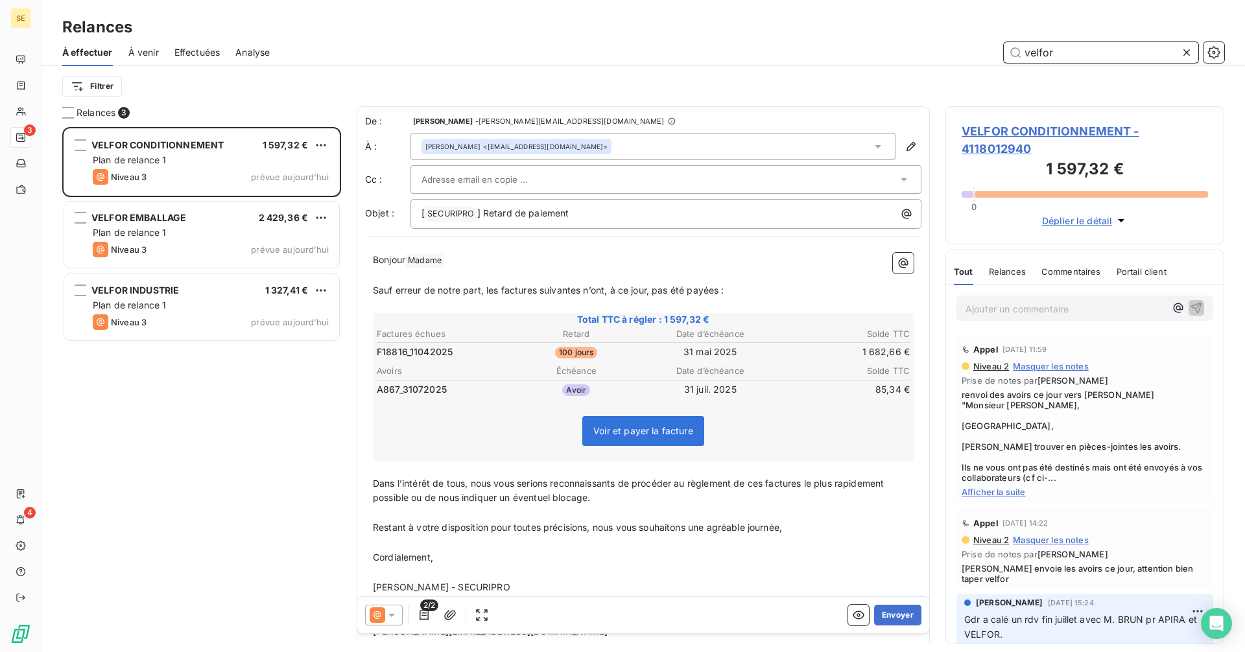
scroll to position [516, 269]
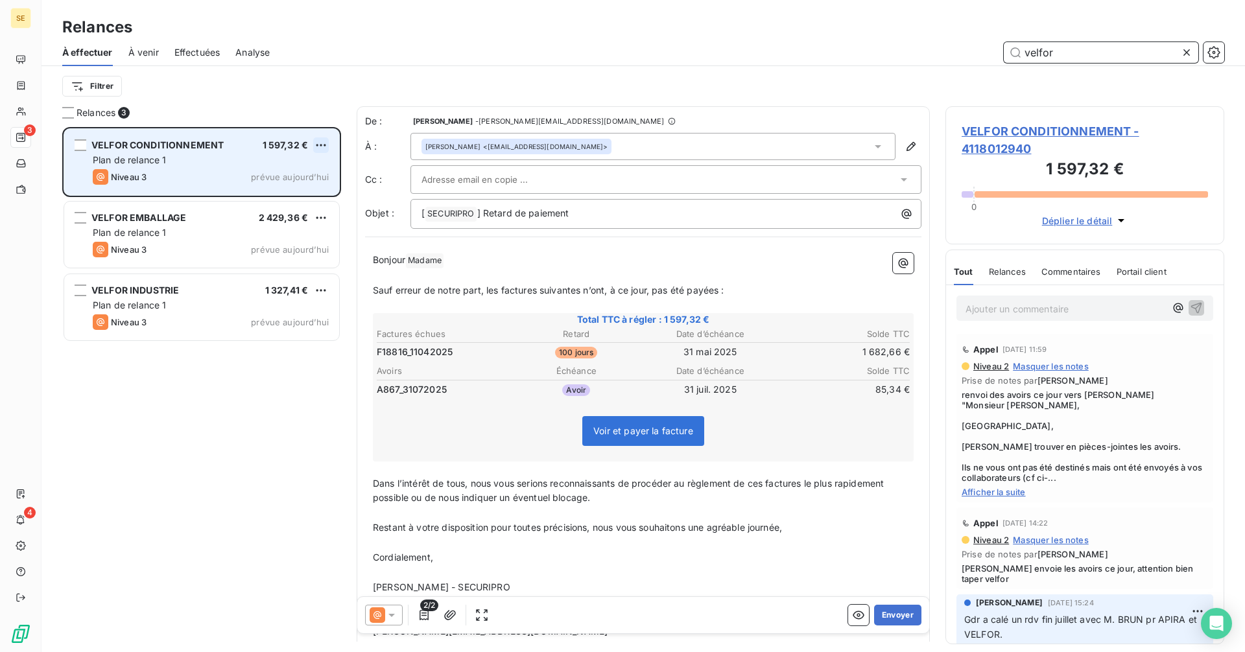
type input "velfor"
click at [320, 141] on html "SE 3 4 Relances À effectuer À venir Effectuées Analyse velfor Filtrer Relances …" at bounding box center [622, 326] width 1245 height 652
click at [298, 173] on div "Replanifier cette action" at bounding box center [265, 171] width 116 height 21
select select "8"
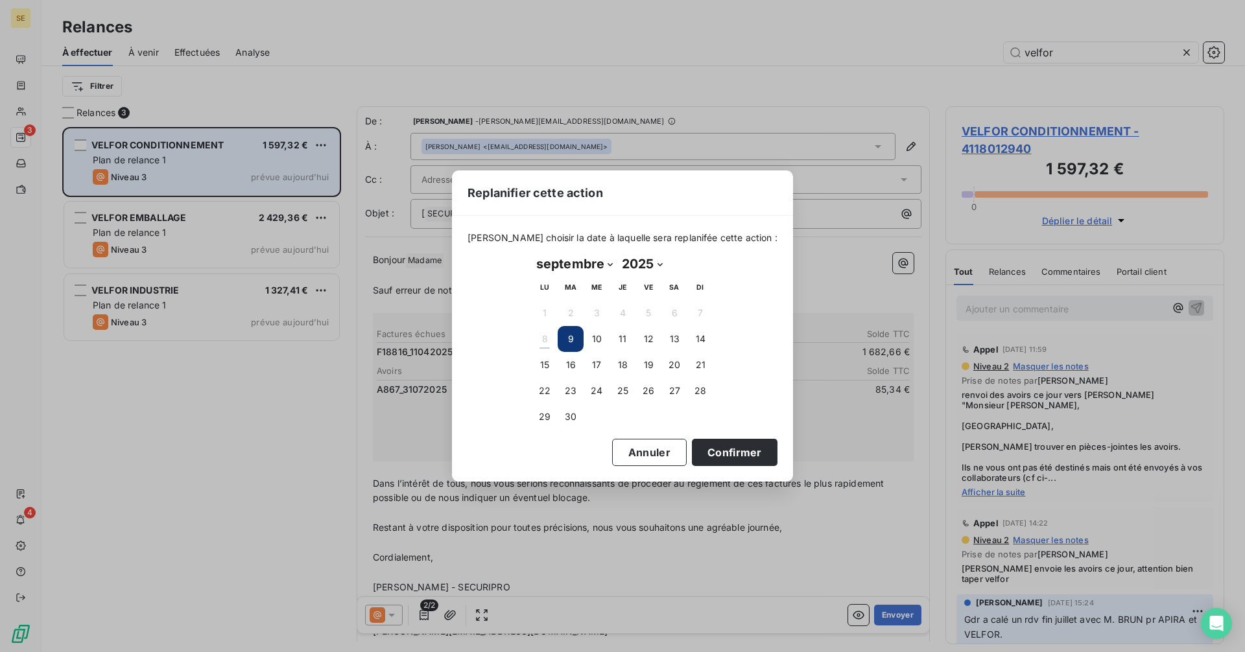
drag, startPoint x: 721, startPoint y: 53, endPoint x: 713, endPoint y: 53, distance: 7.8
click at [719, 53] on div "Replanifier cette action [PERSON_NAME] choisir la date à laquelle sera replanif…" at bounding box center [622, 326] width 1245 height 652
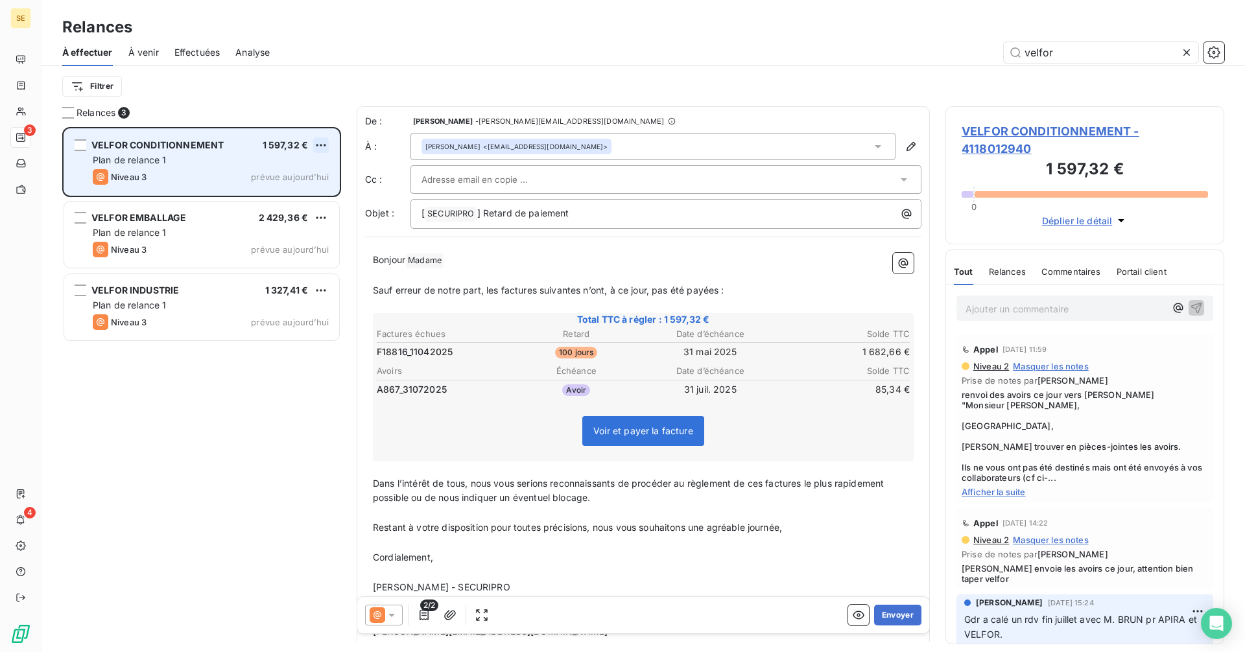
click at [323, 145] on html "SE 3 4 Relances À effectuer À venir Effectuées Analyse velfor Filtrer Relances …" at bounding box center [622, 326] width 1245 height 652
click at [289, 166] on div "Replanifier cette action" at bounding box center [265, 171] width 116 height 21
select select "8"
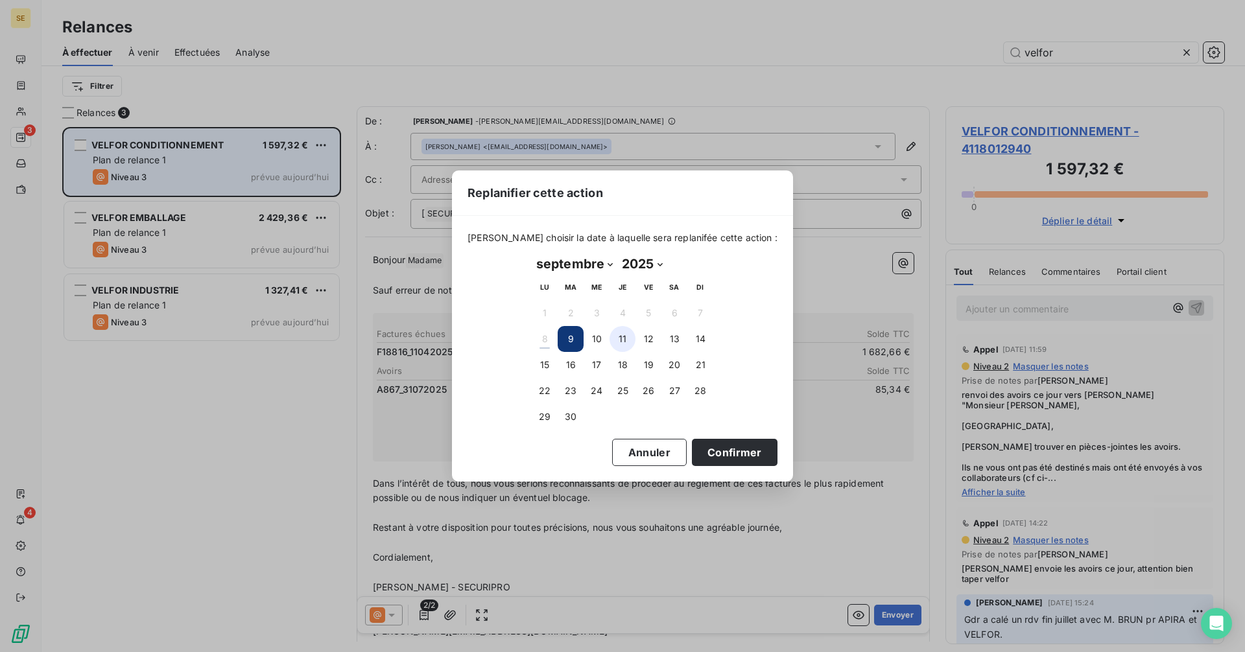
click at [623, 340] on button "11" at bounding box center [623, 339] width 26 height 26
click at [732, 453] on button "Confirmer" at bounding box center [735, 452] width 86 height 27
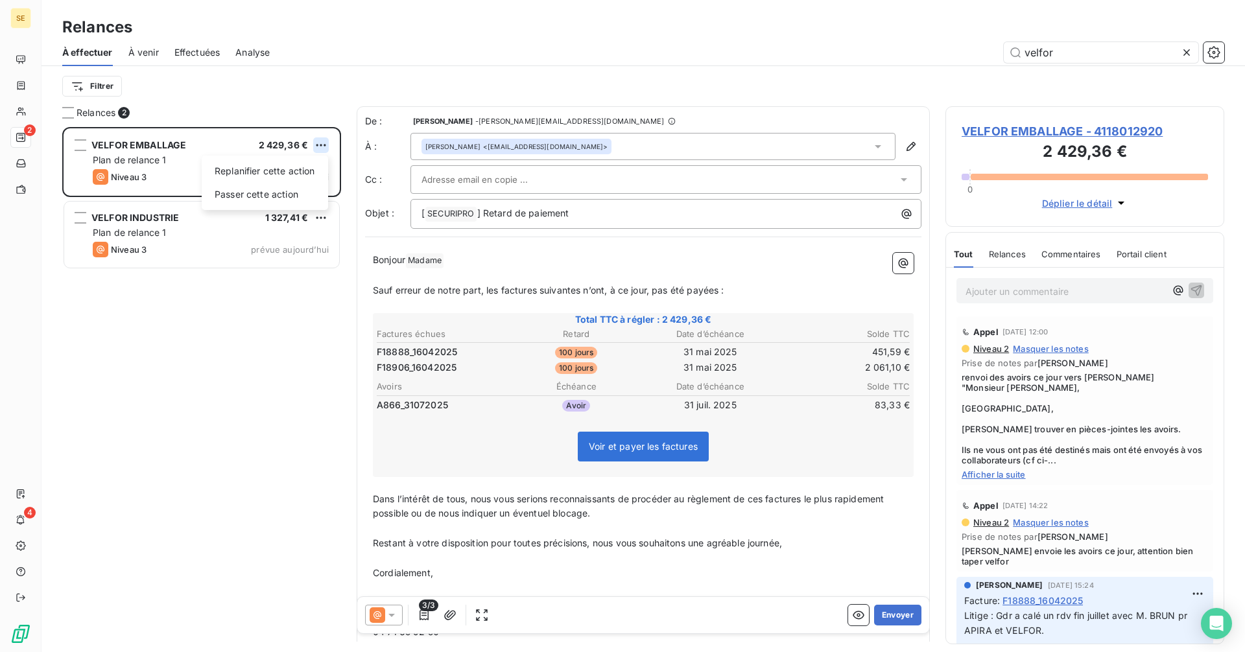
click at [324, 143] on html "SE 2 4 Relances À effectuer À venir Effectuées Analyse velfor Filtrer Relances …" at bounding box center [622, 326] width 1245 height 652
click at [288, 166] on div "Replanifier cette action" at bounding box center [265, 171] width 116 height 21
select select "8"
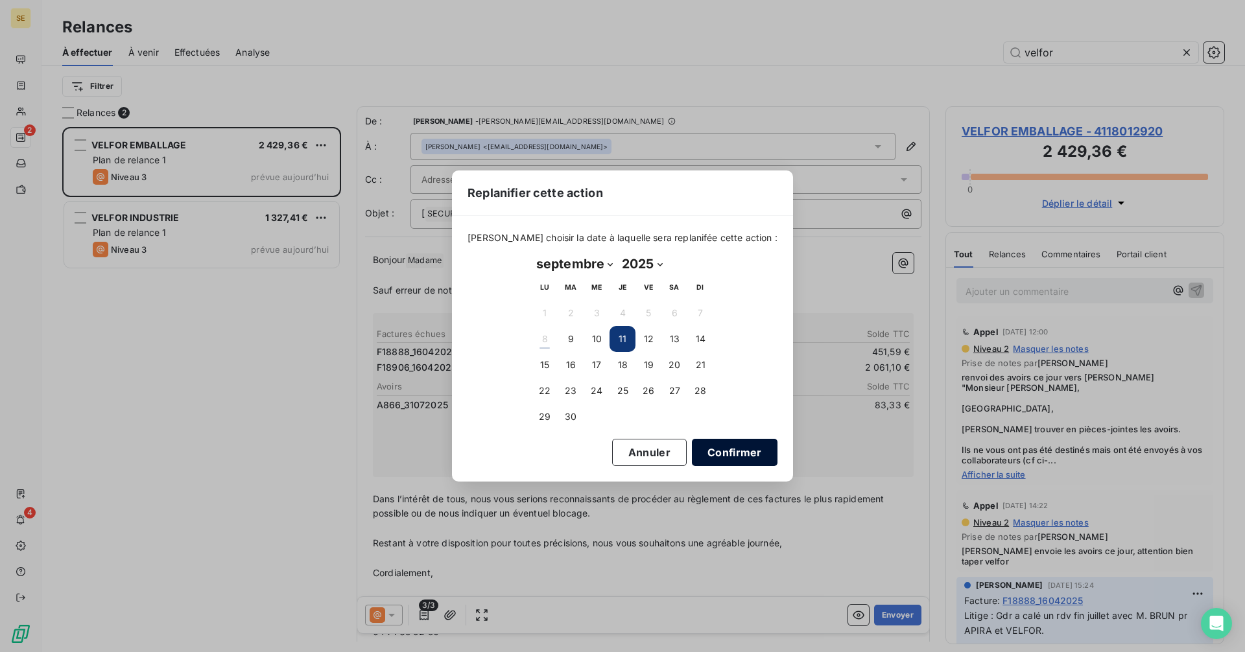
click at [726, 451] on button "Confirmer" at bounding box center [735, 452] width 86 height 27
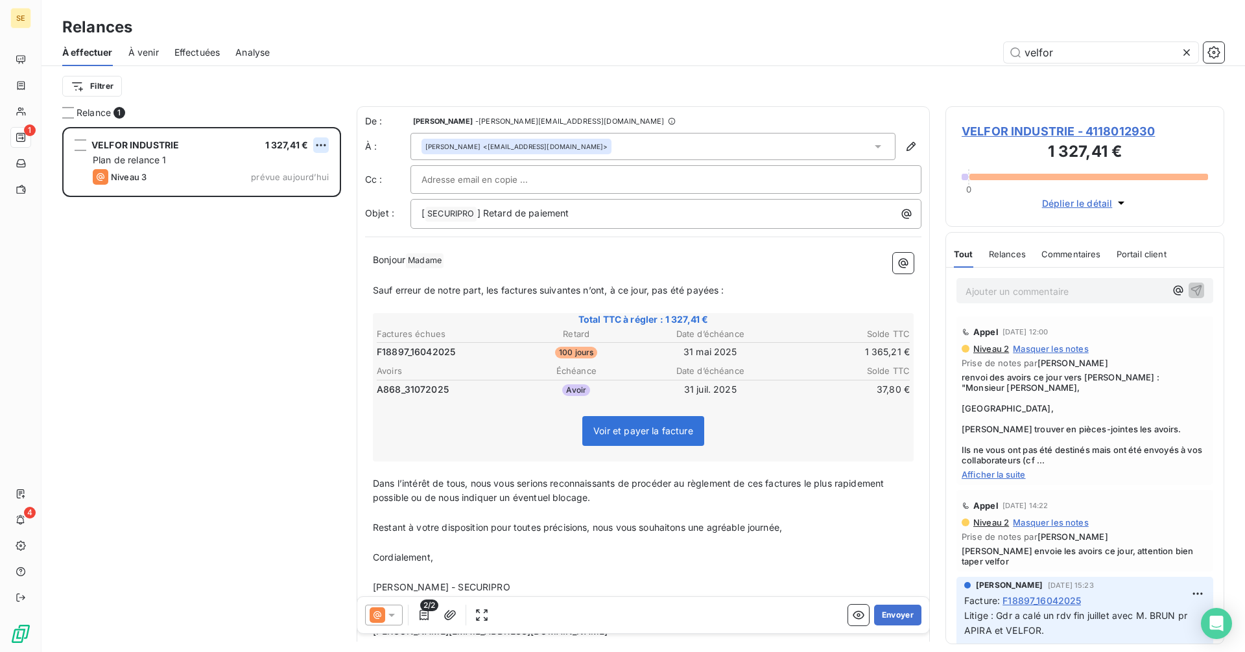
click at [321, 144] on html "SE 1 4 Relances À effectuer À venir Effectuées Analyse velfor Filtrer Relance 1…" at bounding box center [622, 326] width 1245 height 652
click at [312, 165] on div "Replanifier cette action" at bounding box center [265, 171] width 116 height 21
select select "8"
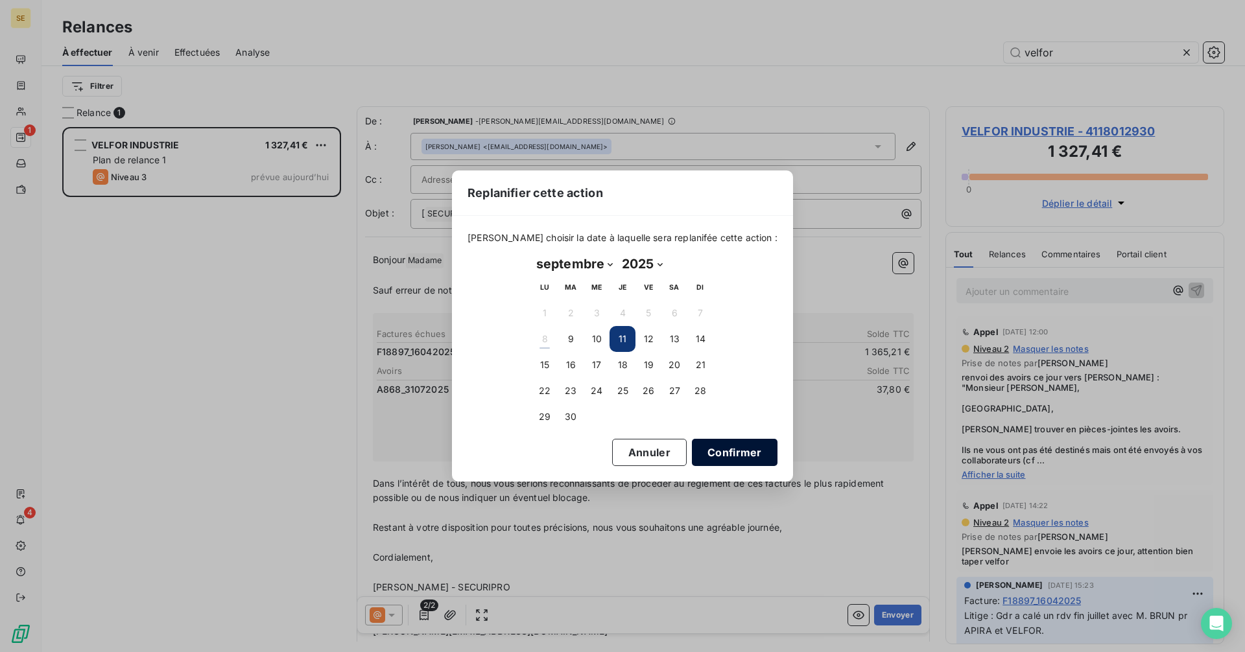
click at [708, 449] on button "Confirmer" at bounding box center [735, 452] width 86 height 27
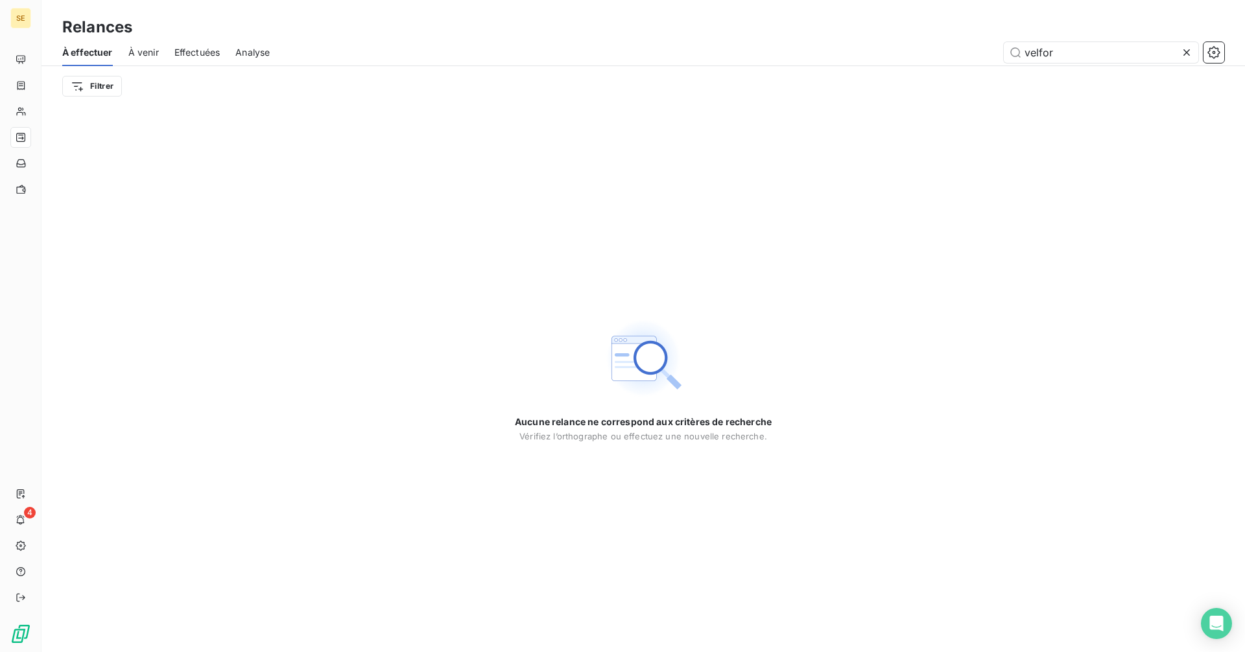
click at [1189, 49] on icon at bounding box center [1187, 52] width 6 height 6
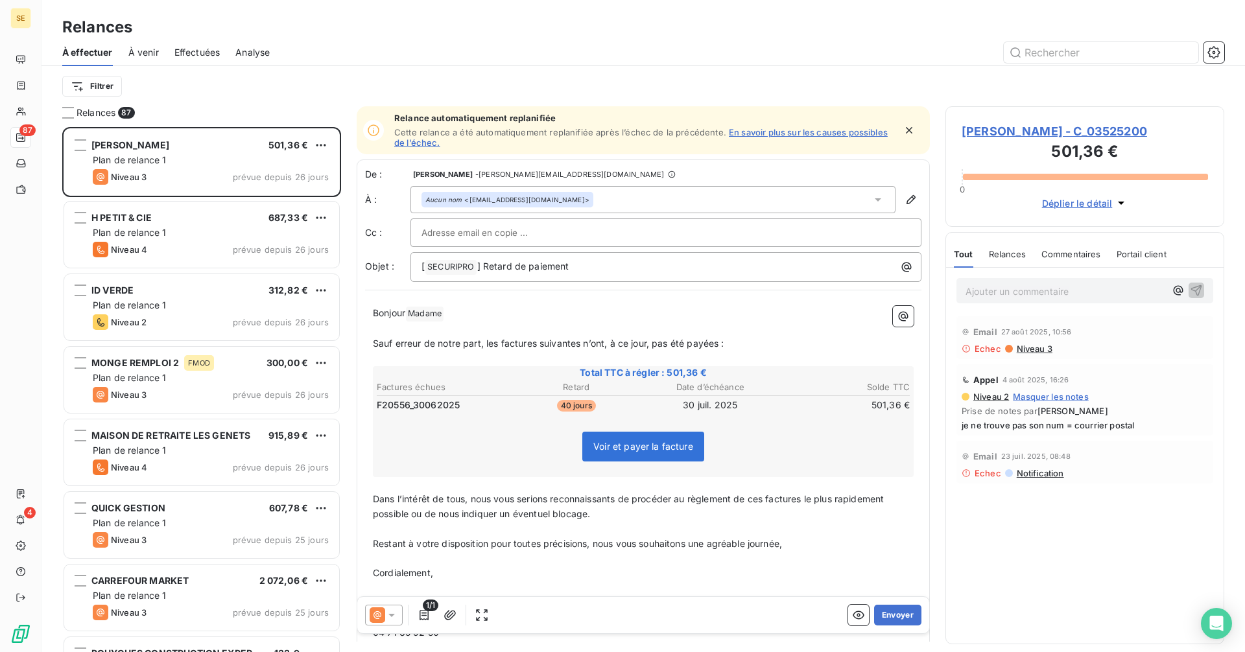
scroll to position [516, 269]
click at [1061, 48] on input "text" at bounding box center [1101, 52] width 195 height 21
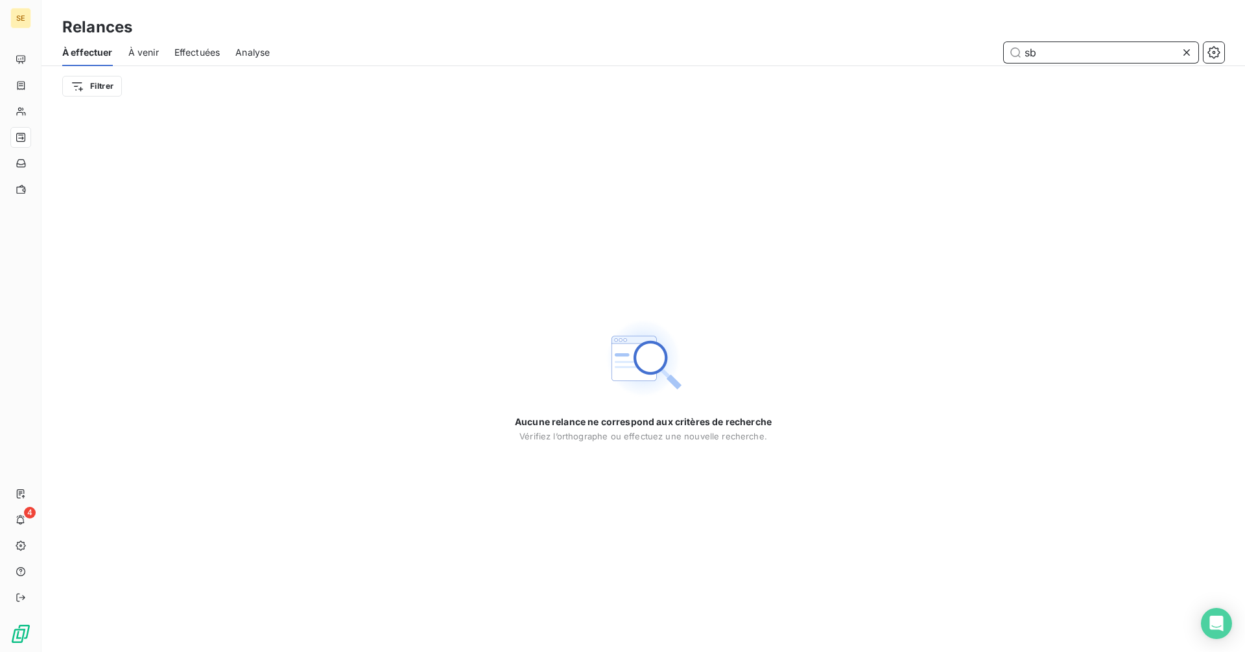
type input "s"
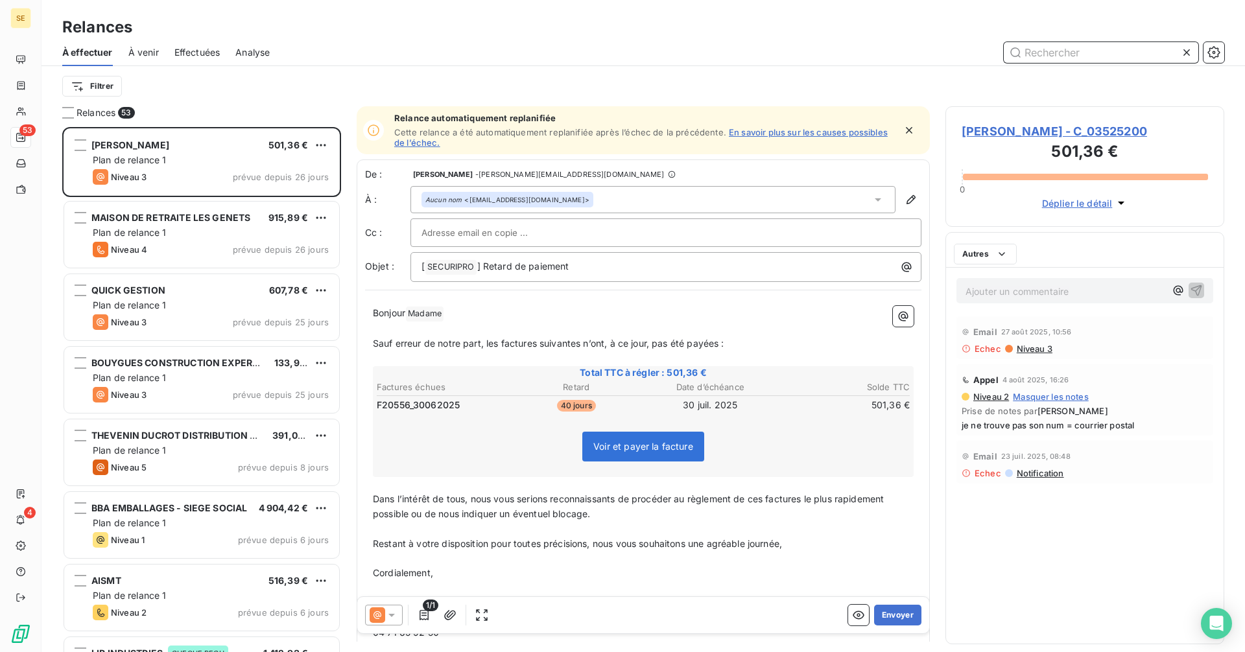
scroll to position [516, 269]
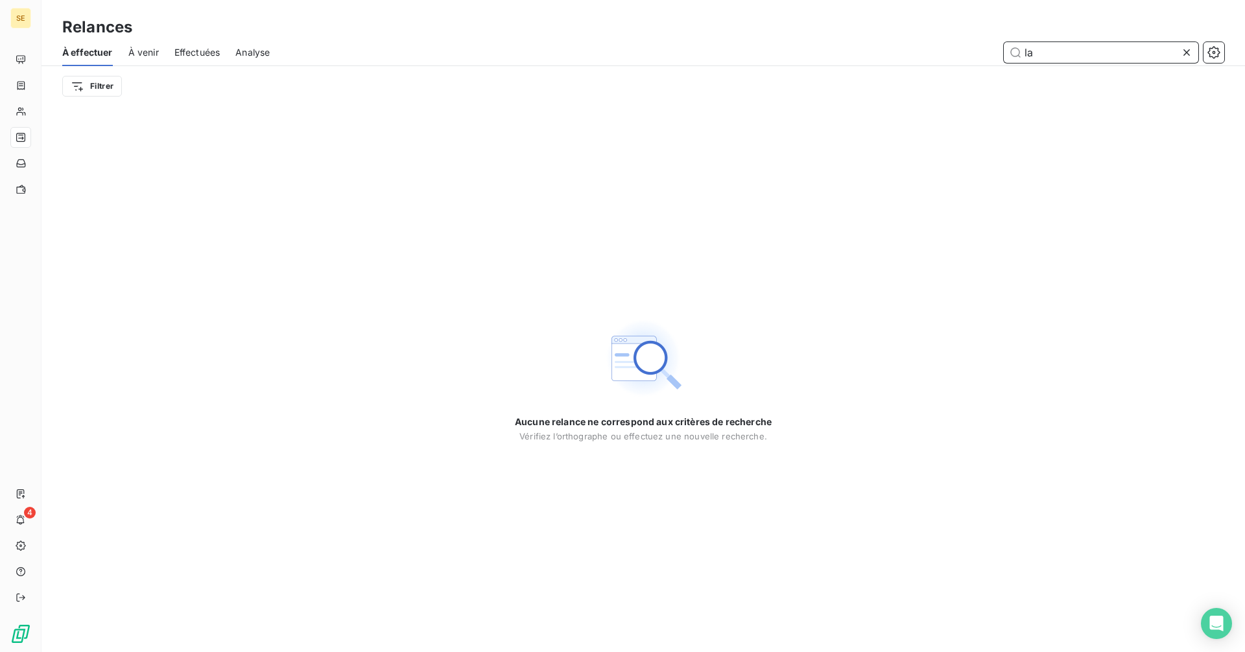
type input "l"
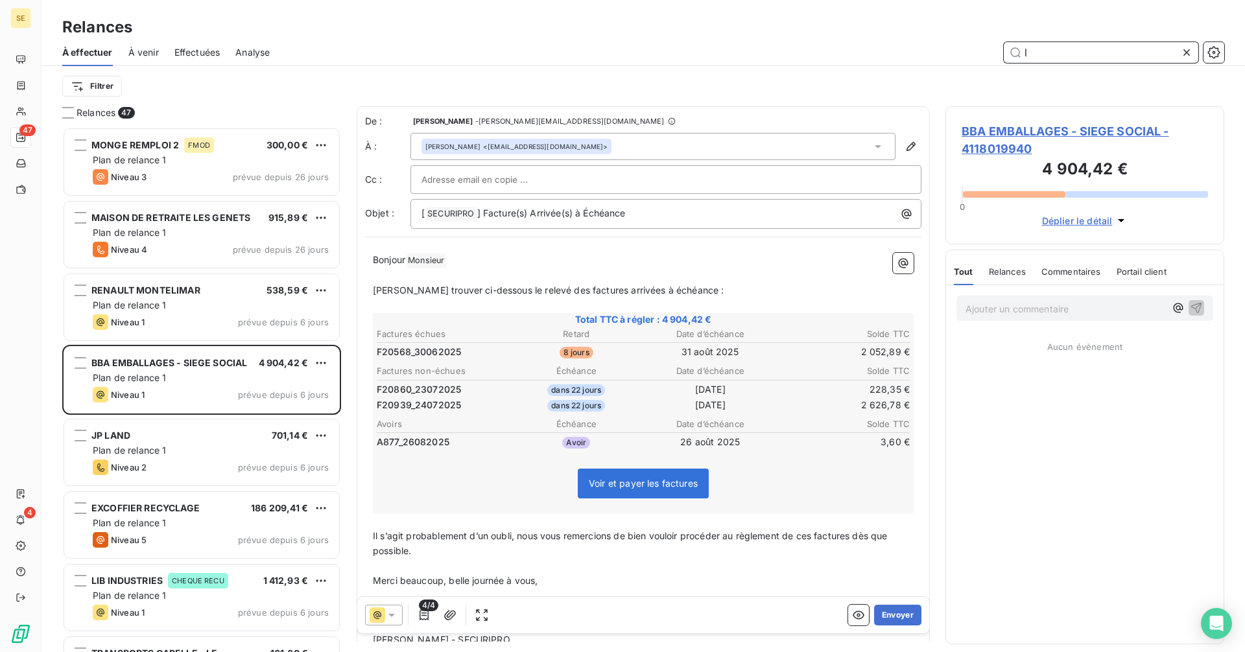
scroll to position [516, 269]
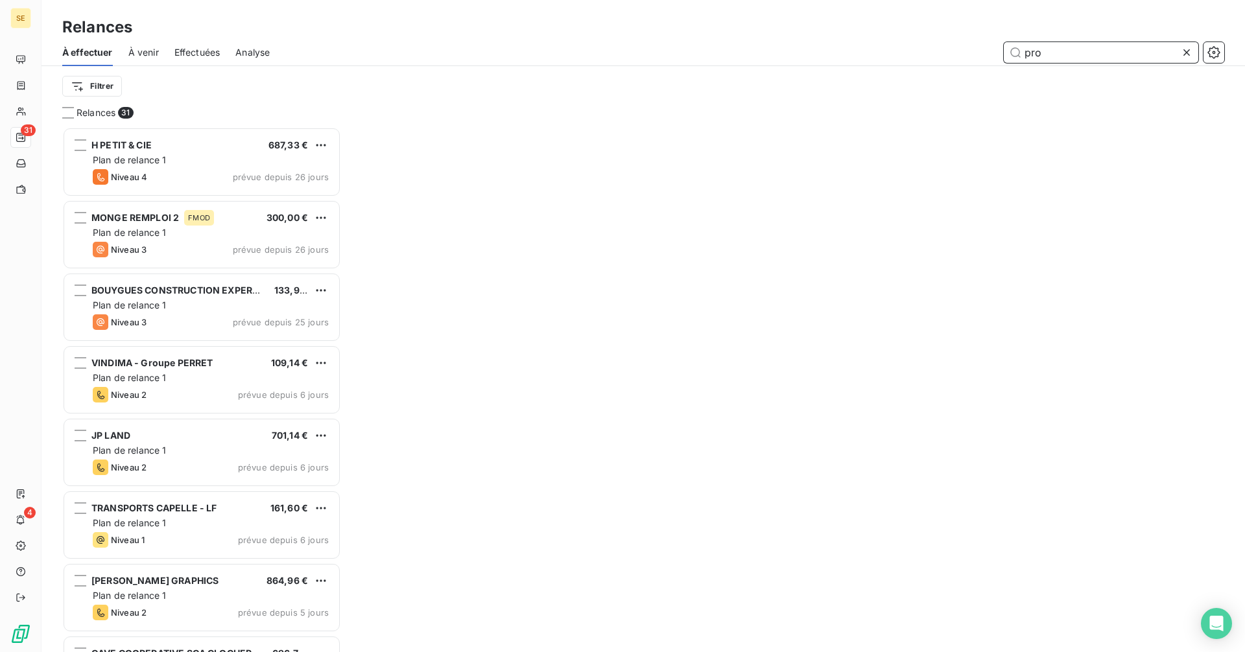
scroll to position [516, 269]
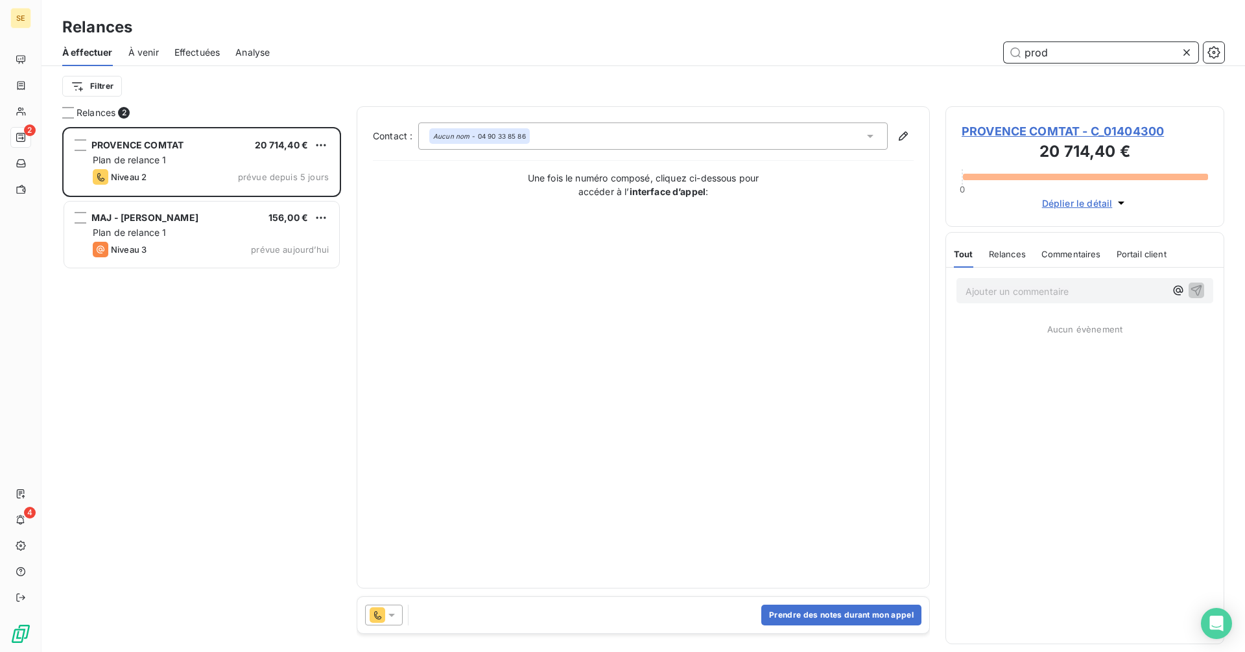
scroll to position [516, 269]
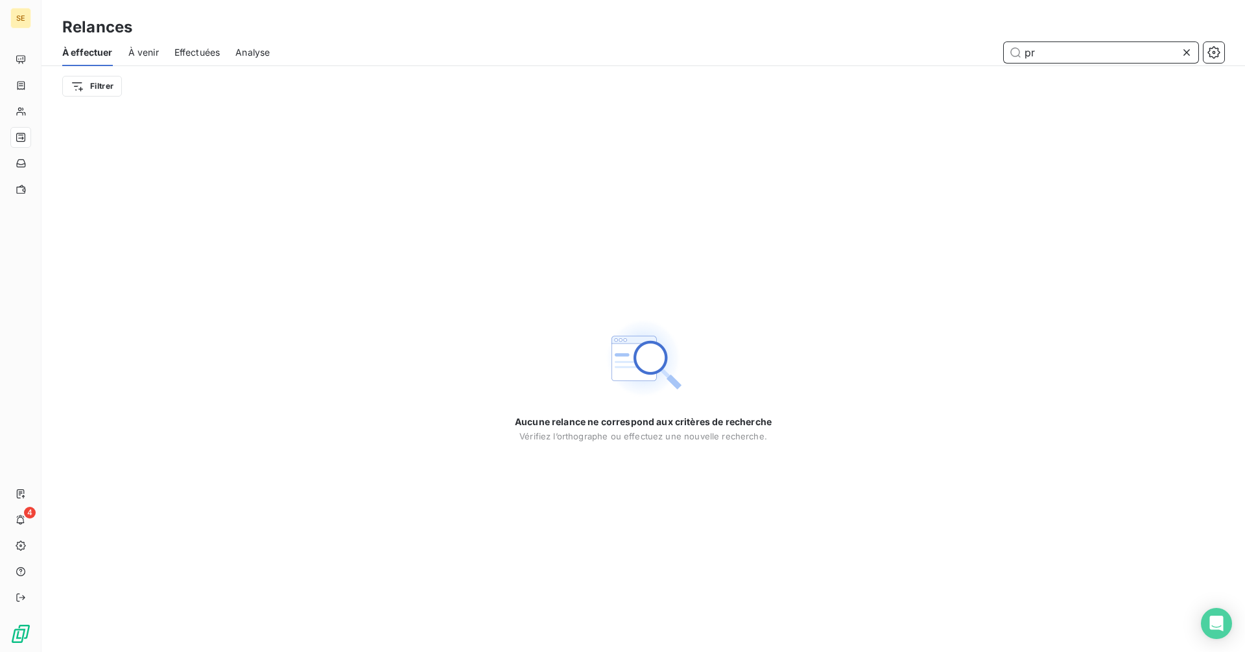
type input "p"
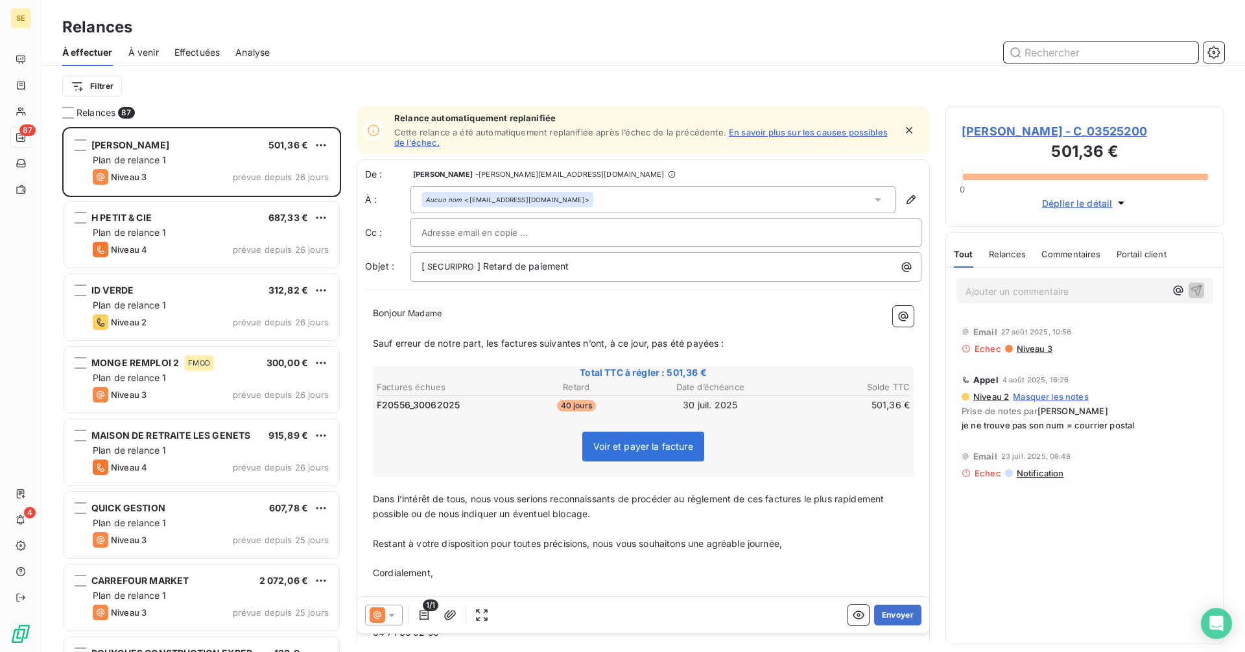
scroll to position [516, 269]
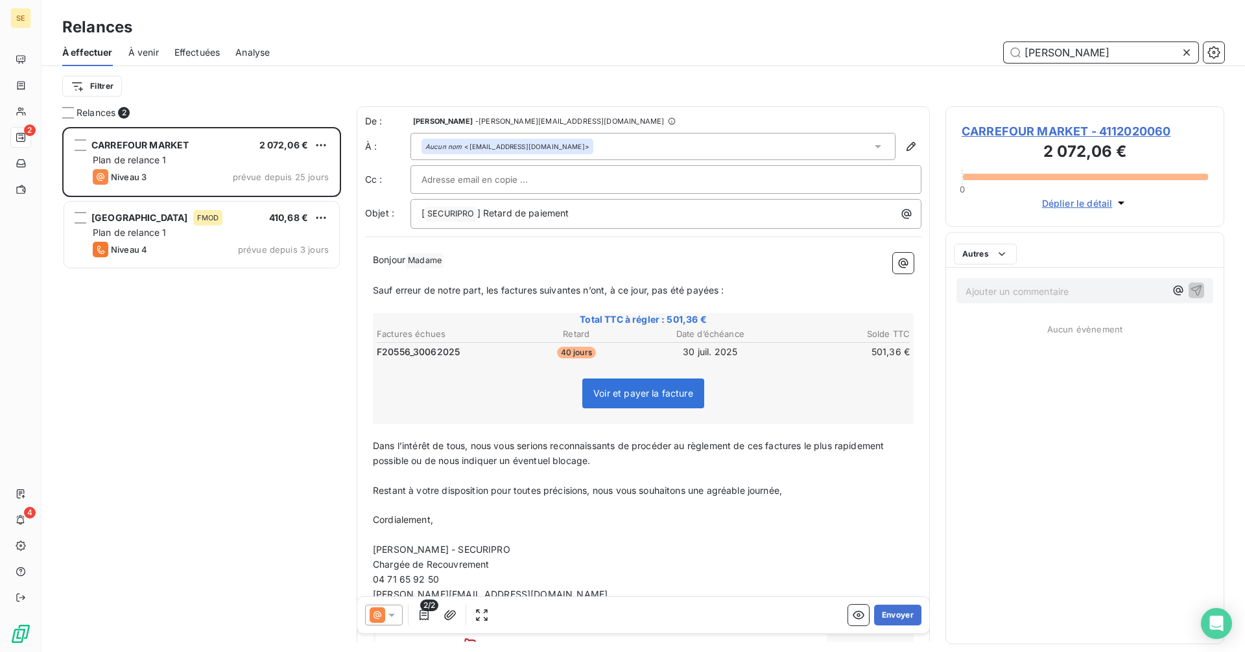
scroll to position [516, 269]
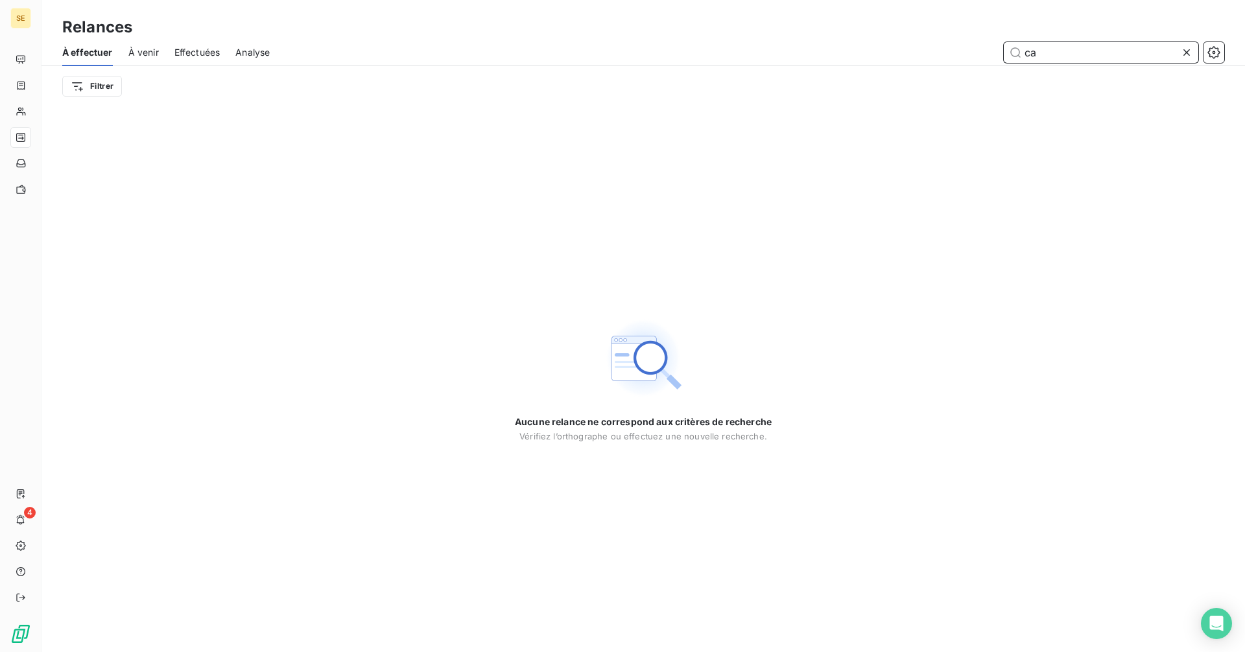
type input "c"
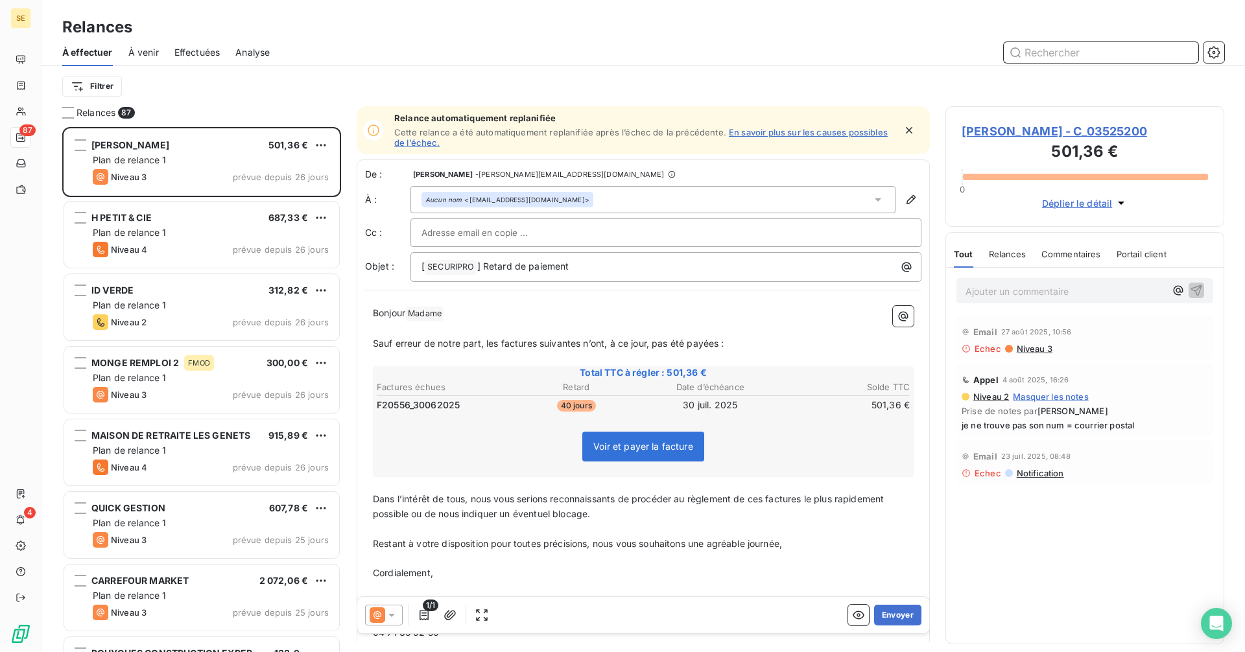
scroll to position [516, 269]
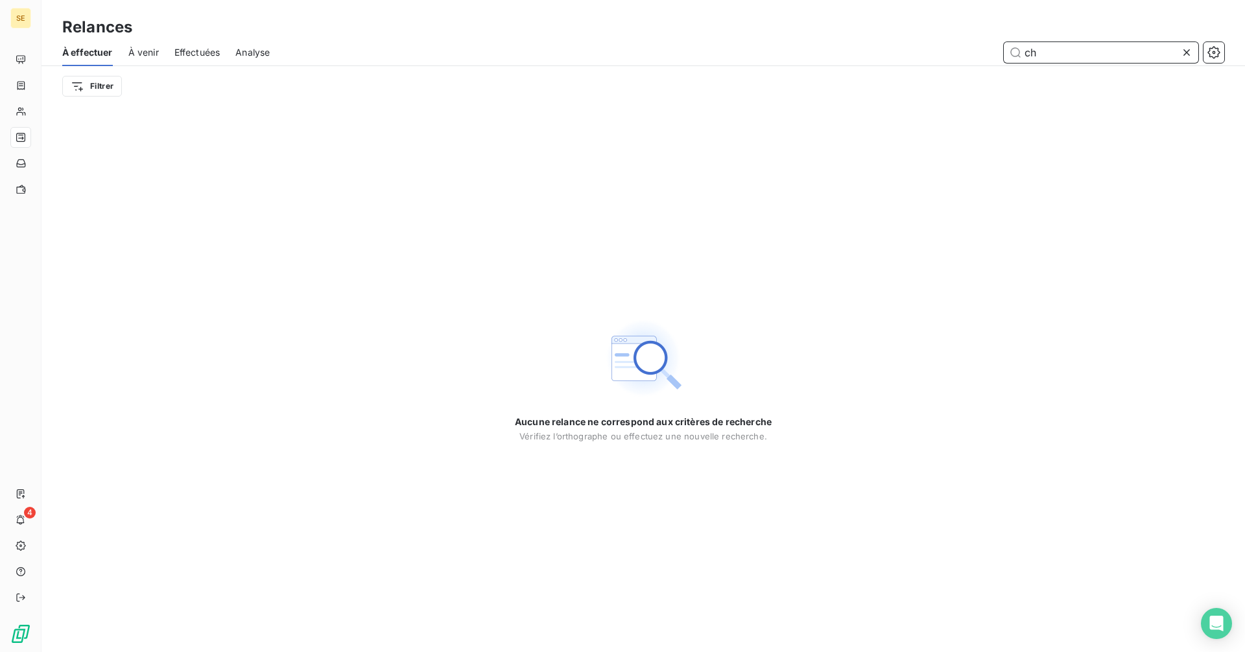
type input "c"
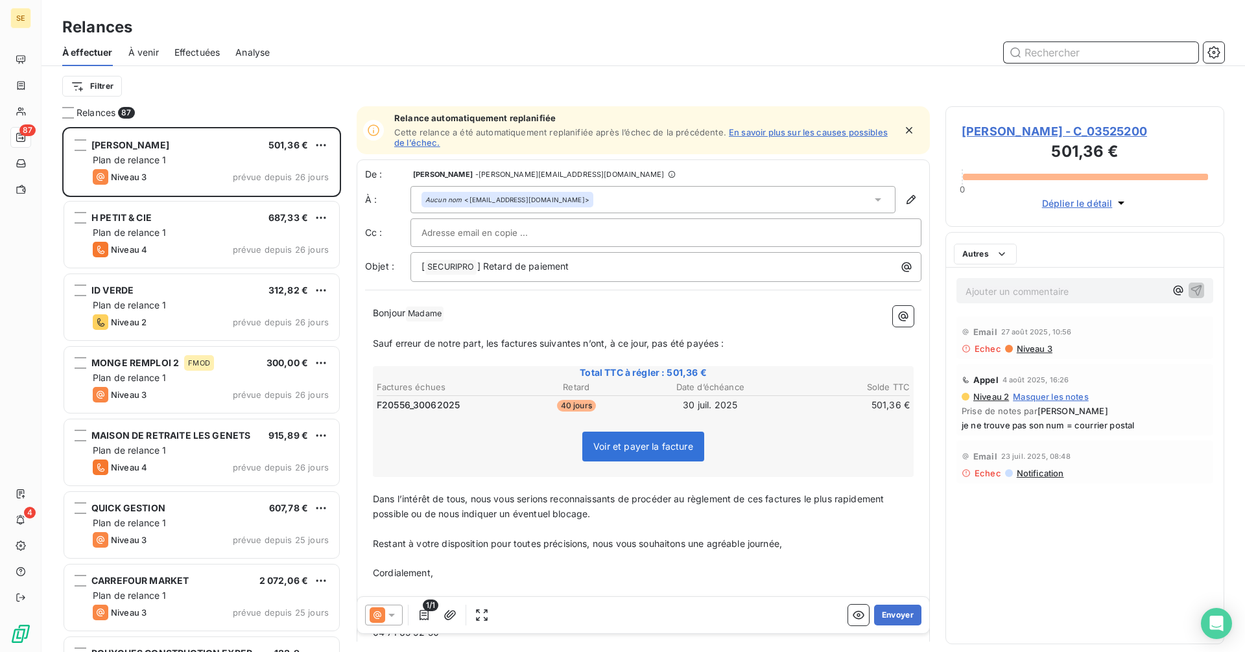
scroll to position [516, 269]
click at [1072, 53] on input "text" at bounding box center [1101, 52] width 195 height 21
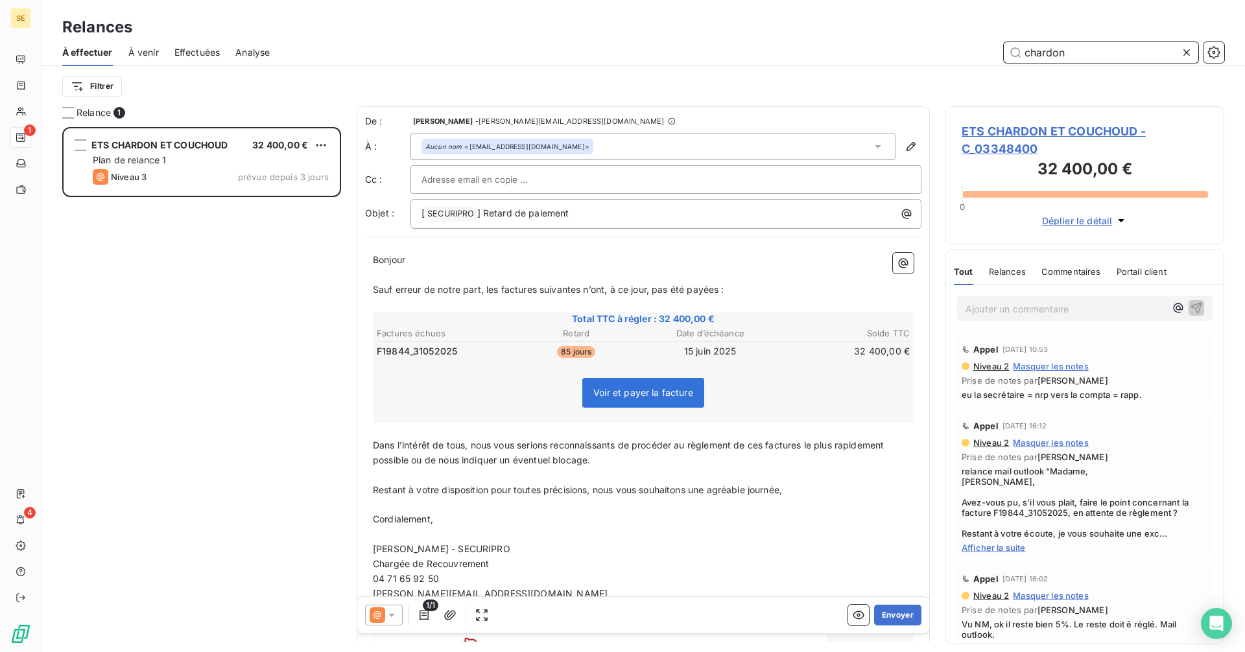
scroll to position [516, 269]
type input "chardon"
click at [1011, 127] on span "ETS CHARDON ET COUCHOUD - C_03348400" at bounding box center [1085, 140] width 246 height 35
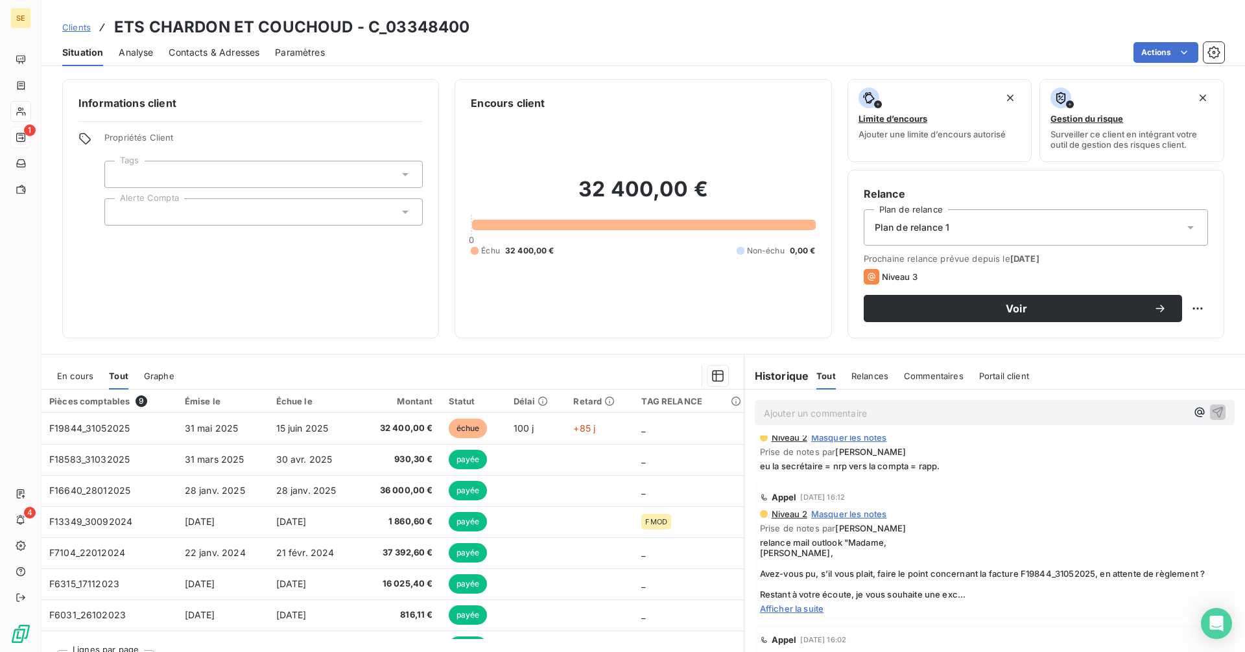
scroll to position [65, 0]
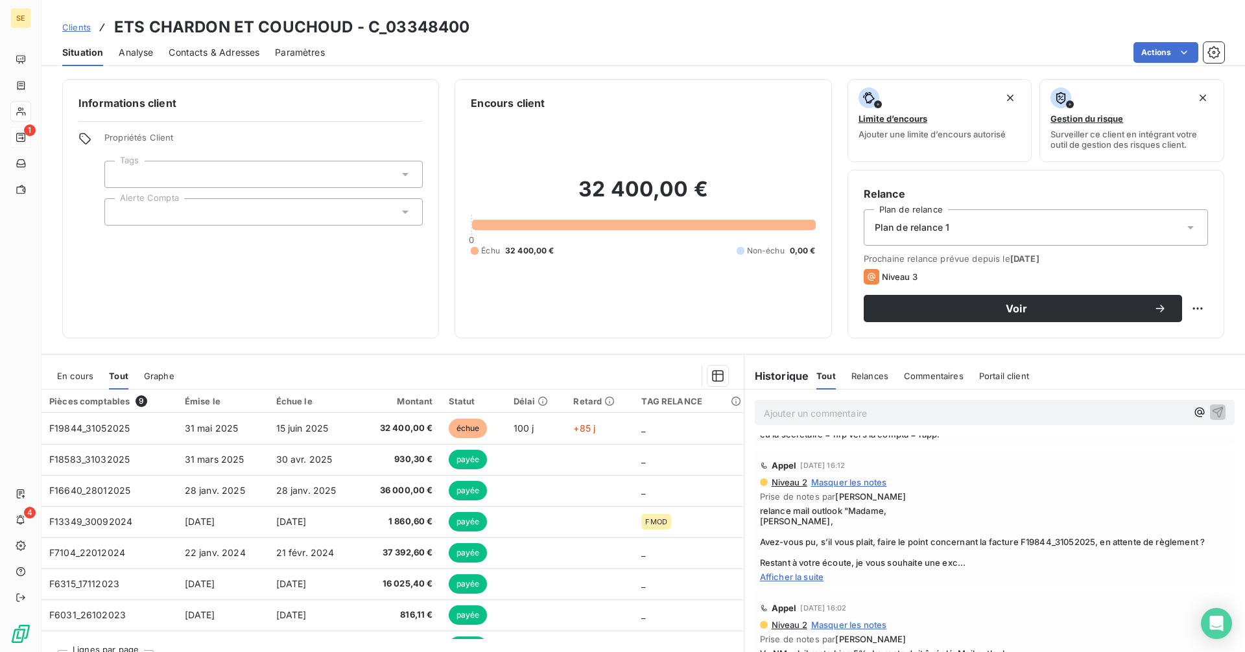
click at [796, 575] on span "Afficher la suite" at bounding box center [995, 577] width 470 height 10
click at [805, 577] on span "Afficher moins" at bounding box center [995, 577] width 470 height 10
click at [794, 578] on span "Afficher la suite" at bounding box center [995, 577] width 470 height 10
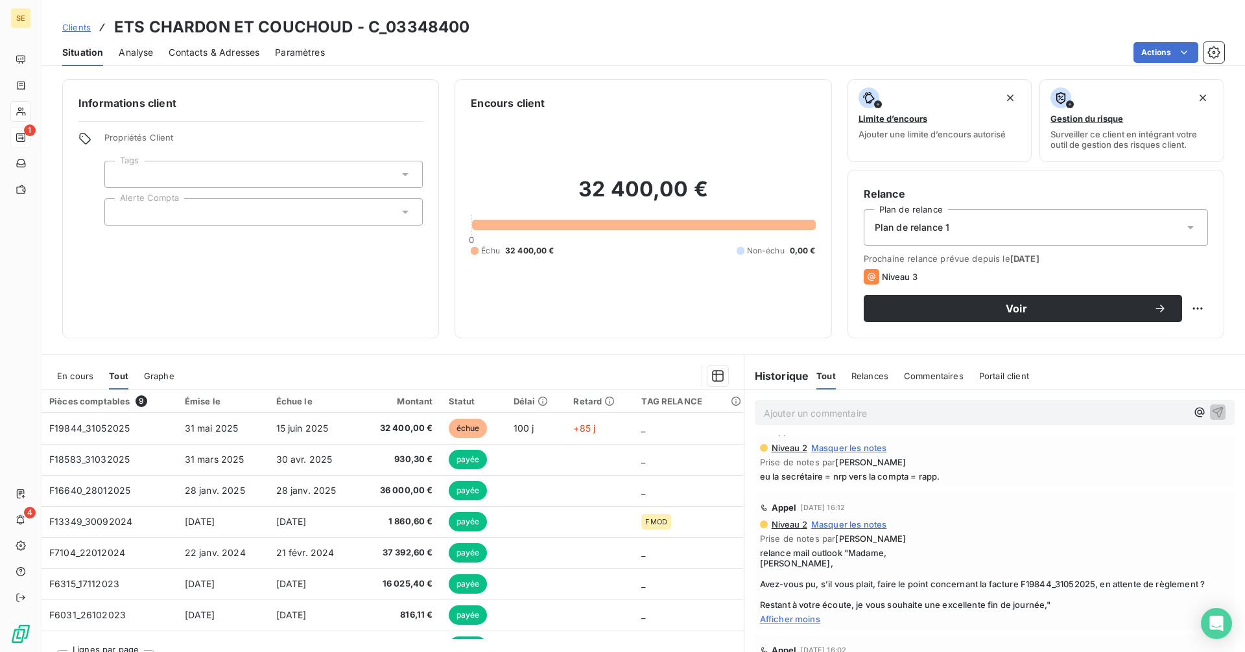
scroll to position [0, 0]
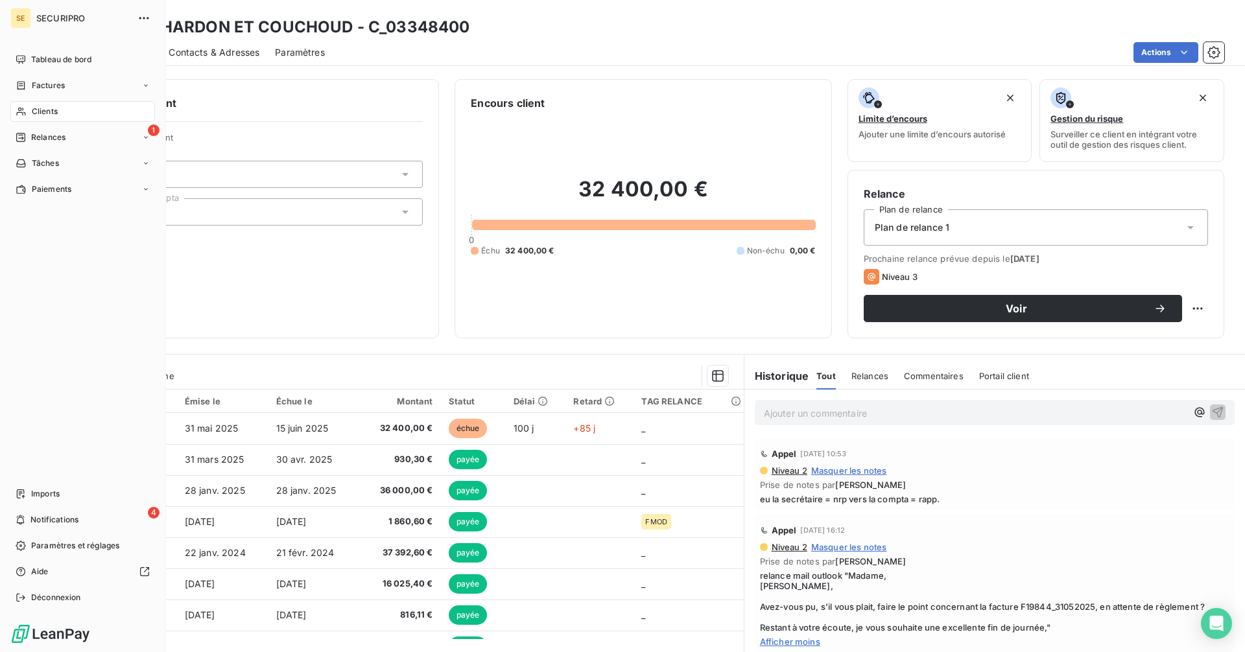
drag, startPoint x: 43, startPoint y: 133, endPoint x: 76, endPoint y: 125, distance: 33.5
click at [43, 133] on span "Relances" at bounding box center [48, 138] width 34 height 12
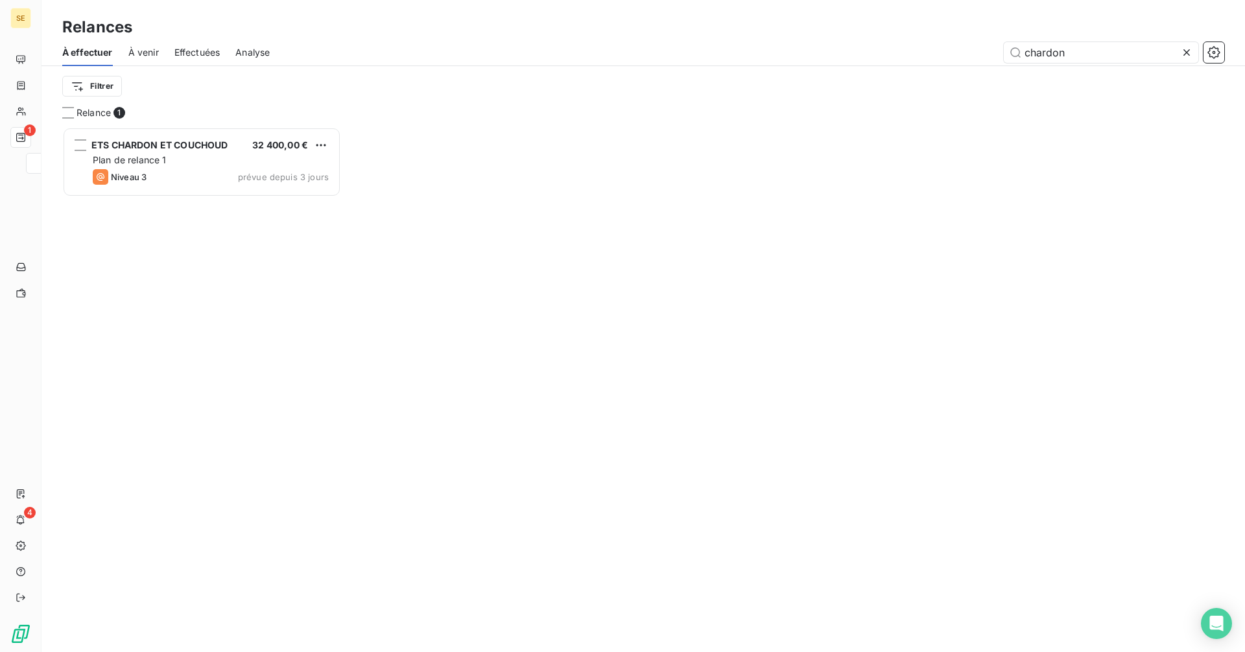
scroll to position [516, 269]
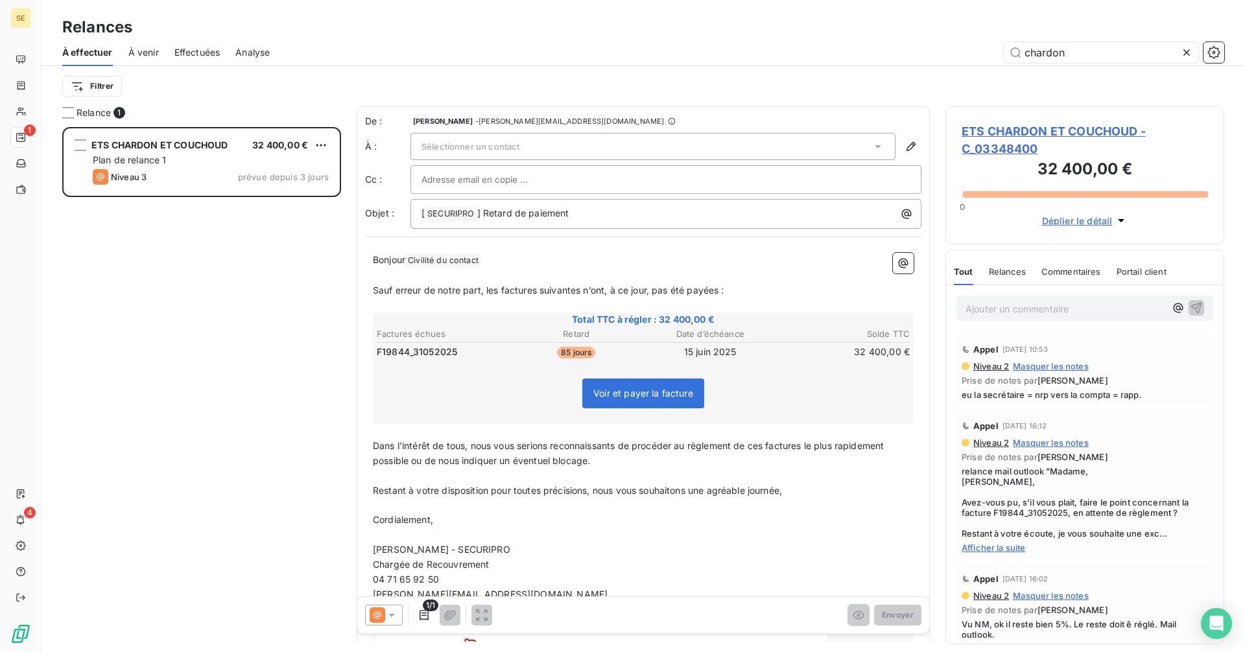
drag, startPoint x: 1103, startPoint y: 54, endPoint x: 985, endPoint y: 58, distance: 117.5
click at [985, 58] on div "chardon" at bounding box center [754, 52] width 939 height 21
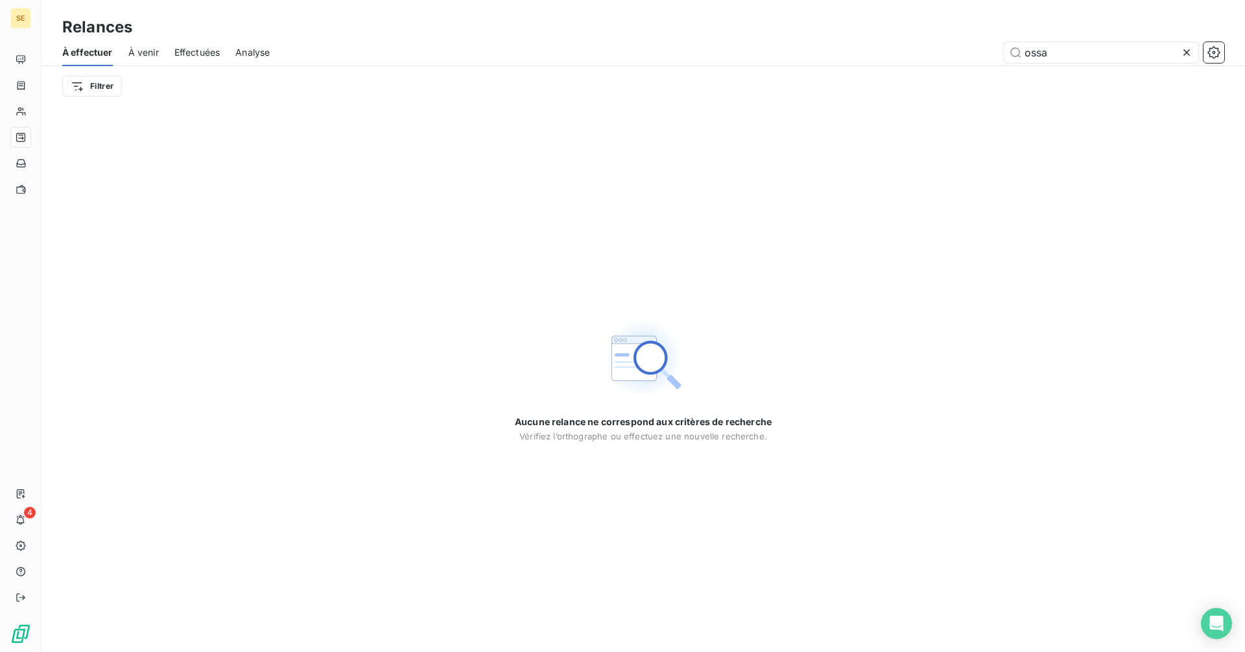
drag, startPoint x: 1095, startPoint y: 62, endPoint x: 991, endPoint y: 82, distance: 106.2
click at [991, 82] on div "À effectuer À venir Effectuées Analyse ossa Filtrer" at bounding box center [644, 72] width 1204 height 67
drag, startPoint x: 1093, startPoint y: 56, endPoint x: 1008, endPoint y: 54, distance: 85.6
click at [1008, 54] on input "scol" at bounding box center [1101, 52] width 195 height 21
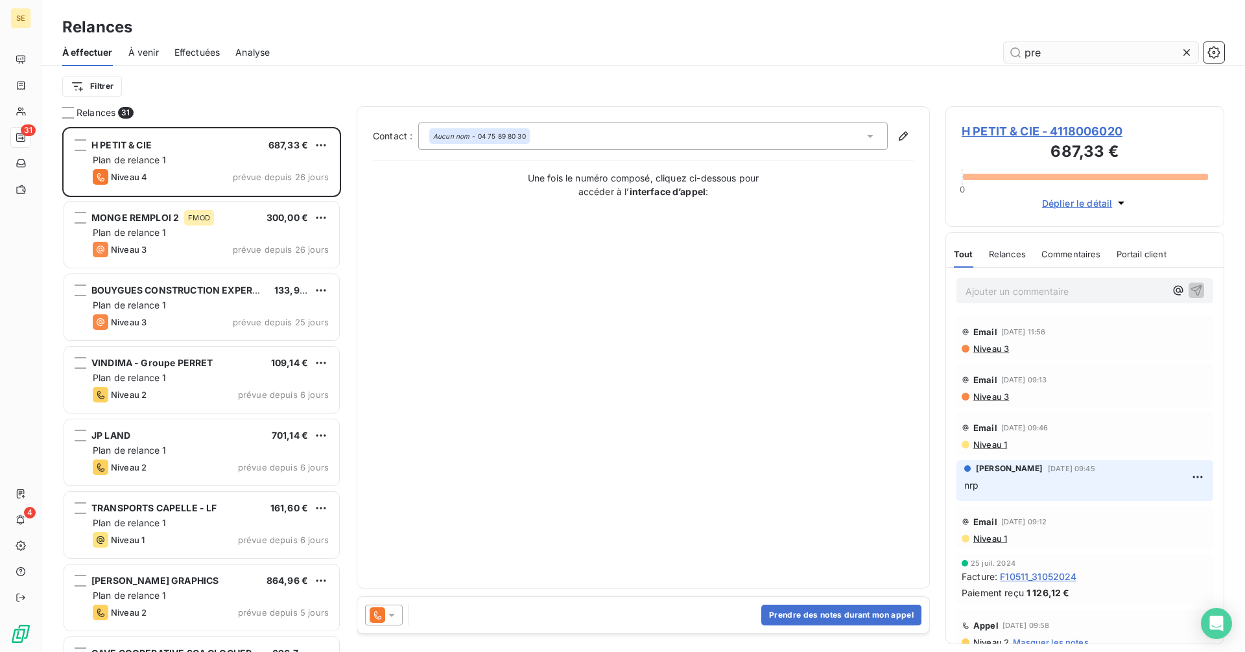
scroll to position [516, 269]
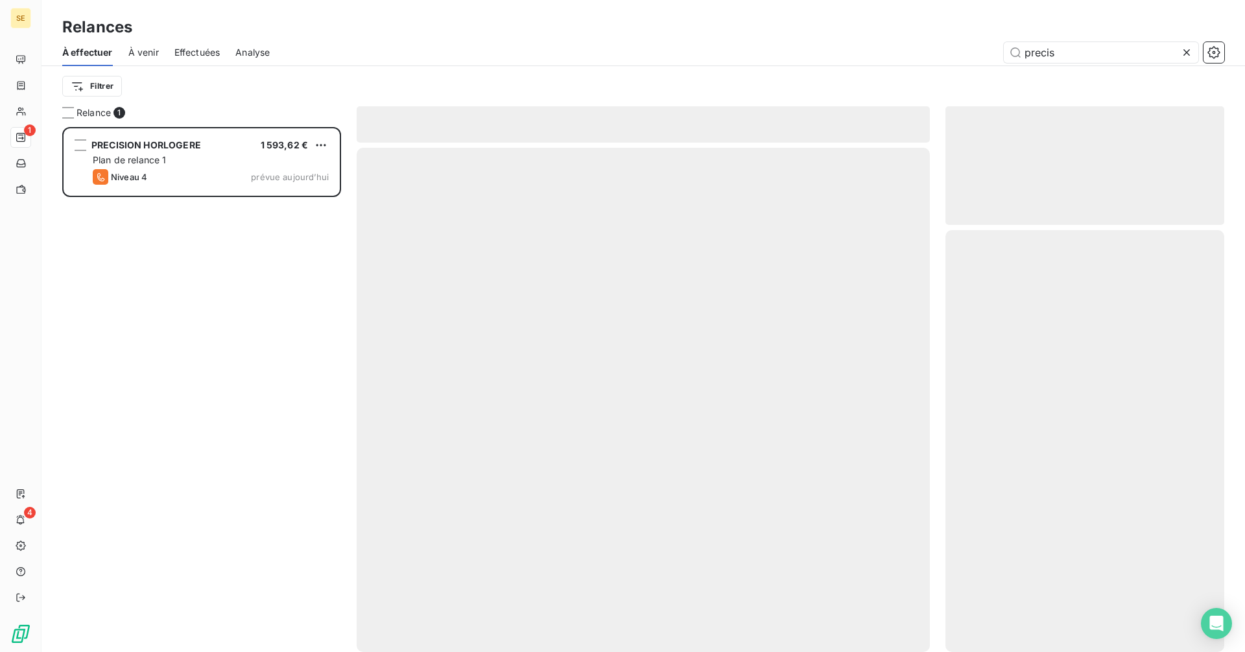
scroll to position [516, 269]
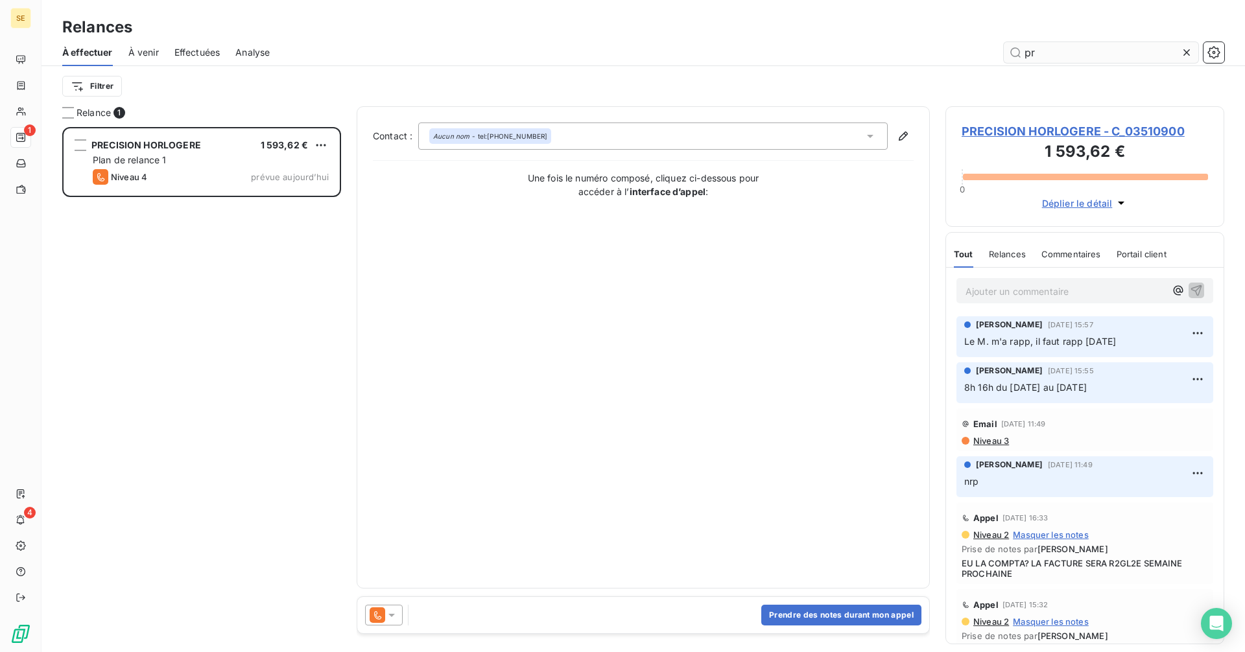
type input "p"
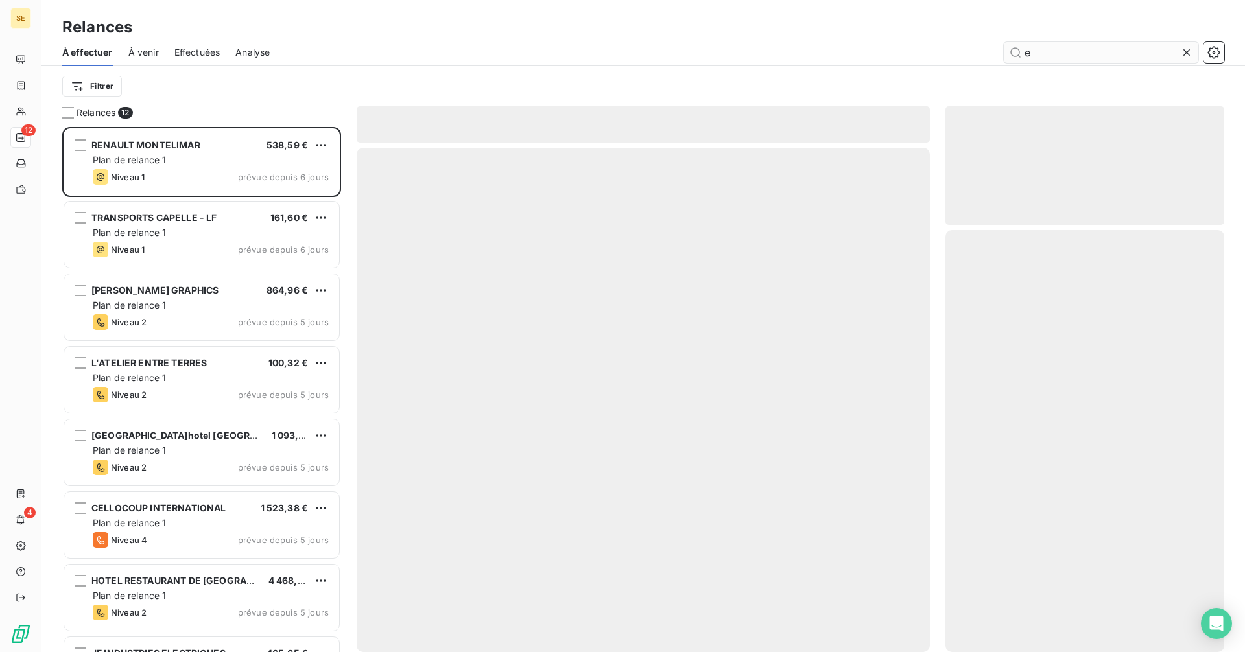
scroll to position [516, 269]
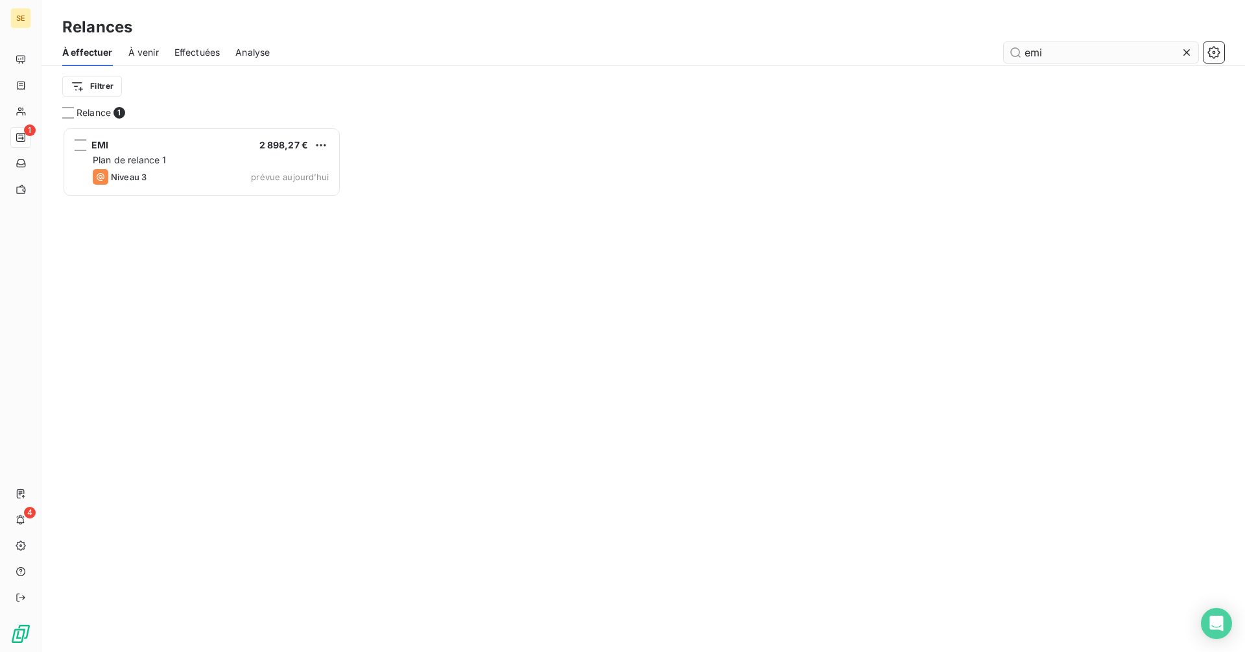
scroll to position [516, 269]
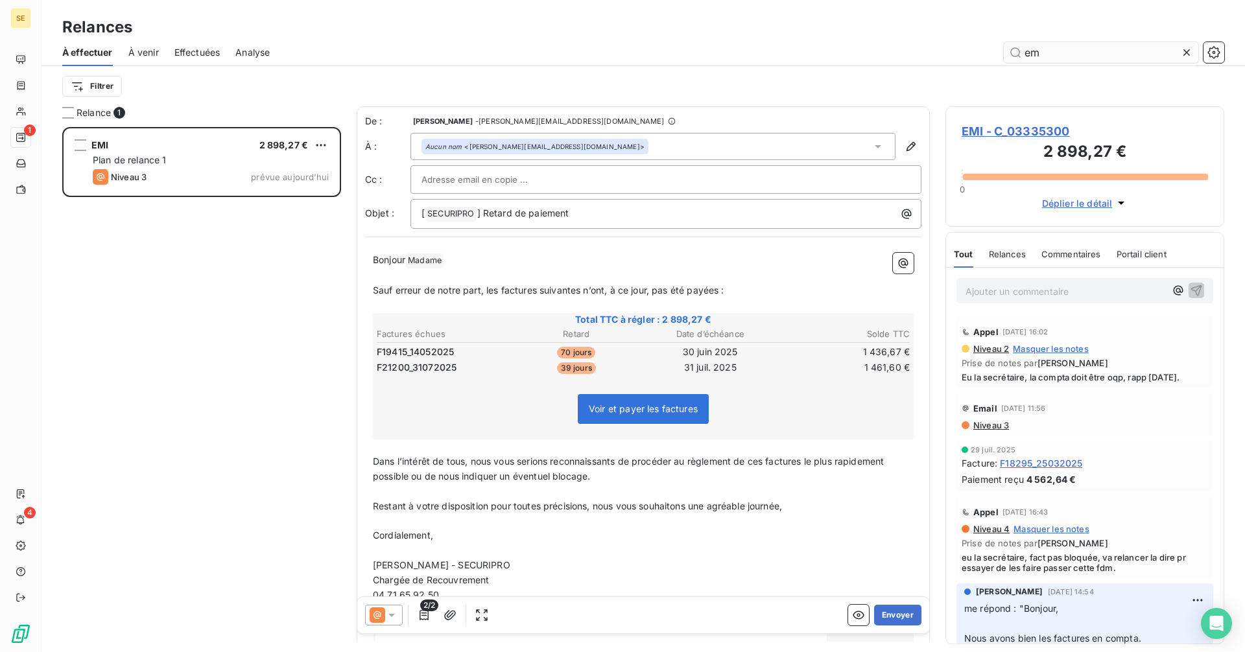
type input "e"
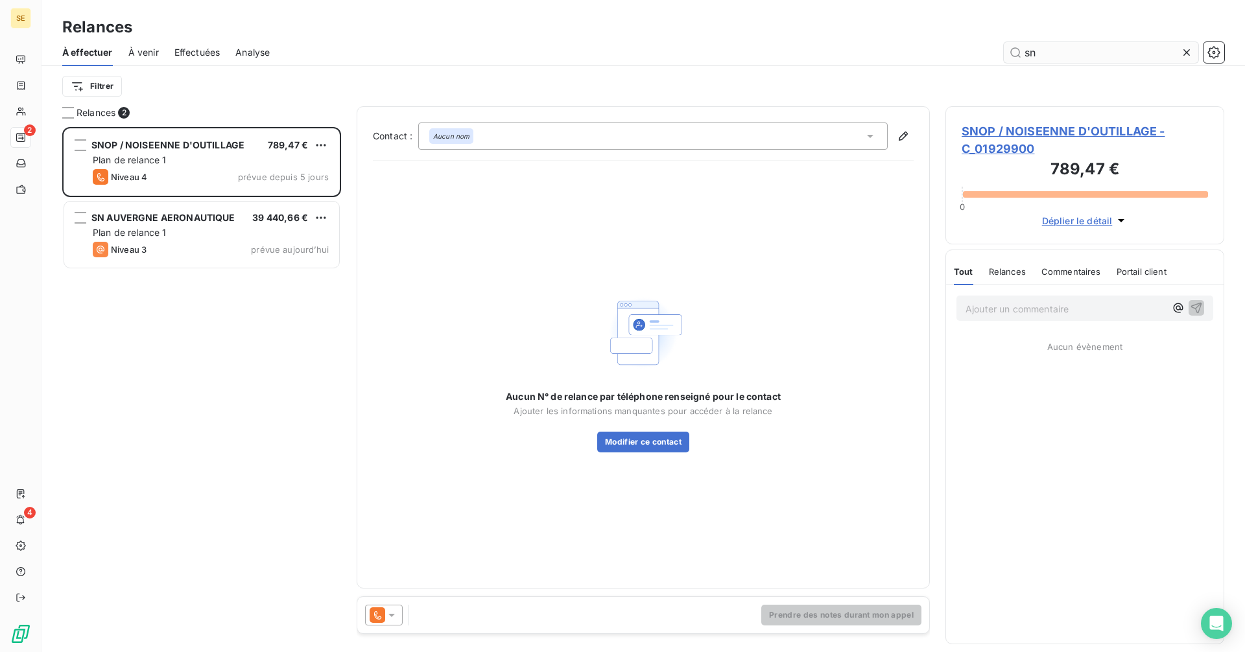
scroll to position [516, 269]
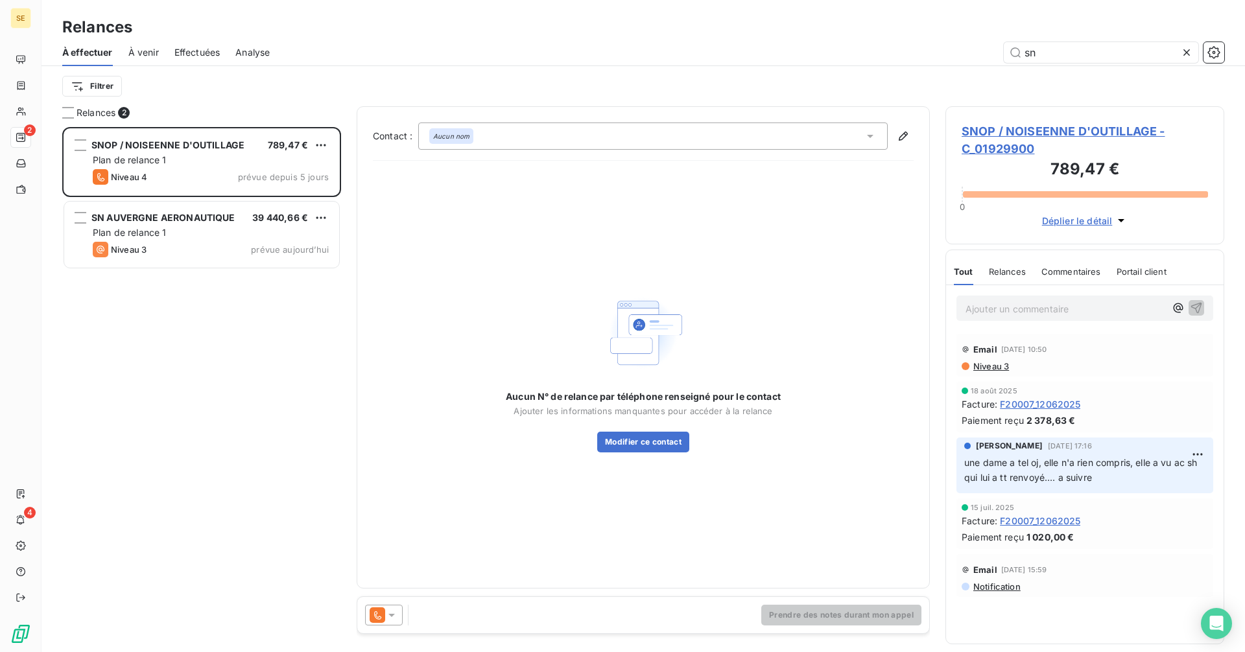
click at [1055, 40] on div "À effectuer À venir Effectuées Analyse sn" at bounding box center [644, 52] width 1204 height 27
drag, startPoint x: 1053, startPoint y: 53, endPoint x: 1001, endPoint y: 56, distance: 51.3
click at [1001, 56] on div "sn" at bounding box center [754, 52] width 939 height 21
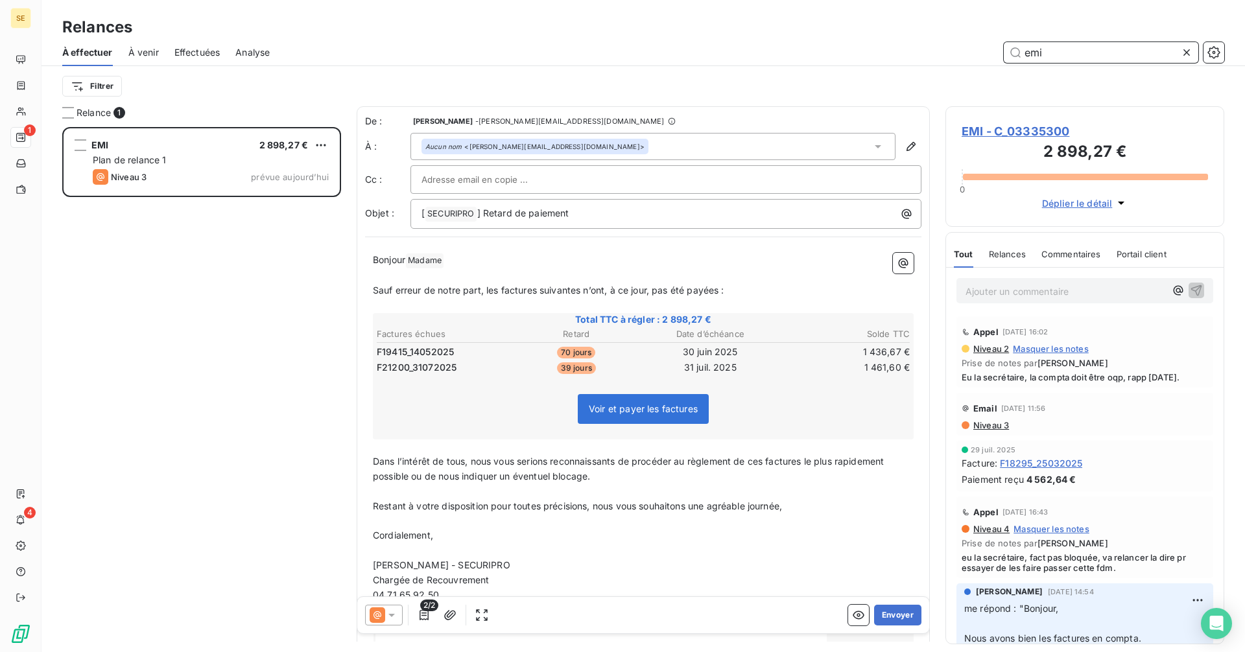
click at [1084, 53] on input "emi" at bounding box center [1101, 52] width 195 height 21
type input "e"
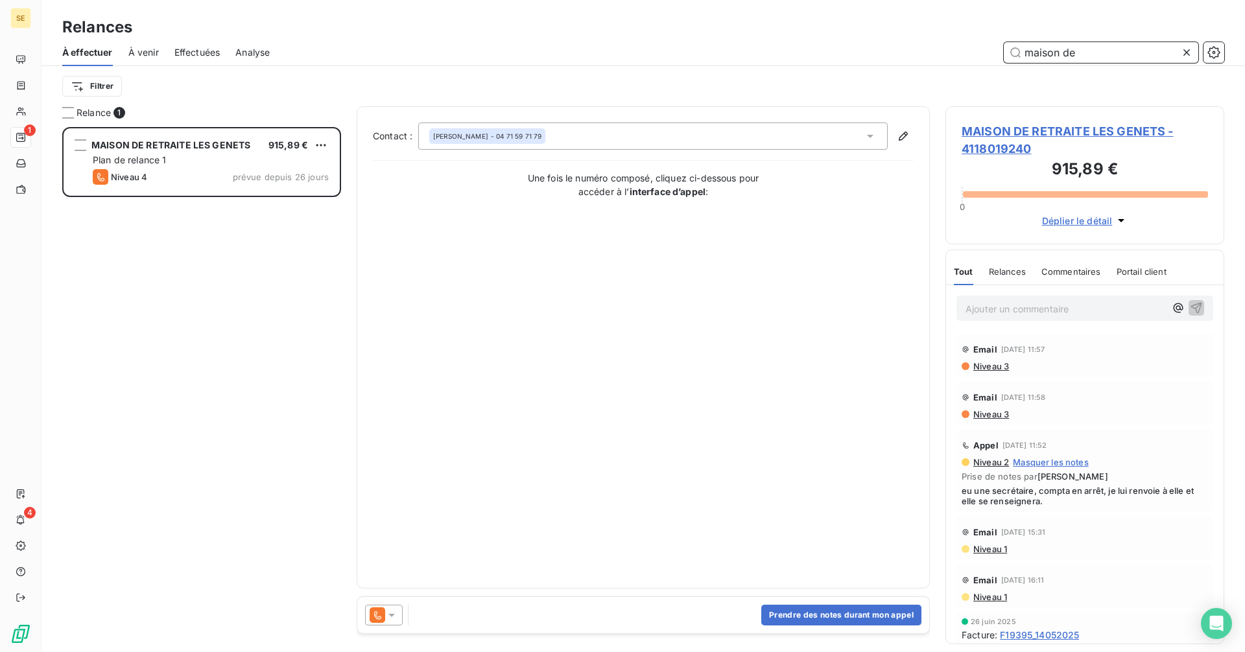
scroll to position [516, 269]
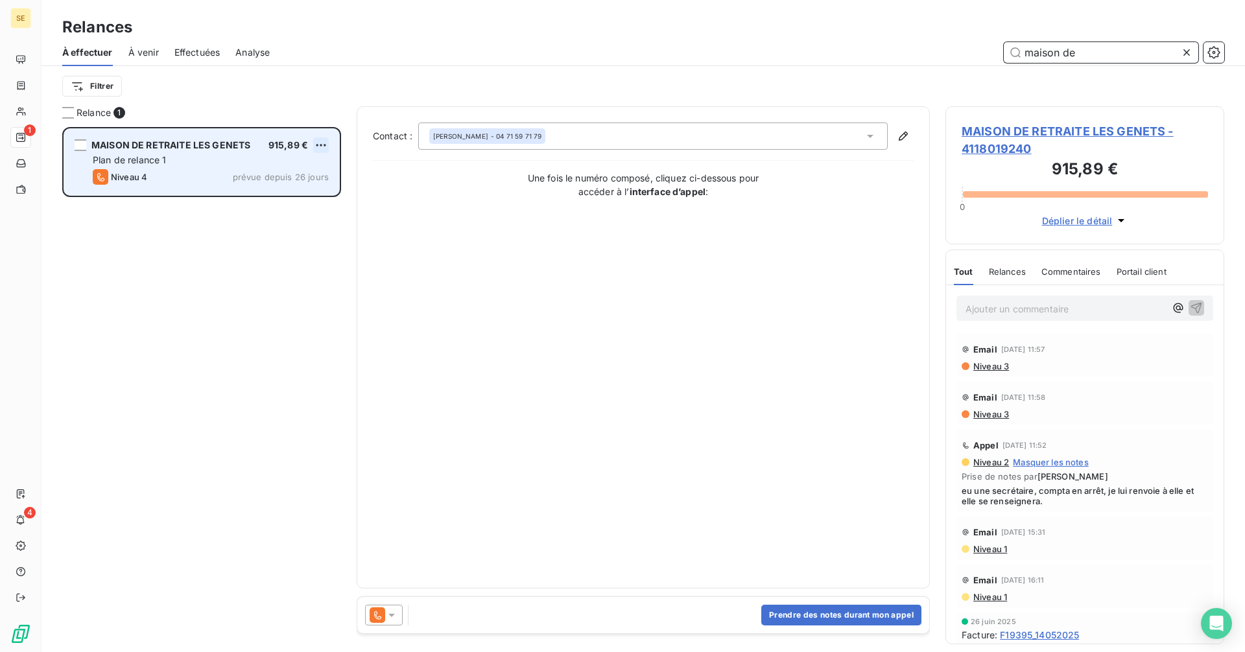
type input "maison de"
click at [322, 145] on html "SE 1 4 Relances À effectuer À venir Effectuées Analyse maison de Filtrer Relanc…" at bounding box center [622, 326] width 1245 height 652
click at [302, 171] on div "Replanifier cette action" at bounding box center [265, 171] width 116 height 21
select select "8"
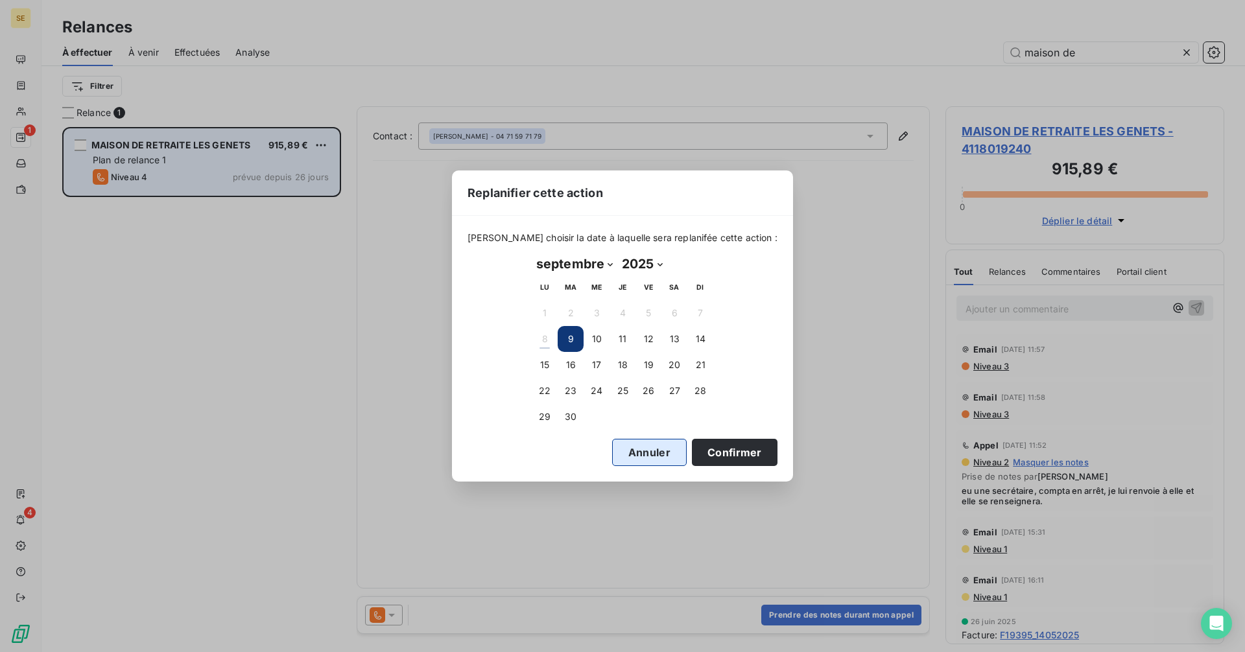
click at [632, 454] on button "Annuler" at bounding box center [649, 452] width 75 height 27
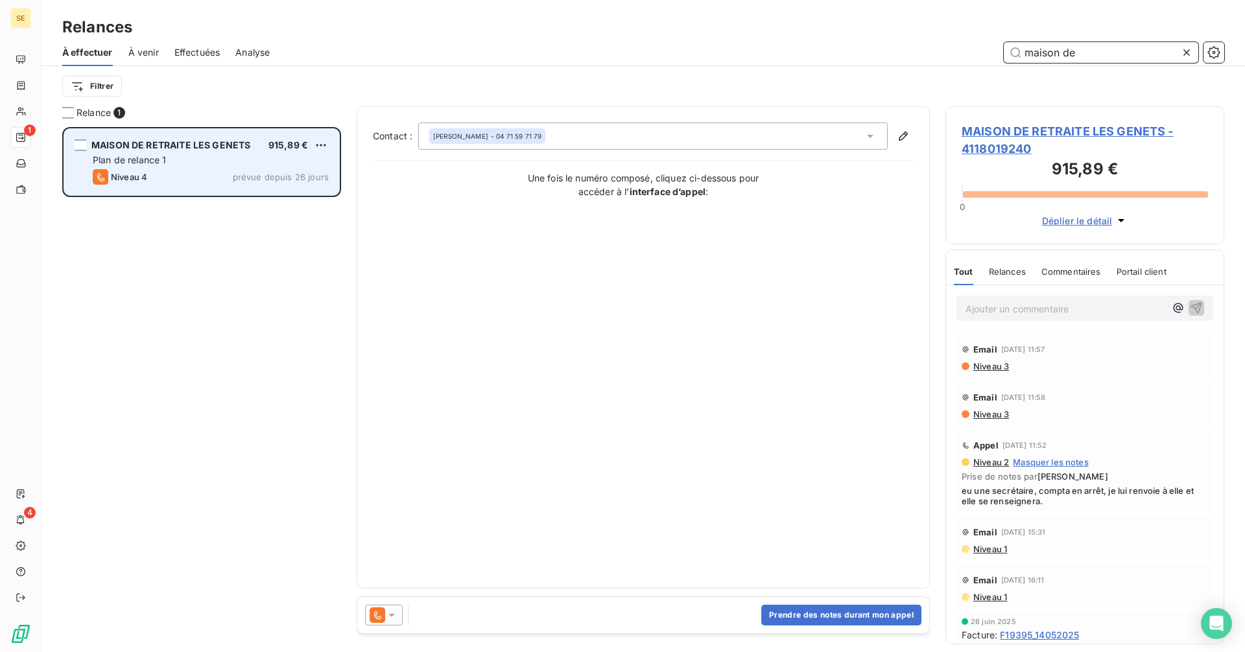
drag, startPoint x: 1101, startPoint y: 50, endPoint x: 999, endPoint y: 58, distance: 101.5
click at [999, 58] on div "maison de" at bounding box center [754, 52] width 939 height 21
